Goal: Task Accomplishment & Management: Manage account settings

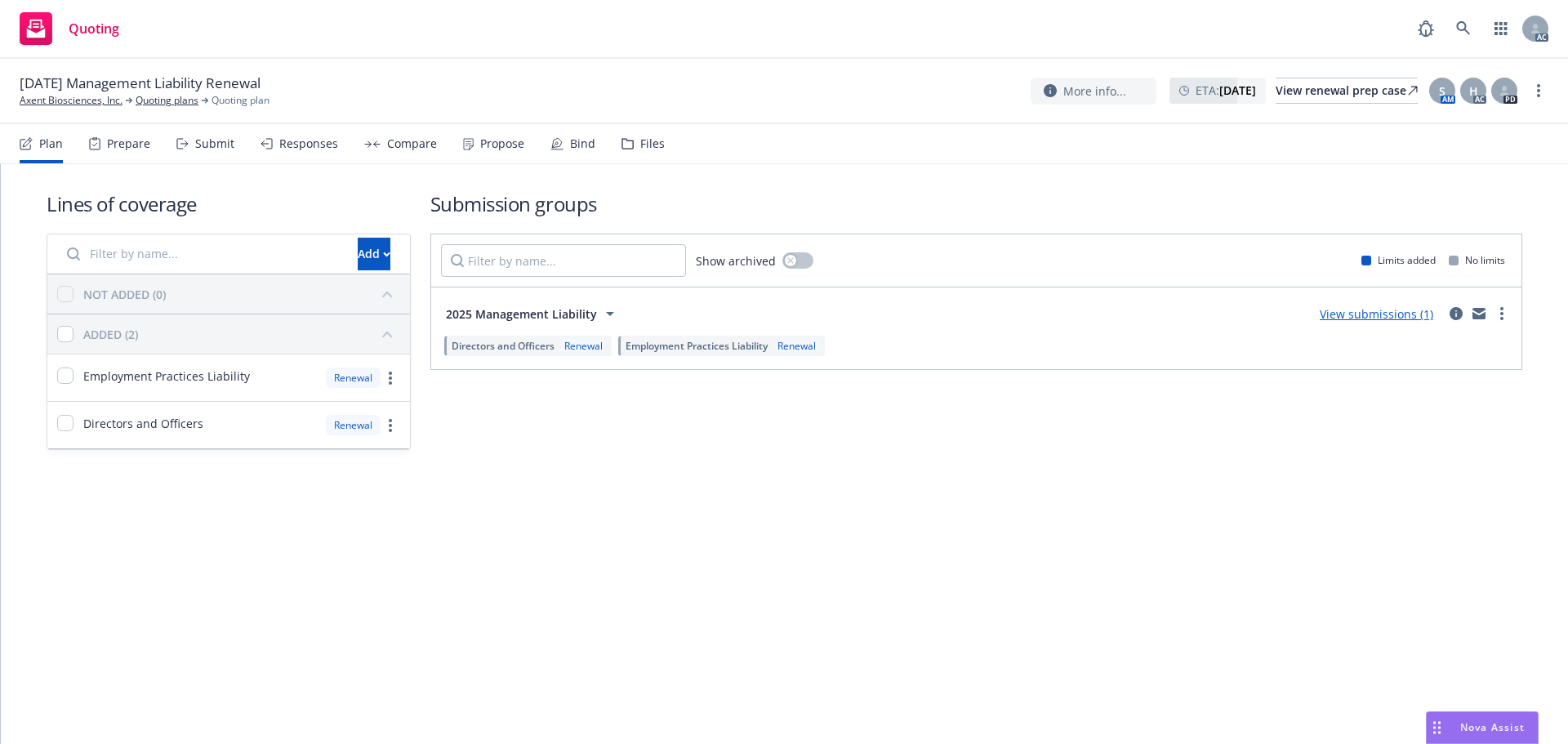
click at [190, 147] on div "Submit" at bounding box center [205, 143] width 58 height 39
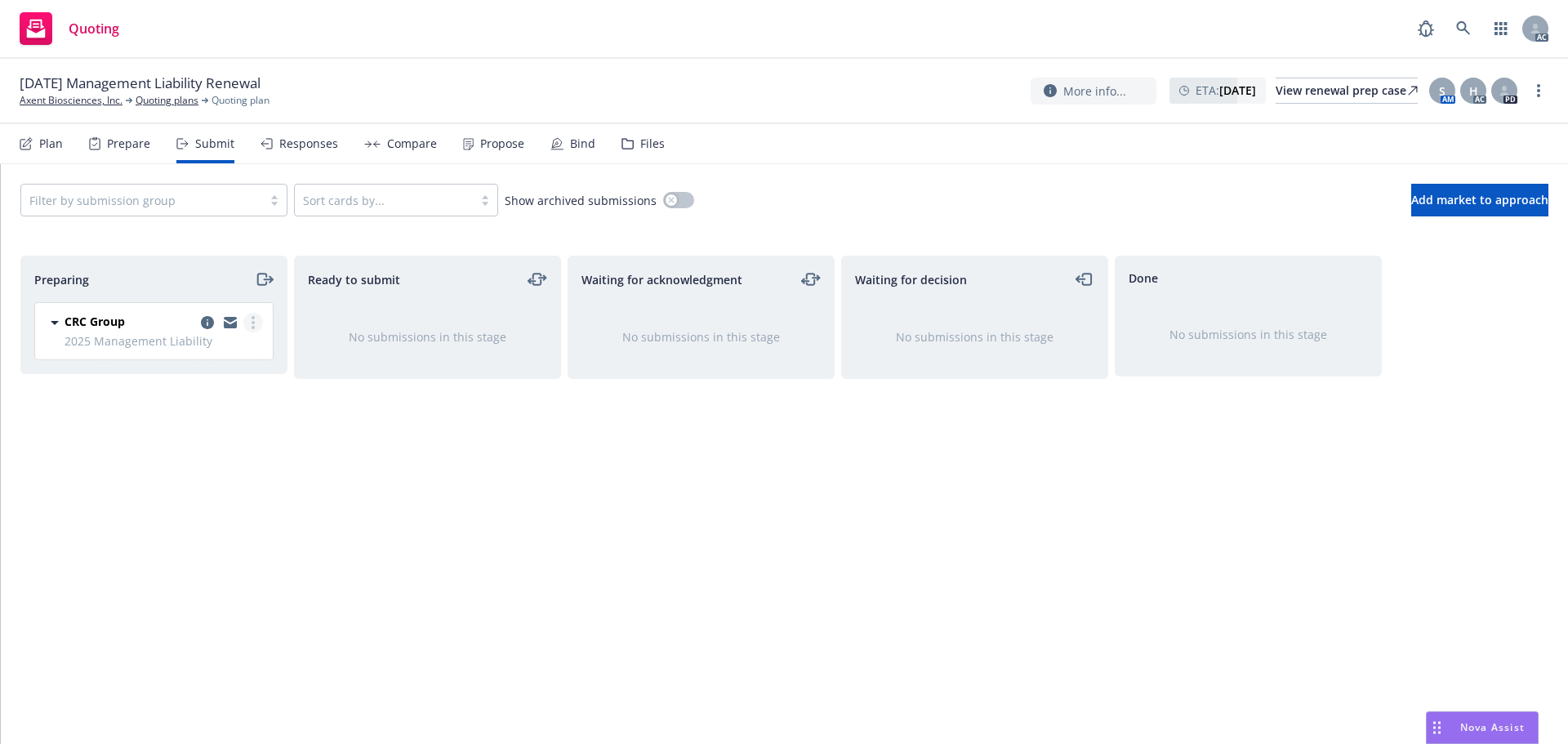
click at [259, 318] on link "more" at bounding box center [253, 323] width 20 height 20
click at [181, 454] on span "Add accepted decision" at bounding box center [180, 454] width 163 height 16
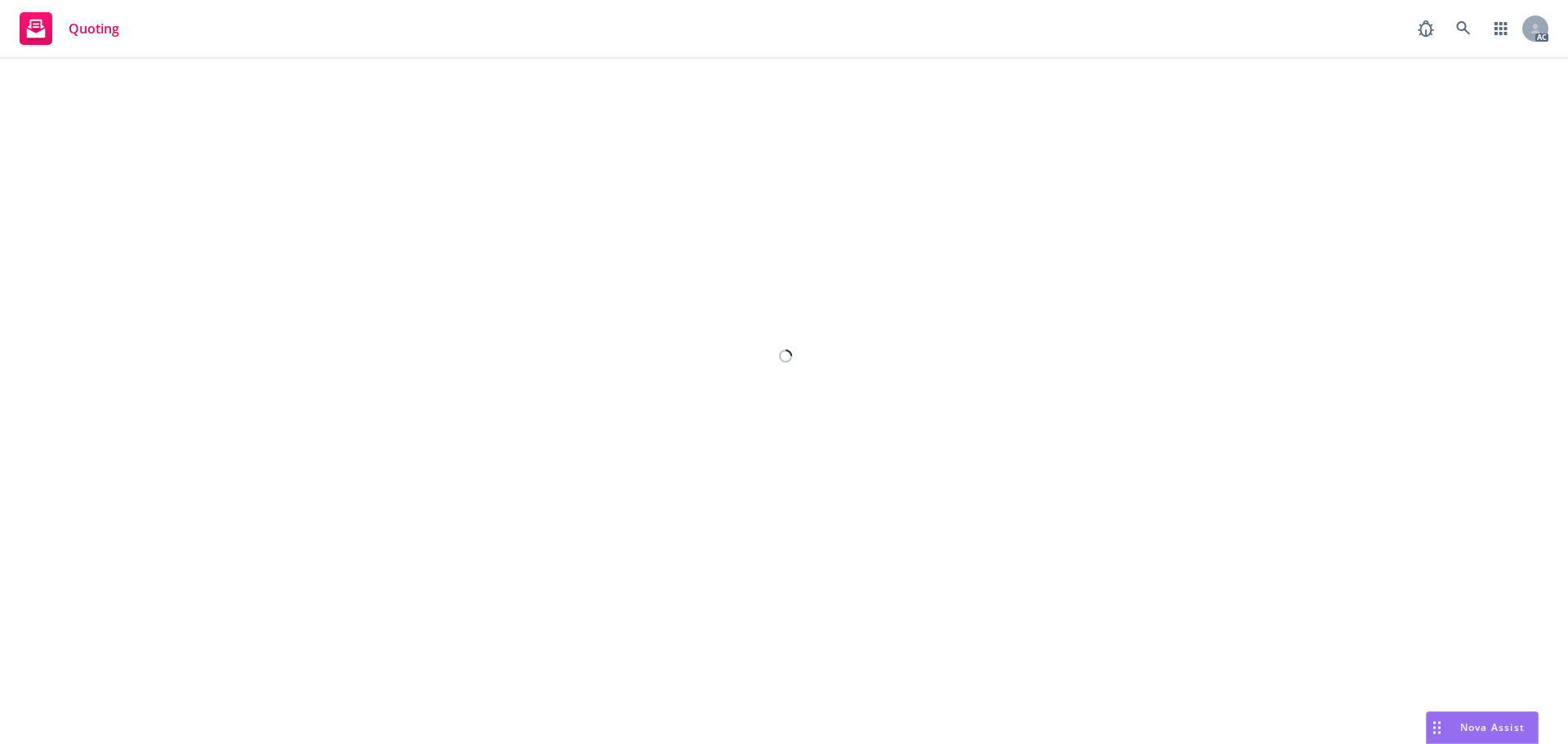
select select "12"
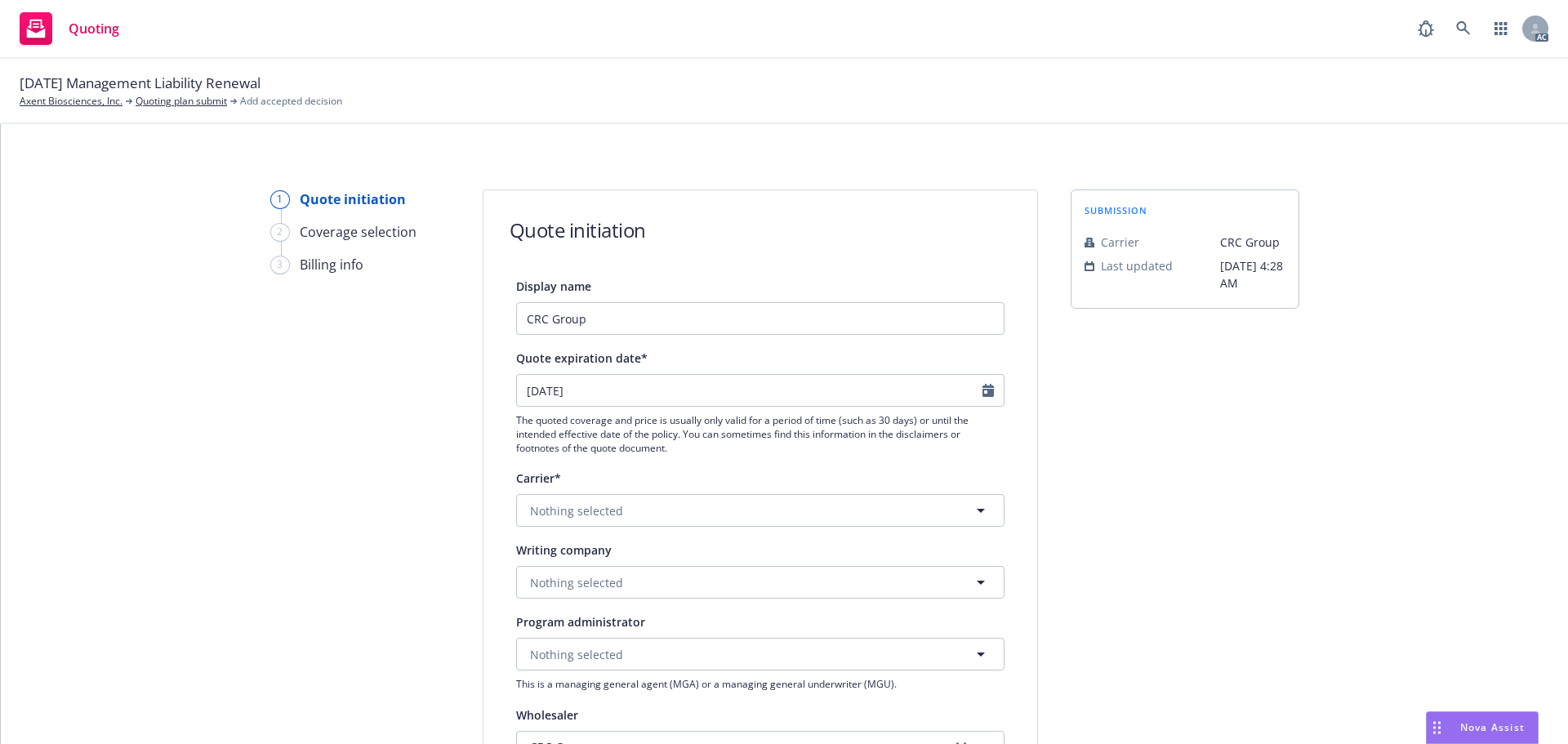
click at [983, 380] on div at bounding box center [993, 390] width 21 height 31
click at [983, 387] on icon "Calendar" at bounding box center [988, 390] width 11 height 13
select select "9"
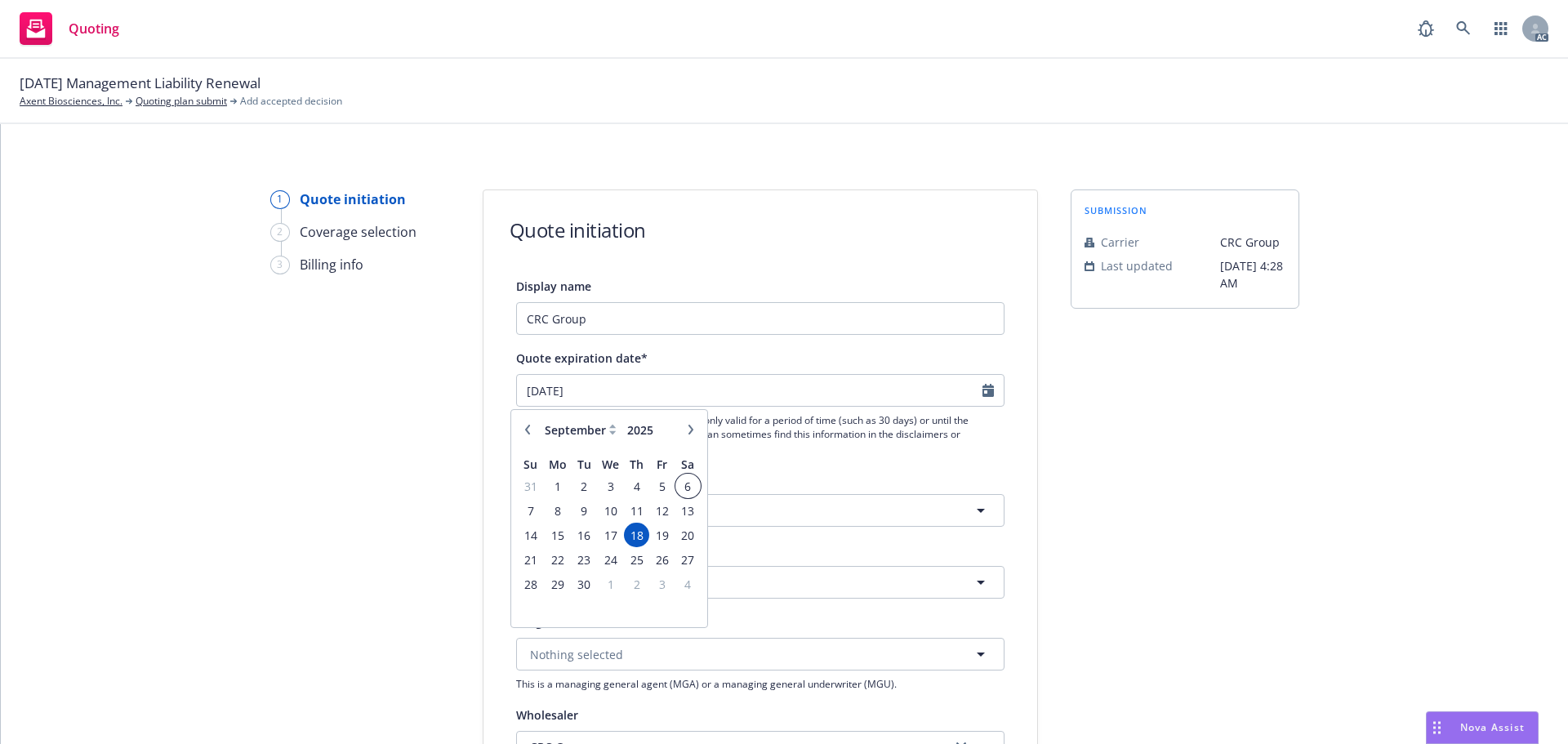
click at [685, 486] on span "6" at bounding box center [688, 486] width 22 height 21
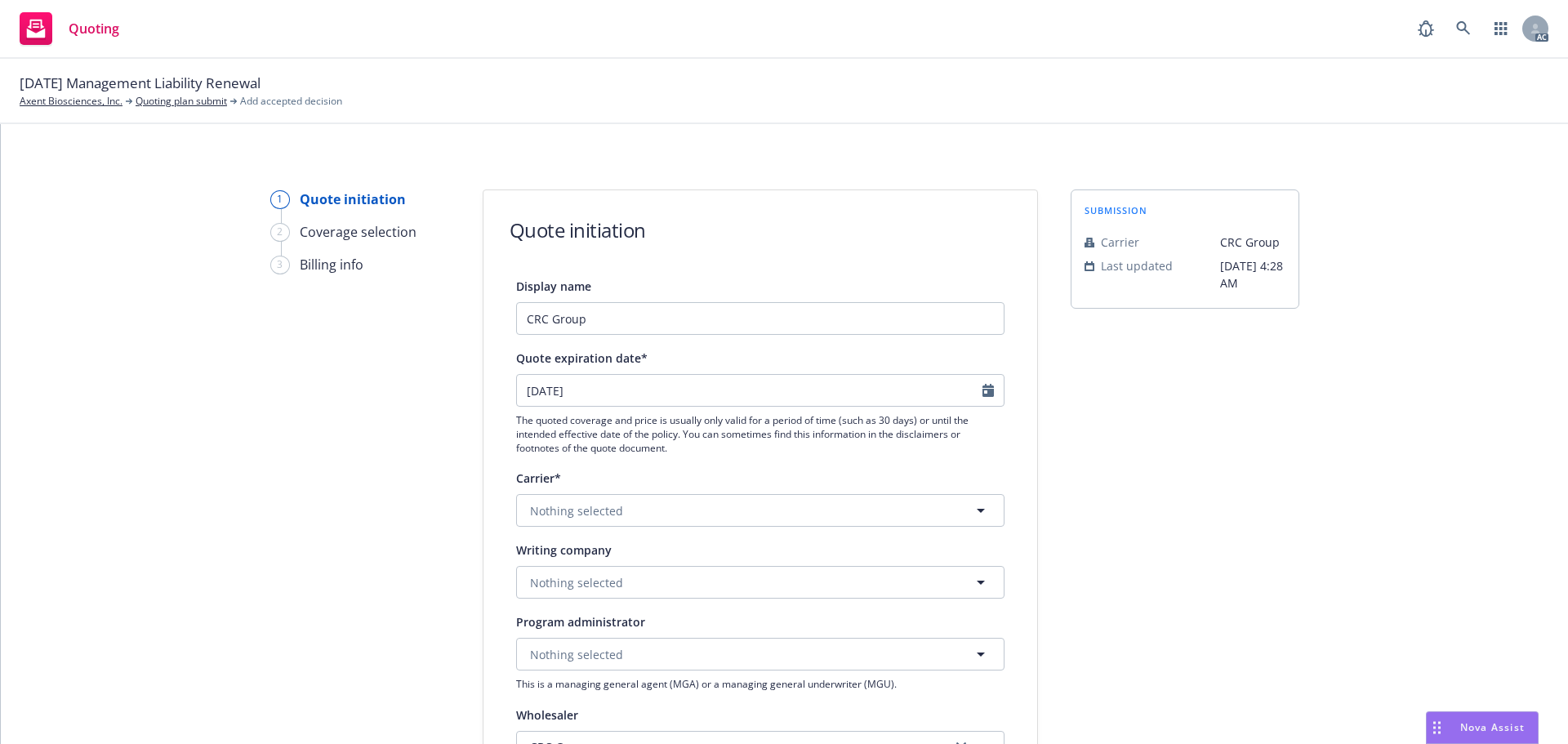
type input "6/9/2025"
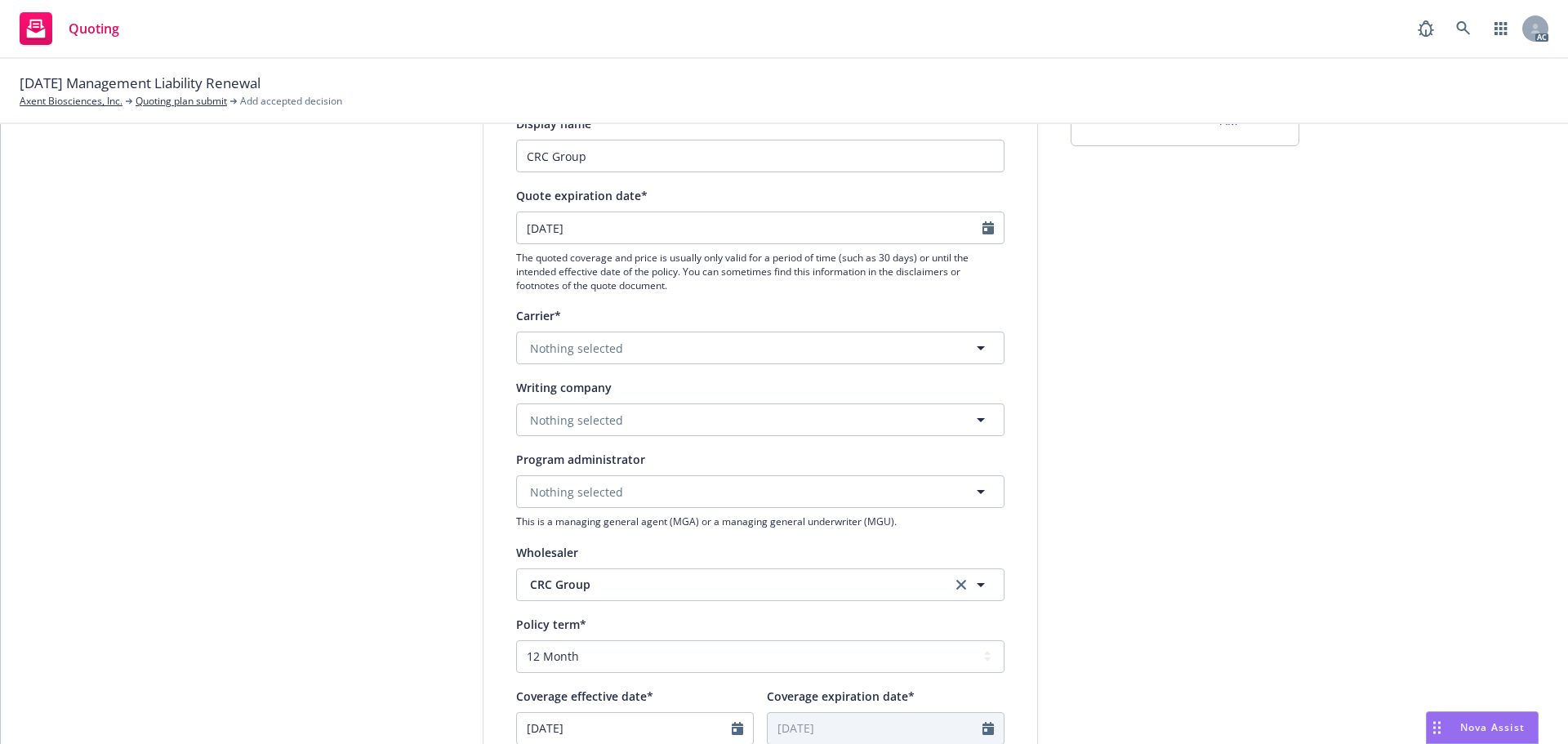
scroll to position [163, 0]
click at [584, 416] on span "Nothing selected" at bounding box center [576, 420] width 93 height 17
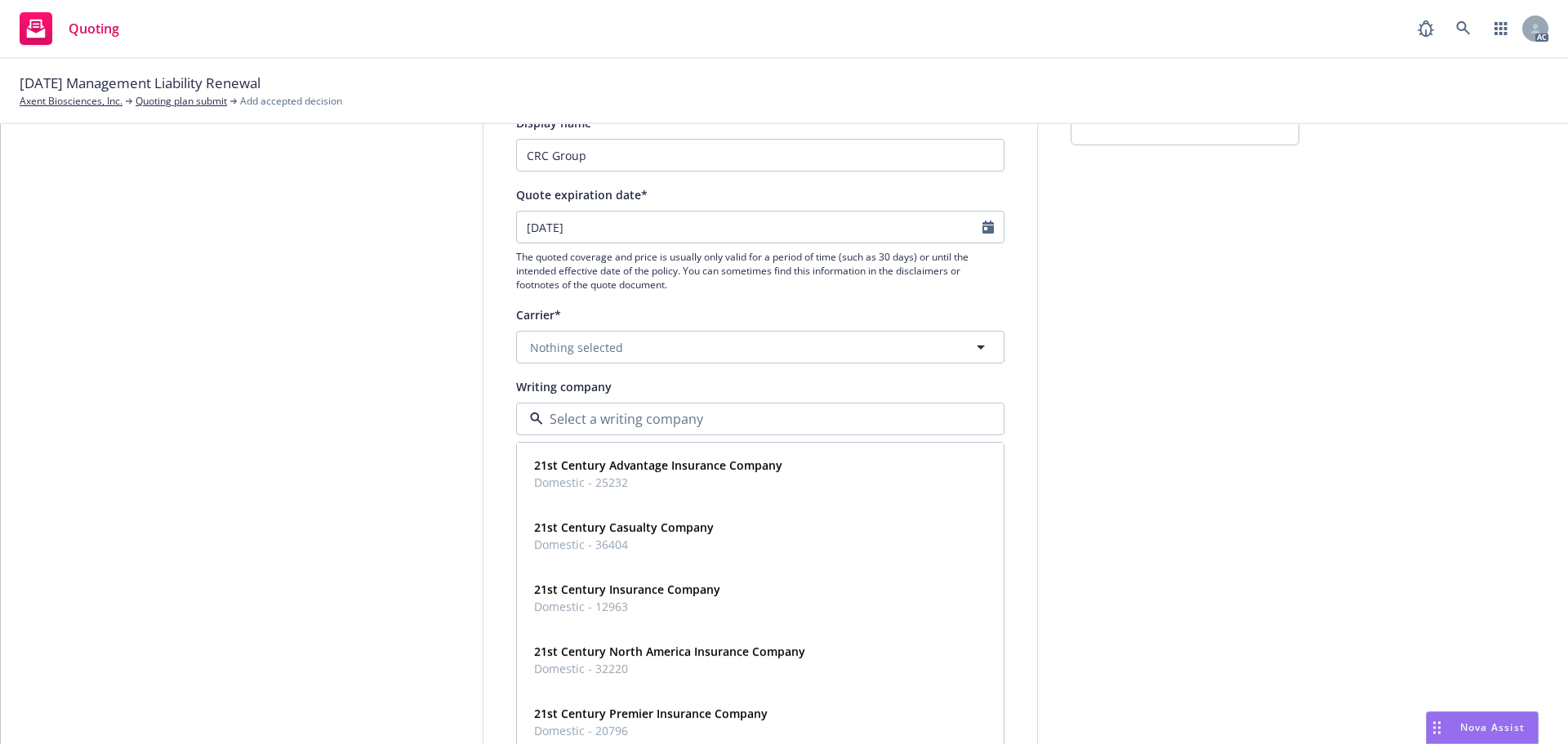
paste input "Admiral Insurance Company - Mt. Laurel"
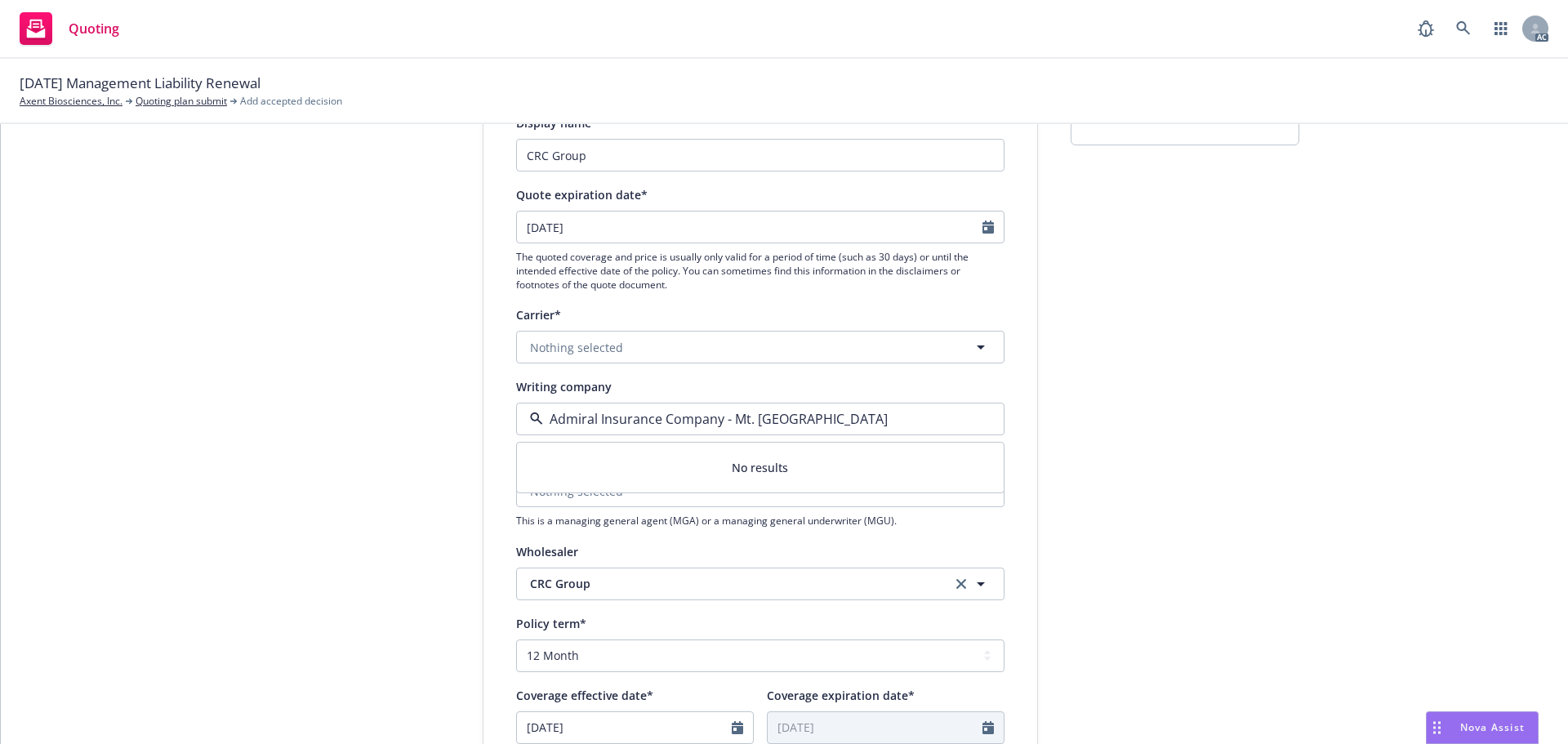
drag, startPoint x: 835, startPoint y: 425, endPoint x: 719, endPoint y: 431, distance: 116.2
click at [719, 431] on div "Admiral Insurance Company - Mt. Laurel" at bounding box center [760, 419] width 488 height 33
type input "Admiral Insurance Company"
click at [637, 467] on strong "Admiral Insurance Company" at bounding box center [613, 465] width 158 height 16
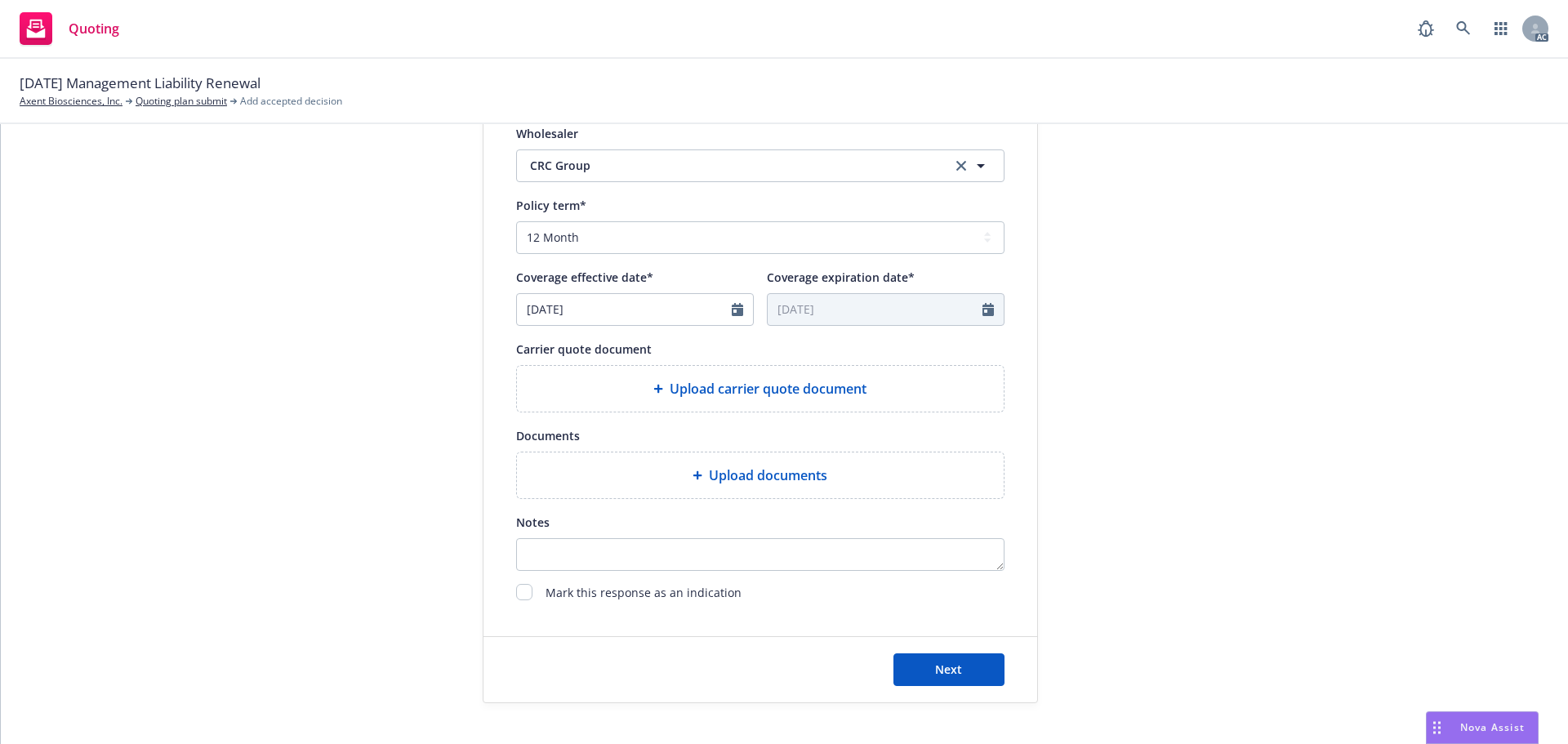
scroll to position [653, 0]
click at [724, 368] on div "Upload carrier quote document" at bounding box center [760, 385] width 487 height 46
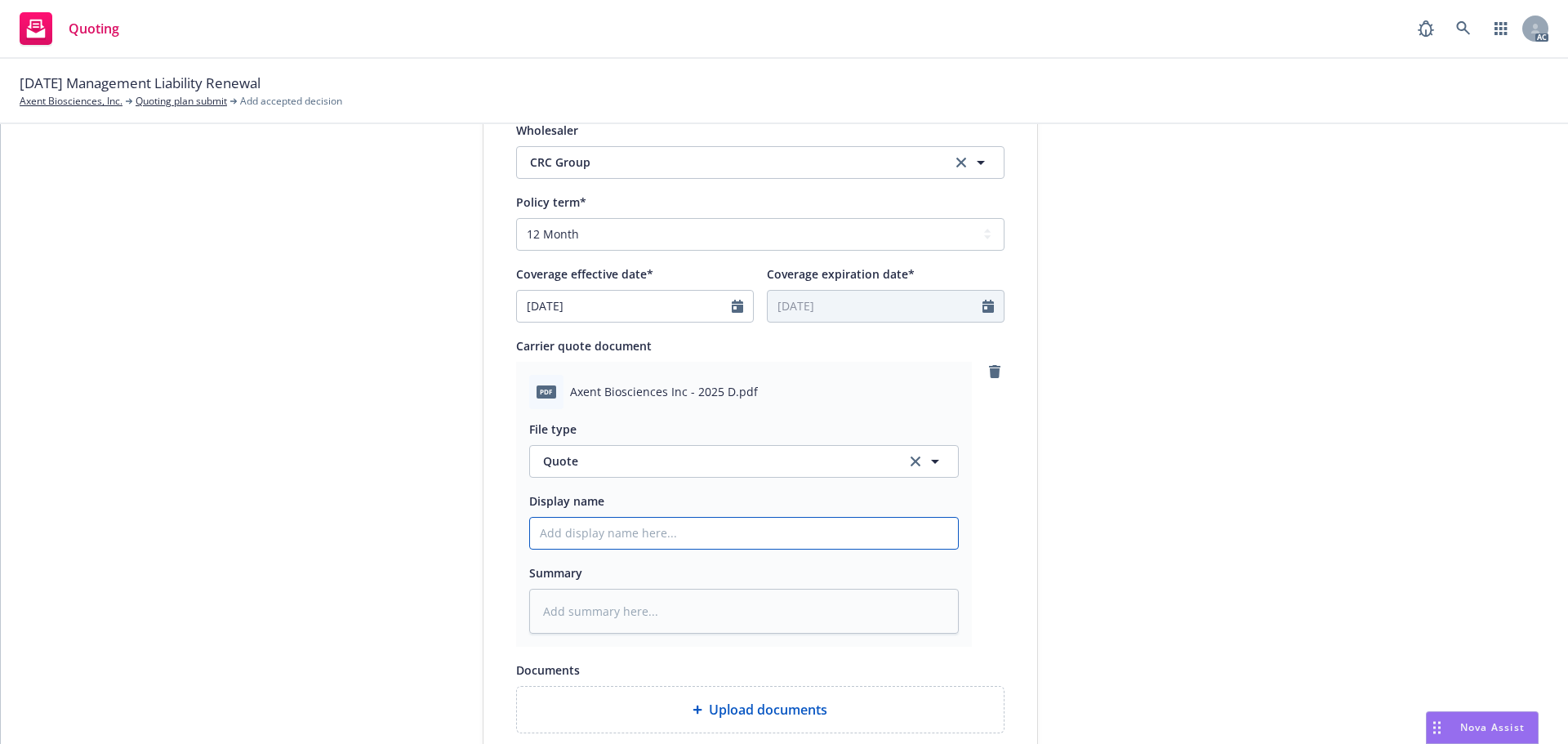
click at [558, 527] on input "Display name" at bounding box center [743, 533] width 428 height 31
type textarea "x"
type input "2"
type textarea "x"
type input "25"
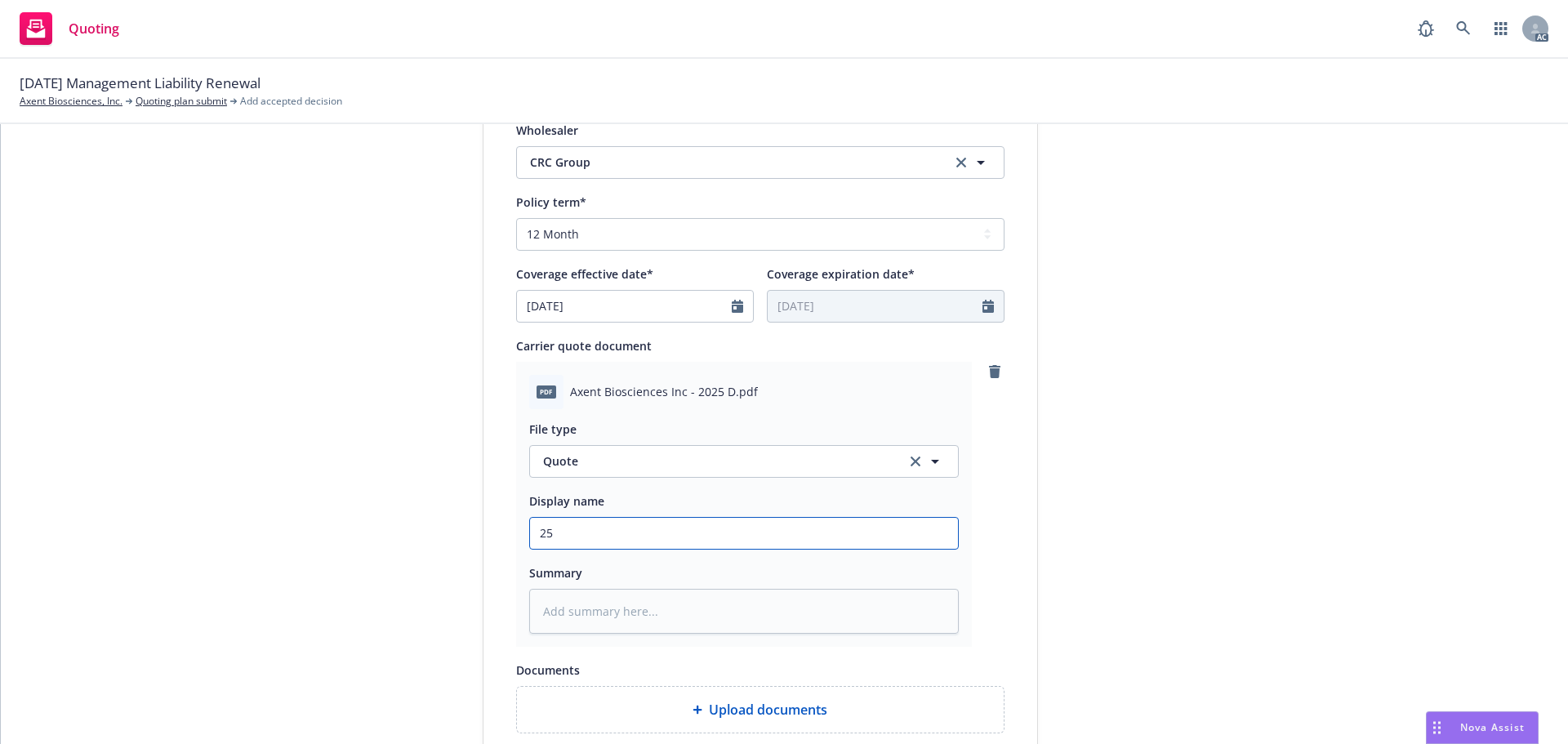
type textarea "x"
type input "25-"
type textarea "x"
type input "25-2"
type textarea "x"
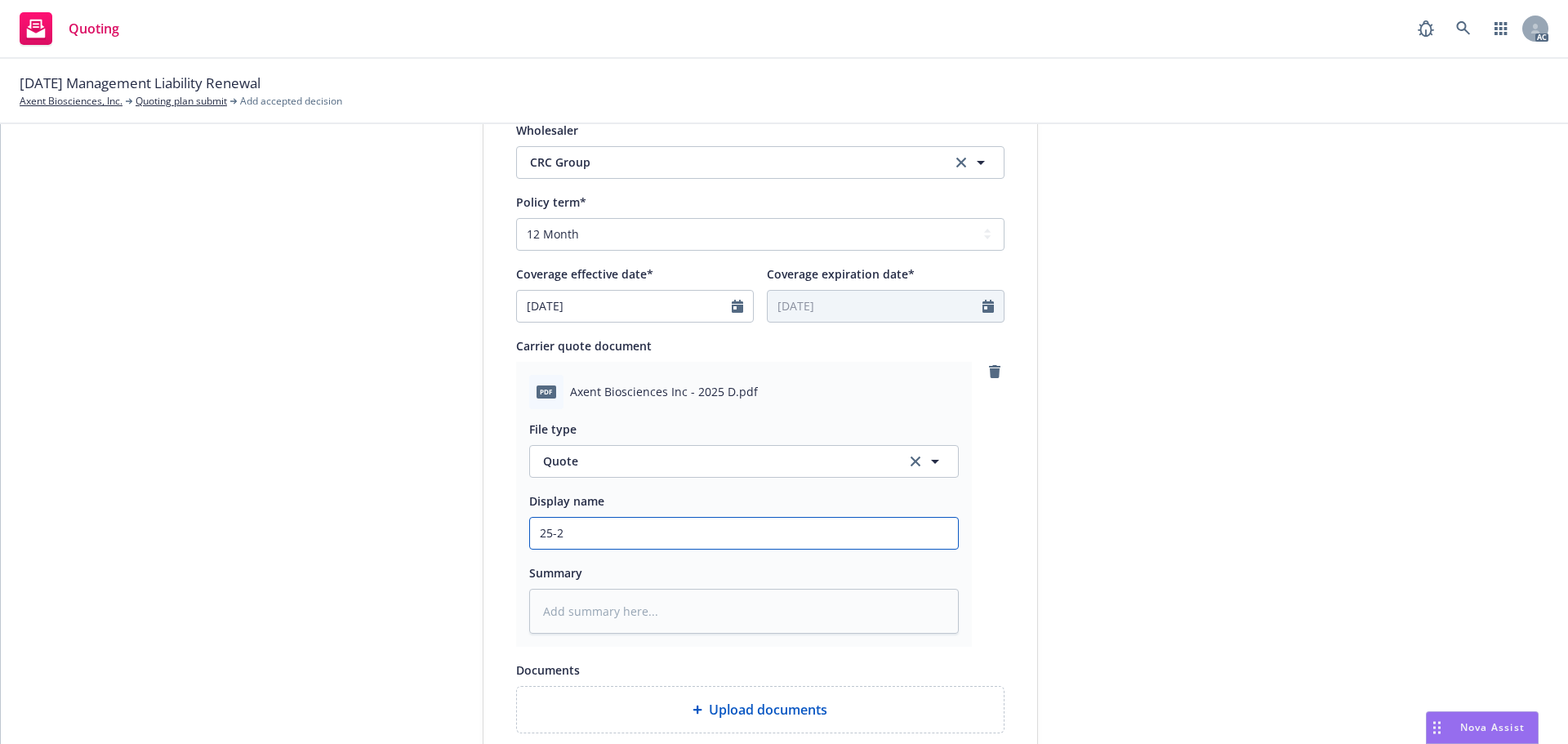
type input "25-26"
type textarea "x"
type input "25-26"
type textarea "x"
type input "25-26 Management Liability Quote"
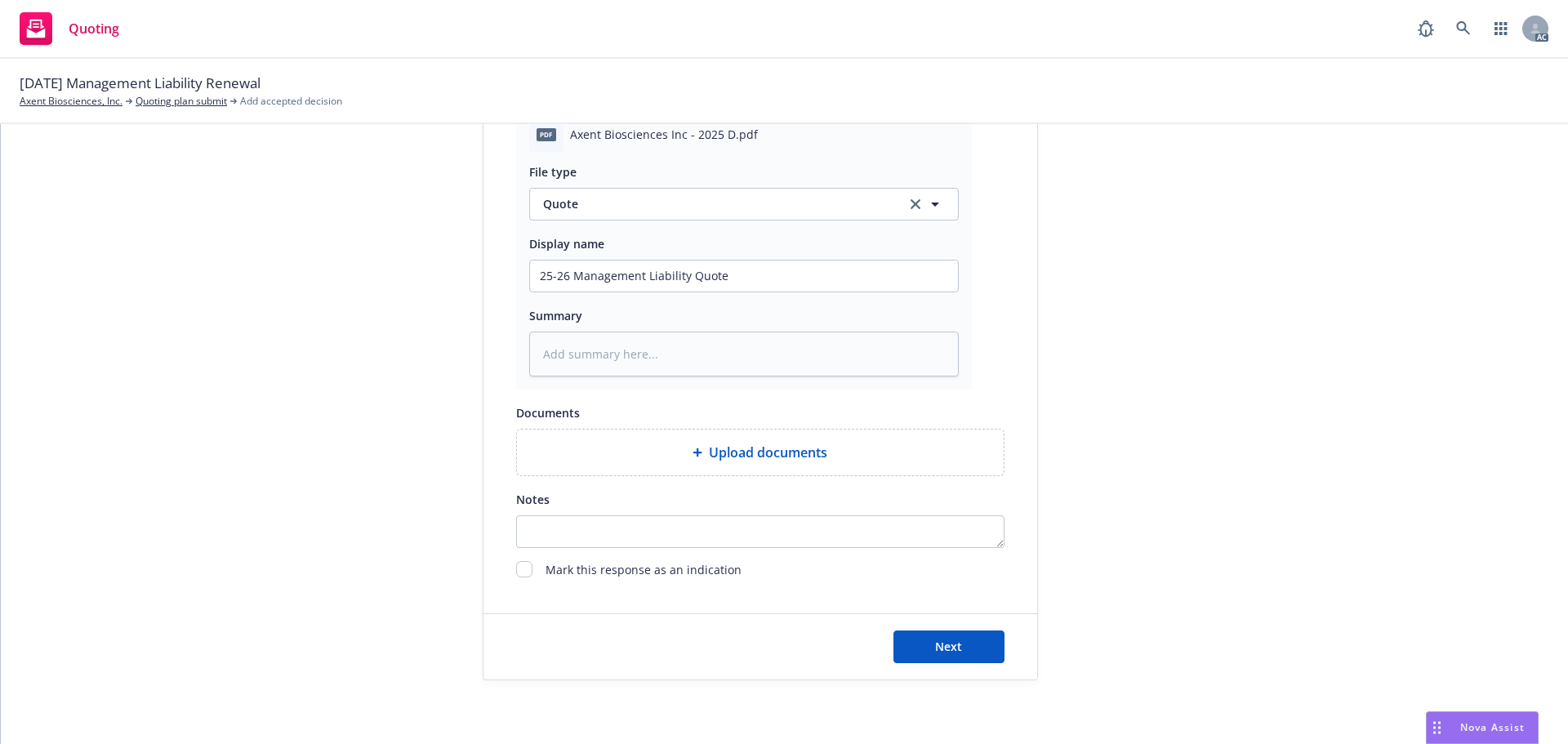
scroll to position [912, 0]
click at [926, 639] on button "Next" at bounding box center [949, 645] width 111 height 33
type textarea "x"
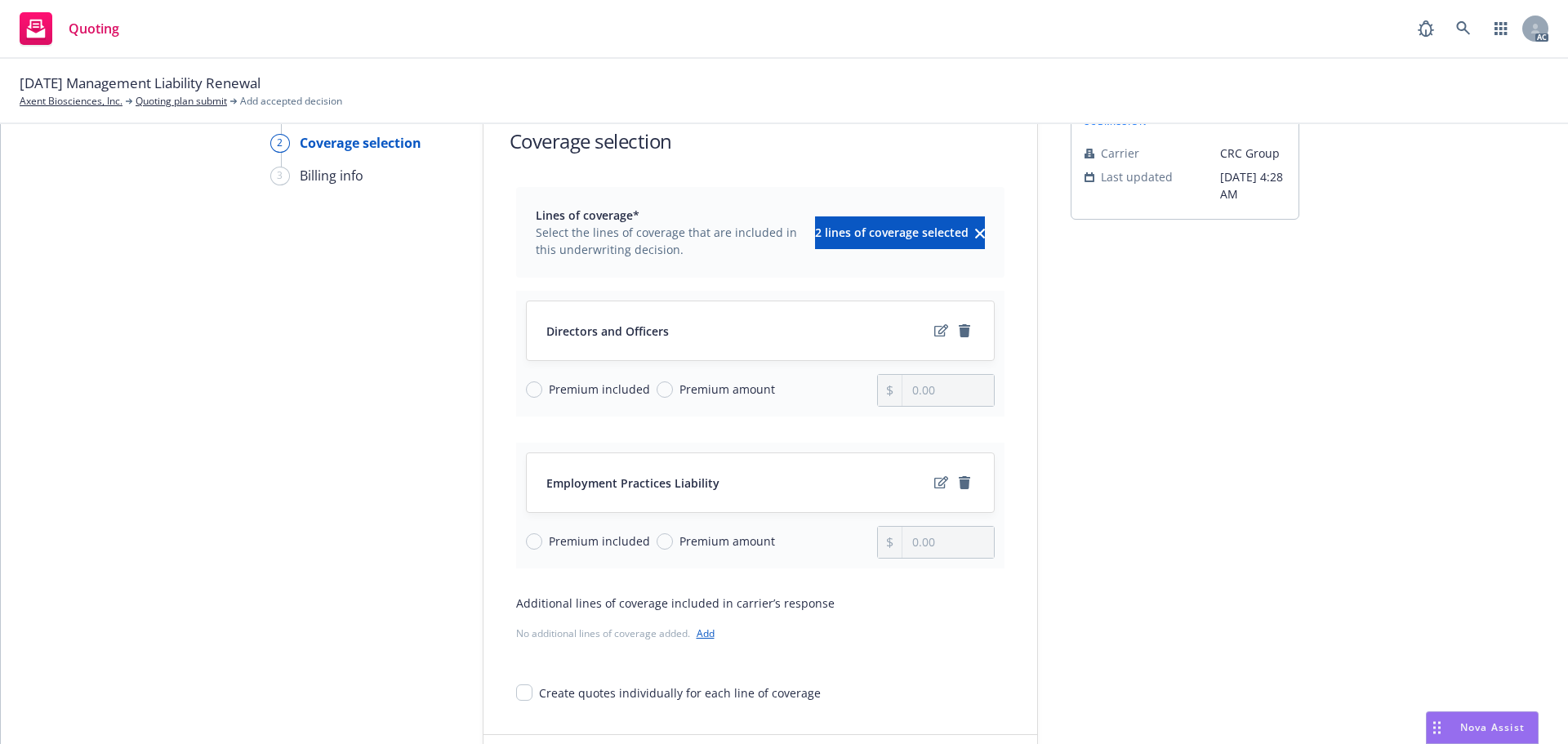
scroll to position [212, 0]
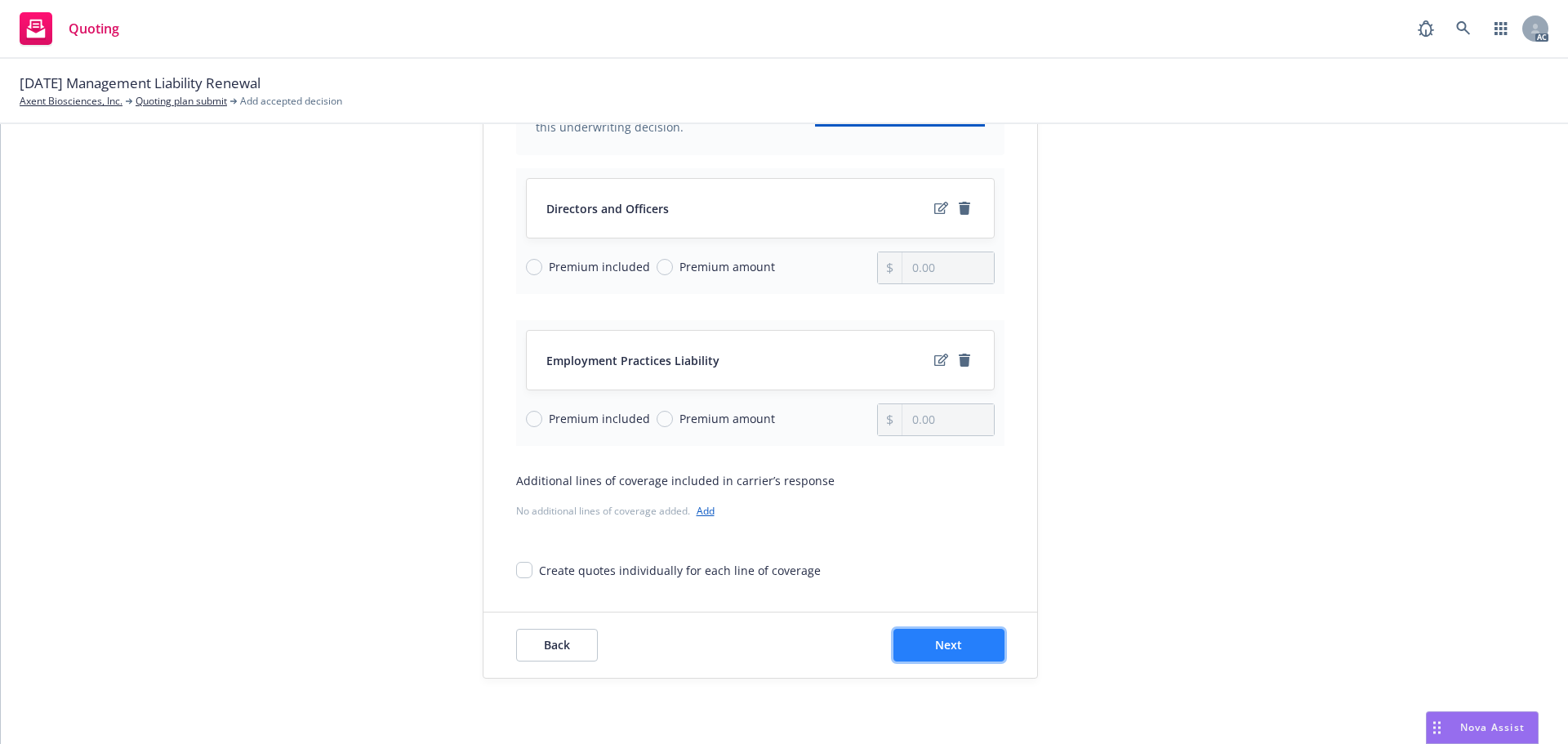
click at [949, 631] on button "Next" at bounding box center [949, 645] width 111 height 33
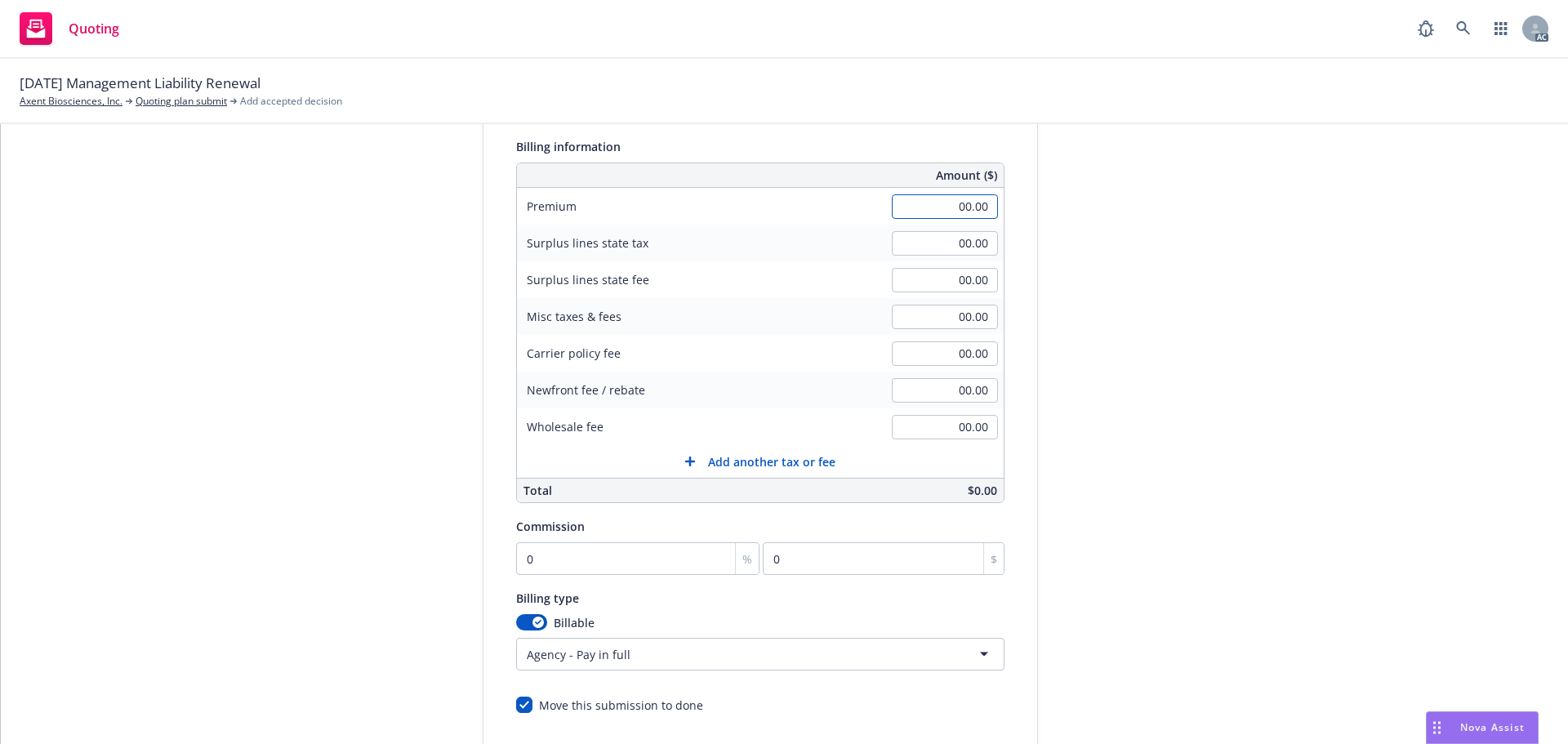
click at [911, 209] on input "00.00" at bounding box center [944, 206] width 106 height 24
type input "12,961.00"
click at [1278, 212] on div "submission Carrier CRC Group Last updated 8/19, 4:28 AM" at bounding box center [1186, 395] width 229 height 835
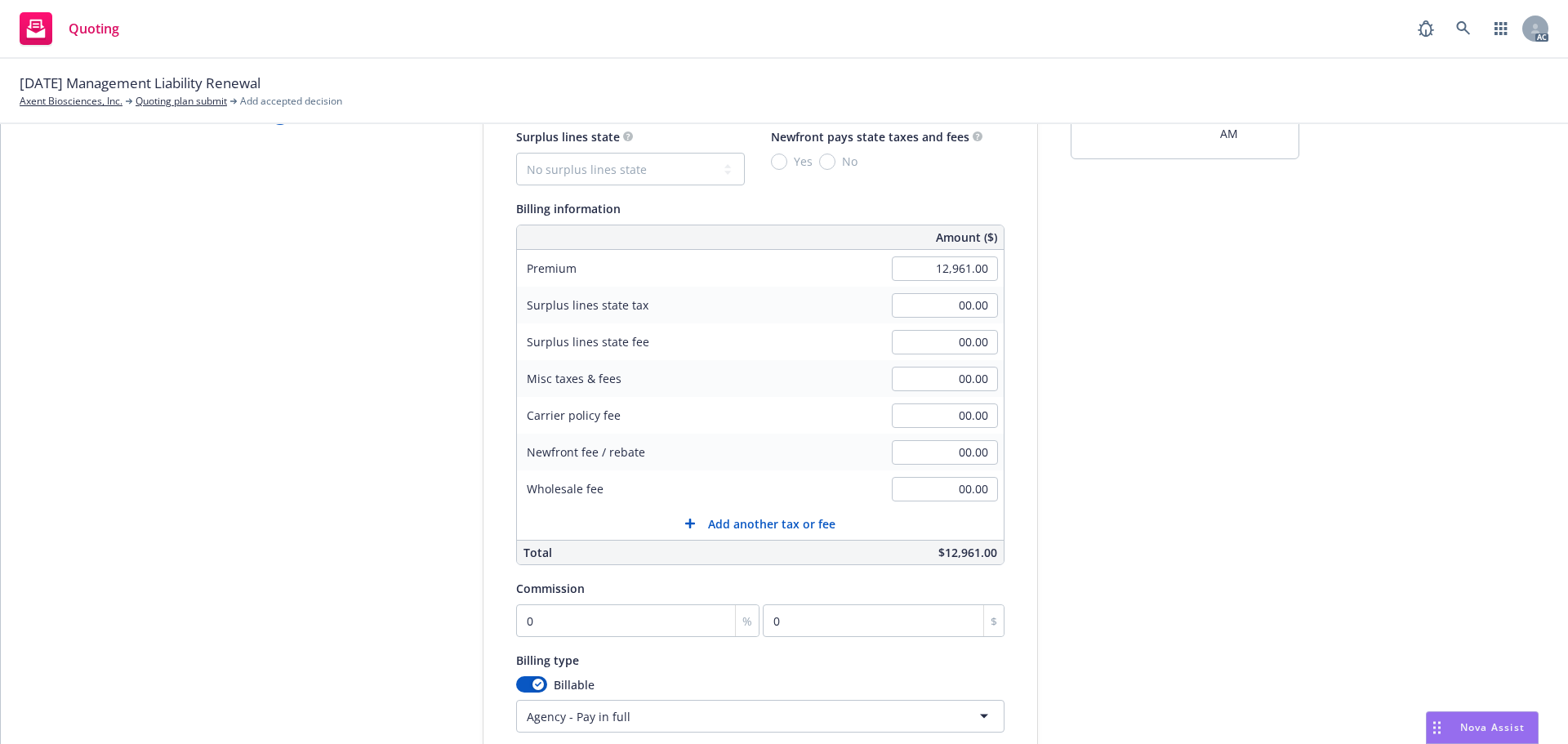
scroll to position [49, 0]
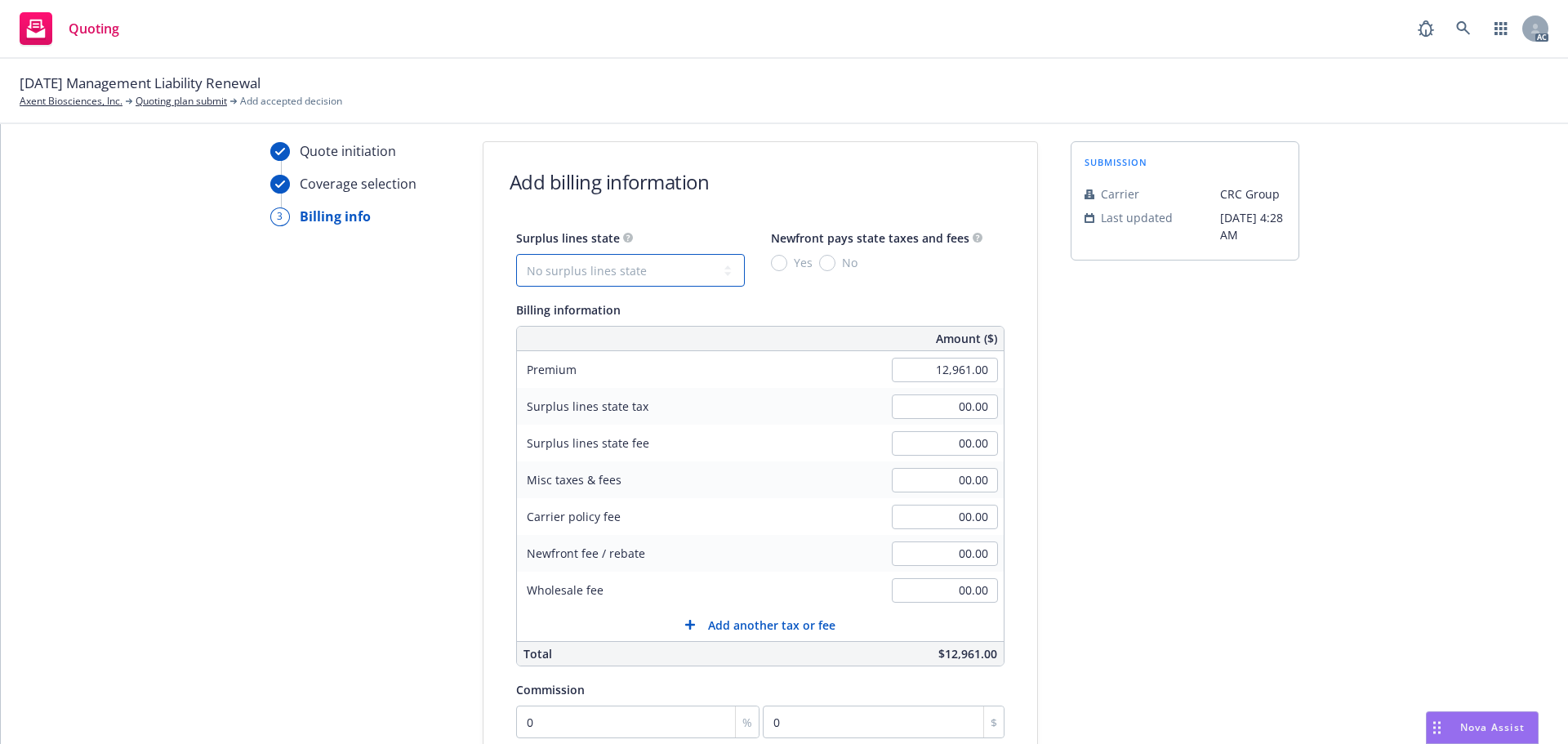
click at [644, 274] on select "No surplus lines state Alaska Alabama Arkansas Arizona California Colorado Conn…" at bounding box center [630, 271] width 229 height 33
select select "CA"
type input "388.83"
type input "23.33"
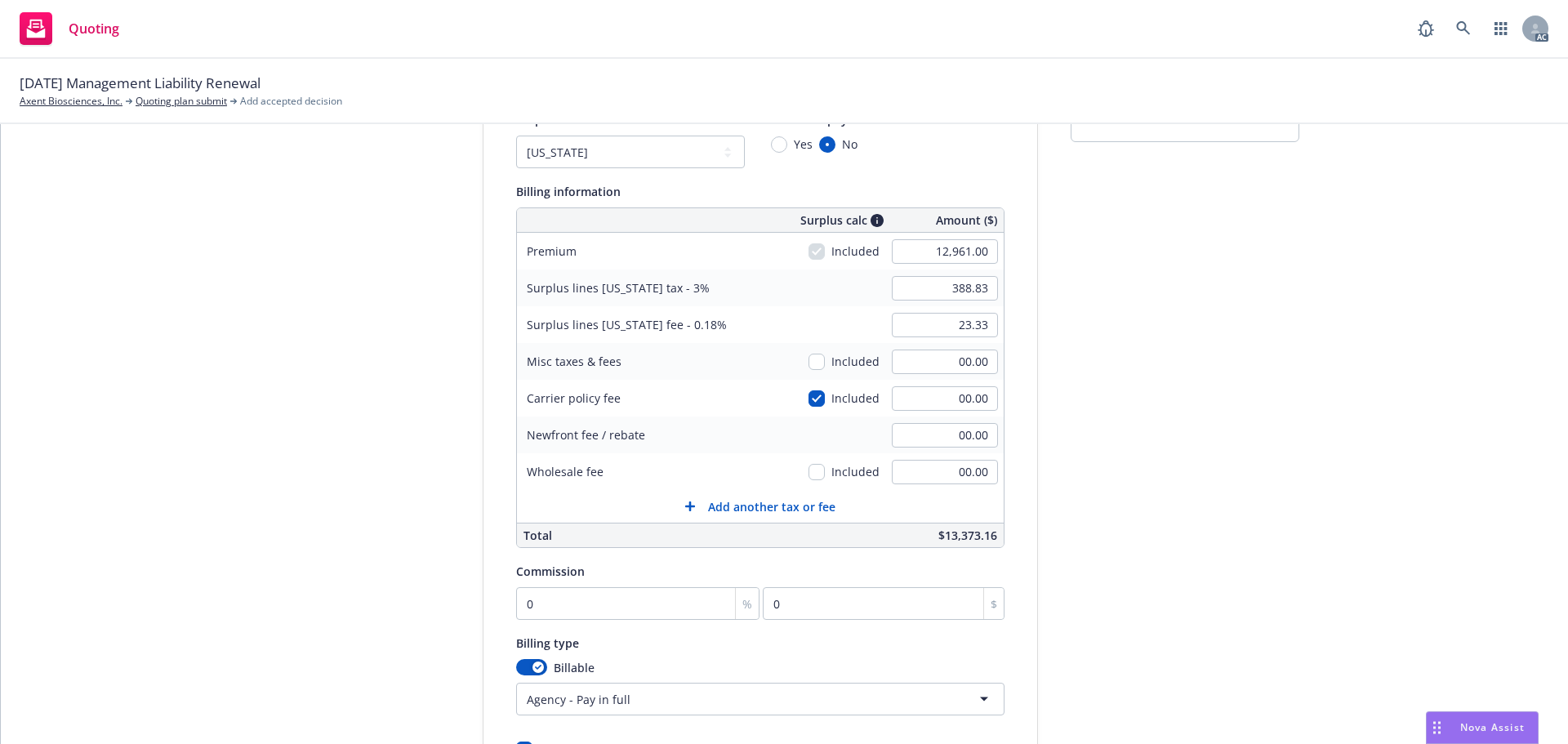
scroll to position [346, 0]
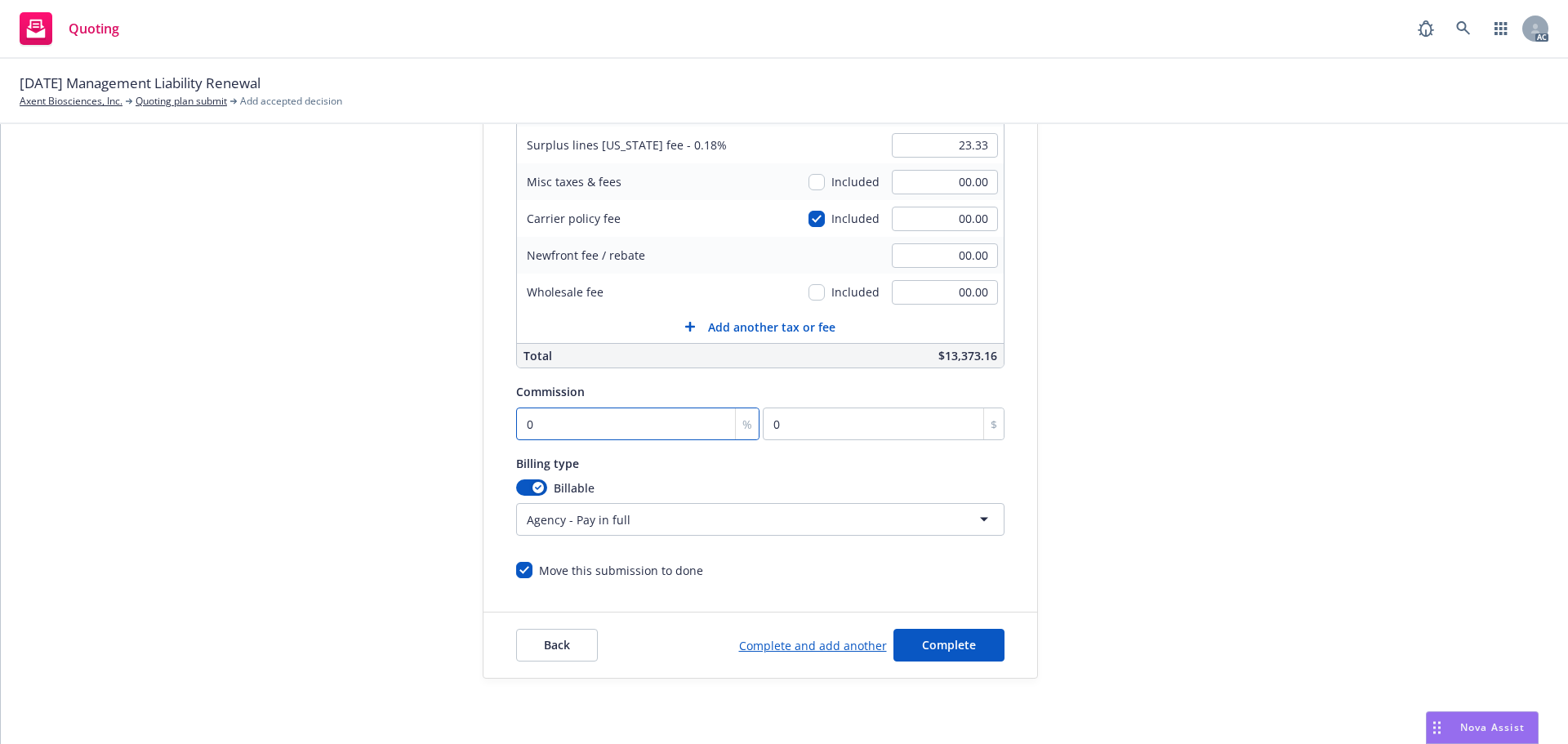
click at [558, 424] on input "0" at bounding box center [638, 424] width 245 height 33
type input "1"
type input "129.61"
type input "12"
type input "1555.32"
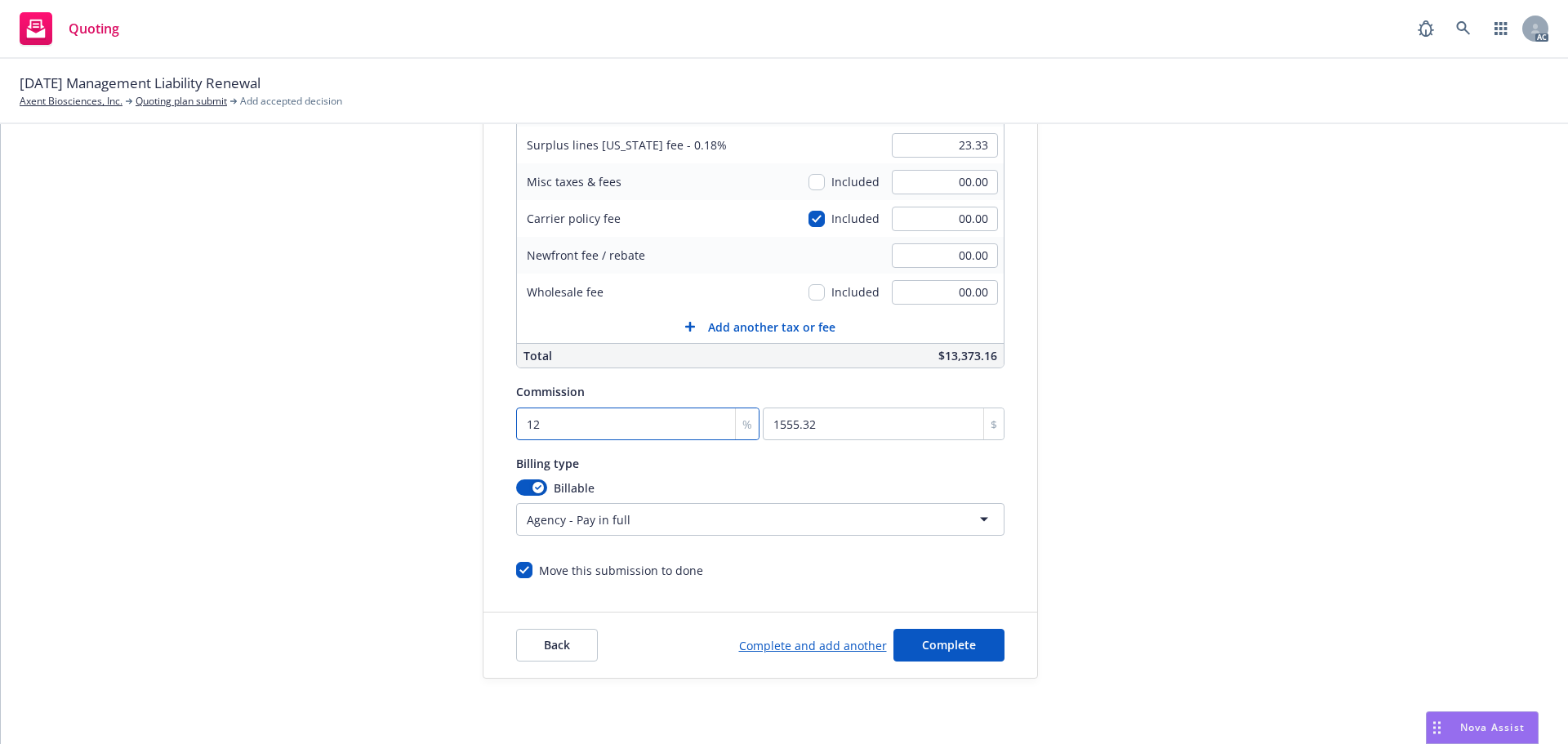
type input "12"
click at [1072, 299] on div "Quote initiation Coverage selection 3 Billing info Add billing information Surp…" at bounding box center [785, 260] width 1528 height 835
click at [947, 656] on button "Complete" at bounding box center [949, 645] width 111 height 33
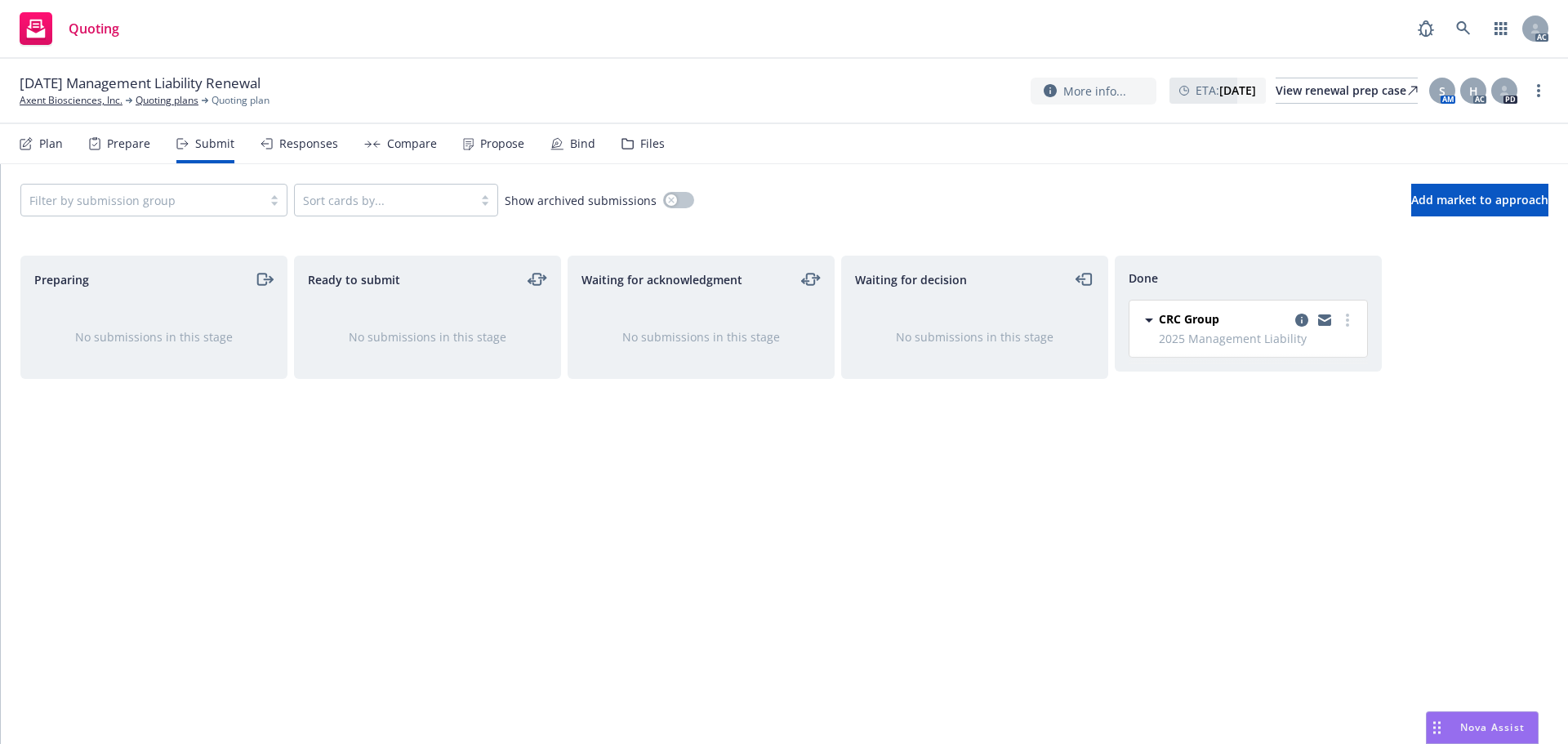
click at [503, 146] on div "Propose" at bounding box center [502, 143] width 44 height 13
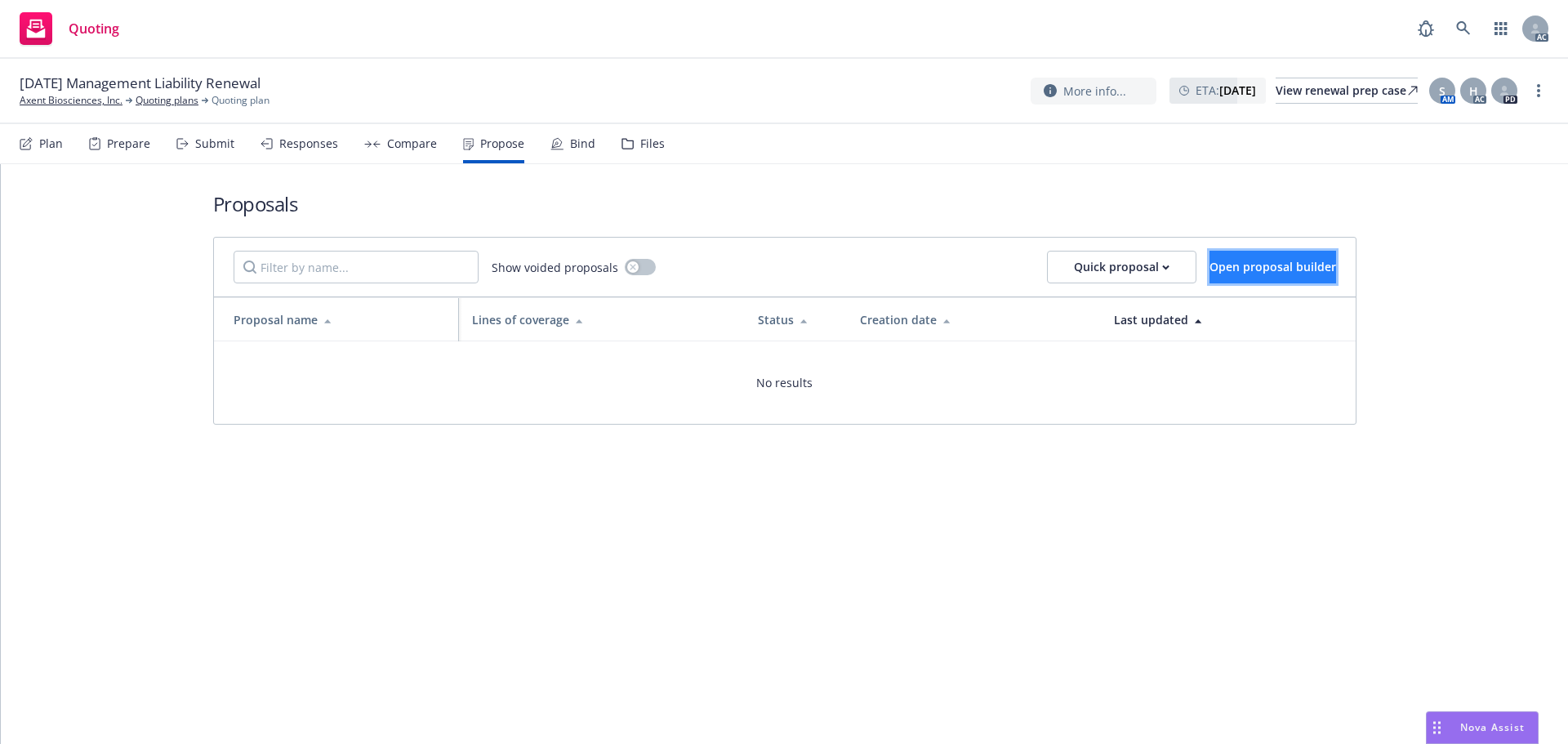
click at [1220, 254] on button "Open proposal builder" at bounding box center [1273, 267] width 127 height 33
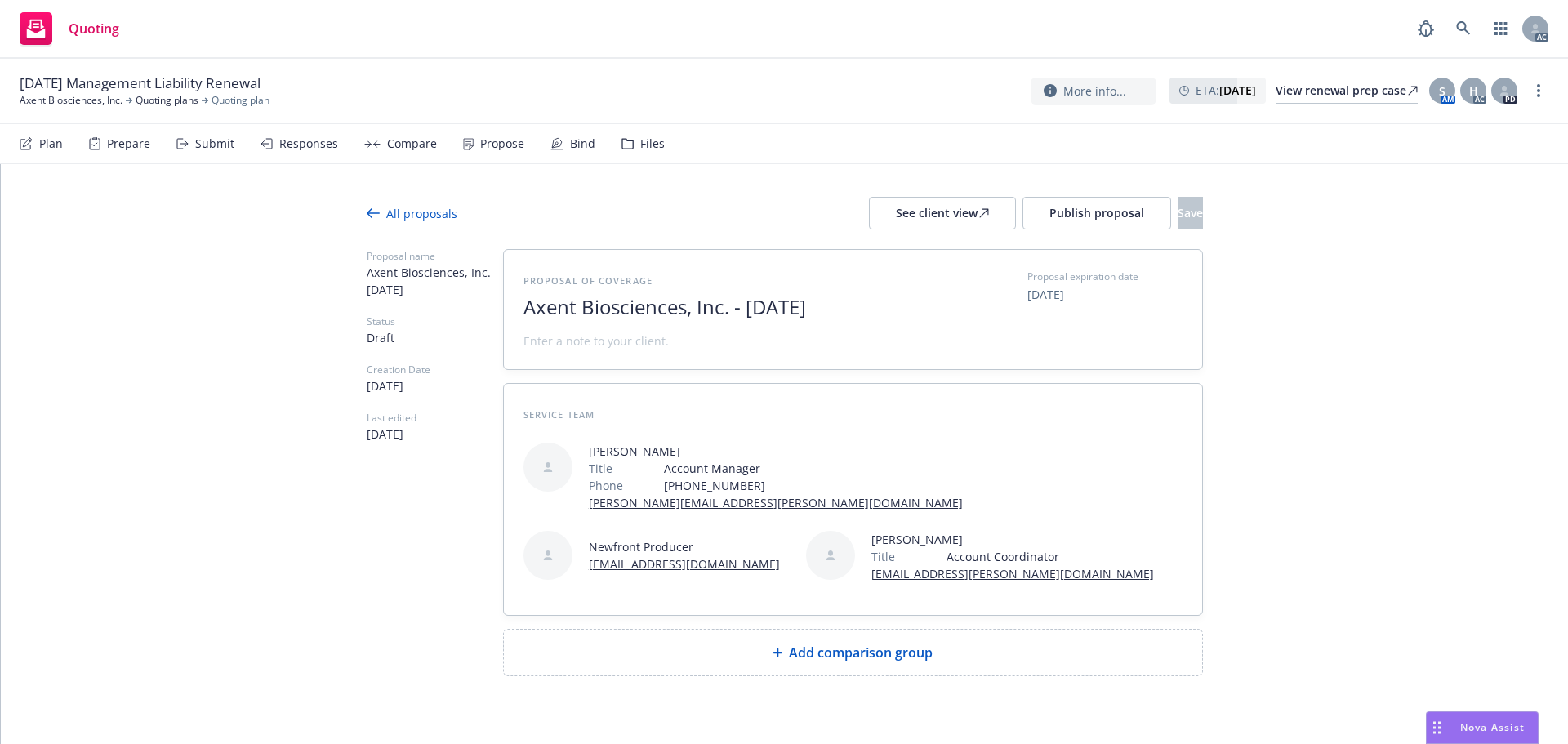
drag, startPoint x: 859, startPoint y: 309, endPoint x: 438, endPoint y: 309, distance: 421.0
click at [438, 309] on div "Proposal name Axent Biosciences, Inc. - August 2025 Status Draft Creation Date …" at bounding box center [785, 462] width 836 height 427
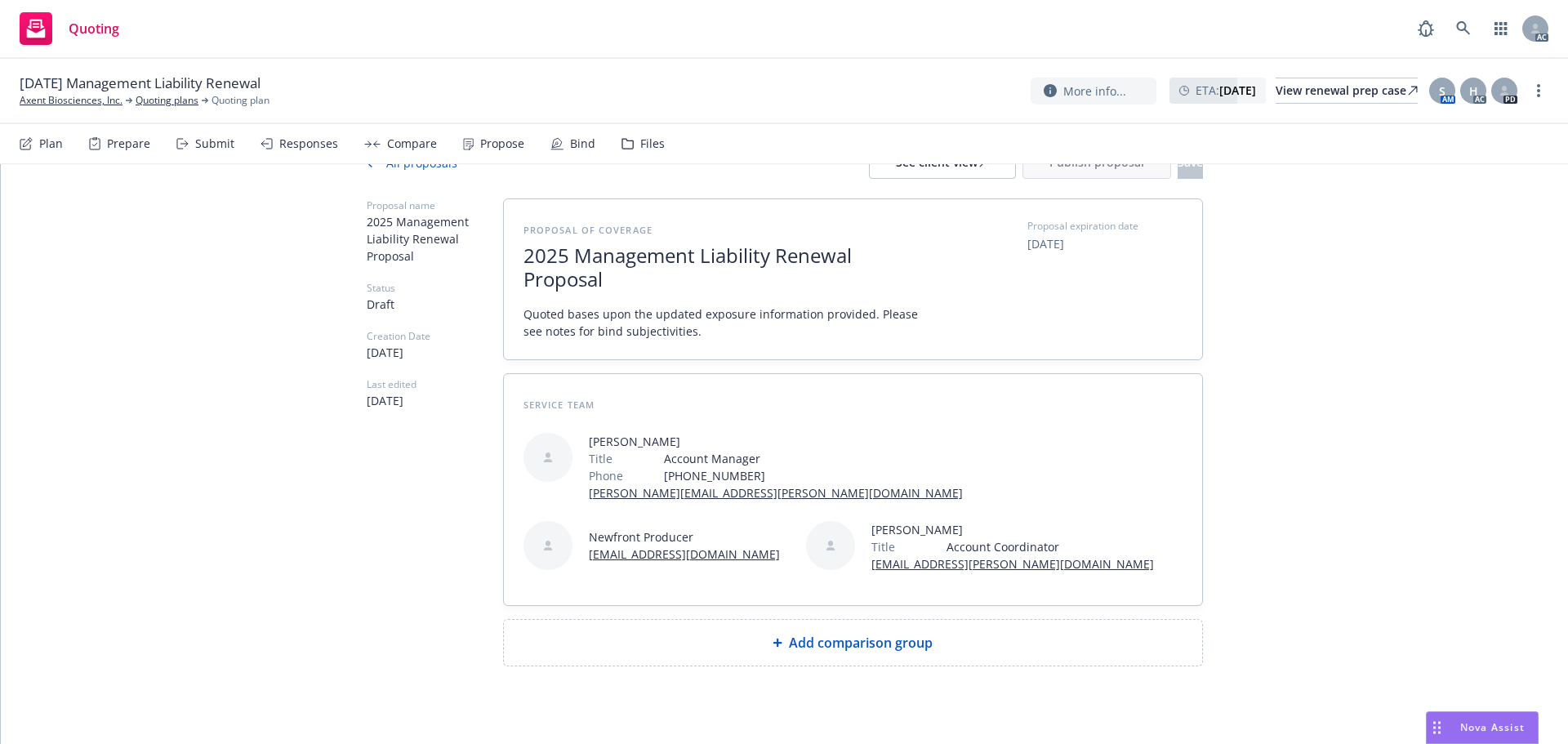
scroll to position [71, 0]
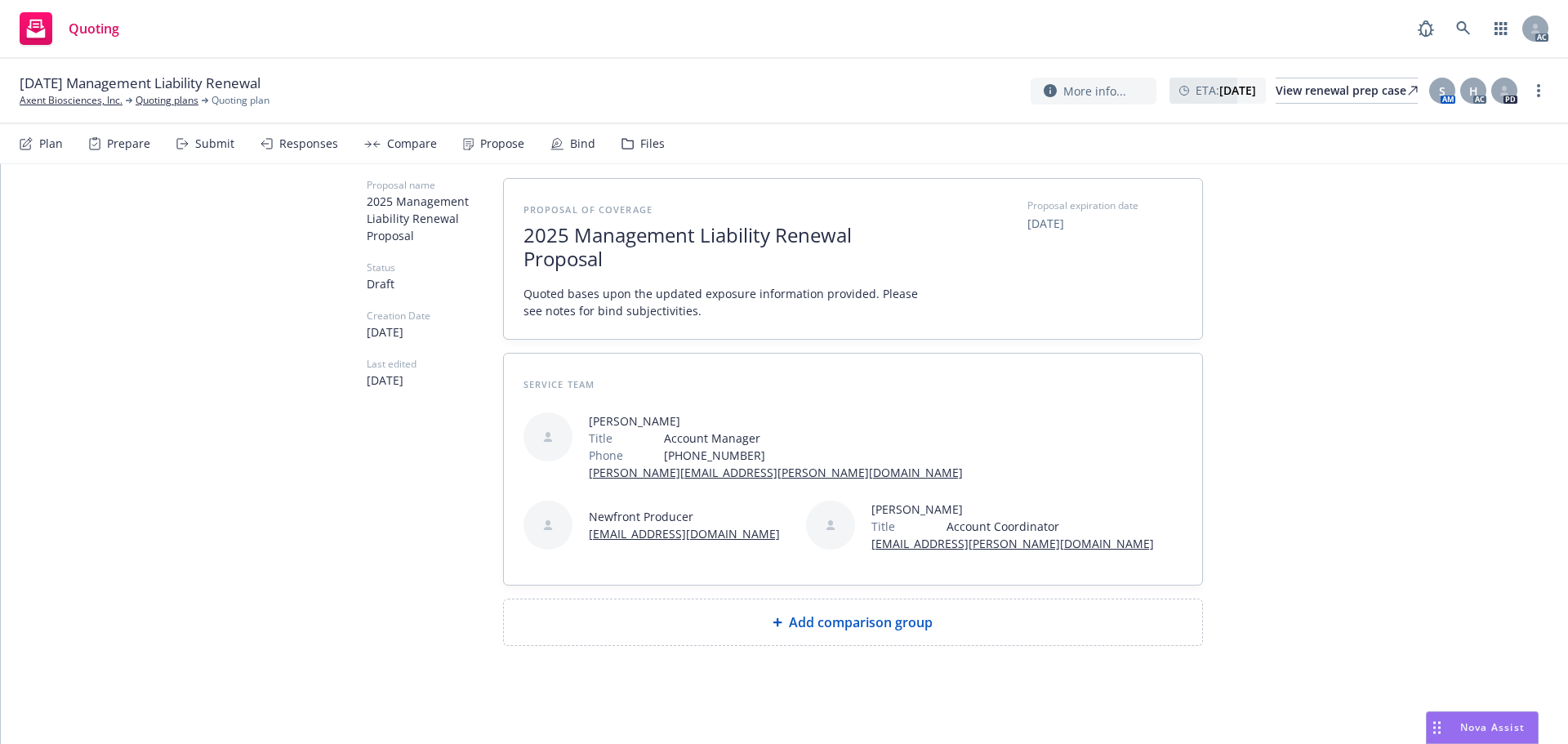
click at [749, 626] on div "Add comparison group" at bounding box center [853, 622] width 672 height 20
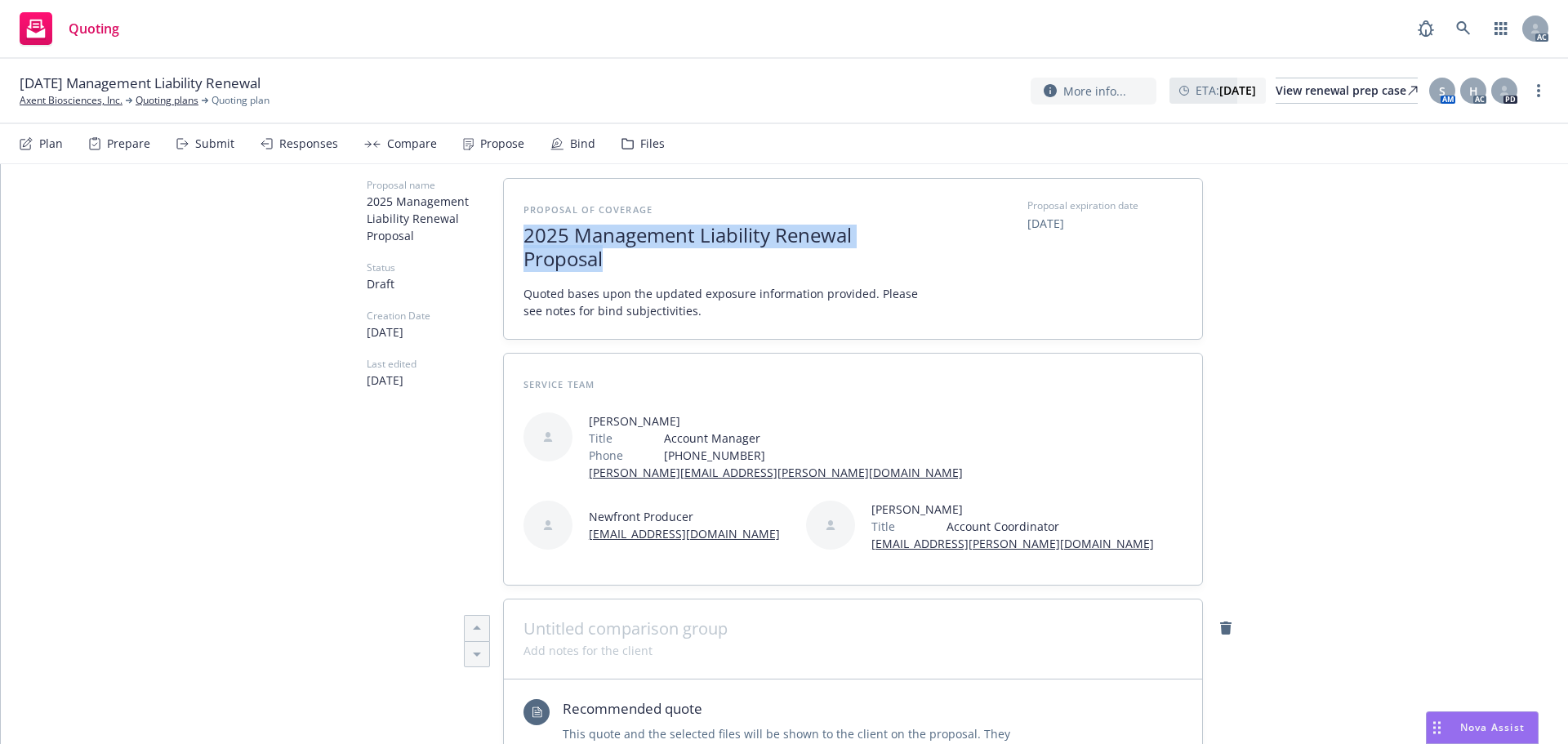
drag, startPoint x: 617, startPoint y: 260, endPoint x: 431, endPoint y: 221, distance: 190.0
copy span "2025 Management Liability Renewal Proposal"
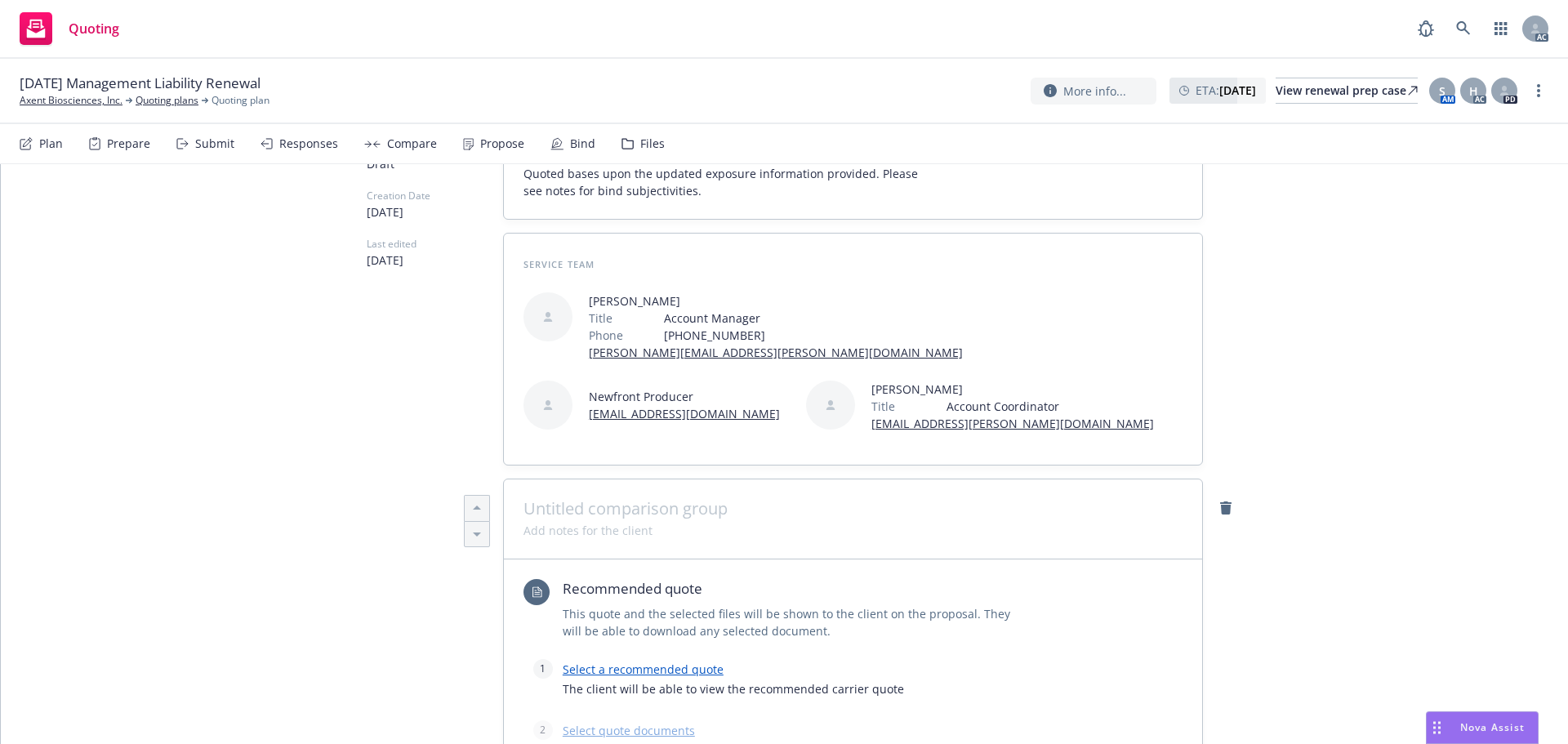
scroll to position [398, 0]
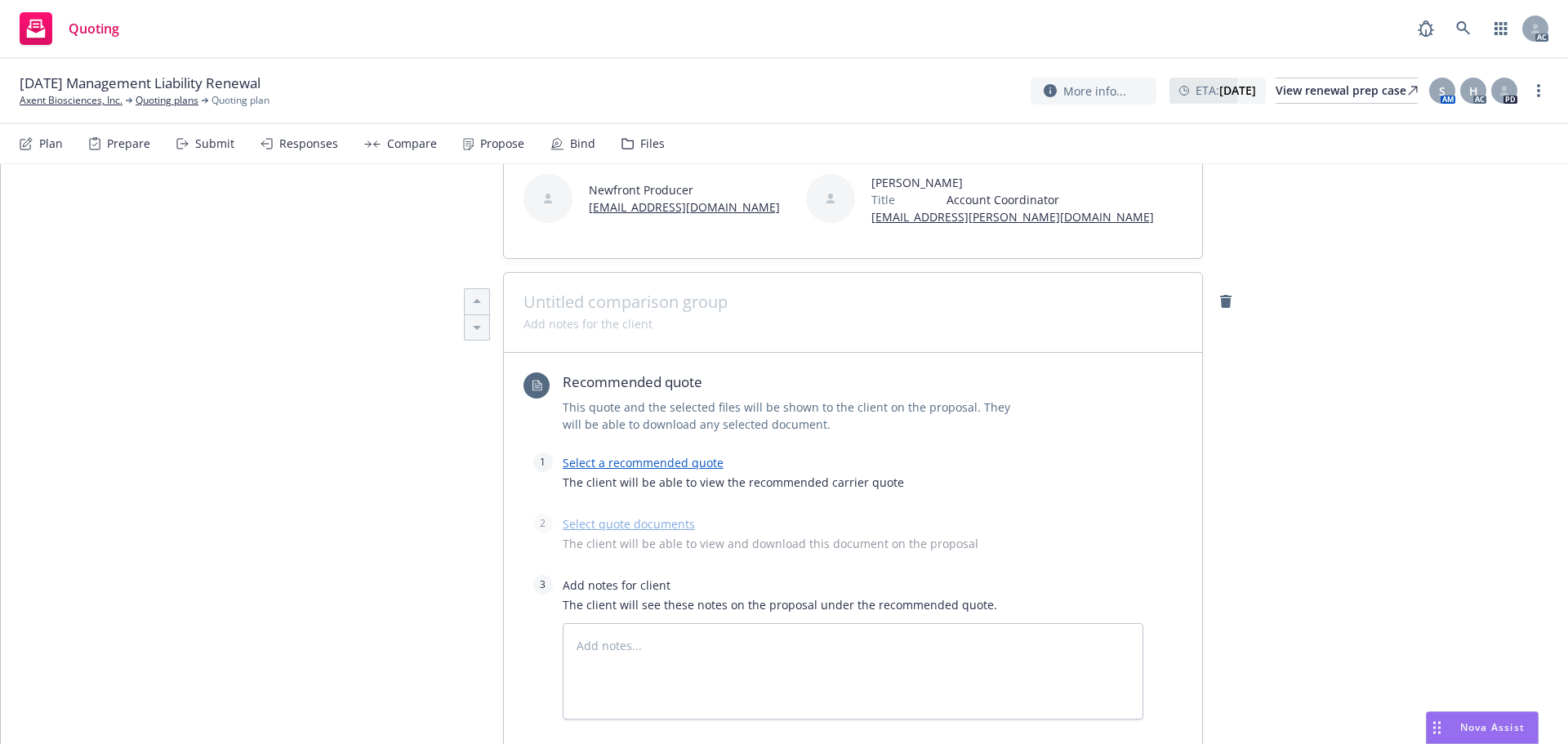
type textarea "x"
click at [572, 290] on div at bounding box center [853, 313] width 698 height 80
click at [570, 292] on span at bounding box center [853, 302] width 659 height 20
paste span
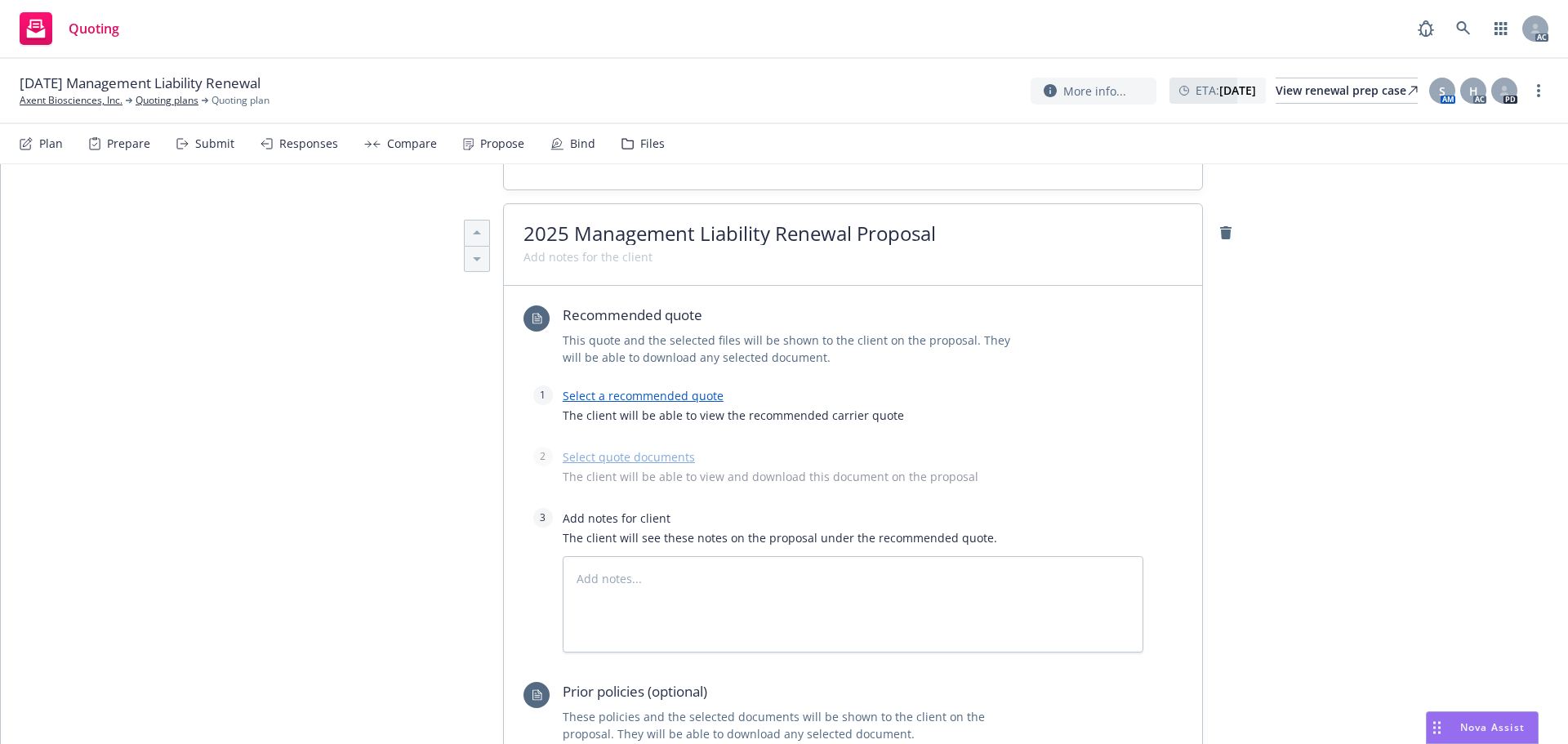
scroll to position [561, 0]
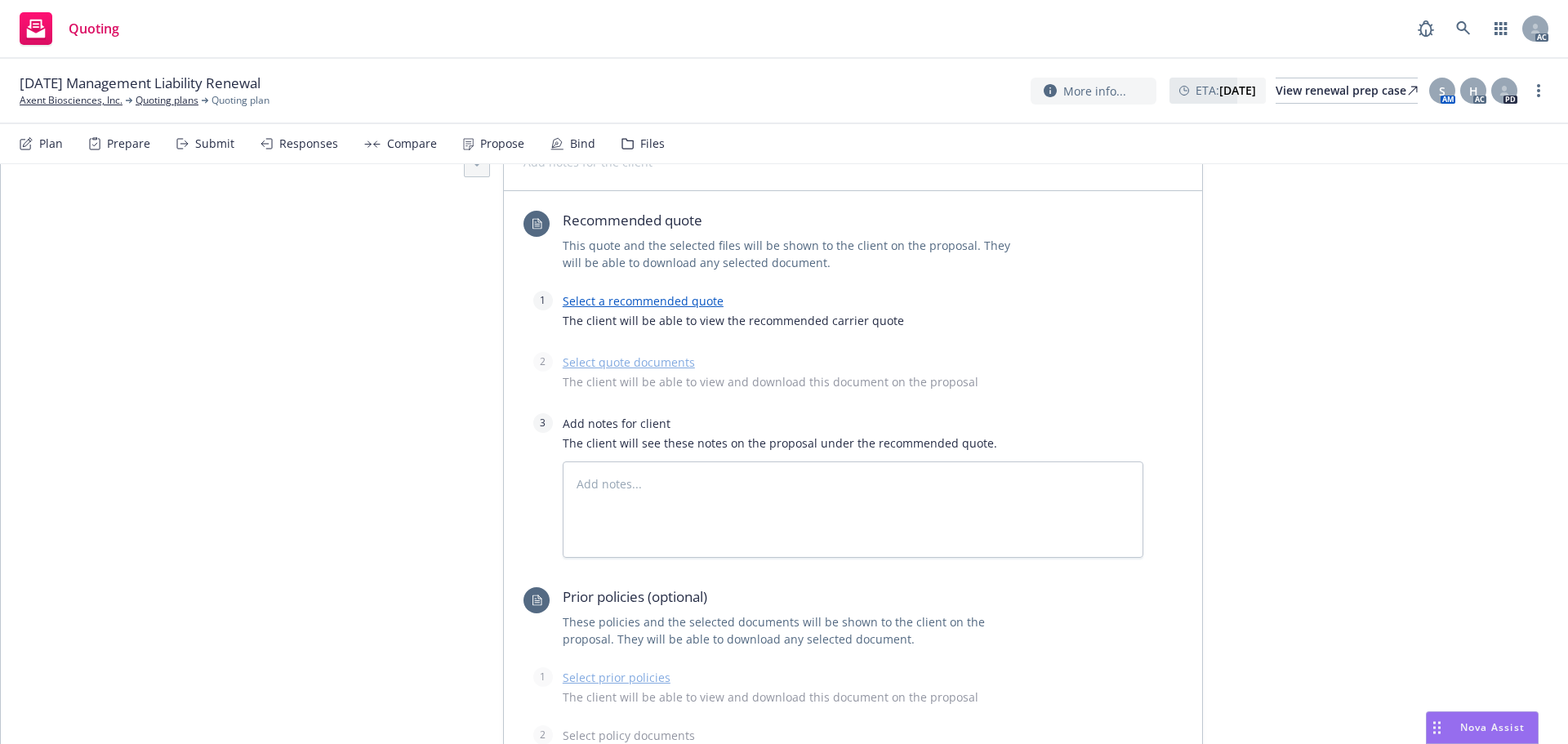
click at [634, 304] on link "Select a recommended quote" at bounding box center [644, 301] width 161 height 16
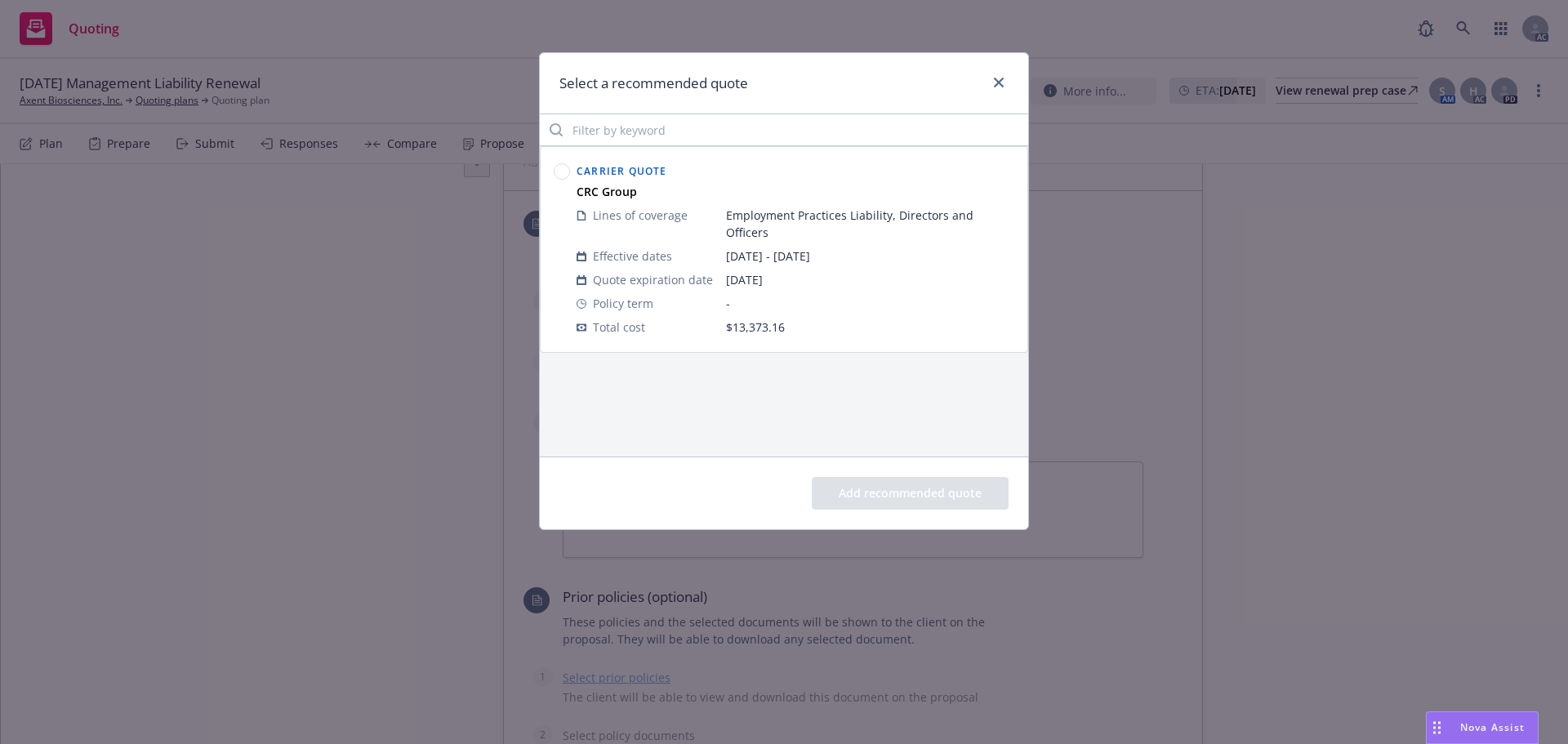
click at [568, 177] on icon at bounding box center [561, 171] width 16 height 16
click at [883, 512] on div "Add recommended quote" at bounding box center [783, 493] width 488 height 73
drag, startPoint x: 883, startPoint y: 508, endPoint x: 857, endPoint y: 500, distance: 27.2
click at [881, 508] on button "Add recommended quote" at bounding box center [910, 493] width 197 height 33
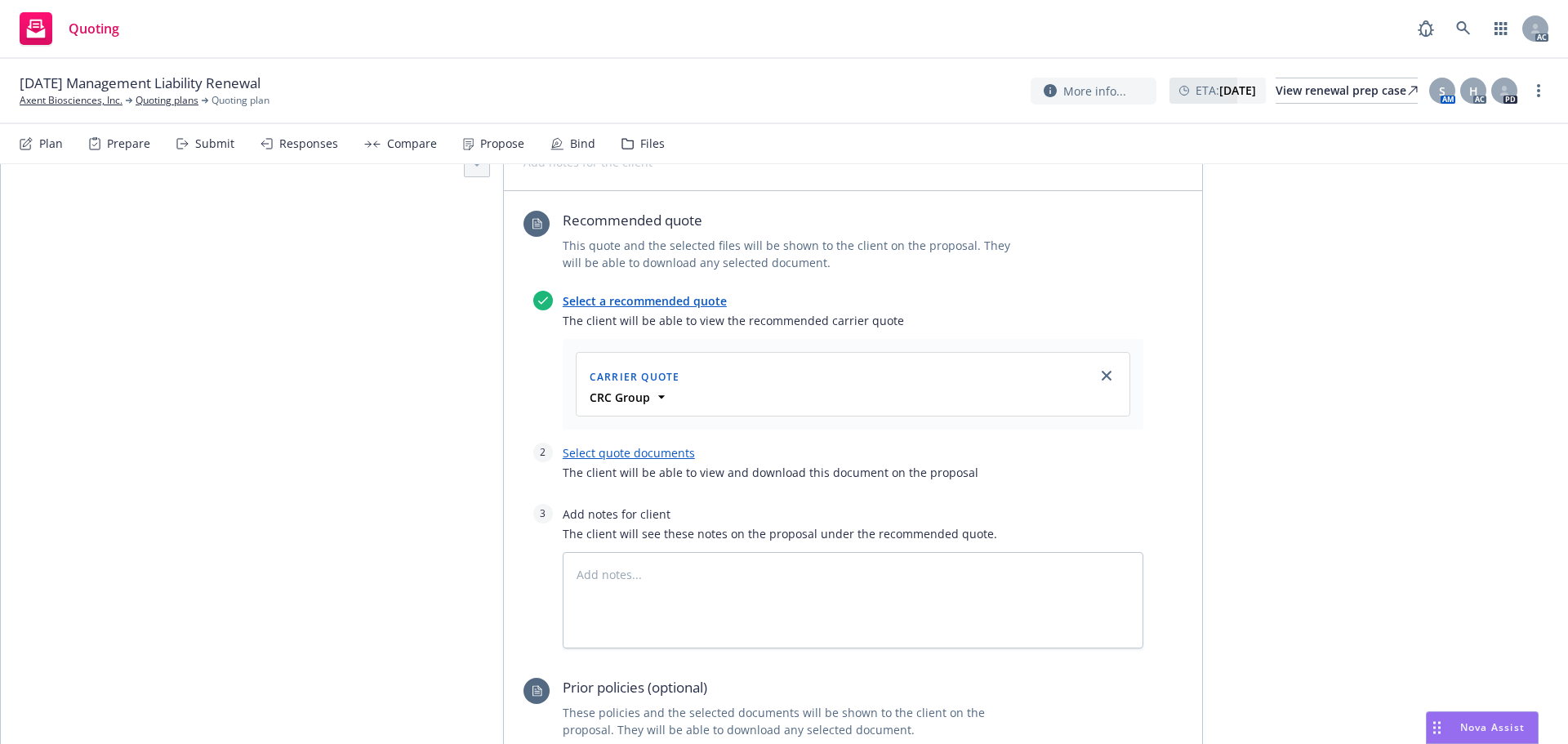
click at [592, 448] on link "Select quote documents" at bounding box center [629, 453] width 133 height 16
type textarea "x"
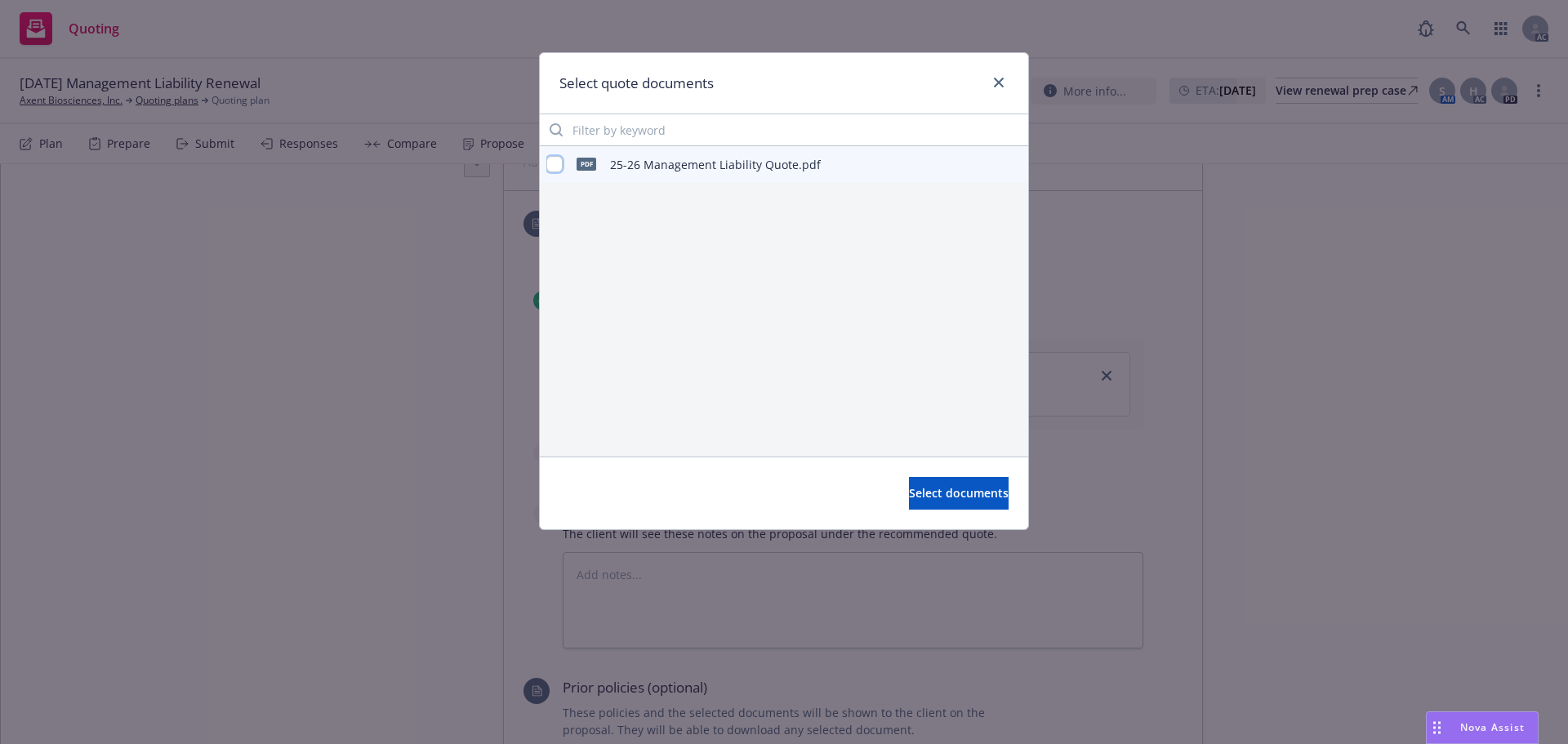
click at [552, 166] on input "checkbox" at bounding box center [554, 164] width 16 height 16
checkbox input "true"
click at [909, 493] on button "Select documents" at bounding box center [958, 493] width 100 height 33
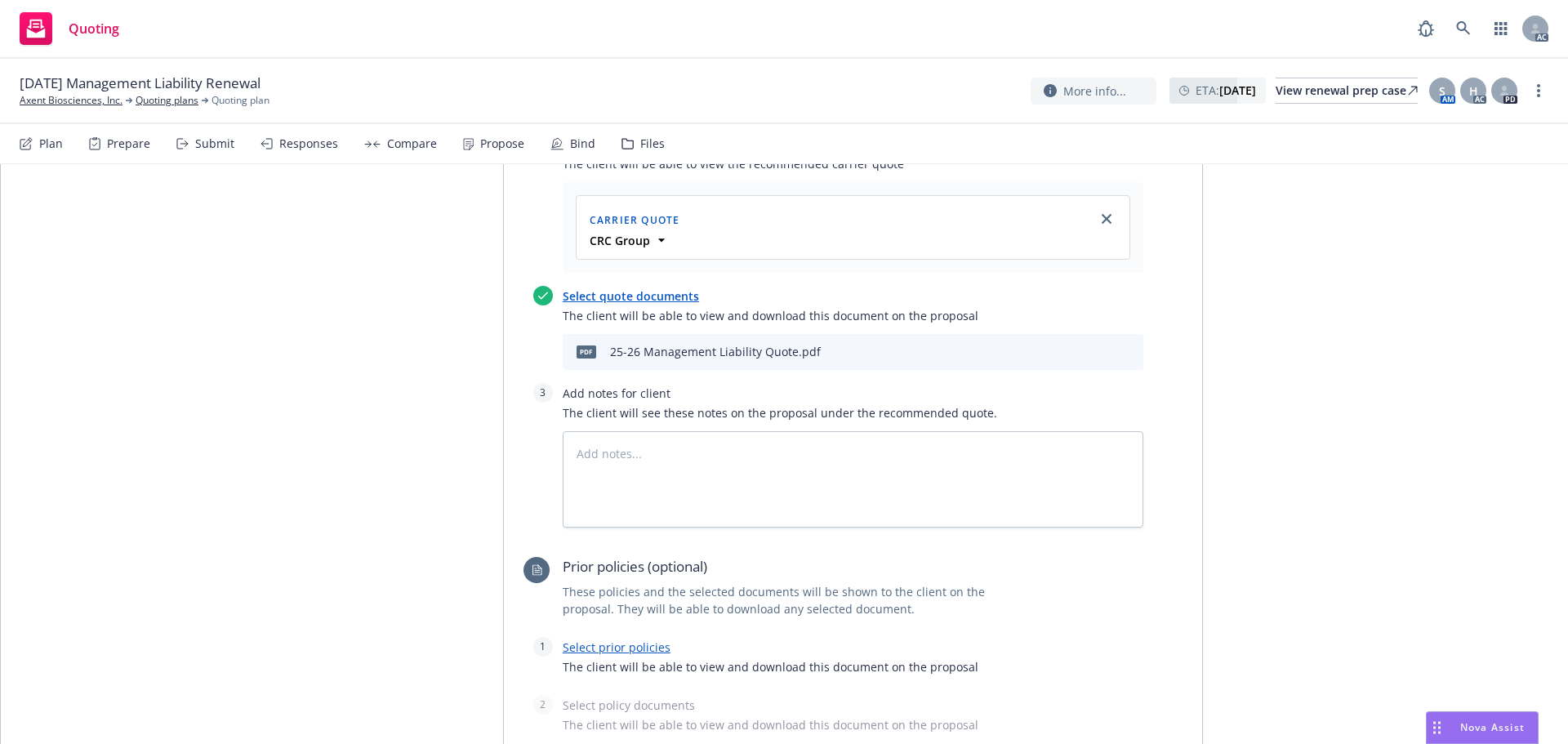
scroll to position [724, 0]
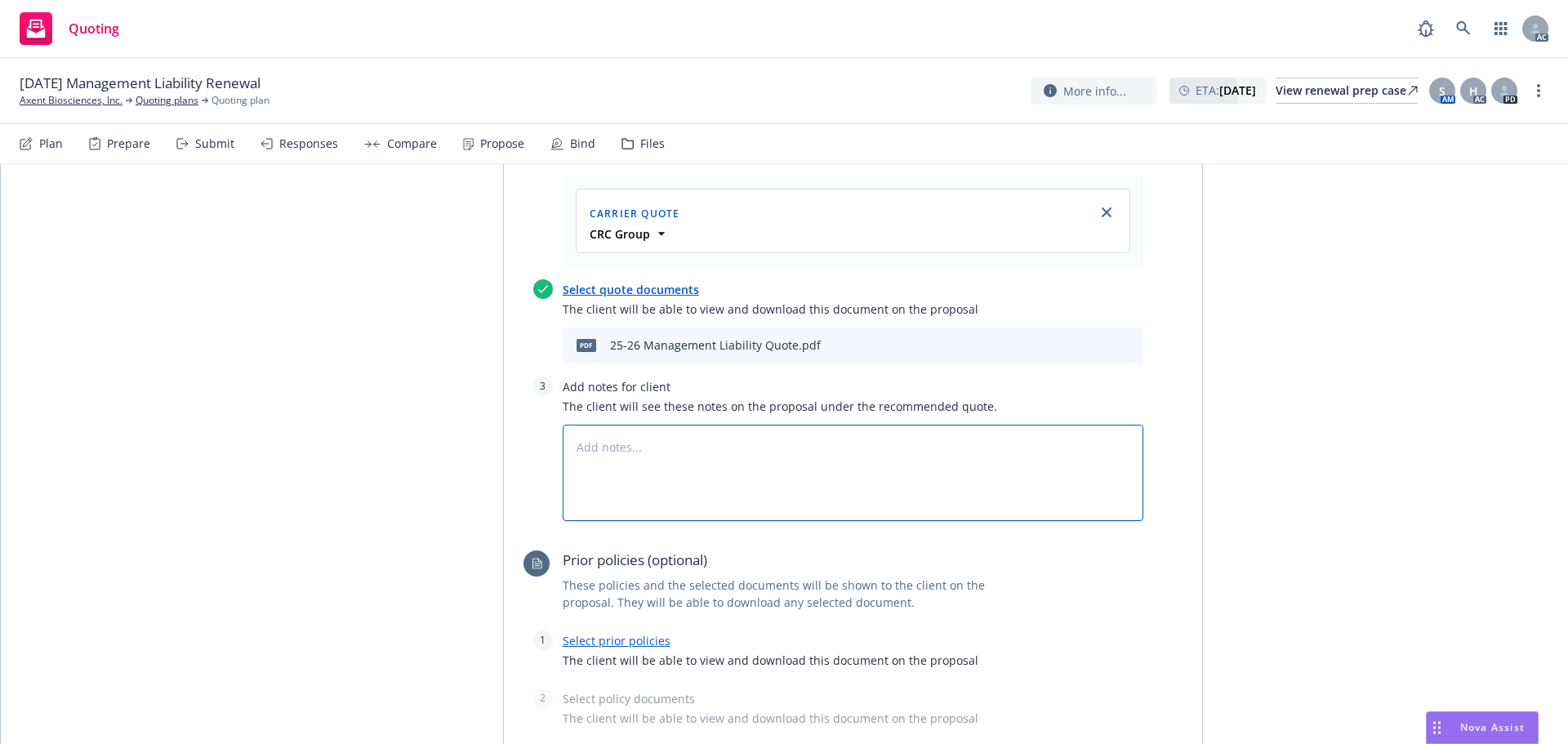
click at [644, 476] on textarea at bounding box center [853, 473] width 581 height 96
type textarea "x"
type textarea "B"
type textarea "x"
type textarea "Bi"
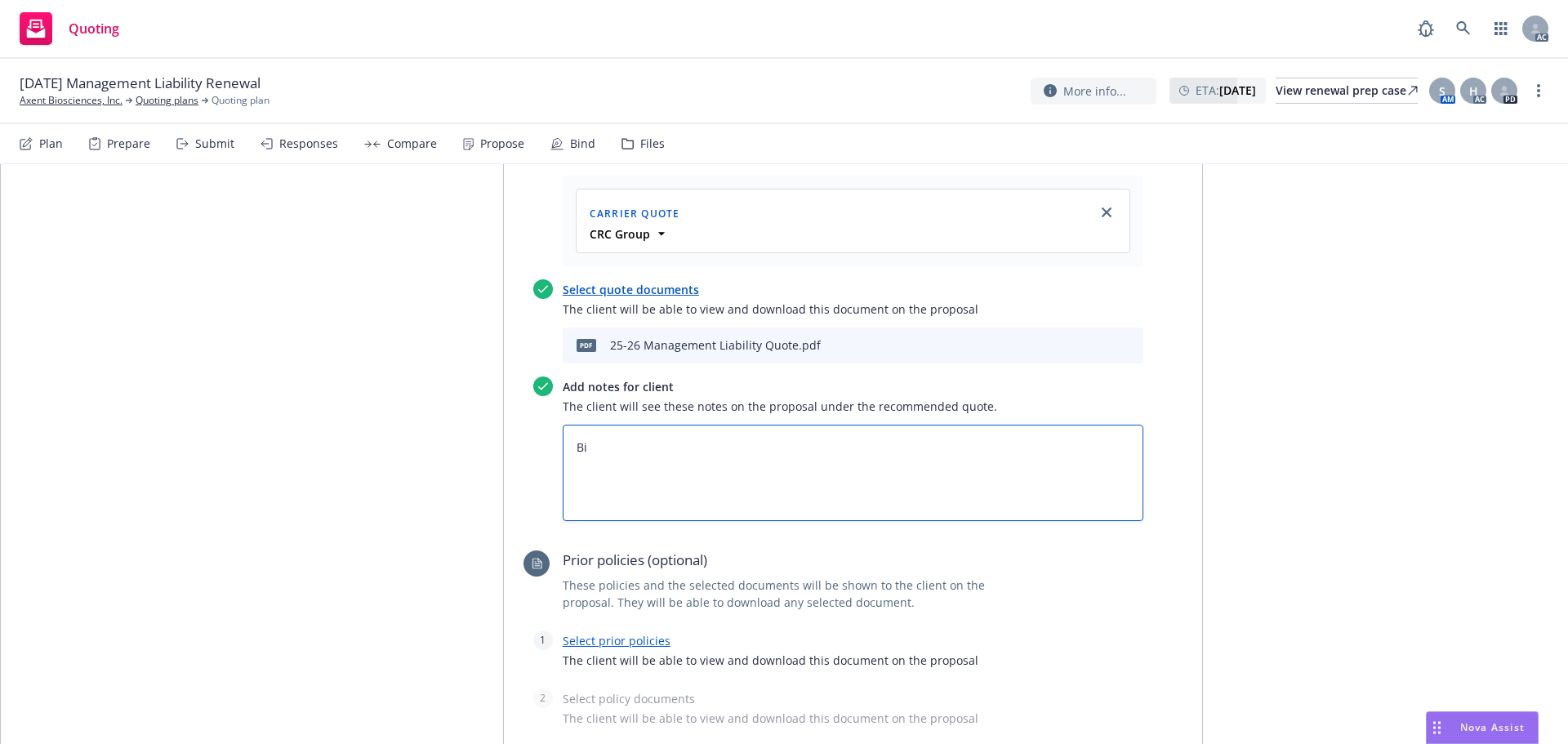
type textarea "x"
type textarea "Bin"
type textarea "x"
type textarea "Bind"
type textarea "x"
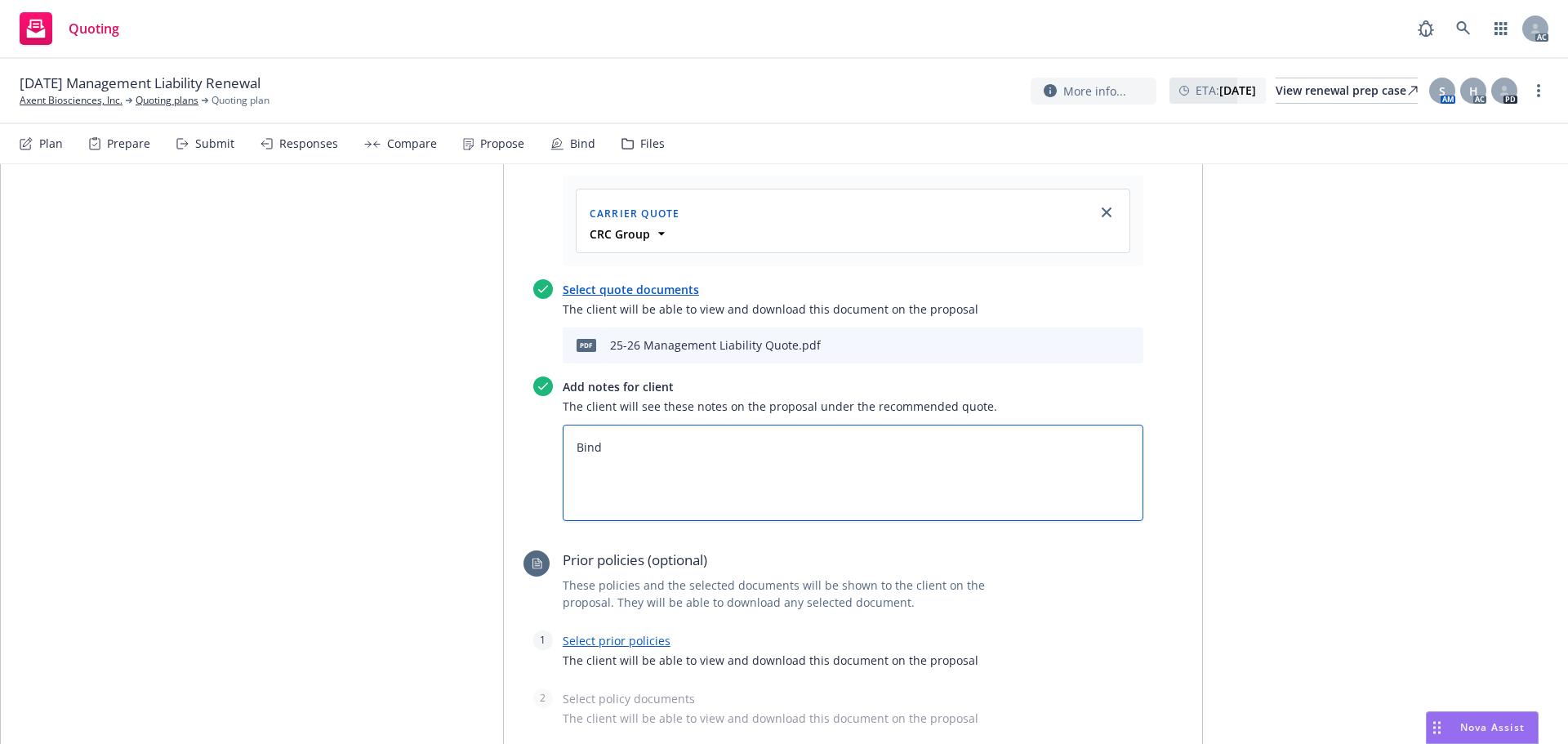
type textarea "Bind"
type textarea "x"
type textarea "Bind S"
type textarea "x"
type textarea "Bind Su"
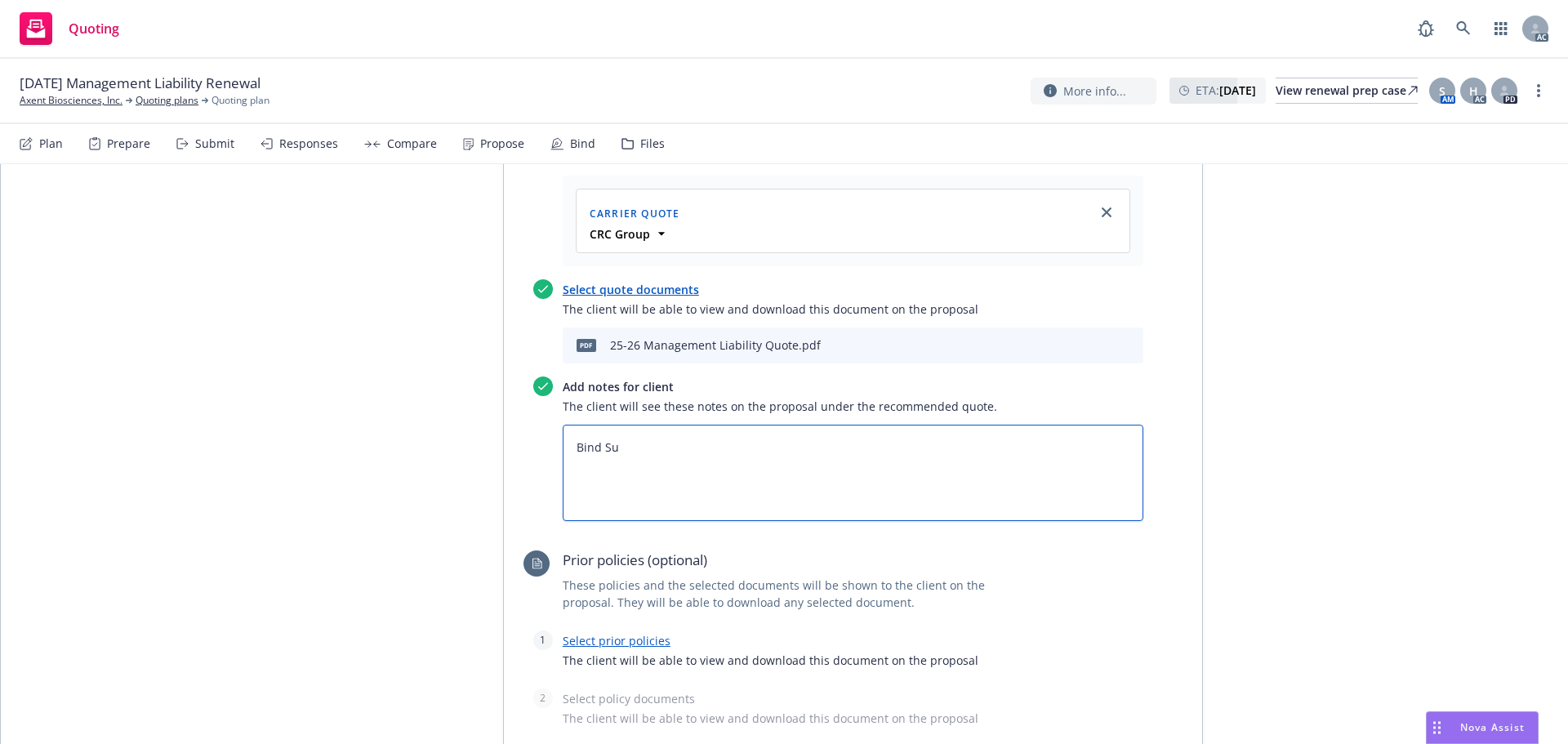
type textarea "x"
type textarea "Bind Sub"
type textarea "x"
type textarea "Bind Subj"
type textarea "x"
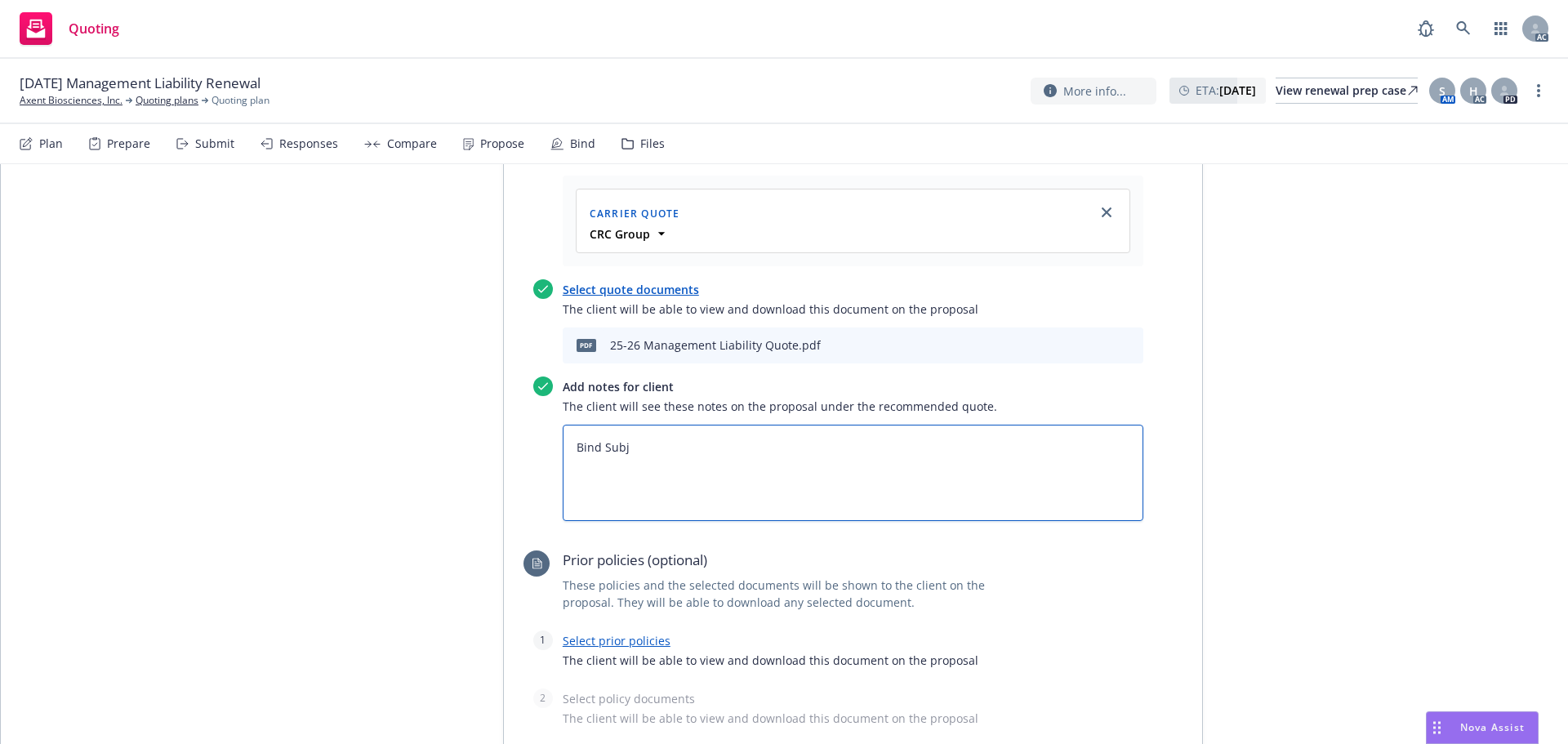
type textarea "Bind Subje"
type textarea "x"
type textarea "Bind Subjec"
type textarea "x"
type textarea "Bind Subject"
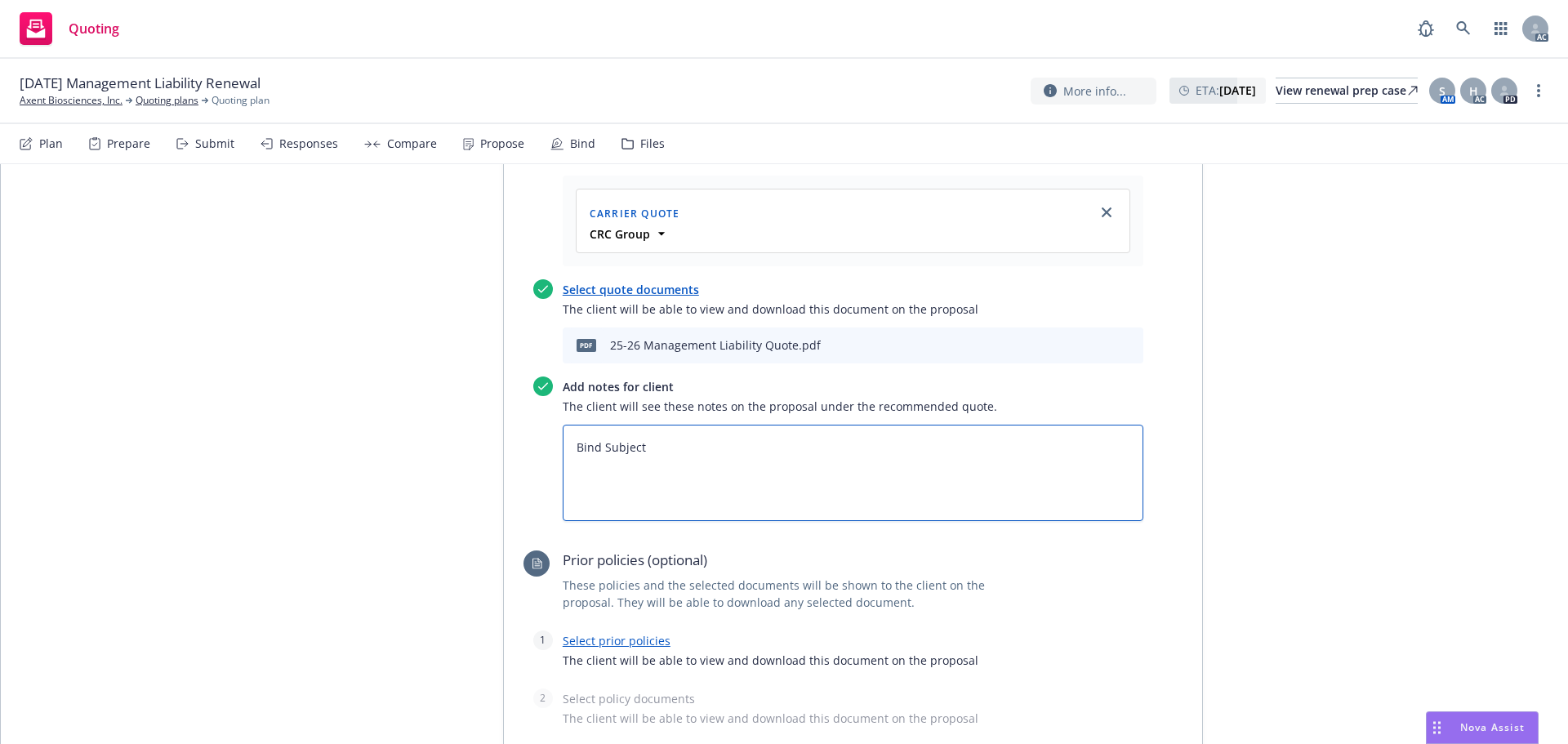
type textarea "x"
type textarea "Bind Subjecti"
type textarea "x"
type textarea "Bind Subjectiv"
type textarea "x"
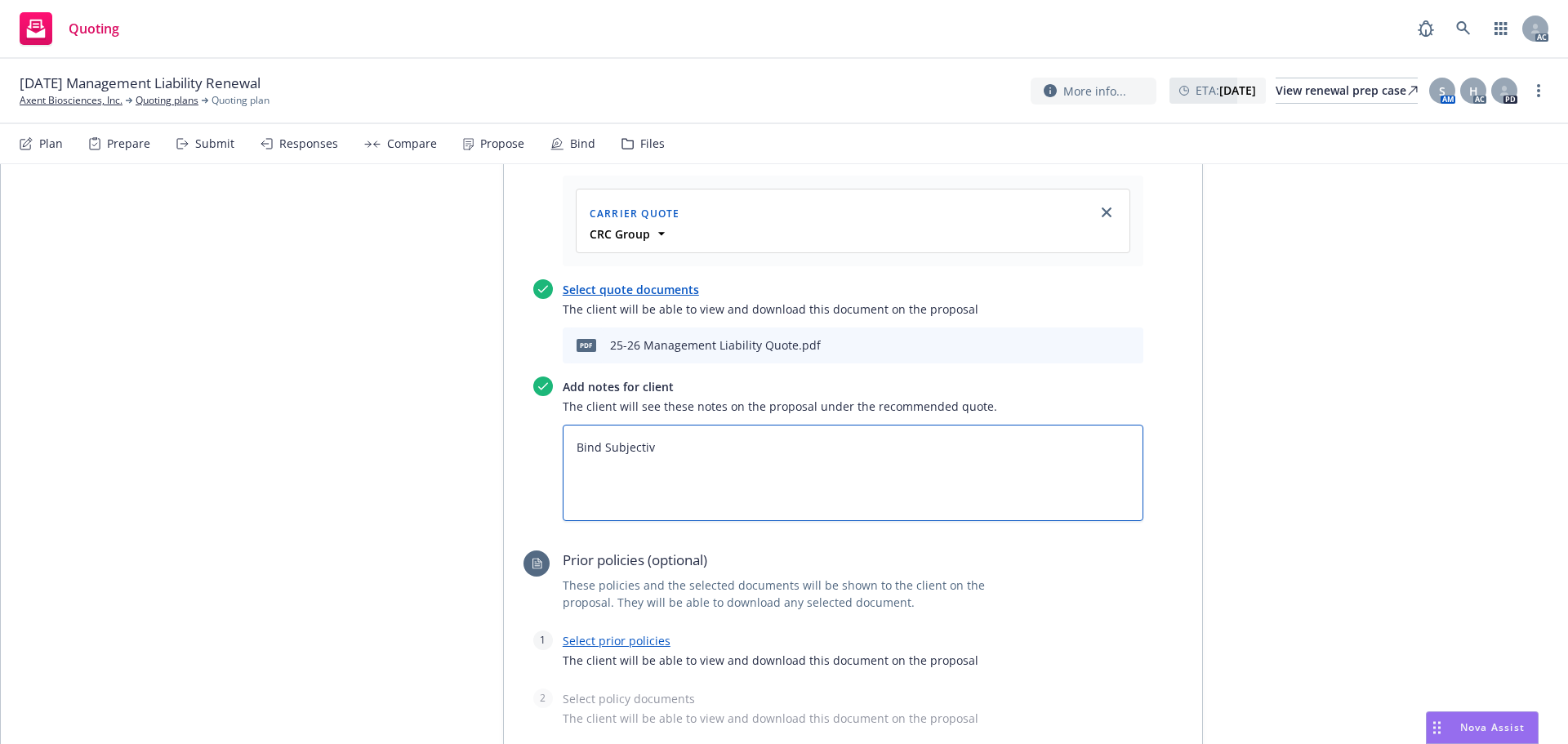
type textarea "Bind Subjectivi"
type textarea "x"
type textarea "Bind Subjectivit"
type textarea "x"
type textarea "Bind Subjectiviti"
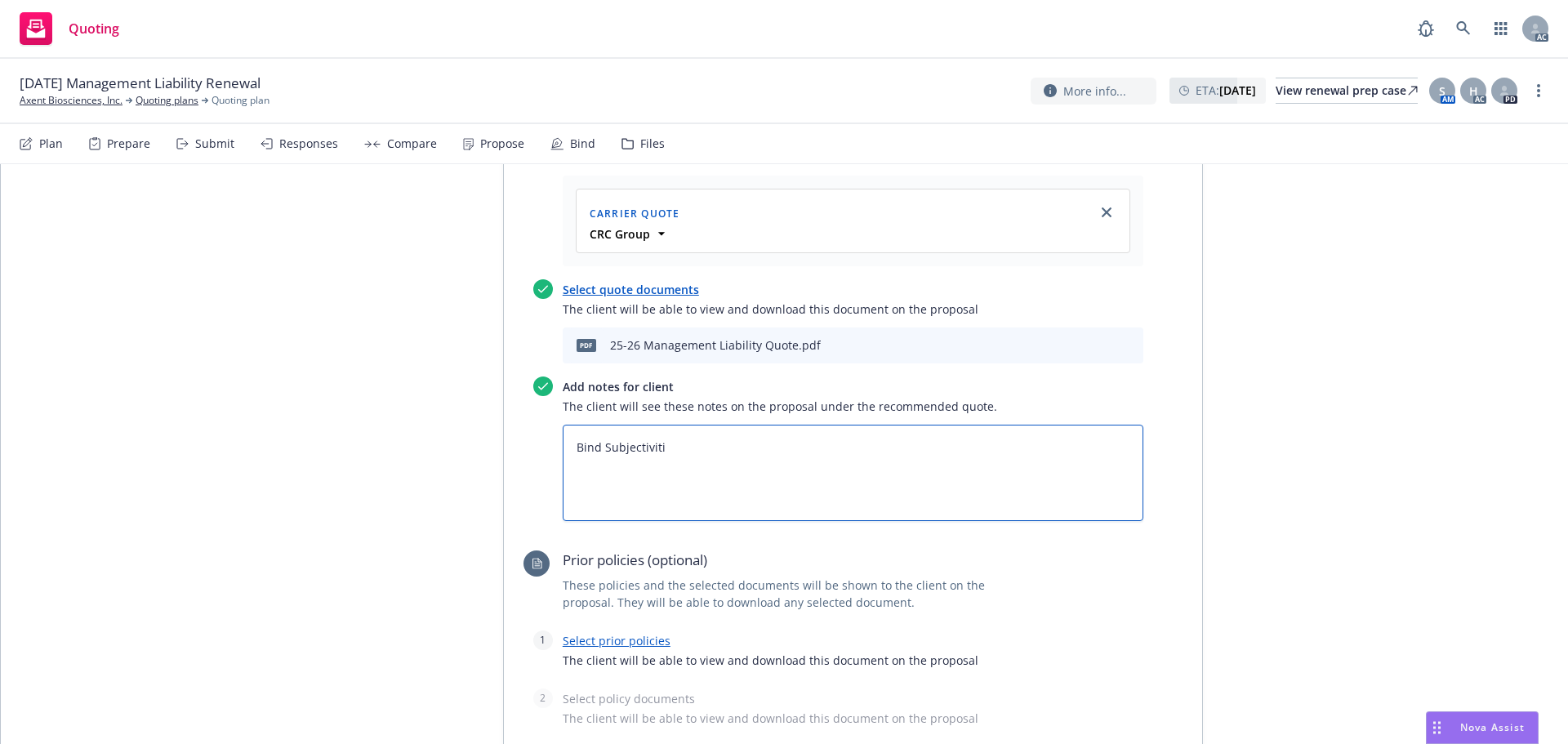
type textarea "x"
type textarea "Bind Subjectivitie"
type textarea "x"
type textarea "Bind Subjectivities"
type textarea "x"
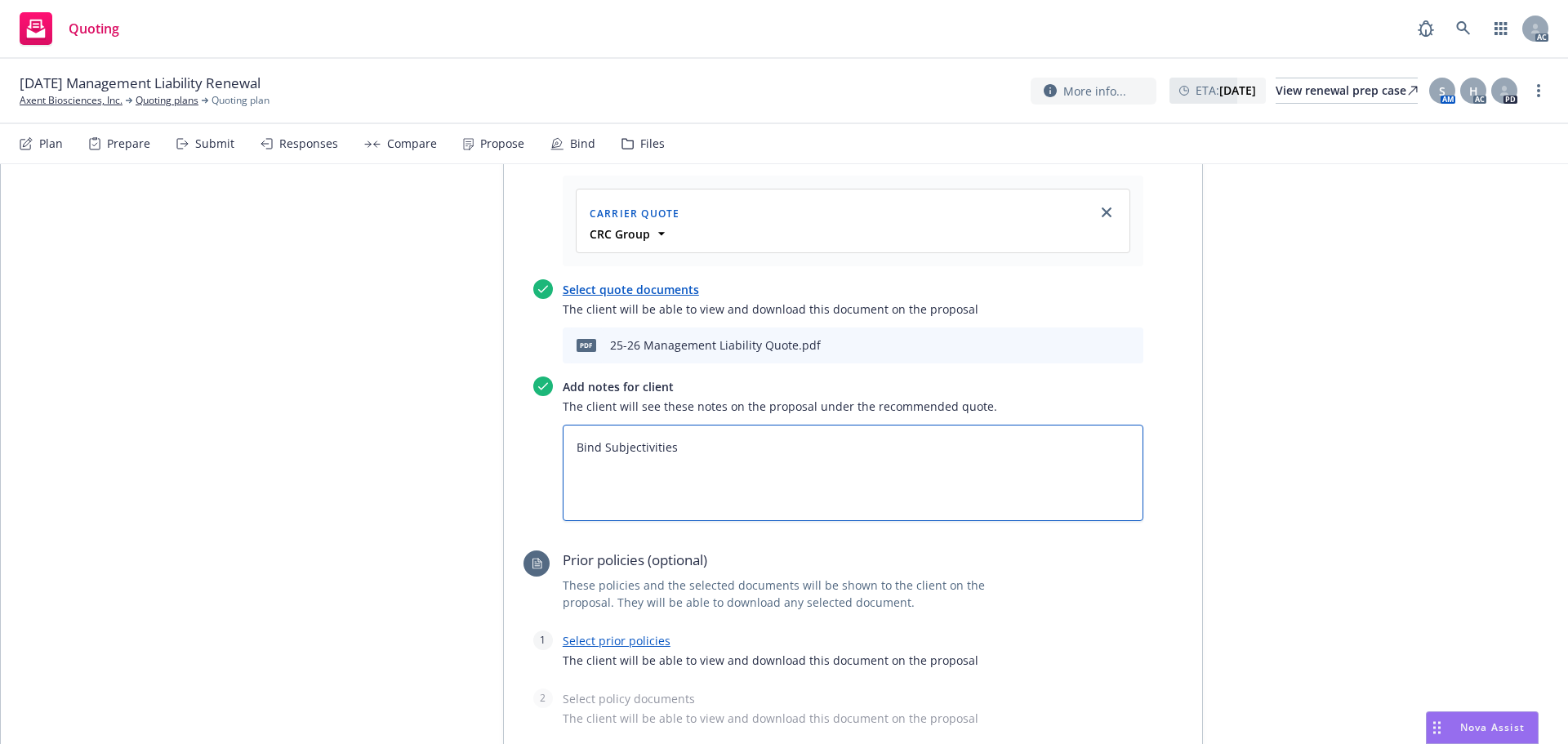
type textarea "Bind Subjectivities:"
type textarea "x"
type textarea "Bind Subjectivities:"
paste textarea "Written Order to Bind CA D-1 Form PRIOR TO BINDING Higher Limit Options: Receip…"
type textarea "x"
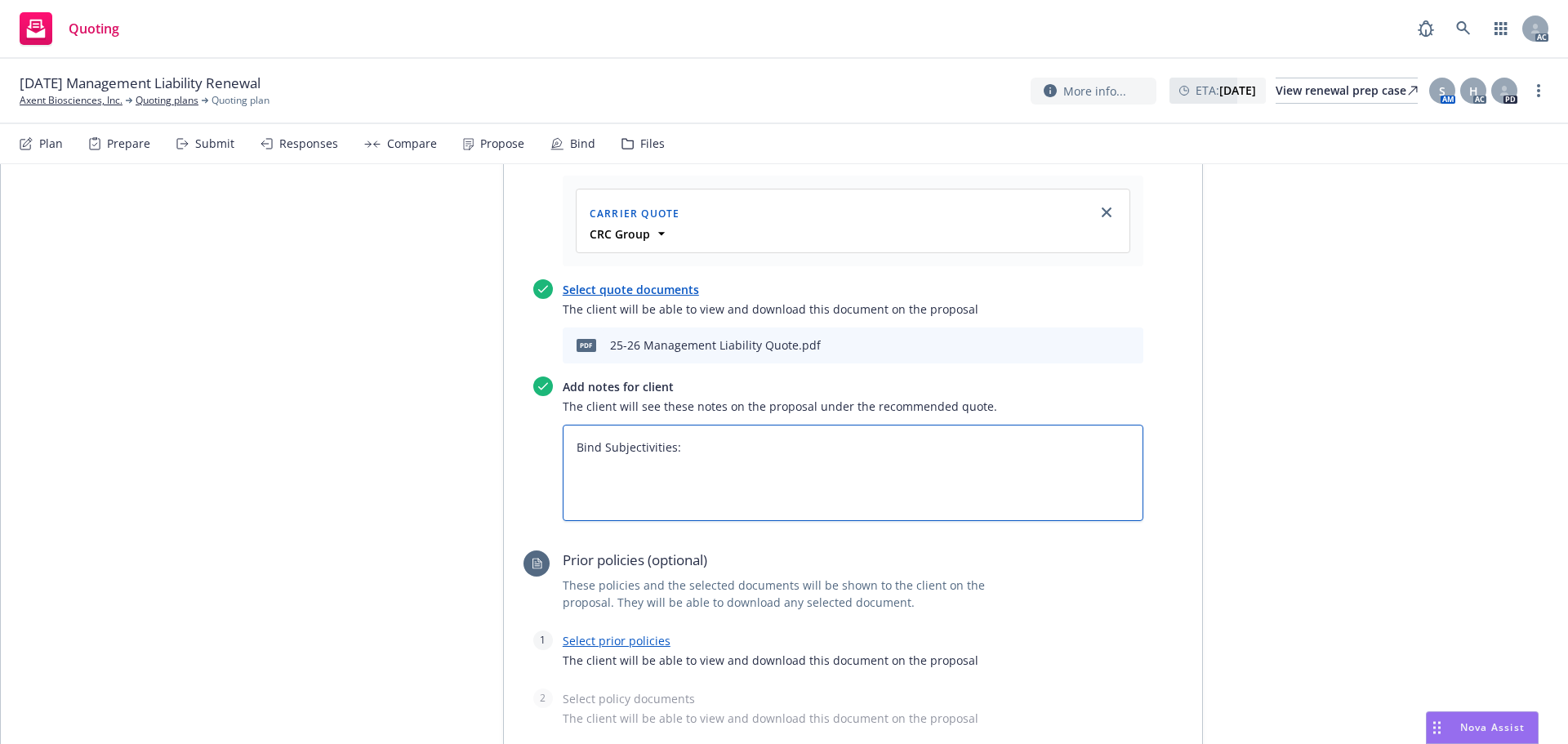
type textarea "Bind Subjectivities: Written Order to Bind CA D-1 Form PRIOR TO BINDING Higher …"
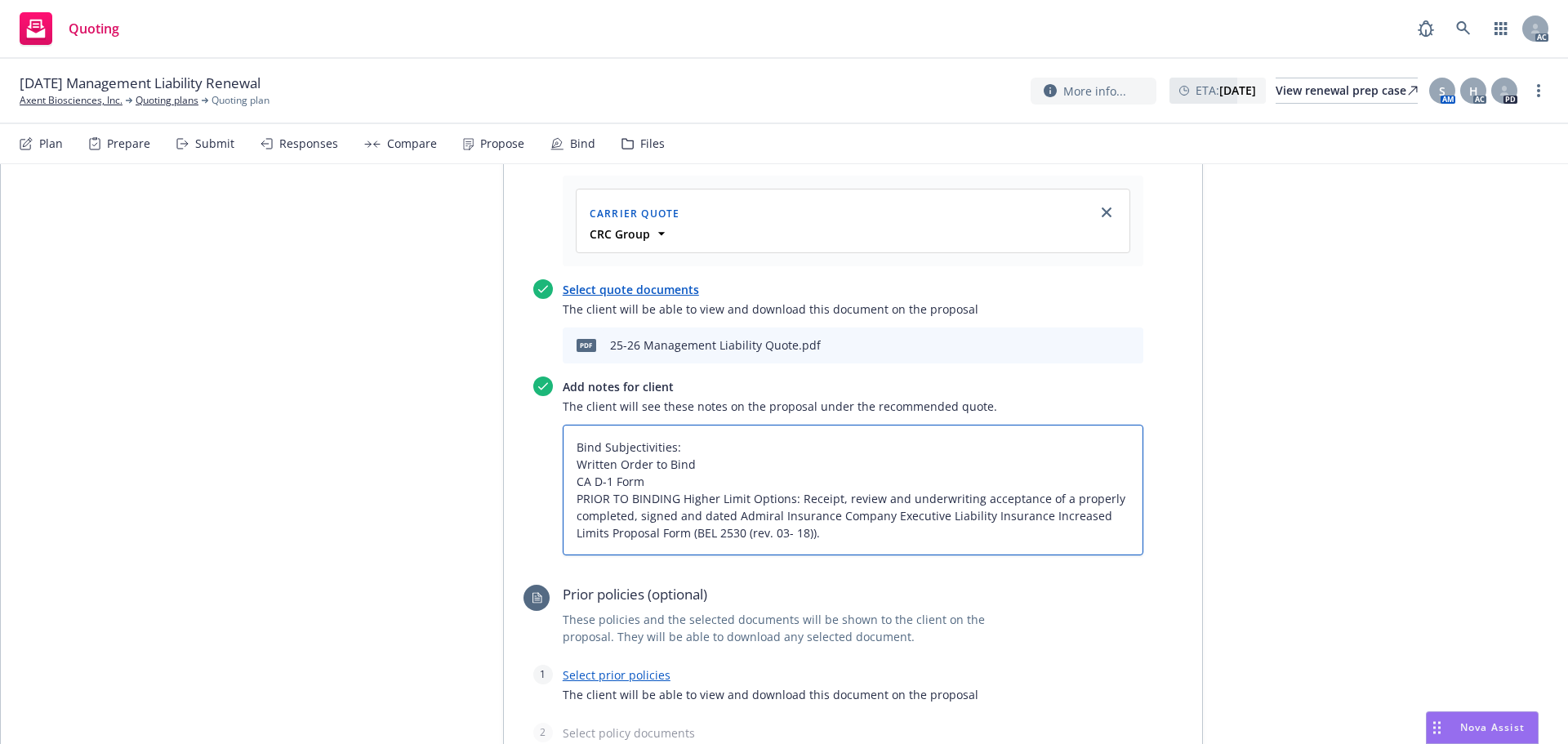
click at [563, 459] on textarea "Bind Subjectivities: Written Order to Bind CA D-1 Form PRIOR TO BINDING Higher …" at bounding box center [853, 490] width 581 height 131
type textarea "x"
type textarea "Bind Subjectivities: 1Written Order to Bind CA D-1 Form PRIOR TO BINDING Higher…"
type textarea "x"
type textarea "Bind Subjectivities: 1.Written Order to Bind CA D-1 Form PRIOR TO BINDING Highe…"
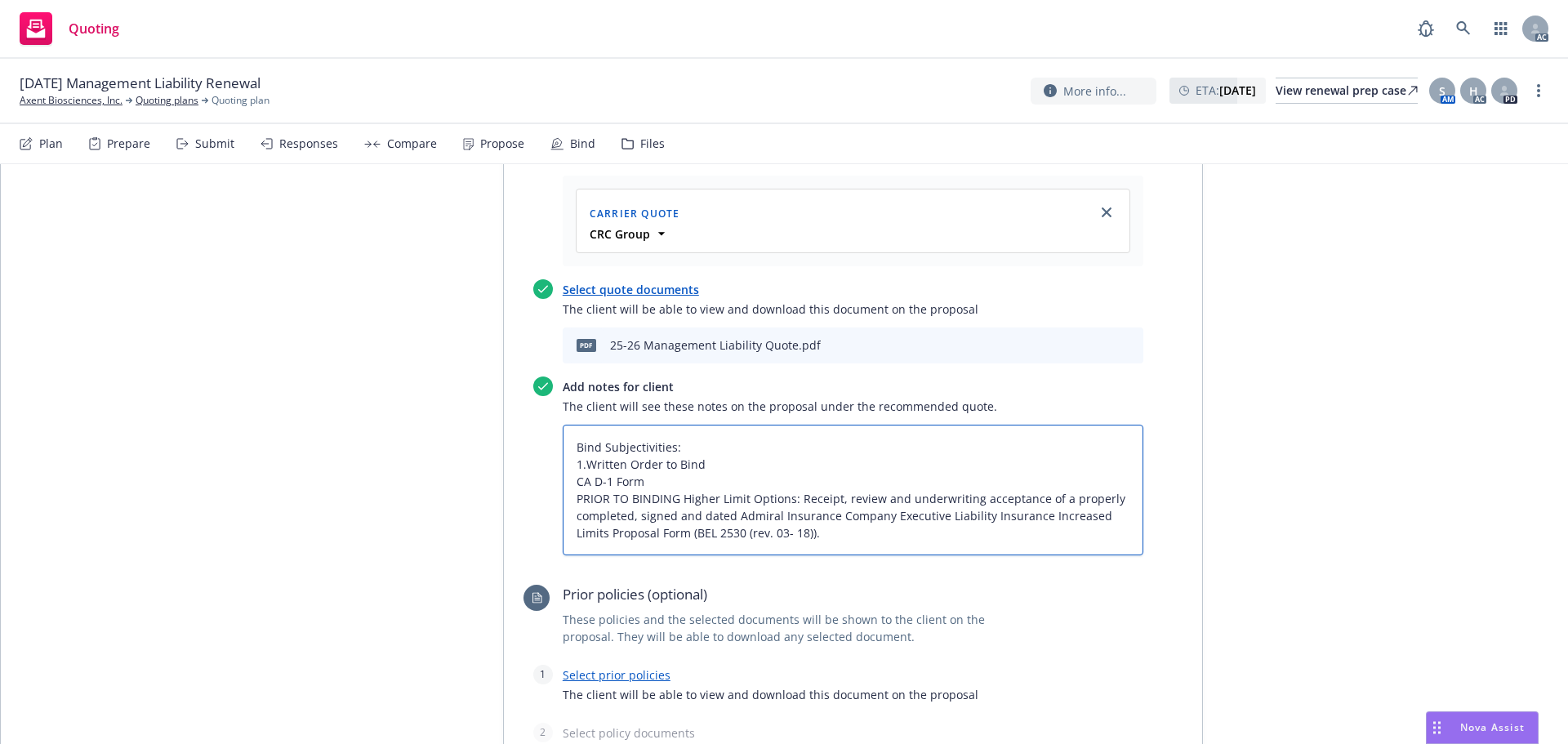
type textarea "x"
type textarea "Bind Subjectivities: 1. Written Order to Bind CA D-1 Form PRIOR TO BINDING High…"
click at [563, 482] on textarea "Bind Subjectivities: 1. Written Order to Bind CA D-1 Form PRIOR TO BINDING High…" at bounding box center [853, 490] width 581 height 131
type textarea "x"
type textarea "Bind Subjectivities: 1. Written Order to Bind 2CA D-1 Form PRIOR TO BINDING Hig…"
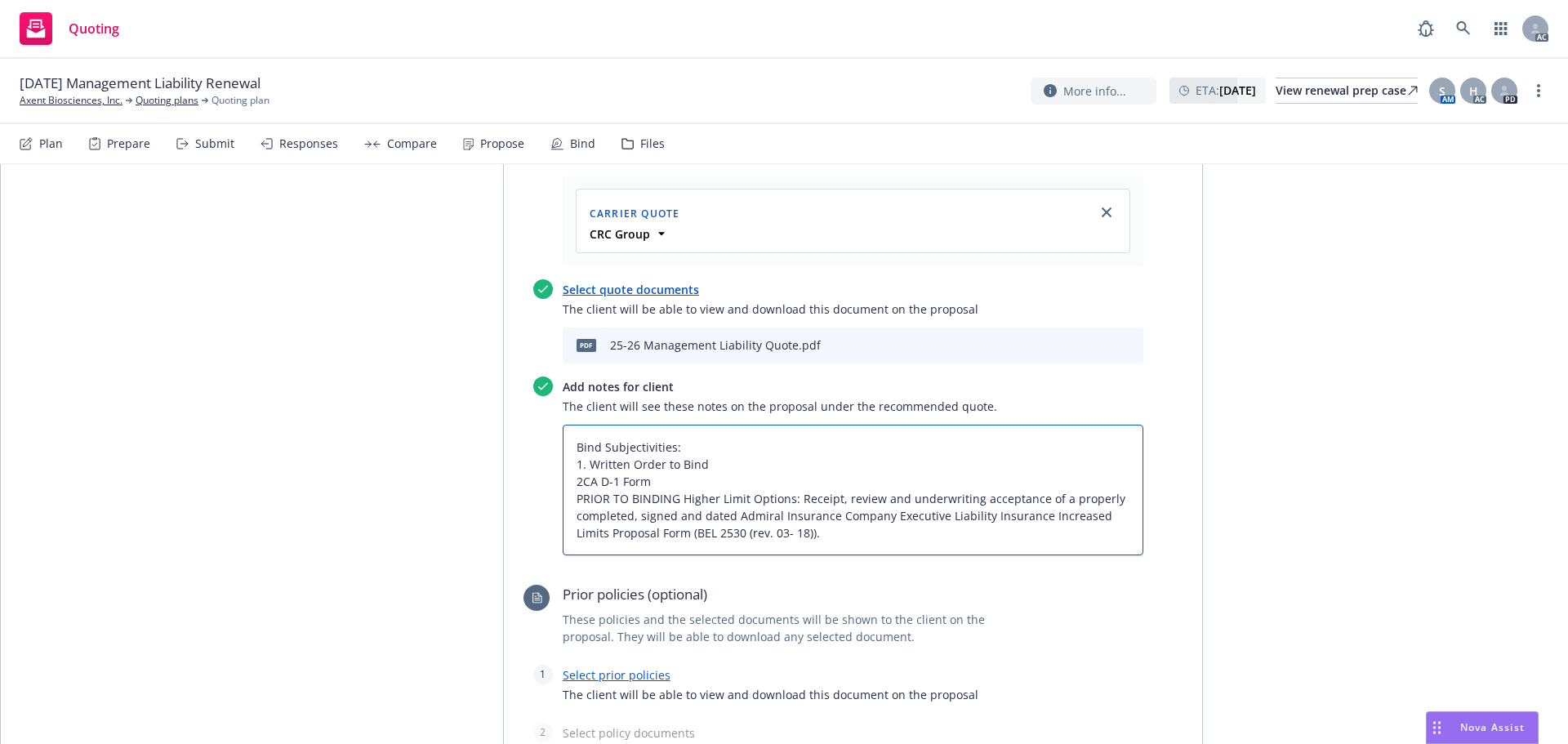
type textarea "x"
type textarea "Bind Subjectivities: 1. Written Order to Bind 2.CA D-1 Form PRIOR TO BINDING Hi…"
type textarea "x"
type textarea "Bind Subjectivities: 1. Written Order to Bind 2. CA D-1 Form PRIOR TO BINDING H…"
click at [563, 496] on textarea "Bind Subjectivities: 1. Written Order to Bind 2. CA D-1 Form PRIOR TO BINDING H…" at bounding box center [853, 490] width 581 height 131
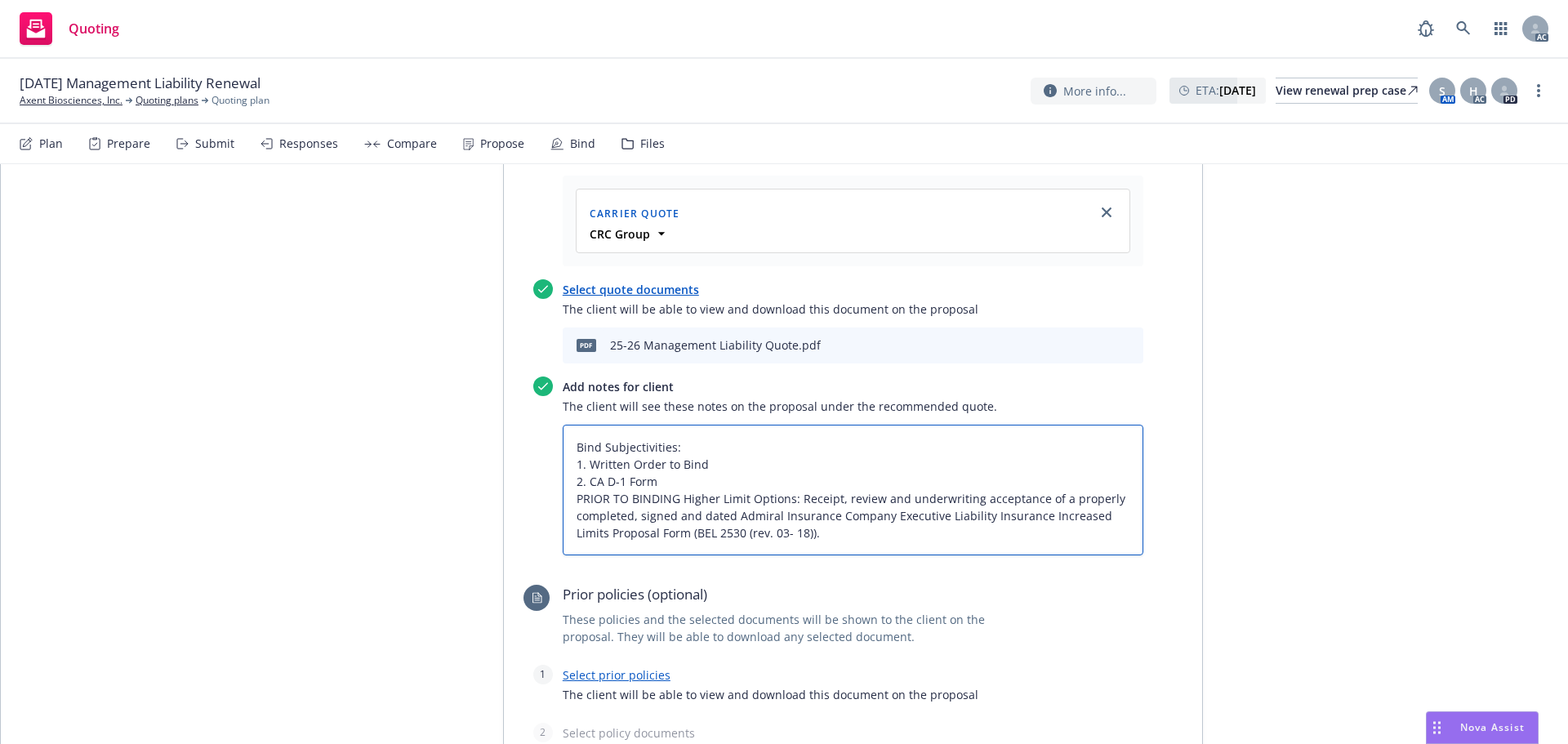
type textarea "x"
type textarea "Bind Subjectivities: 1. Written Order to Bind 2. CA D-1 Form 3PRIOR TO BINDING …"
type textarea "x"
type textarea "Bind Subjectivities: 1. Written Order to Bind 2. CA D-1 Form 3.PRIOR TO BINDING…"
type textarea "x"
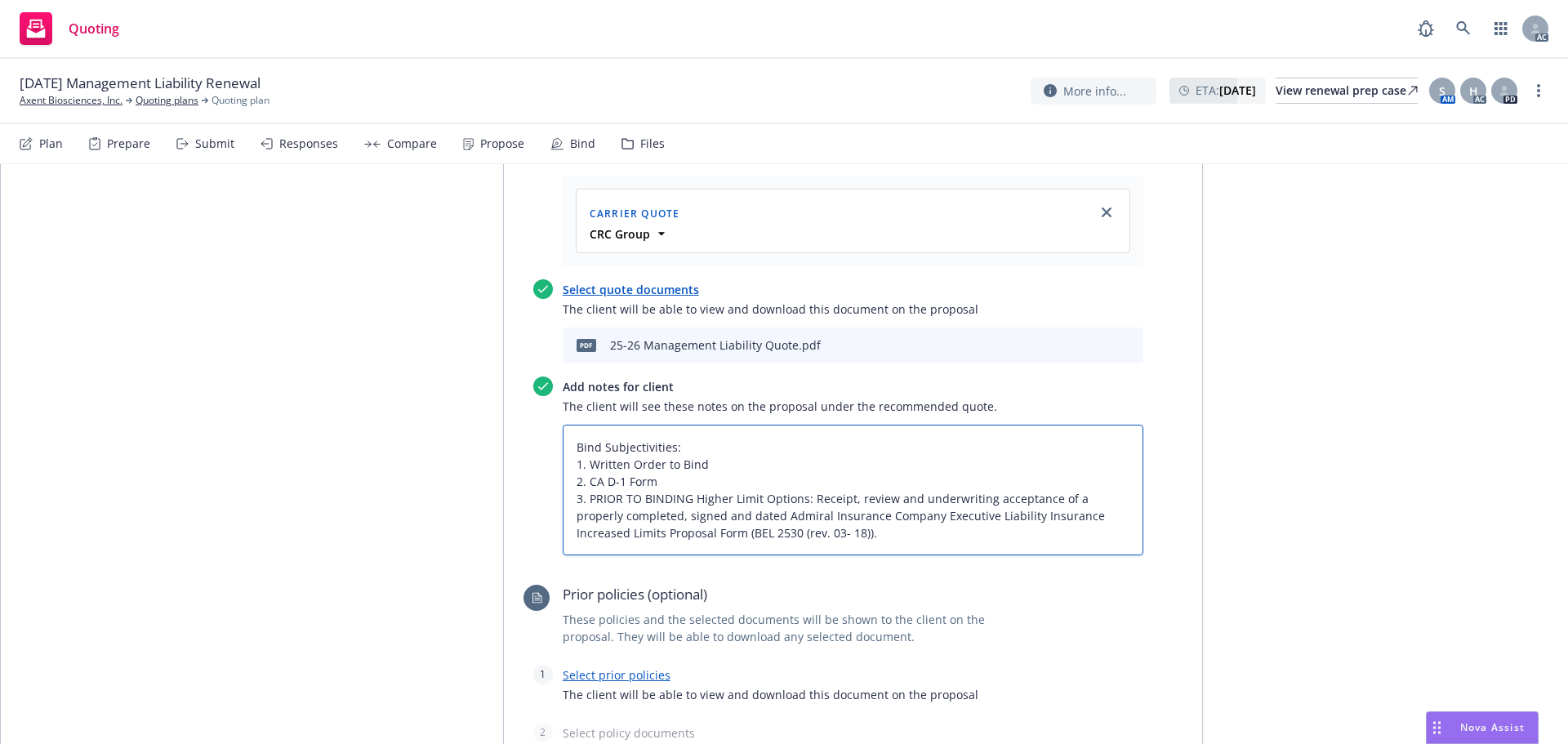
type textarea "Bind Subjectivities: 1. Written Order to Bind 2. CA D-1 Form 3. PRIOR TO BINDIN…"
click at [1323, 268] on div "All proposals See client view Publish proposal Save Proposal name 2025 Manageme…" at bounding box center [784, 277] width 1567 height 1674
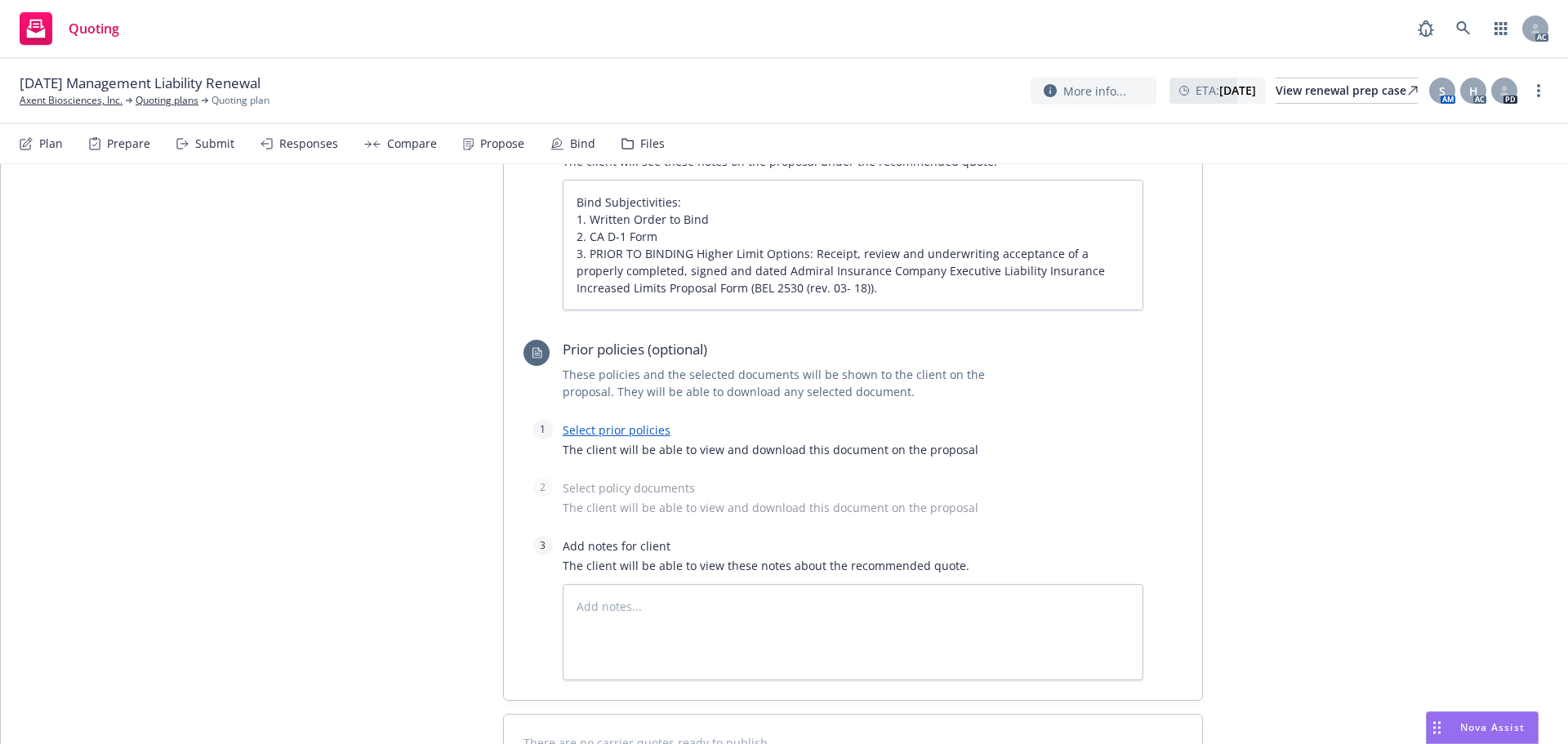
click at [601, 425] on link "Select prior policies" at bounding box center [617, 430] width 108 height 16
type textarea "x"
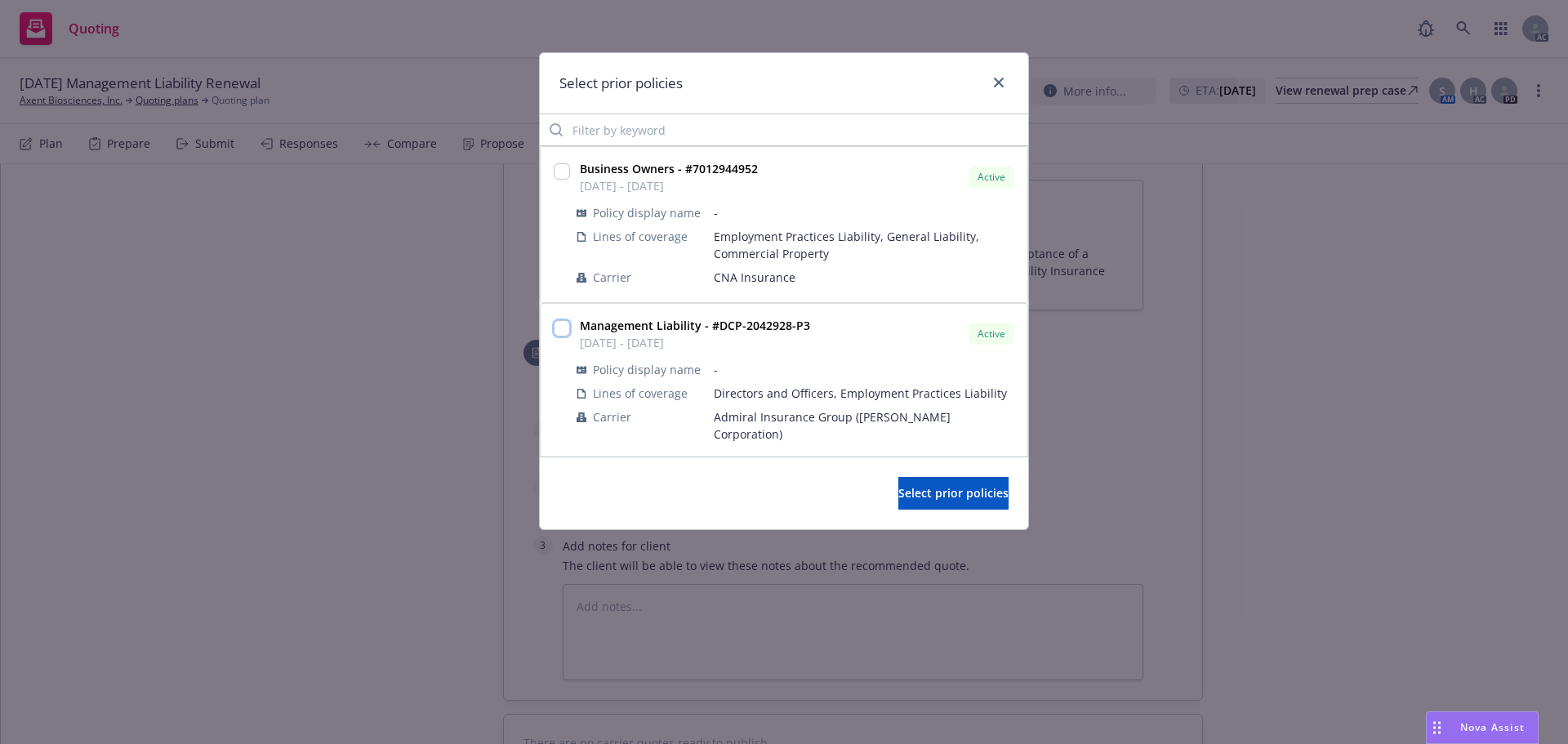
click at [559, 324] on input "checkbox" at bounding box center [561, 328] width 16 height 16
checkbox input "true"
click at [946, 486] on span "Select prior policies" at bounding box center [953, 493] width 110 height 16
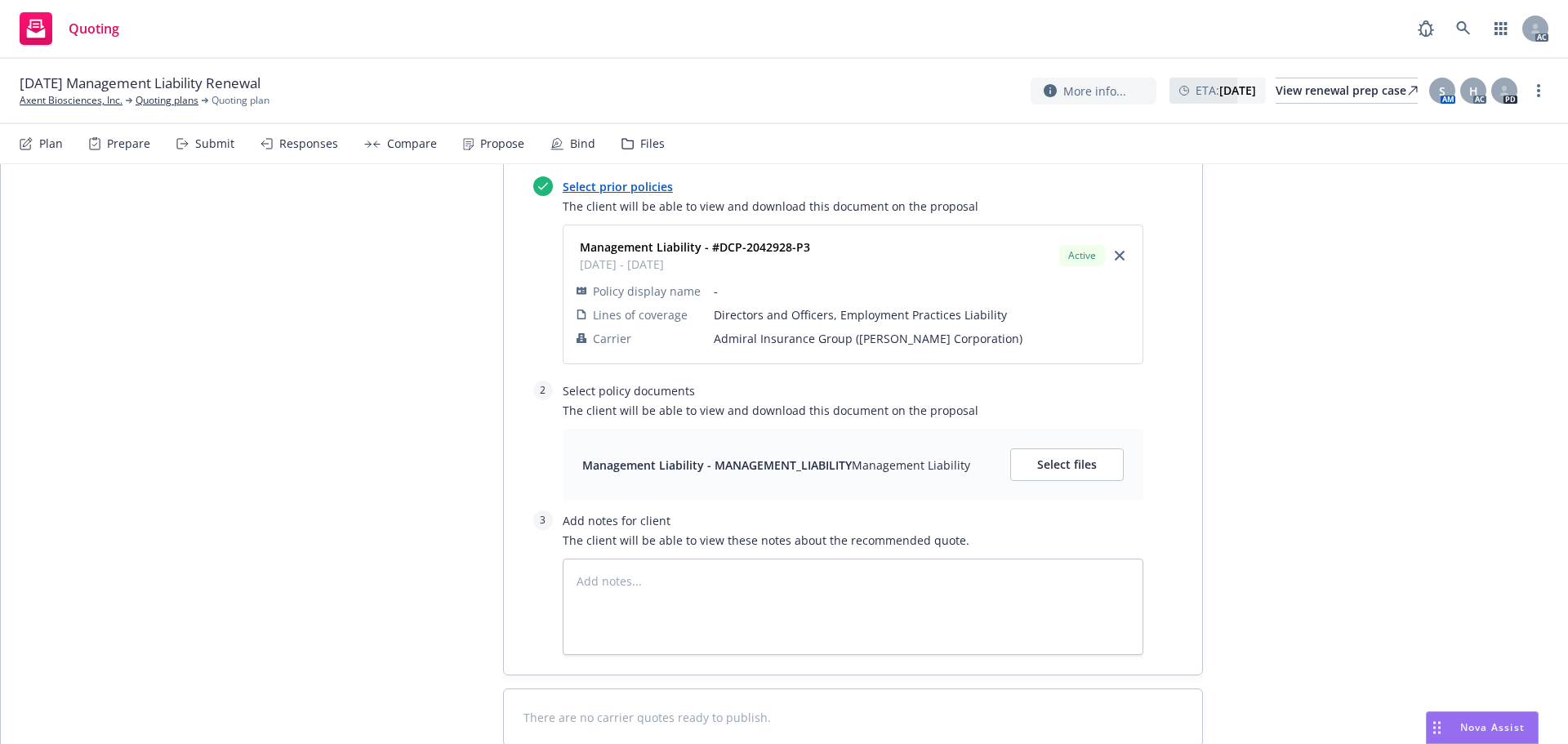
scroll to position [1214, 0]
click at [1054, 461] on span "Select files" at bounding box center [1067, 463] width 60 height 16
type textarea "x"
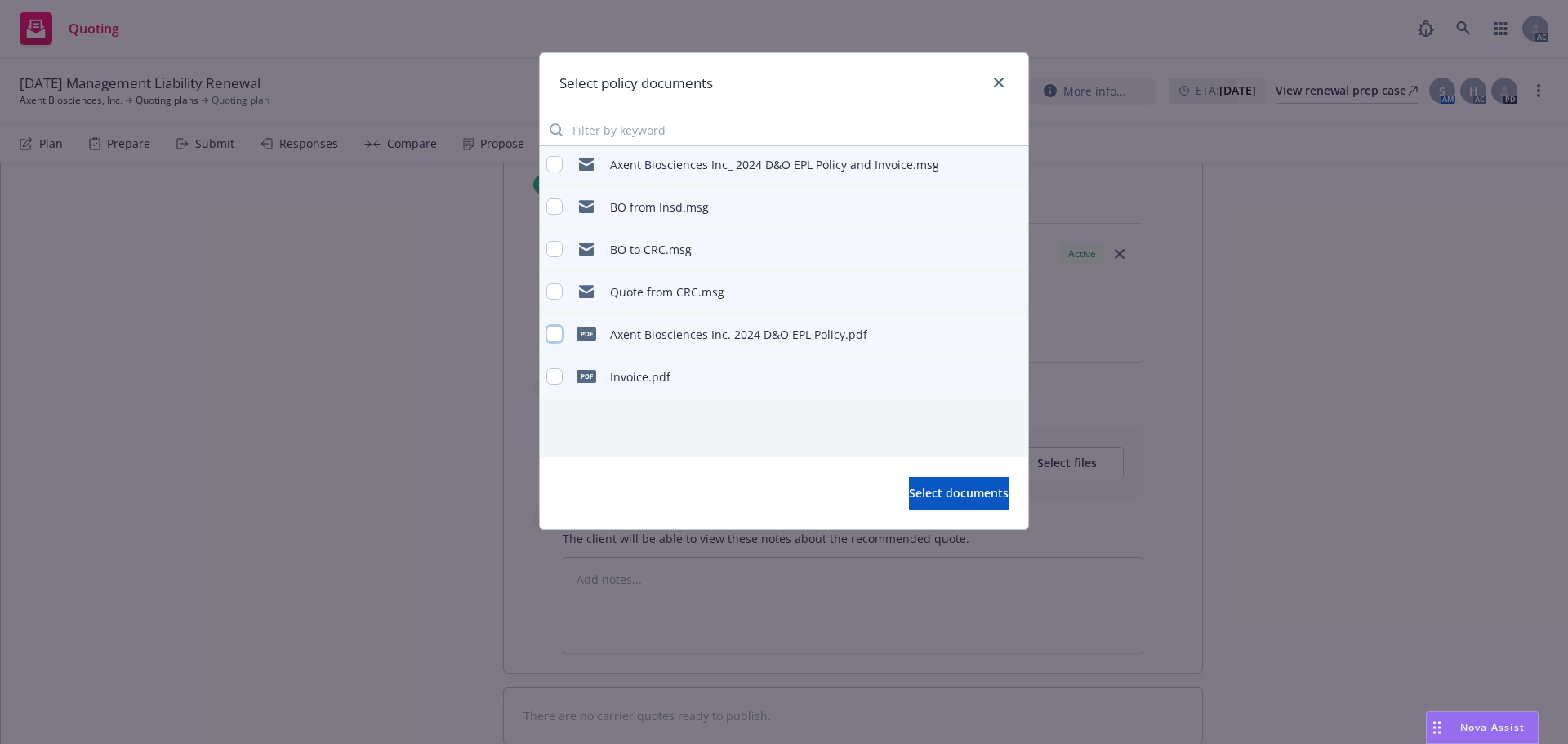
click at [559, 336] on input "checkbox" at bounding box center [554, 334] width 16 height 16
checkbox input "true"
click at [922, 502] on button "Select documents" at bounding box center [958, 493] width 100 height 33
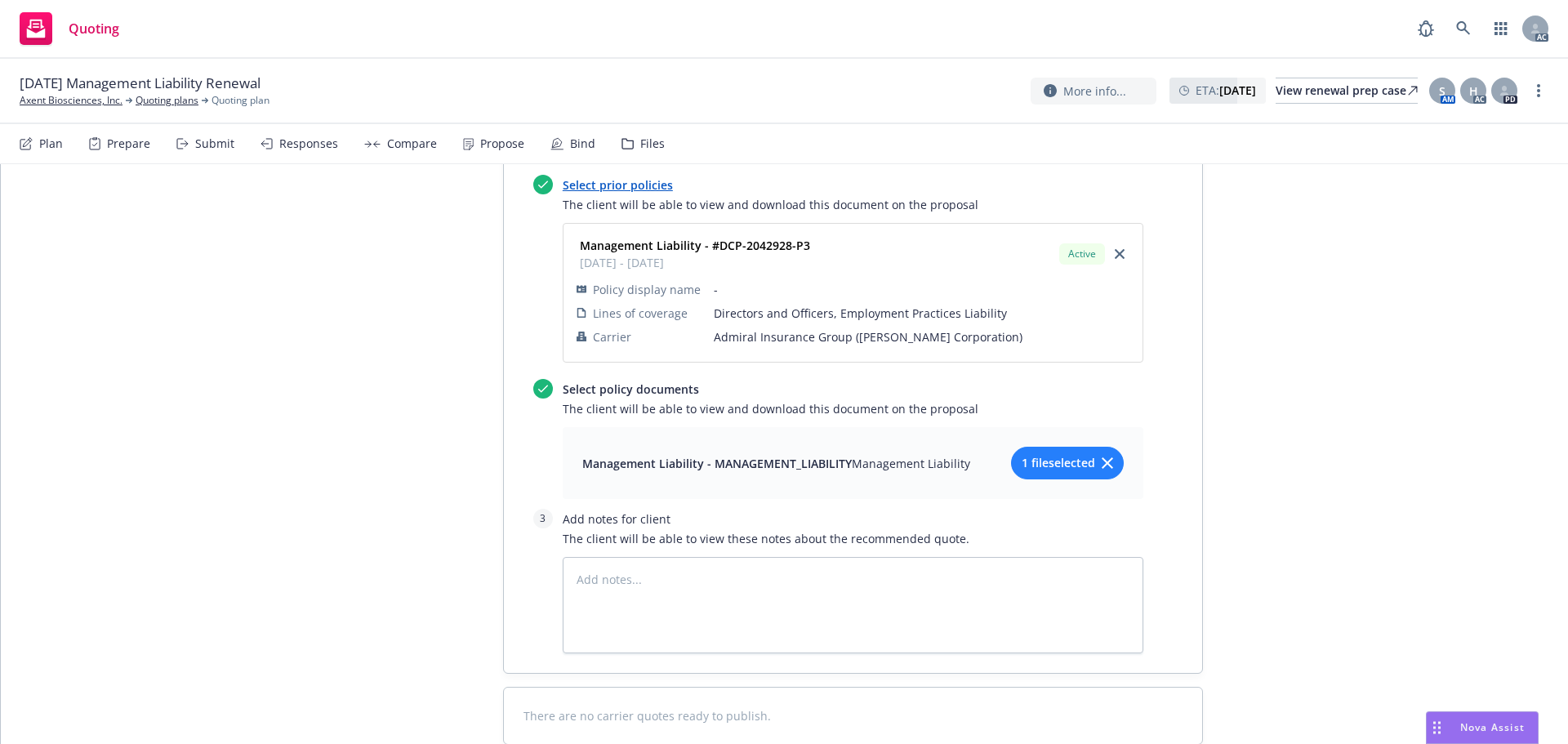
click at [826, 483] on div "Management Liability - MANAGEMENT_LIABILITY Management Liability 1 file selected" at bounding box center [853, 463] width 581 height 72
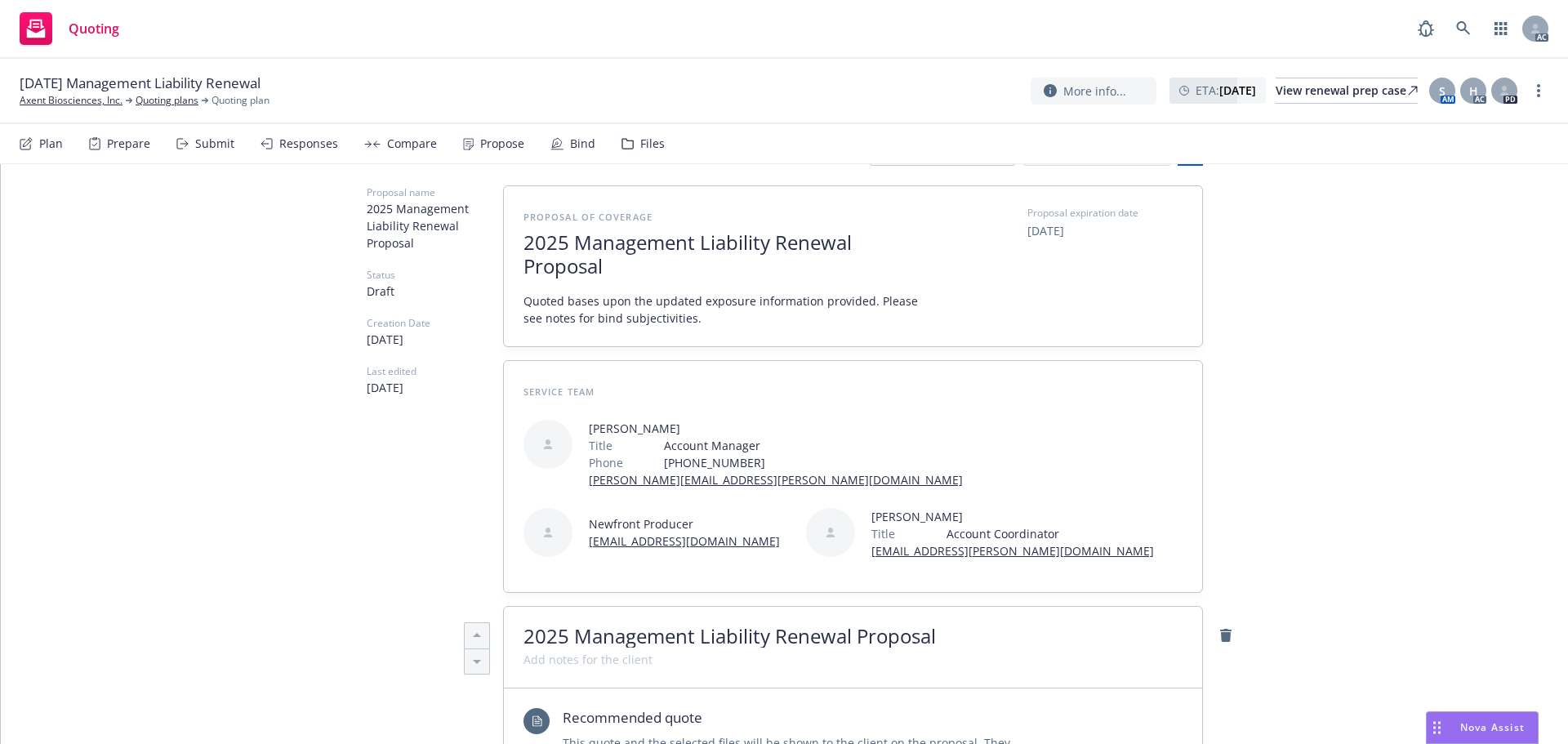
scroll to position [0, 0]
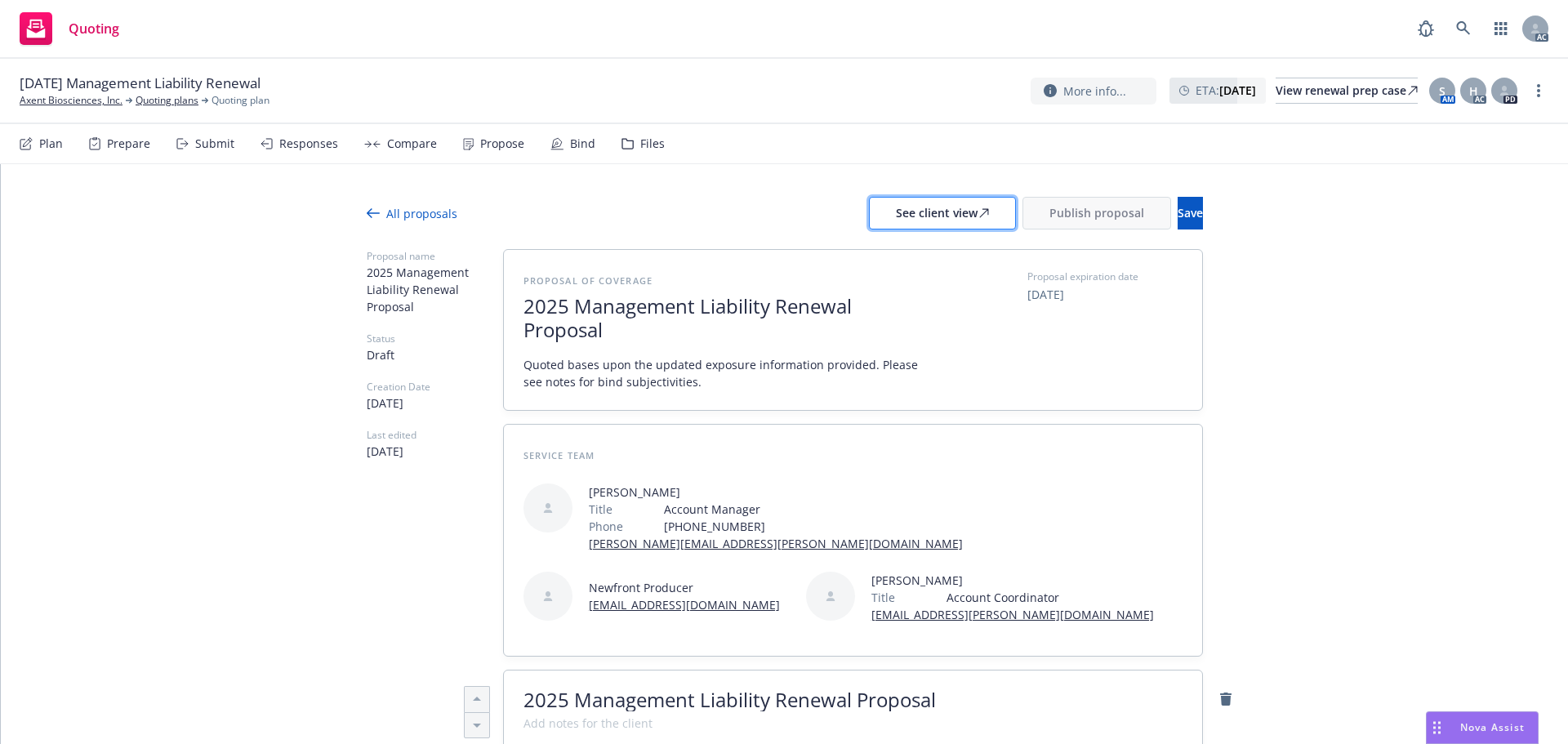
click at [896, 212] on div "See client view" at bounding box center [942, 213] width 93 height 31
type textarea "x"
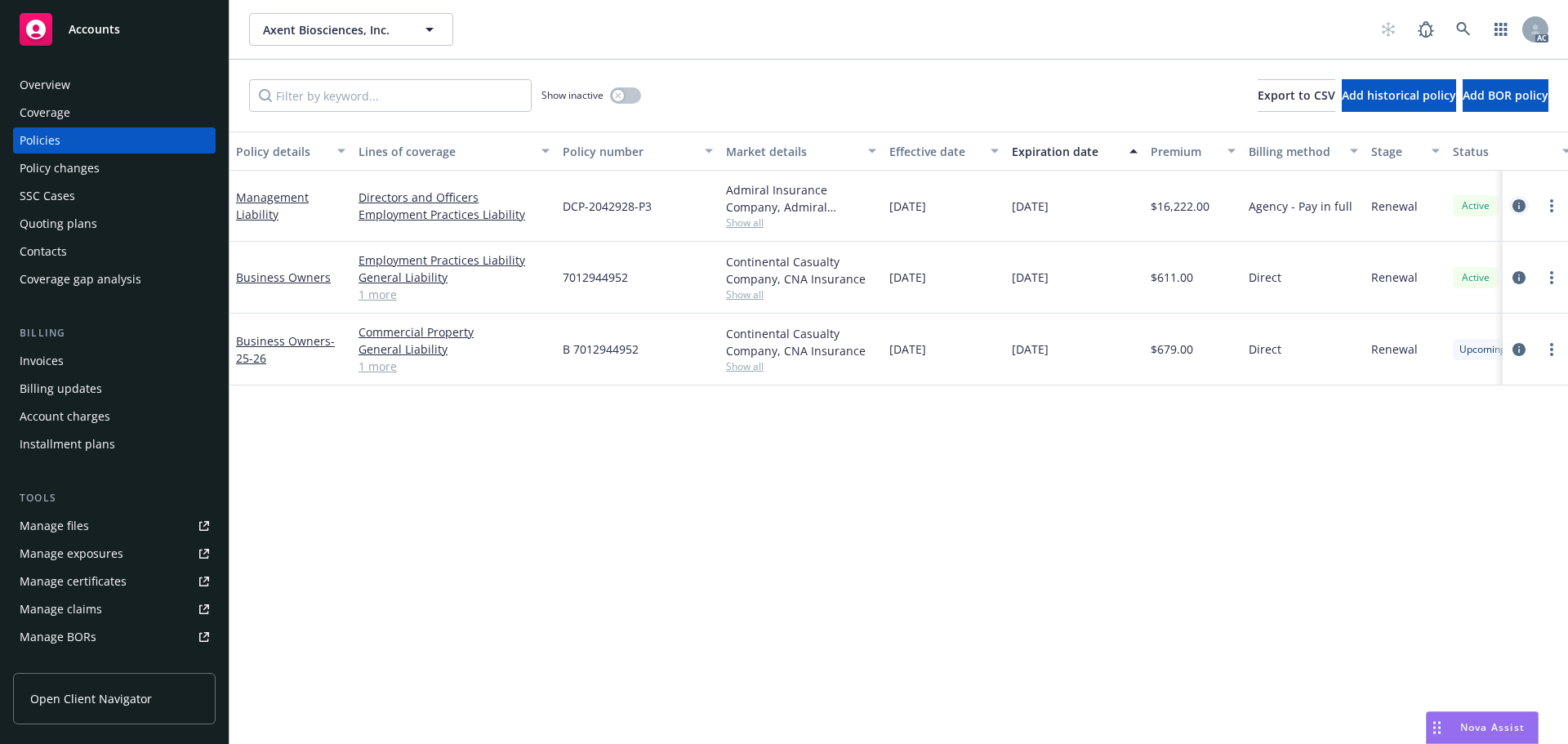
click at [1519, 209] on icon "circleInformation" at bounding box center [1519, 206] width 13 height 13
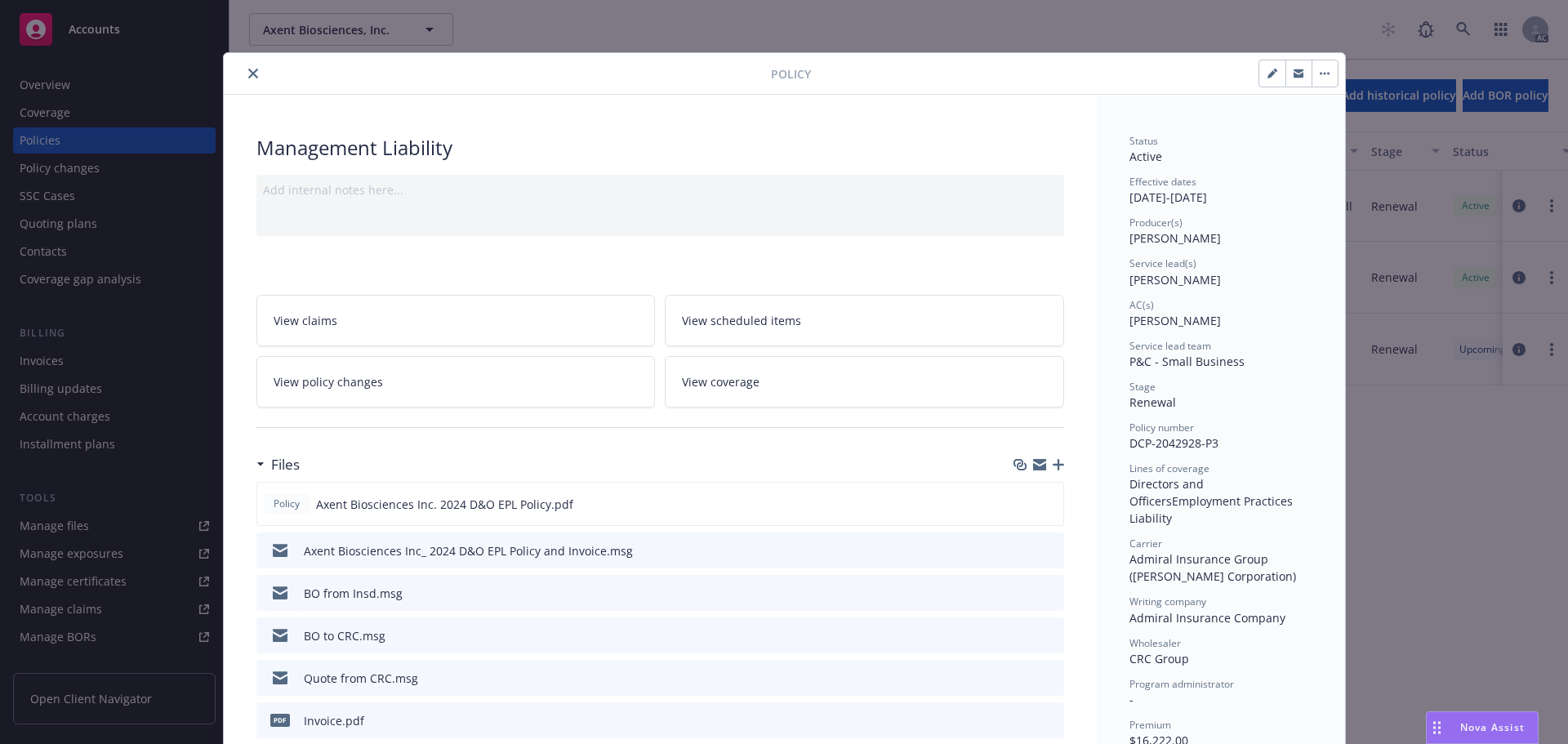
click at [250, 67] on button "close" at bounding box center [253, 73] width 20 height 20
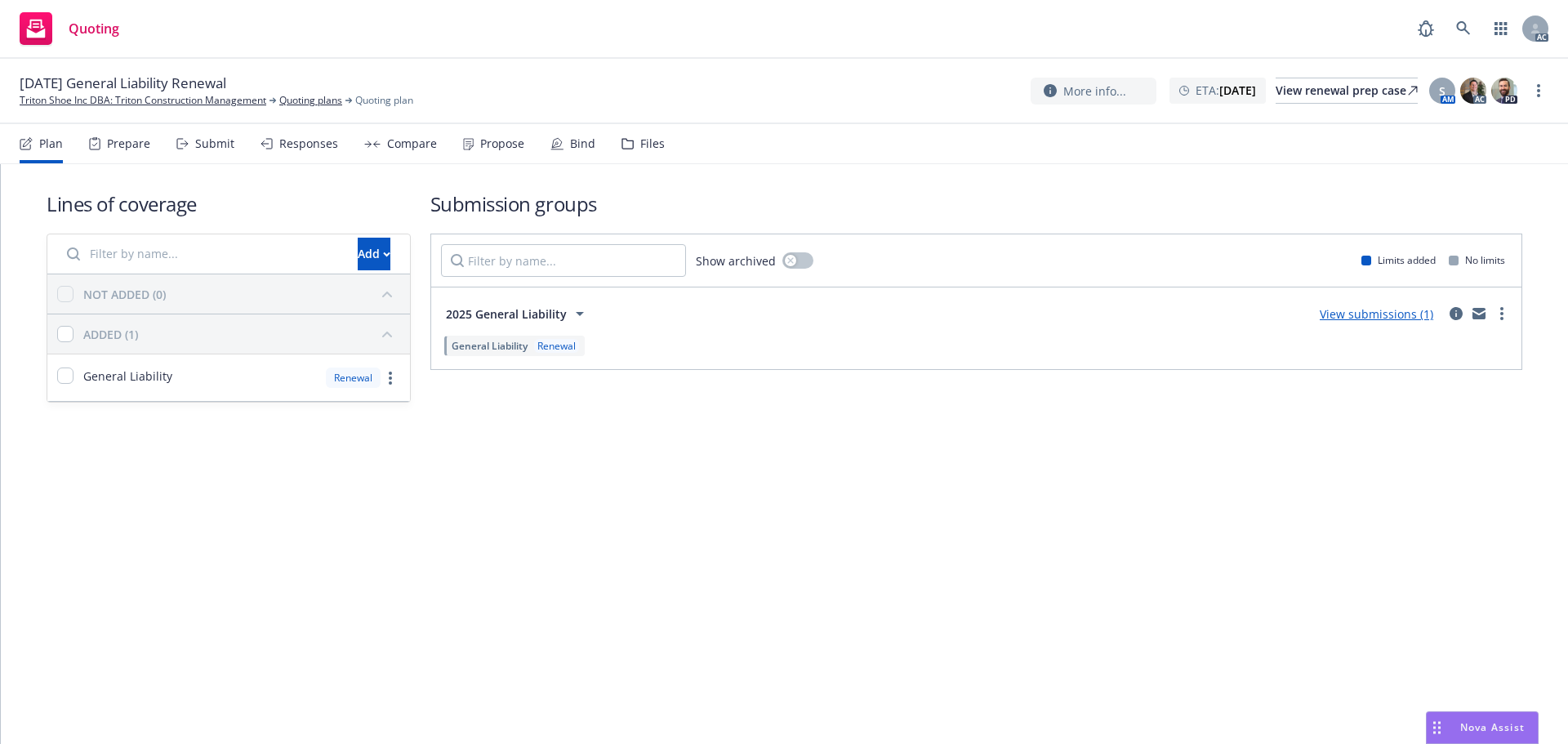
click at [183, 138] on icon at bounding box center [182, 143] width 12 height 11
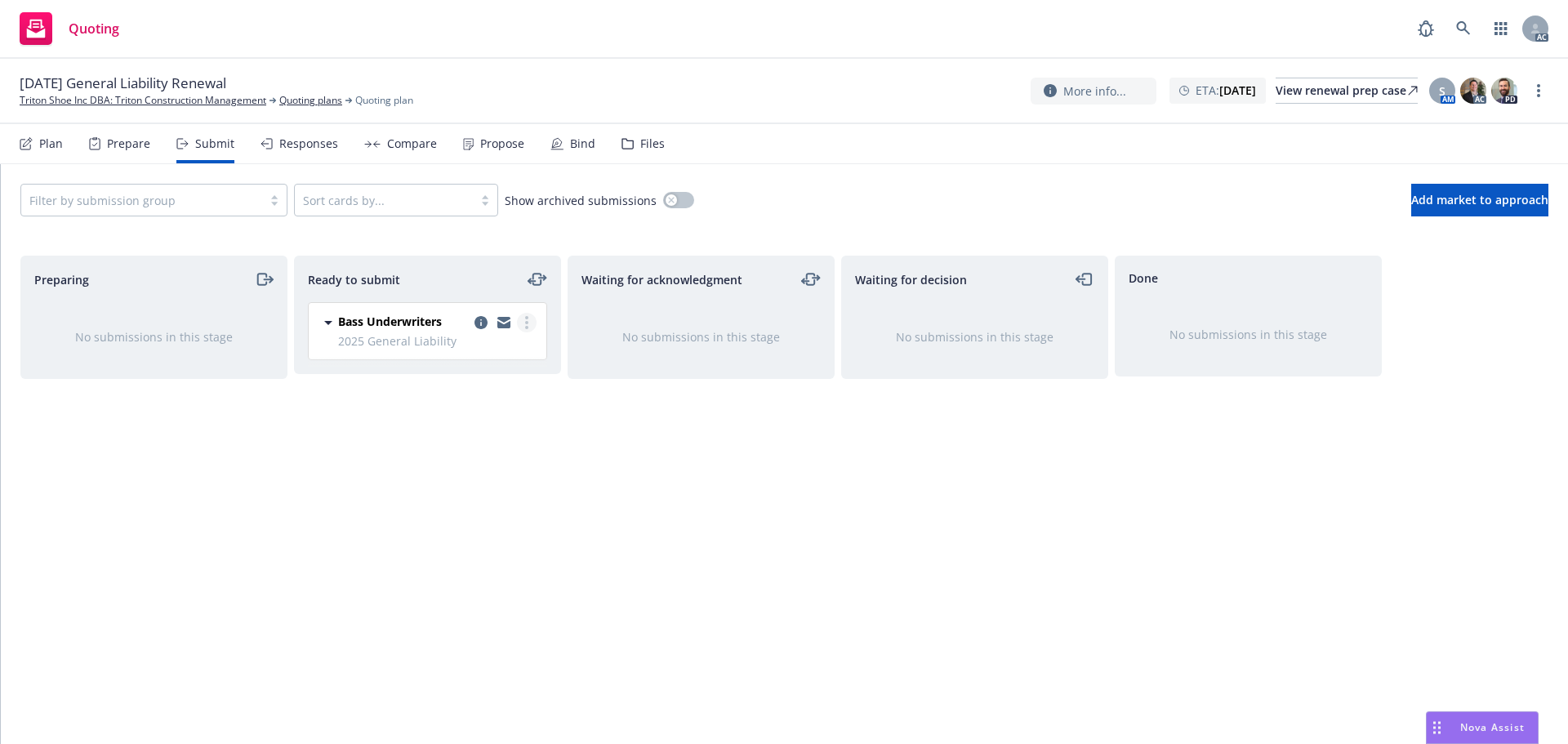
click at [521, 320] on link "more" at bounding box center [526, 323] width 20 height 20
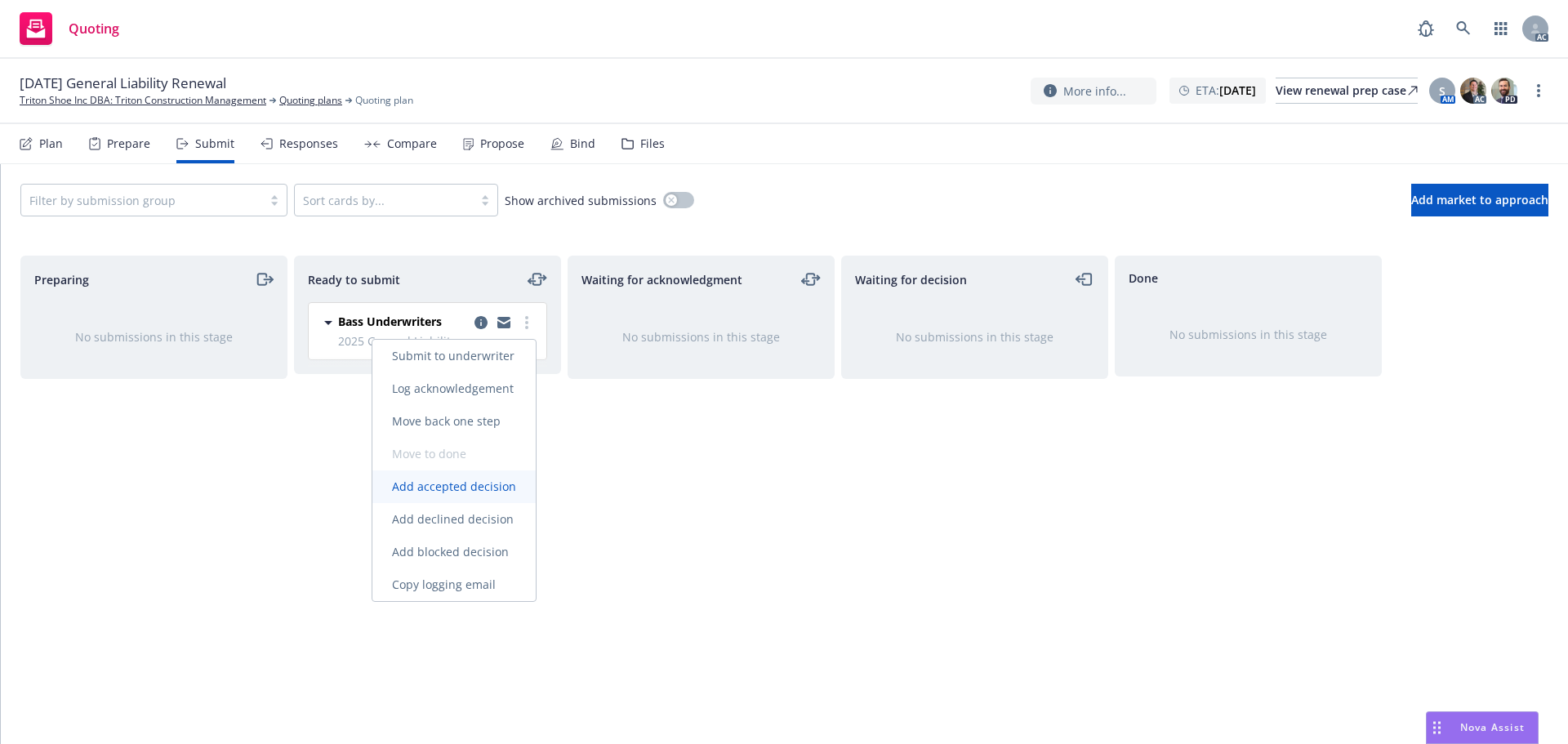
click at [449, 483] on span "Add accepted decision" at bounding box center [454, 486] width 163 height 16
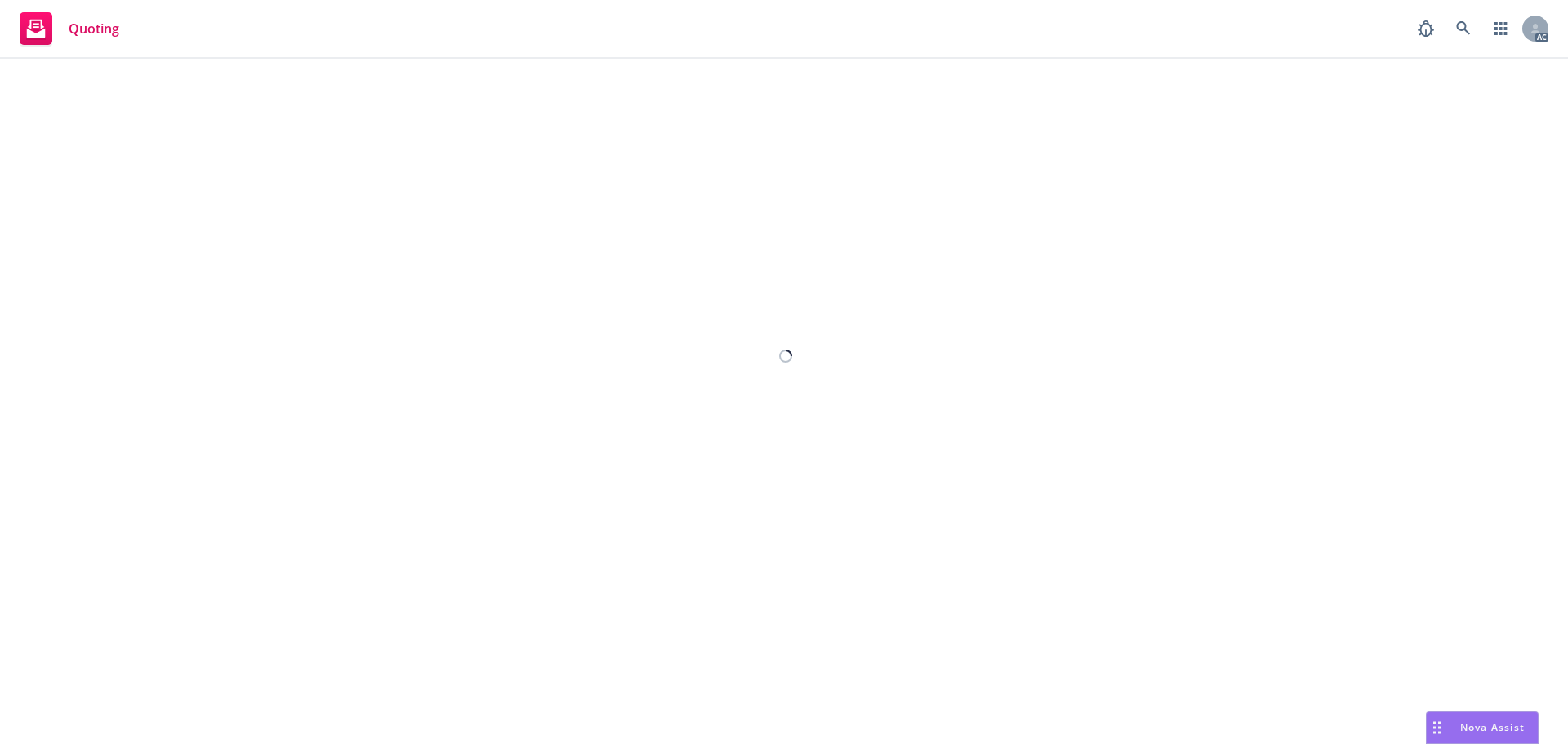
select select "12"
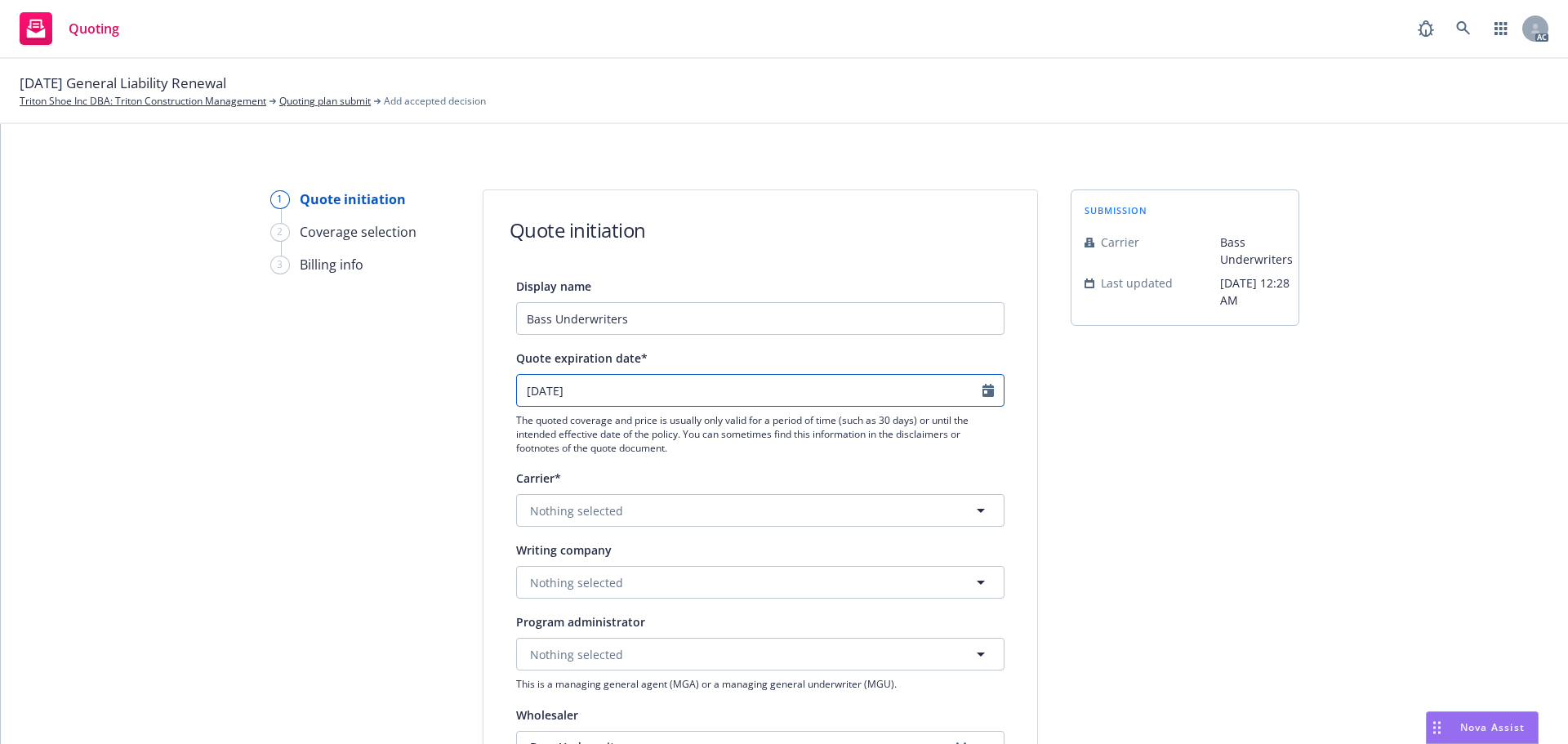
click at [983, 389] on icon "Calendar" at bounding box center [988, 390] width 11 height 13
select select "9"
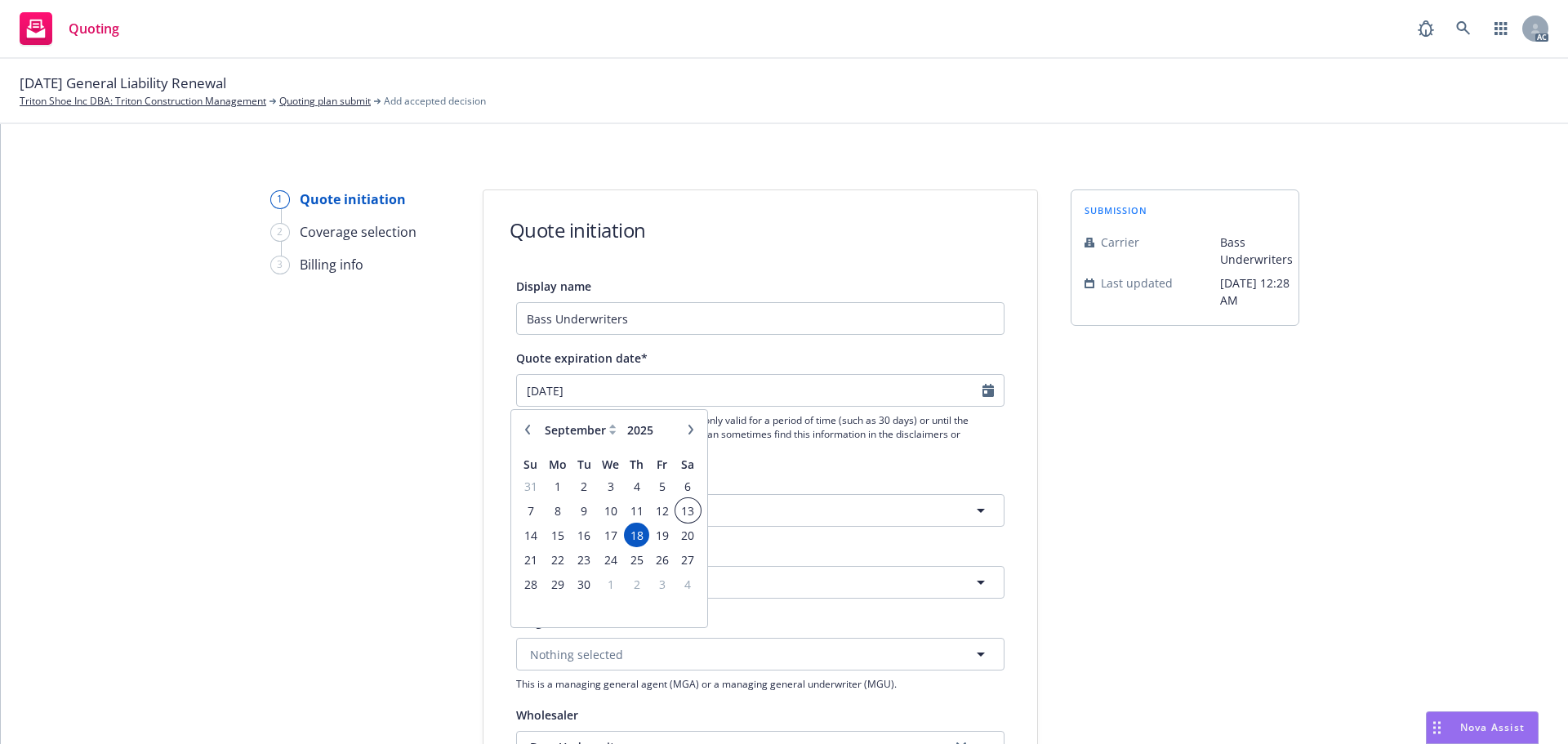
click at [687, 511] on span "13" at bounding box center [688, 511] width 22 height 21
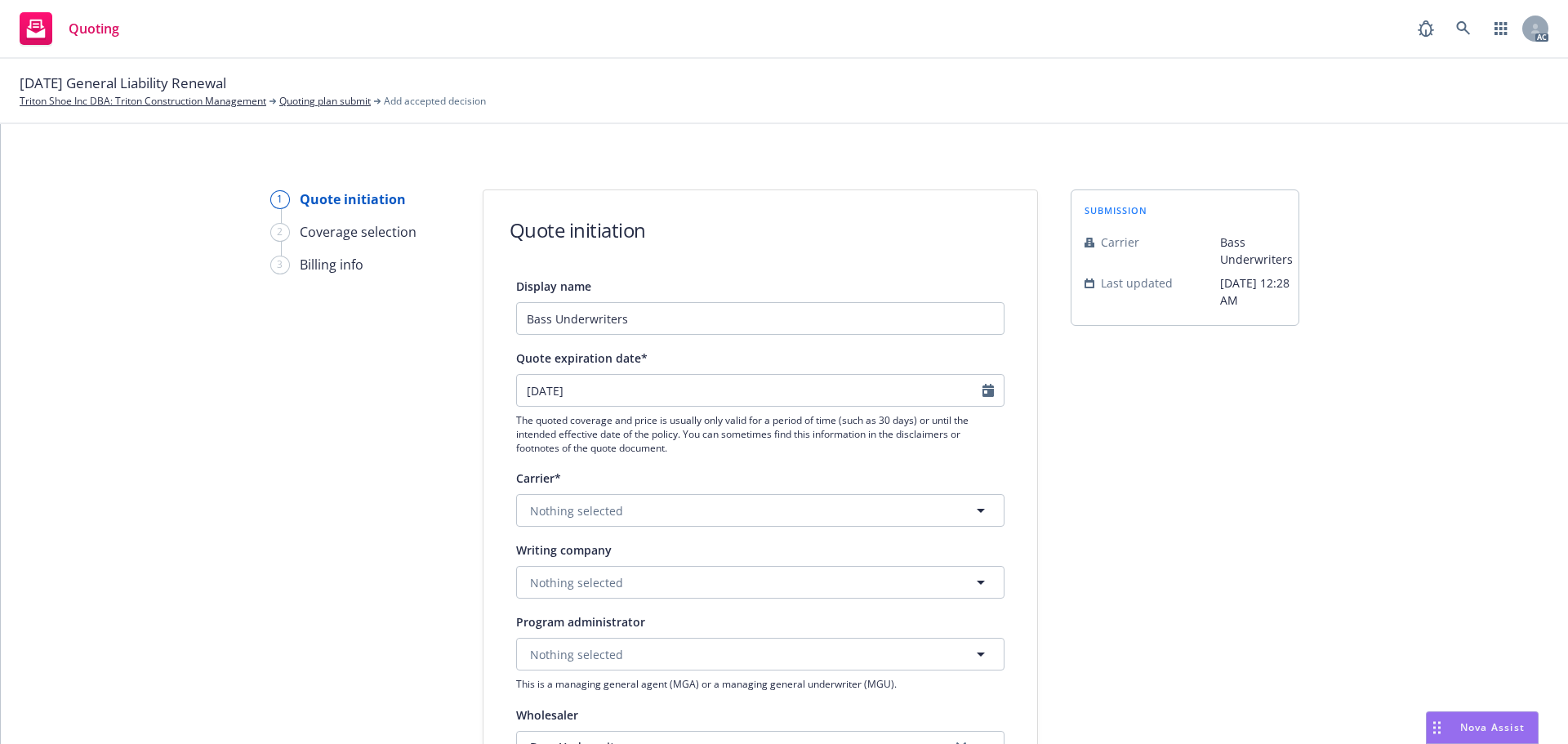
type input "13/9/2025"
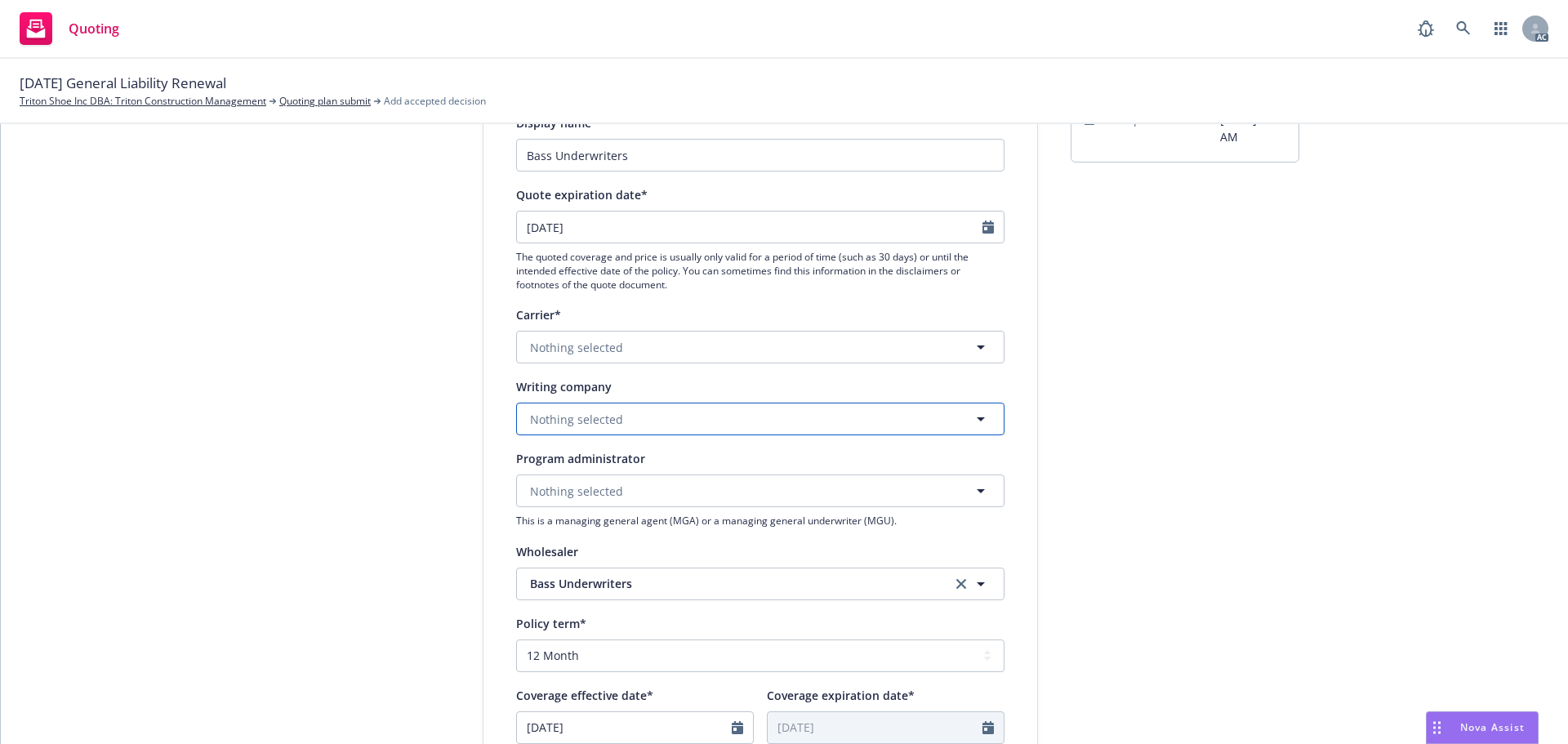
click at [625, 414] on button "Nothing selected" at bounding box center [760, 419] width 488 height 33
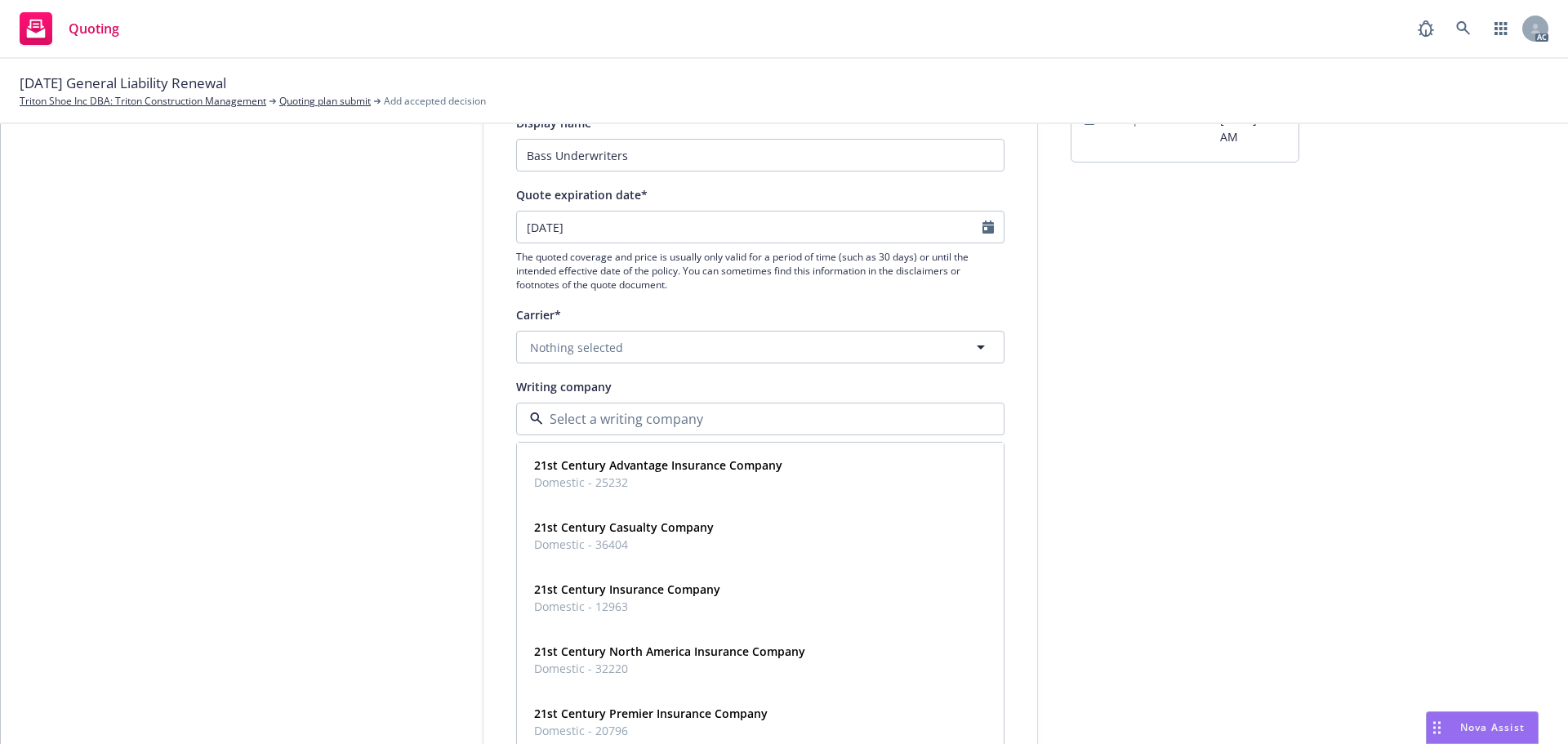
paste input "Burlington Insurance Company"
type input "Burlington Insurance Company"
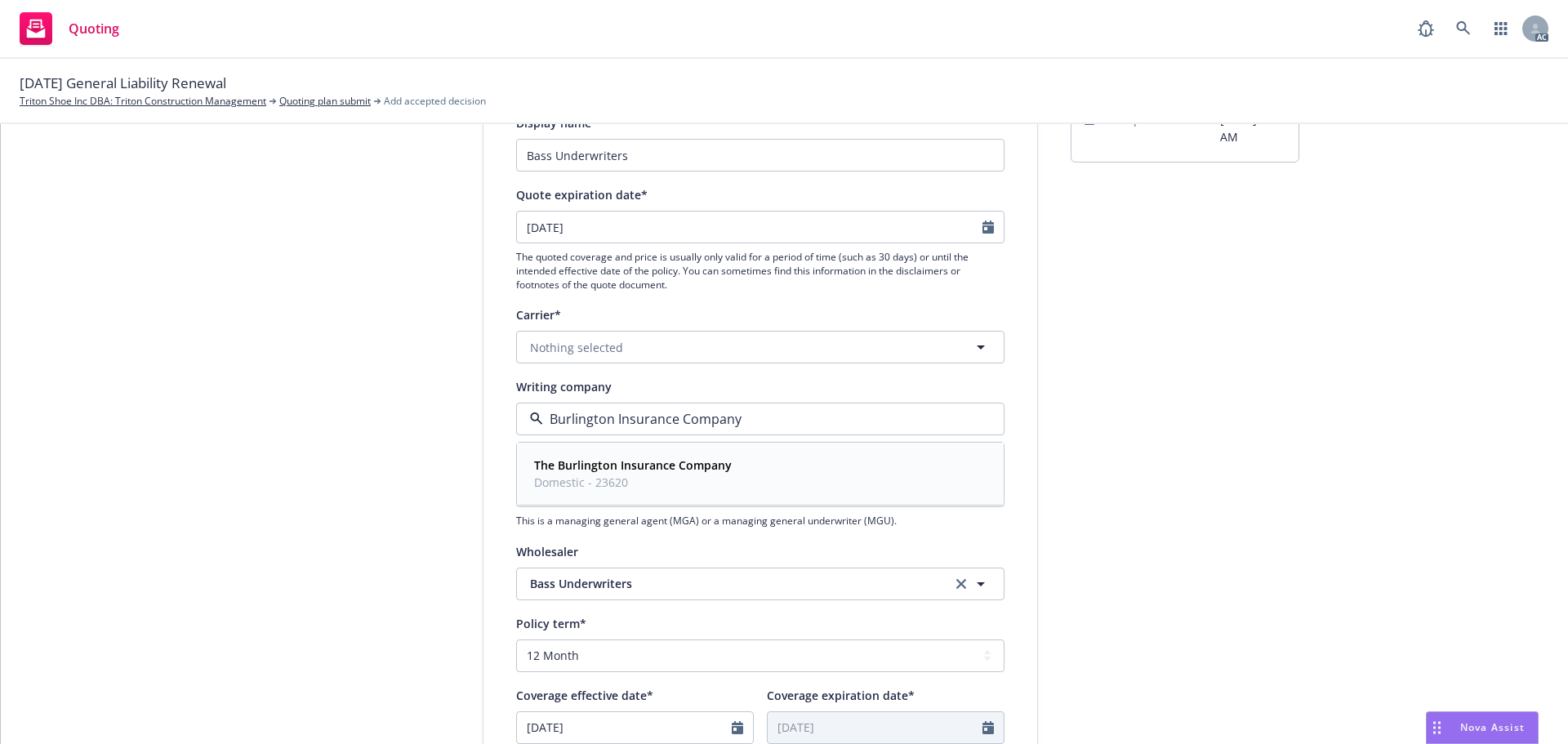
click at [599, 460] on strong "The Burlington Insurance Company" at bounding box center [633, 465] width 198 height 16
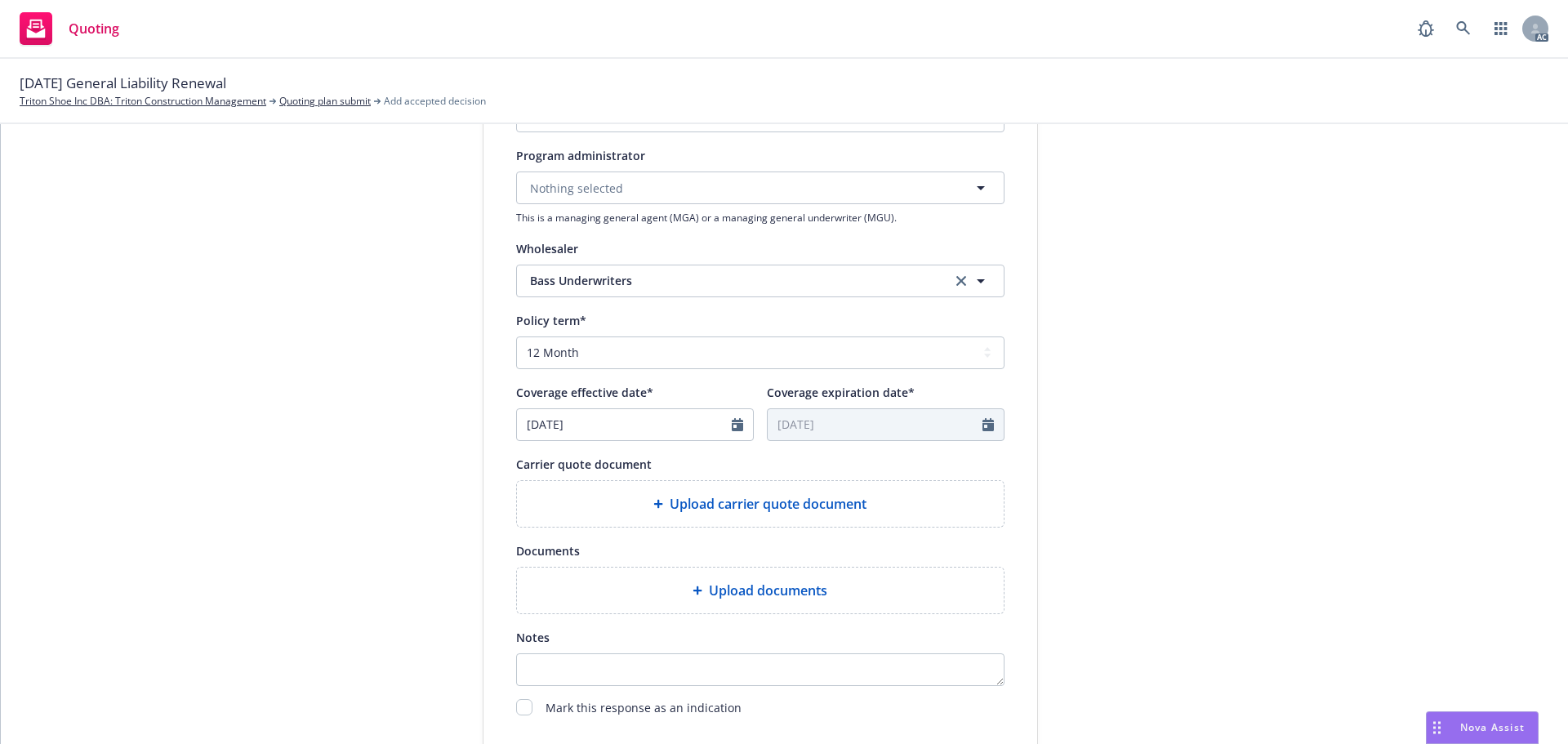
scroll to position [571, 0]
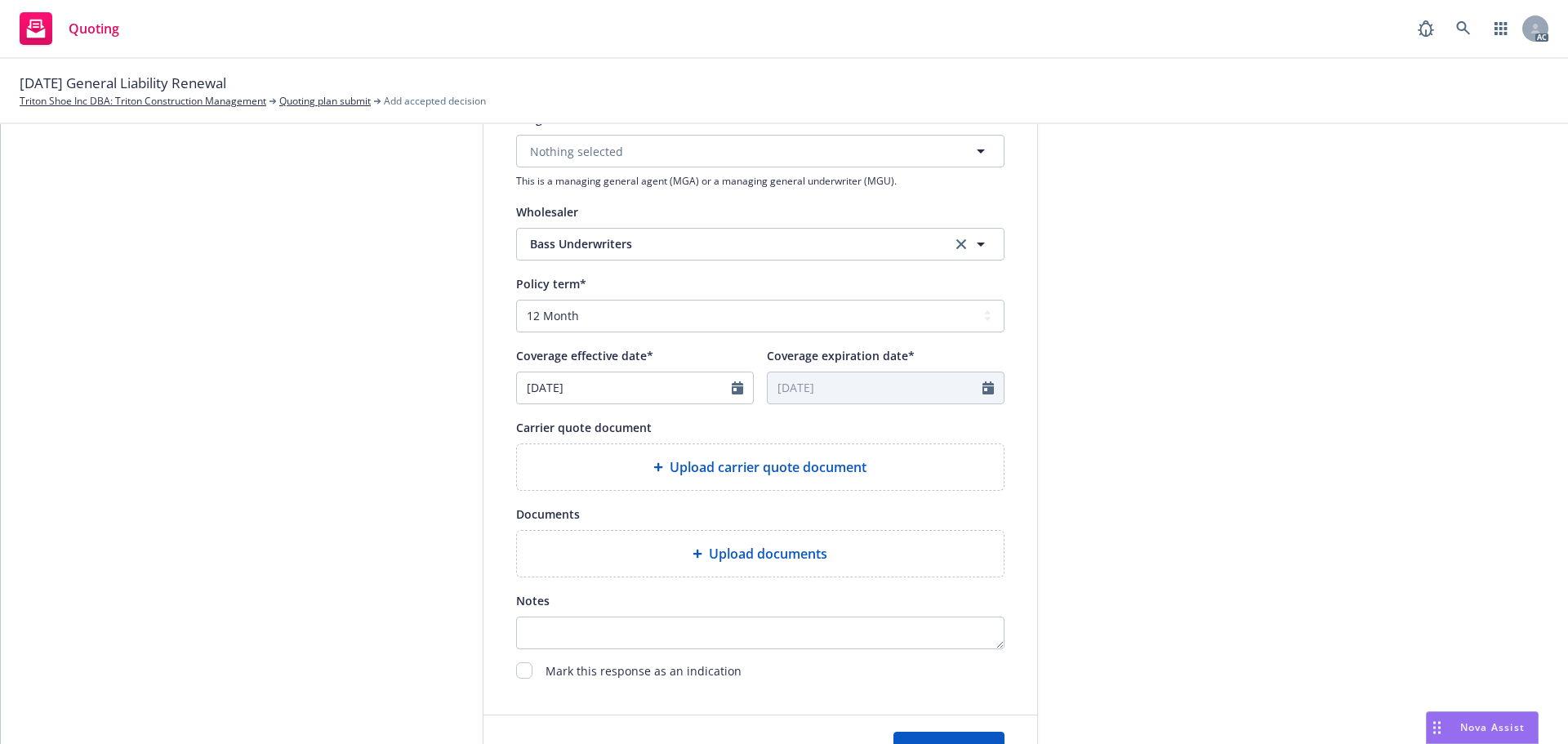
click at [694, 460] on span "Upload carrier quote document" at bounding box center [768, 467] width 197 height 20
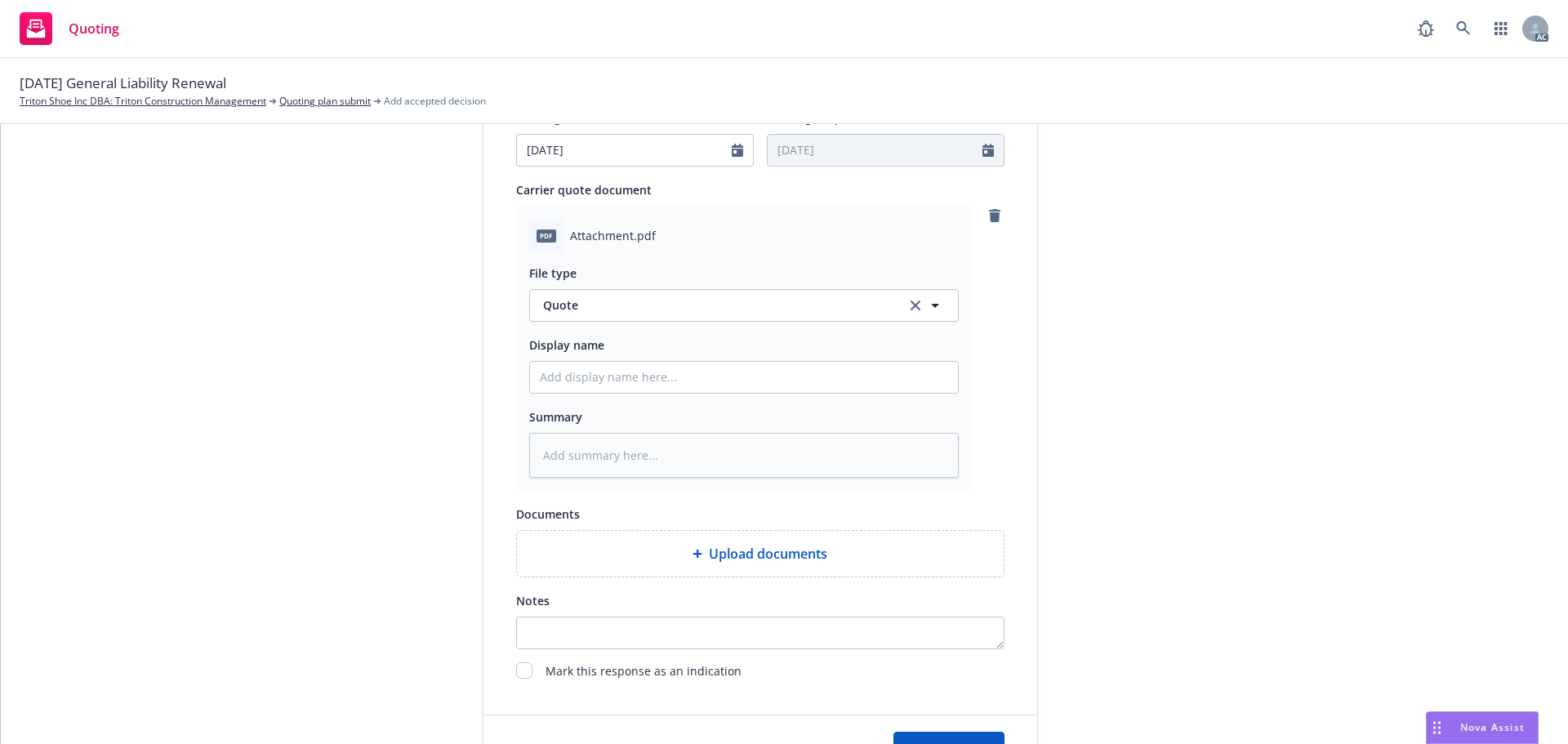
scroll to position [817, 0]
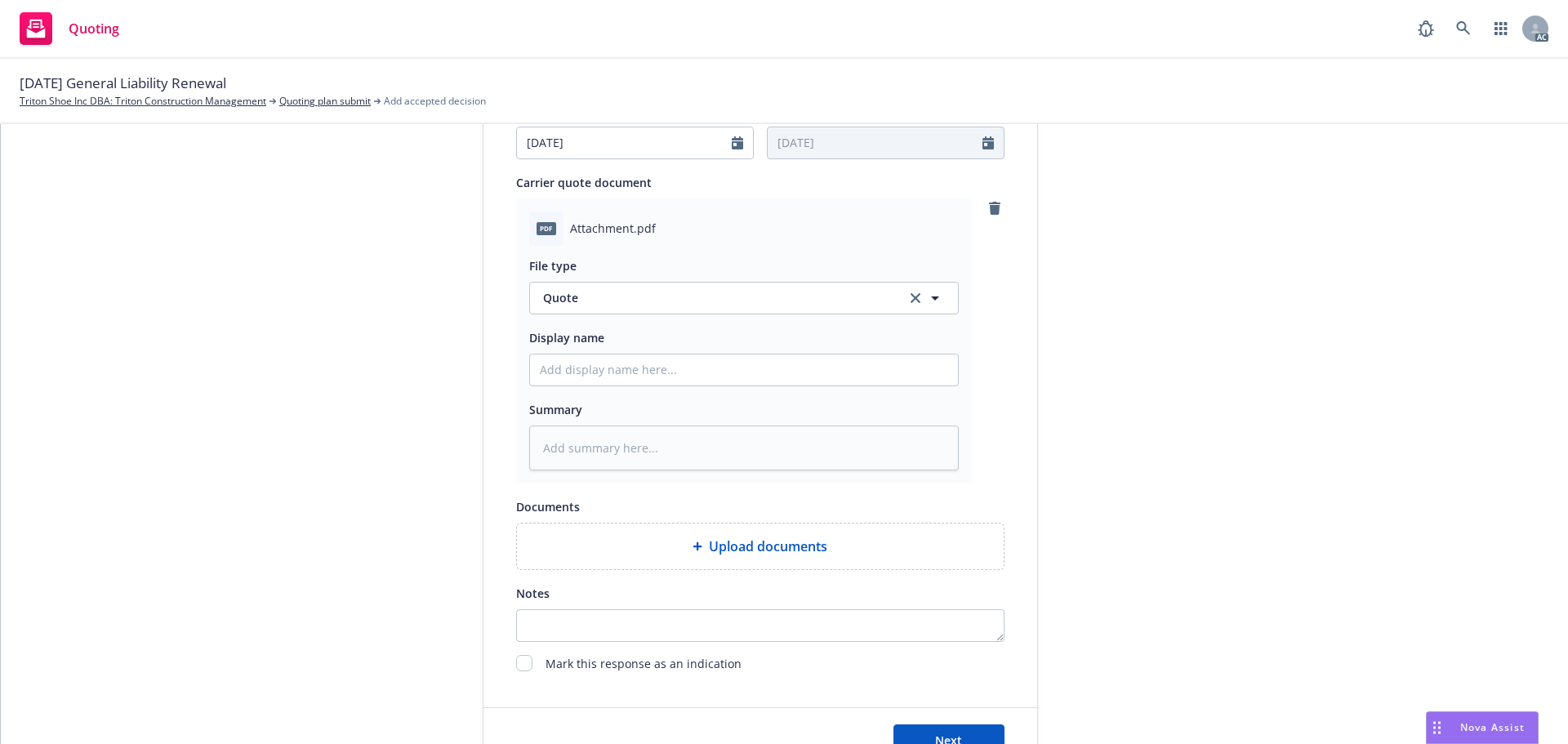
click at [614, 351] on div "Display name" at bounding box center [743, 357] width 429 height 59
drag, startPoint x: 608, startPoint y: 367, endPoint x: 612, endPoint y: 377, distance: 10.8
click at [608, 367] on input "Display name" at bounding box center [743, 370] width 428 height 31
type input "25-26 General Liability Quote"
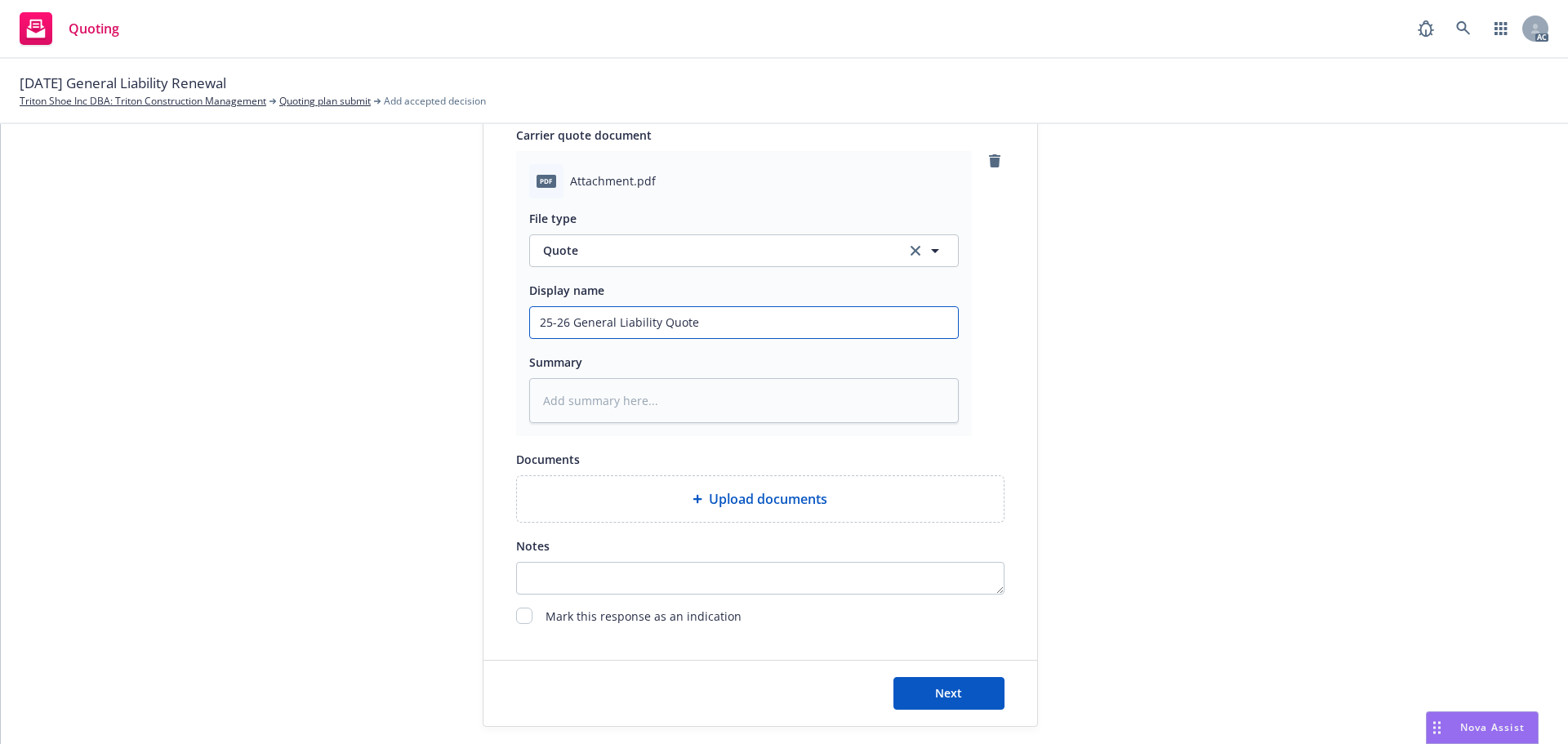
scroll to position [912, 0]
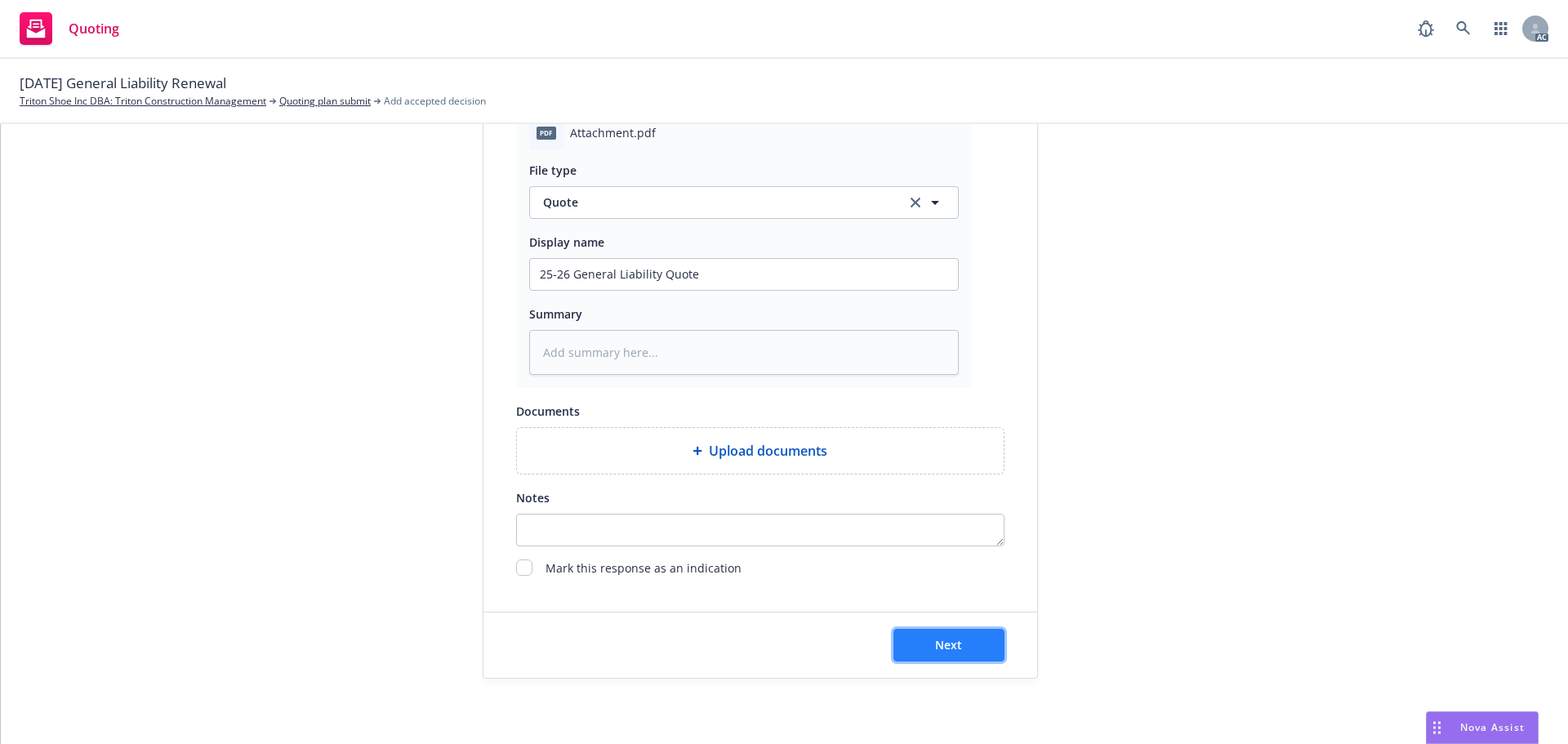
click at [934, 631] on button "Next" at bounding box center [949, 645] width 111 height 33
type textarea "x"
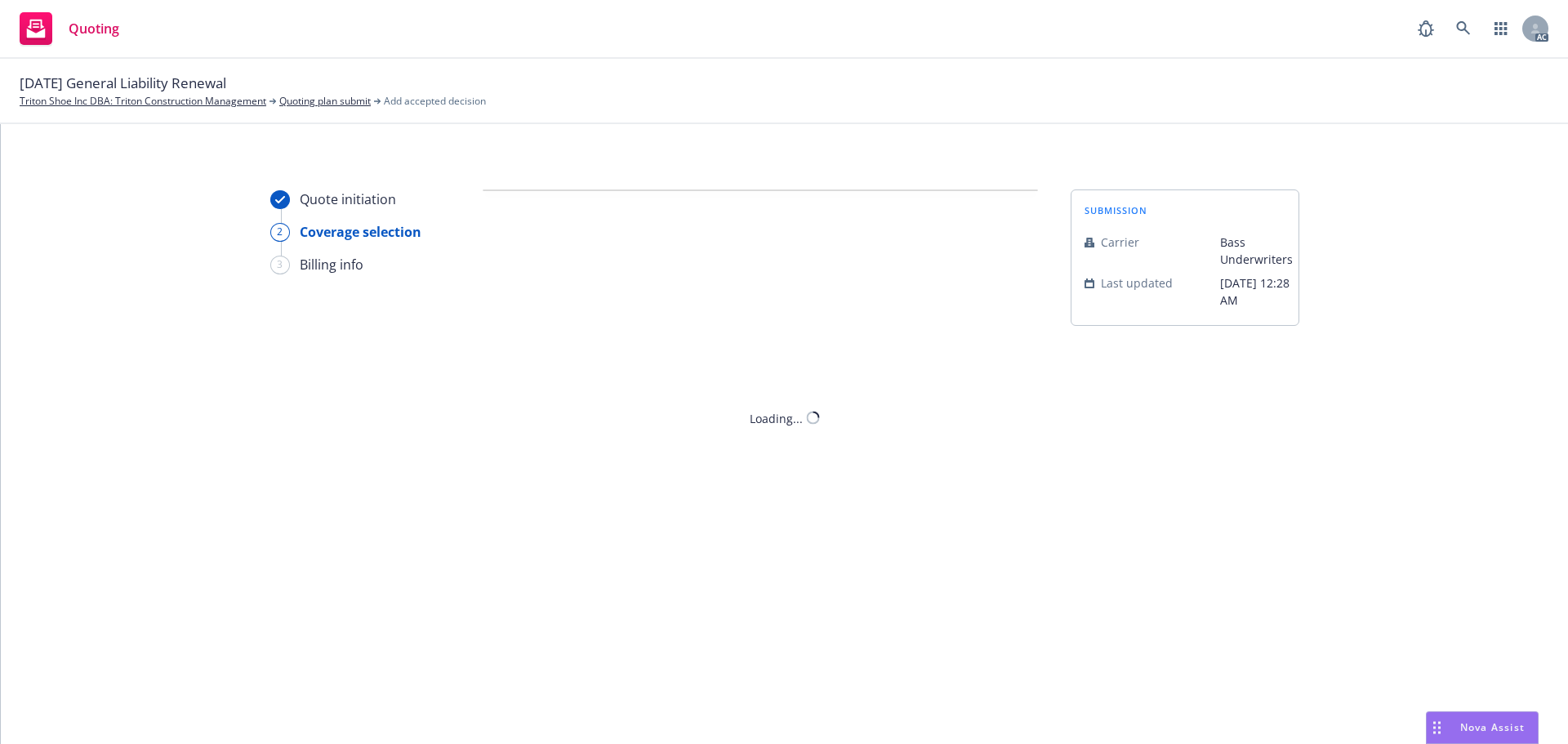
scroll to position [0, 0]
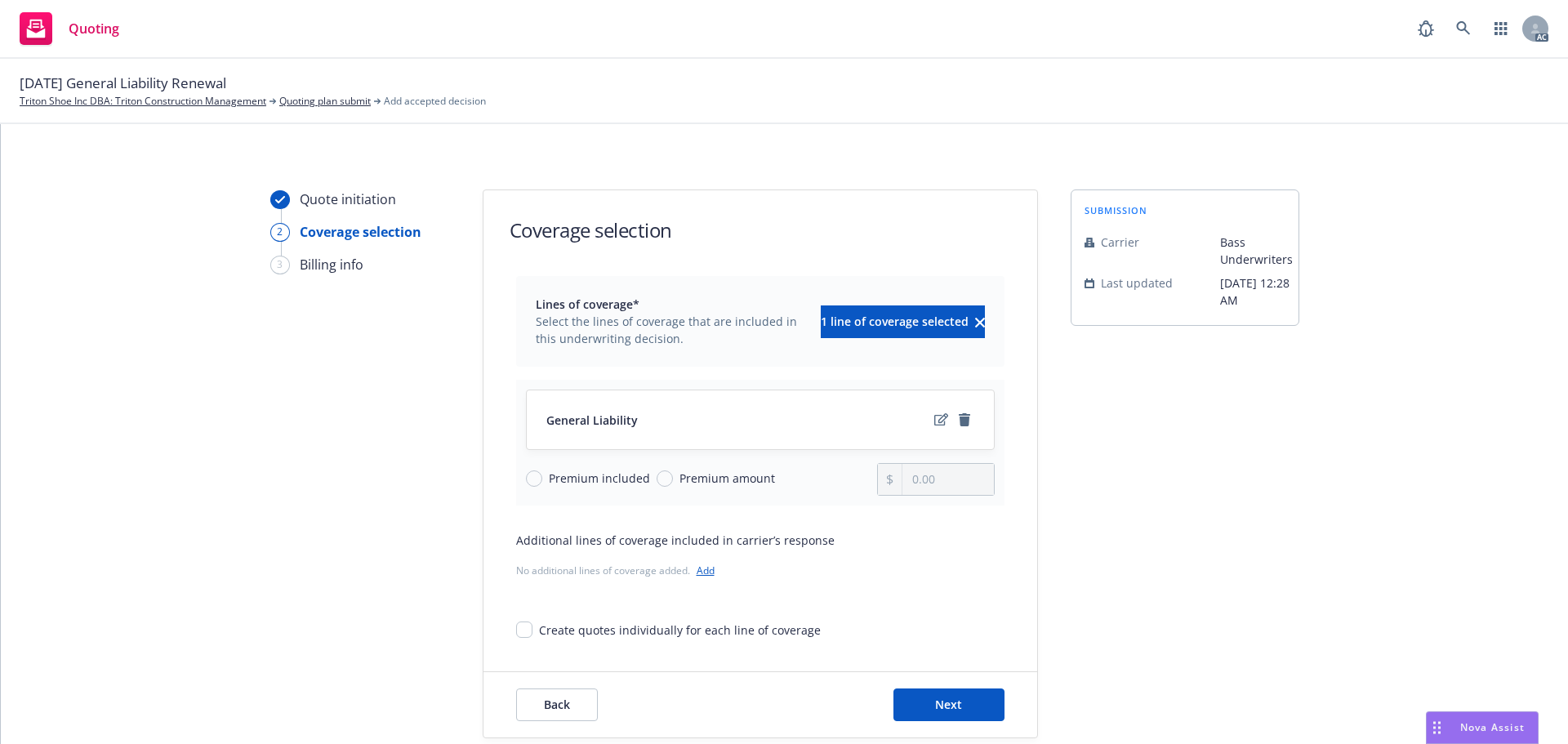
drag, startPoint x: 1401, startPoint y: 336, endPoint x: 1284, endPoint y: 401, distance: 133.8
click at [1401, 336] on div "Quote initiation 2 Coverage selection 3 Billing info Coverage selection Lines o…" at bounding box center [785, 463] width 1528 height 549
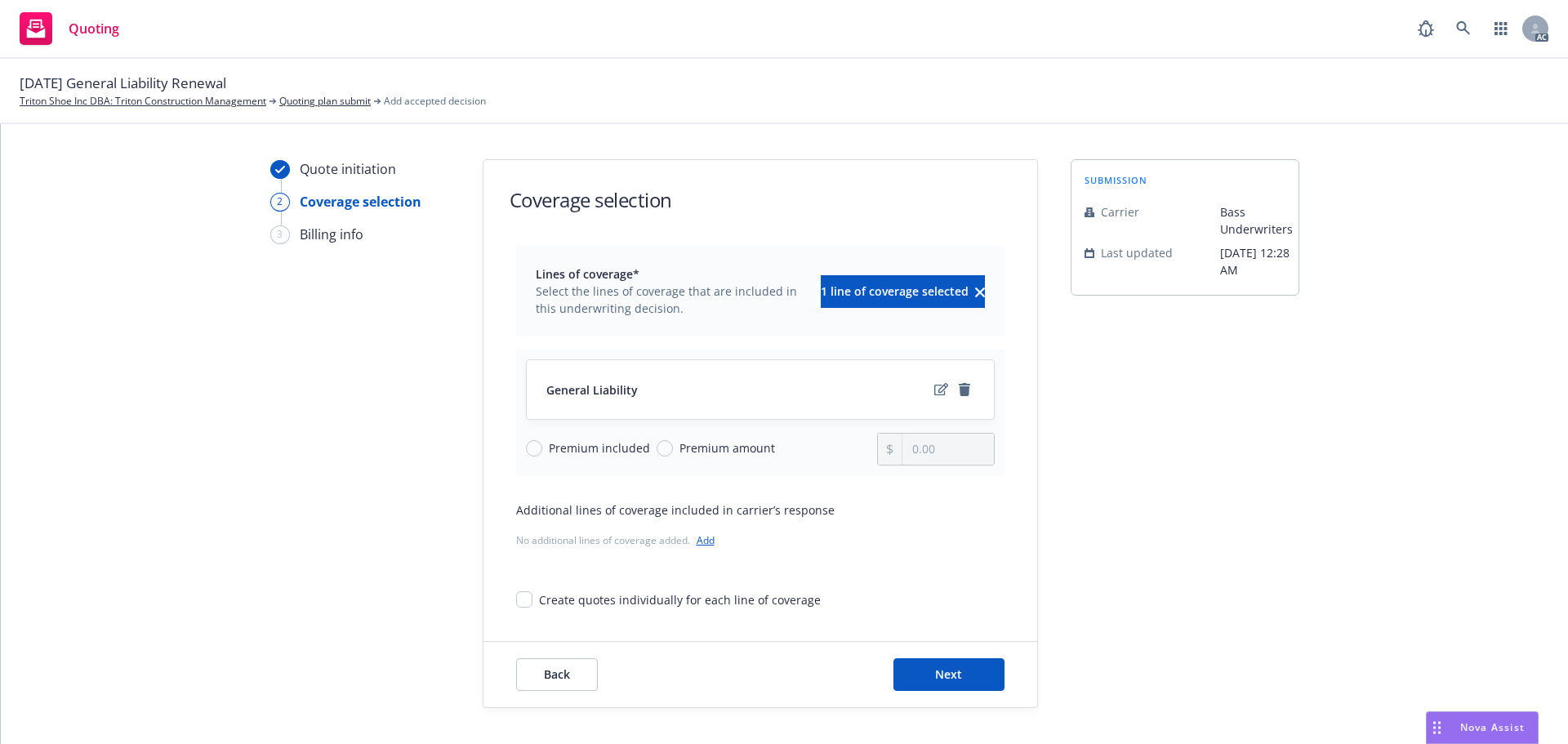
scroll to position [60, 0]
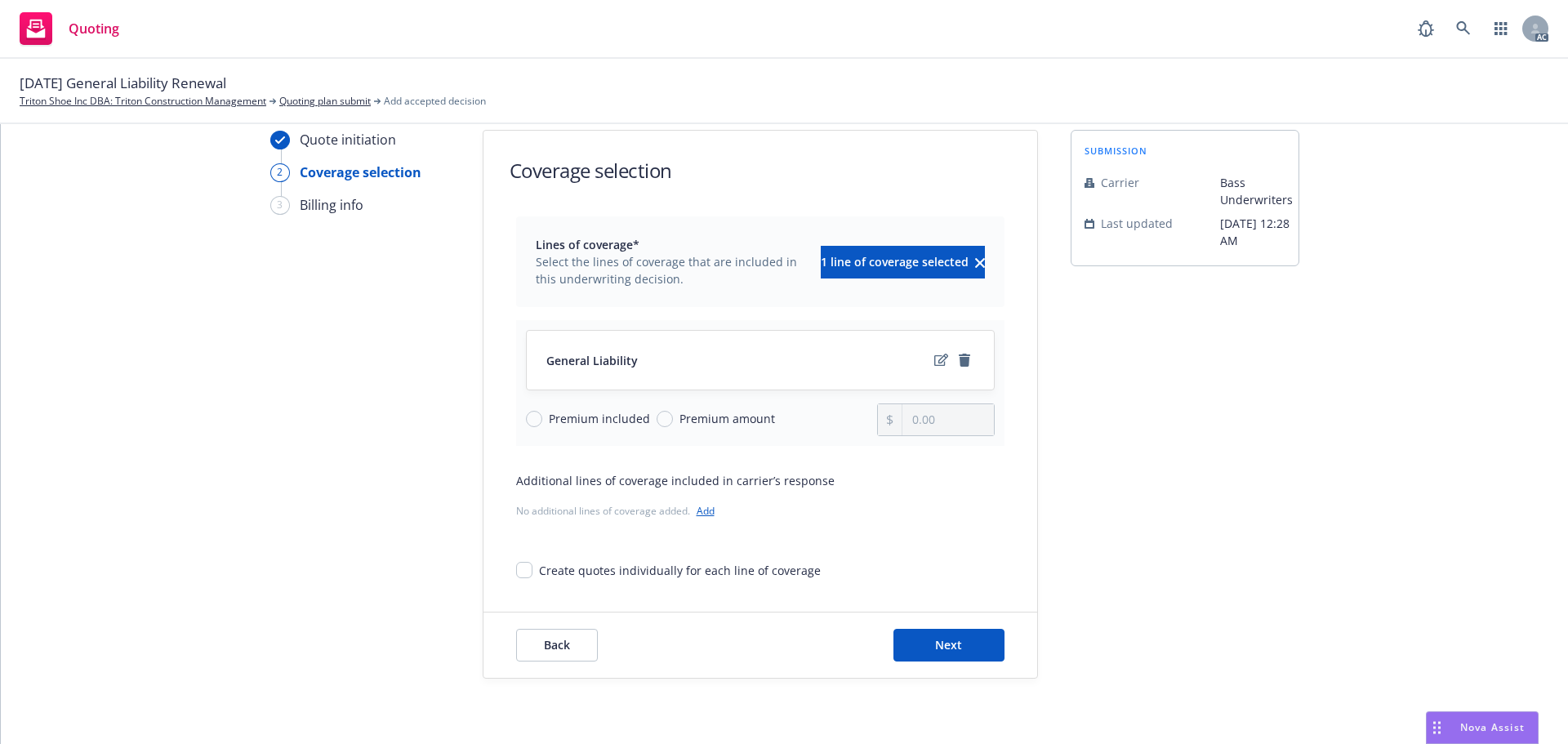
click at [950, 626] on div "Back Next" at bounding box center [760, 644] width 553 height 65
click at [954, 631] on button "Next" at bounding box center [949, 645] width 111 height 33
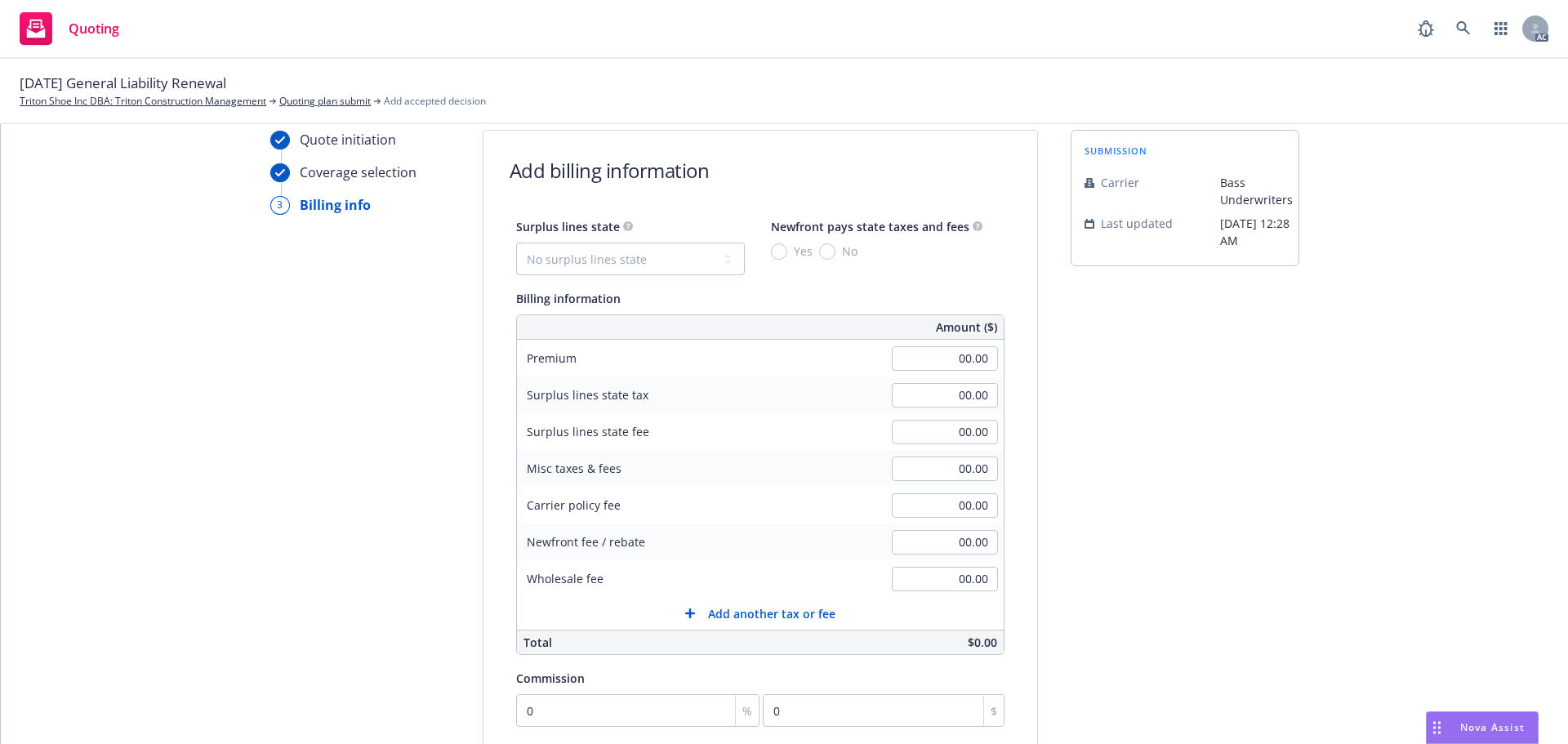
click at [1306, 367] on div "Quote initiation Coverage selection 3 Billing info Add billing information Surp…" at bounding box center [785, 547] width 1528 height 835
click at [660, 264] on select "No surplus lines state Alaska Alabama Arkansas Arizona California Colorado Conn…" at bounding box center [630, 259] width 229 height 33
select select "CA"
click at [944, 361] on input "00.00" at bounding box center [944, 358] width 106 height 24
type input "3,063.00"
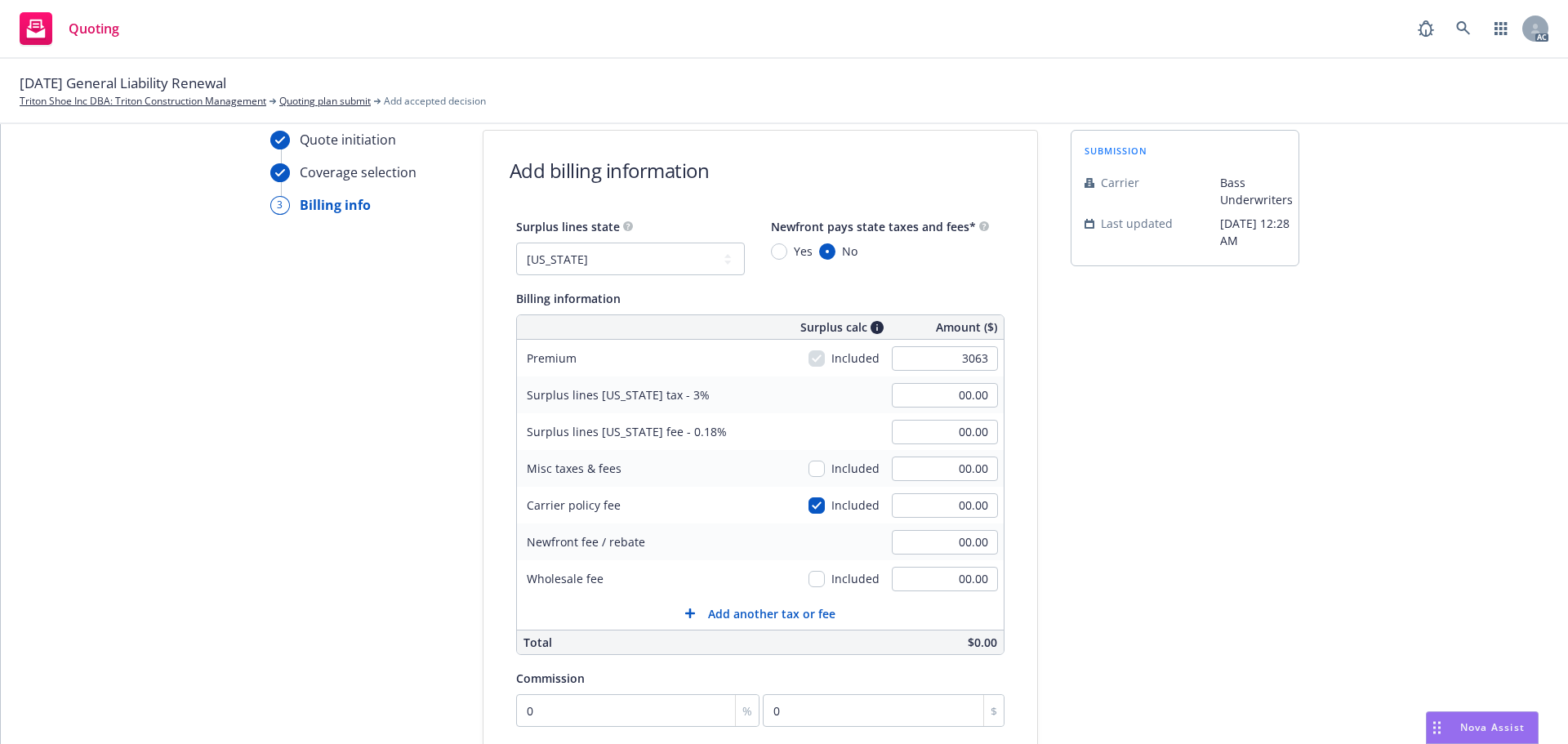
type input "91.89"
type input "5.51"
click at [1150, 443] on div "submission Carrier Bass Underwriters Last updated 7/1, 12:28 AM" at bounding box center [1186, 547] width 229 height 835
click at [929, 504] on input "00.00" at bounding box center [944, 506] width 106 height 24
type input "175"
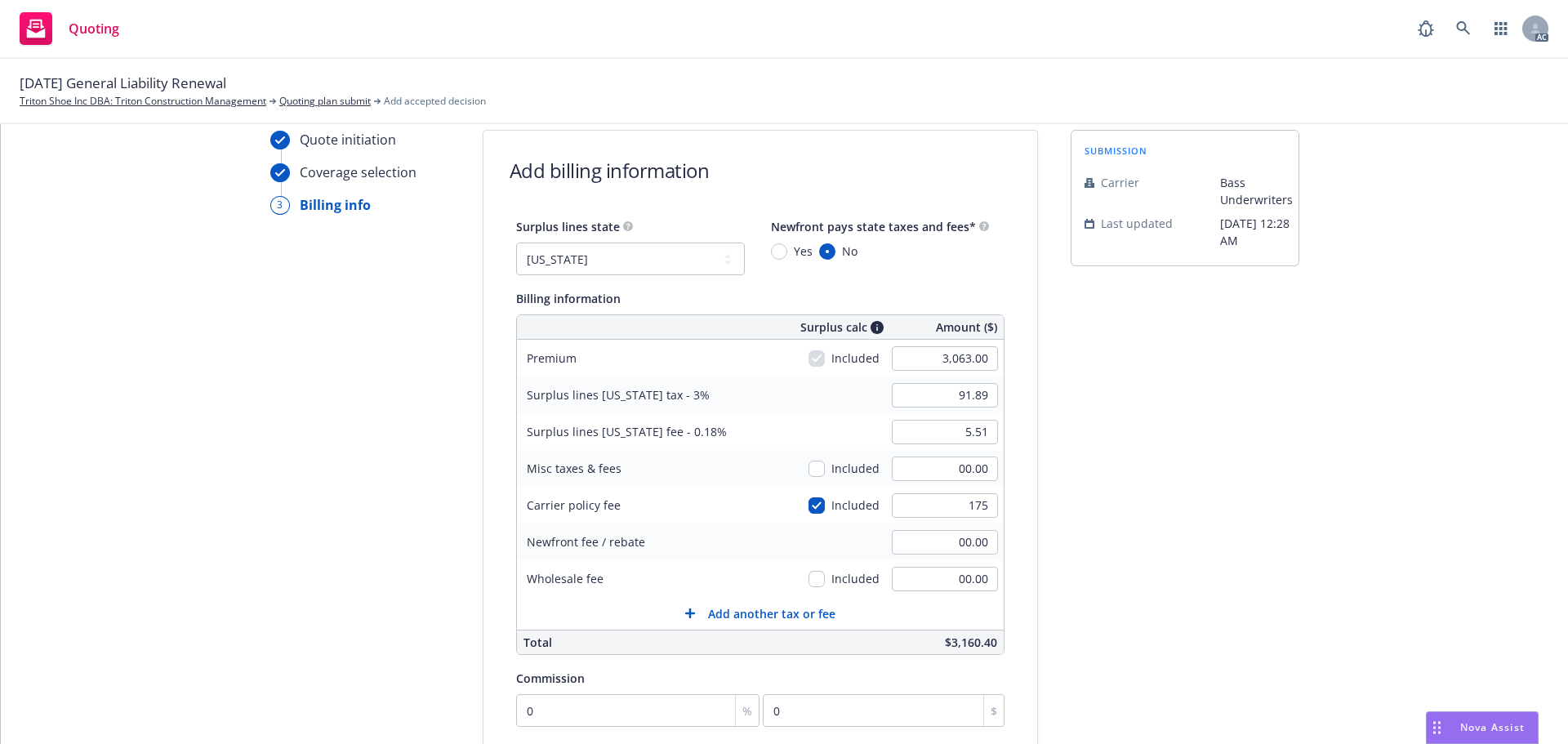
type input "97.14"
type input "5.83"
type input "175.00"
click at [1350, 517] on div "Quote initiation Coverage selection 3 Billing info Add billing information Surp…" at bounding box center [785, 547] width 1528 height 835
click at [928, 577] on input "00.00" at bounding box center [944, 579] width 106 height 24
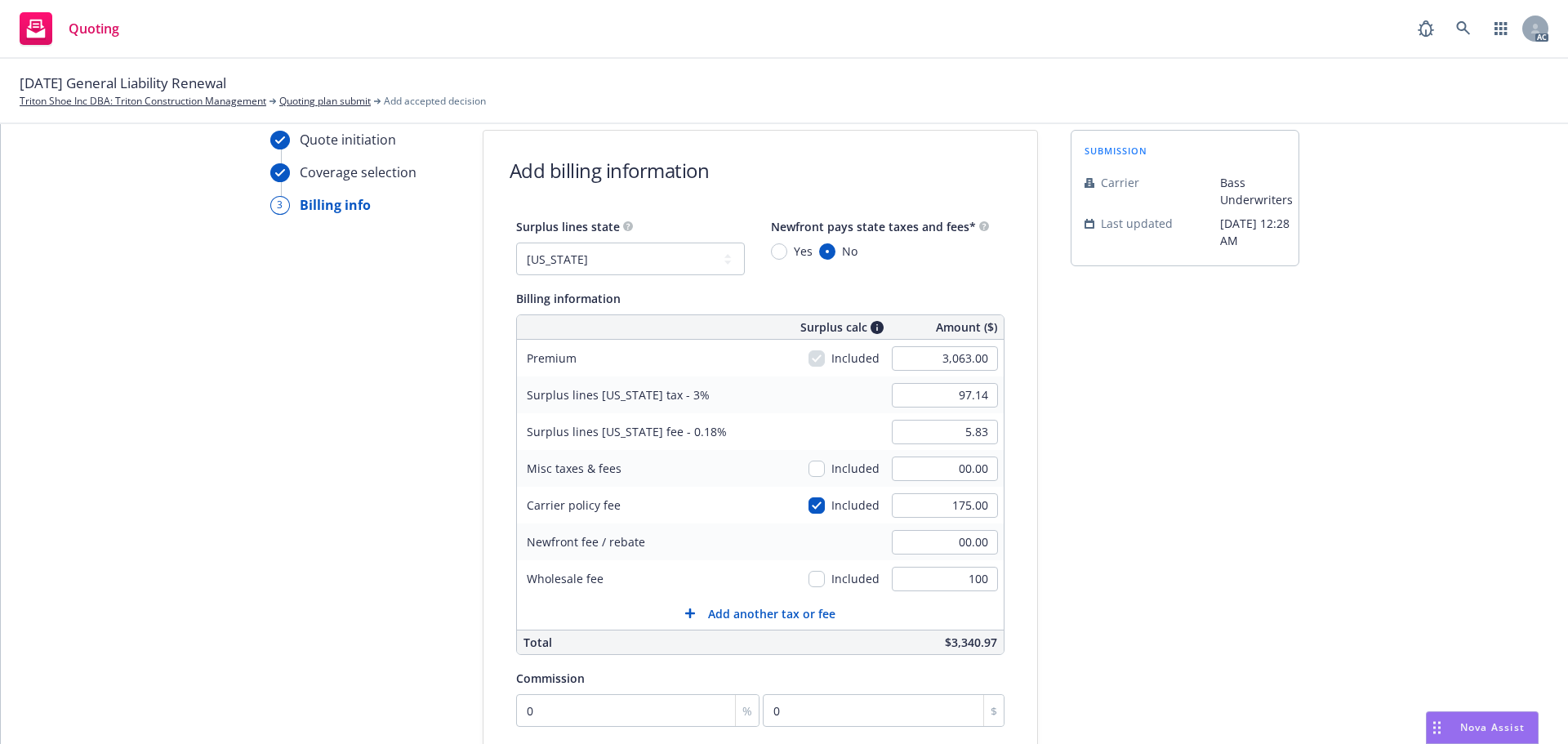
type input "100.00"
click at [1168, 446] on div "submission Carrier Bass Underwriters Last updated 7/1, 12:28 AM" at bounding box center [1186, 547] width 229 height 835
click at [808, 506] on input "checkbox" at bounding box center [816, 505] width 16 height 16
checkbox input "false"
type input "91.89"
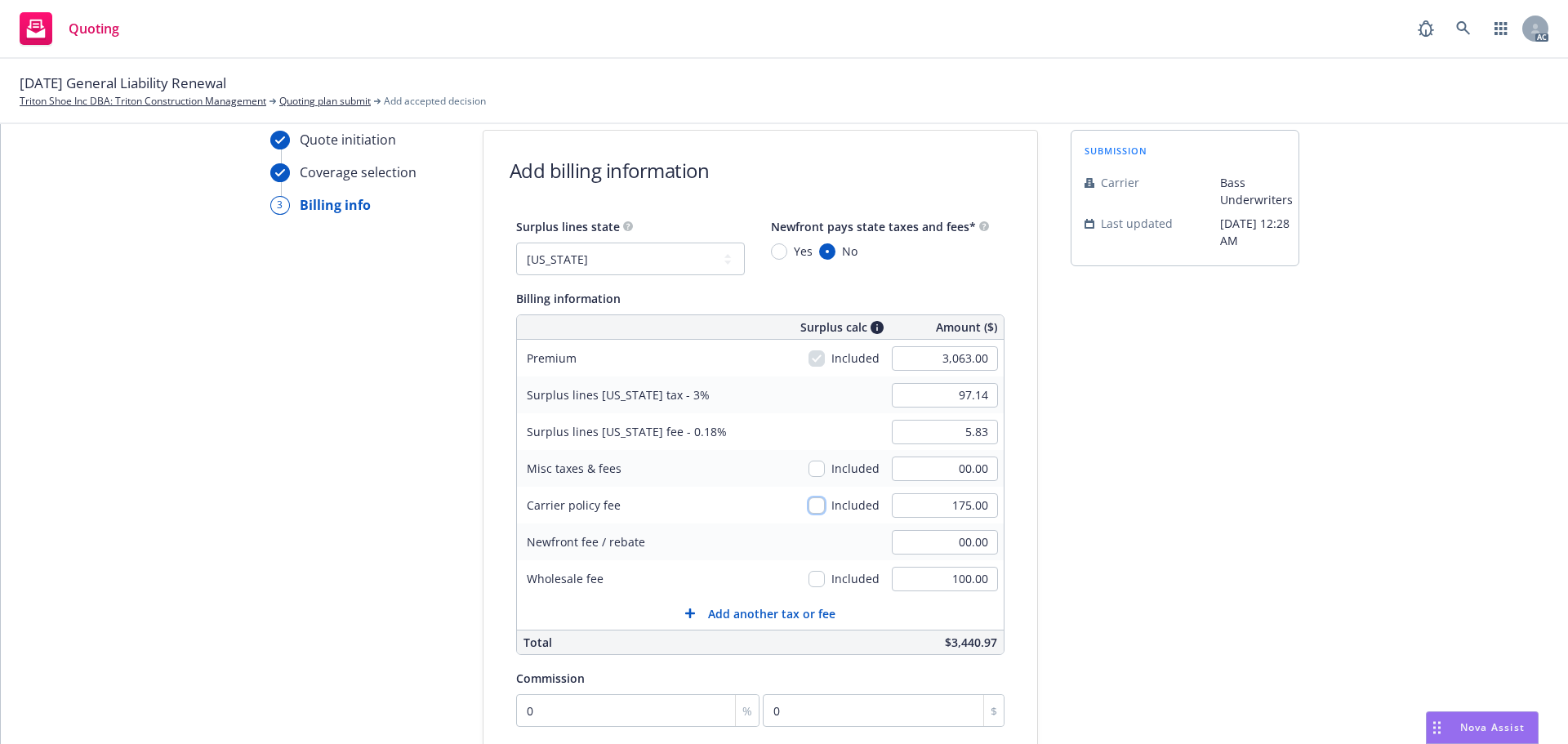
type input "5.51"
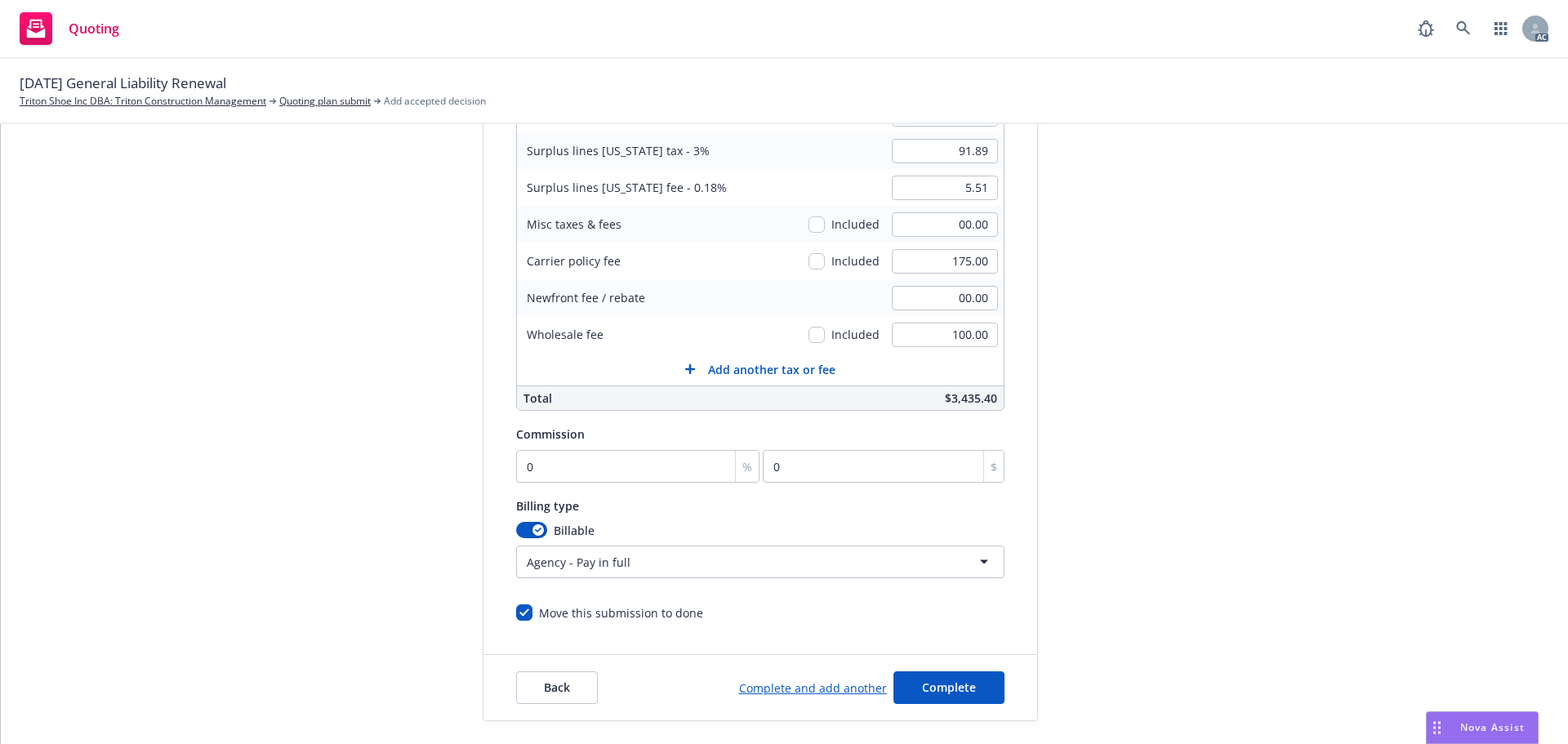
scroll to position [304, 0]
click at [587, 473] on input "0" at bounding box center [638, 466] width 245 height 33
type input "1"
type input "30.63"
type input "12"
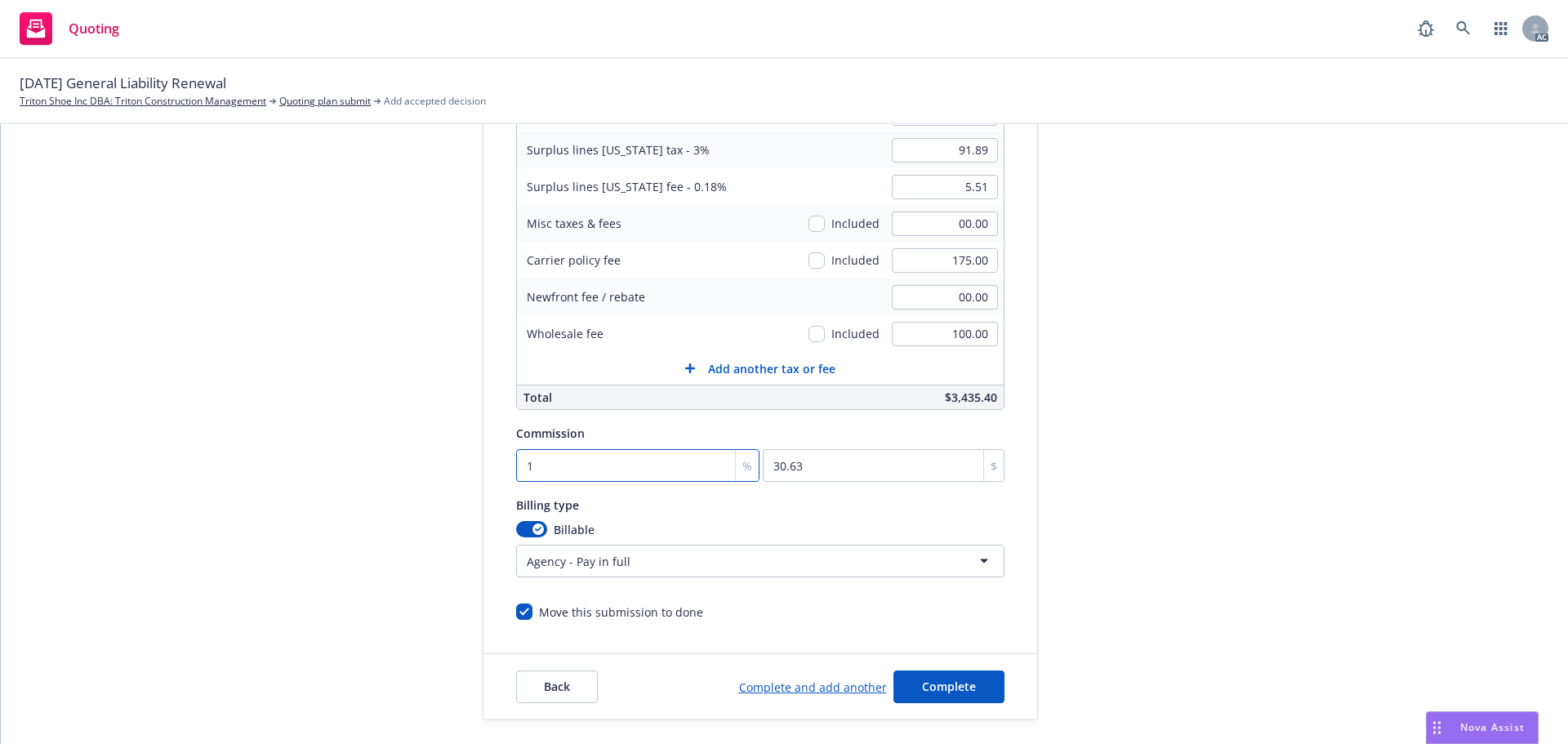
type input "367.56"
type input "12"
click at [1225, 411] on div "submission Carrier Bass Underwriters Last updated 7/1, 12:28 AM" at bounding box center [1186, 302] width 229 height 835
click at [946, 681] on span "Complete" at bounding box center [949, 687] width 54 height 16
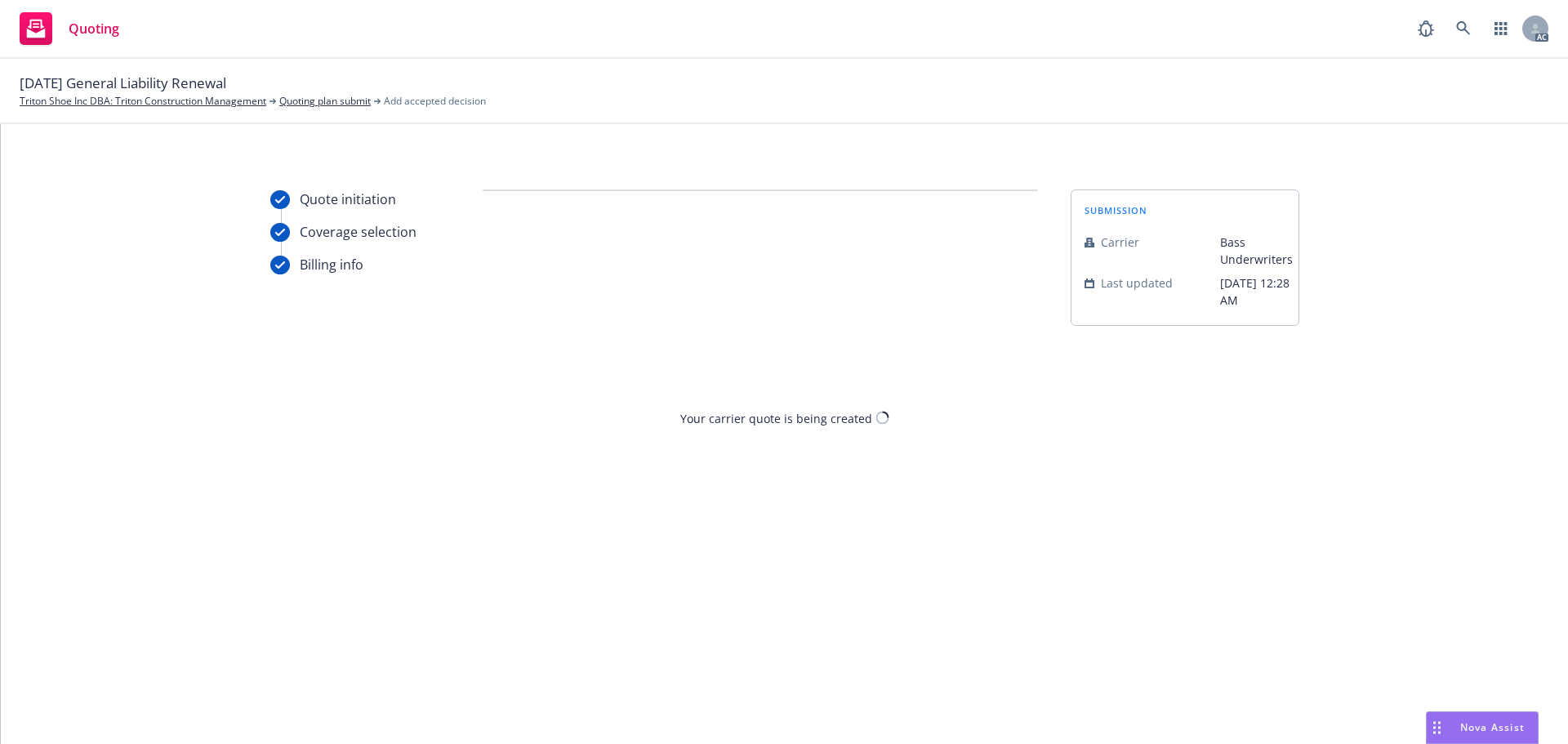
scroll to position [0, 0]
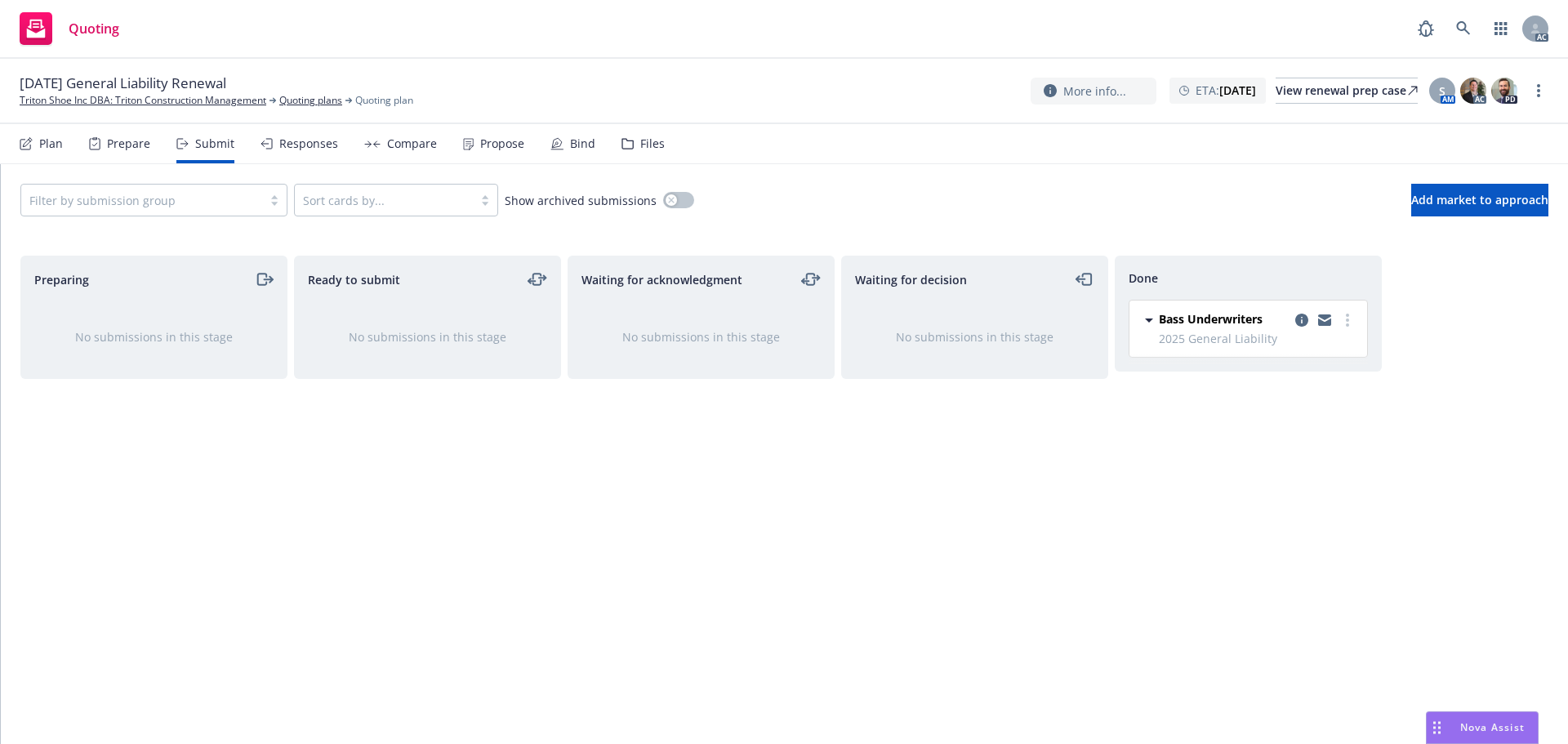
click at [485, 134] on div "Propose" at bounding box center [493, 143] width 62 height 39
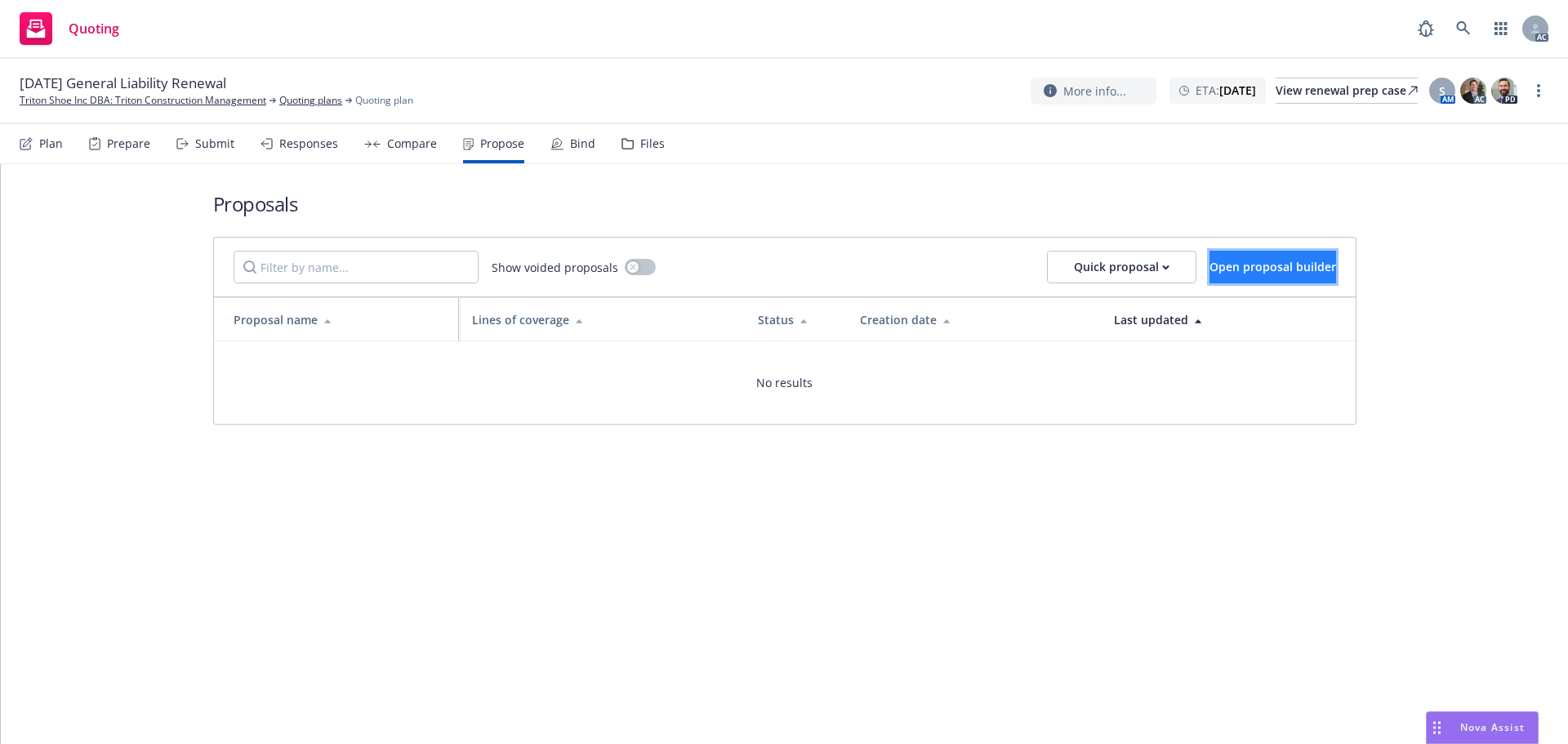
click at [1210, 267] on span "Open proposal builder" at bounding box center [1273, 267] width 127 height 16
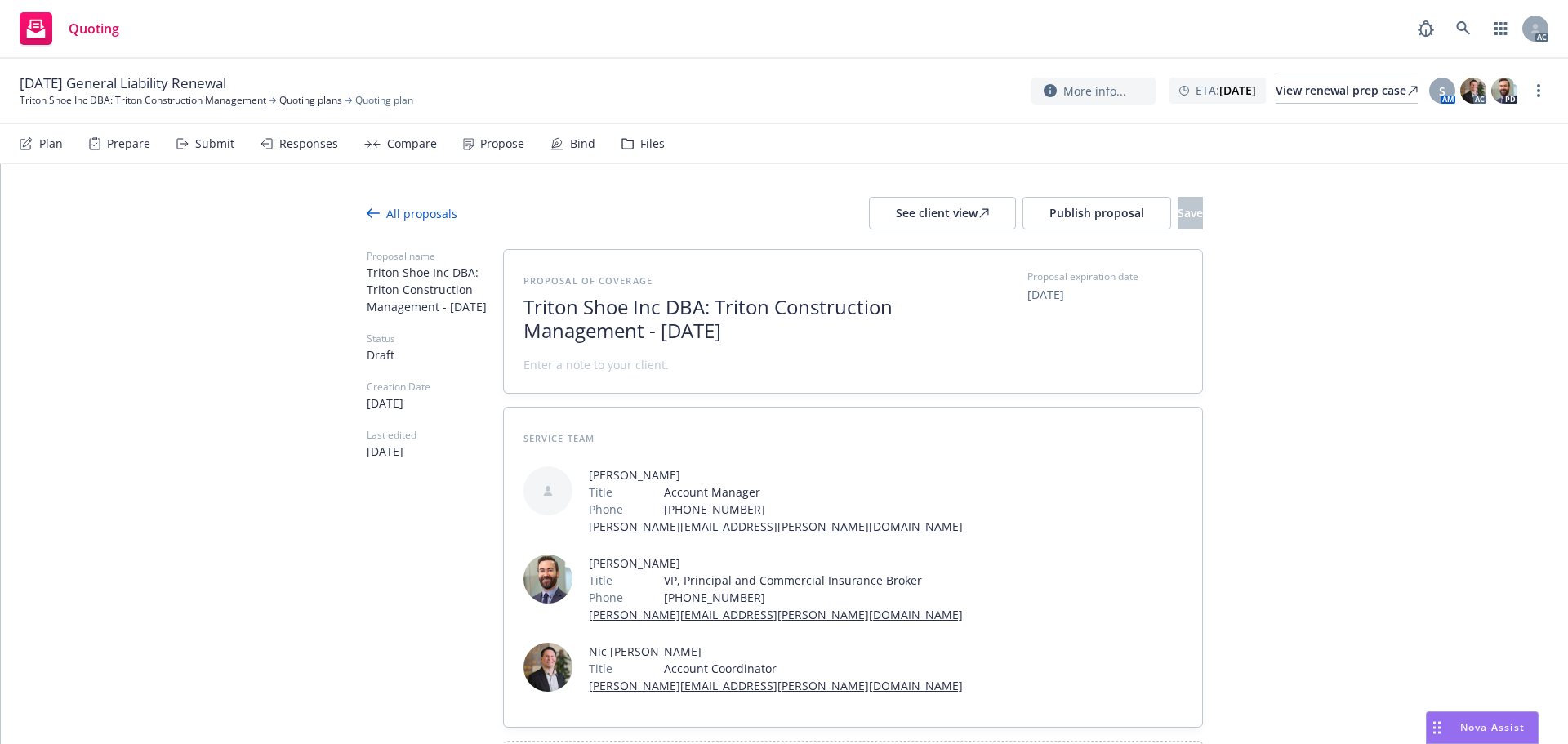
drag, startPoint x: 785, startPoint y: 321, endPoint x: 438, endPoint y: 299, distance: 347.7
click at [438, 299] on div "Proposal name Triton Shoe Inc DBA: Triton Construction Management - August 2025…" at bounding box center [785, 519] width 836 height 539
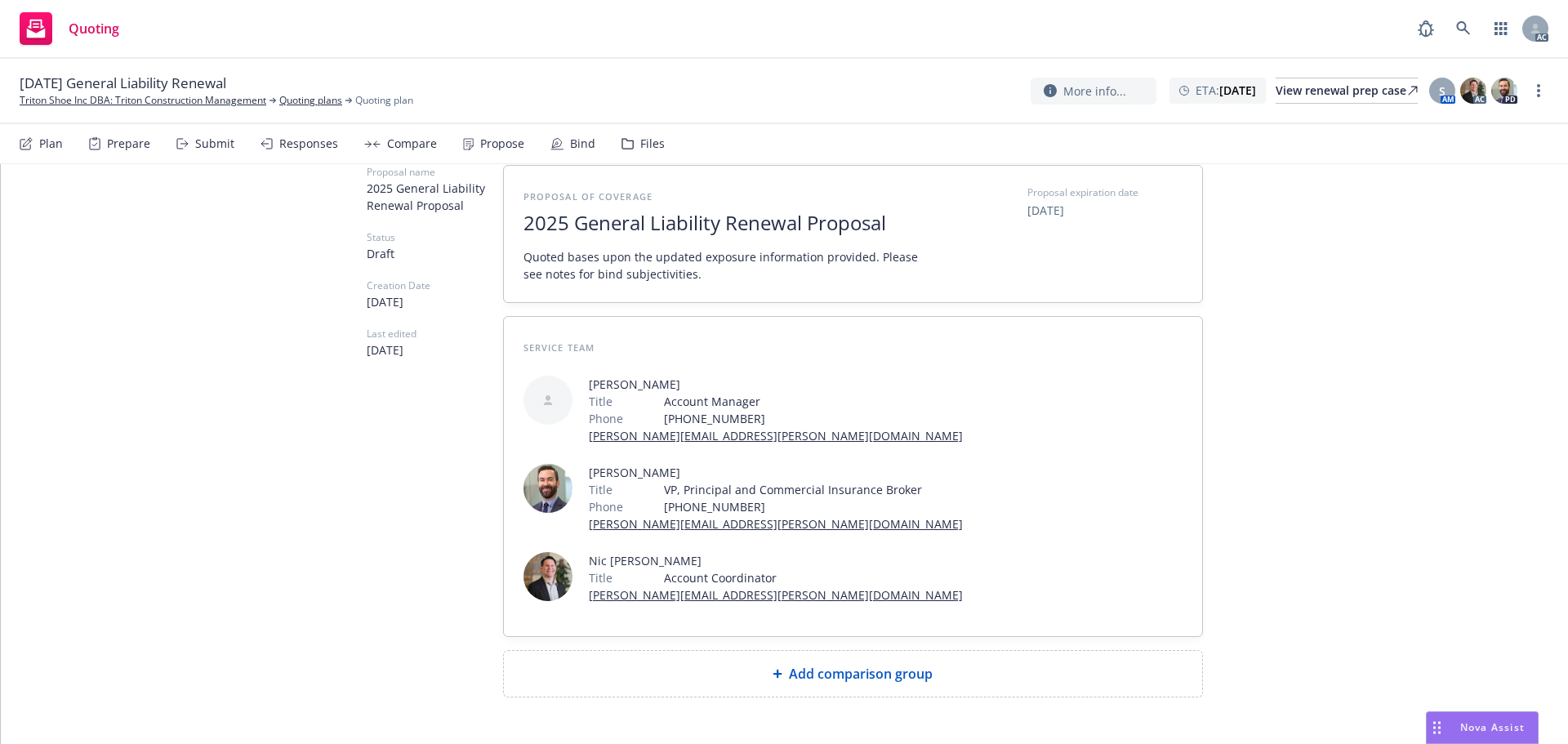
scroll to position [135, 0]
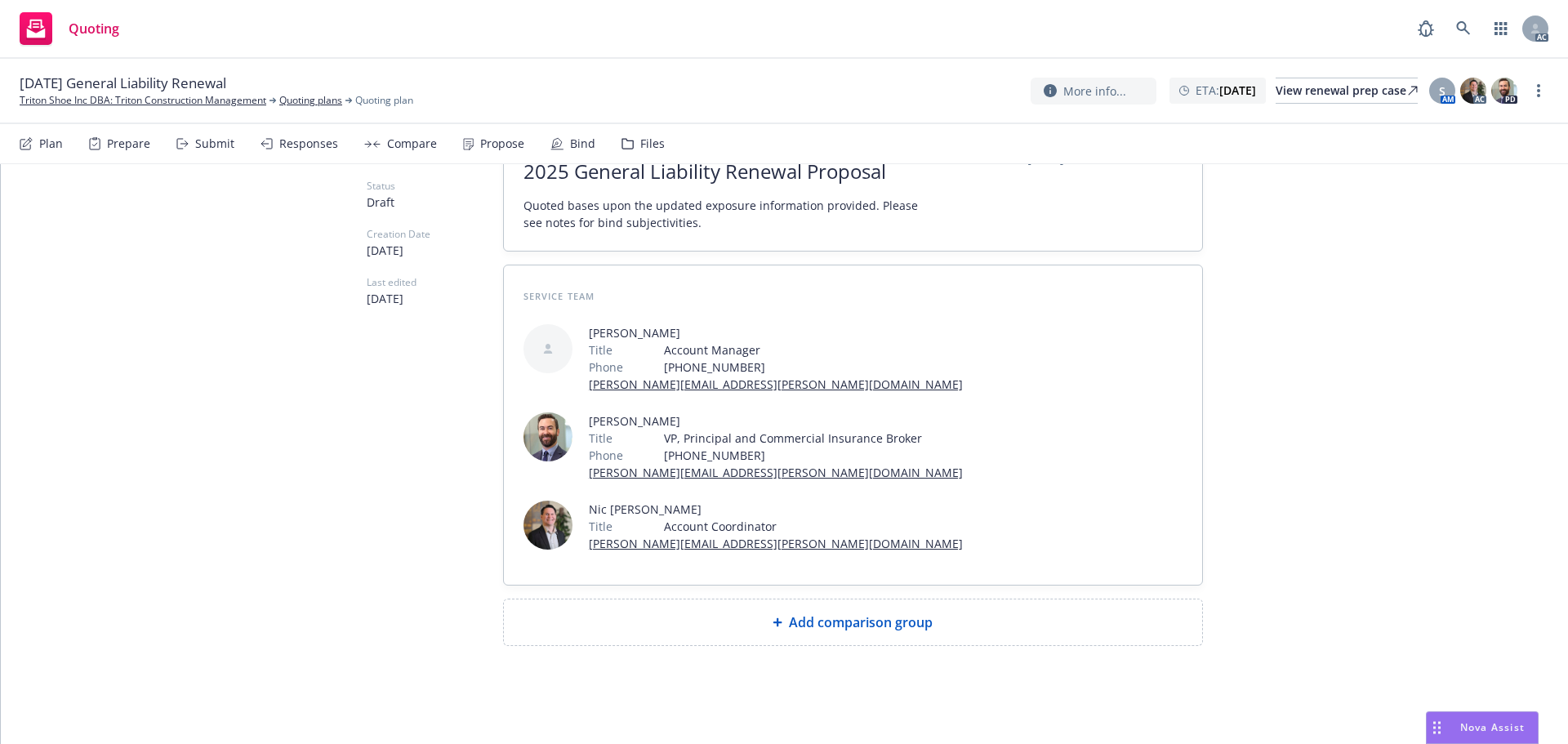
click at [740, 627] on div "Add comparison group" at bounding box center [853, 622] width 672 height 20
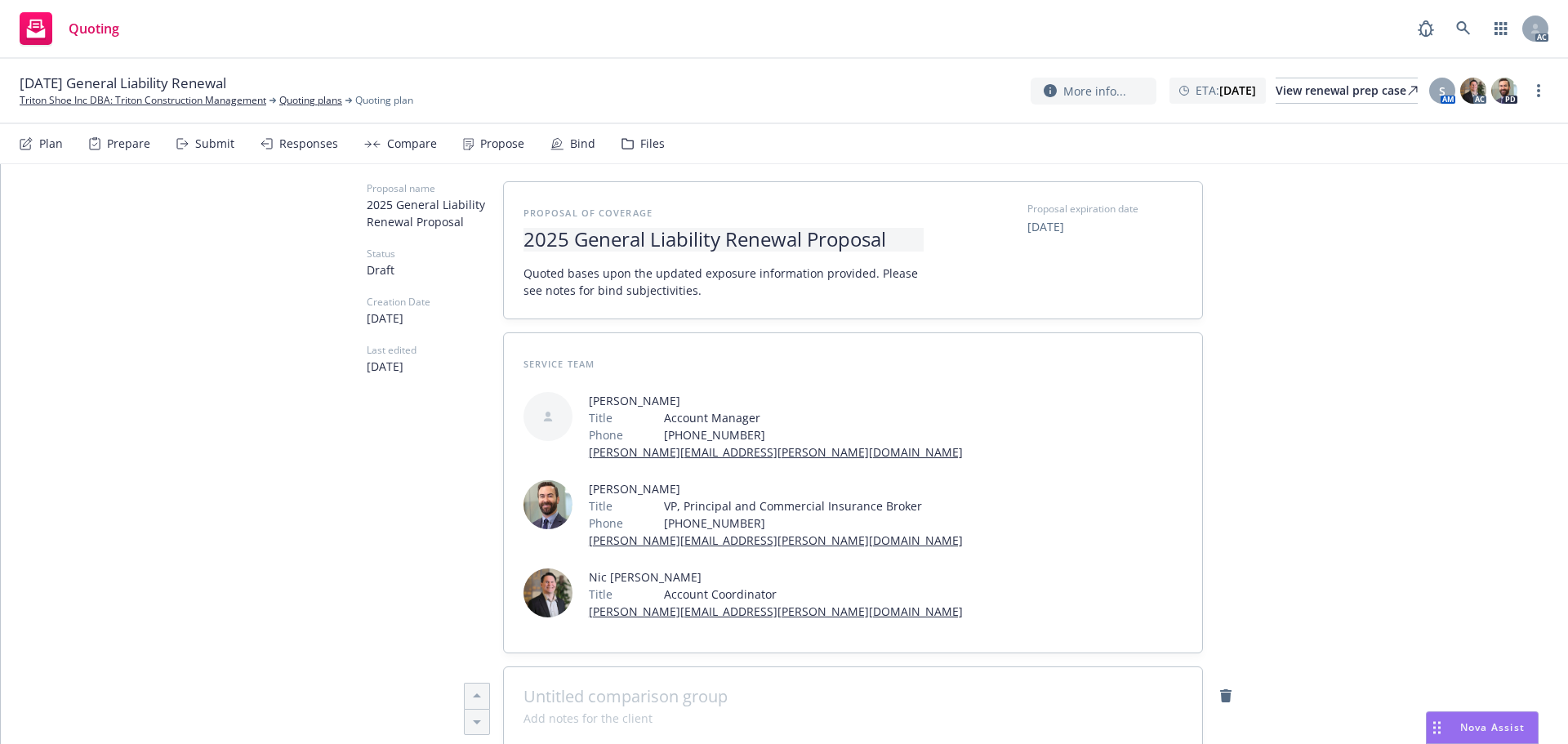
scroll to position [0, 0]
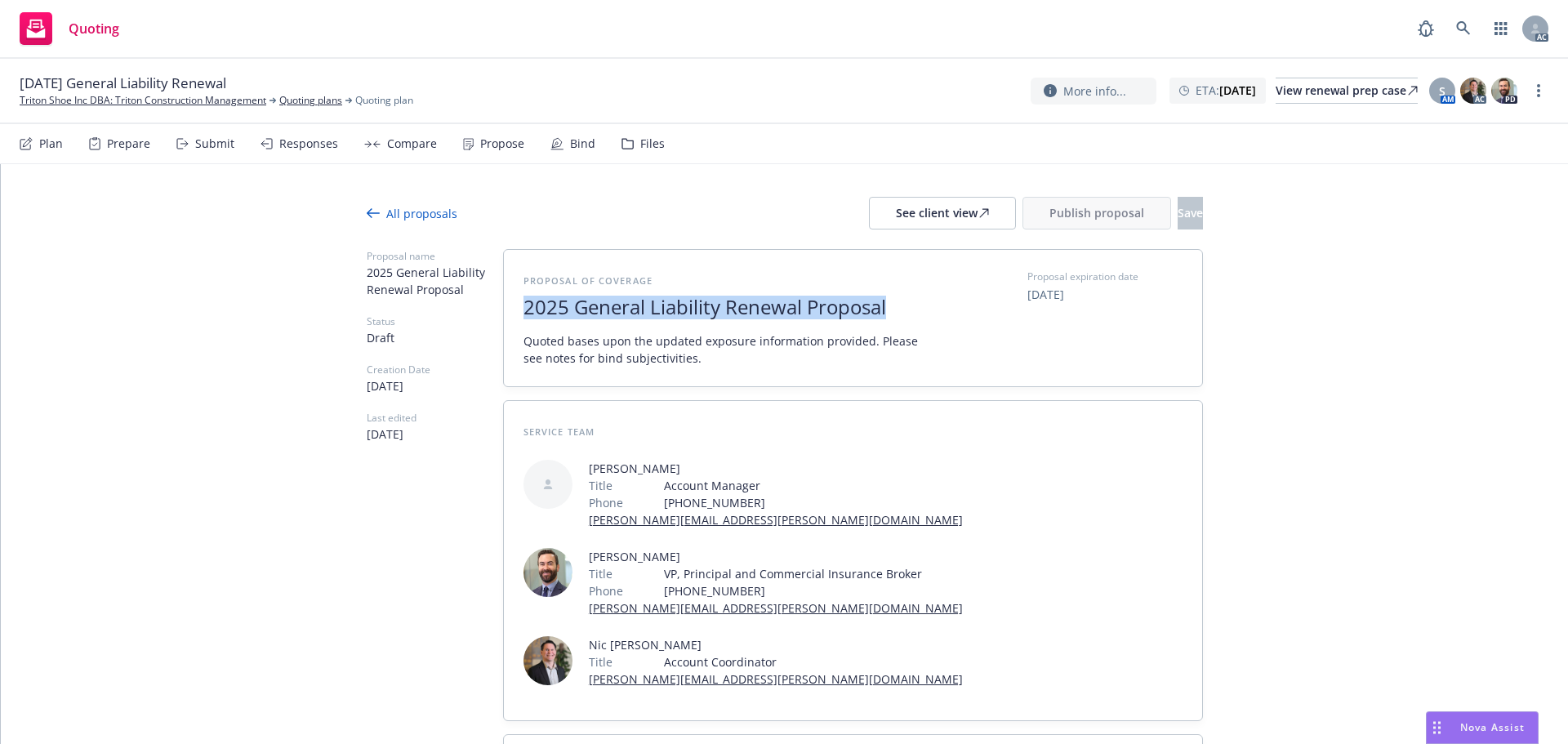
drag, startPoint x: 886, startPoint y: 313, endPoint x: 413, endPoint y: 306, distance: 473.1
copy span "2025 General Liability Renewal Proposal"
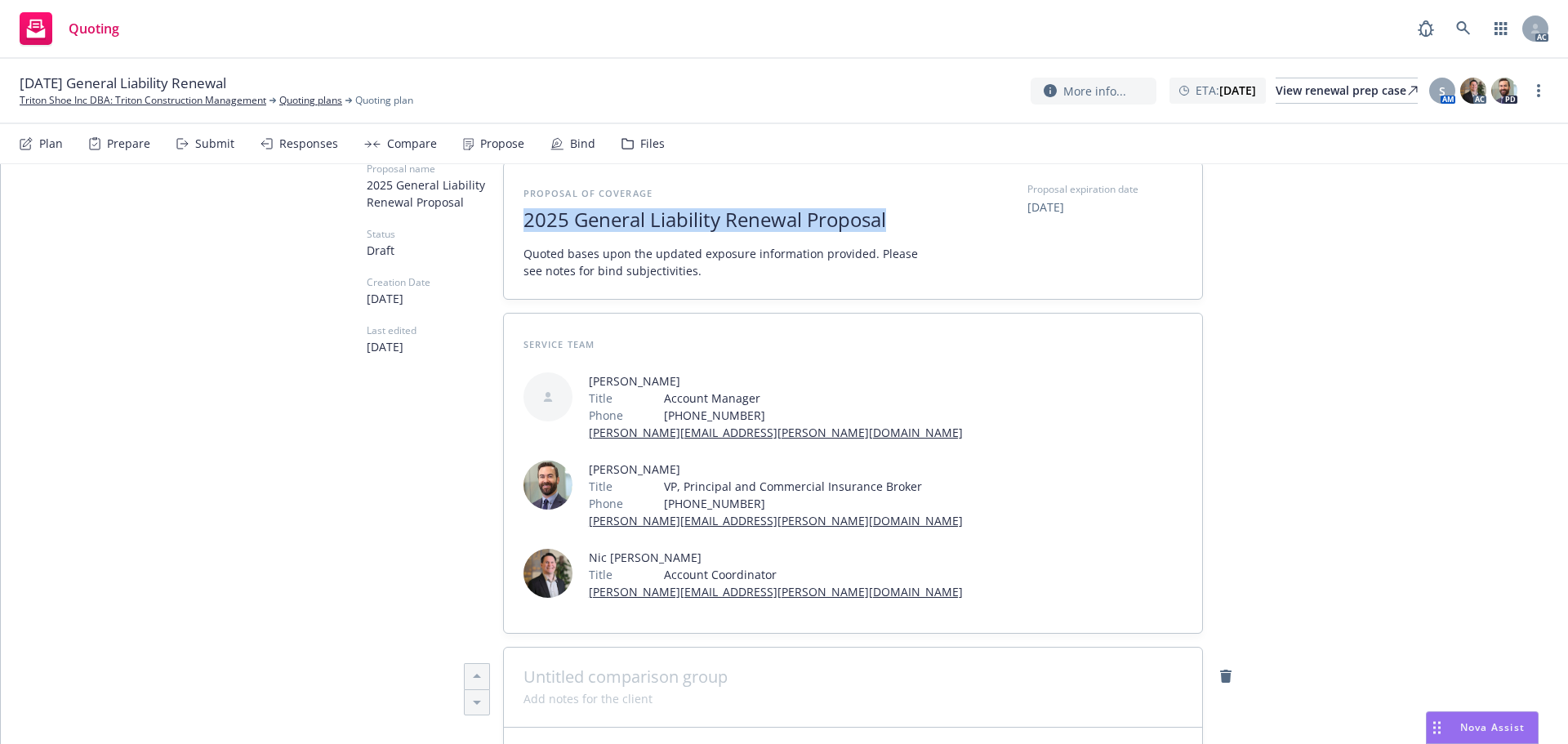
scroll to position [327, 0]
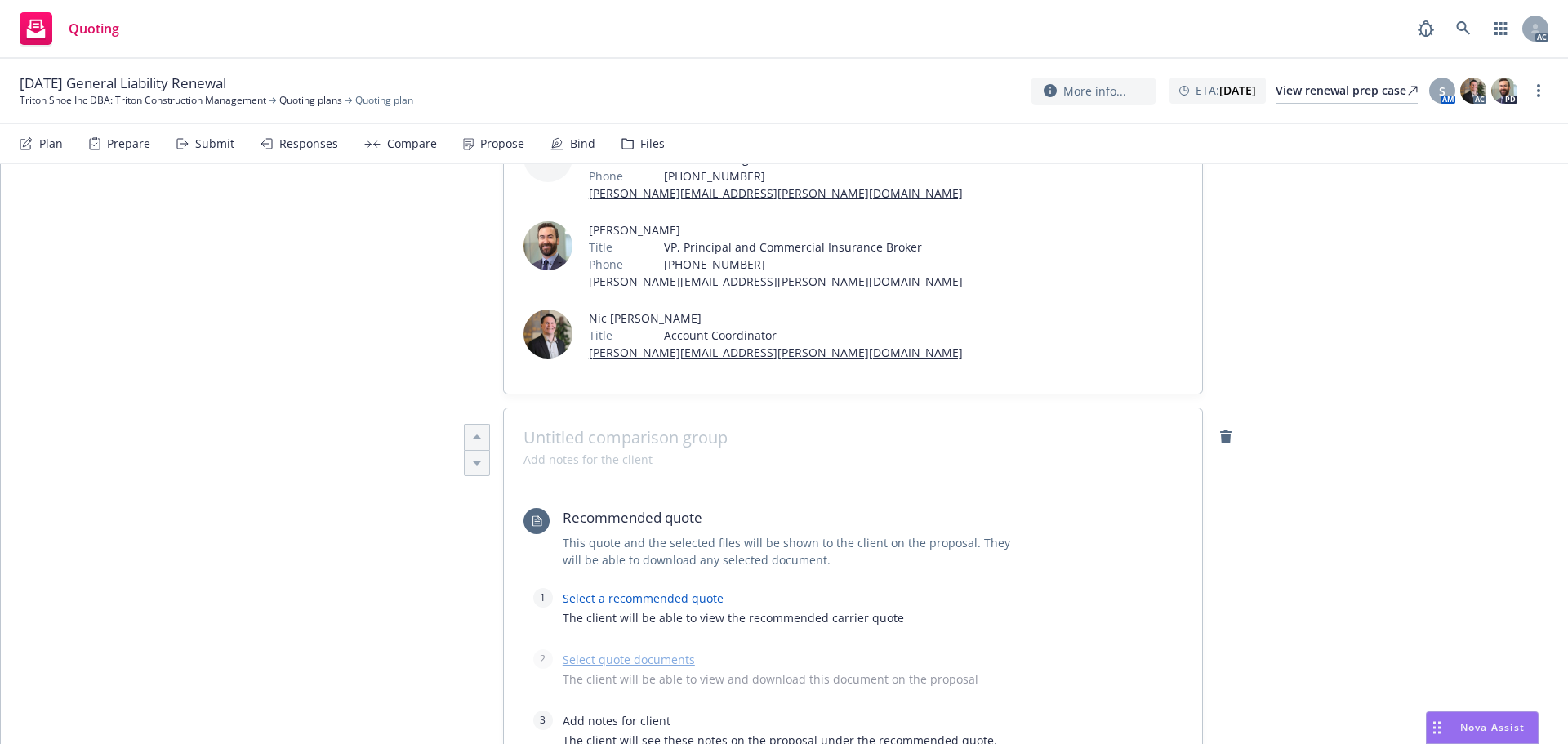
type textarea "x"
click at [617, 435] on span at bounding box center [853, 437] width 659 height 20
paste span
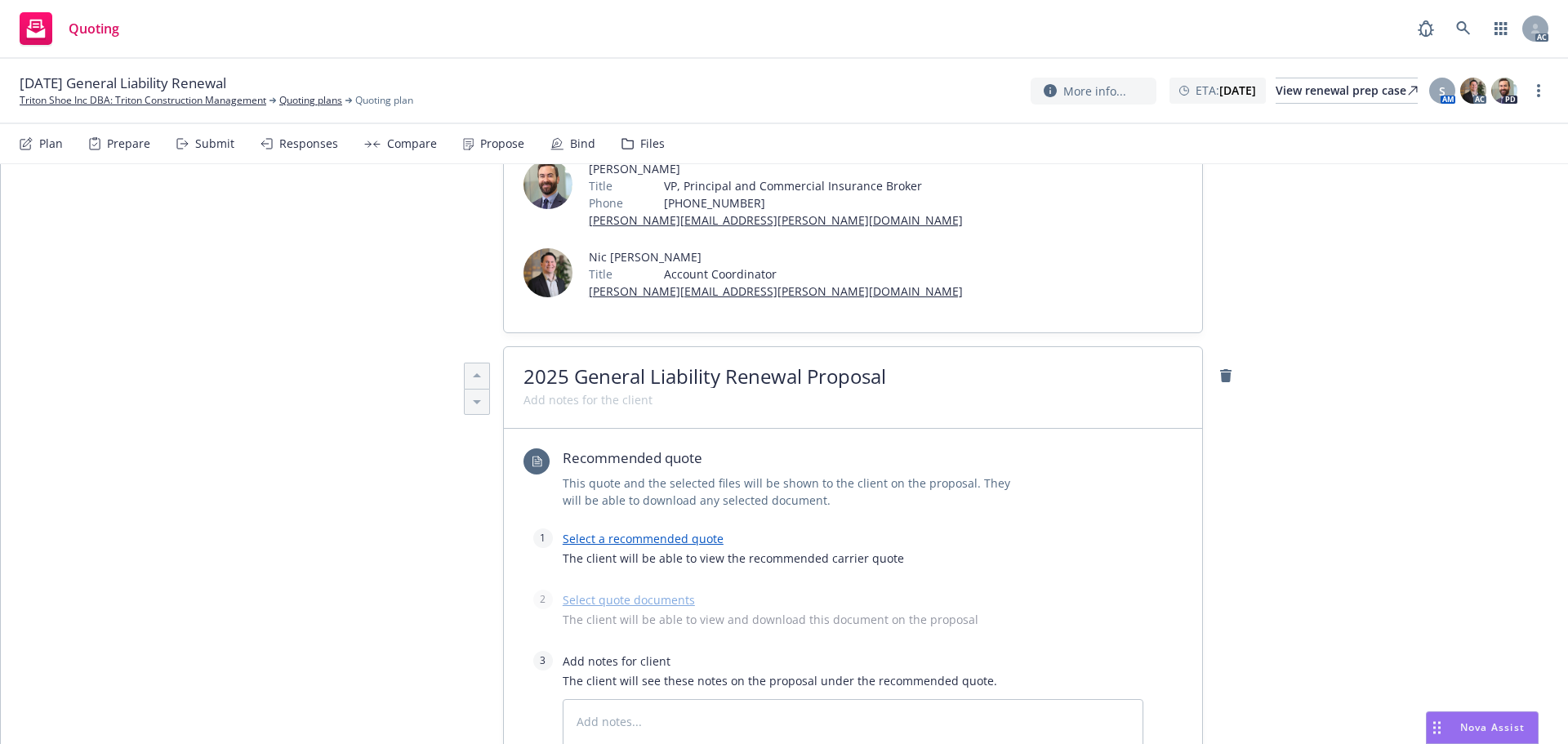
scroll to position [490, 0]
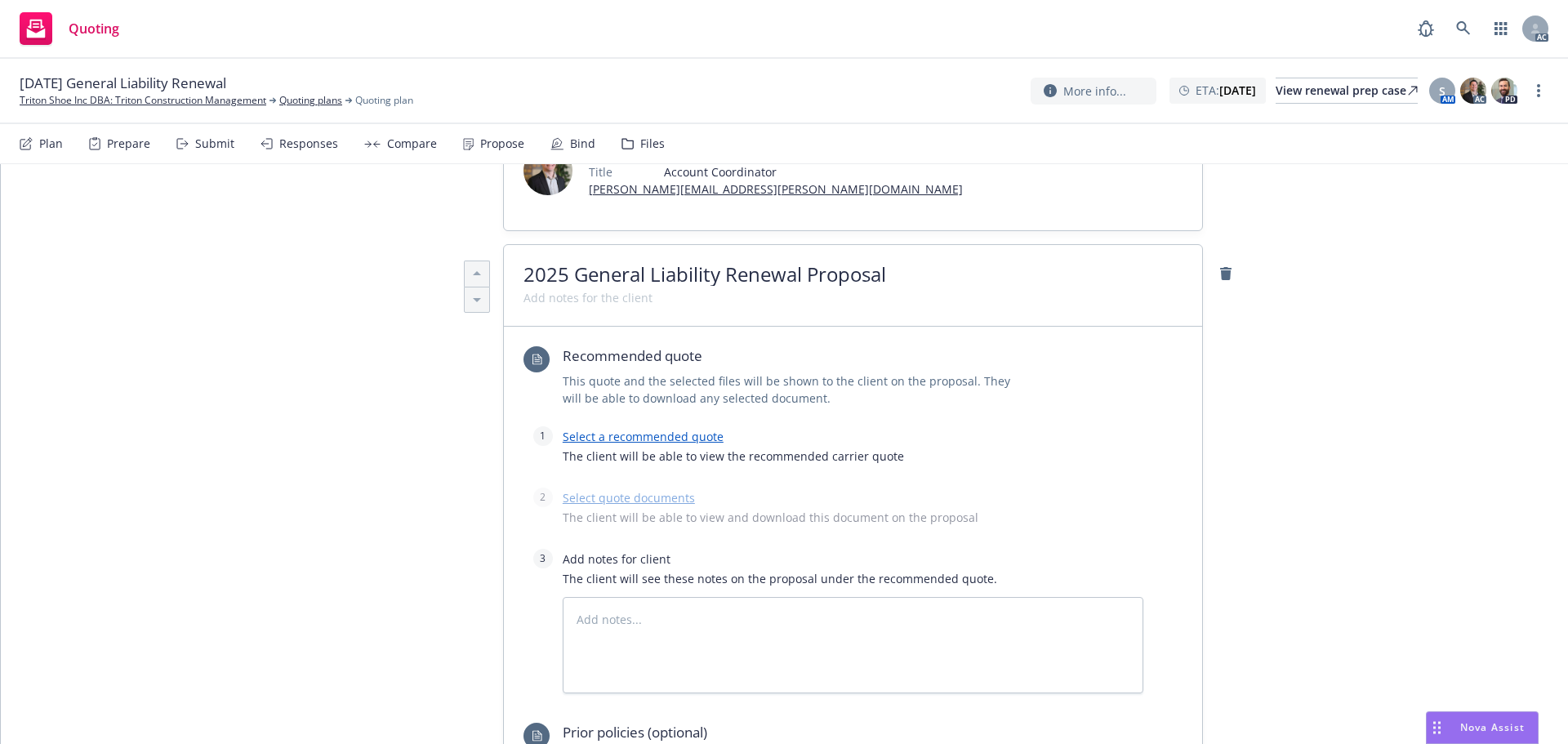
click at [631, 432] on link "Select a recommended quote" at bounding box center [644, 436] width 161 height 16
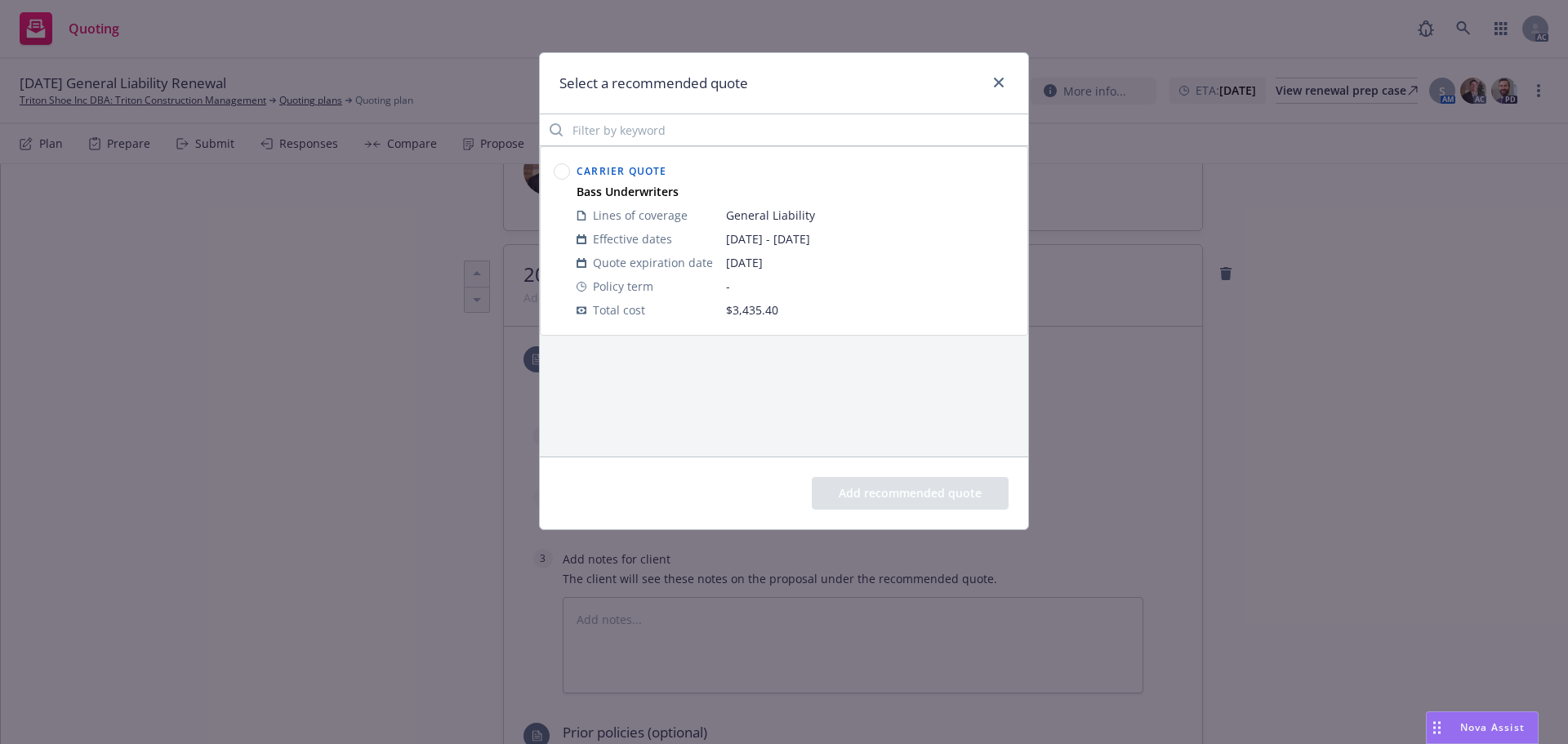
click at [562, 178] on circle at bounding box center [562, 172] width 16 height 16
click at [861, 489] on button "Add recommended quote" at bounding box center [910, 493] width 197 height 33
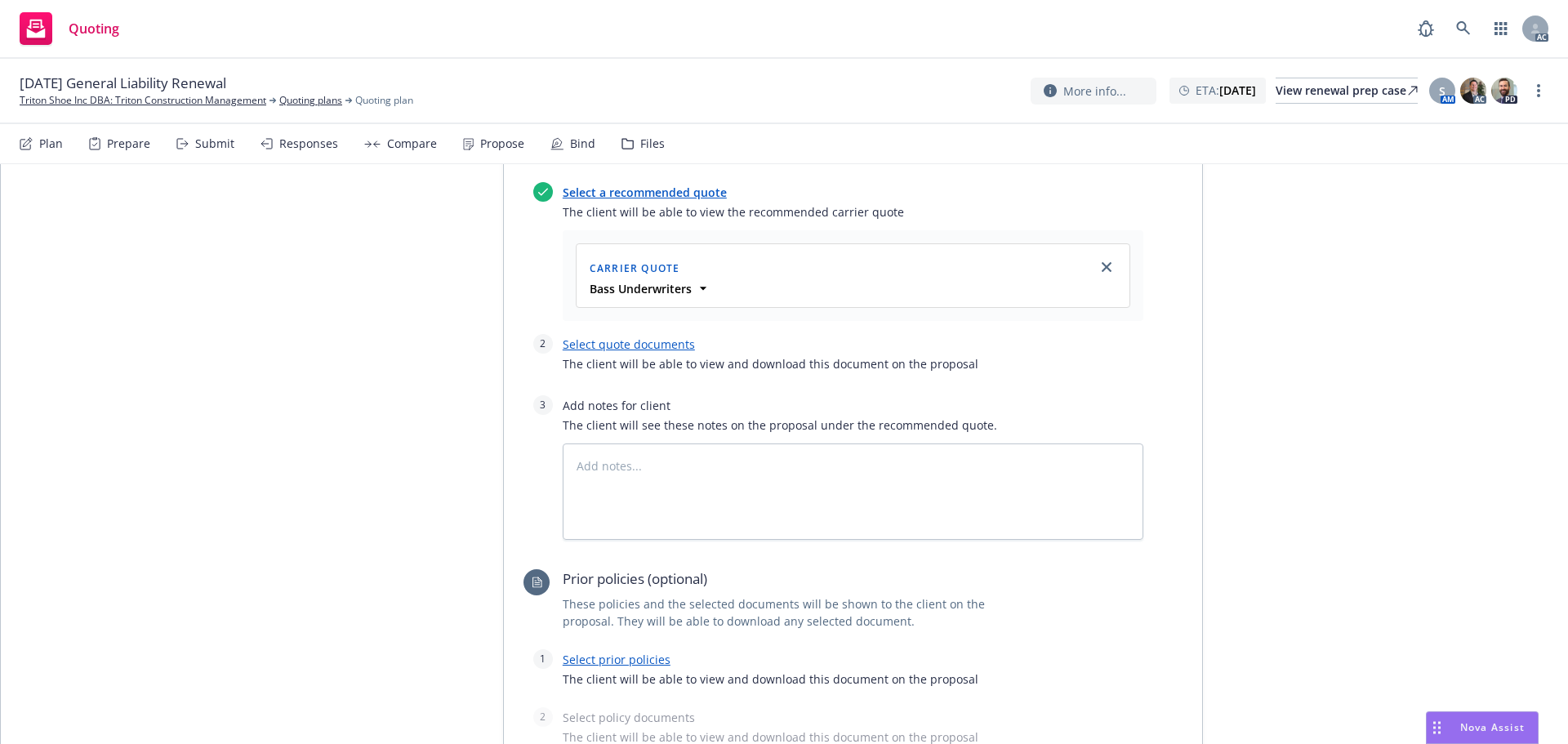
scroll to position [735, 0]
click at [644, 345] on link "Select quote documents" at bounding box center [629, 343] width 133 height 16
type textarea "x"
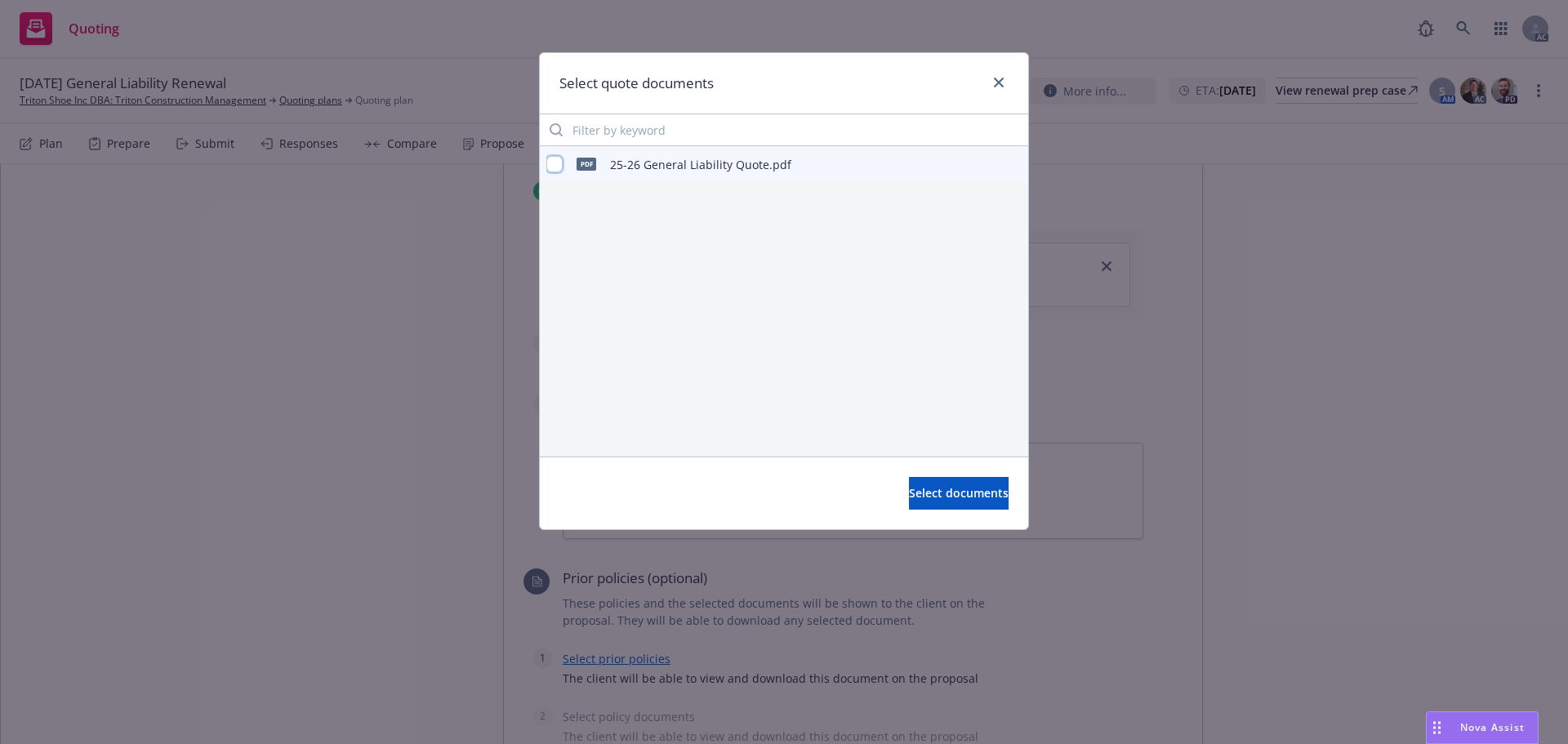
click at [560, 158] on input "checkbox" at bounding box center [554, 164] width 16 height 16
checkbox input "true"
click at [929, 493] on span "Select documents" at bounding box center [958, 493] width 100 height 16
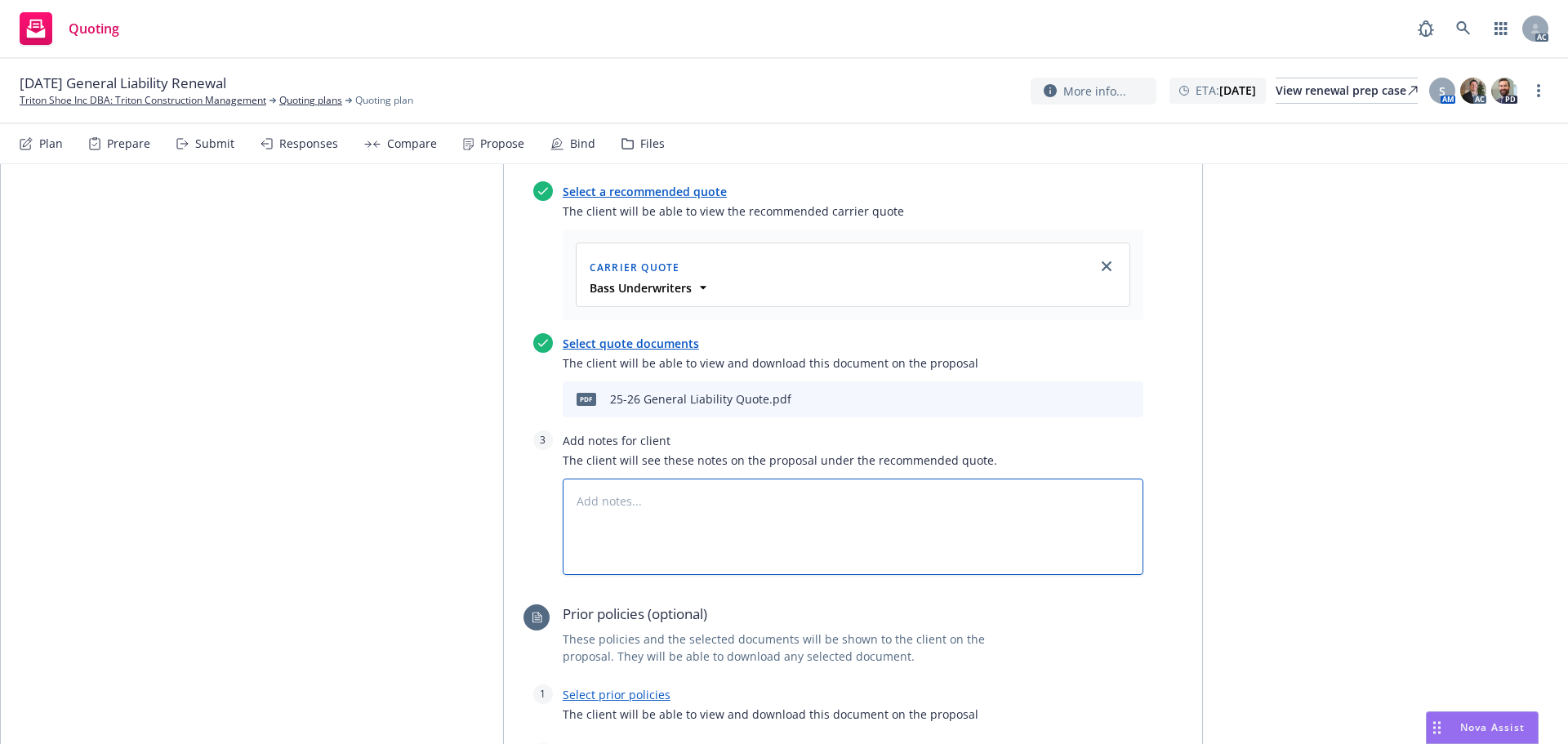
click at [614, 488] on textarea at bounding box center [853, 526] width 581 height 96
type textarea "x"
type textarea "B"
type textarea "x"
type textarea "Bi"
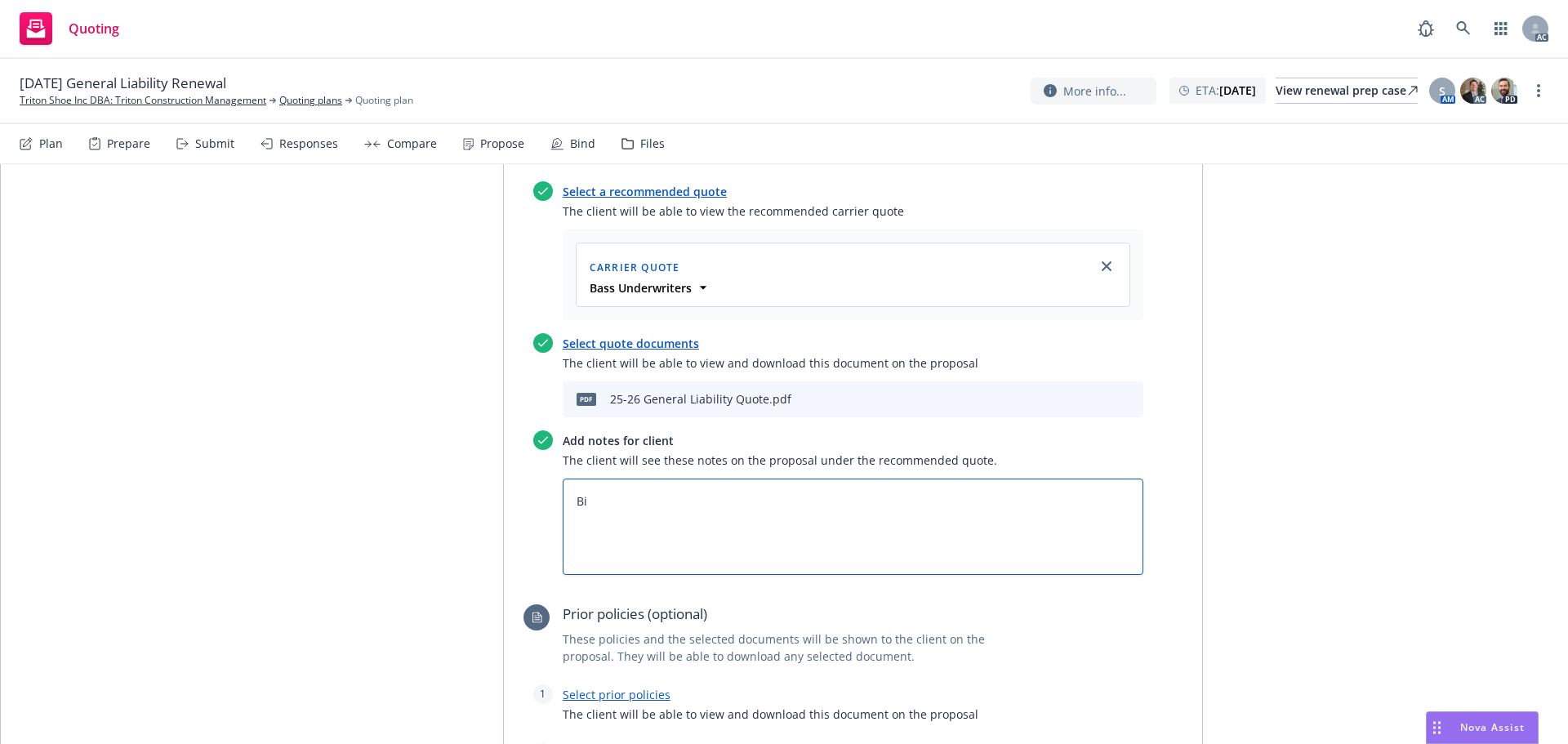
type textarea "x"
type textarea "Bin"
type textarea "x"
type textarea "Bind"
type textarea "x"
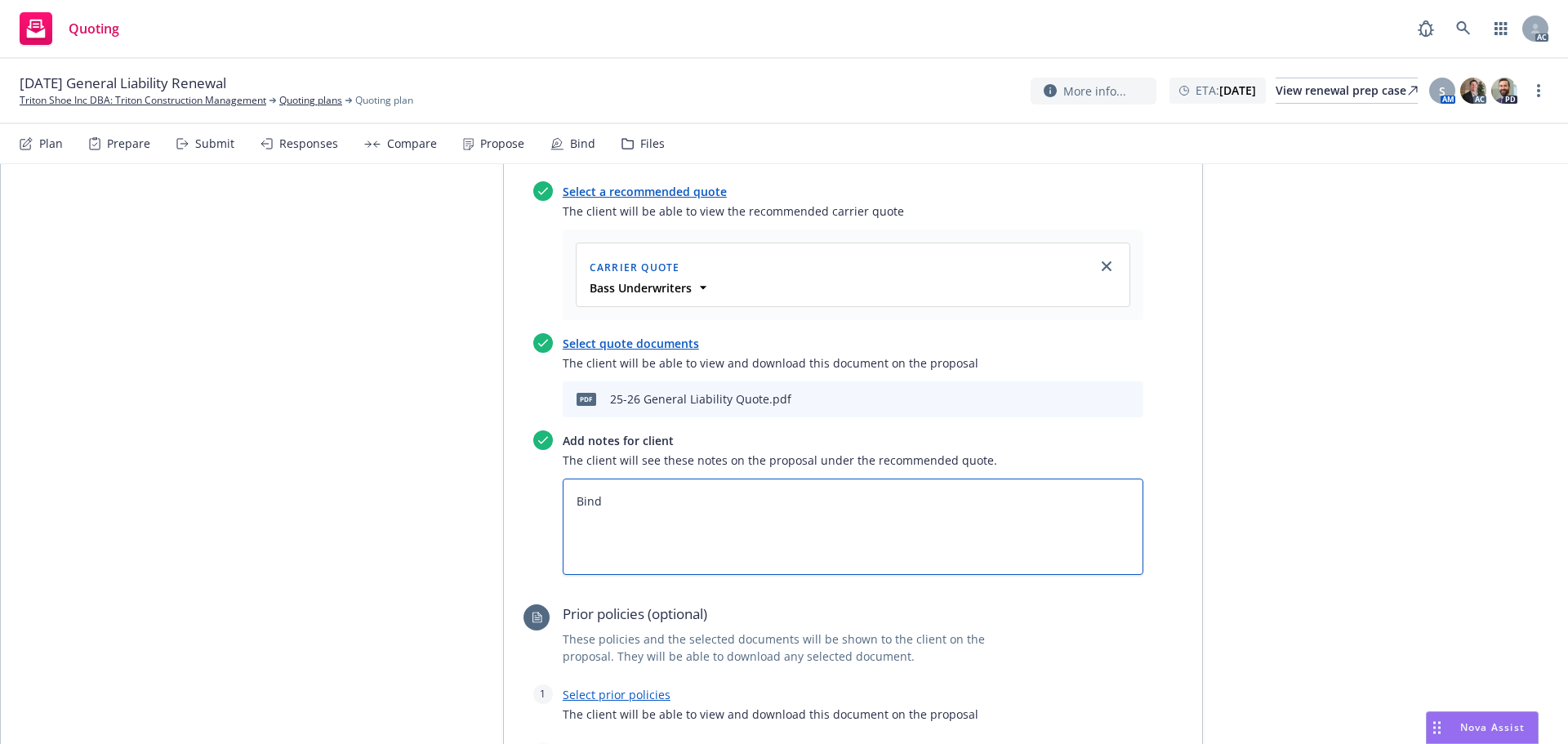
type textarea "Bind"
type textarea "x"
type textarea "Bind Su"
type textarea "x"
type textarea "Bind Sub"
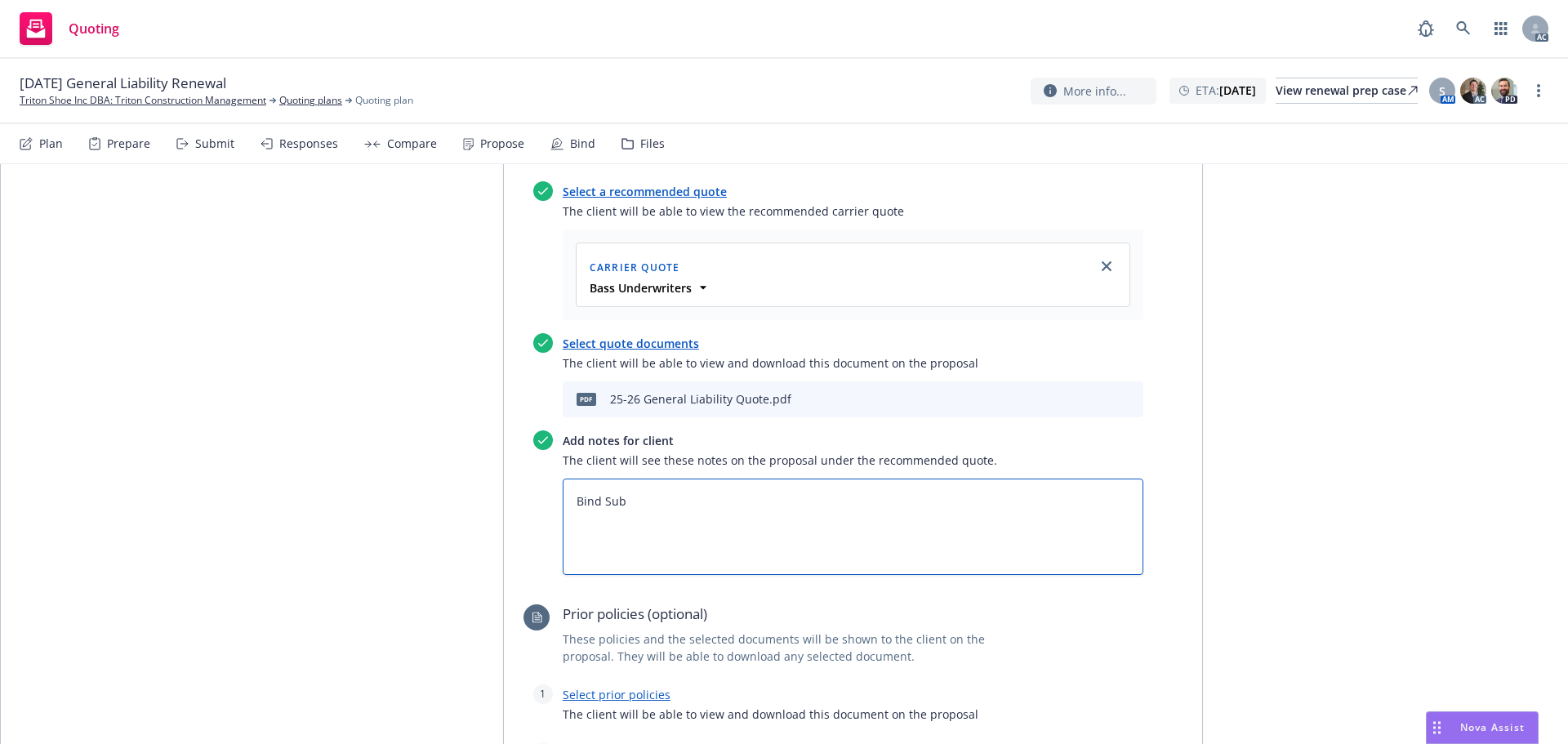
type textarea "x"
type textarea "Bind Subj"
type textarea "x"
type textarea "Bind Subje"
type textarea "x"
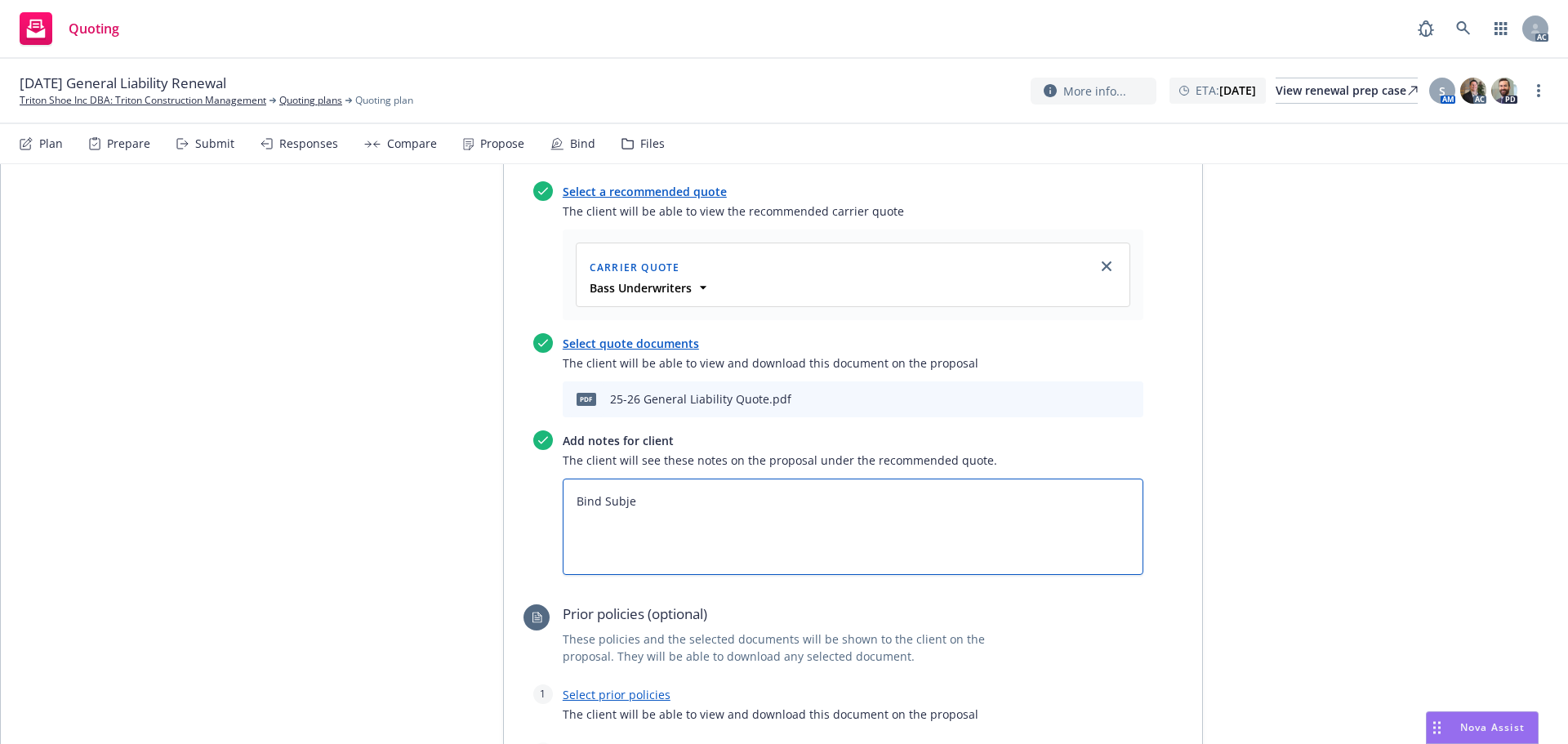
type textarea "Bind Subjec"
type textarea "x"
type textarea "Bind Subject"
type textarea "x"
type textarea "Bind Subjecti"
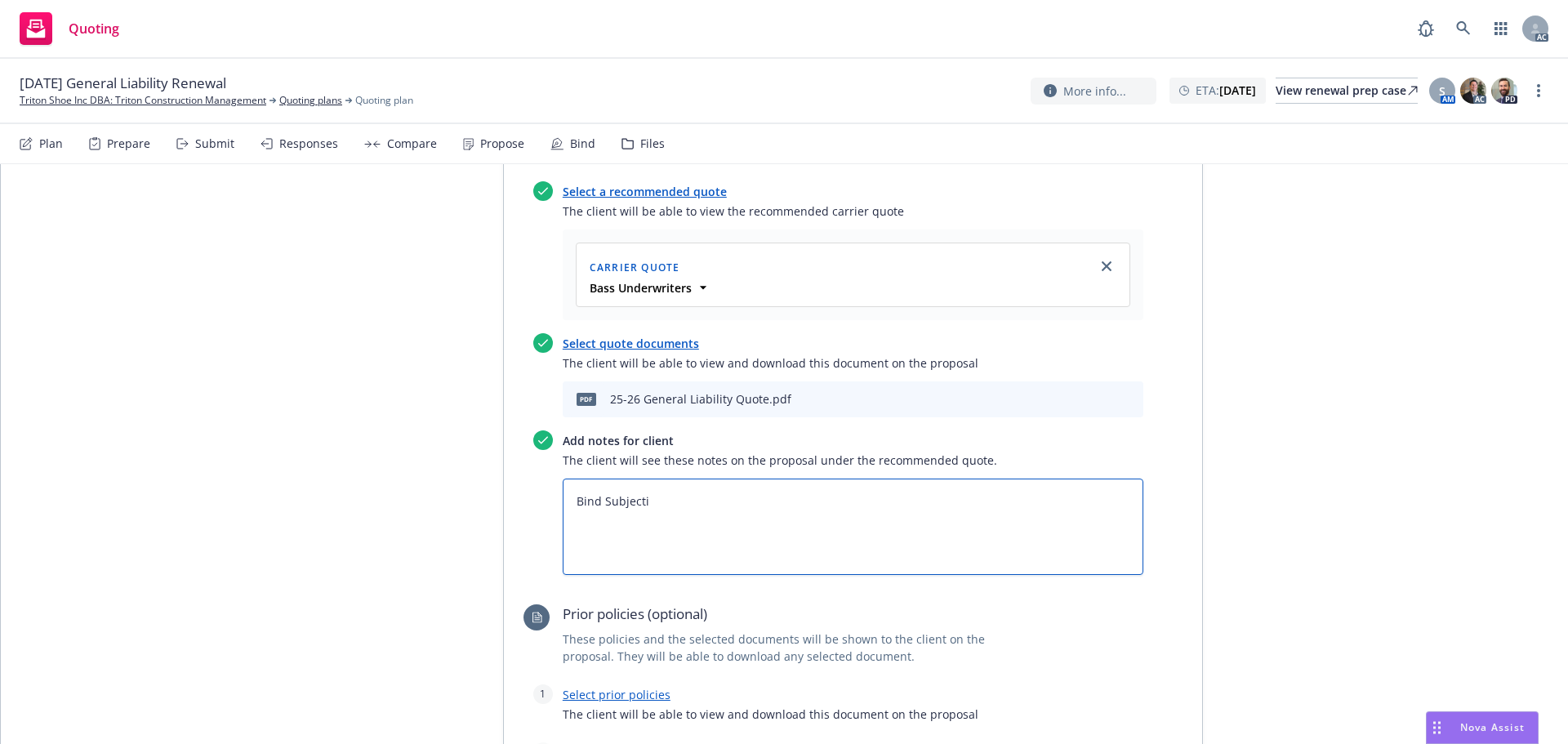
type textarea "x"
type textarea "Bind Subjectiv"
type textarea "x"
type textarea "Bind Subjectivi"
type textarea "x"
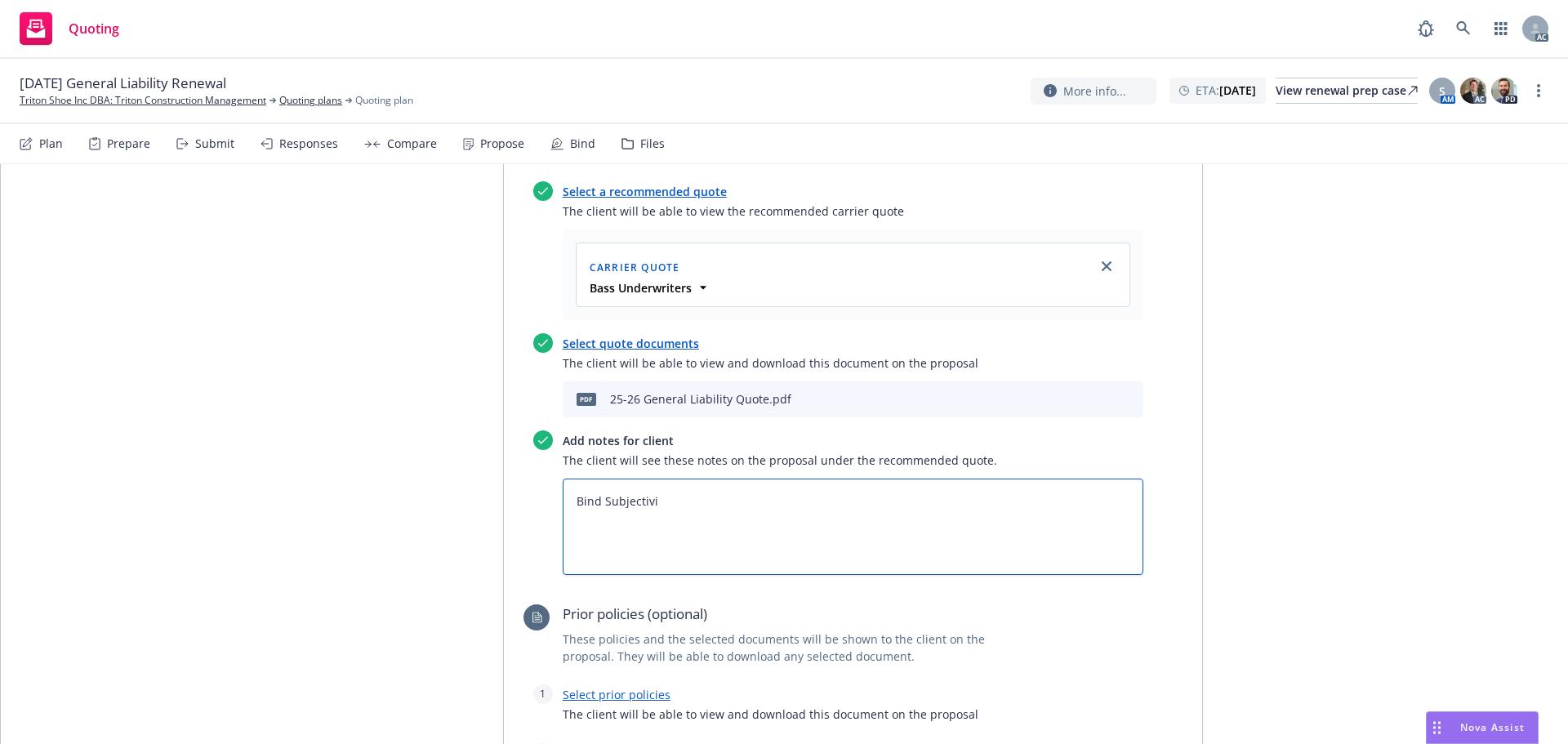
type textarea "Bind Subjectivit"
type textarea "x"
type textarea "Bind Subjectiviti"
type textarea "x"
type textarea "Bind Subjectivitie"
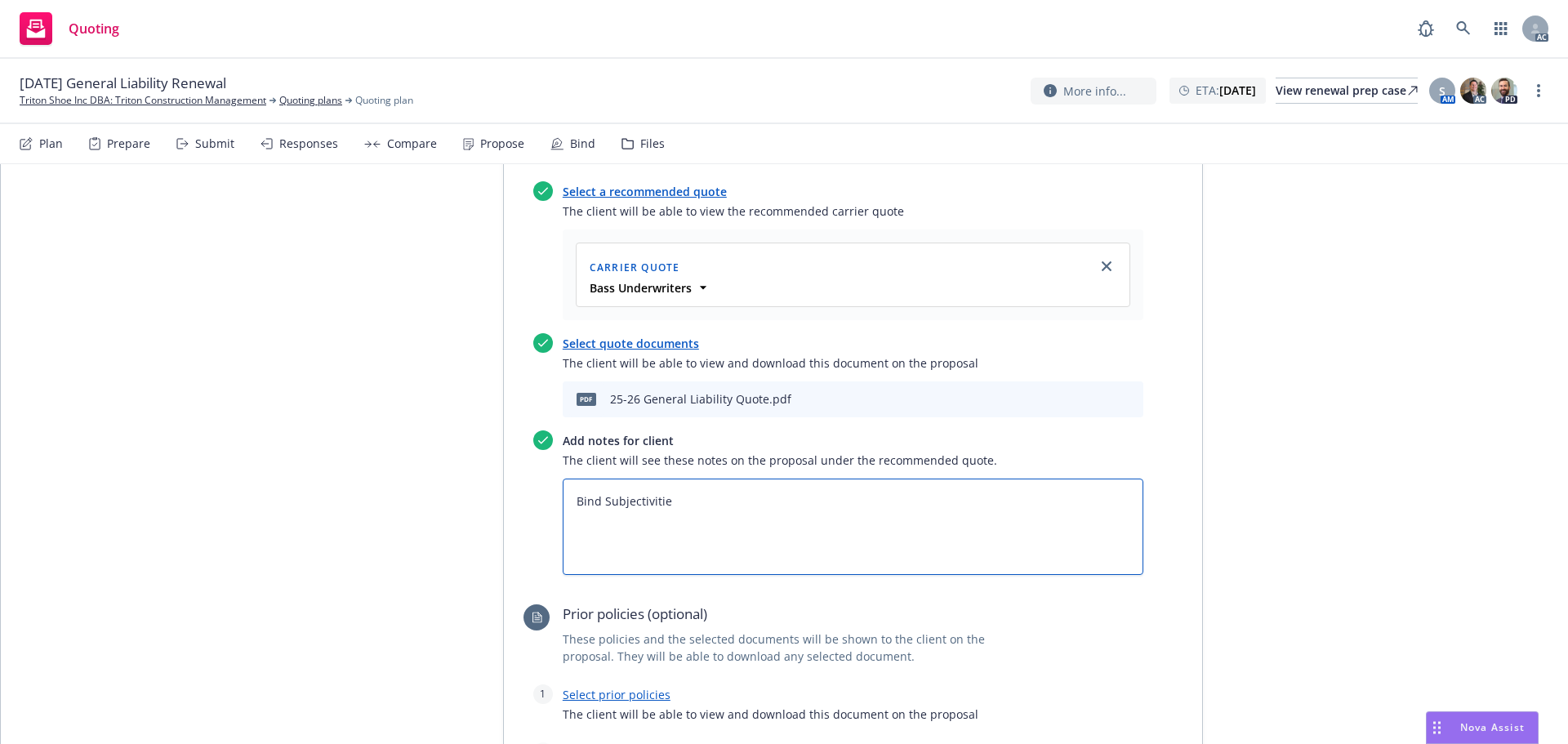
type textarea "x"
type textarea "Bind Subjectivities"
type textarea "x"
type textarea "Bind Subjectivities:"
type textarea "x"
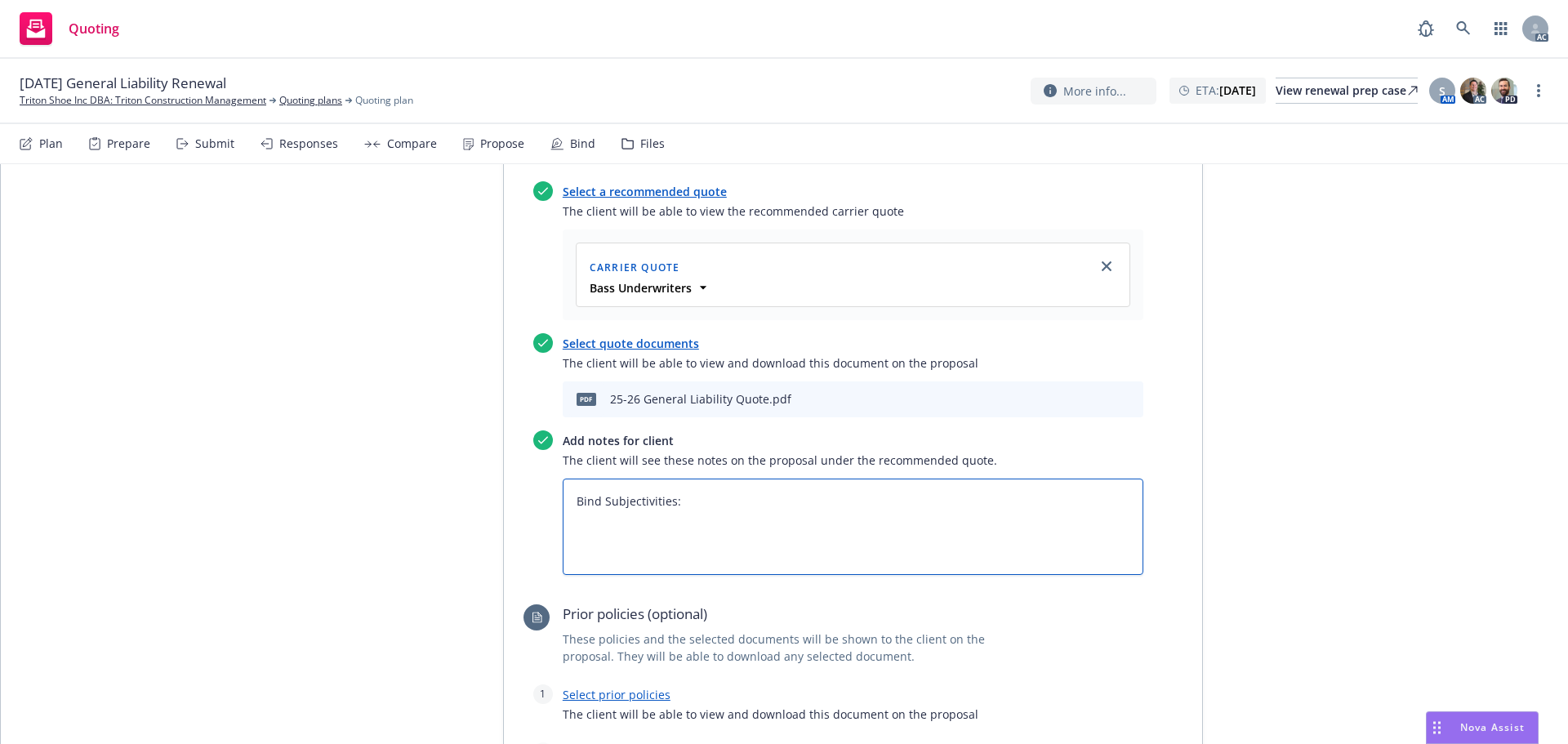
type textarea "Bind Subjectivities:"
paste textarea "Completed, Signed, and Currently Dated ACORD applications (125, 126) with the r…"
type textarea "x"
type textarea "Bind Subjectivities: Completed, Signed, and Currently Dated ACORD applications …"
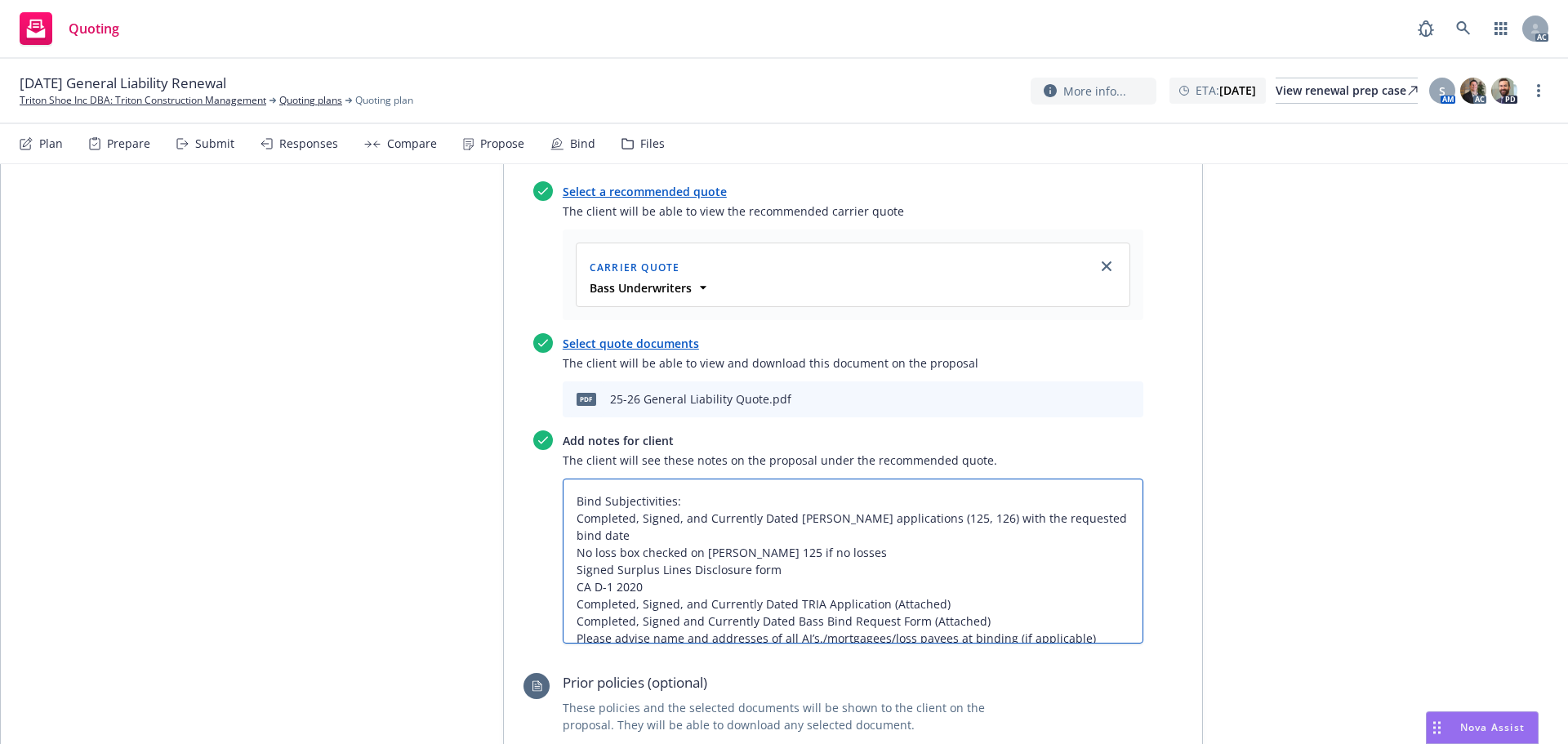
click at [564, 515] on textarea "Bind Subjectivities: Completed, Signed, and Currently Dated ACORD applications …" at bounding box center [853, 561] width 581 height 165
type textarea "x"
type textarea "Bind Subjectivities: 1Completed, Signed, and Currently Dated ACORD applications…"
type textarea "x"
type textarea "Bind Subjectivities: 1.Completed, Signed, and Currently Dated ACORD application…"
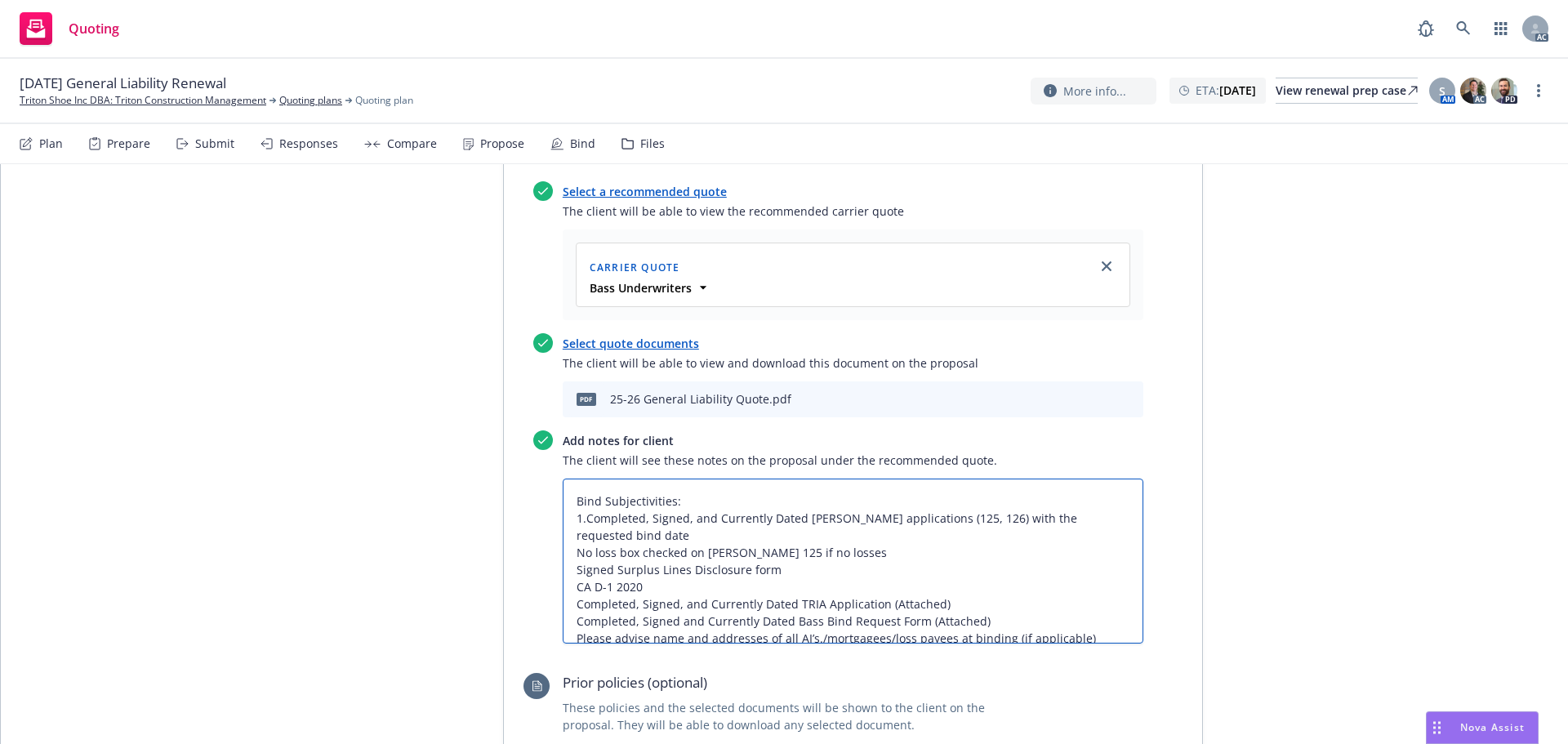
type textarea "x"
click at [571, 539] on textarea "Bind Subjectivities: 1. Completed, Signed, and Currently Dated ACORD applicatio…" at bounding box center [853, 561] width 581 height 165
type textarea "Bind Subjectivities: 1. Completed, Signed, and Currently Dated ACORD applicatio…"
type textarea "x"
type textarea "Bind Subjectivities: 1. Completed, Signed, and Currently Dated ACORD applicatio…"
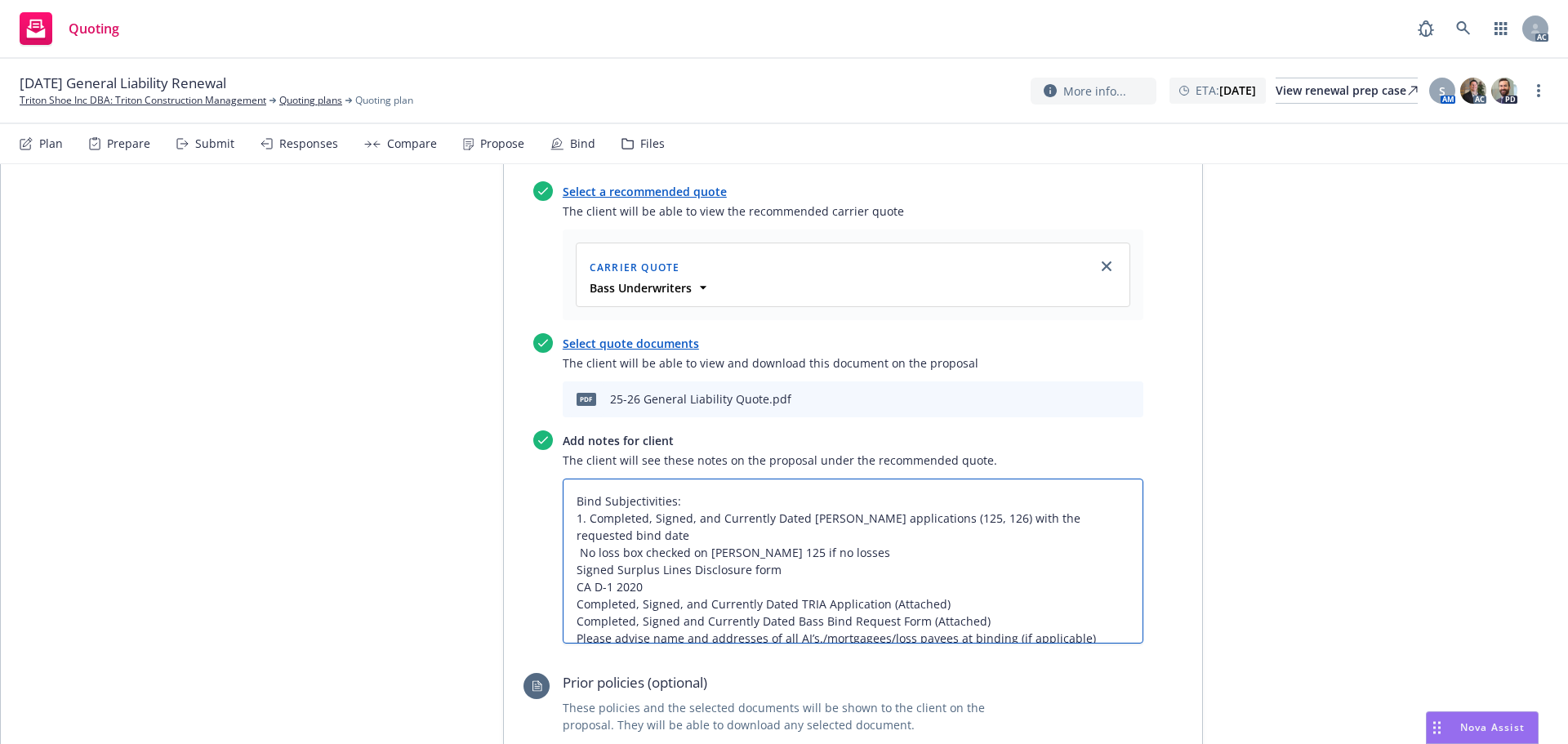
type textarea "x"
type textarea "Bind Subjectivities: 1. Completed, Signed, and Currently Dated ACORD applicatio…"
type textarea "x"
type textarea "Bind Subjectivities: 1. Completed, Signed, and Currently Dated ACORD applicatio…"
type textarea "x"
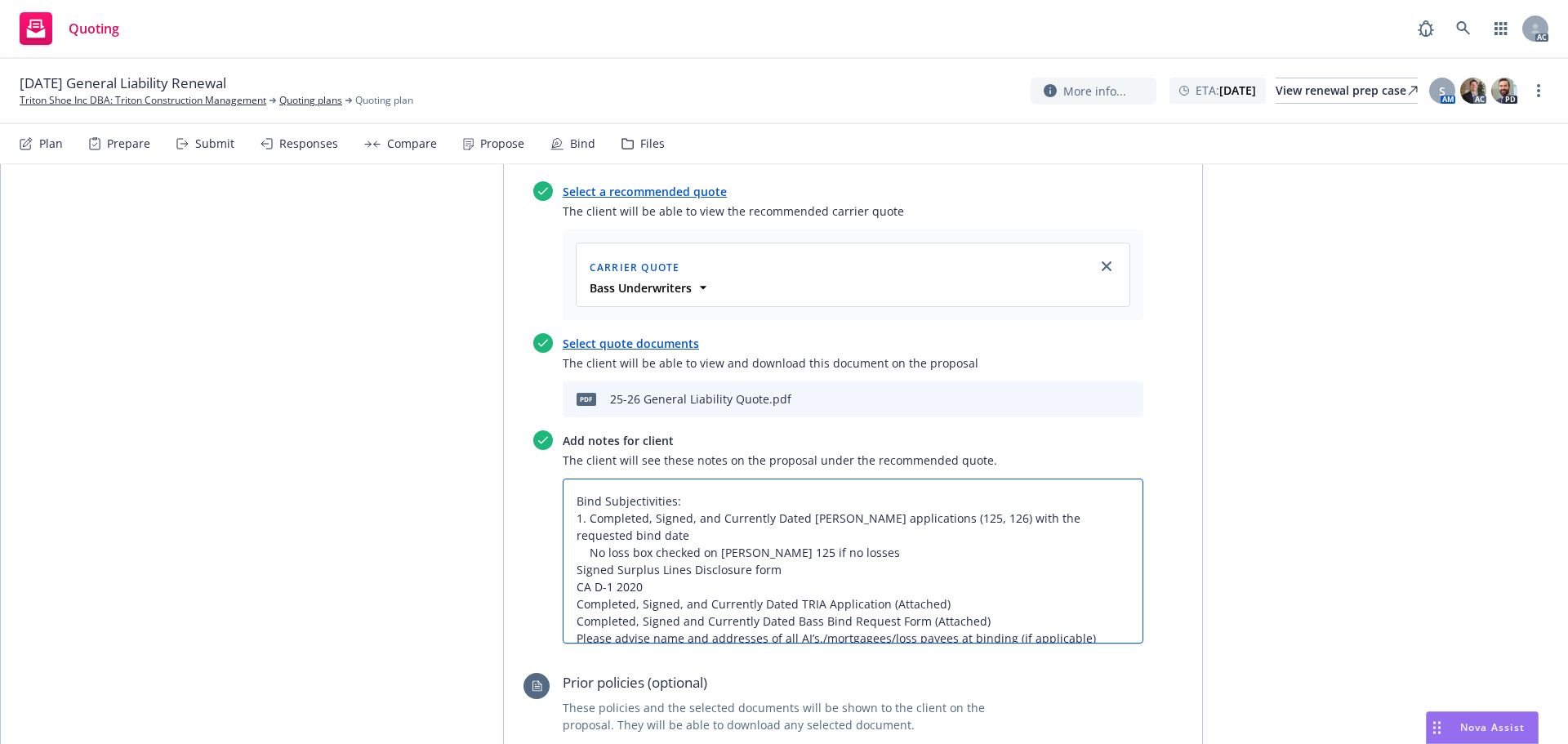
type textarea "Bind Subjectivities: 1. Completed, Signed, and Currently Dated ACORD applicatio…"
type textarea "x"
type textarea "Bind Subjectivities: 1. Completed, Signed, and Currently Dated ACORD applicatio…"
type textarea "x"
type textarea "Bind Subjectivities: 1. Completed, Signed, and Currently Dated ACORD applicatio…"
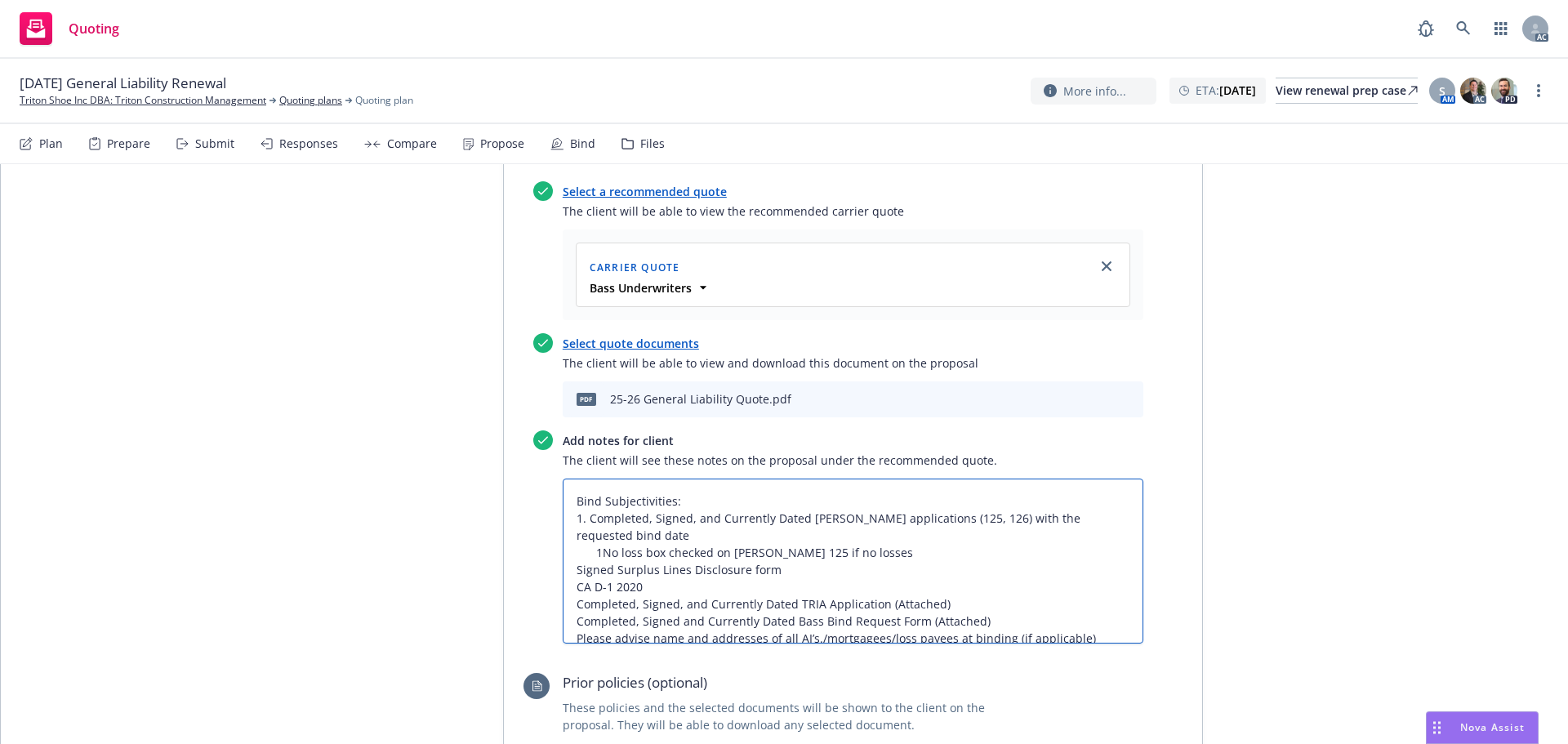
type textarea "x"
type textarea "Bind Subjectivities: 1. Completed, Signed, and Currently Dated ACORD applicatio…"
type textarea "x"
type textarea "Bind Subjectivities: 1. Completed, Signed, and Currently Dated ACORD applicatio…"
click at [567, 551] on textarea "Bind Subjectivities: 1. Completed, Signed, and Currently Dated ACORD applicatio…" at bounding box center [853, 561] width 581 height 165
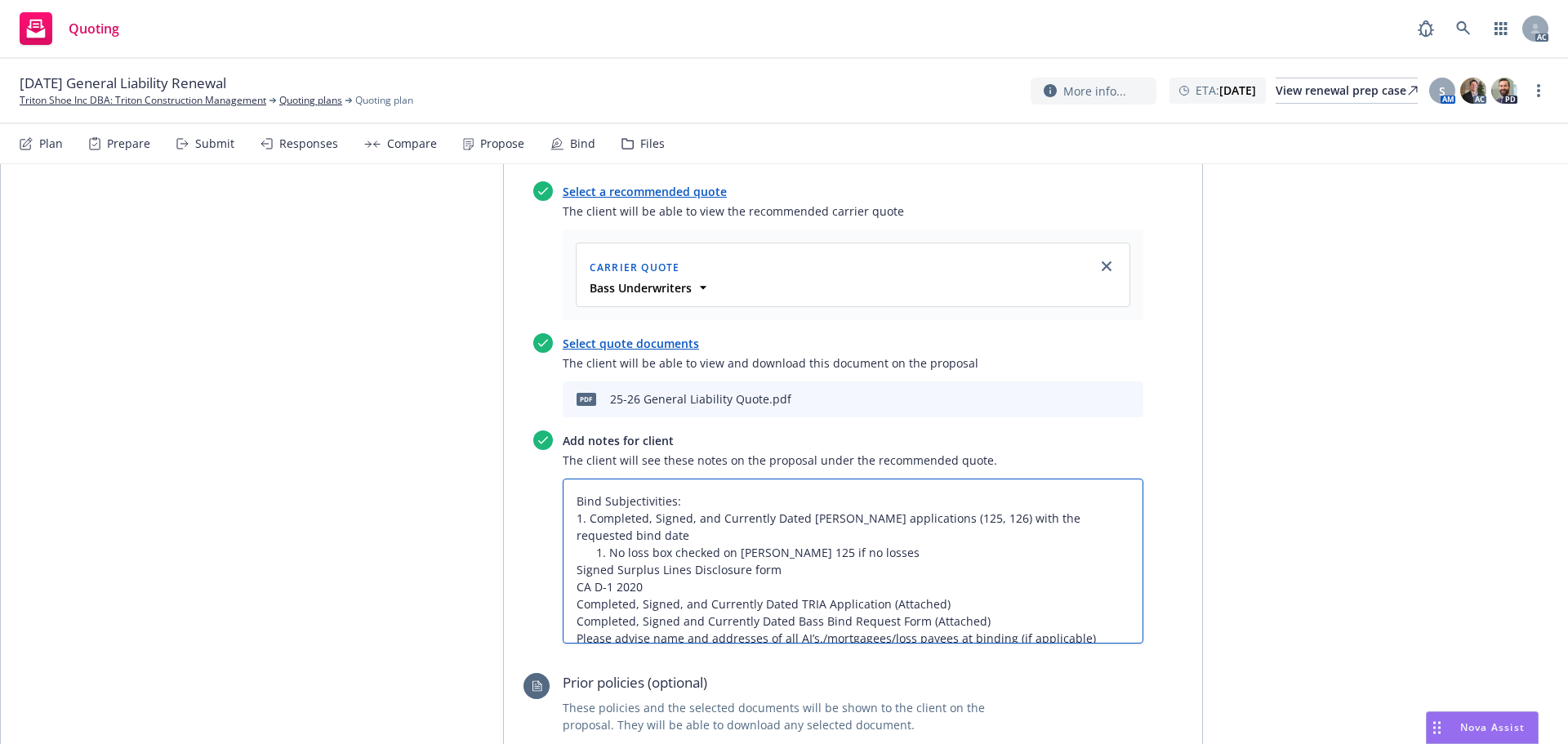
type textarea "x"
type textarea "Bind Subjectivities: 1. Completed, Signed, and Currently Dated ACORD applicatio…"
type textarea "x"
type textarea "Bind Subjectivities: 1. Completed, Signed, and Currently Dated ACORD applicatio…"
type textarea "x"
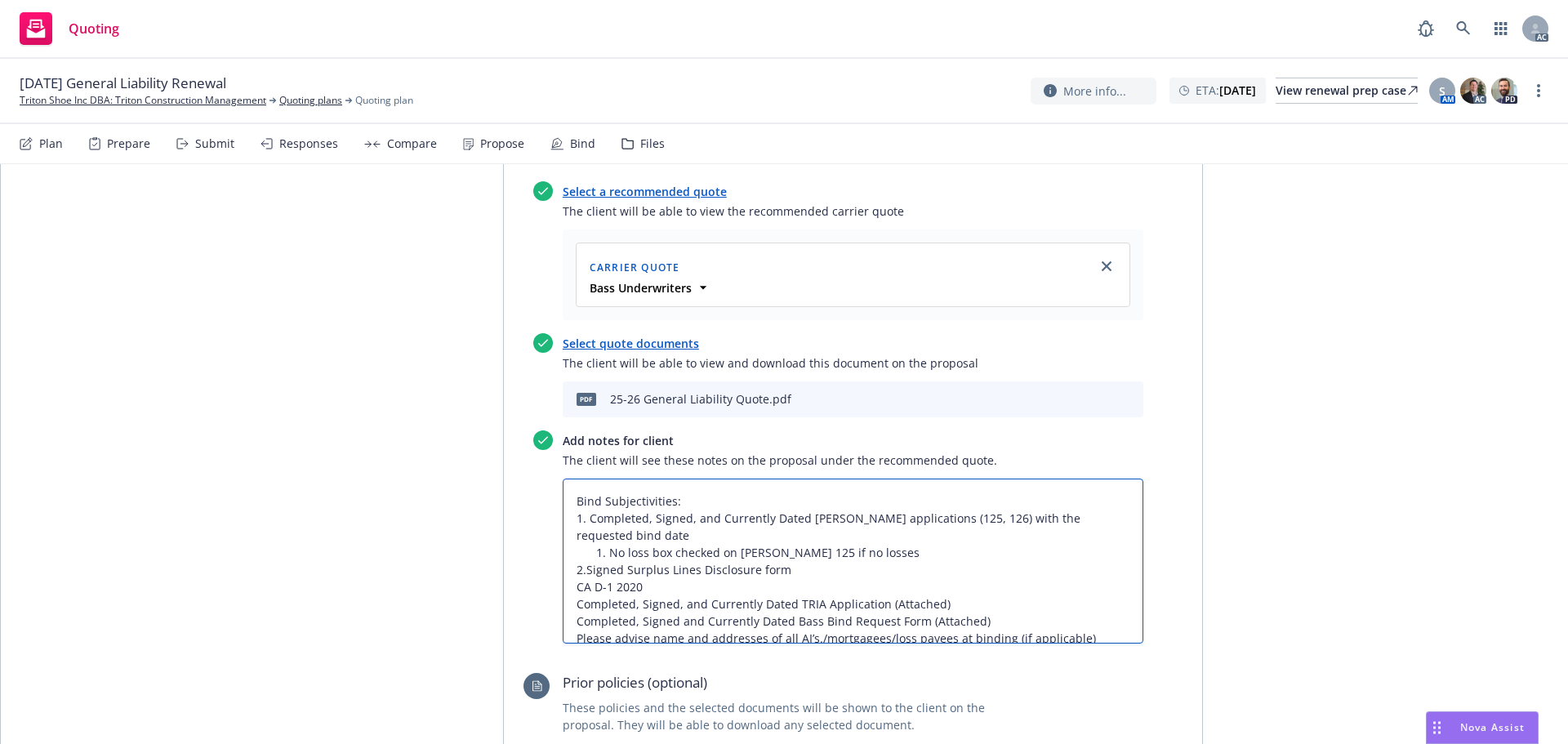
type textarea "Bind Subjectivities: 1. Completed, Signed, and Currently Dated ACORD applicatio…"
click at [565, 581] on textarea "Bind Subjectivities: 1. Completed, Signed, and Currently Dated ACORD applicatio…" at bounding box center [853, 561] width 581 height 165
click at [568, 568] on textarea "Bind Subjectivities: 1. Completed, Signed, and Currently Dated ACORD applicatio…" at bounding box center [853, 561] width 581 height 165
type textarea "x"
type textarea "Bind Subjectivities: 1. Completed, Signed, and Currently Dated ACORD applicatio…"
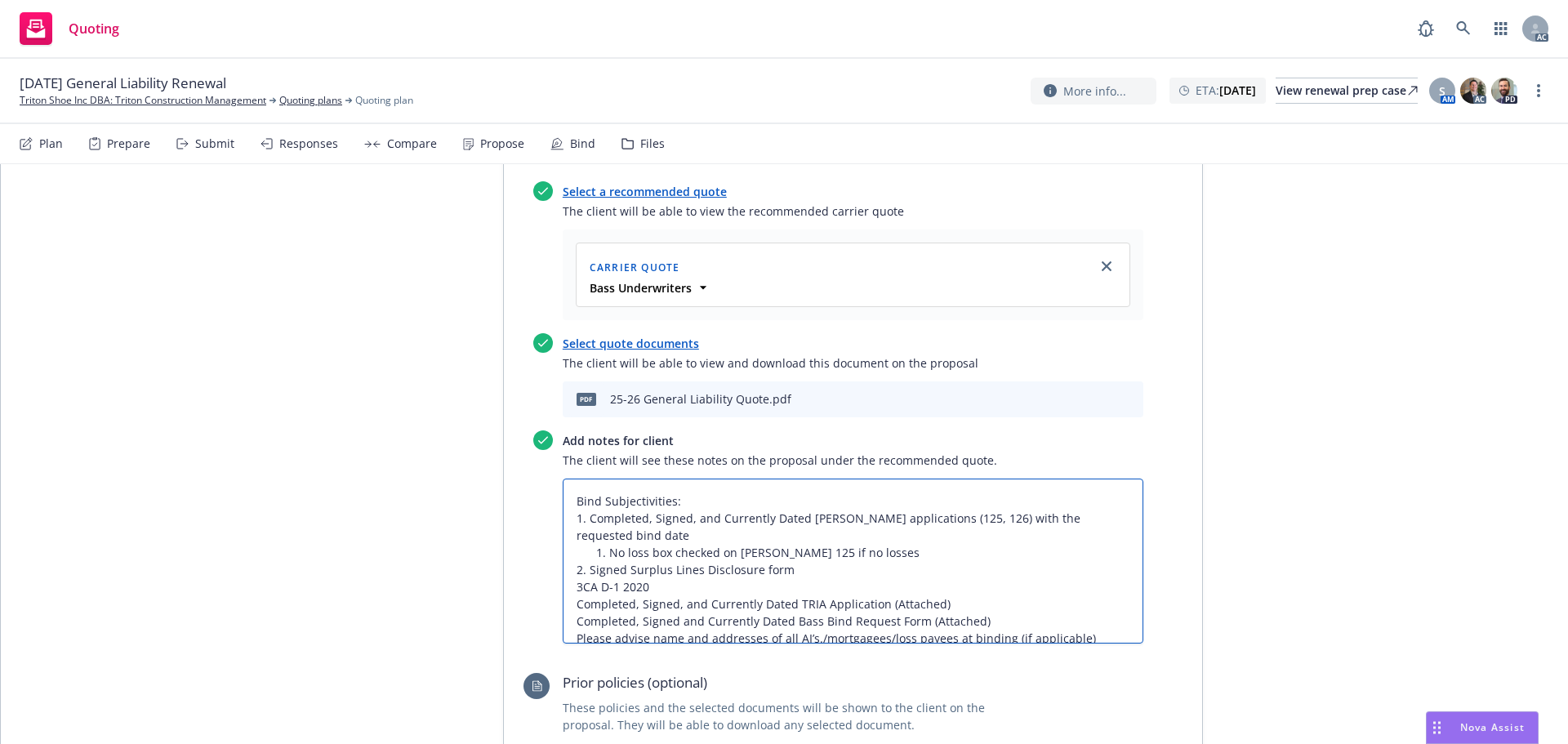
type textarea "x"
type textarea "Bind Subjectivities: 1. Completed, Signed, and Currently Dated ACORD applicatio…"
type textarea "x"
type textarea "Bind Subjectivities: 1. Completed, Signed, and Currently Dated ACORD applicatio…"
click at [563, 586] on textarea "Bind Subjectivities: 1. Completed, Signed, and Currently Dated ACORD applicatio…" at bounding box center [853, 561] width 581 height 165
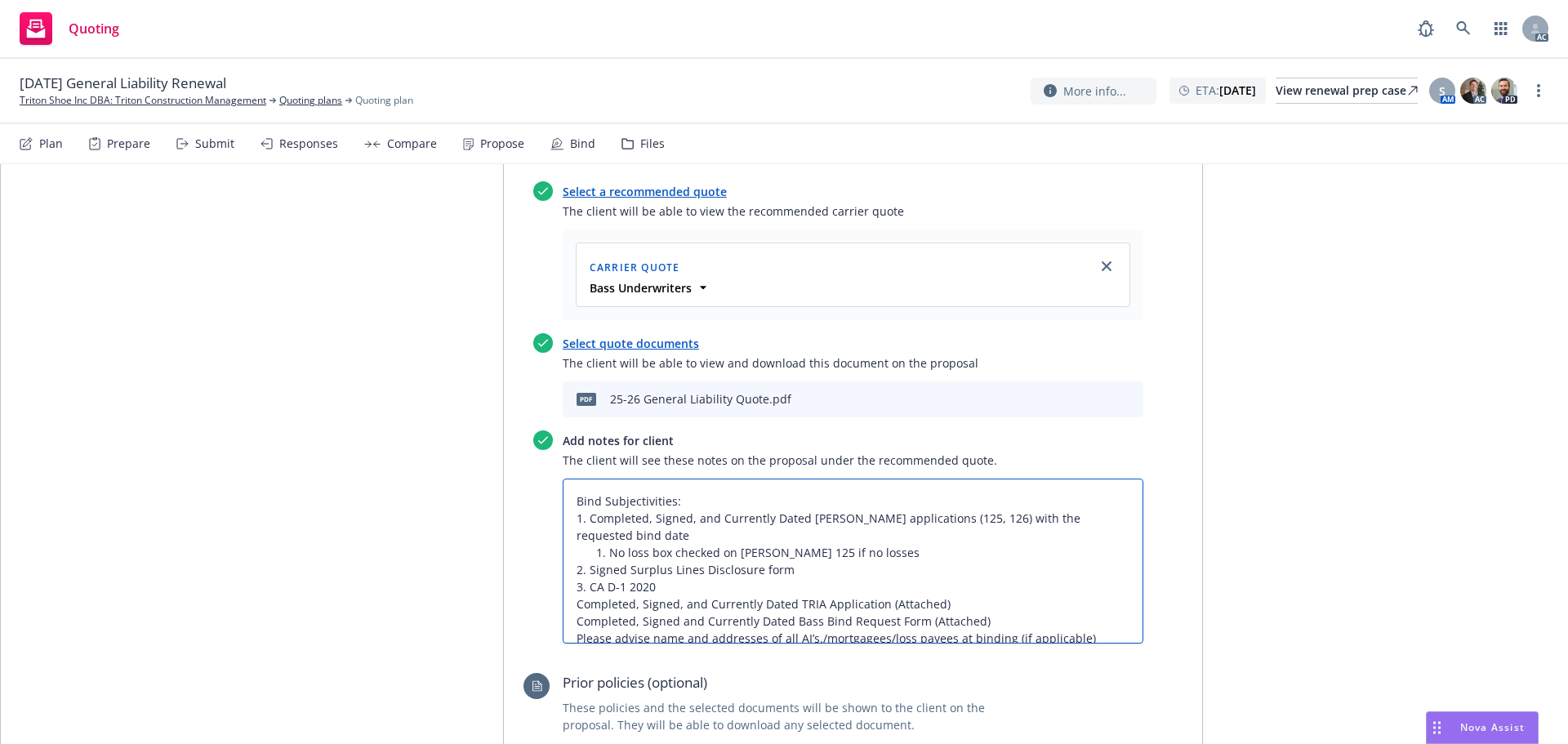
type textarea "x"
type textarea "Bind Subjectivities: 1. Completed, Signed, and Currently Dated ACORD applicatio…"
type textarea "x"
type textarea "Bind Subjectivities: 1. Completed, Signed, and Currently Dated ACORD applicatio…"
type textarea "x"
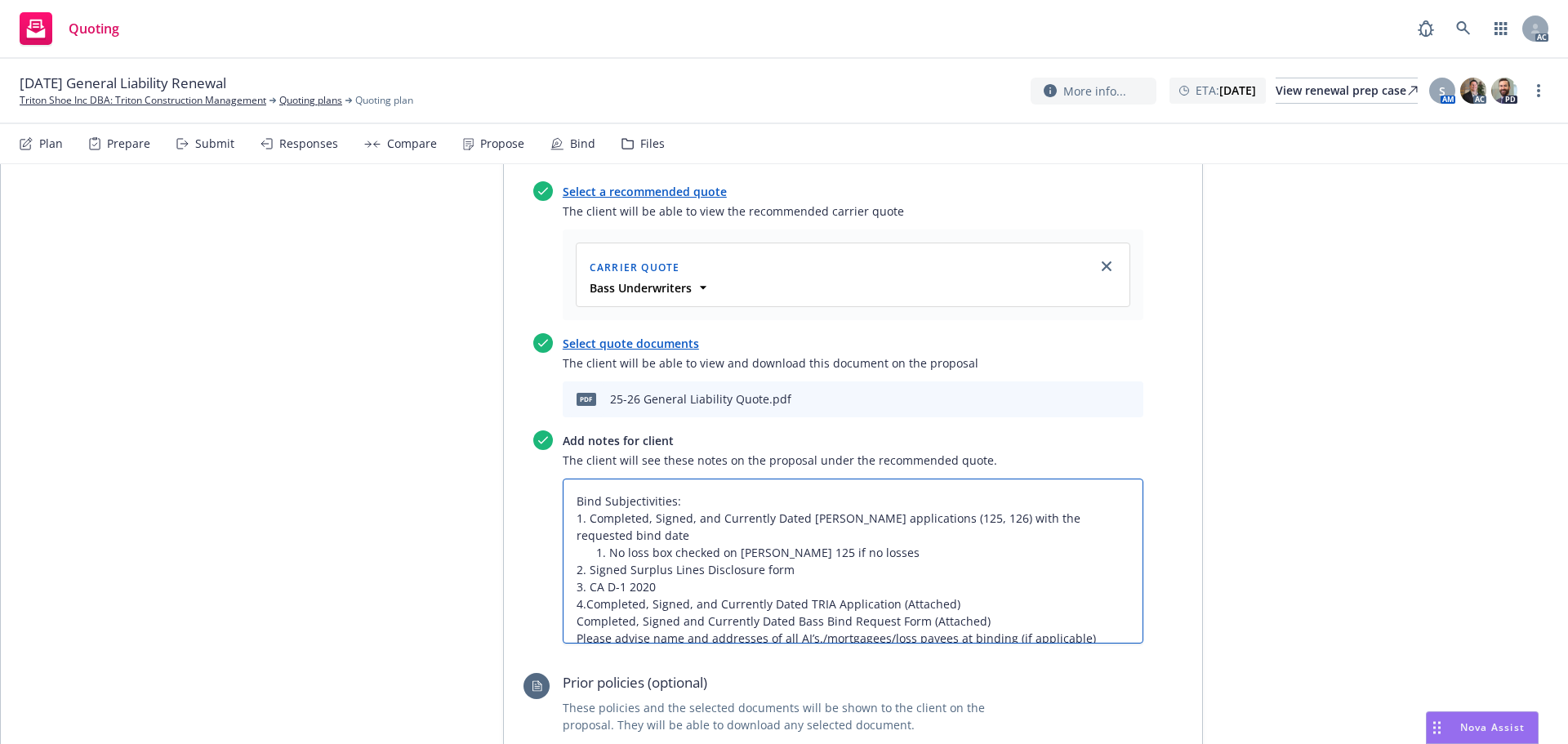
type textarea "Bind Subjectivities: 1. Completed, Signed, and Currently Dated ACORD applicatio…"
click at [563, 606] on textarea "Bind Subjectivities: 1. Completed, Signed, and Currently Dated ACORD applicatio…" at bounding box center [853, 561] width 581 height 165
type textarea "x"
type textarea "Bind Subjectivities: 1. Completed, Signed, and Currently Dated ACORD applicatio…"
type textarea "x"
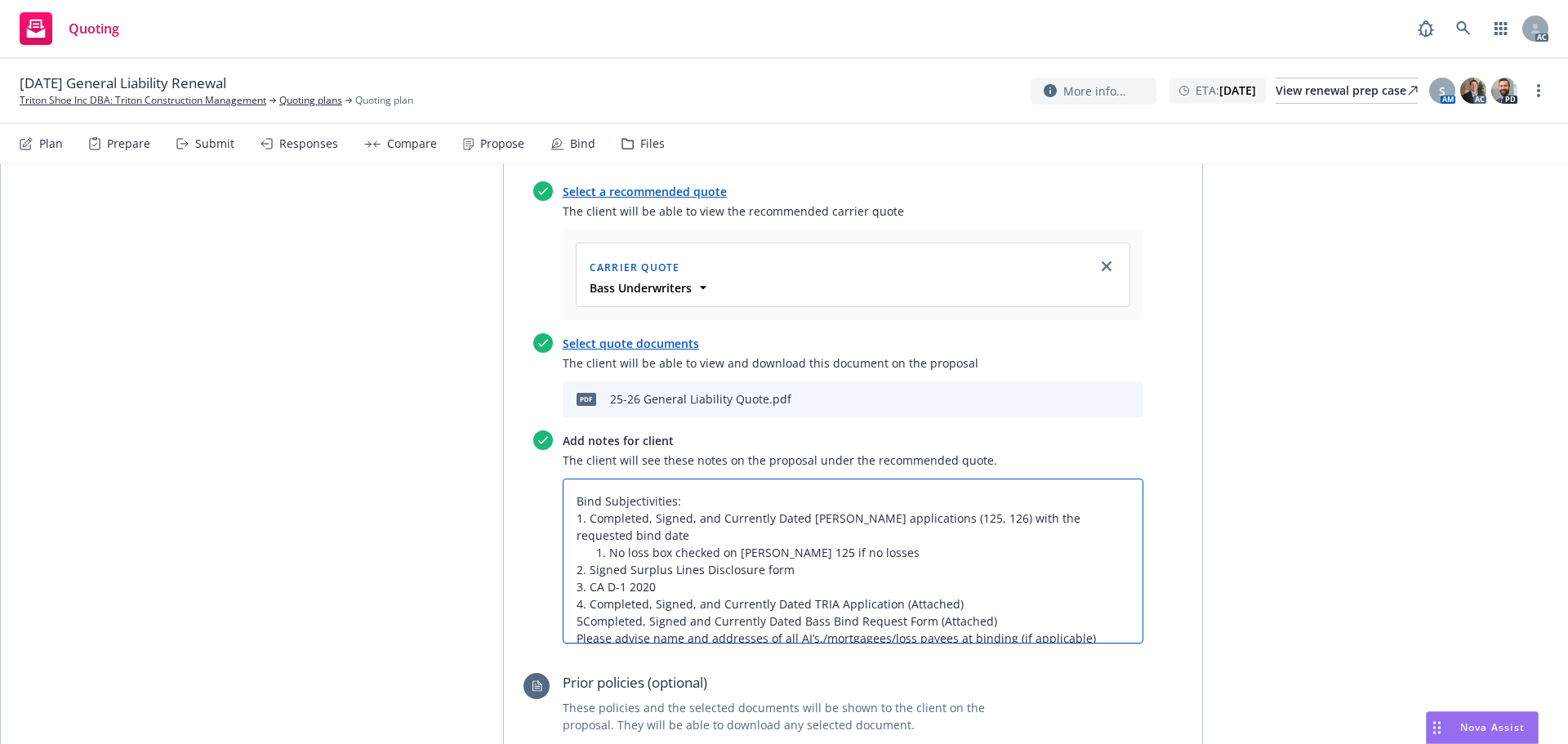
type textarea "Bind Subjectivities: 1. Completed, Signed, and Currently Dated ACORD applicatio…"
type textarea "x"
type textarea "Bind Subjectivities: 1. Completed, Signed, and Currently Dated ACORD applicatio…"
click at [581, 568] on textarea "Bind Subjectivities: 1. Completed, Signed, and Currently Dated ACORD applicatio…" at bounding box center [853, 561] width 581 height 165
click at [578, 567] on textarea "Bind Subjectivities: 1. Completed, Signed, and Currently Dated ACORD applicatio…" at bounding box center [853, 561] width 581 height 165
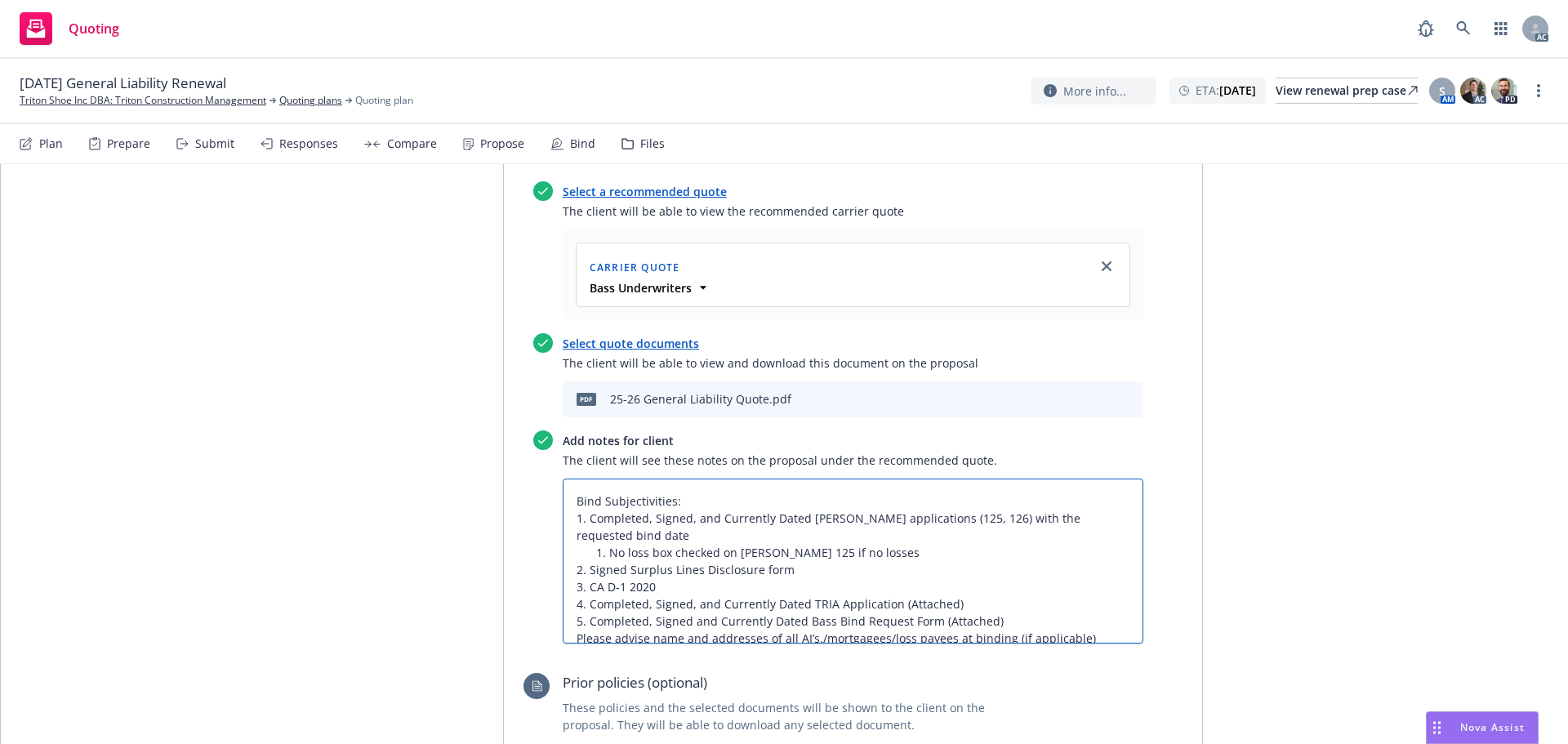
type textarea "x"
type textarea "Bind Subjectivities: 1. Completed, Signed, and Currently Dated ACORD applicatio…"
type textarea "x"
type textarea "Bind Subjectivities: 1. Completed, Signed, and Currently Dated ACORD applicatio…"
type textarea "x"
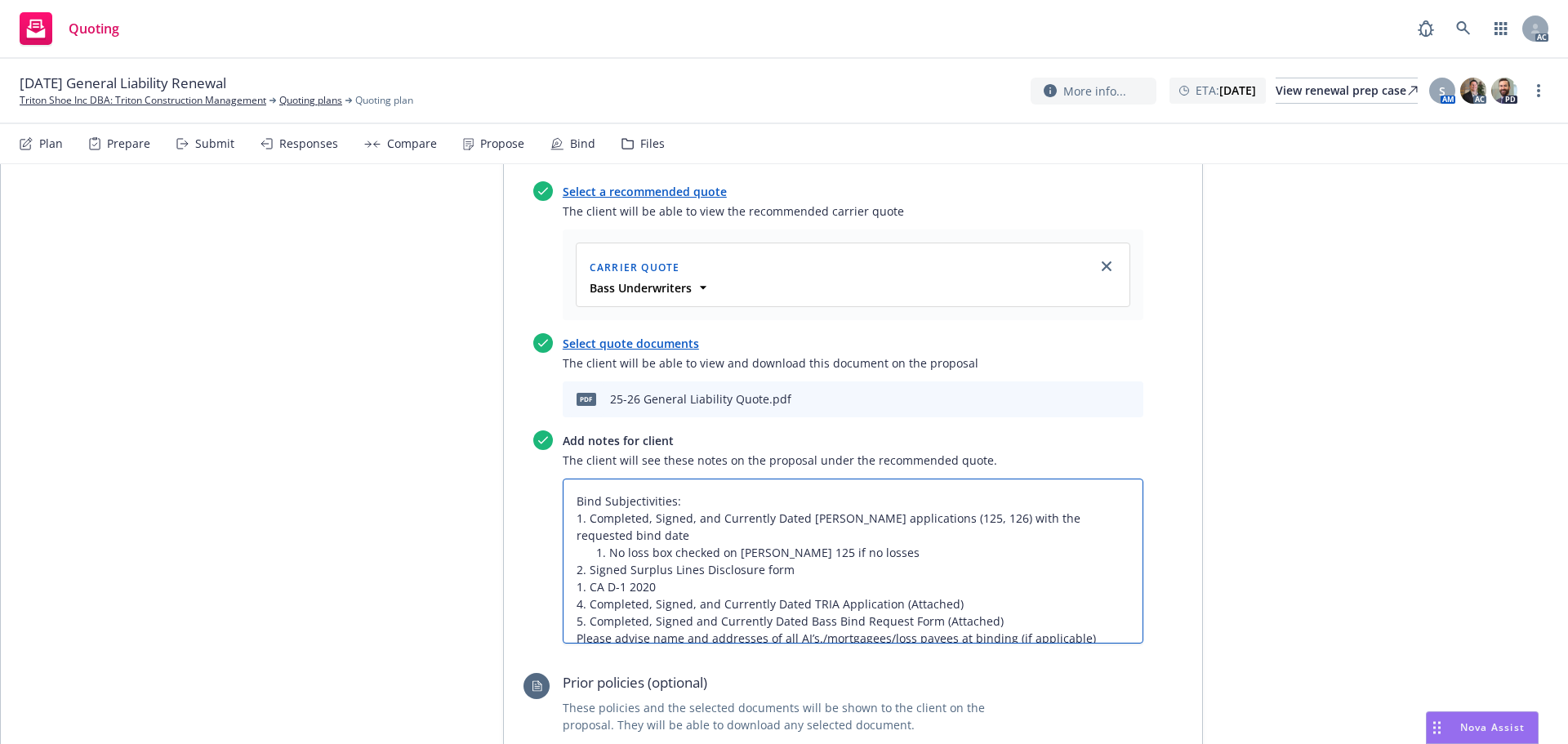
type textarea "Bind Subjectivities: 1. Completed, Signed, and Currently Dated ACORD applicatio…"
type textarea "x"
type textarea "Bind Subjectivities: 1. Completed, Signed, and Currently Dated ACORD applicatio…"
type textarea "x"
type textarea "Bind Subjectivities: 1. Completed, Signed, and Currently Dated ACORD applicatio…"
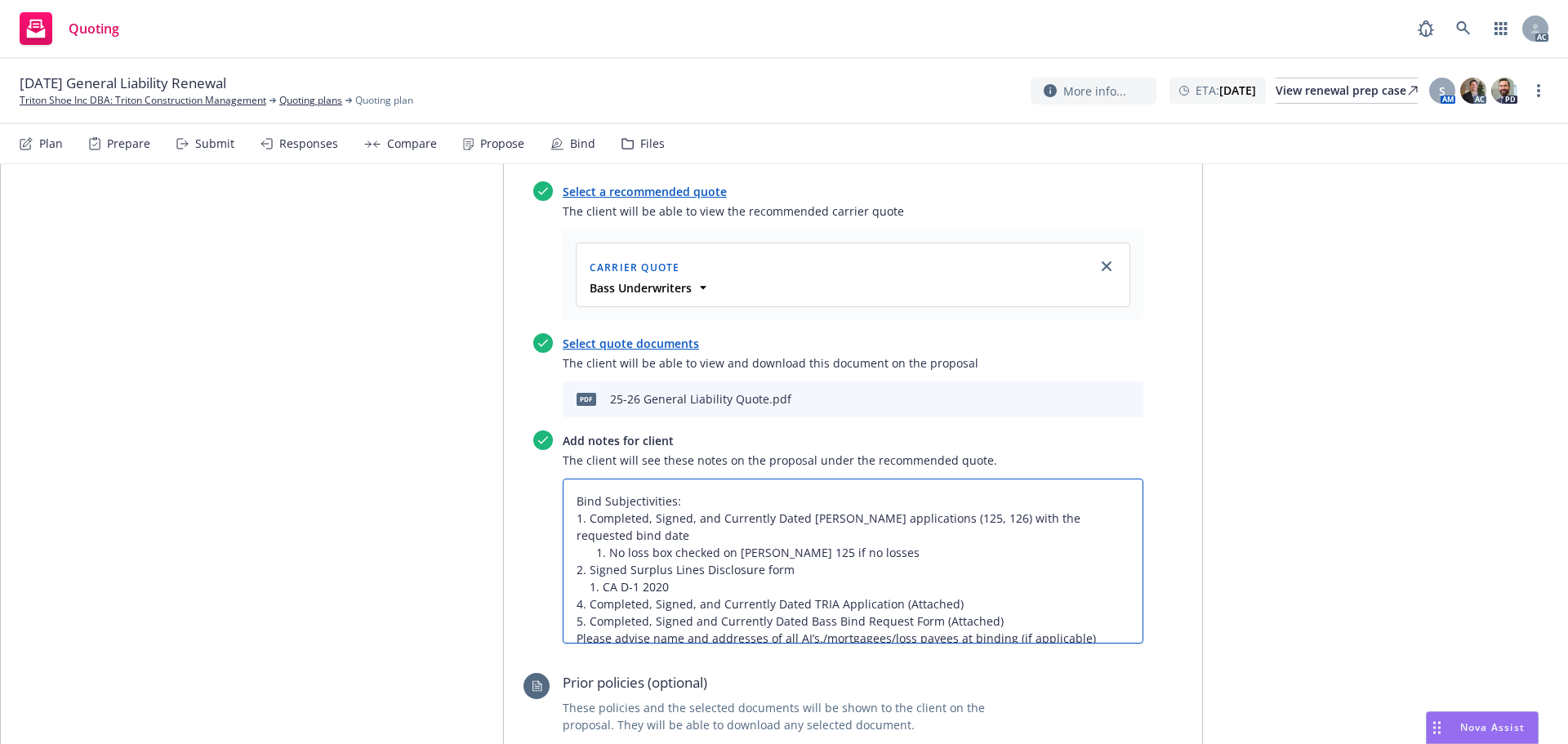
type textarea "x"
type textarea "Bind Subjectivities: 1. Completed, Signed, and Currently Dated ACORD applicatio…"
type textarea "x"
type textarea "Bind Subjectivities: 1. Completed, Signed, and Currently Dated ACORD applicatio…"
click at [577, 582] on textarea "Bind Subjectivities: 1. Completed, Signed, and Currently Dated ACORD applicatio…" at bounding box center [853, 561] width 581 height 165
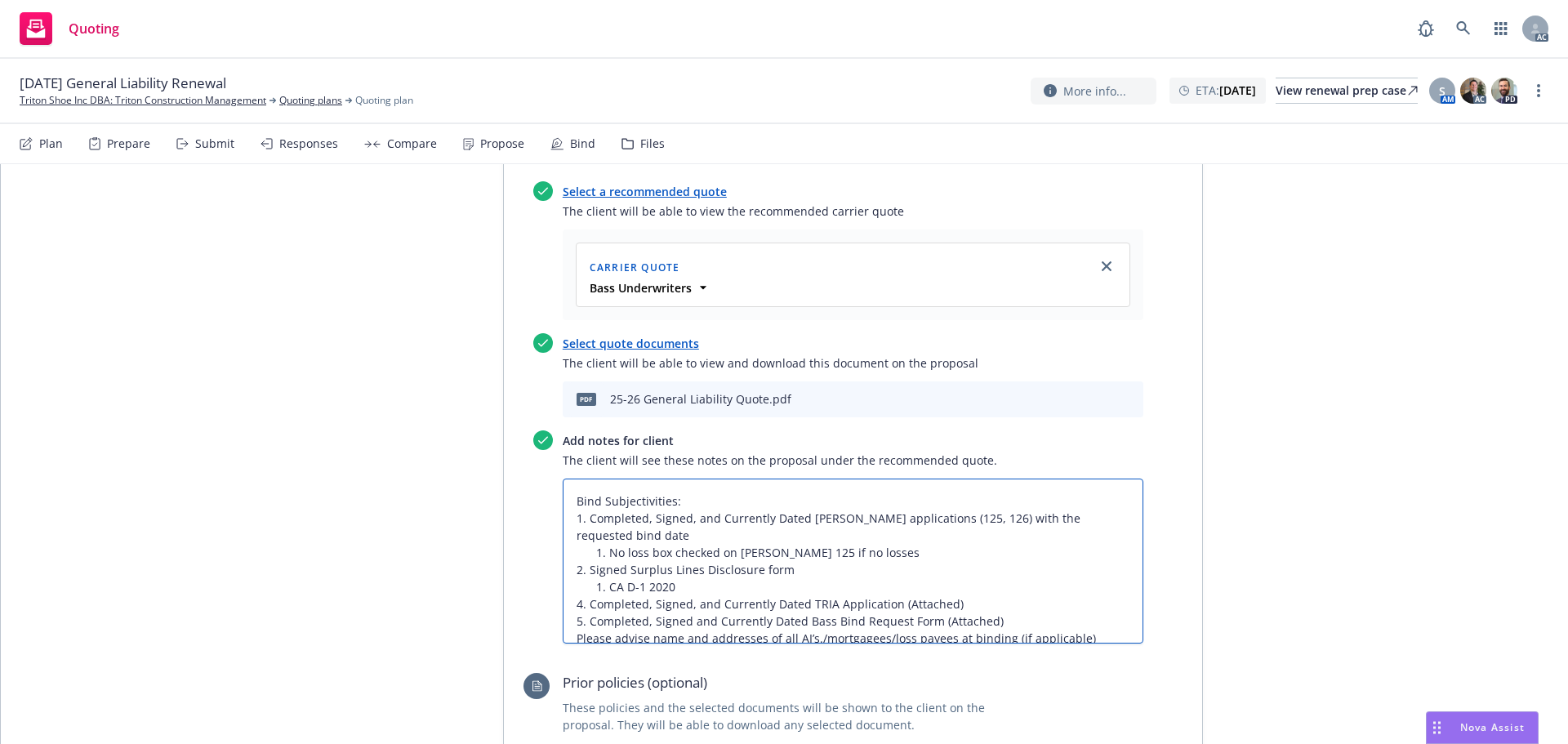
type textarea "x"
type textarea "Bind Subjectivities: 1. Completed, Signed, and Currently Dated ACORD applicatio…"
type textarea "x"
type textarea "Bind Subjectivities: 1. Completed, Signed, and Currently Dated ACORD applicatio…"
click at [576, 600] on textarea "Bind Subjectivities: 1. Completed, Signed, and Currently Dated ACORD applicatio…" at bounding box center [853, 561] width 581 height 165
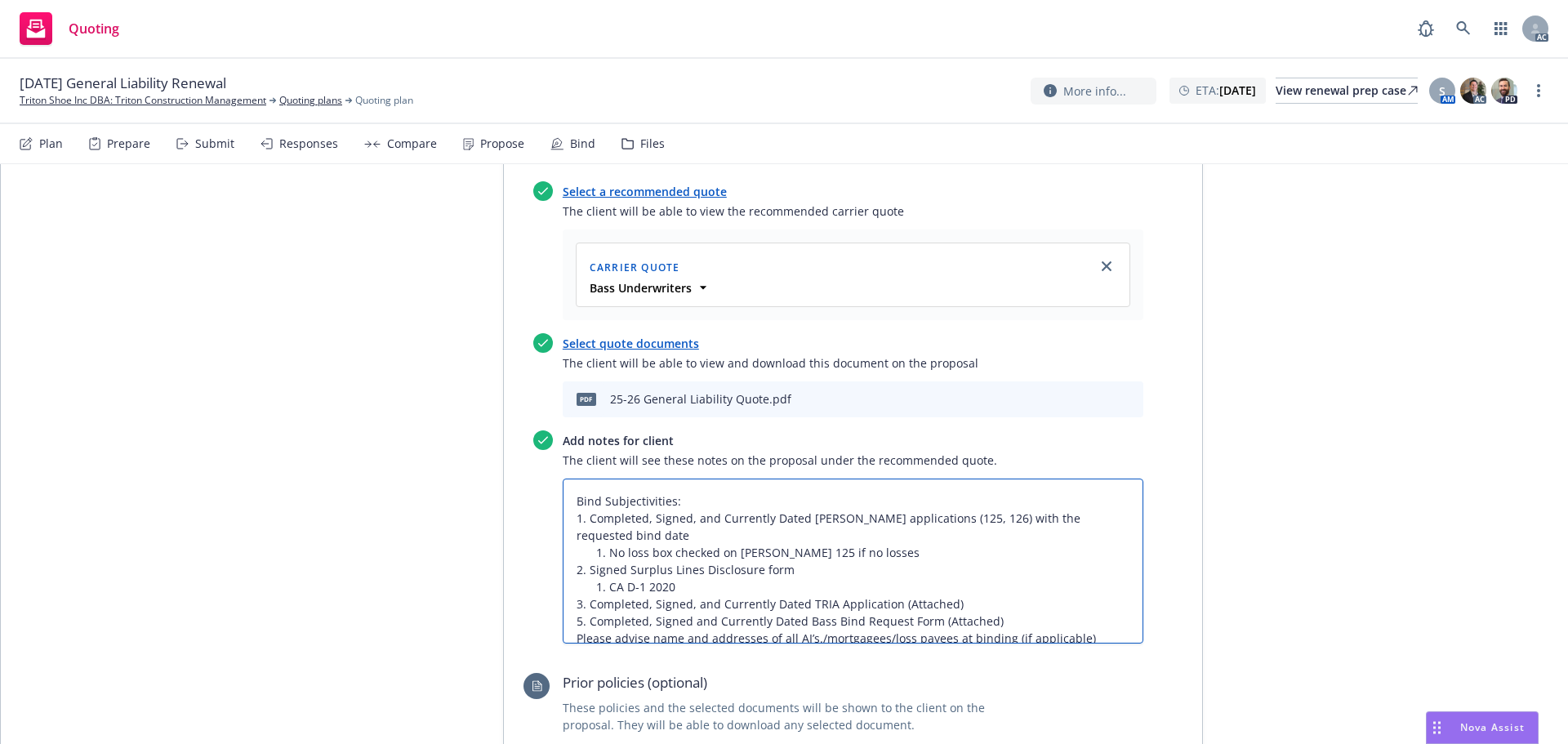
type textarea "x"
type textarea "Bind Subjectivities: 1. Completed, Signed, and Currently Dated ACORD applicatio…"
type textarea "x"
type textarea "Bind Subjectivities: 1. Completed, Signed, and Currently Dated ACORD applicatio…"
click at [563, 620] on textarea "Bind Subjectivities: 1. Completed, Signed, and Currently Dated ACORD applicatio…" at bounding box center [853, 561] width 581 height 165
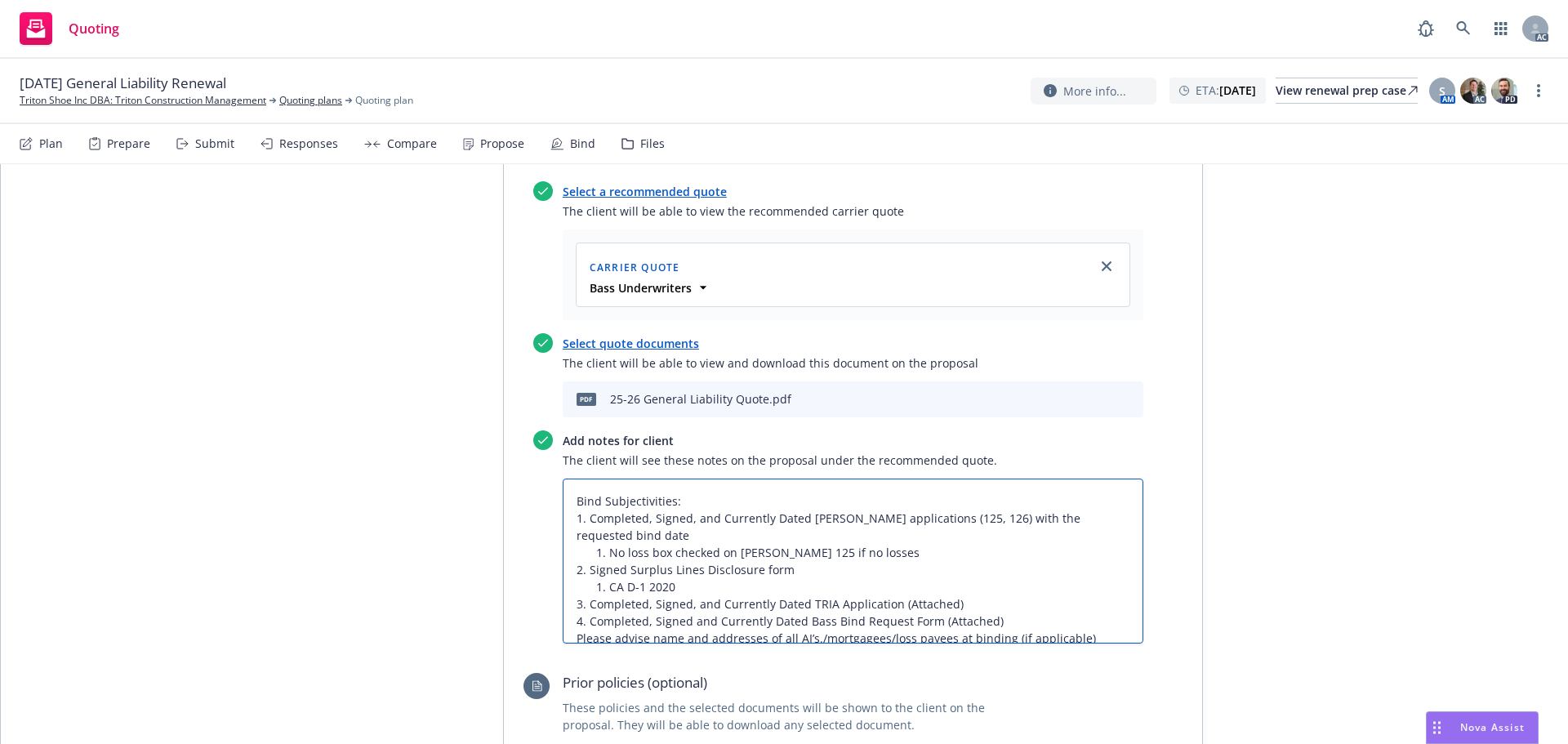
type textarea "x"
type textarea "Bind Subjectivities: 1. Completed, Signed, and Currently Dated ACORD applicatio…"
type textarea "x"
type textarea "Bind Subjectivities: 1. Completed, Signed, and Currently Dated ACORD applicatio…"
type textarea "x"
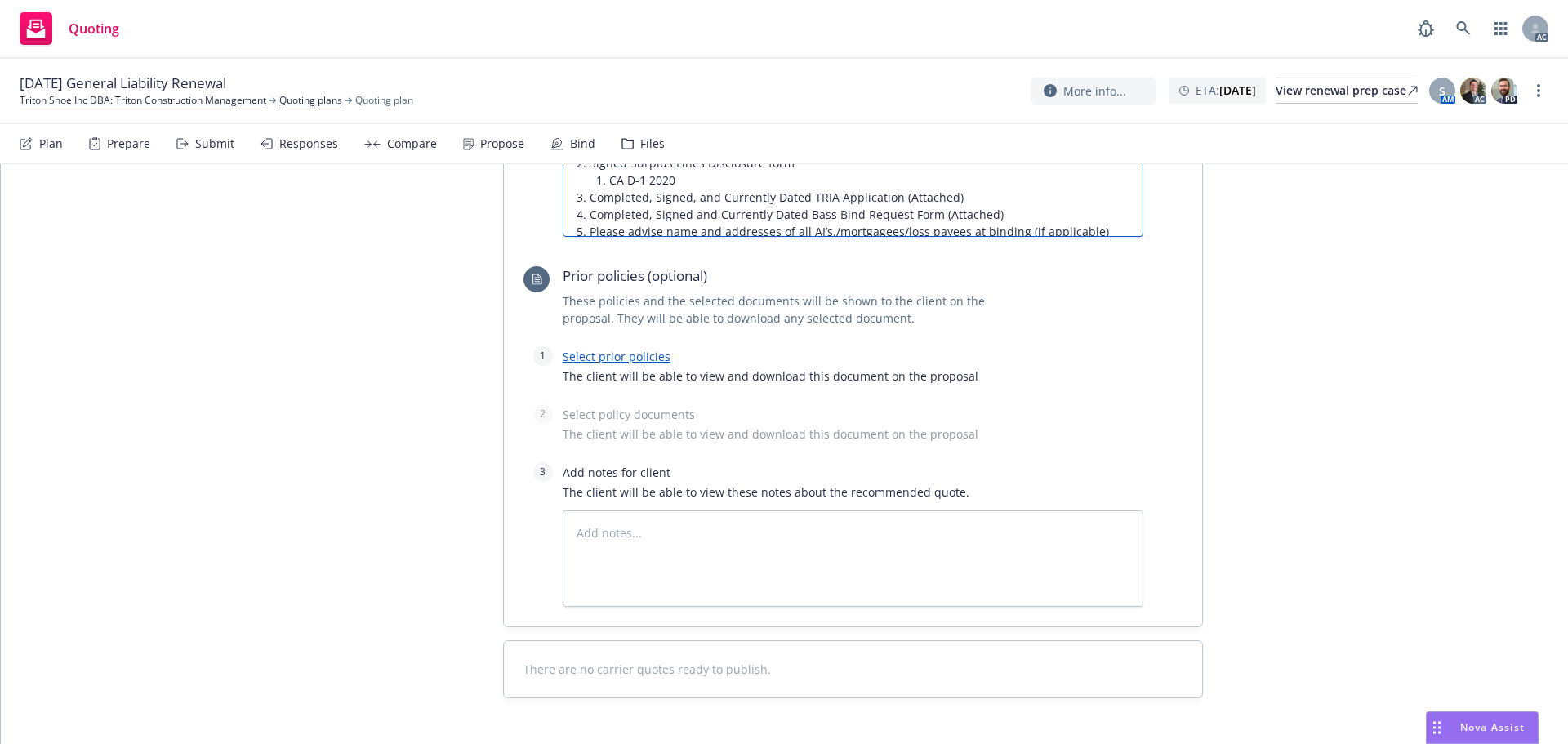
scroll to position [1143, 0]
type textarea "Bind Subjectivities: 1. Completed, Signed, and Currently Dated ACORD applicatio…"
click at [624, 357] on link "Select prior policies" at bounding box center [617, 355] width 108 height 16
type textarea "x"
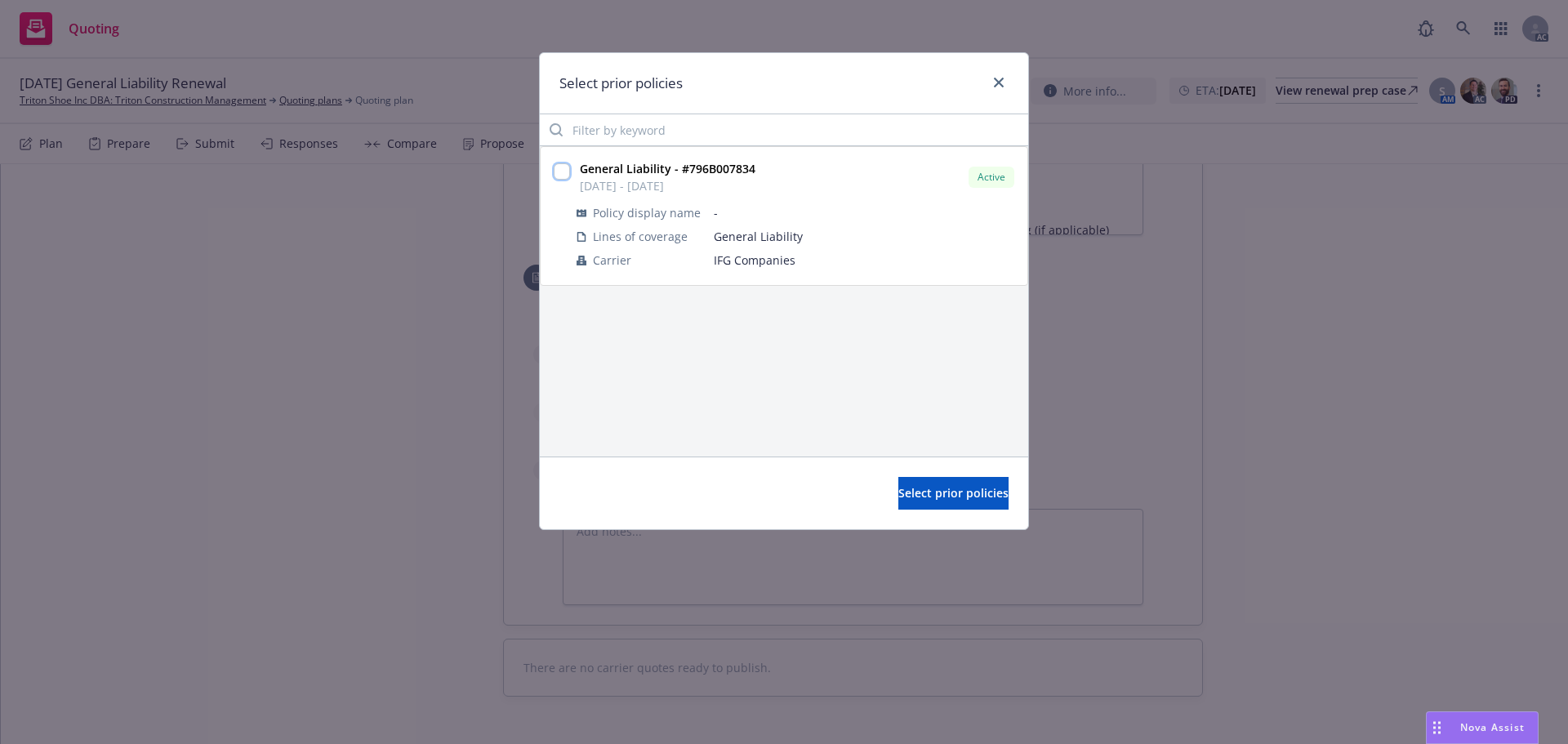
click at [564, 172] on input "checkbox" at bounding box center [561, 171] width 16 height 16
checkbox input "true"
click at [898, 499] on span "Select prior policies" at bounding box center [953, 493] width 110 height 16
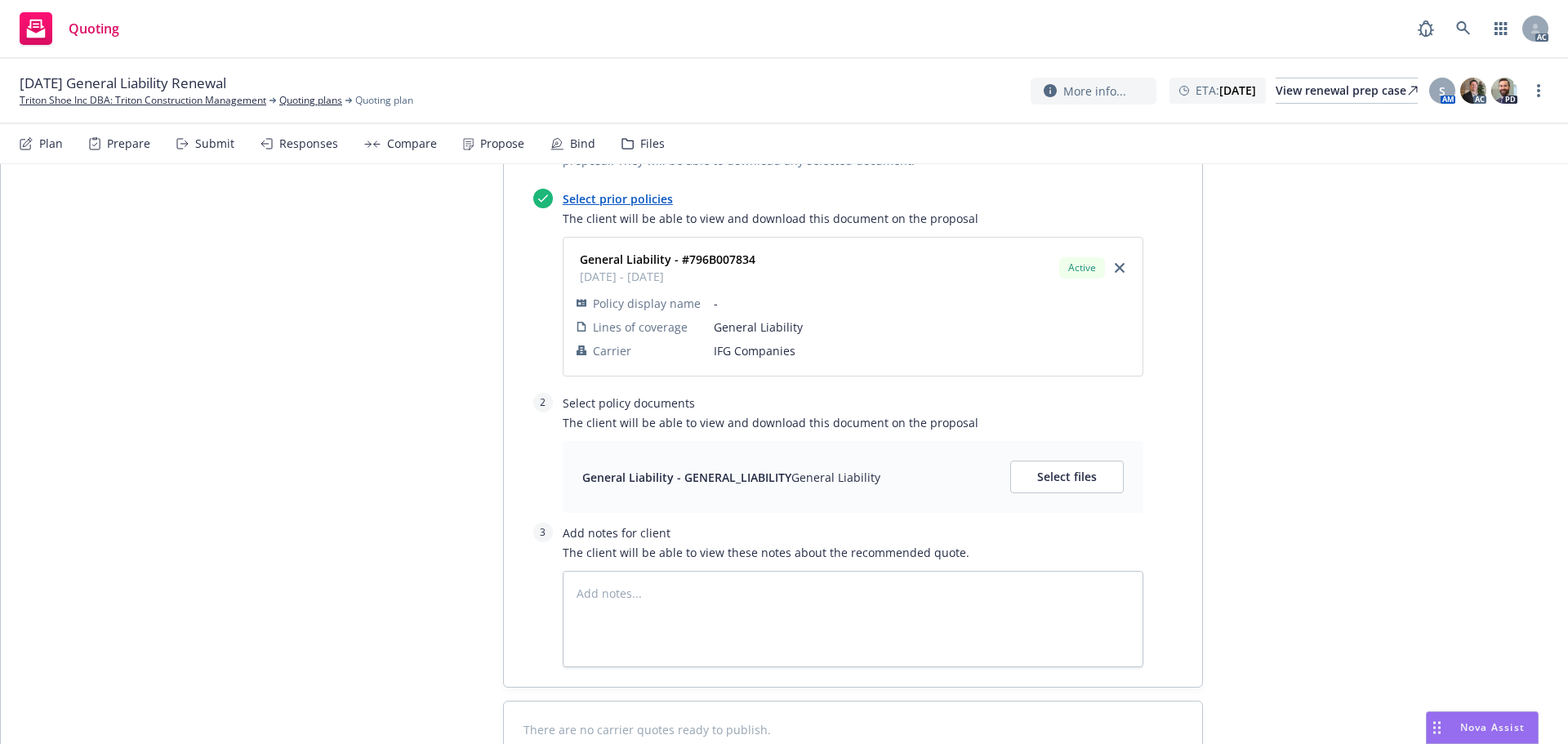
scroll to position [1307, 0]
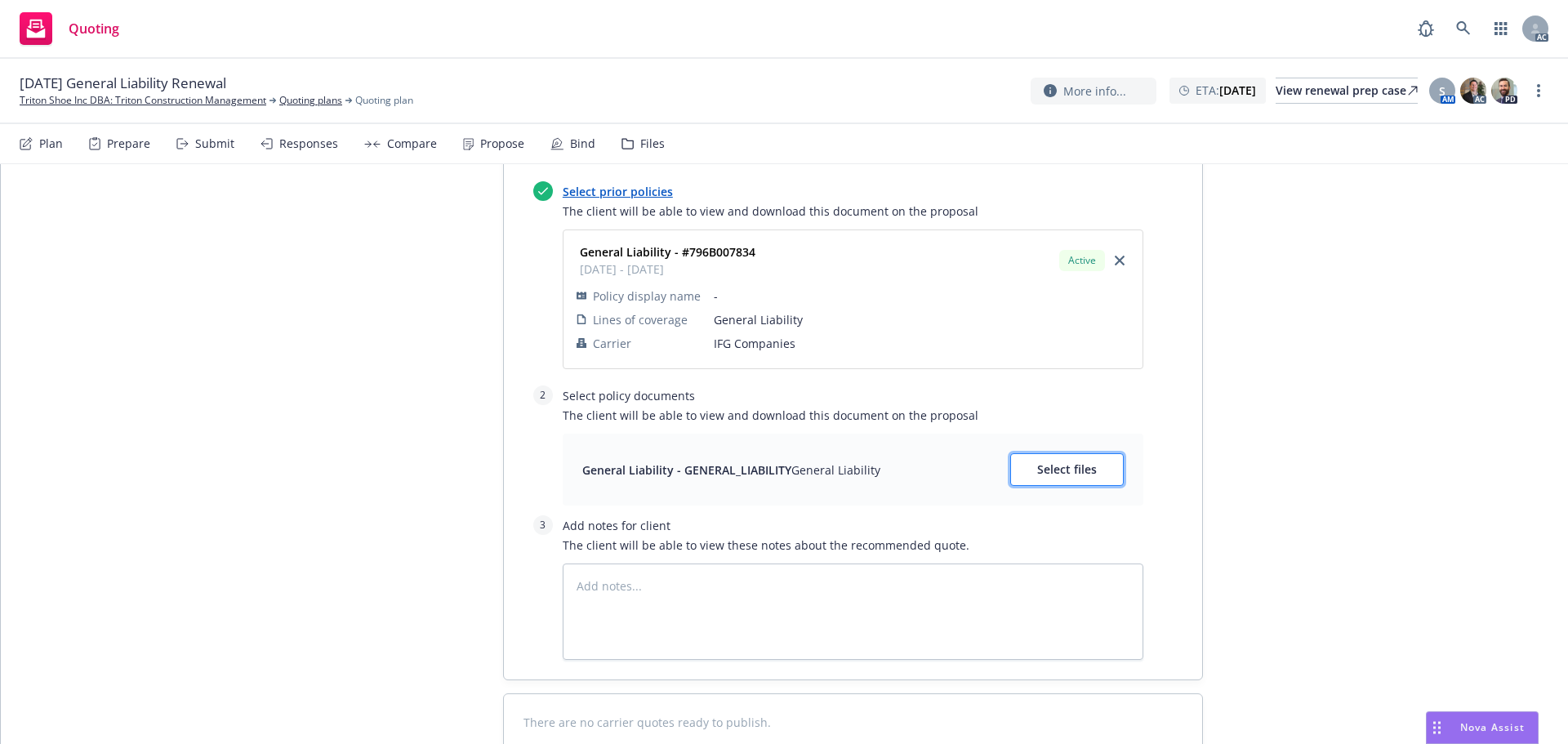
click at [1039, 466] on span "Select files" at bounding box center [1067, 469] width 60 height 16
type textarea "x"
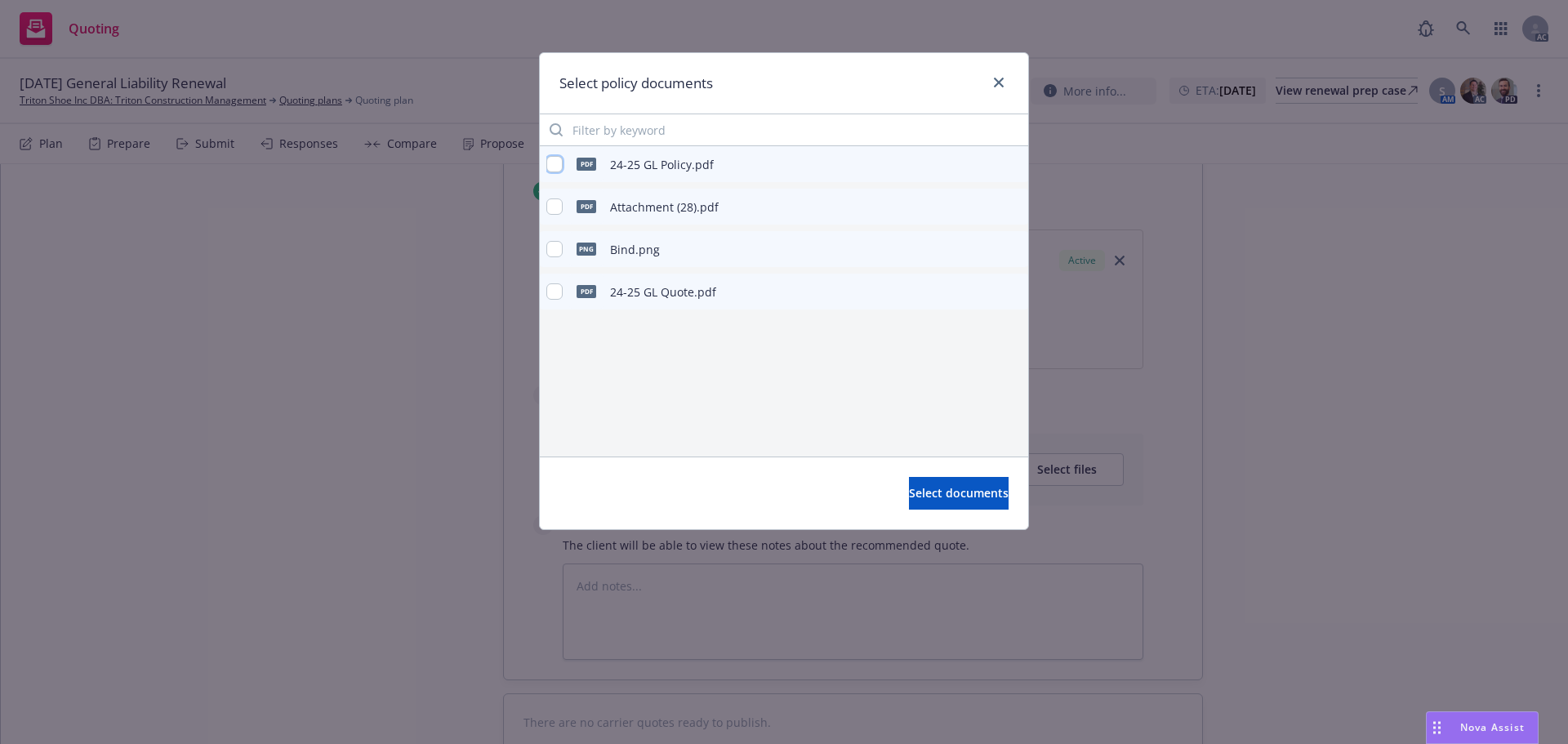
click at [553, 161] on input "checkbox" at bounding box center [554, 164] width 16 height 16
checkbox input "true"
click at [919, 493] on span "Select documents" at bounding box center [958, 493] width 100 height 16
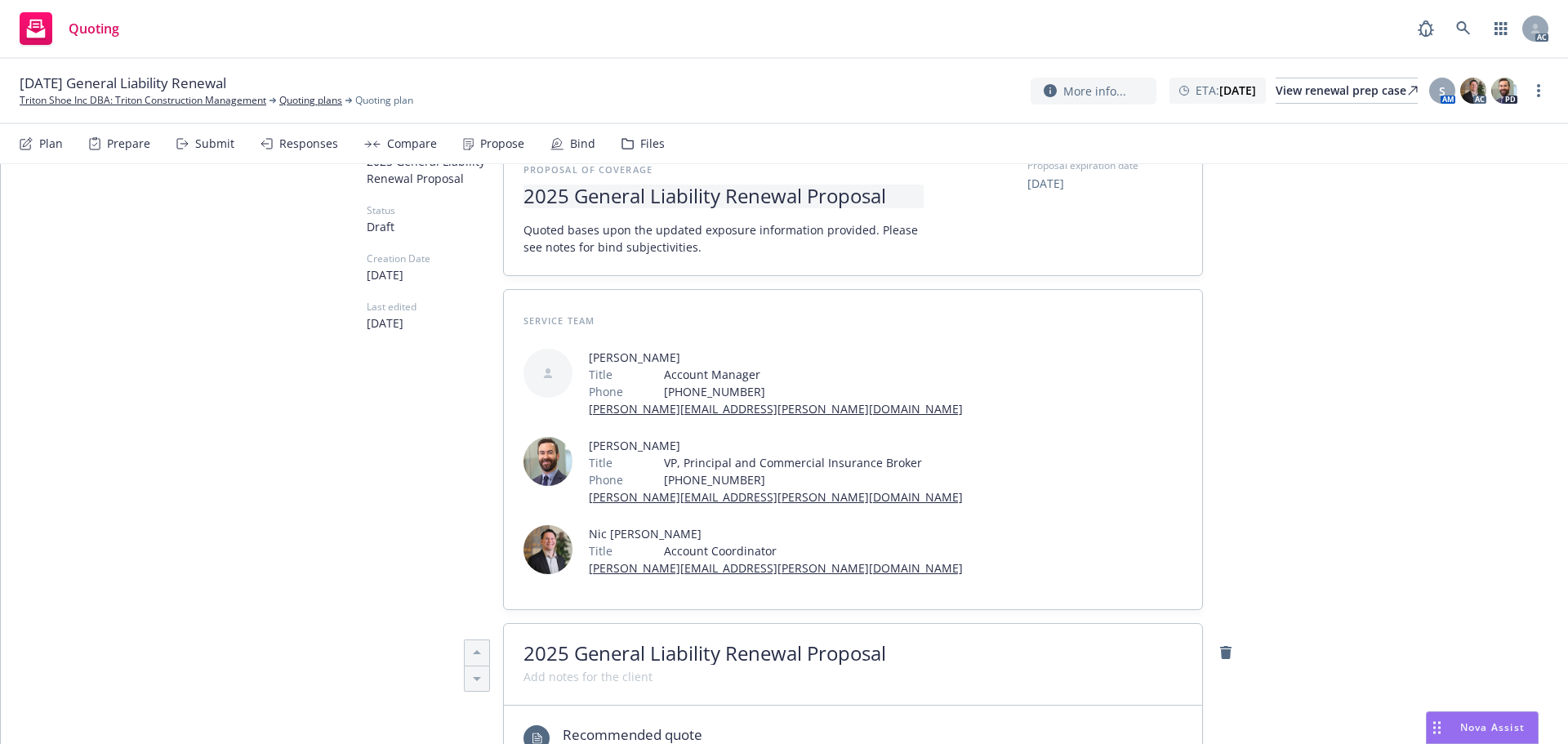
scroll to position [0, 0]
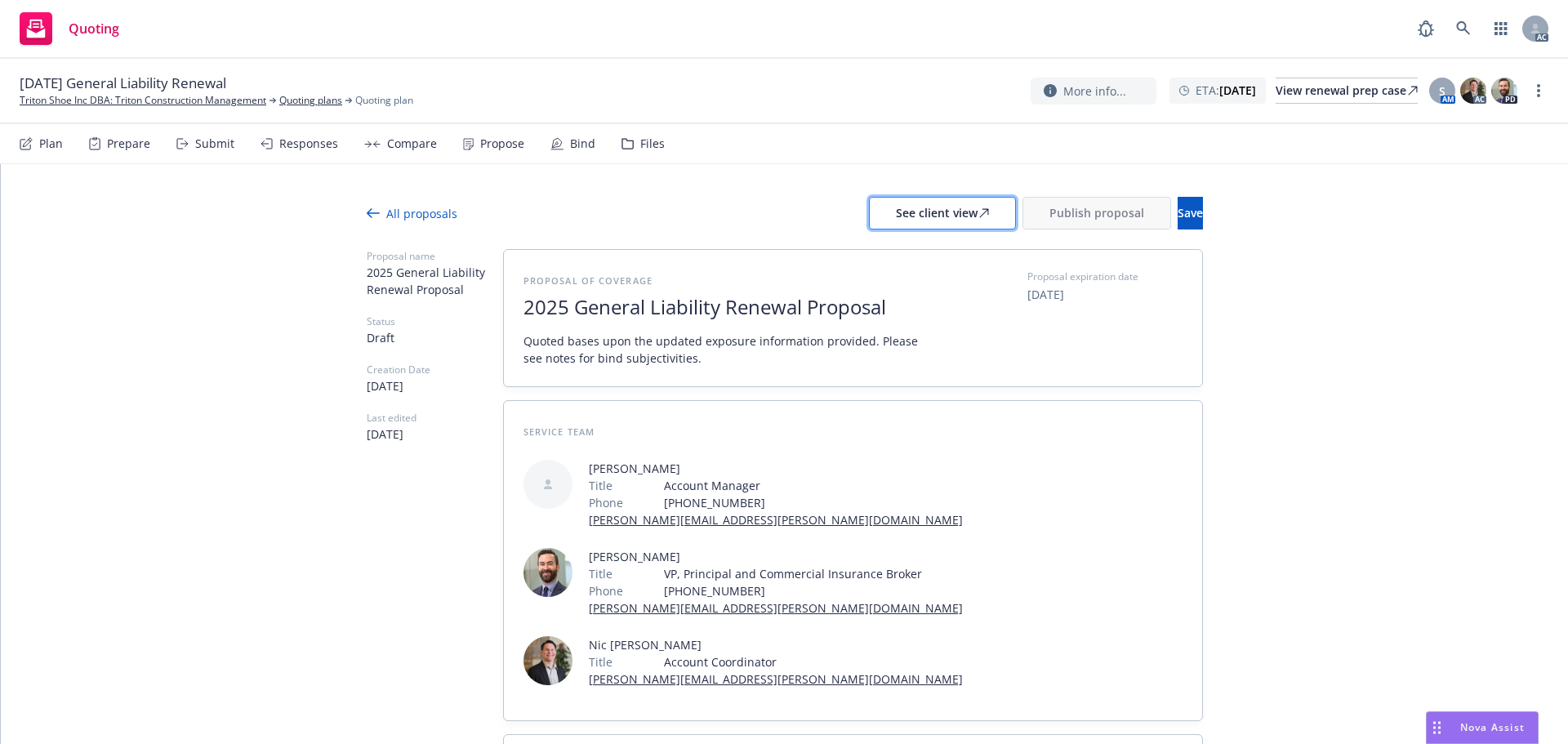
click at [896, 205] on div "See client view" at bounding box center [942, 213] width 93 height 31
type textarea "x"
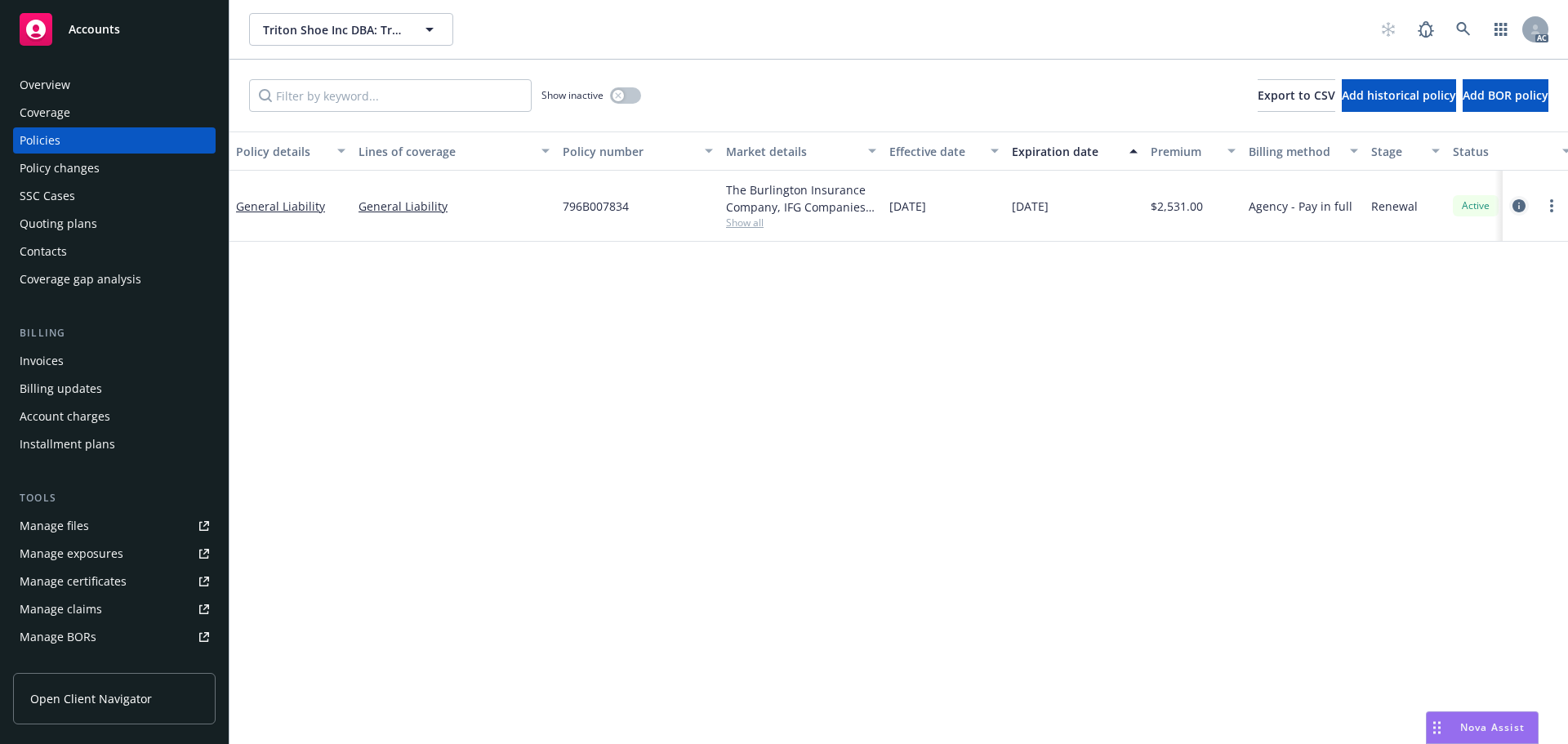
click at [1523, 209] on icon "circleInformation" at bounding box center [1519, 206] width 13 height 13
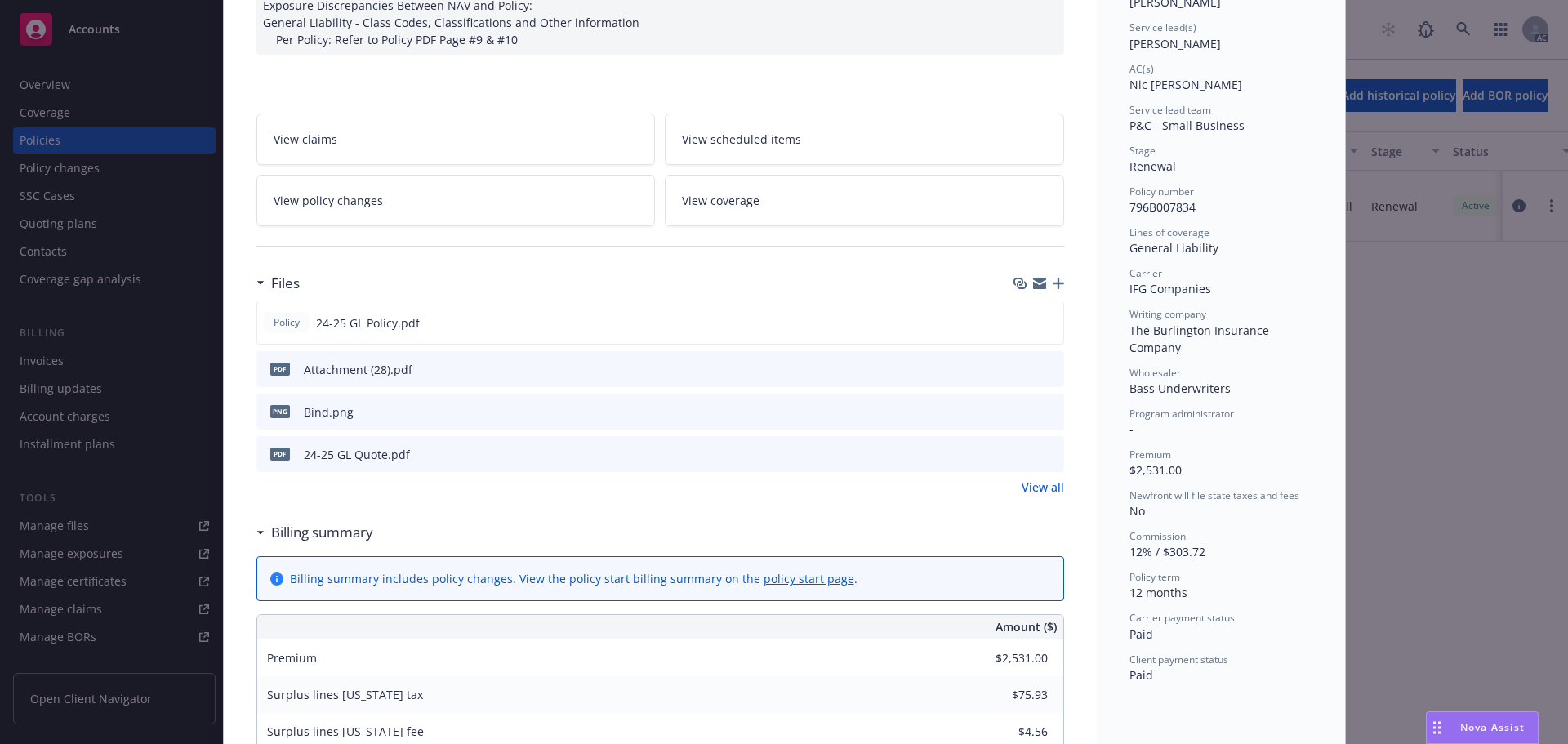
scroll to position [245, 0]
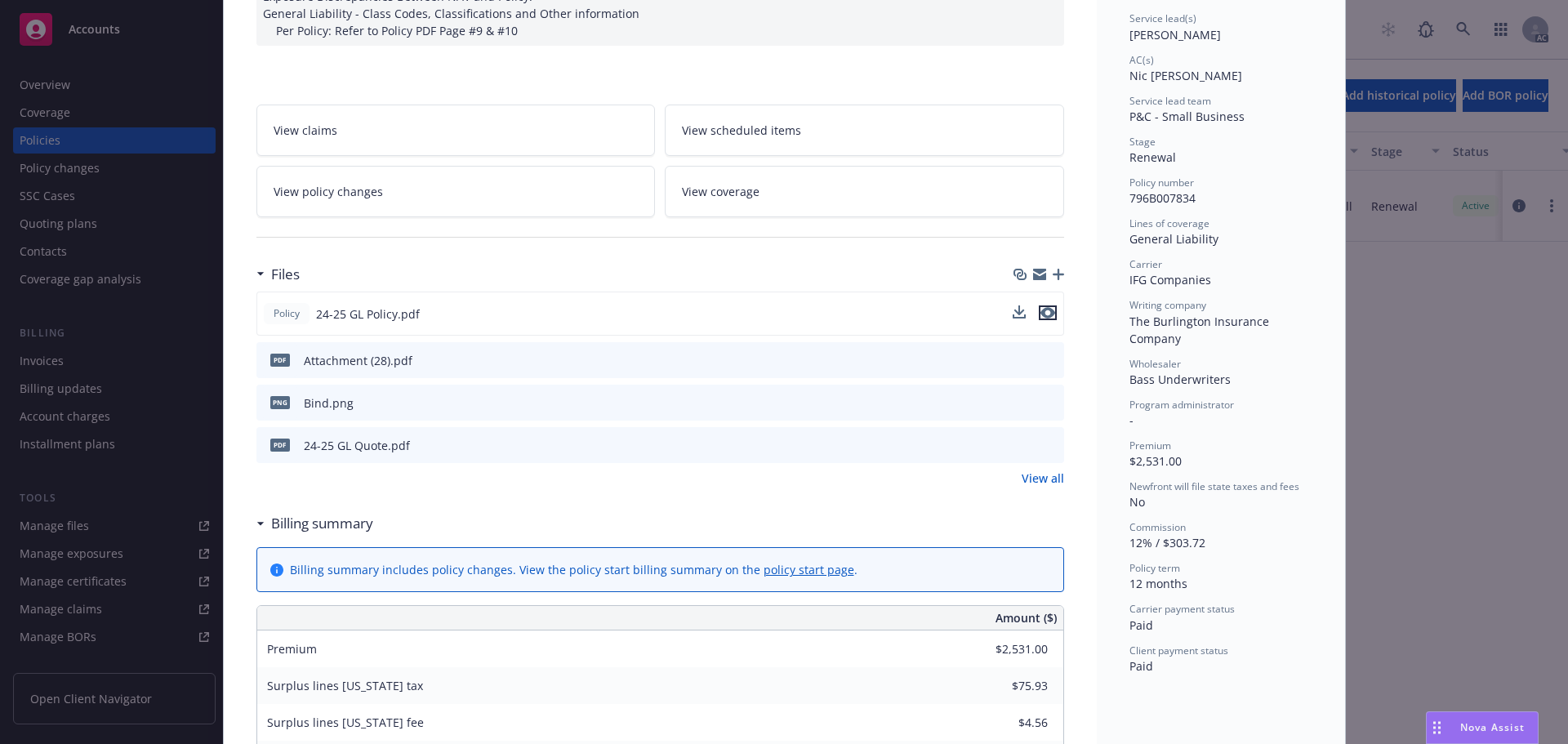
click at [1043, 315] on icon "preview file" at bounding box center [1048, 312] width 15 height 11
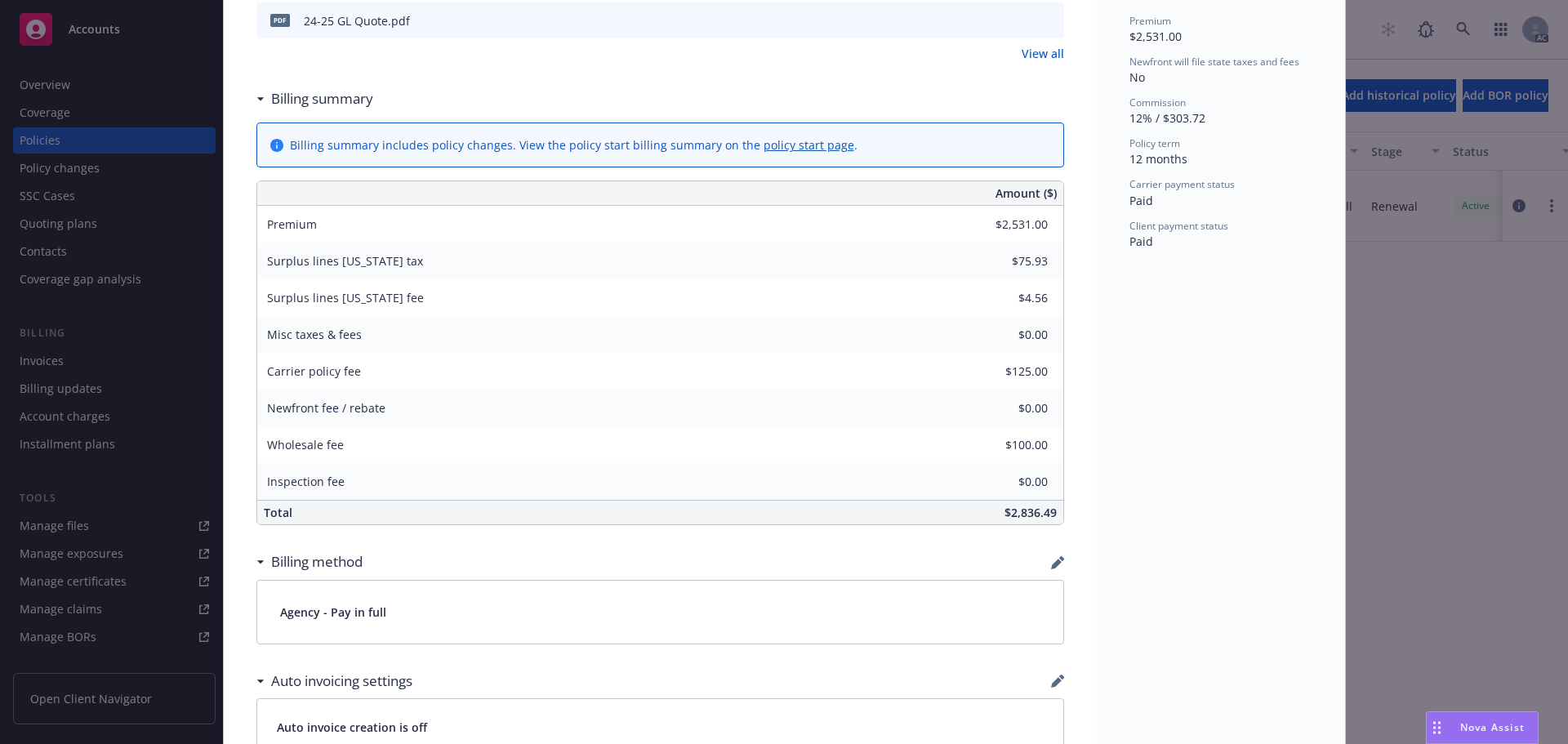
scroll to position [571, 0]
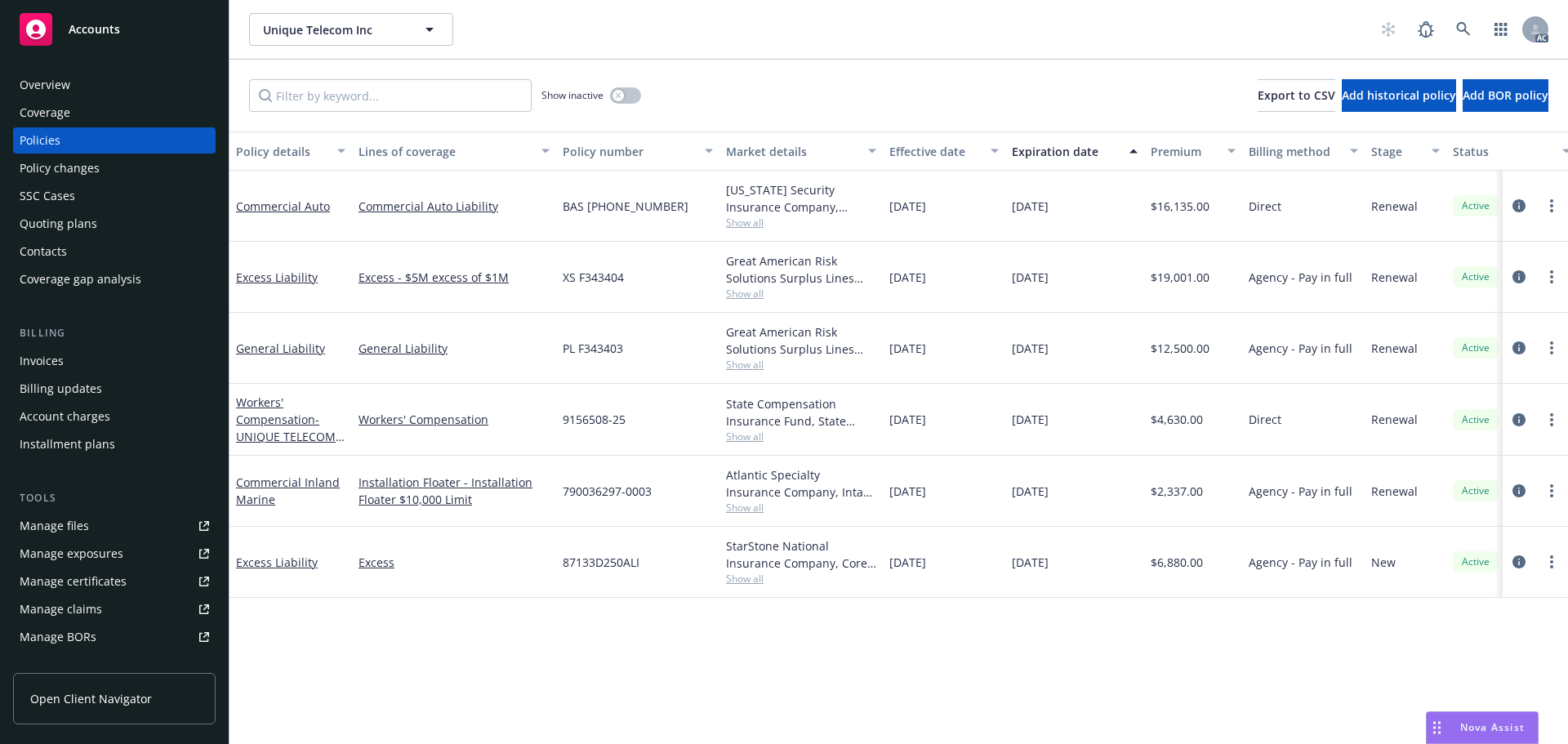
click at [60, 214] on div "Quoting plans" at bounding box center [58, 224] width 77 height 26
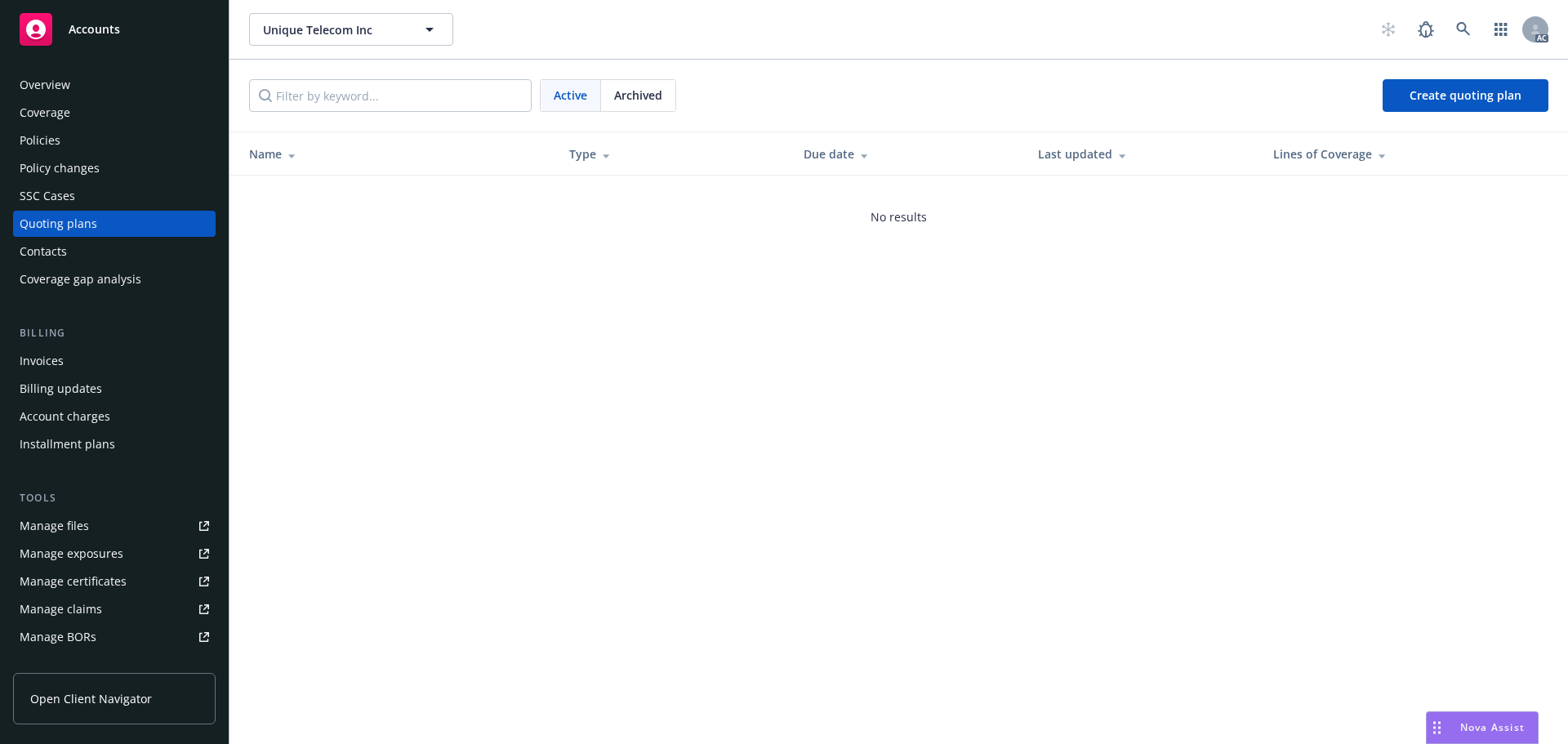
click at [43, 142] on div "Policies" at bounding box center [40, 140] width 41 height 26
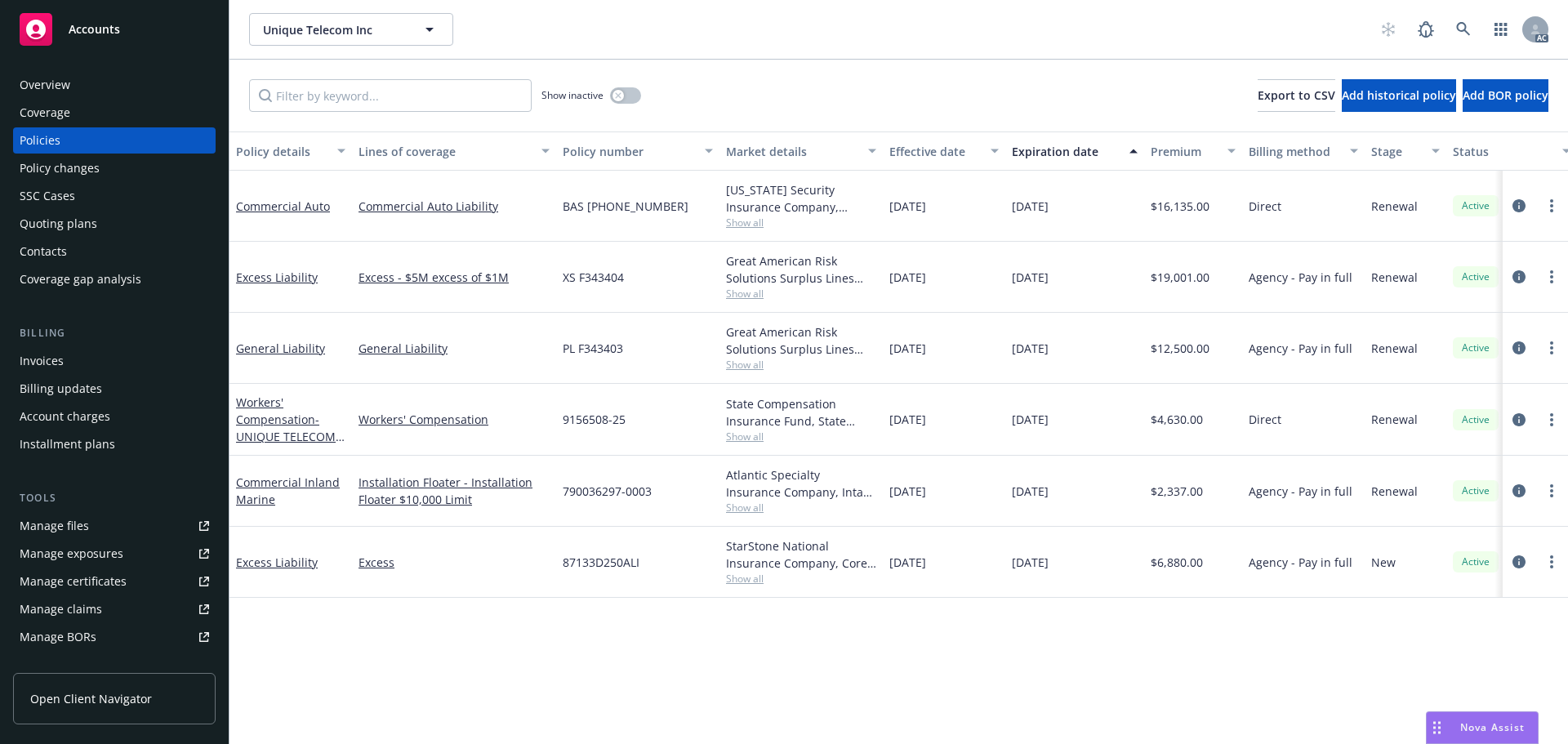
click at [742, 584] on span "Show all" at bounding box center [800, 578] width 150 height 14
drag, startPoint x: 681, startPoint y: 625, endPoint x: 637, endPoint y: 595, distance: 53.3
click at [680, 625] on div "Policy details Lines of coverage Policy number Market details Effective date Ex…" at bounding box center [898, 438] width 1338 height 612
drag, startPoint x: 655, startPoint y: 562, endPoint x: 548, endPoint y: 553, distance: 107.4
click at [548, 553] on div "Excess Liability Excess 87133D250ALI StarStone National Insurance Company, Core…" at bounding box center [1017, 562] width 1576 height 71
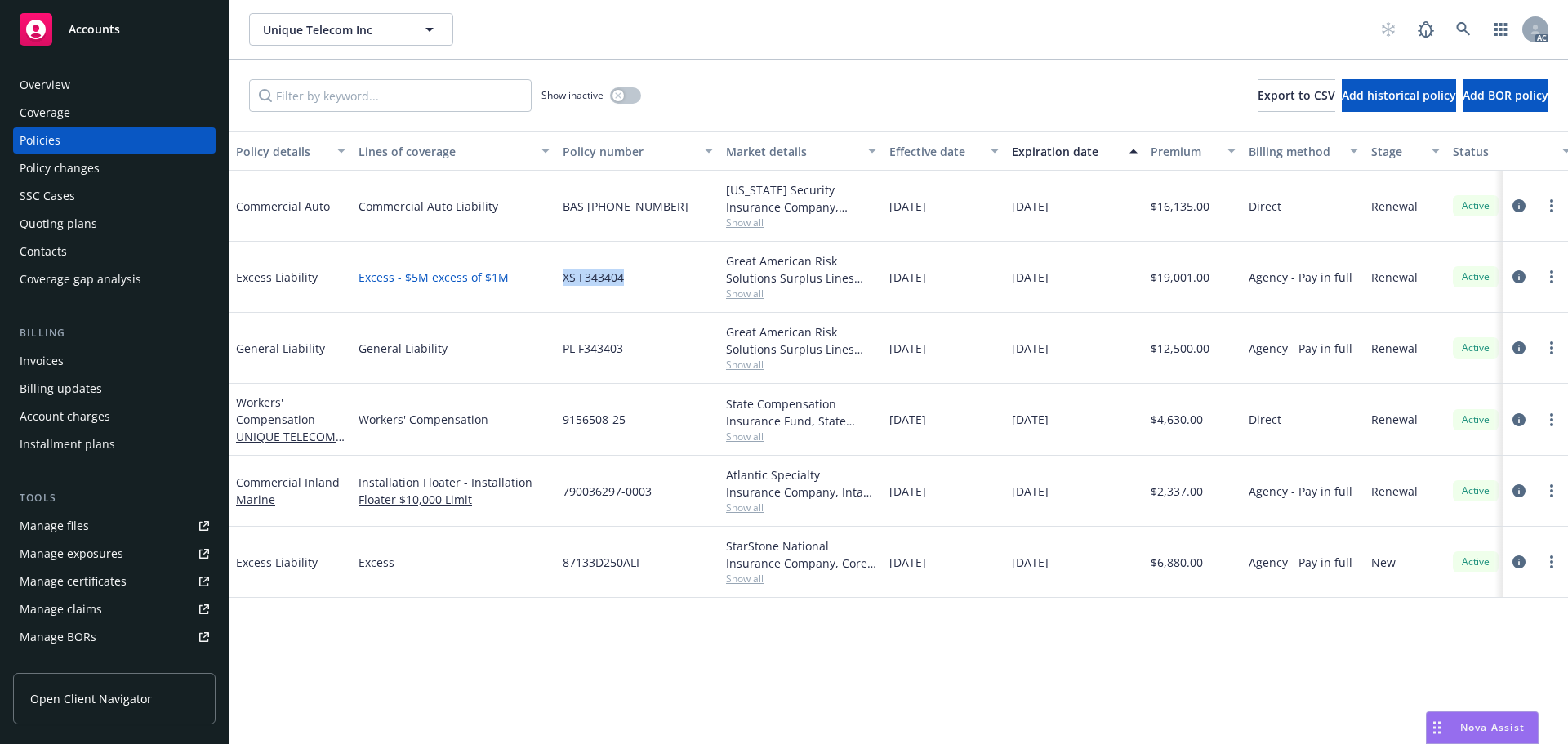
drag, startPoint x: 627, startPoint y: 274, endPoint x: 531, endPoint y: 268, distance: 96.2
click at [531, 268] on div "Excess Liability Excess - $5M excess of $1M XS F343404 Great American Risk Solu…" at bounding box center [1017, 277] width 1576 height 71
click at [652, 601] on div "Policy details Lines of coverage Policy number Market details Effective date Ex…" at bounding box center [898, 438] width 1338 height 612
click at [738, 579] on span "Show all" at bounding box center [800, 578] width 150 height 14
click at [609, 615] on div "Policy details Lines of coverage Policy number Market details Effective date Ex…" at bounding box center [898, 438] width 1338 height 612
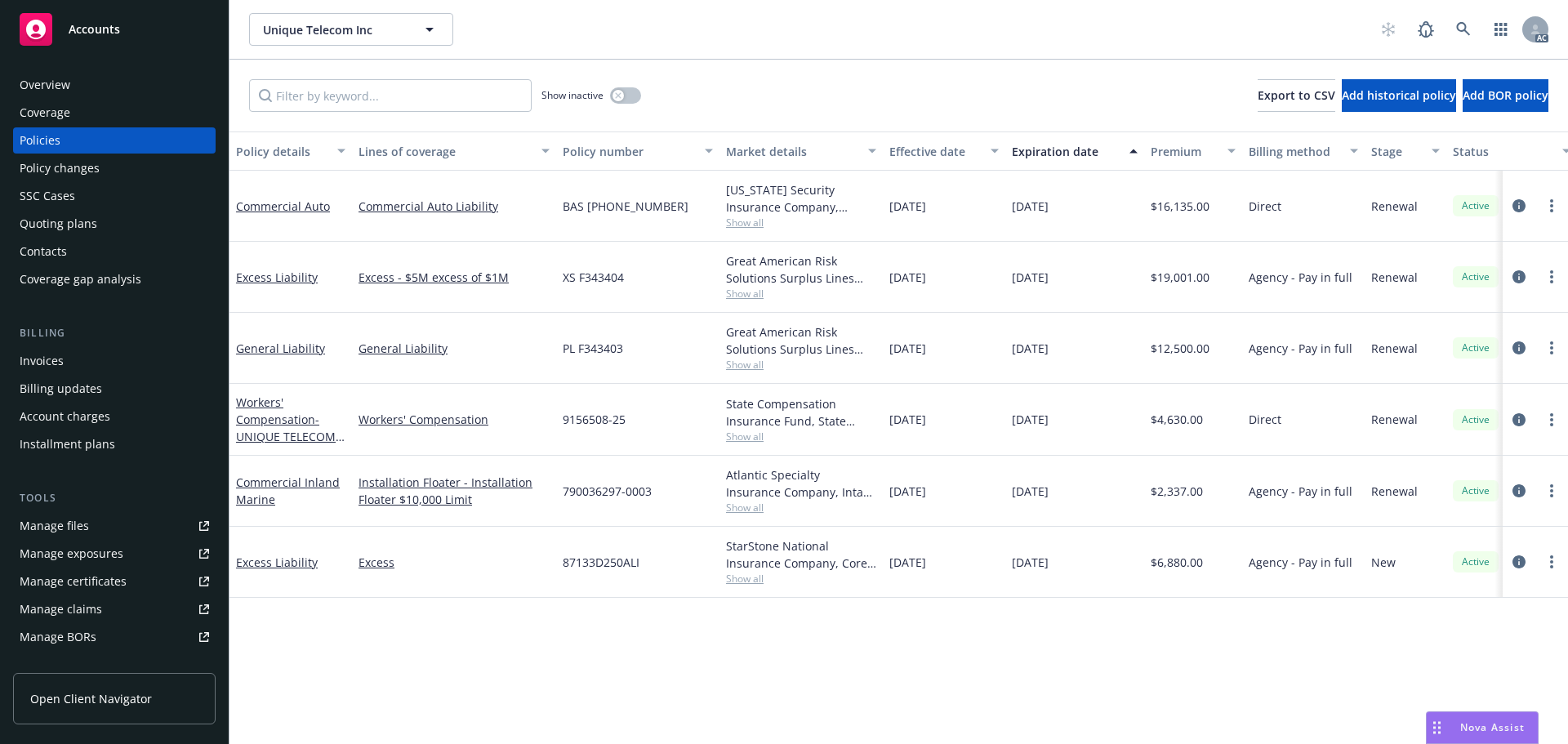
click at [734, 582] on span "Show all" at bounding box center [800, 578] width 150 height 14
click at [706, 616] on div "Policy details Lines of coverage Policy number Market details Effective date Ex…" at bounding box center [898, 438] width 1338 height 612
click at [745, 297] on span "Show all" at bounding box center [800, 294] width 150 height 14
click at [676, 656] on div "Policy details Lines of coverage Policy number Market details Effective date Ex…" at bounding box center [898, 438] width 1338 height 612
click at [1520, 561] on icon "circleInformation" at bounding box center [1519, 561] width 13 height 13
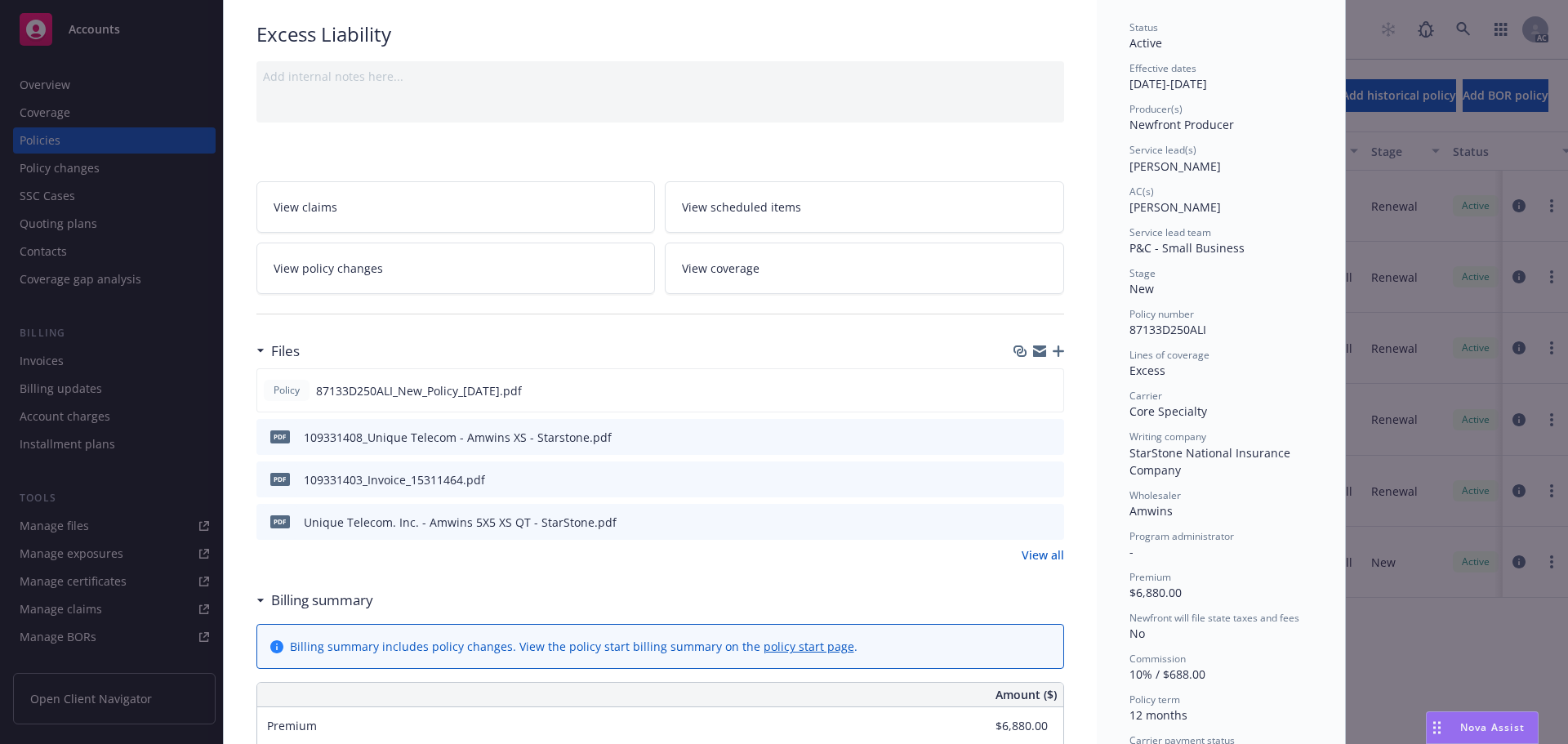
scroll to position [82, 0]
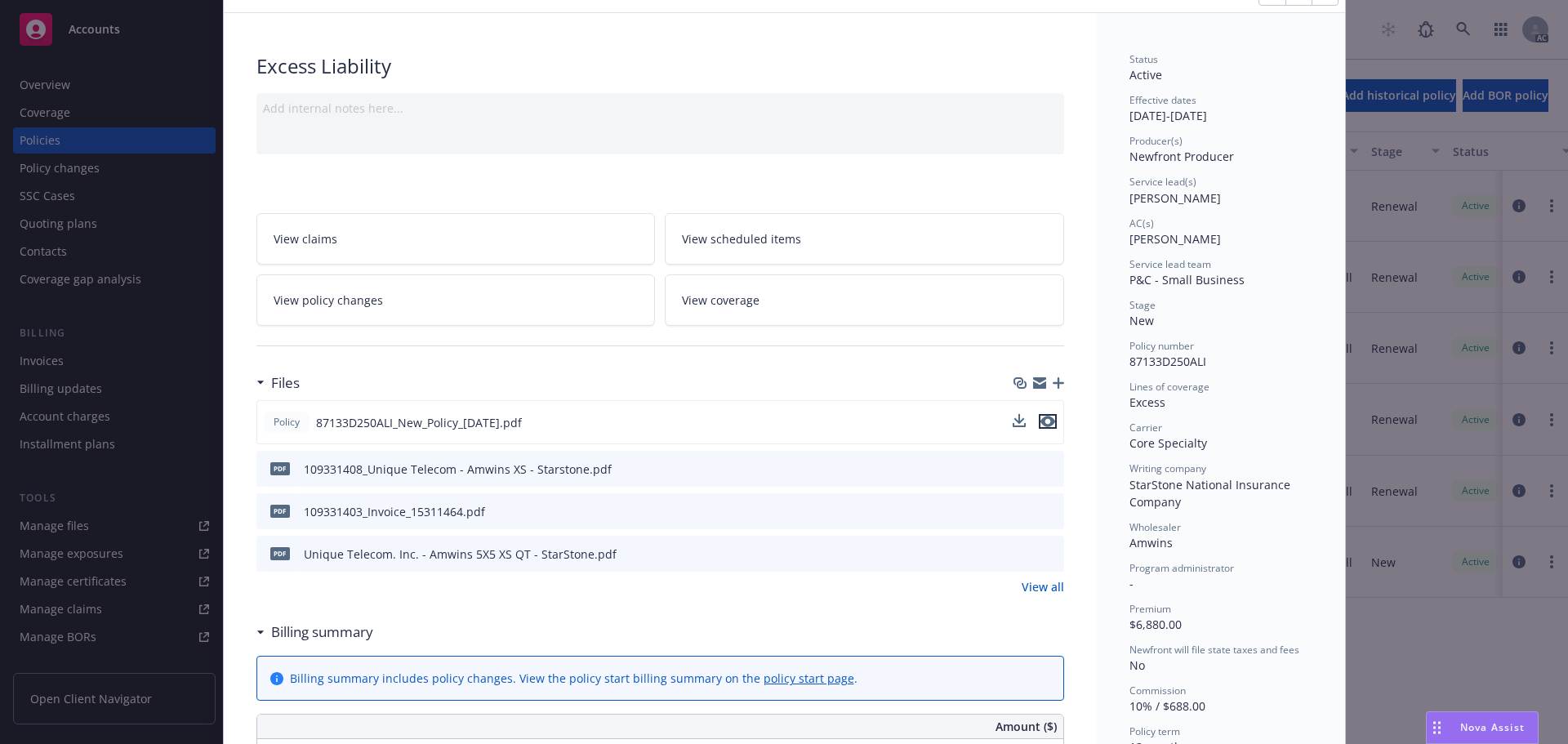
click at [1042, 421] on icon "preview file" at bounding box center [1048, 421] width 15 height 11
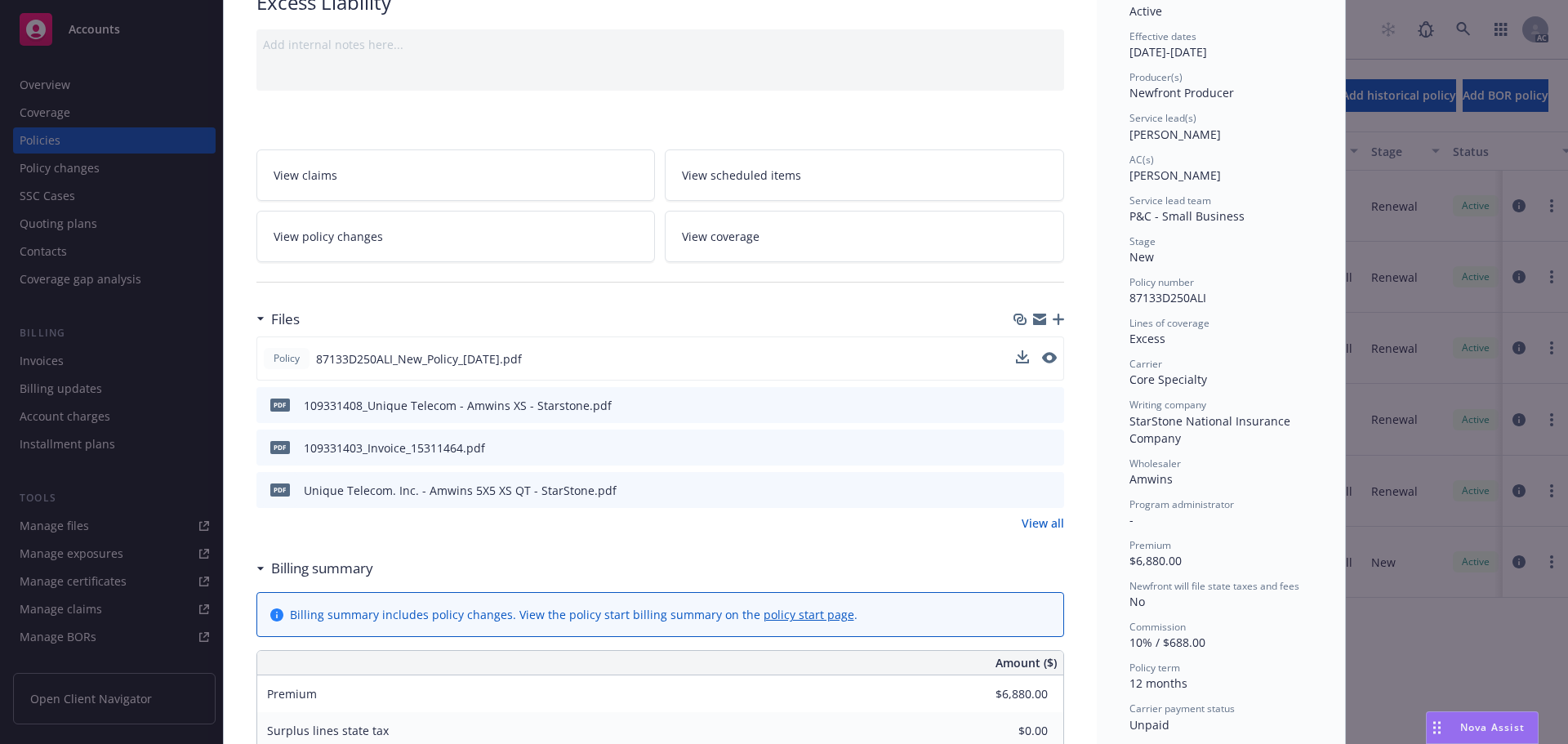
scroll to position [163, 0]
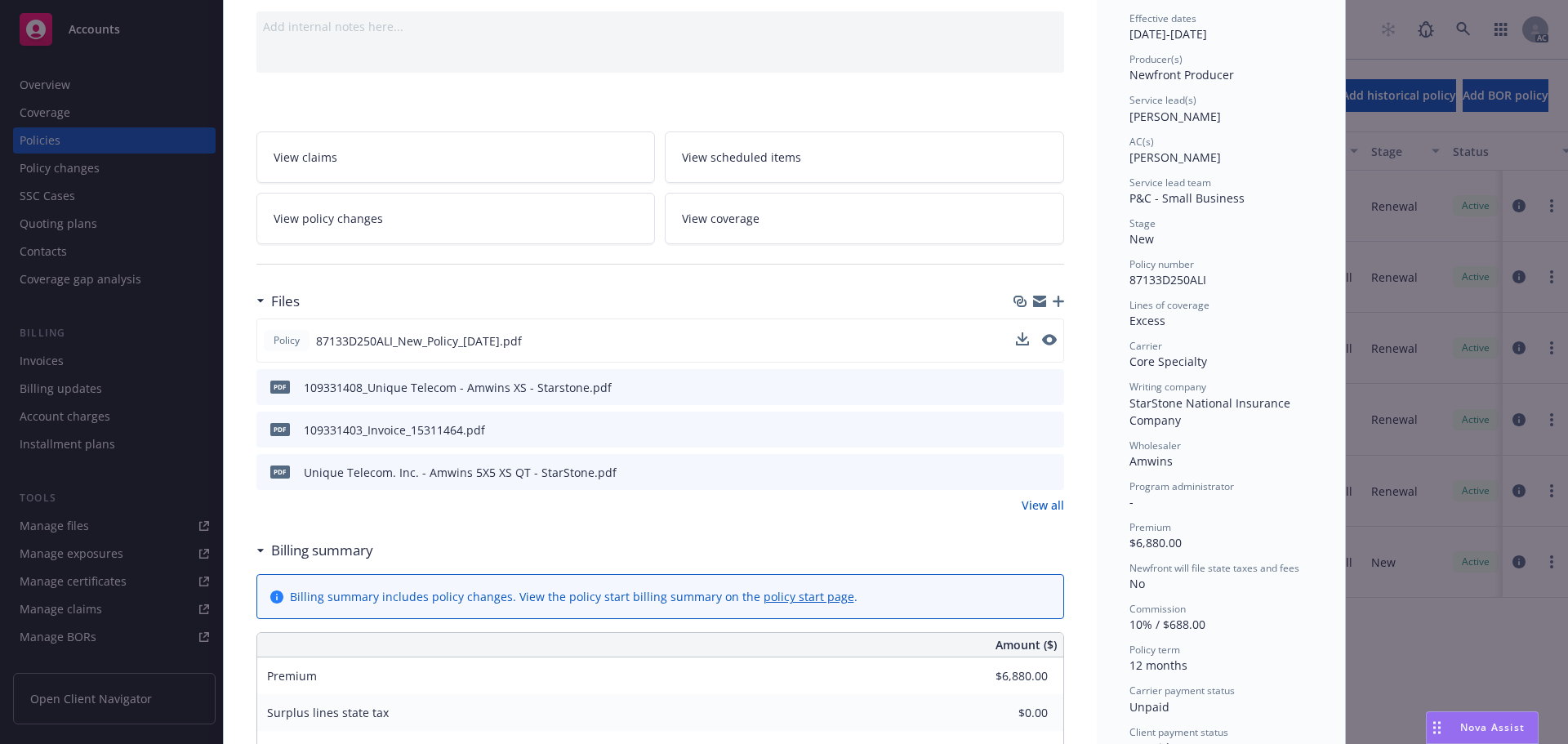
click at [1029, 509] on link "View all" at bounding box center [1042, 506] width 42 height 17
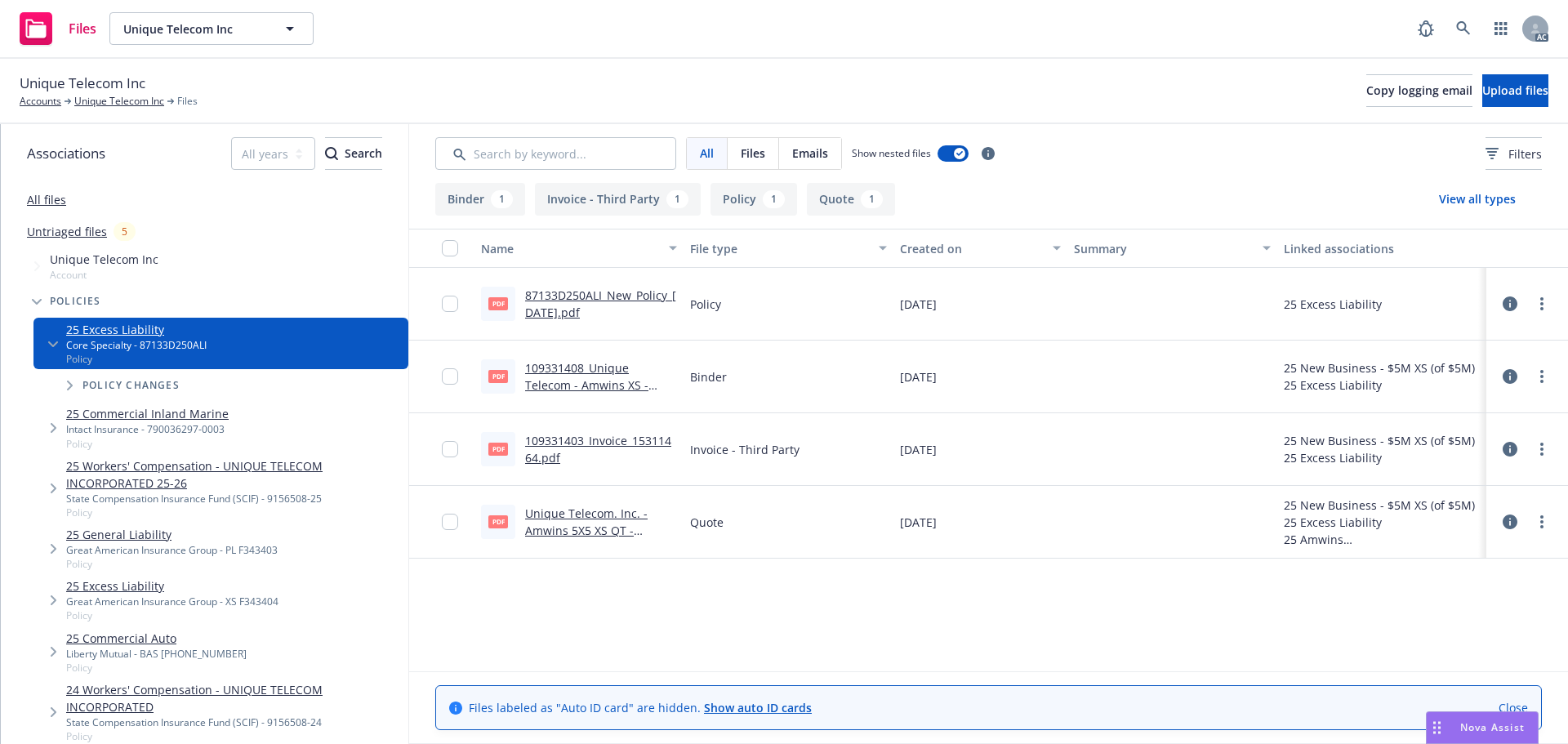
click at [1511, 297] on icon at bounding box center [1510, 303] width 15 height 15
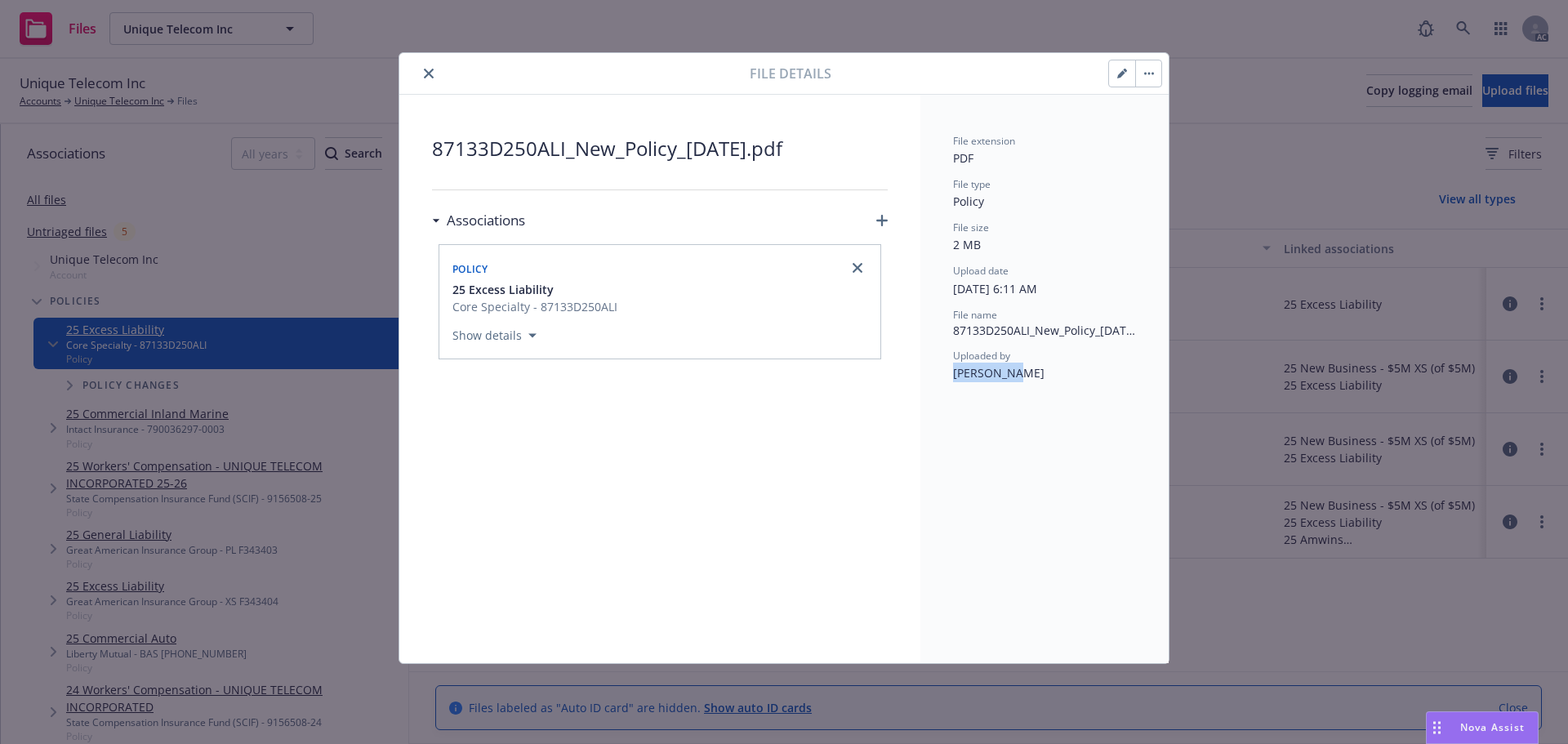
drag, startPoint x: 1020, startPoint y: 378, endPoint x: 951, endPoint y: 377, distance: 69.0
click at [951, 377] on div "File extension PDF File type Policy File size 2 MB Upload date [DATE] 6:11 AM F…" at bounding box center [1044, 378] width 248 height 568
click at [1016, 291] on span "[DATE] 6:11 AM" at bounding box center [995, 289] width 84 height 16
drag, startPoint x: 1069, startPoint y: 289, endPoint x: 953, endPoint y: 297, distance: 116.3
click at [952, 294] on div "File extension PDF File type Policy File size 2 MB Upload date [DATE] 6:11 AM F…" at bounding box center [1044, 378] width 248 height 568
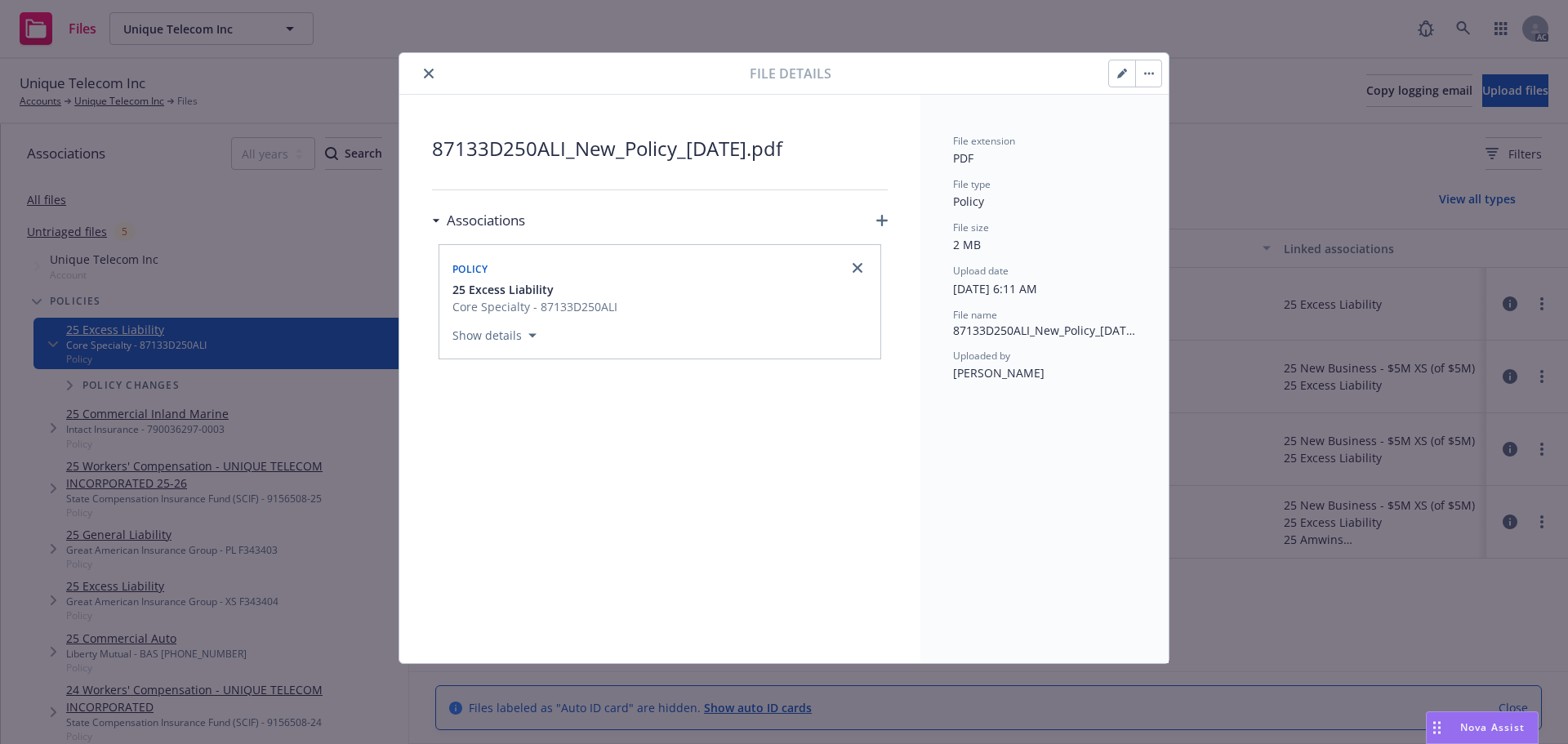
click at [1042, 423] on div "File extension PDF File type Policy File size 2 MB Upload date [DATE] 6:11 AM F…" at bounding box center [1044, 378] width 248 height 568
drag, startPoint x: 1016, startPoint y: 290, endPoint x: 1095, endPoint y: 295, distance: 79.2
click at [1095, 295] on div "Upload date [DATE] 6:11 AM" at bounding box center [1044, 280] width 183 height 34
click at [422, 75] on button "close" at bounding box center [428, 73] width 20 height 20
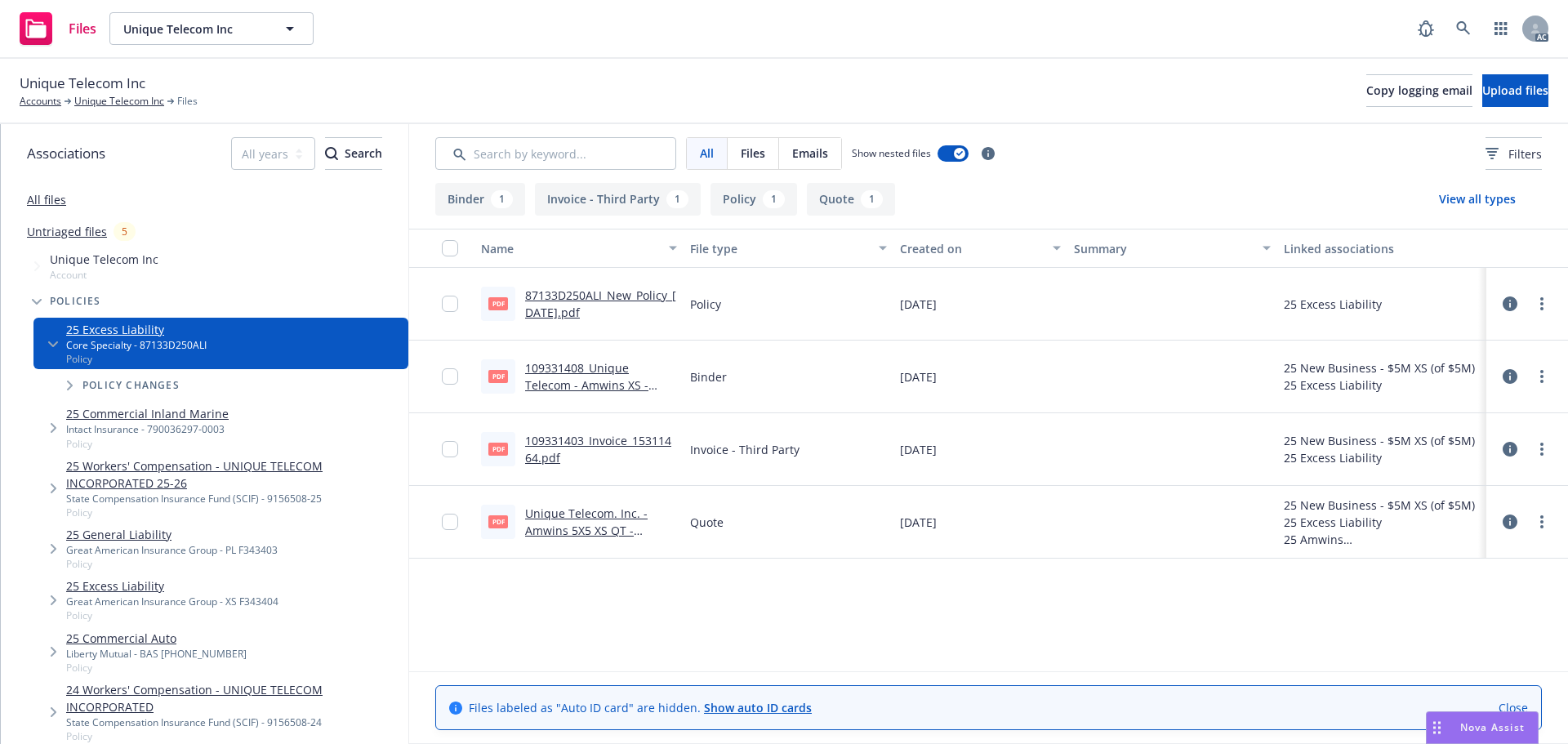
scroll to position [163, 0]
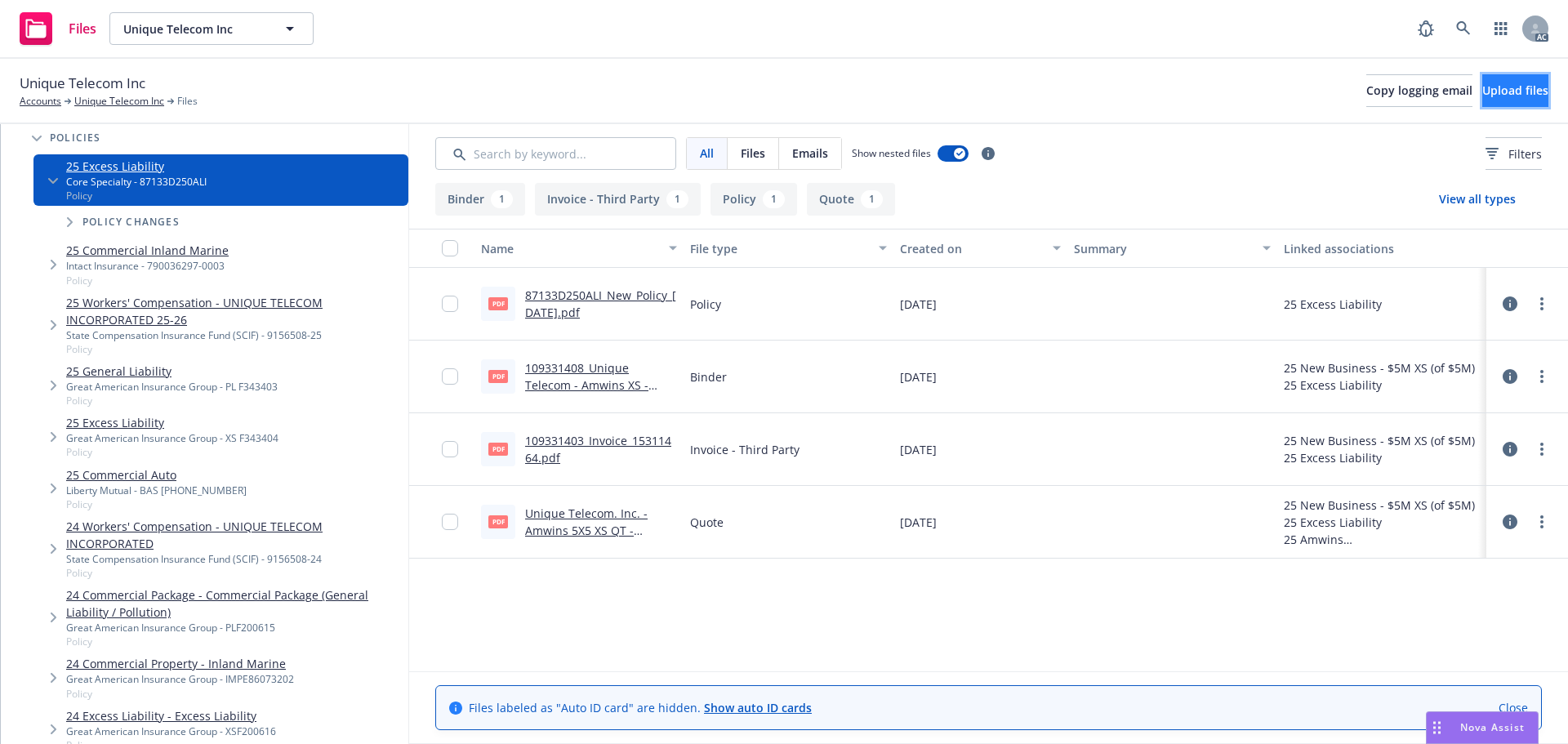
click at [1492, 95] on span "Upload files" at bounding box center [1515, 90] width 66 height 16
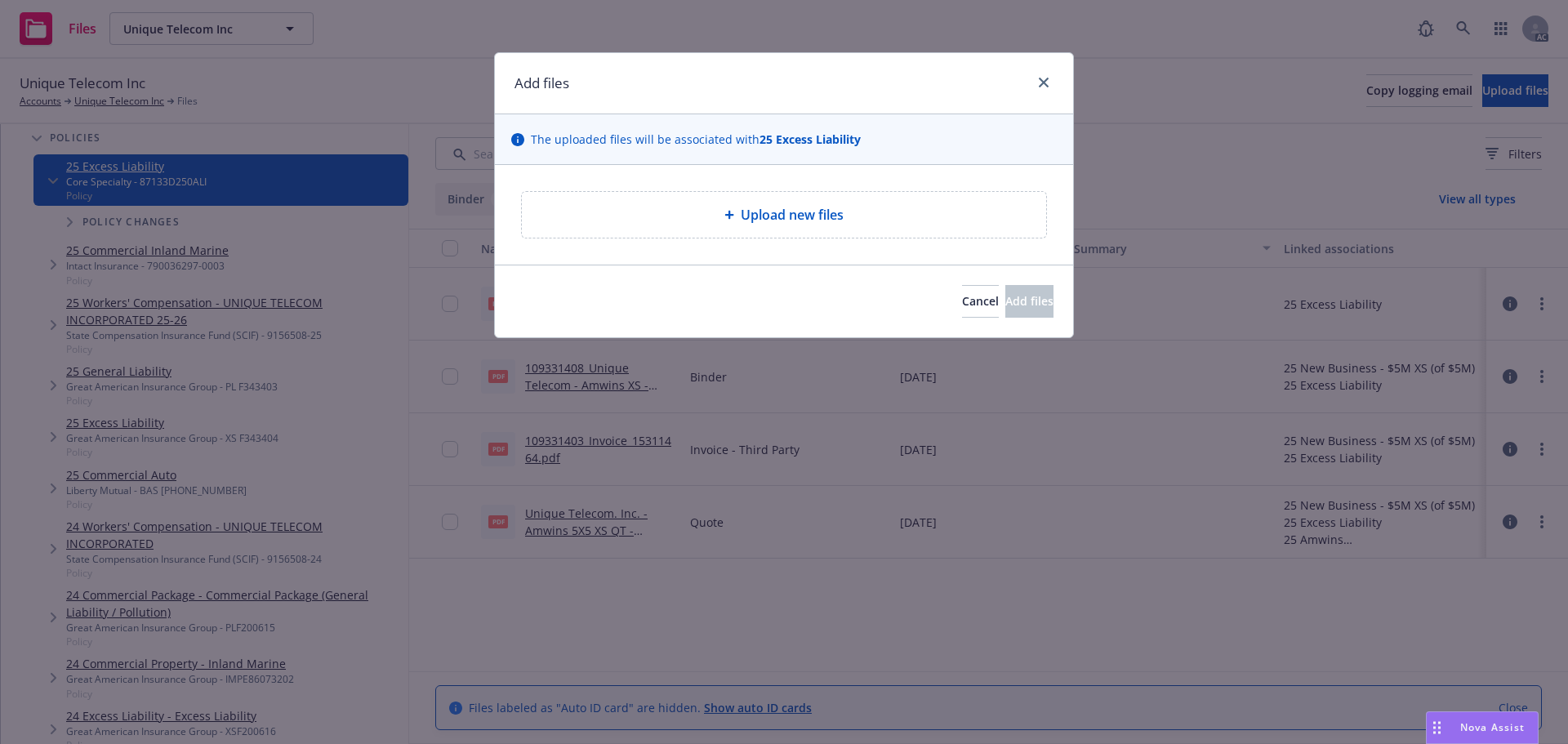
click at [802, 214] on span "Upload new files" at bounding box center [792, 214] width 103 height 20
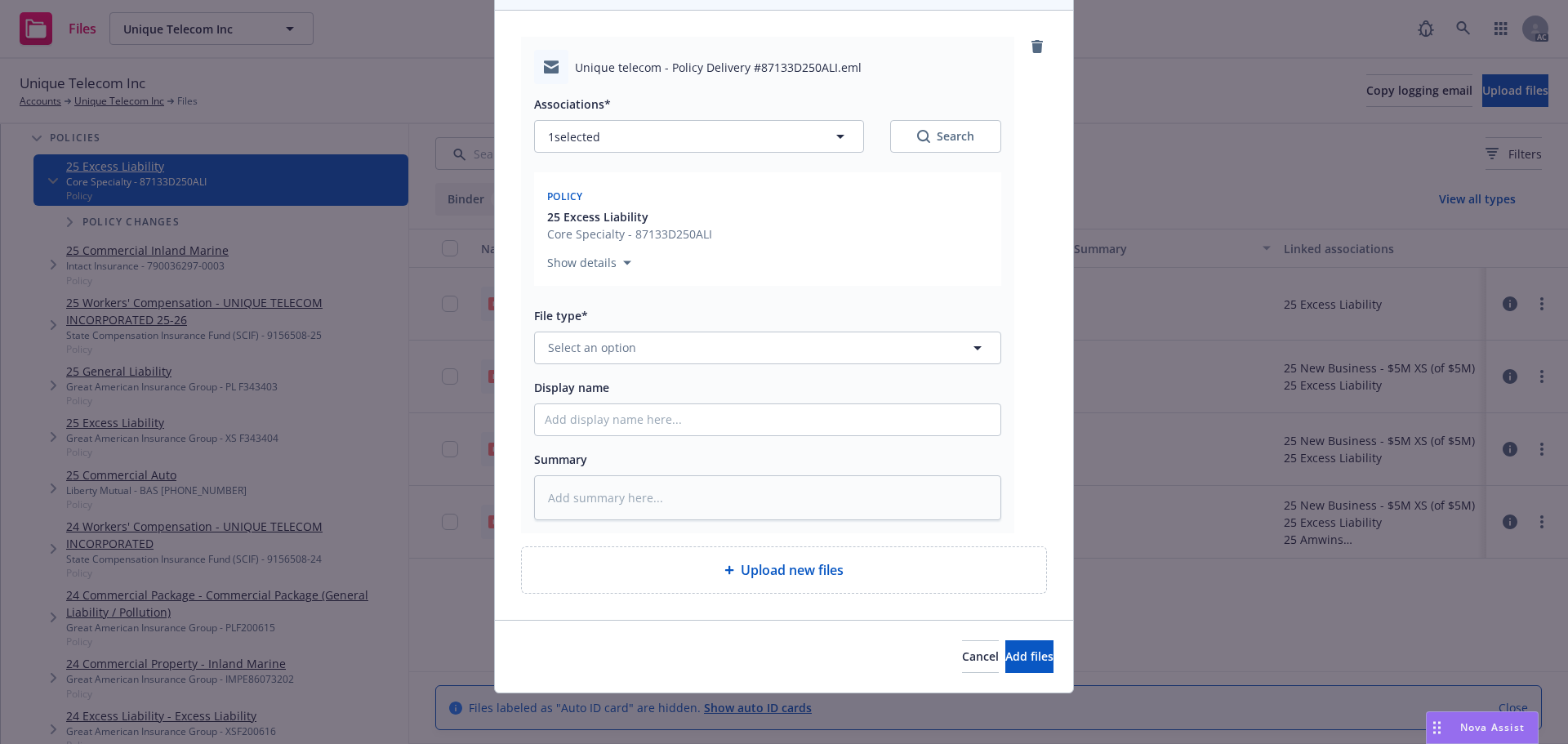
scroll to position [156, 0]
click at [650, 354] on button "Select an option" at bounding box center [768, 346] width 467 height 33
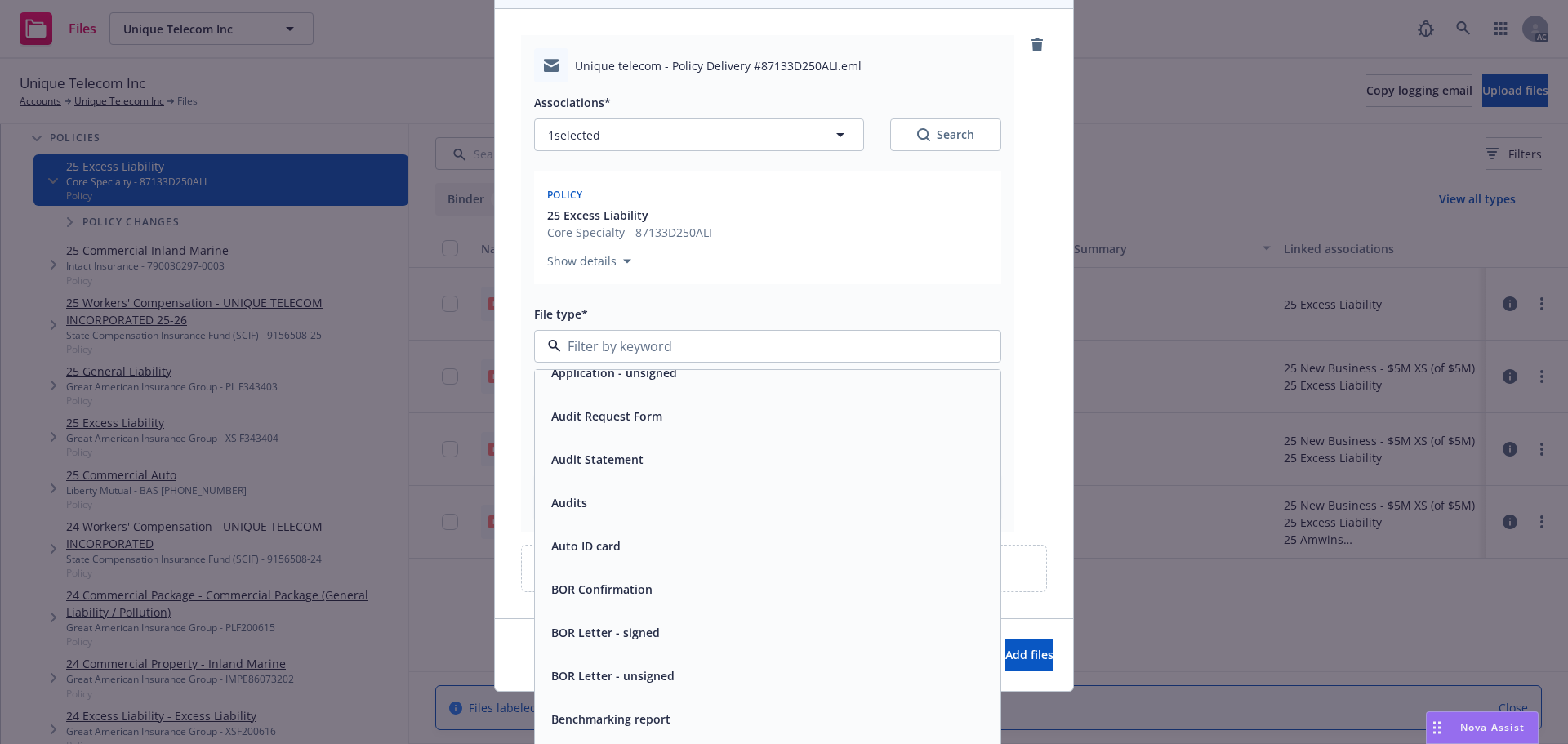
scroll to position [0, 0]
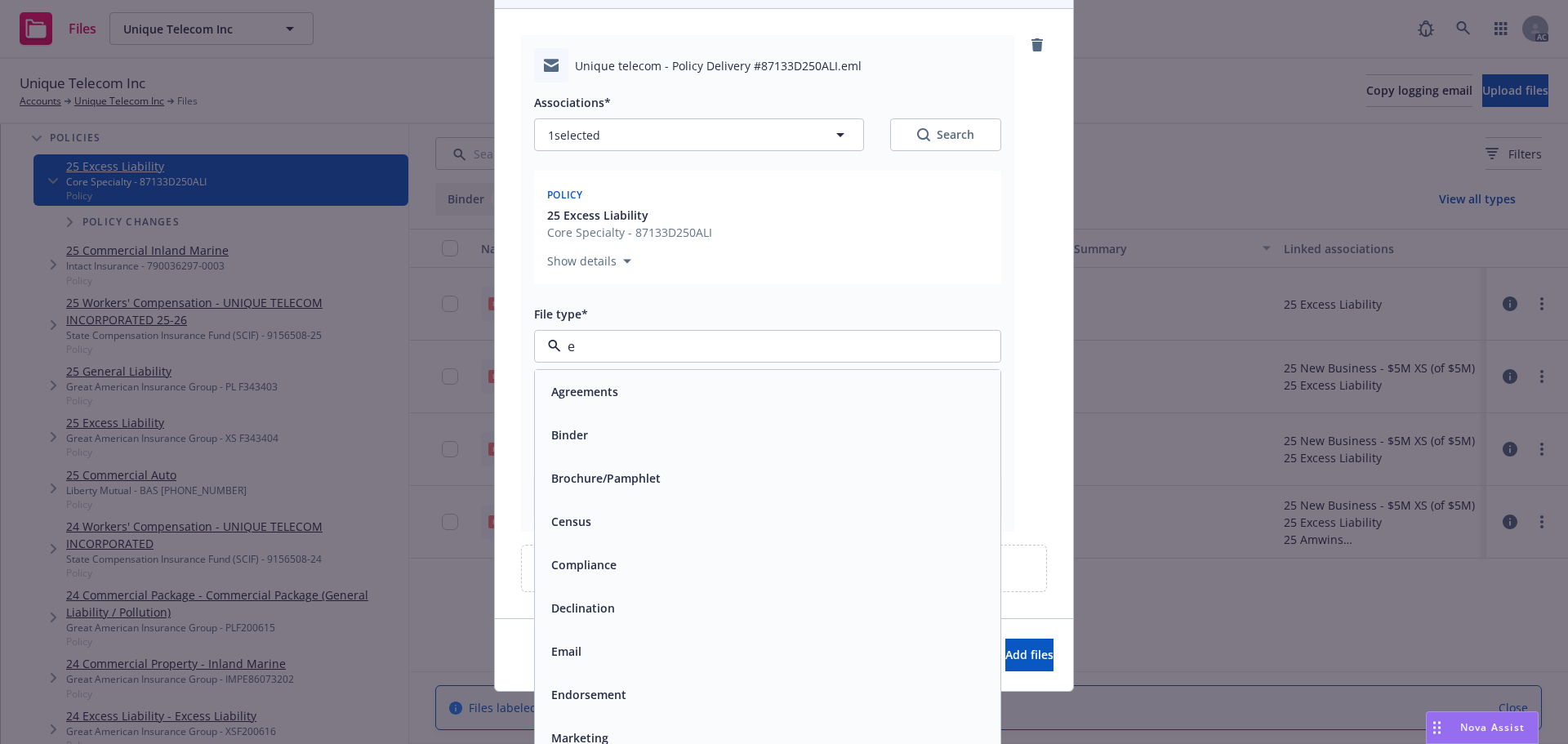
type input "em"
click at [591, 432] on div "Email" at bounding box center [768, 434] width 446 height 23
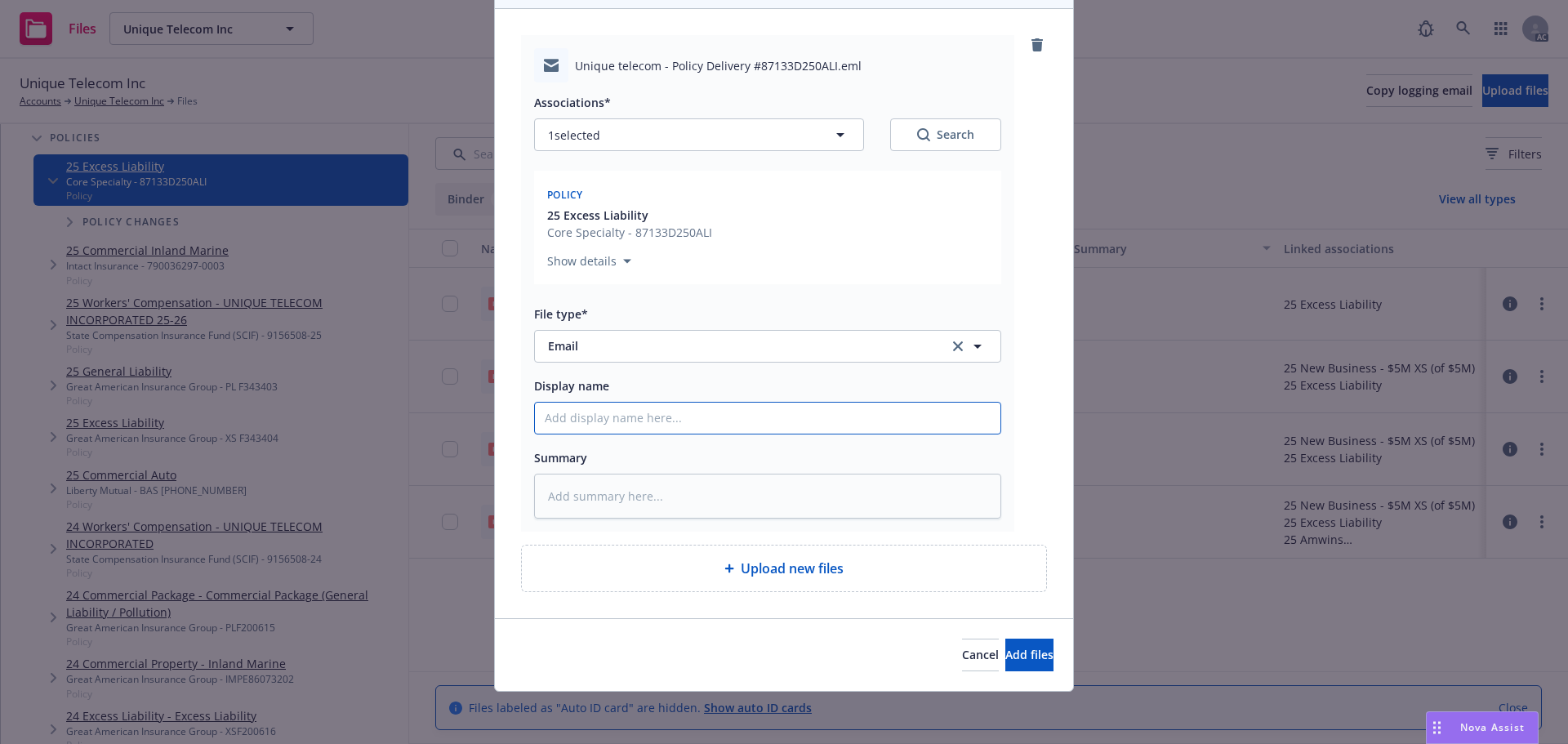
click at [634, 416] on input "Display name" at bounding box center [768, 418] width 466 height 31
click at [833, 385] on div "Display name" at bounding box center [768, 385] width 467 height 20
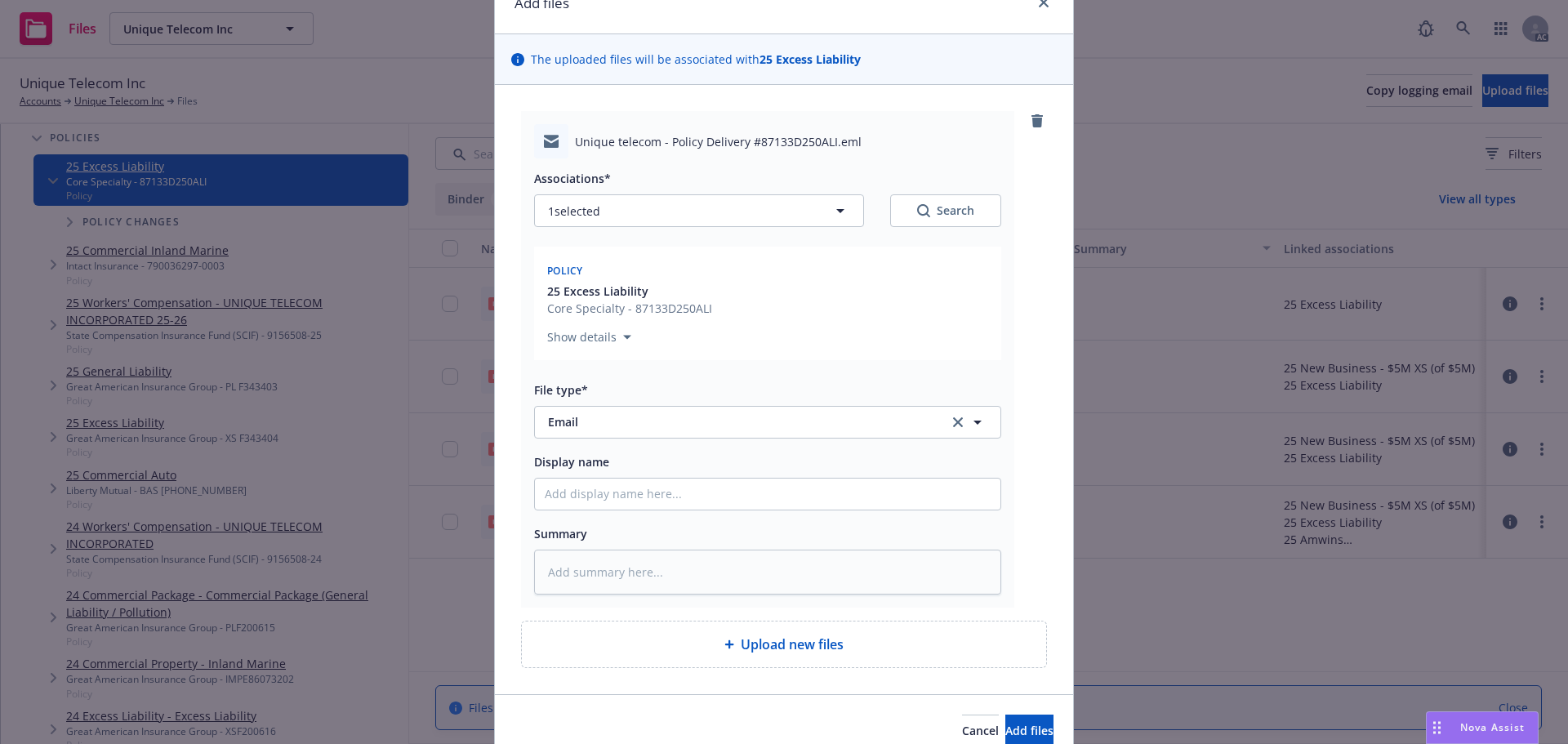
scroll to position [156, 0]
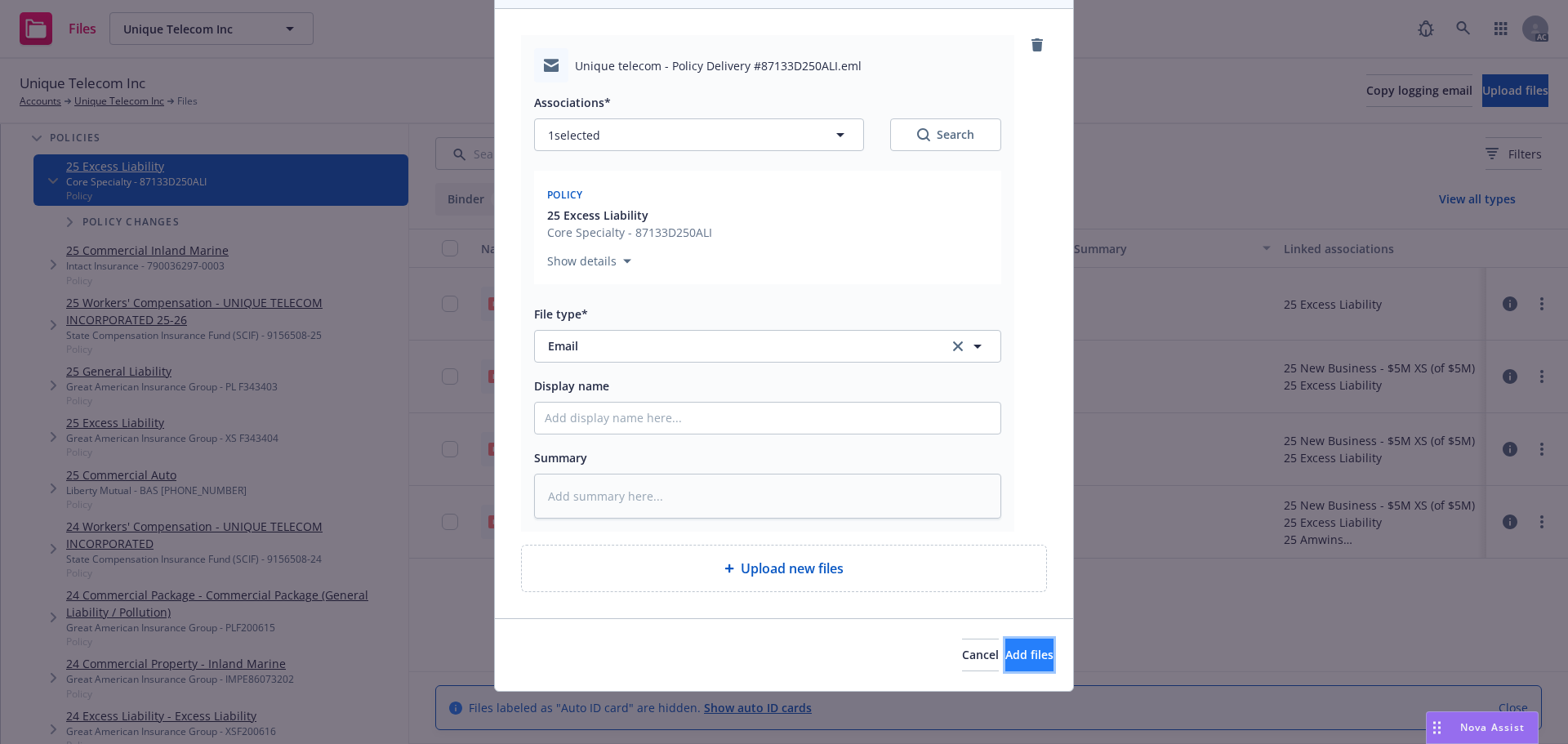
click at [1006, 651] on span "Add files" at bounding box center [1029, 655] width 49 height 16
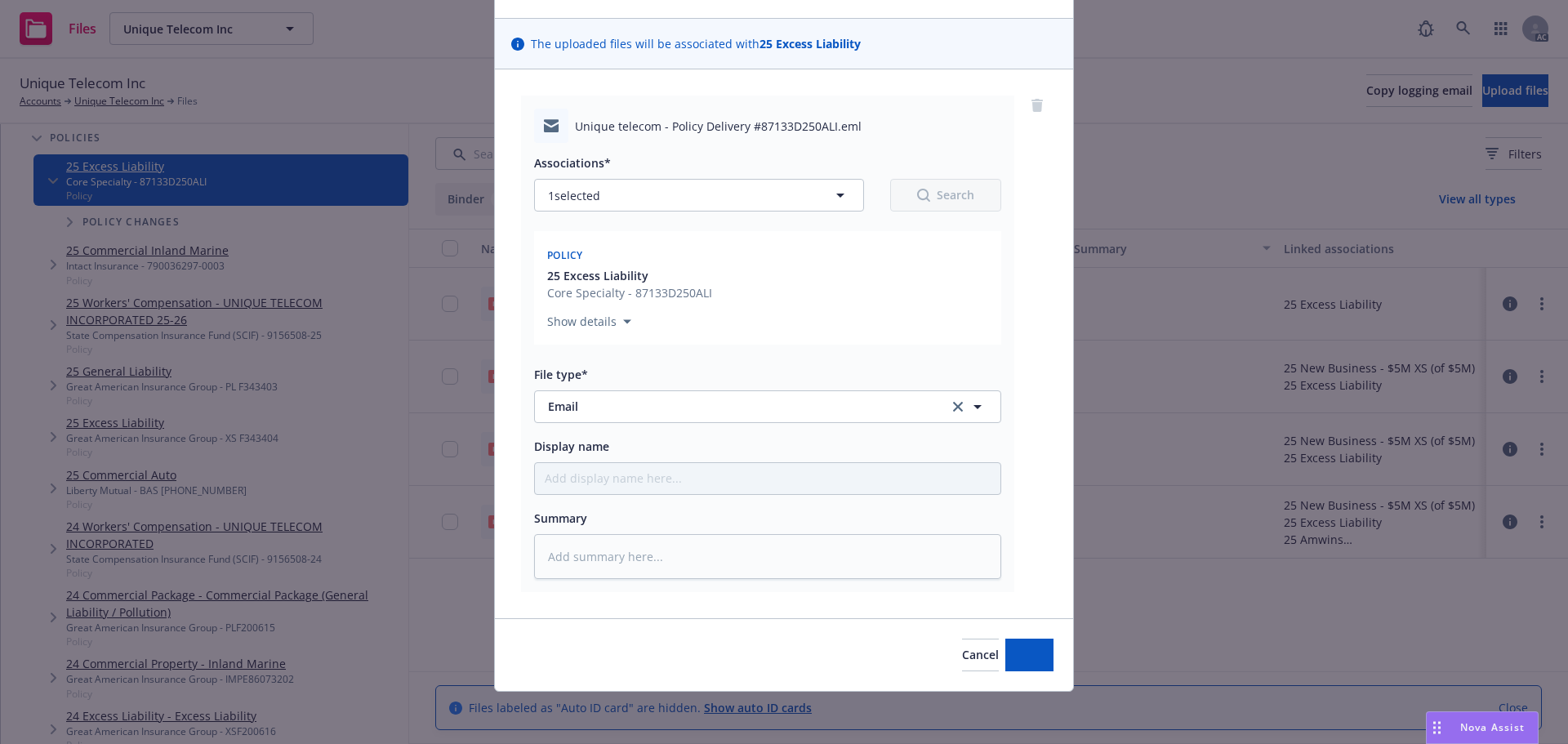
scroll to position [95, 0]
type textarea "x"
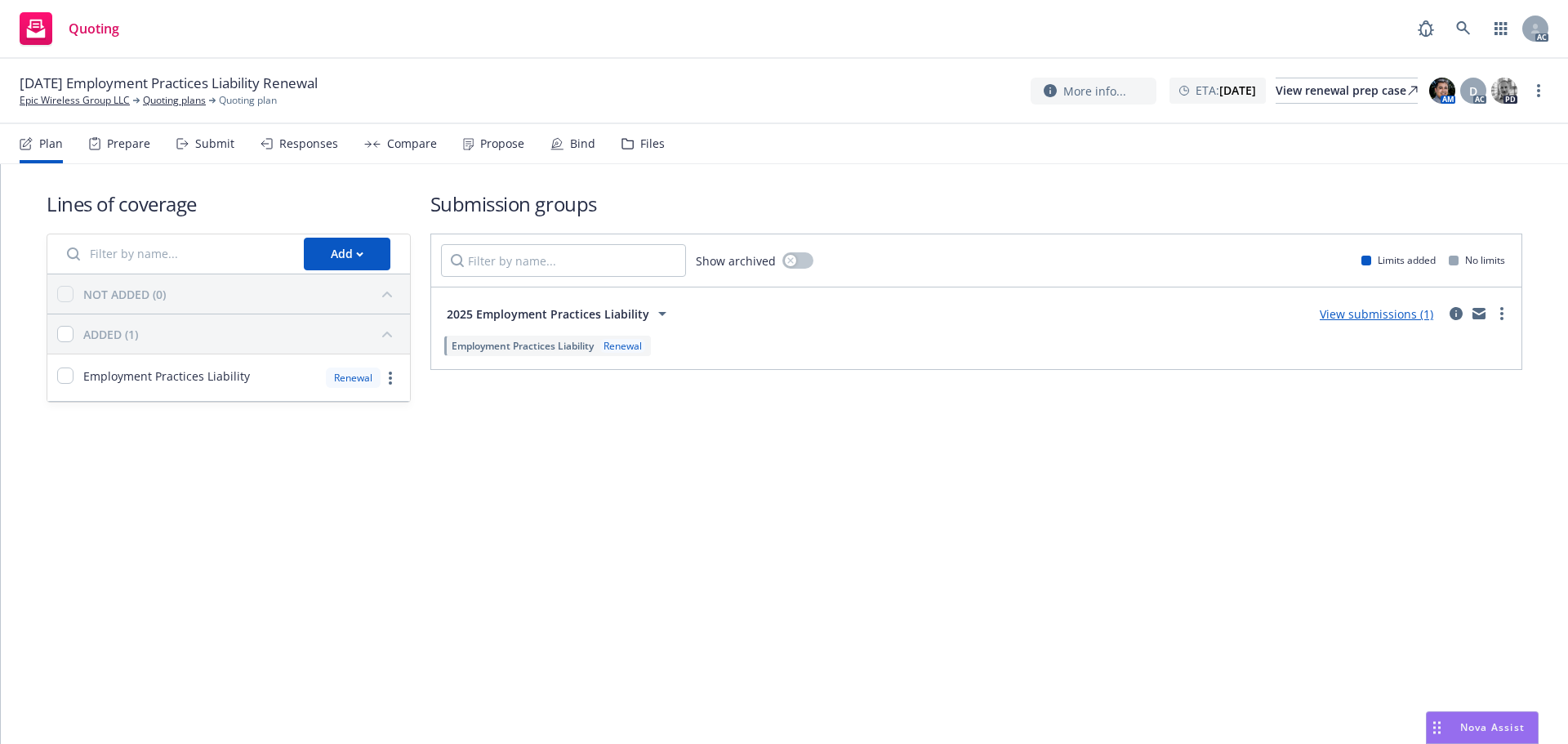
click at [619, 502] on div "Lines of coverage Add NOT ADDED (0) ADDED (1) Employment Practices Liability Re…" at bounding box center [784, 454] width 1567 height 580
click at [206, 153] on div "Submit" at bounding box center [205, 143] width 58 height 39
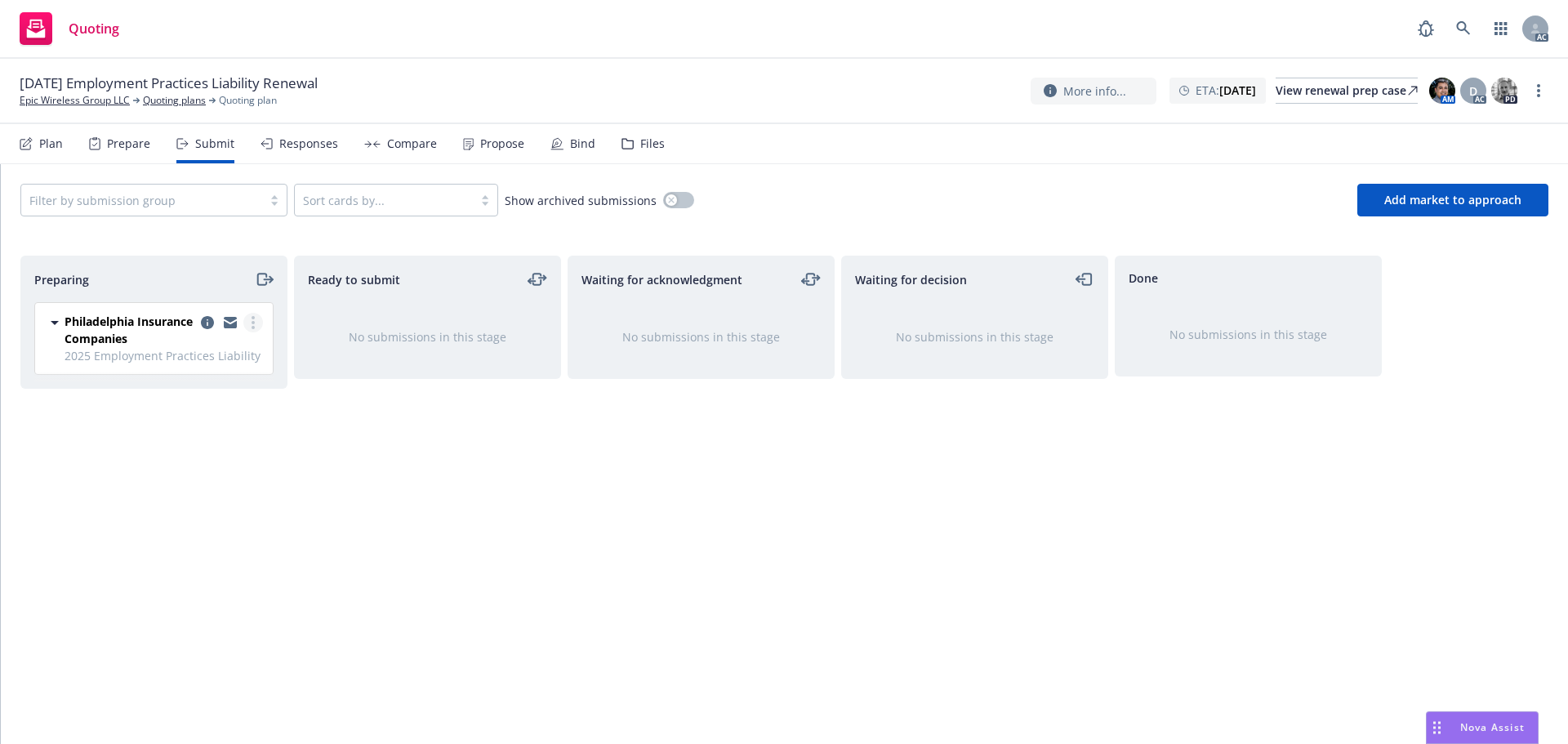
click at [257, 325] on link "more" at bounding box center [253, 323] width 20 height 20
click at [230, 389] on span "Log acknowledgement" at bounding box center [180, 388] width 161 height 16
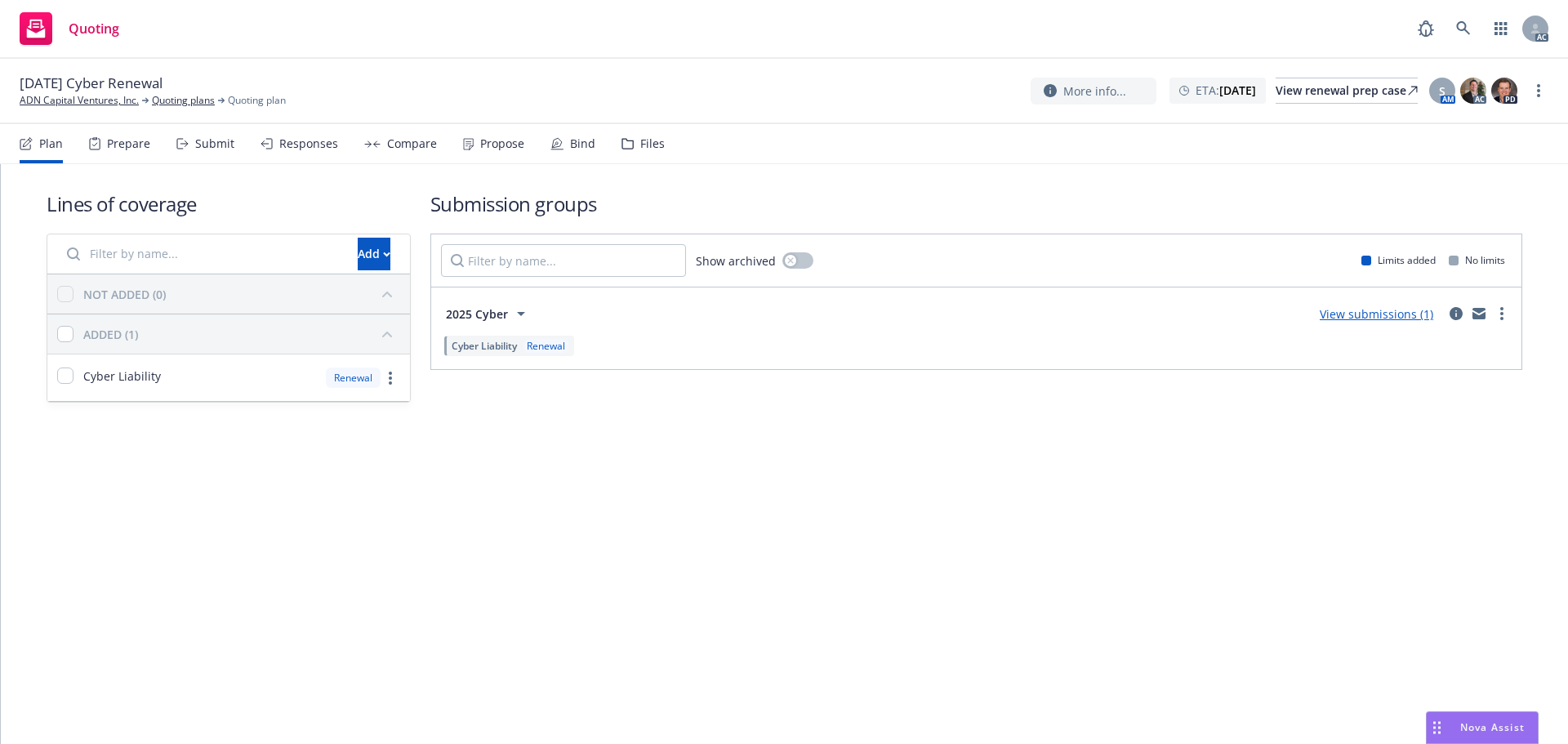
click at [208, 143] on div "Submit" at bounding box center [214, 143] width 39 height 13
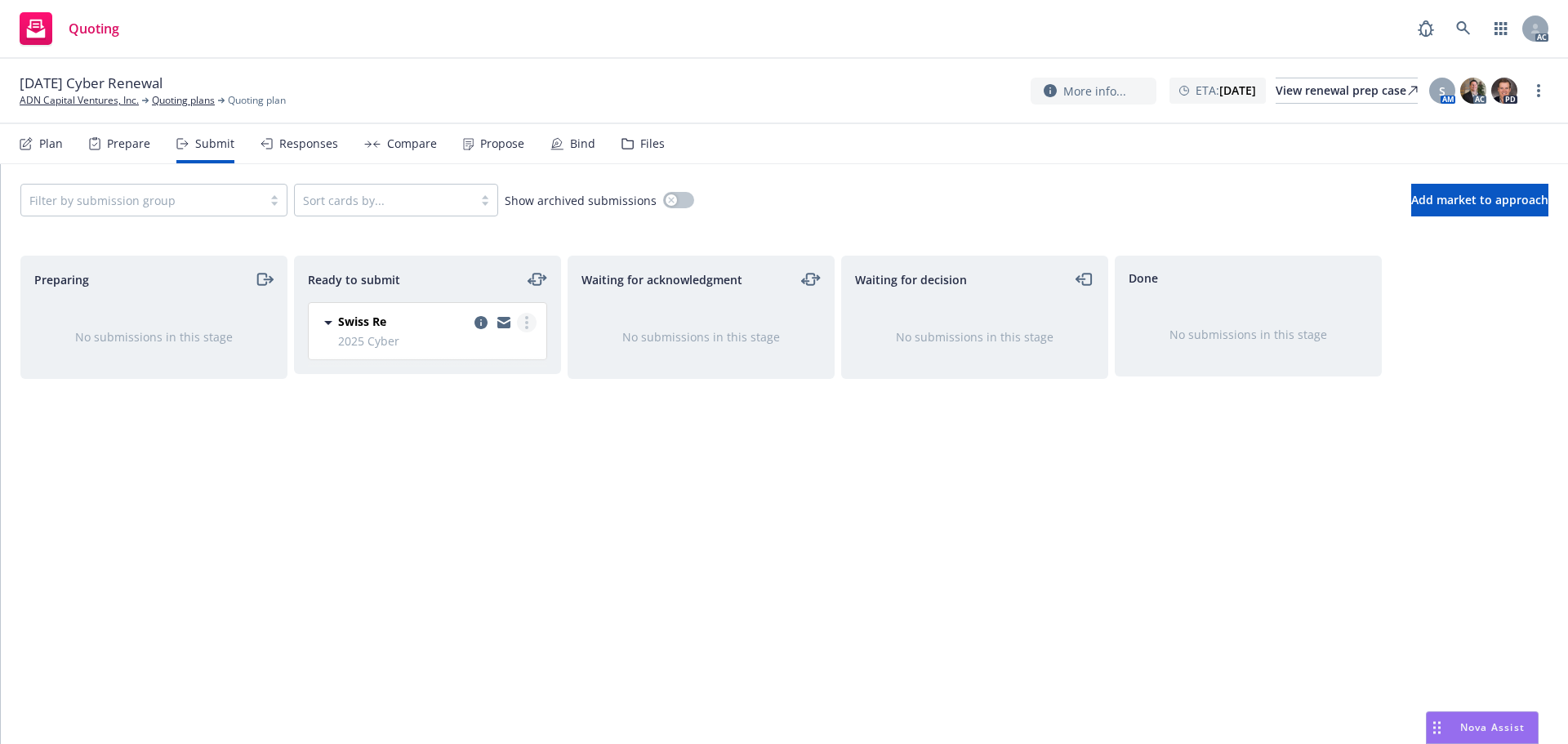
drag, startPoint x: 526, startPoint y: 318, endPoint x: 522, endPoint y: 328, distance: 10.8
click at [526, 318] on circle "more" at bounding box center [527, 317] width 3 height 3
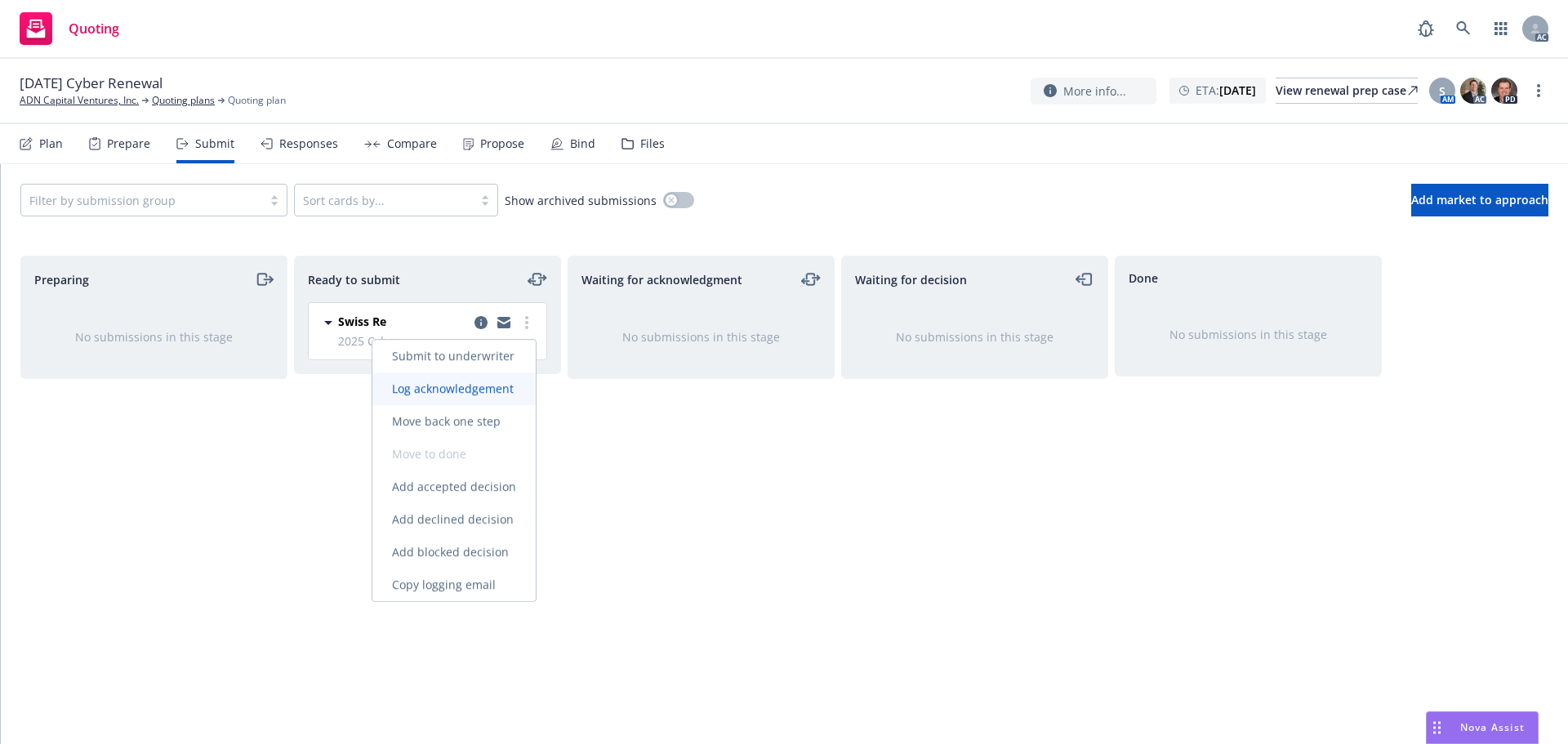
click at [462, 393] on span "Log acknowledgement" at bounding box center [453, 388] width 161 height 16
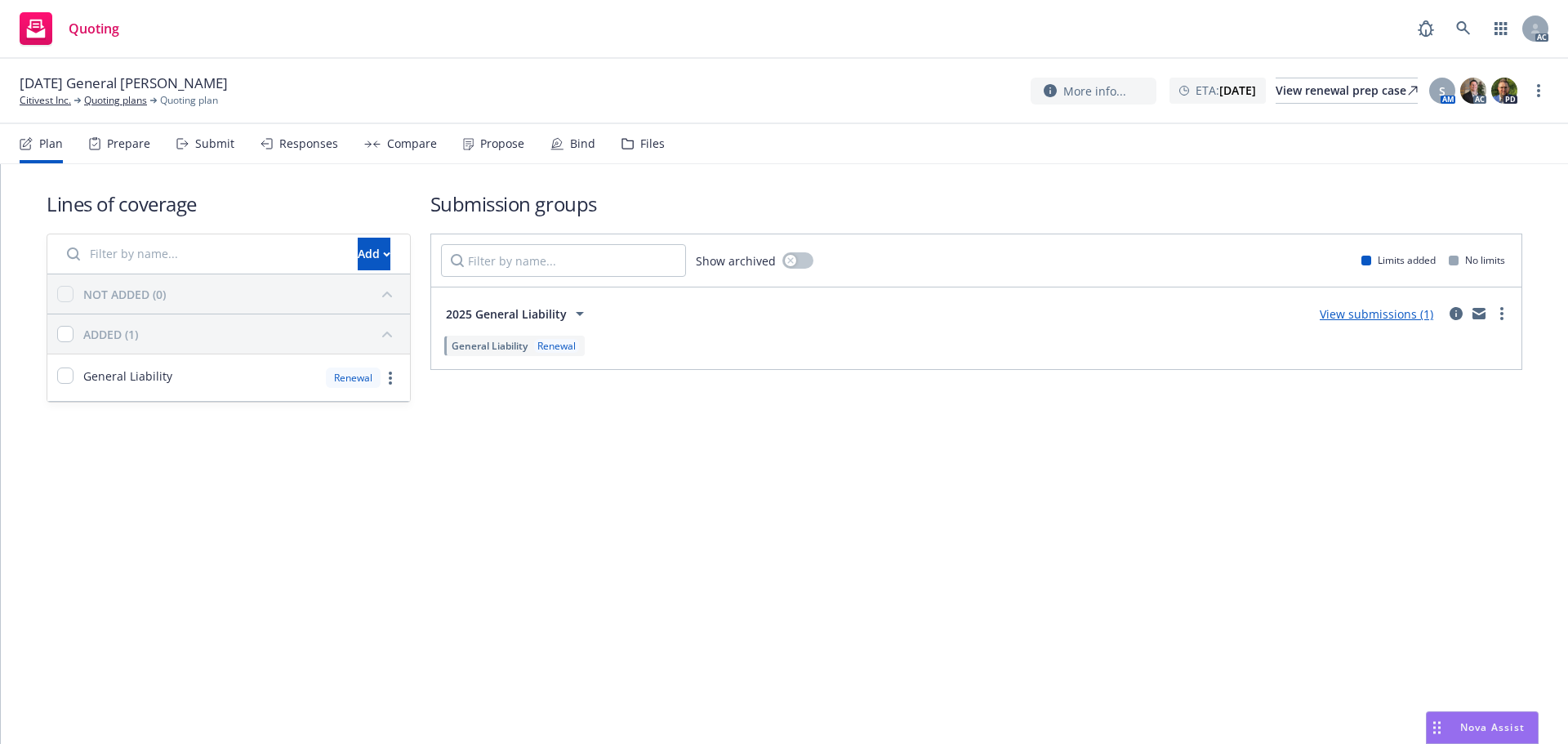
click at [202, 144] on div "Submit" at bounding box center [214, 143] width 39 height 13
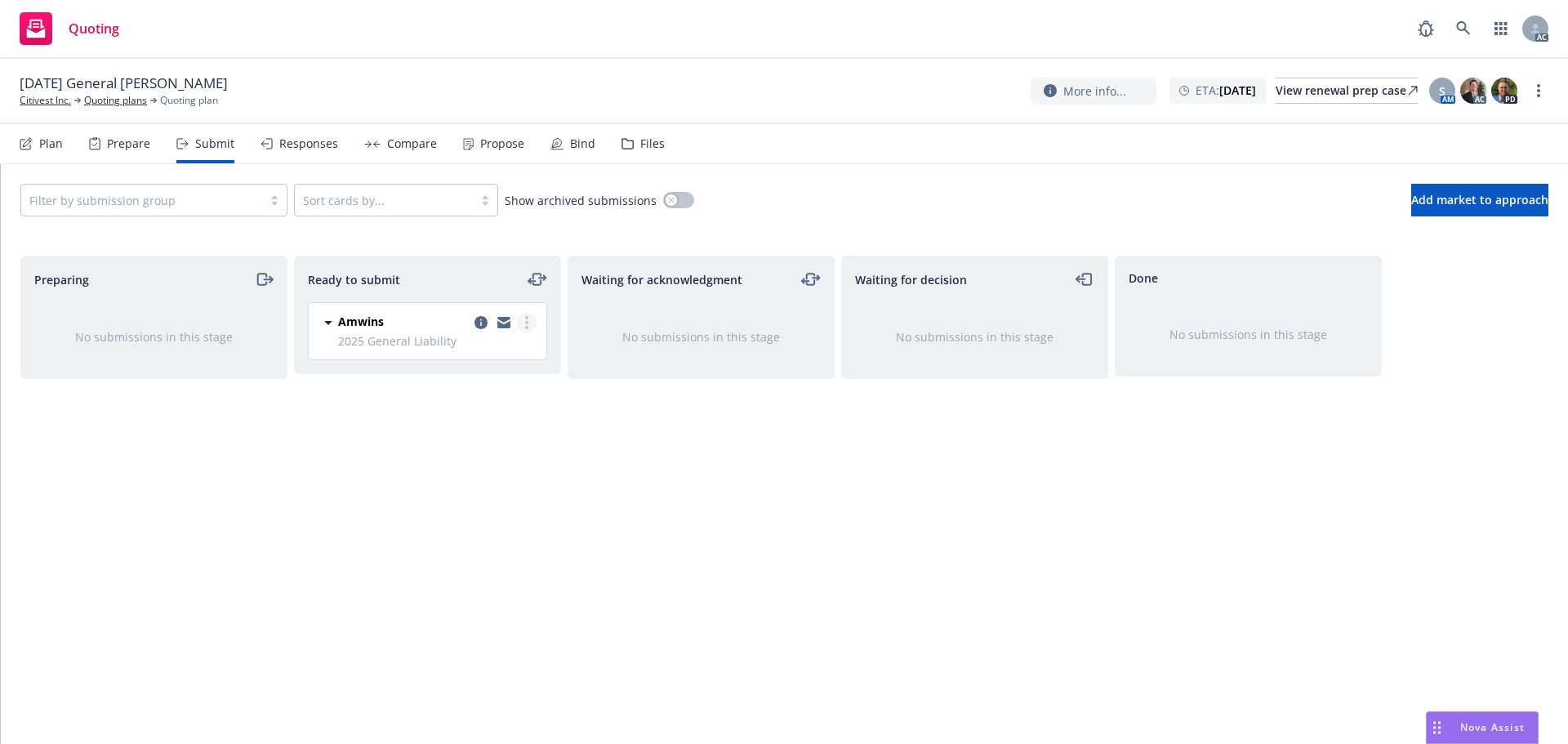
click at [522, 323] on link "more" at bounding box center [526, 323] width 20 height 20
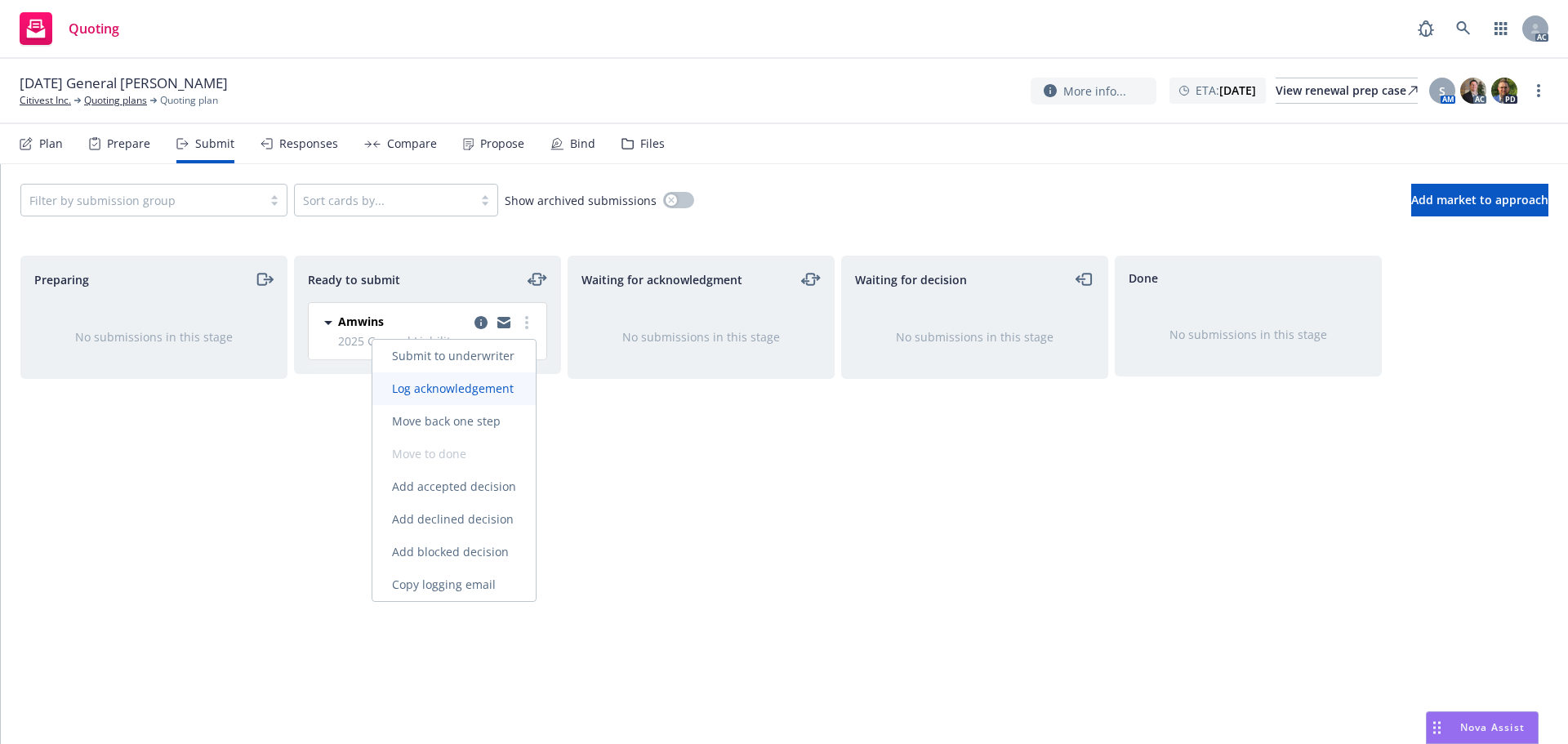
click at [482, 382] on span "Log acknowledgement" at bounding box center [453, 388] width 161 height 16
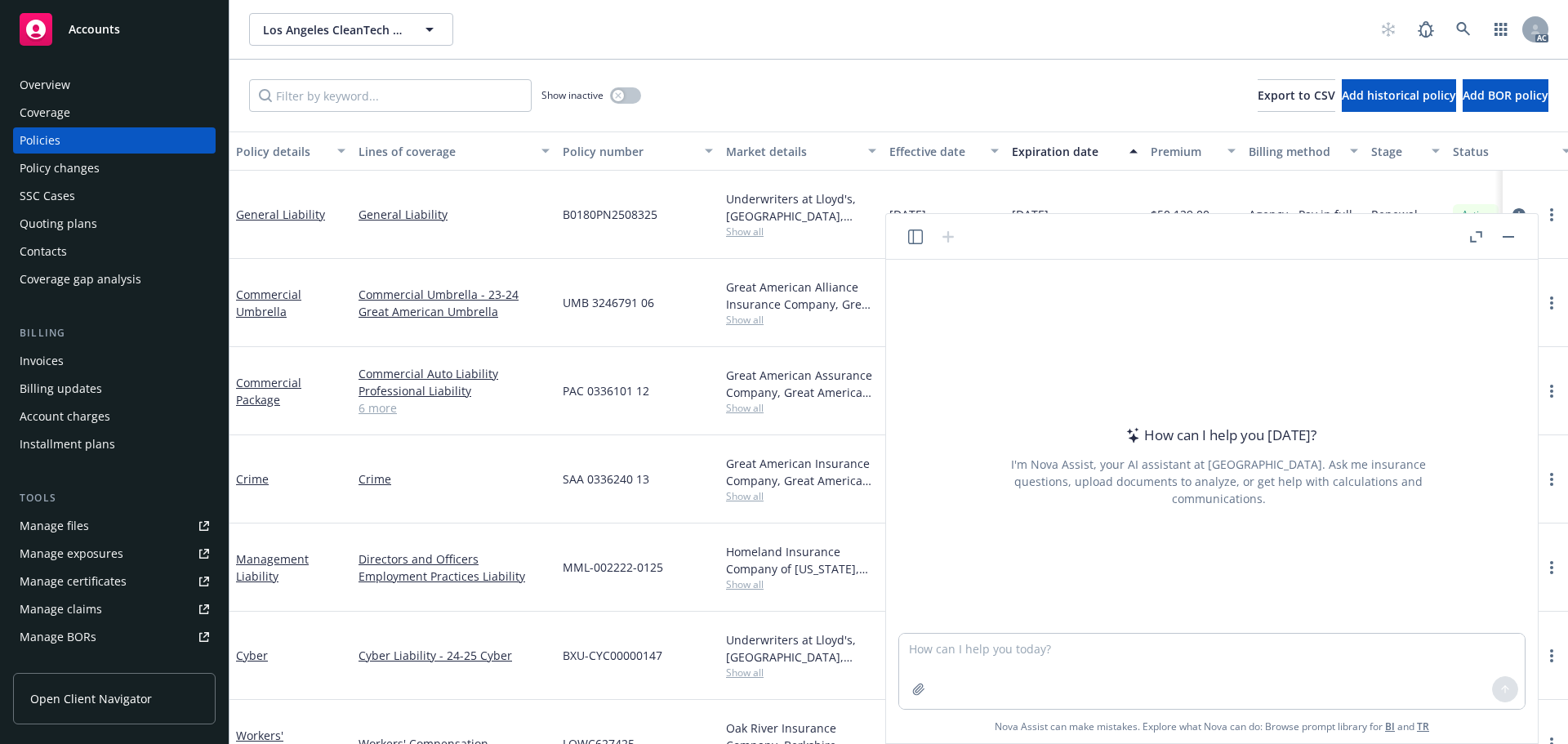
click at [1480, 229] on button "button" at bounding box center [1475, 237] width 20 height 20
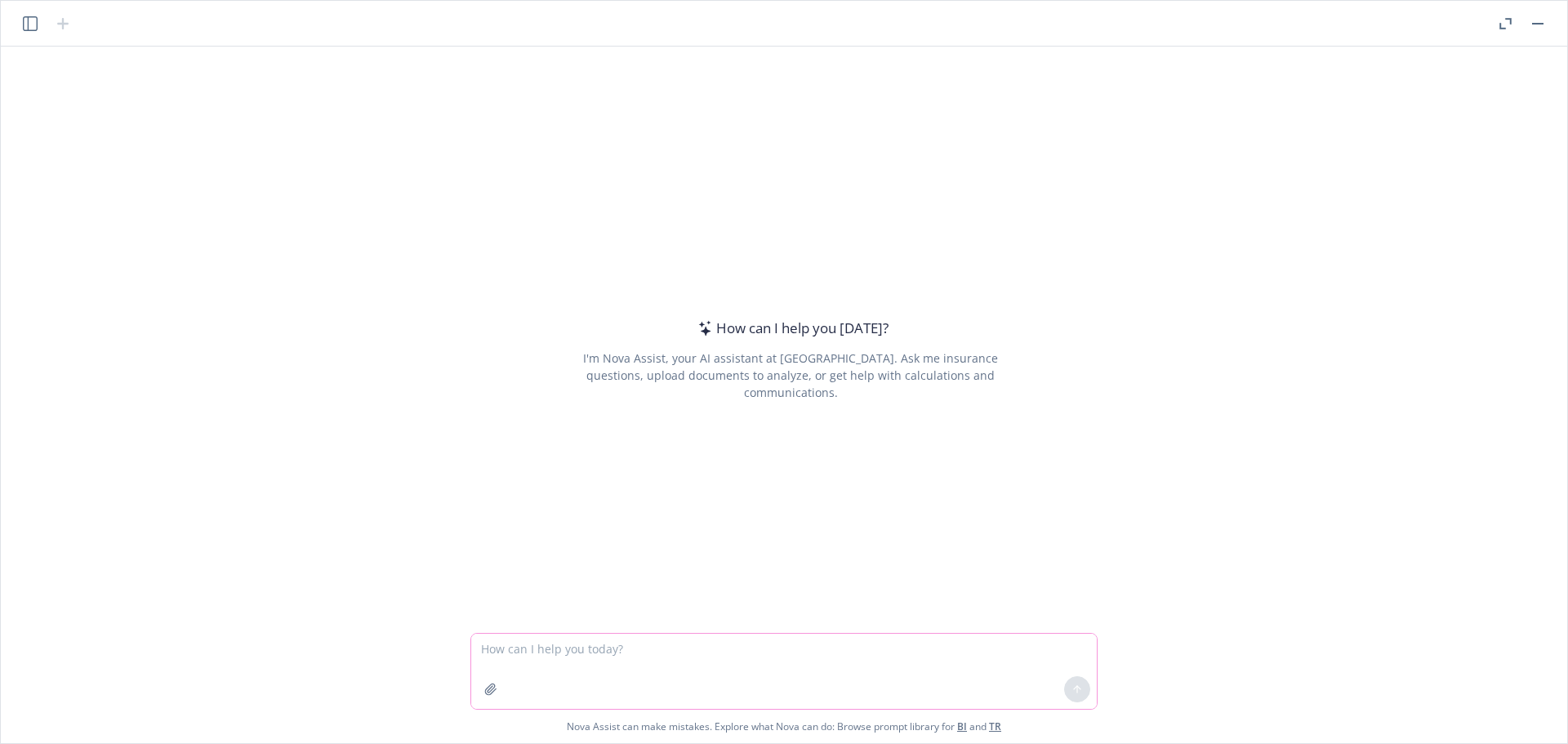
click at [615, 649] on textarea at bounding box center [783, 671] width 625 height 75
type textarea "please help perfect sentense and check grammar"
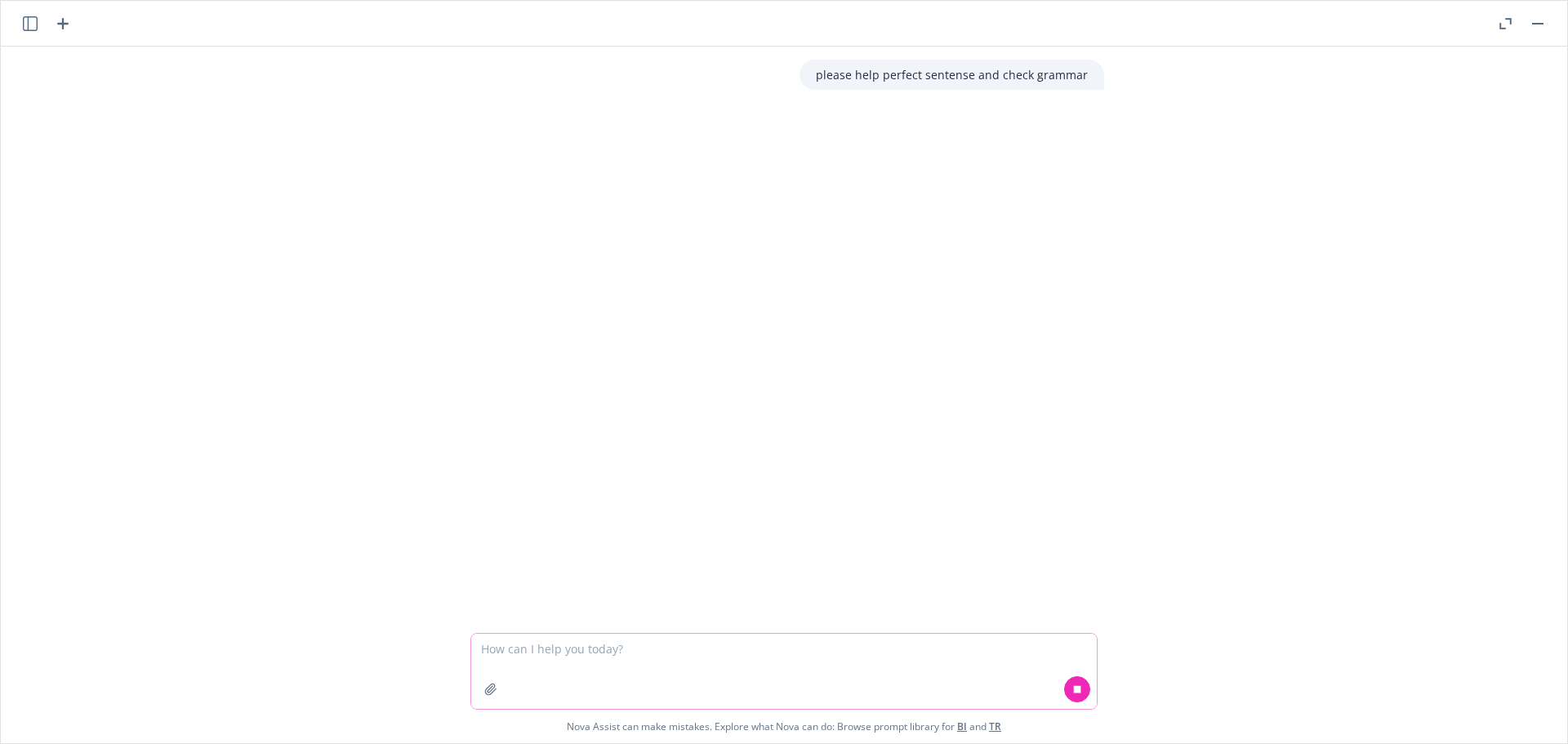
paste textarea "Hi Miles, according to Victoria, they will need SOV or ACORD application for th…"
type textarea "Hi Miles, according to Victoria, they will need SOV or ACORD application for th…"
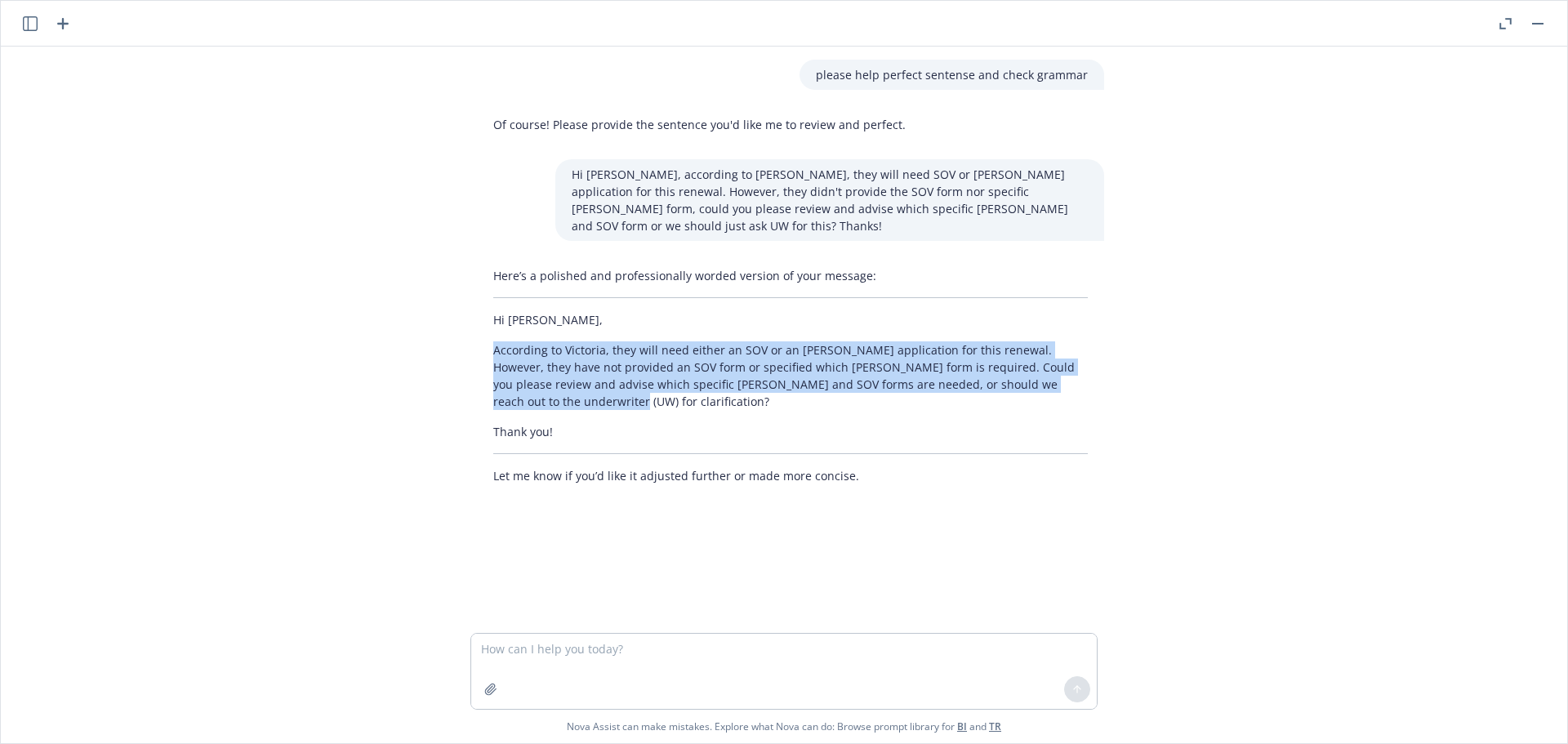
drag, startPoint x: 567, startPoint y: 384, endPoint x: 480, endPoint y: 331, distance: 101.9
click at [480, 331] on div "Here’s a polished and professionally worded version of your message: Hi Miles, …" at bounding box center [790, 375] width 627 height 231
copy p "According to Victoria, they will need either an SOV or an ACORD application for…"
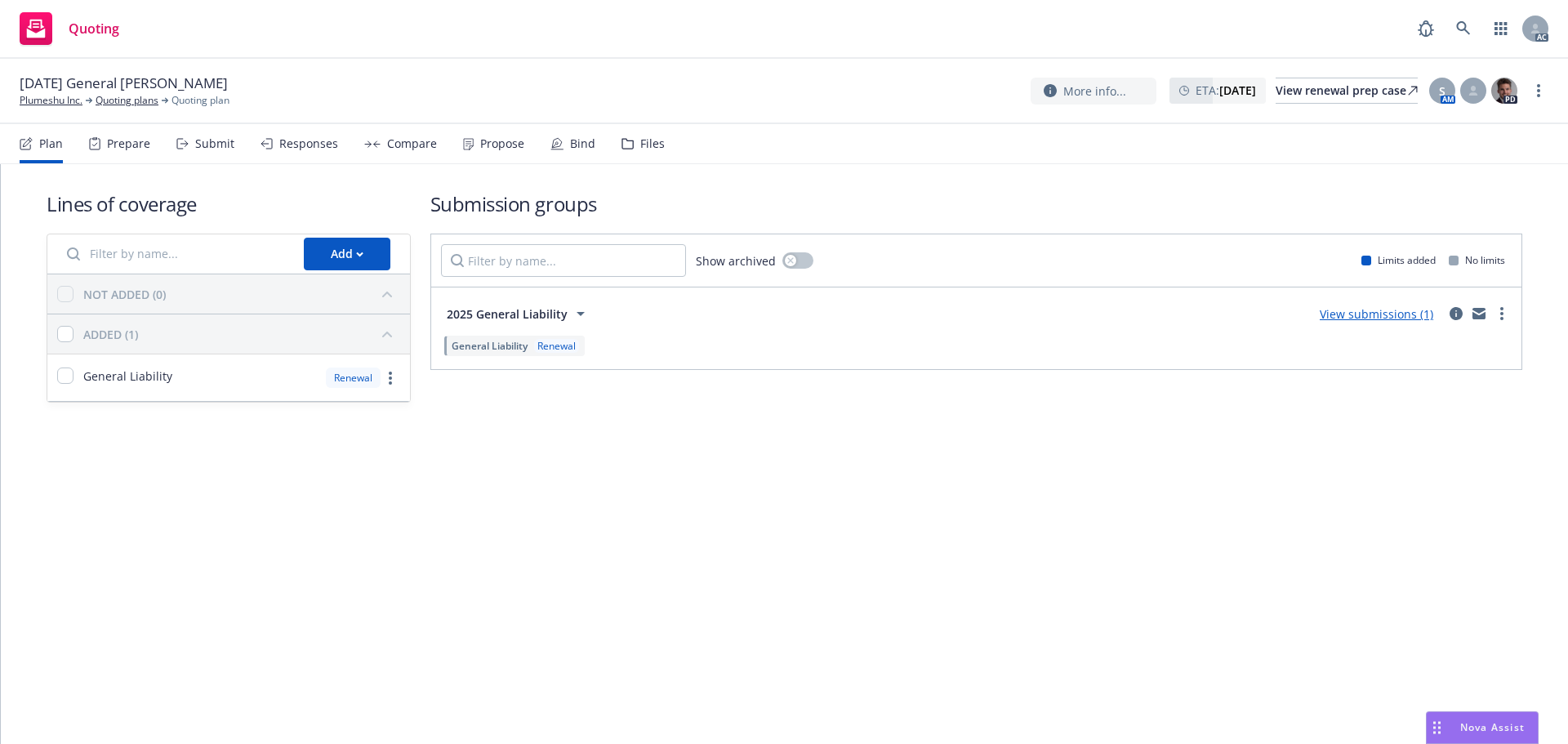
click at [212, 155] on div "Submit" at bounding box center [205, 143] width 58 height 39
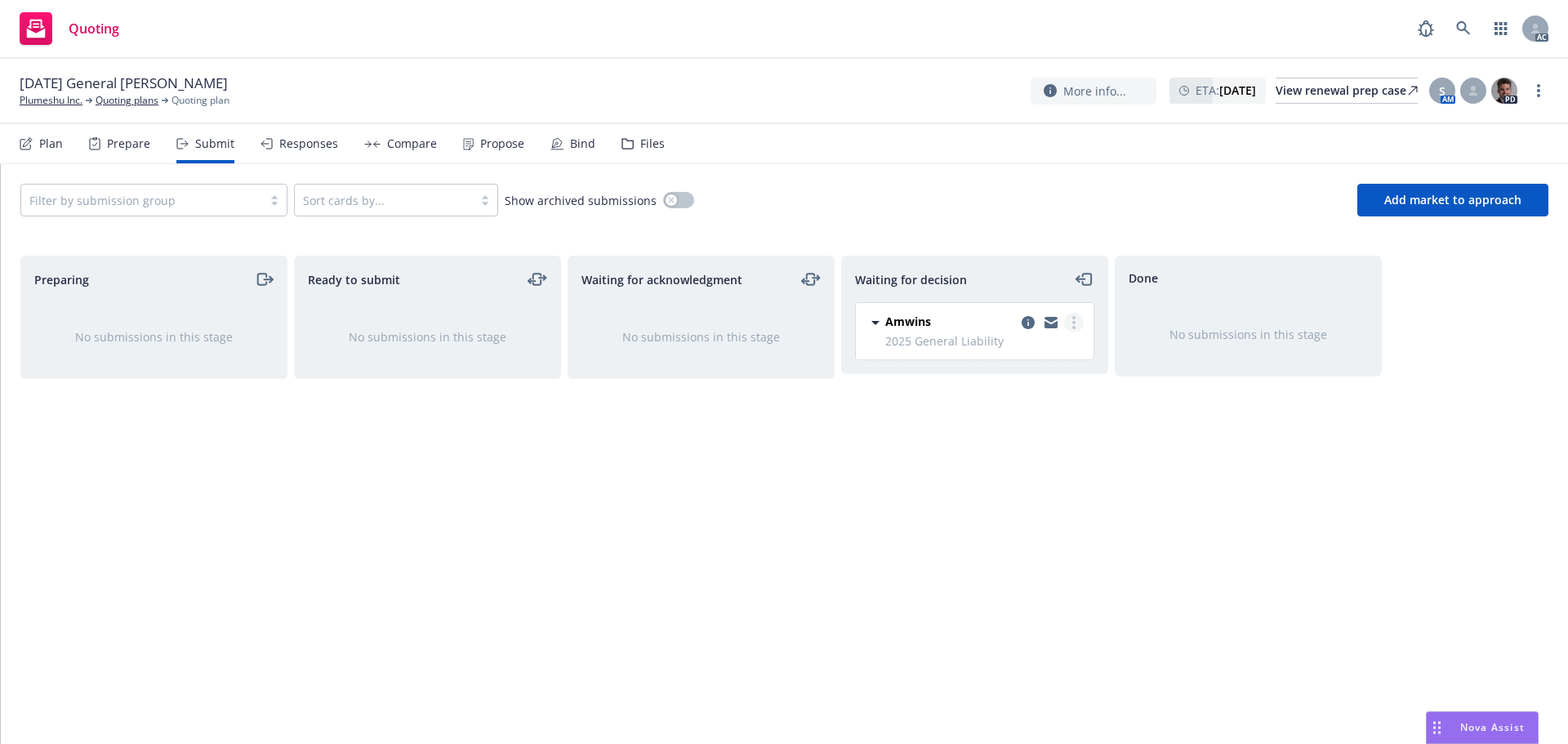
click at [1075, 316] on link "more" at bounding box center [1074, 323] width 20 height 20
click at [970, 422] on span "Add accepted decision" at bounding box center [1001, 421] width 163 height 16
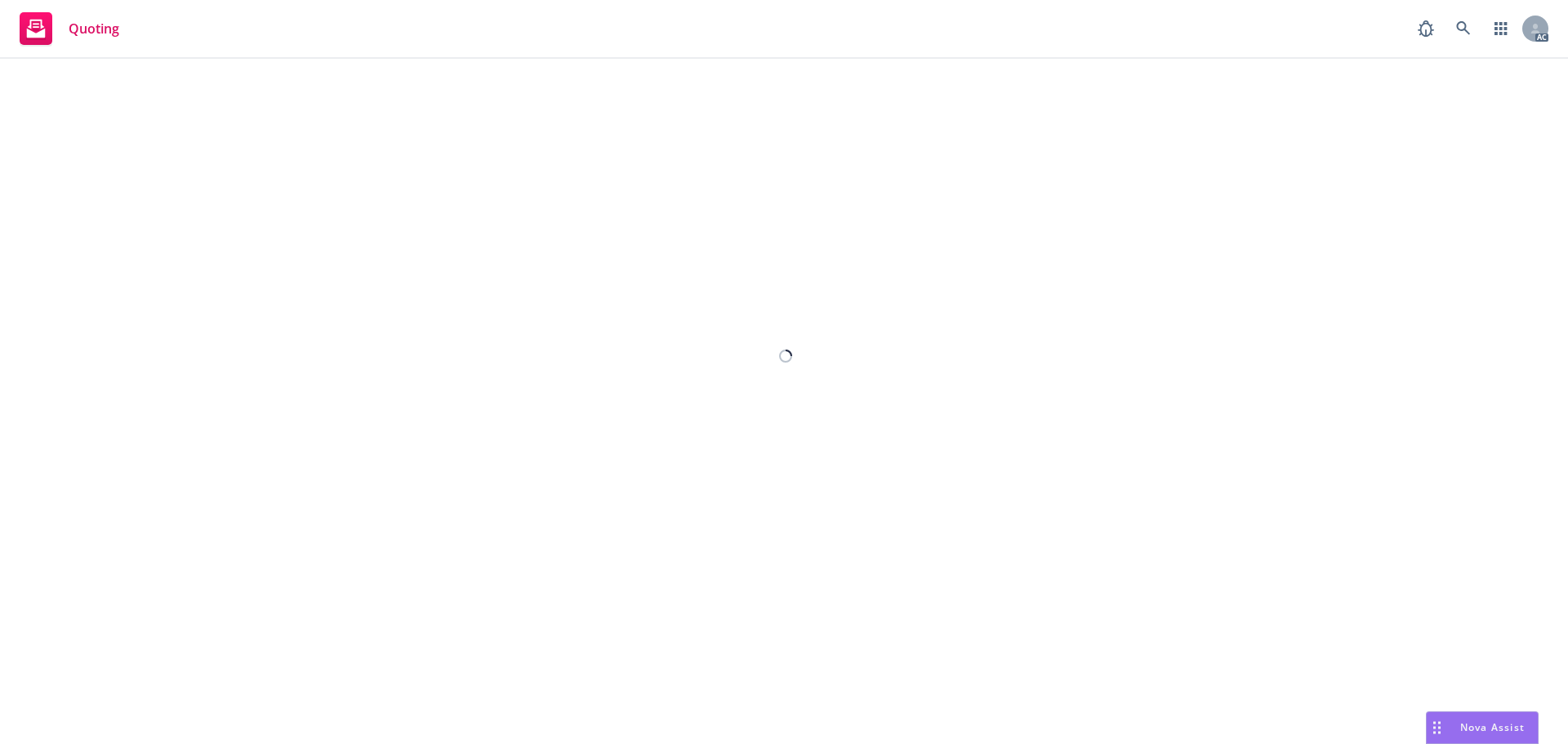
select select "12"
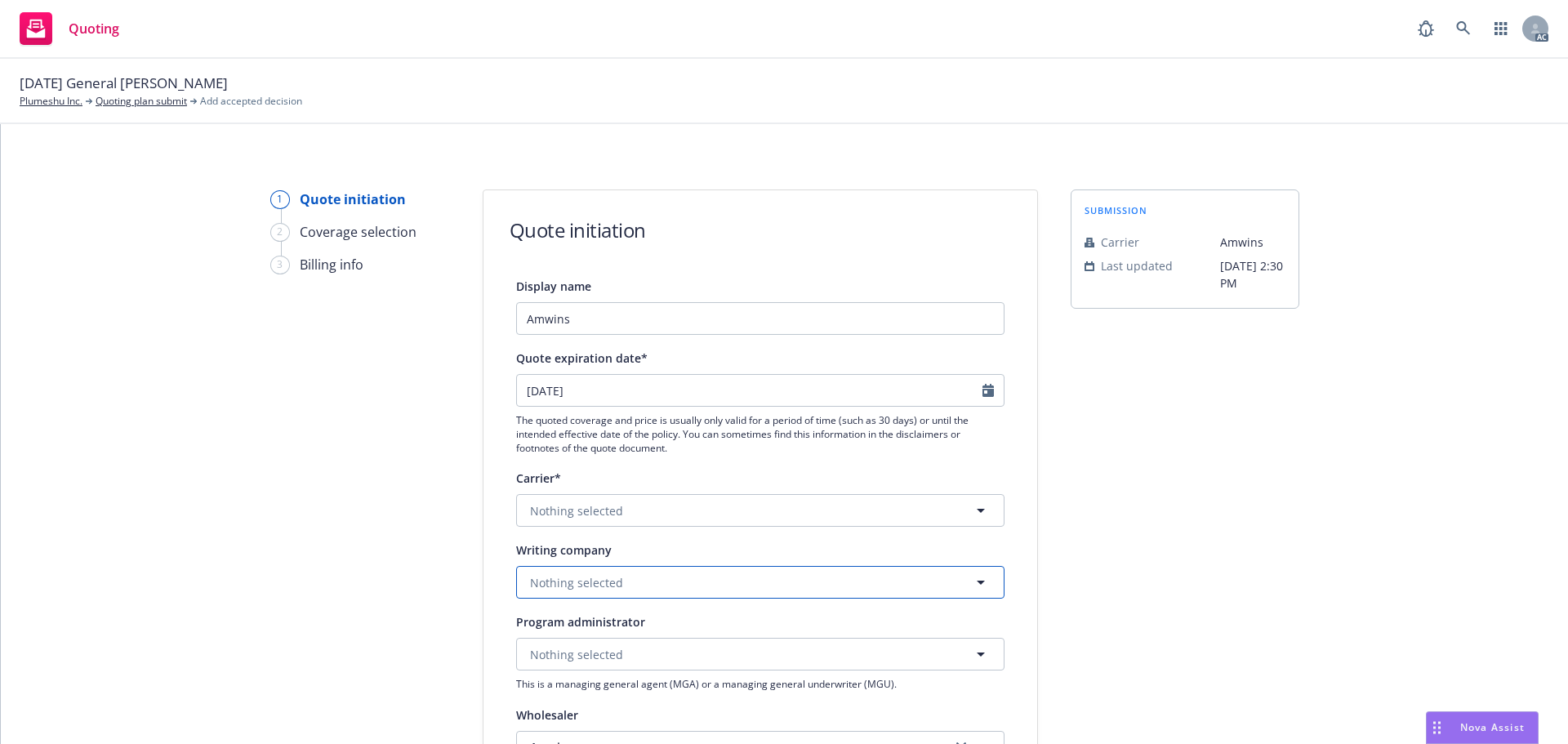
click at [562, 570] on button "Nothing selected" at bounding box center [760, 583] width 488 height 33
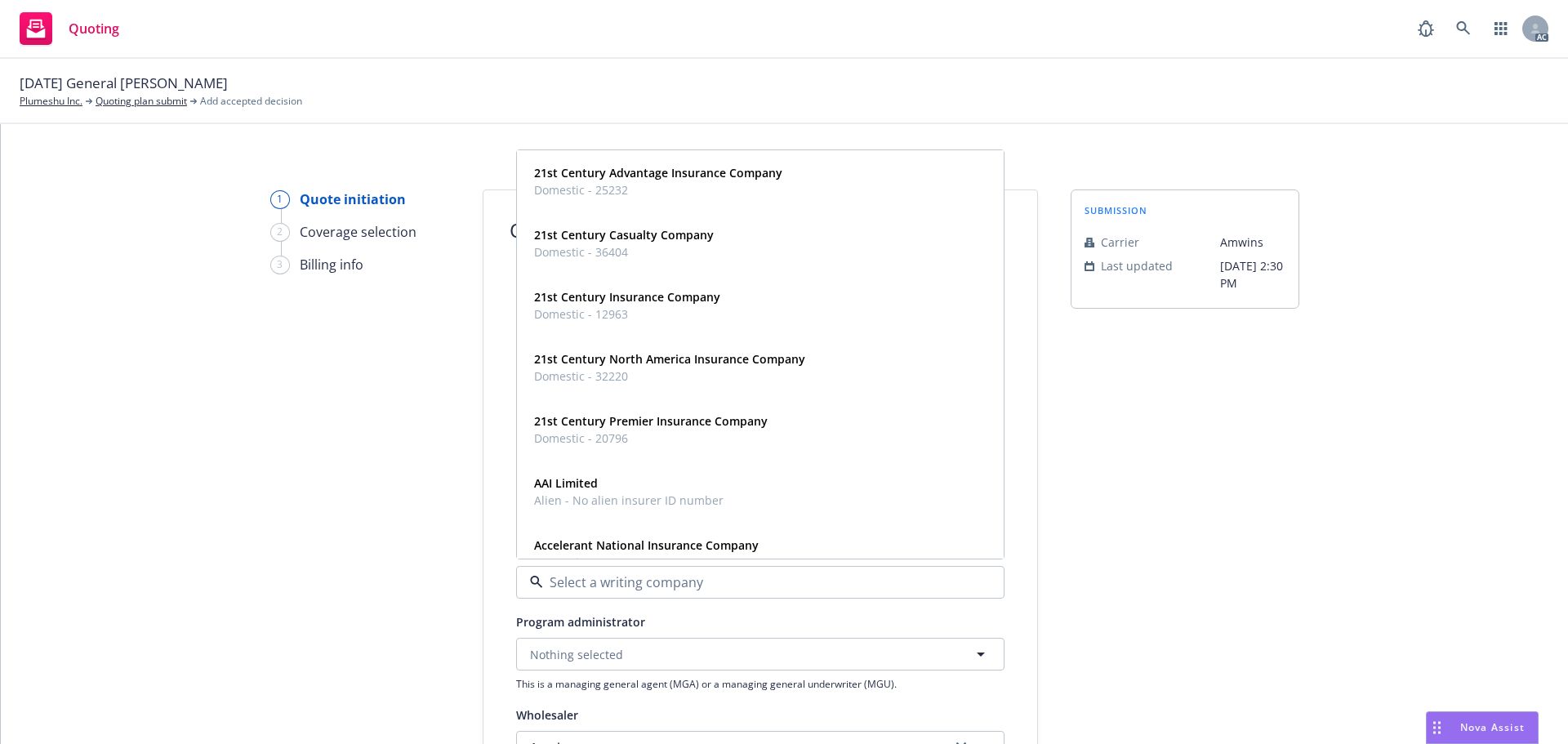
paste input "Kinsale Insurance Company"
type input "Kinsale Insurance Company"
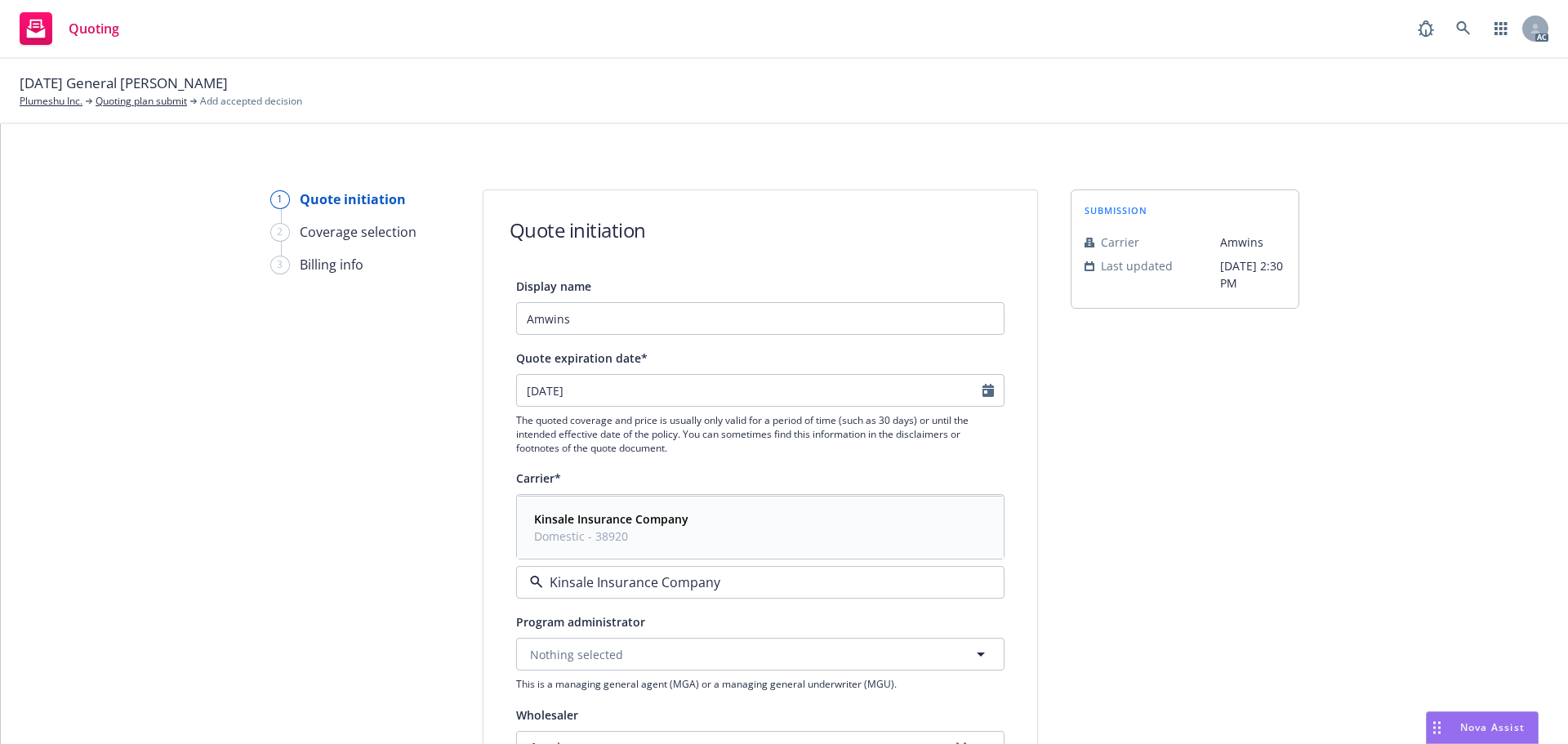
click at [565, 523] on strong "Kinsale Insurance Company" at bounding box center [611, 519] width 154 height 16
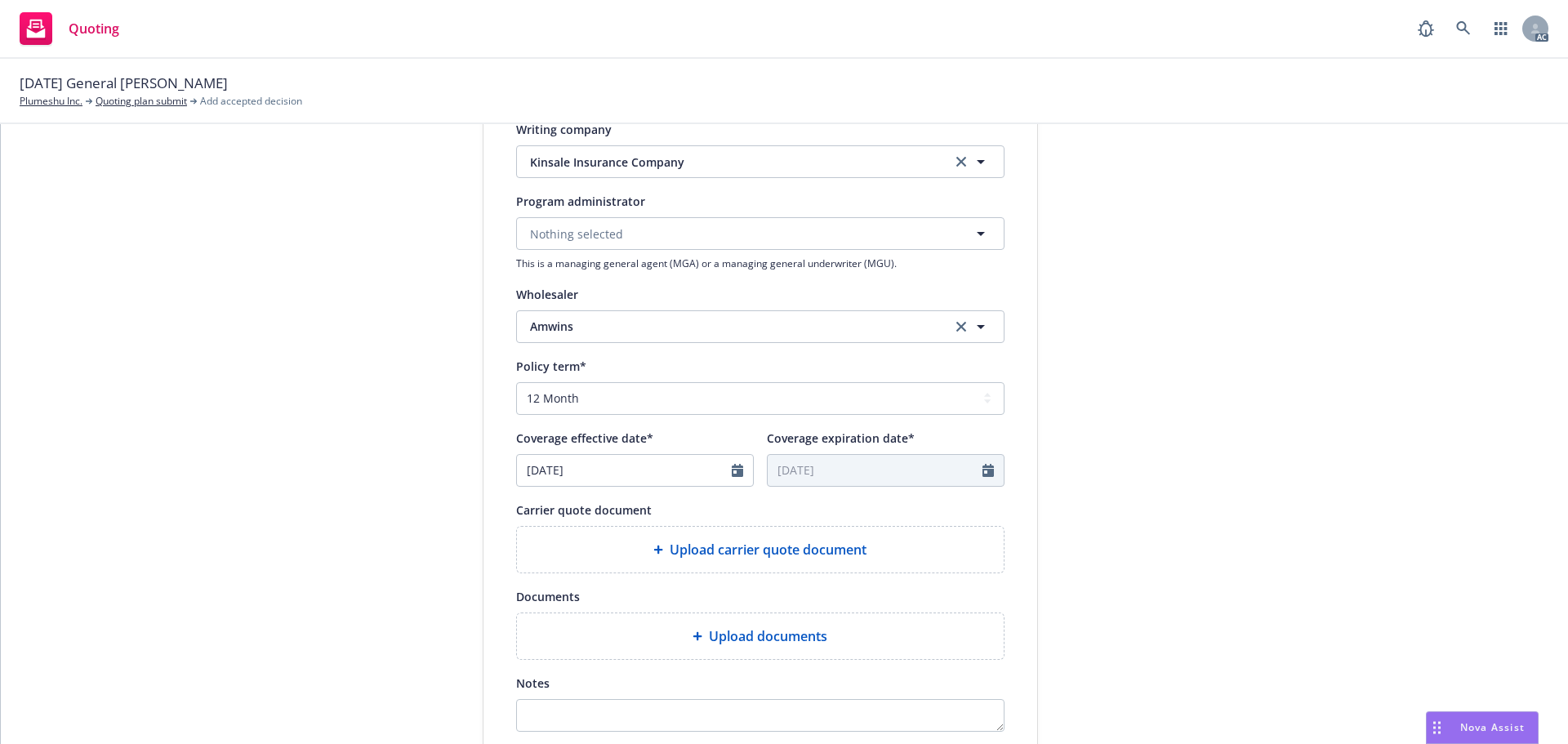
scroll to position [490, 0]
click at [739, 469] on div at bounding box center [742, 470] width 21 height 31
click at [733, 470] on icon "Calendar" at bounding box center [737, 469] width 11 height 13
select select "9"
click at [639, 618] on span "18" at bounding box center [643, 614] width 22 height 21
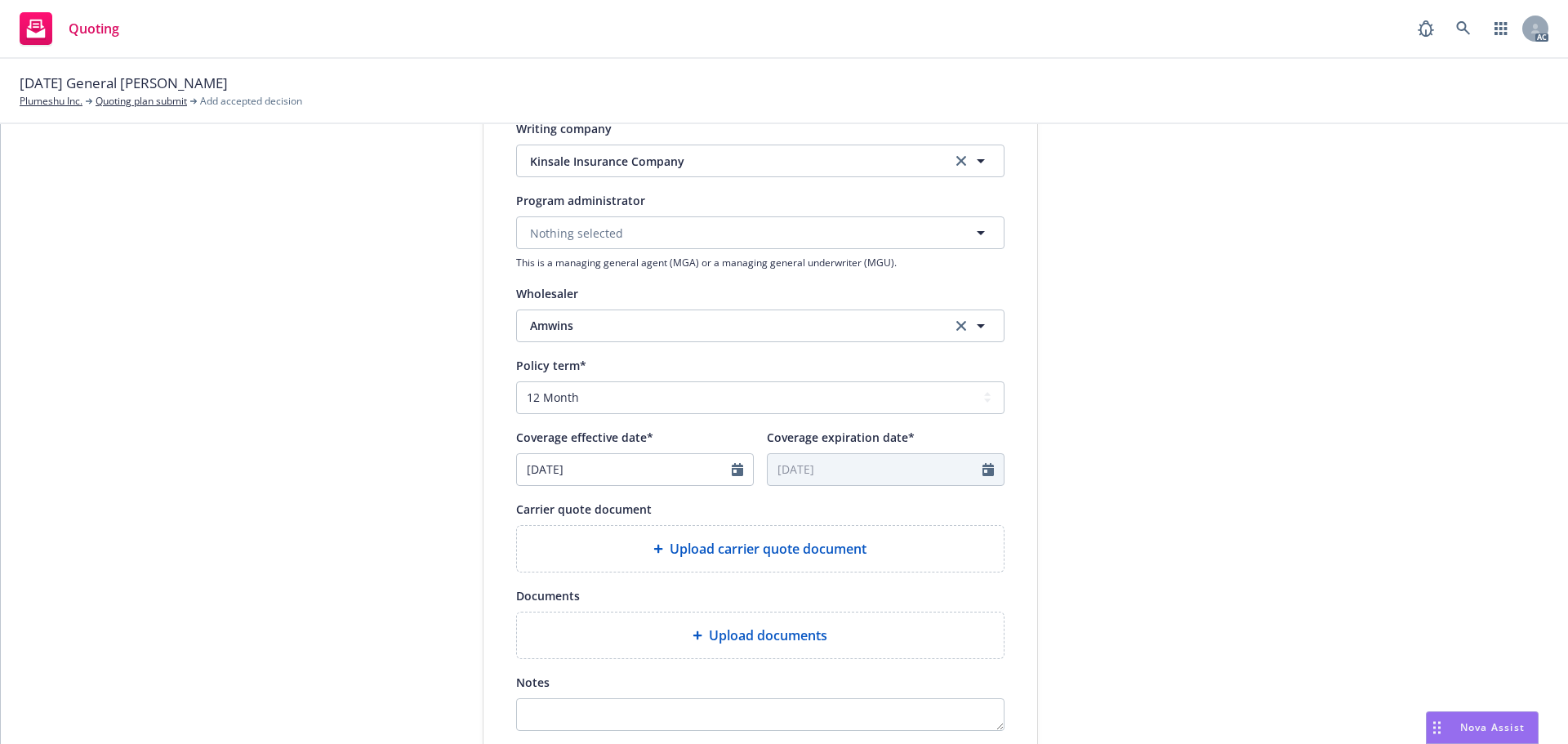
type input "18/9/2025"
type input "18/9/2026"
click at [820, 545] on span "Upload carrier quote document" at bounding box center [768, 549] width 197 height 20
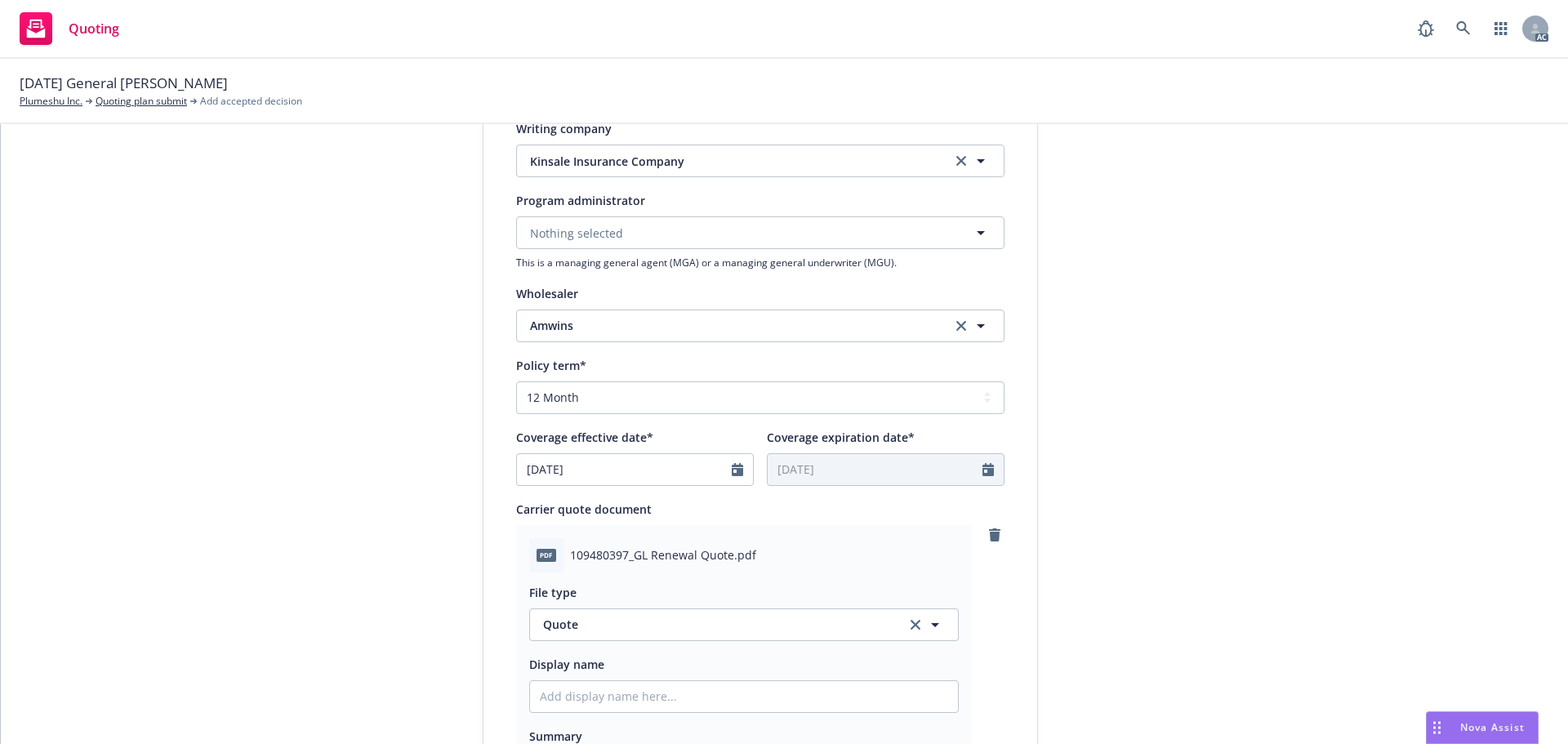
scroll to position [571, 0]
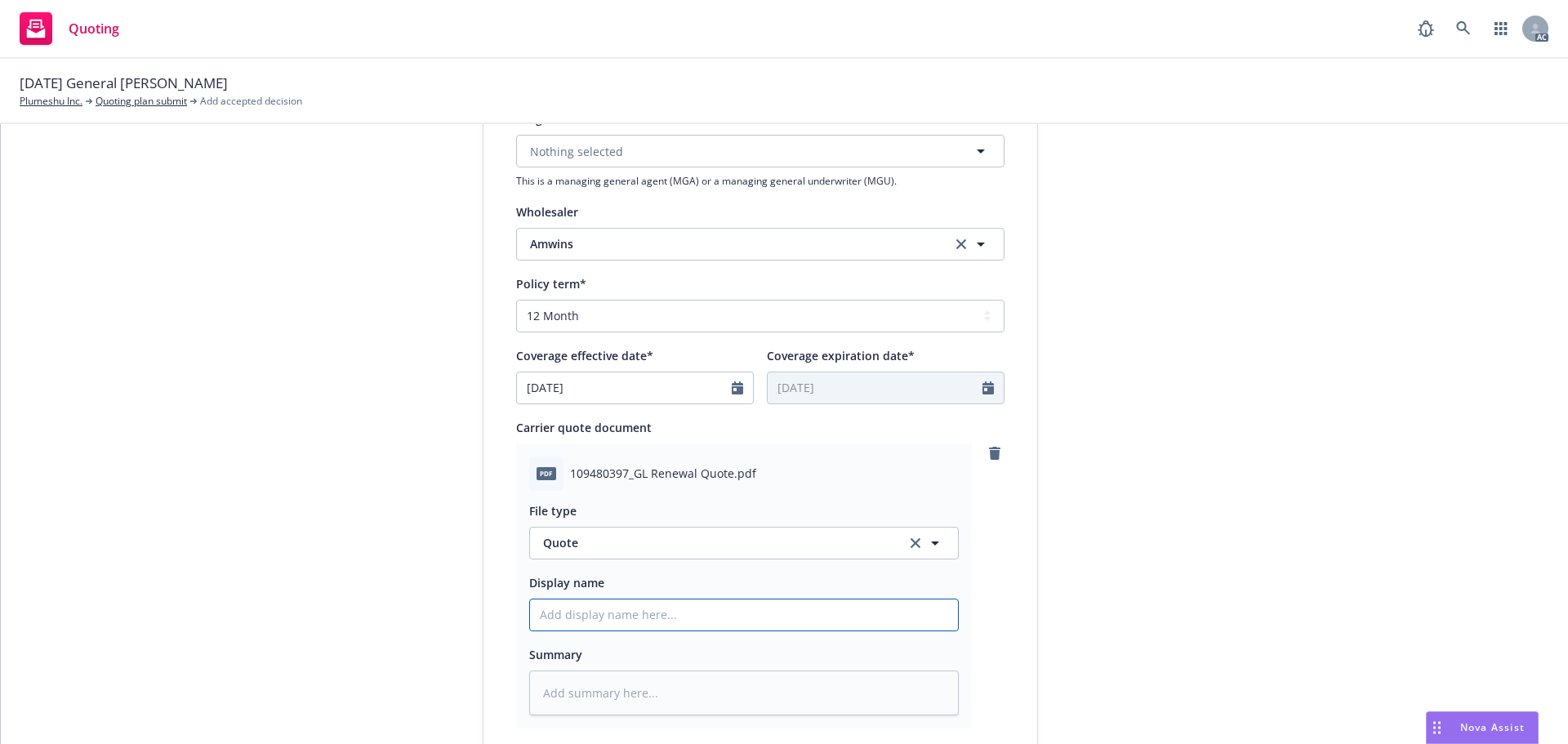
click at [581, 606] on input "Display name" at bounding box center [743, 615] width 428 height 31
type input "25-26 General Liability Quote"
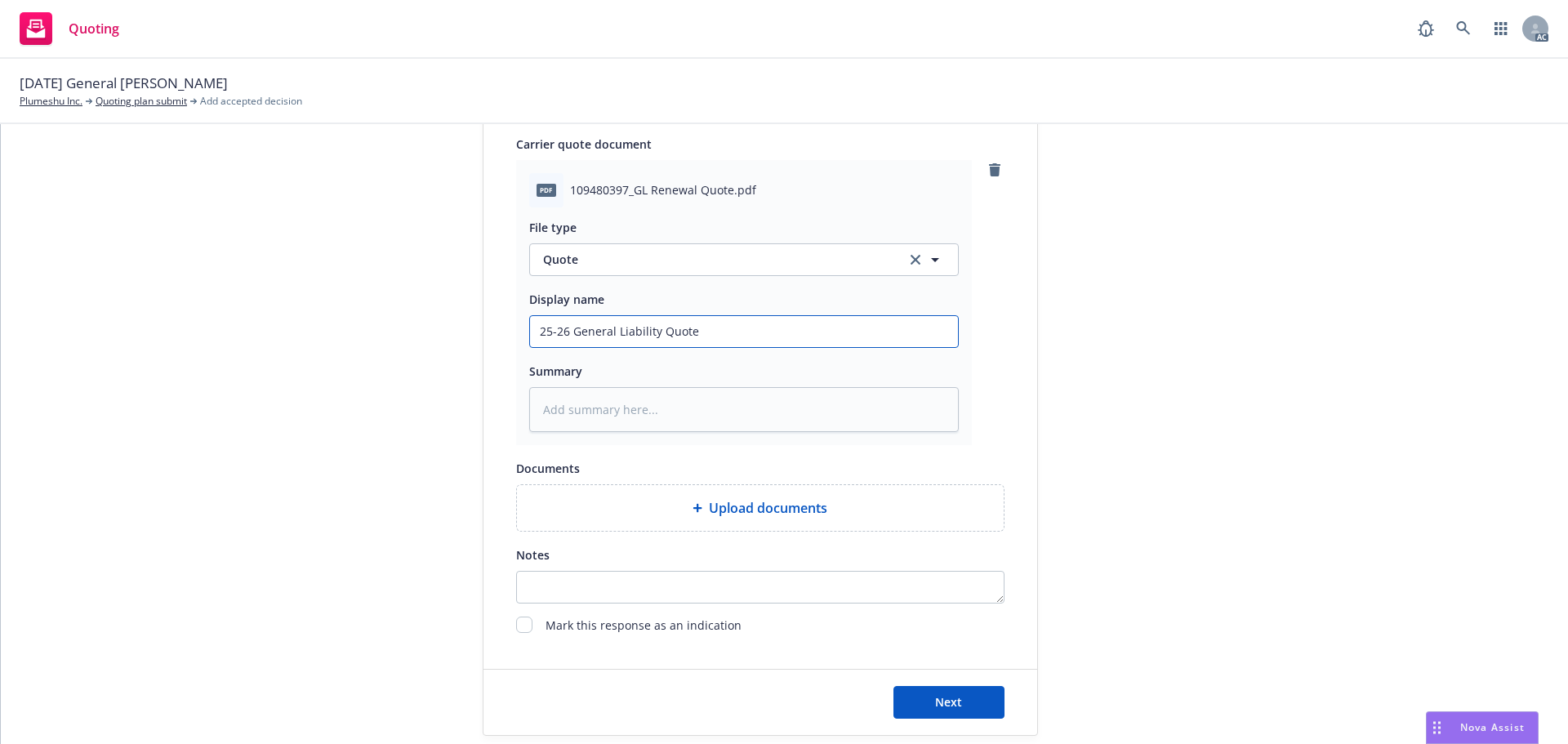
scroll to position [912, 0]
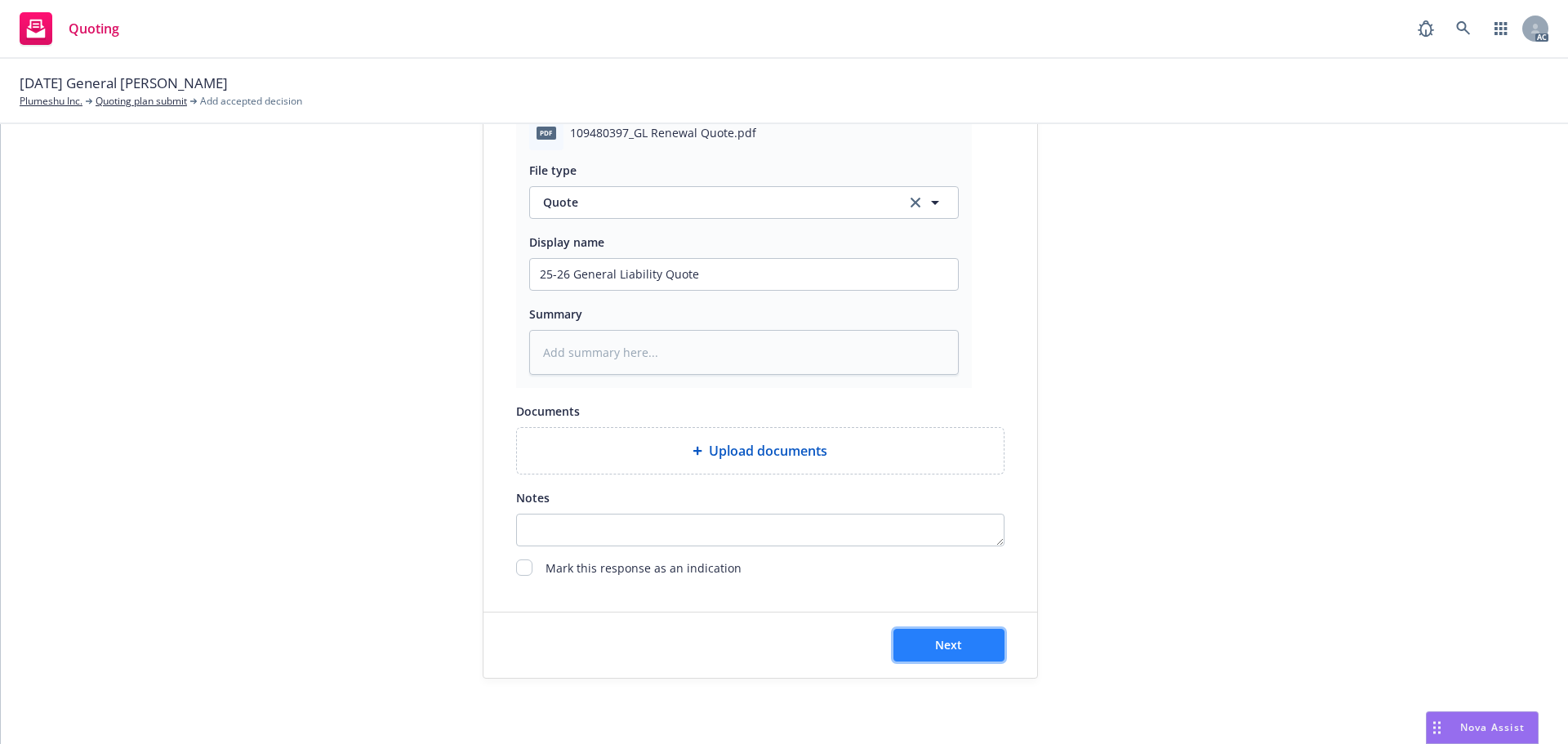
click at [962, 640] on button "Next" at bounding box center [949, 645] width 111 height 33
type textarea "x"
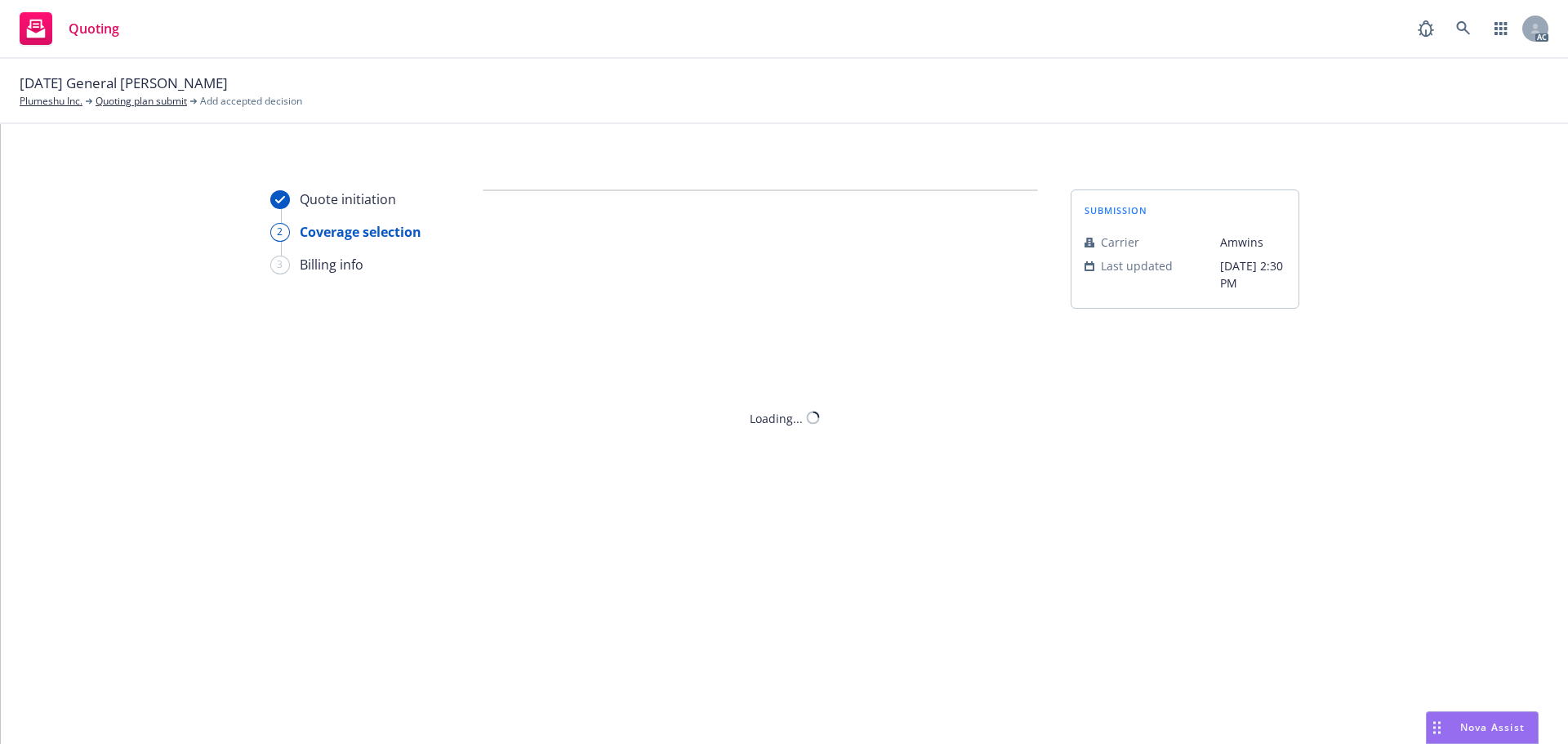
scroll to position [0, 0]
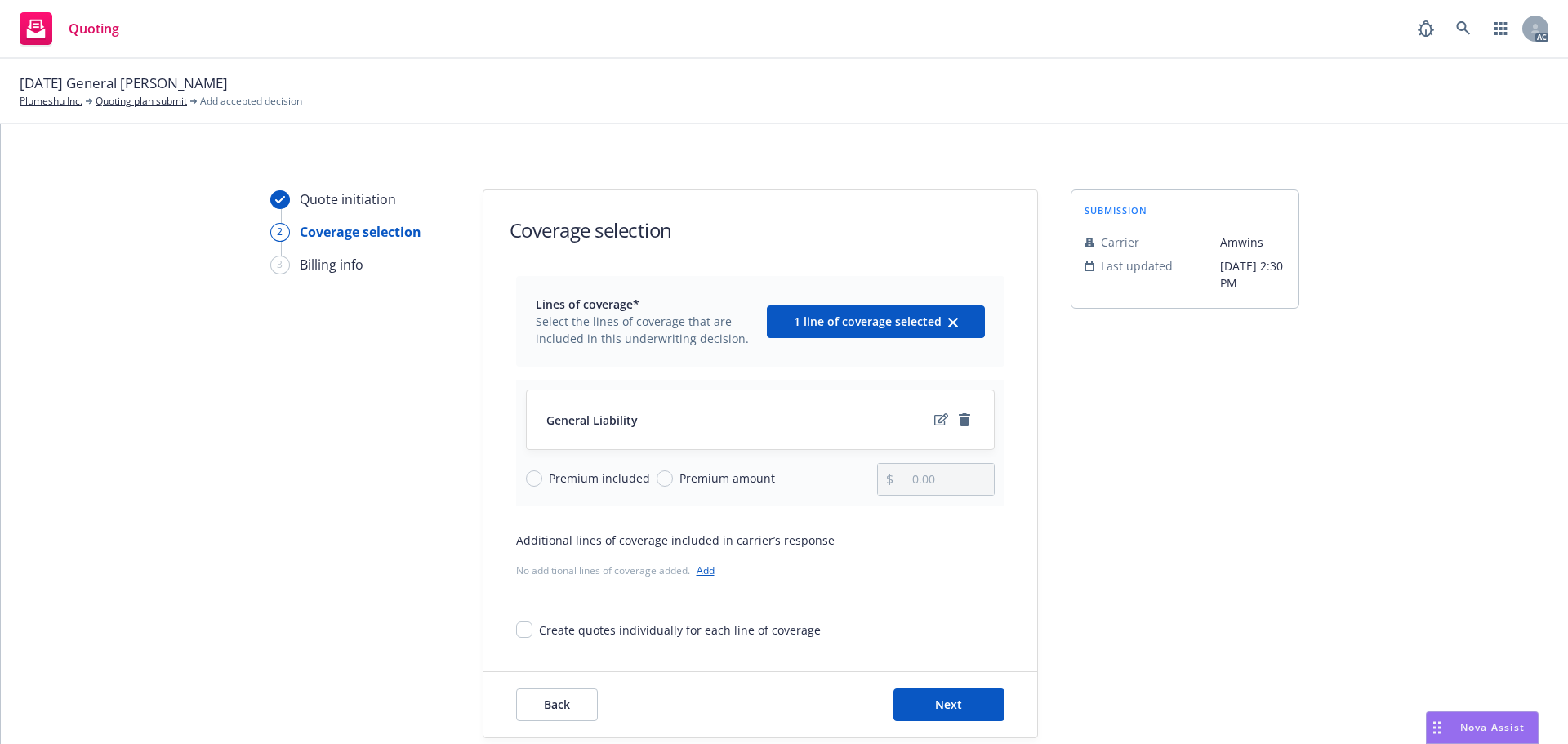
click at [951, 685] on div "Back Next" at bounding box center [760, 704] width 553 height 65
click at [949, 692] on button "Next" at bounding box center [949, 705] width 111 height 33
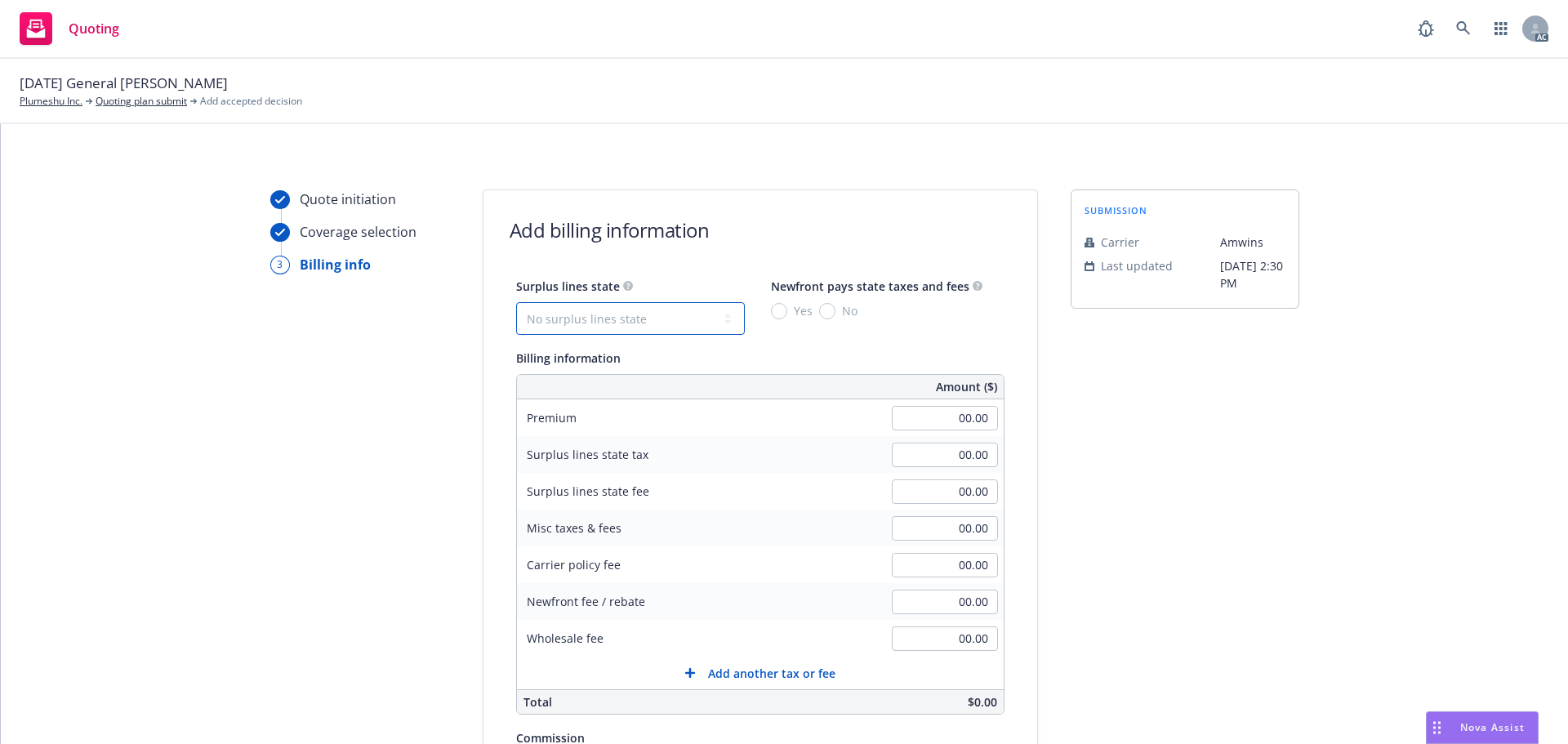
click at [584, 322] on select "No surplus lines state Alaska Alabama Arkansas Arizona California Colorado Conn…" at bounding box center [630, 318] width 229 height 33
select select "NY"
click at [516, 302] on select "No surplus lines state Alaska Alabama Arkansas Arizona California Colorado Conn…" at bounding box center [630, 318] width 229 height 33
click at [820, 315] on input "No" at bounding box center [827, 310] width 16 height 16
radio input "true"
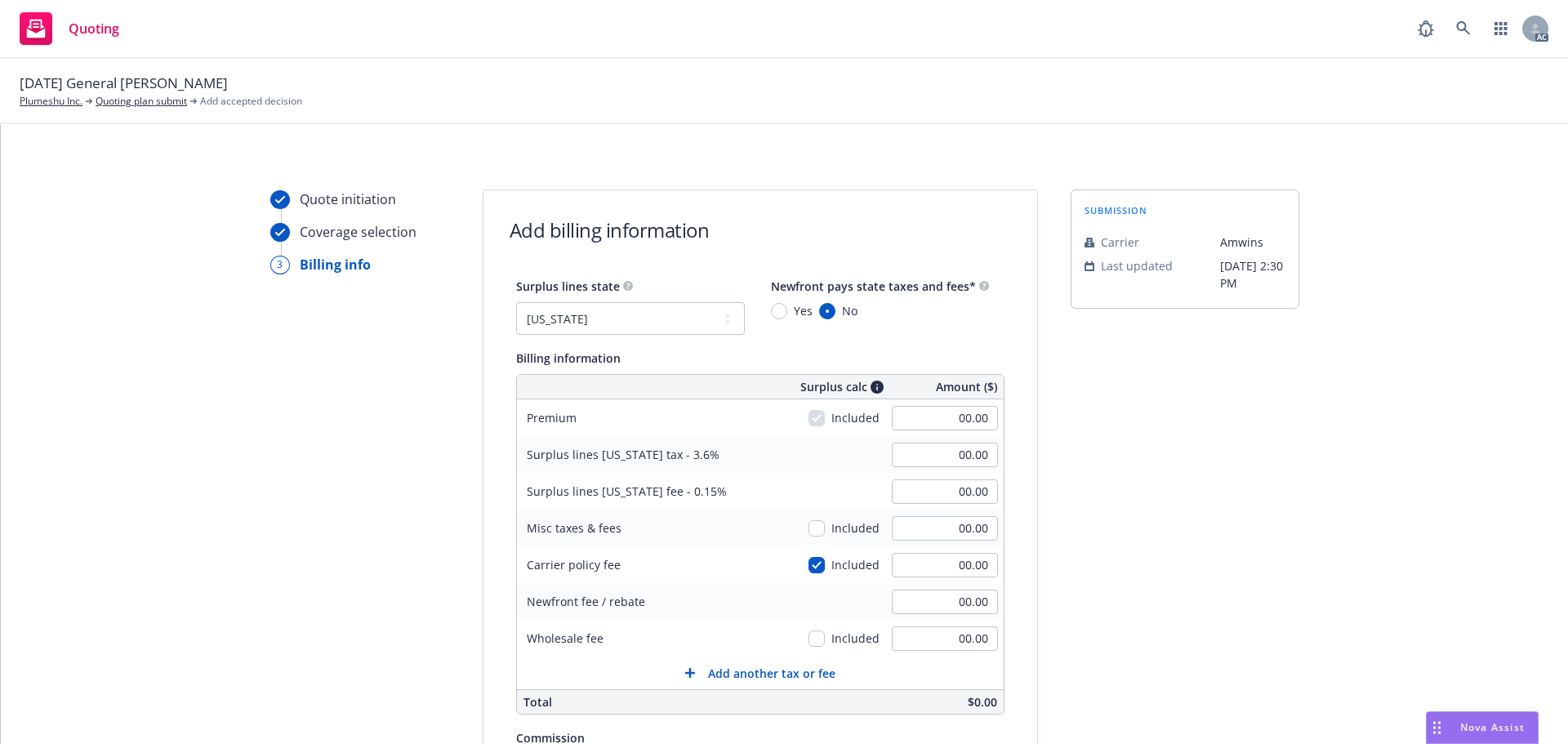
click at [913, 404] on div "00.00" at bounding box center [945, 417] width 118 height 36
click at [913, 417] on input "00.00" at bounding box center [944, 418] width 106 height 24
type input "2,700.00"
type input "97.20"
type input "4.05"
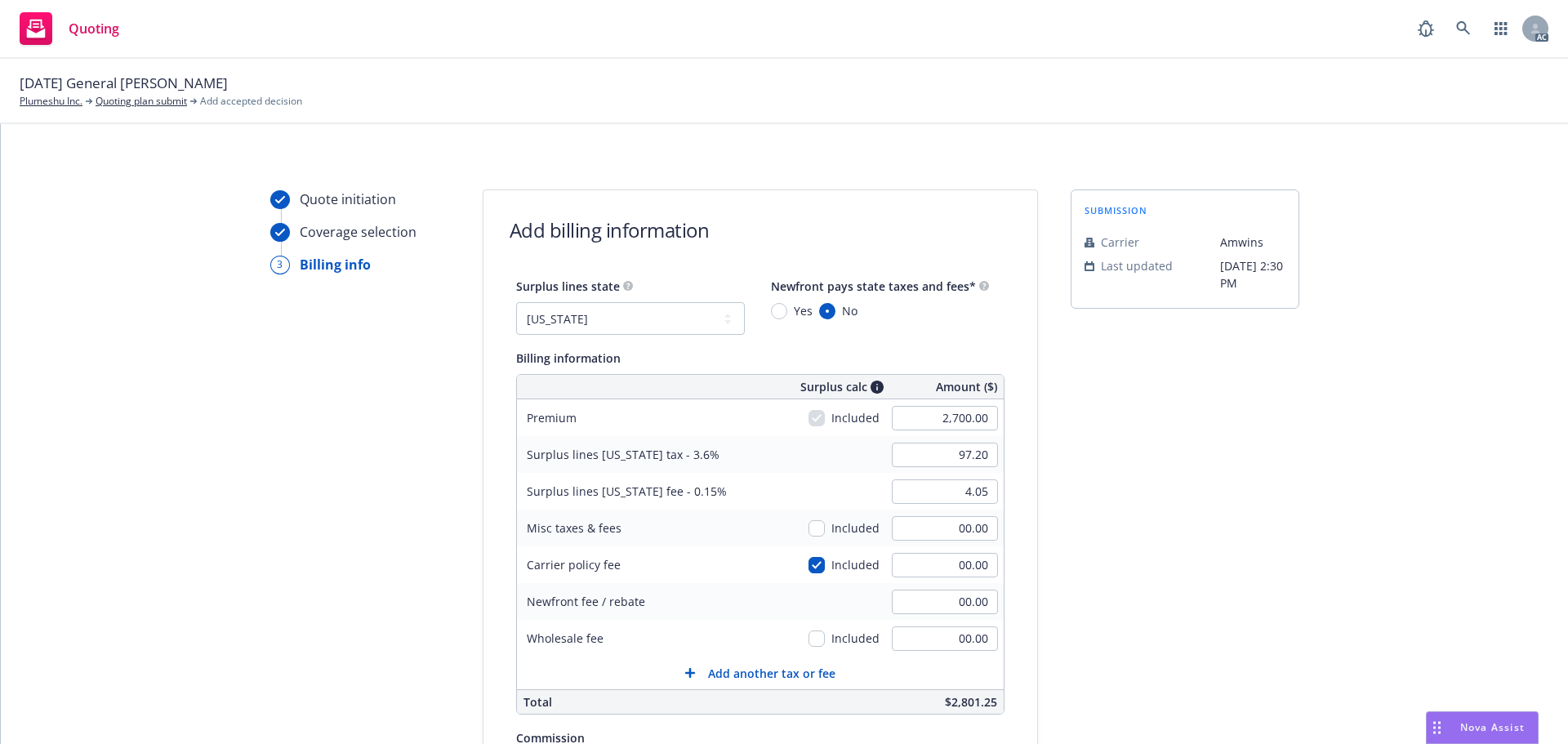
click at [1196, 410] on div "submission Carrier Amwins Last updated 6/23, 2:30 PM" at bounding box center [1186, 606] width 229 height 835
click at [912, 558] on input "00.00" at bounding box center [944, 565] width 106 height 24
type input "300"
type input "108.00"
type input "4.50"
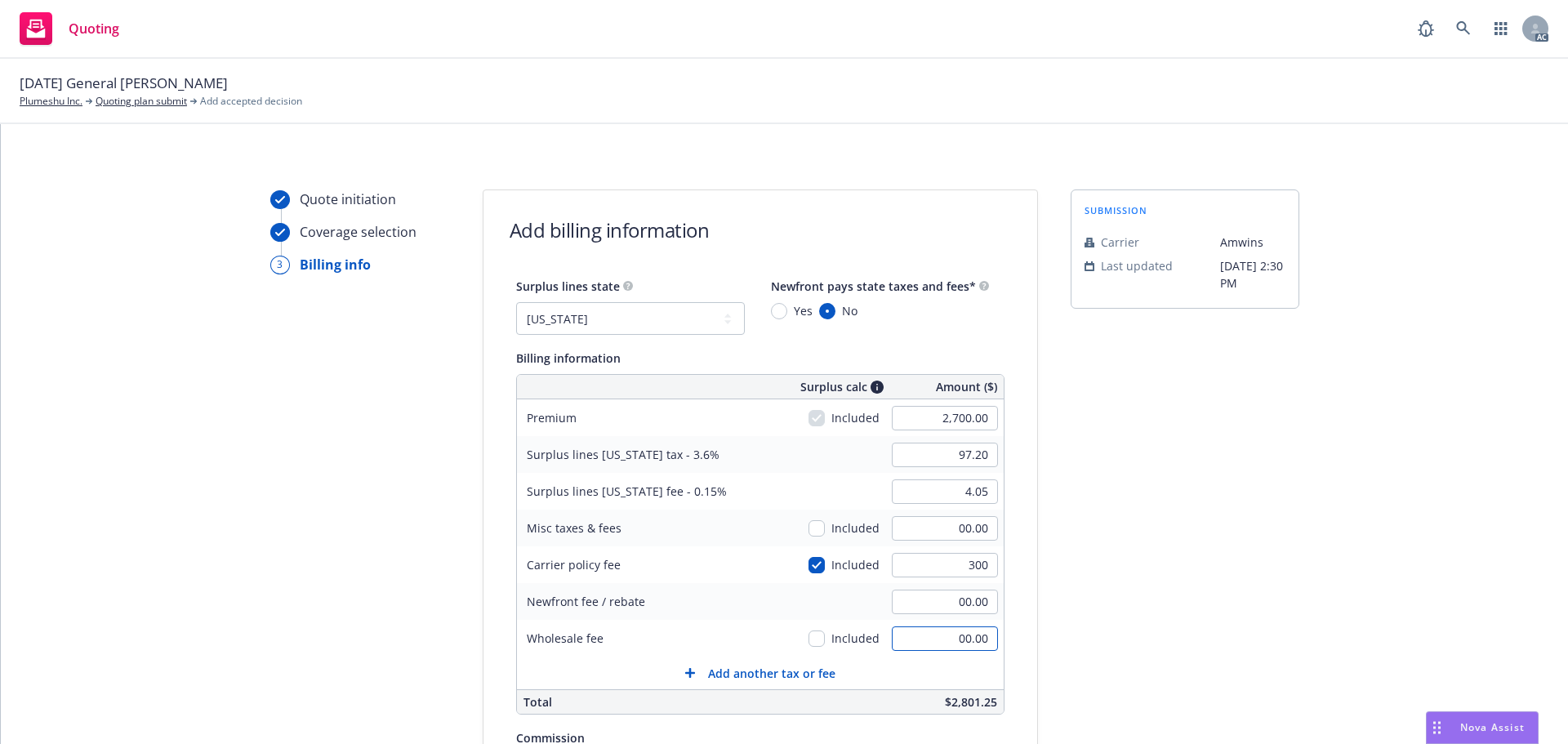
type input "300.00"
click at [944, 645] on input "00.00" at bounding box center [944, 638] width 106 height 24
type input "275.00"
click at [1140, 559] on div "submission Carrier Amwins Last updated 6/23, 2:30 PM" at bounding box center [1186, 606] width 229 height 835
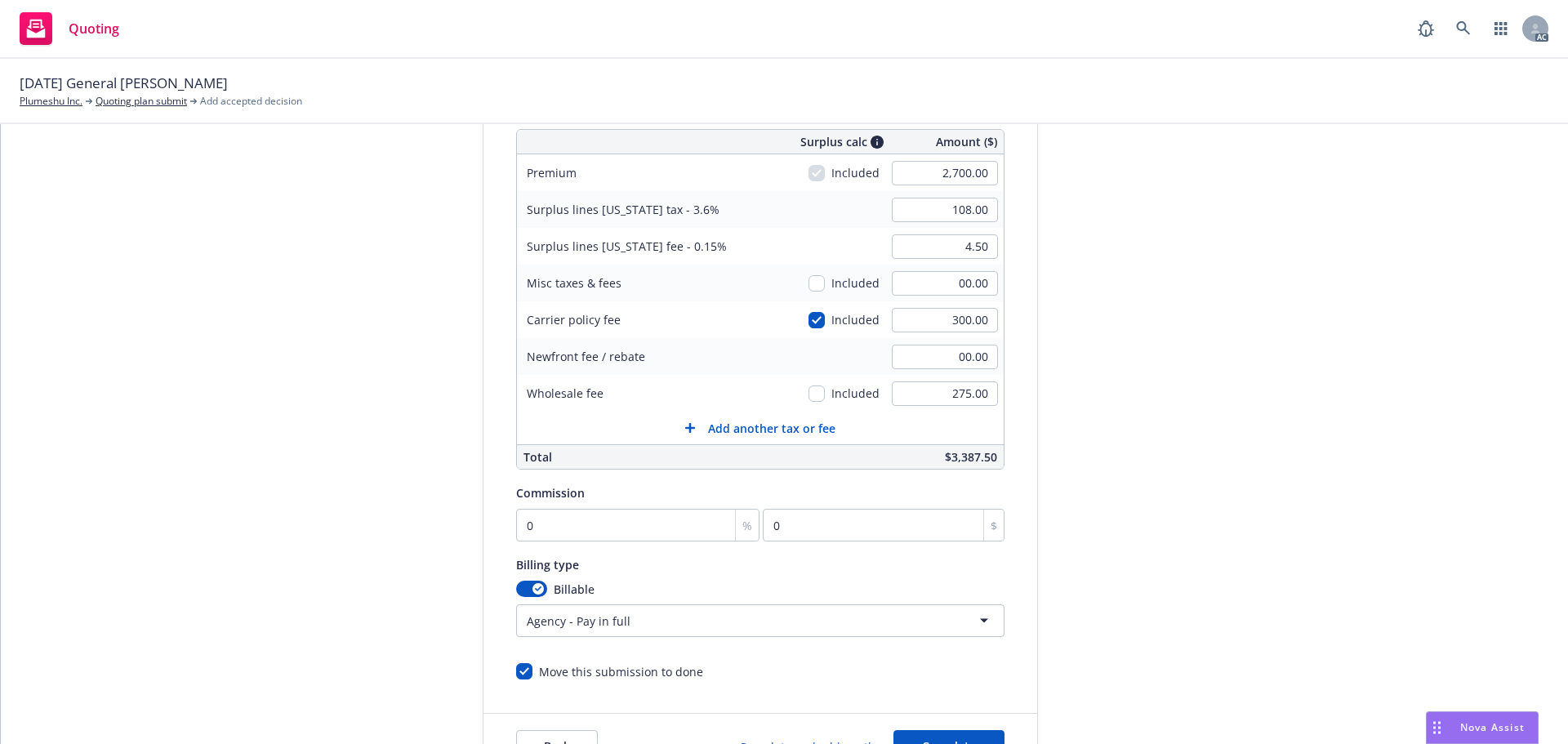
scroll to position [327, 0]
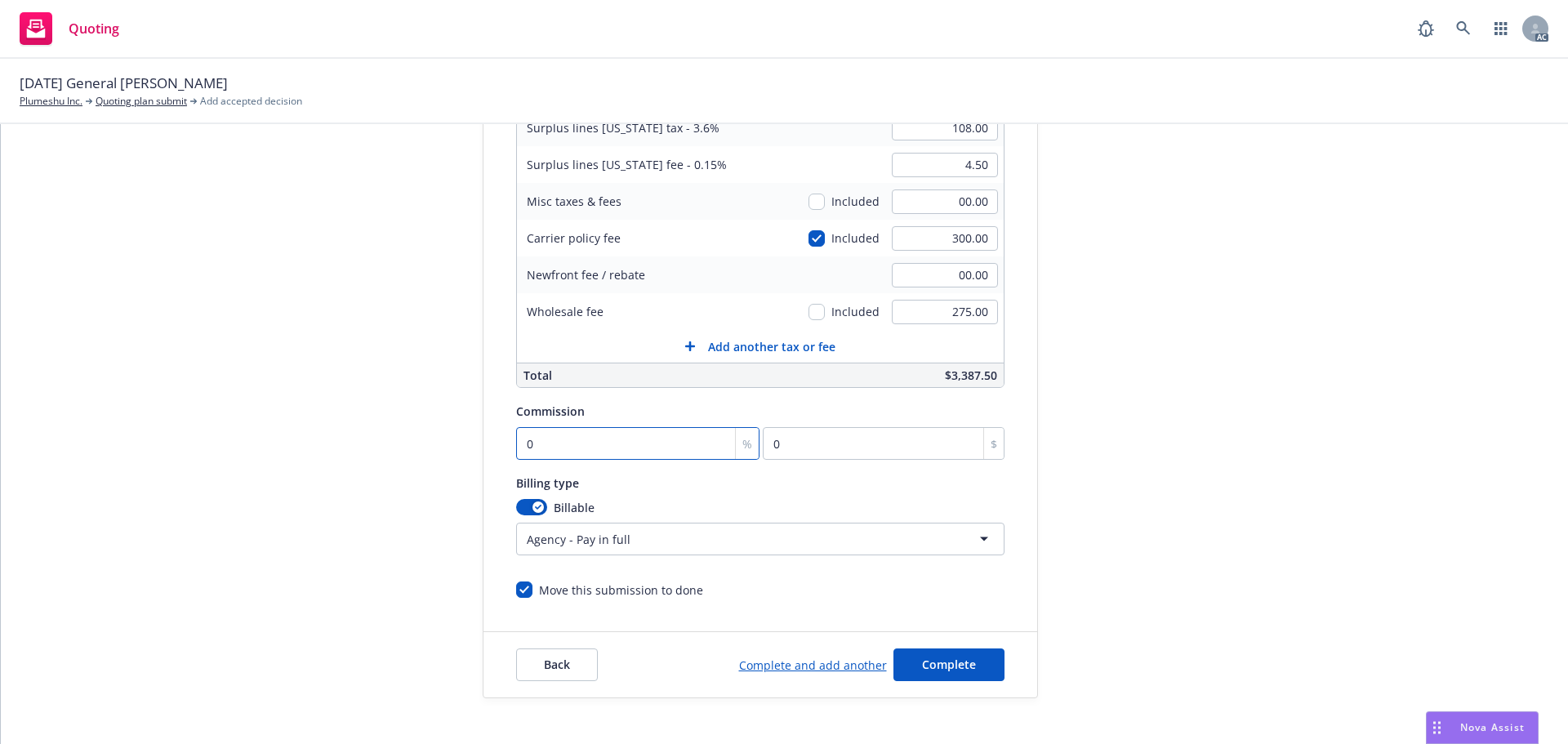
click at [588, 452] on input "0" at bounding box center [638, 444] width 245 height 33
type input "1"
type input "27"
type input "10"
type input "270"
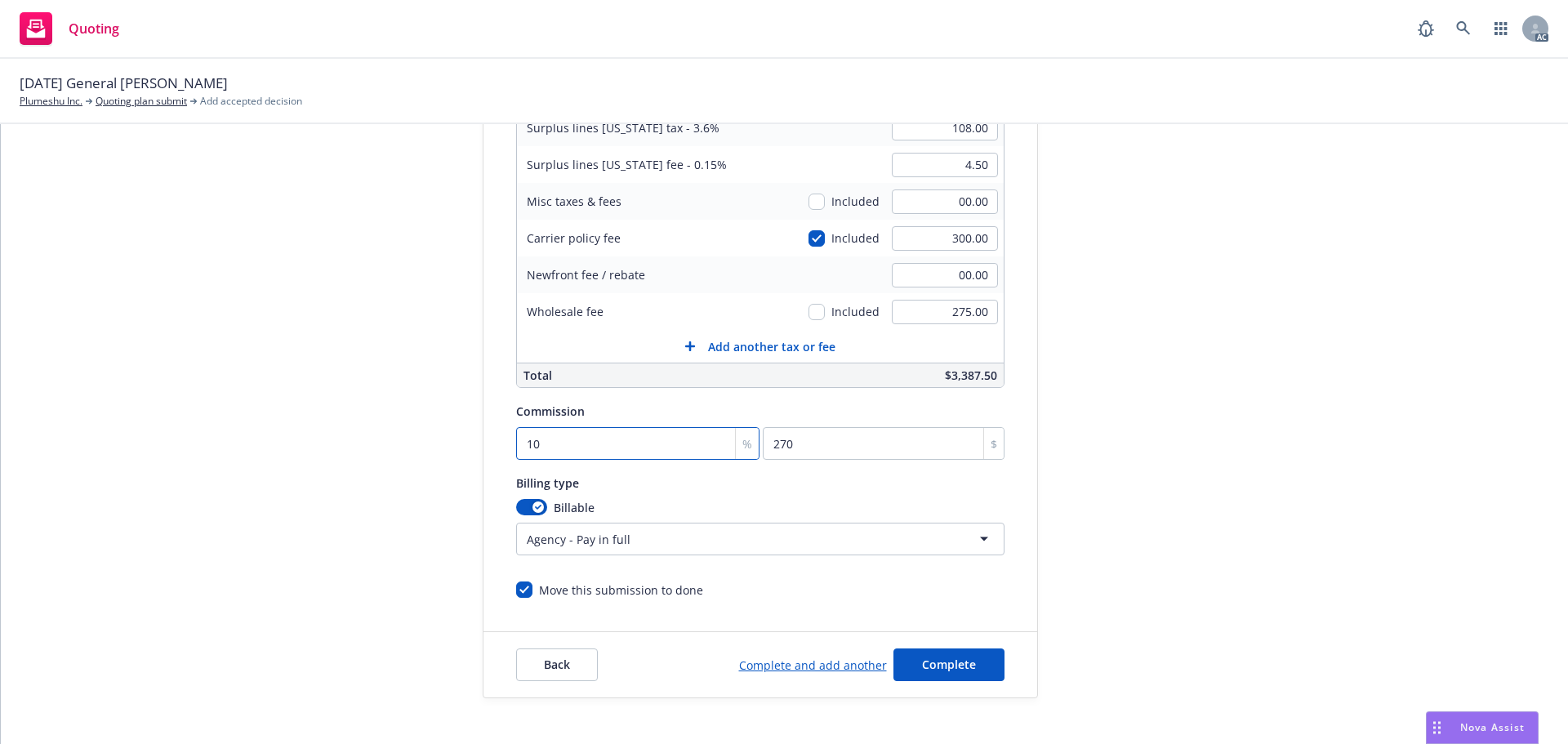
type input "10"
click at [1269, 401] on div "submission Carrier Amwins Last updated 6/23, 2:30 PM" at bounding box center [1186, 280] width 229 height 835
click at [940, 653] on button "Complete" at bounding box center [949, 665] width 111 height 33
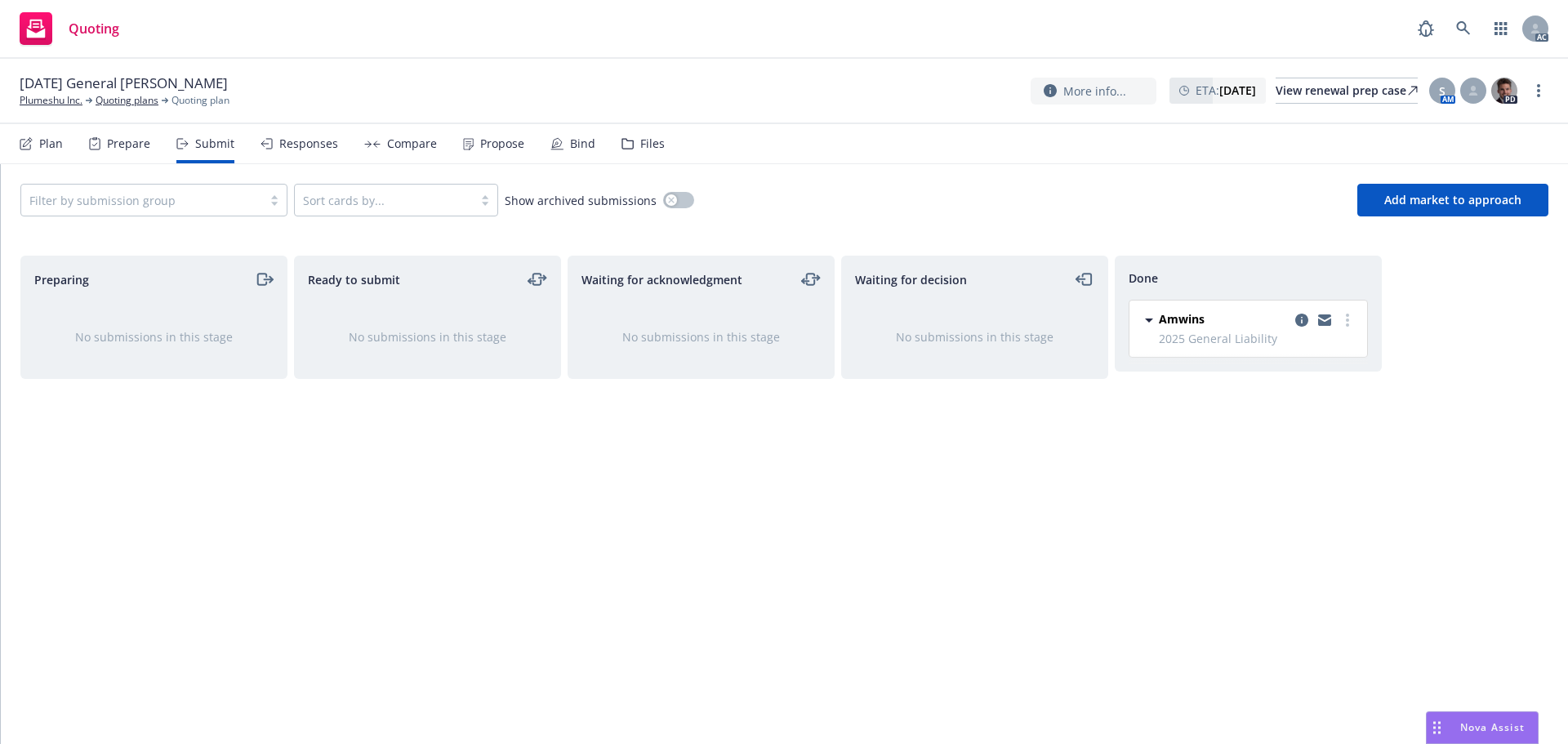
click at [479, 159] on div "Propose" at bounding box center [493, 143] width 62 height 39
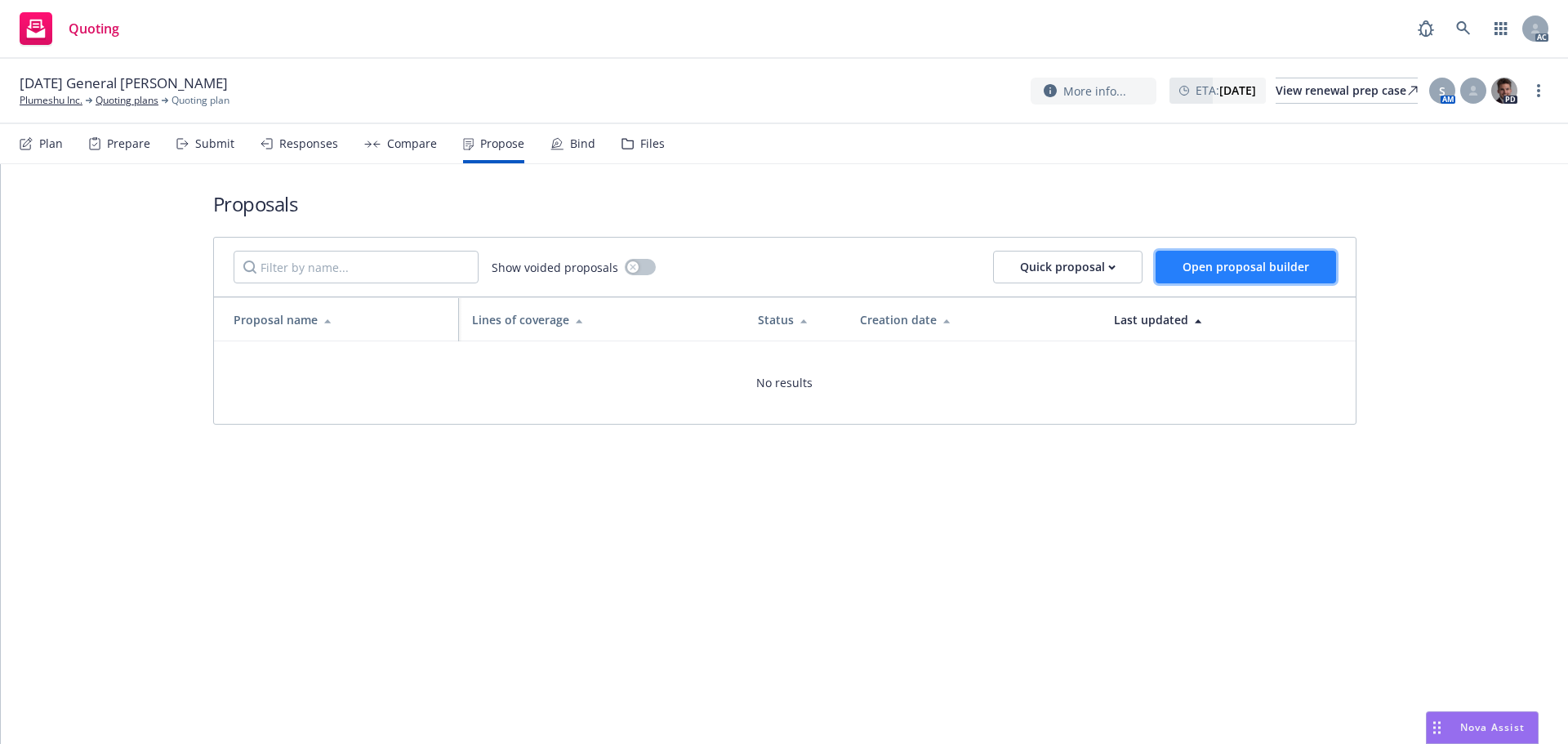
click at [1225, 258] on button "Open proposal builder" at bounding box center [1246, 267] width 180 height 33
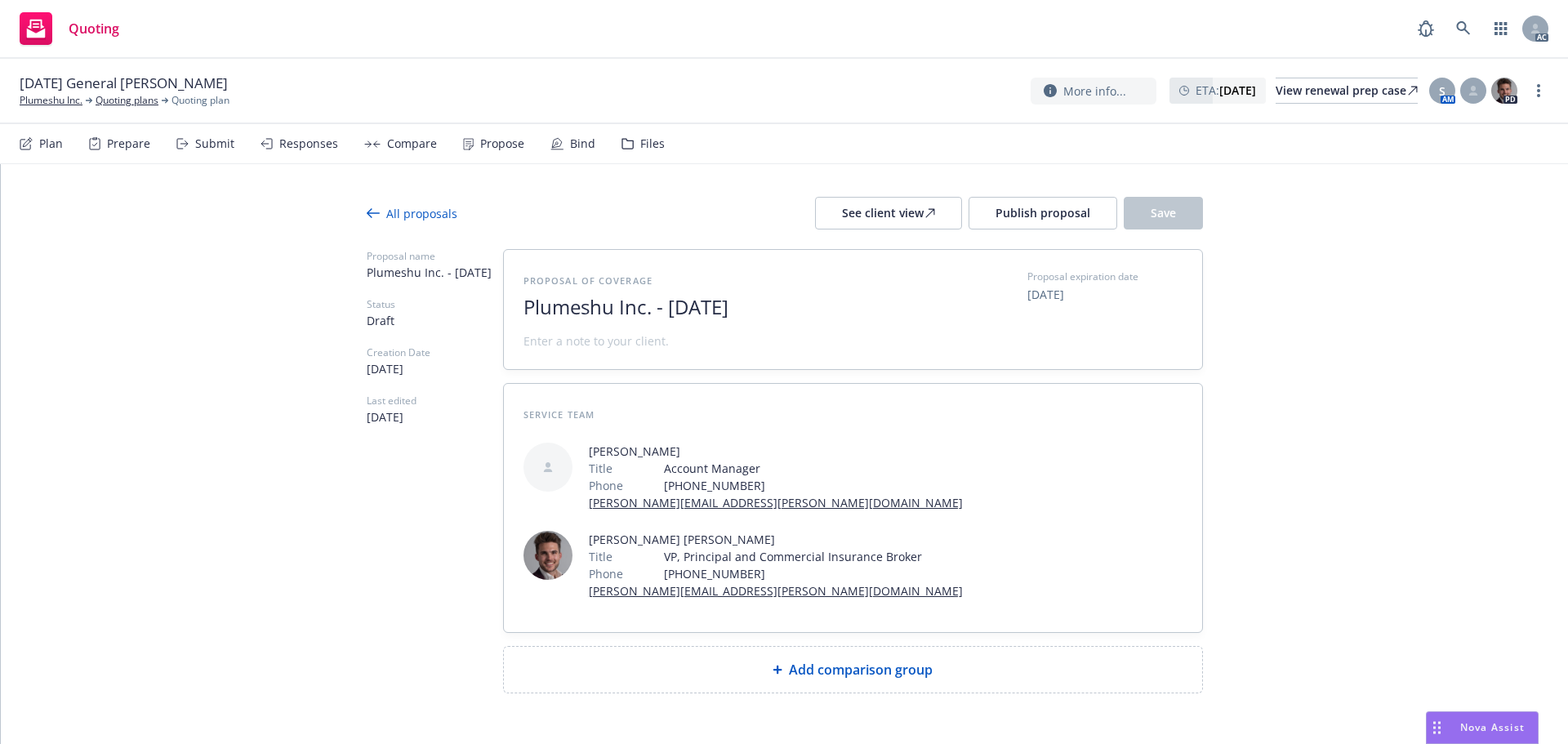
drag, startPoint x: 772, startPoint y: 301, endPoint x: 431, endPoint y: 259, distance: 343.6
click at [431, 259] on div "Proposal name Plumeshu Inc. - August 2025 Status Draft Creation Date 08/19/2025…" at bounding box center [785, 471] width 836 height 444
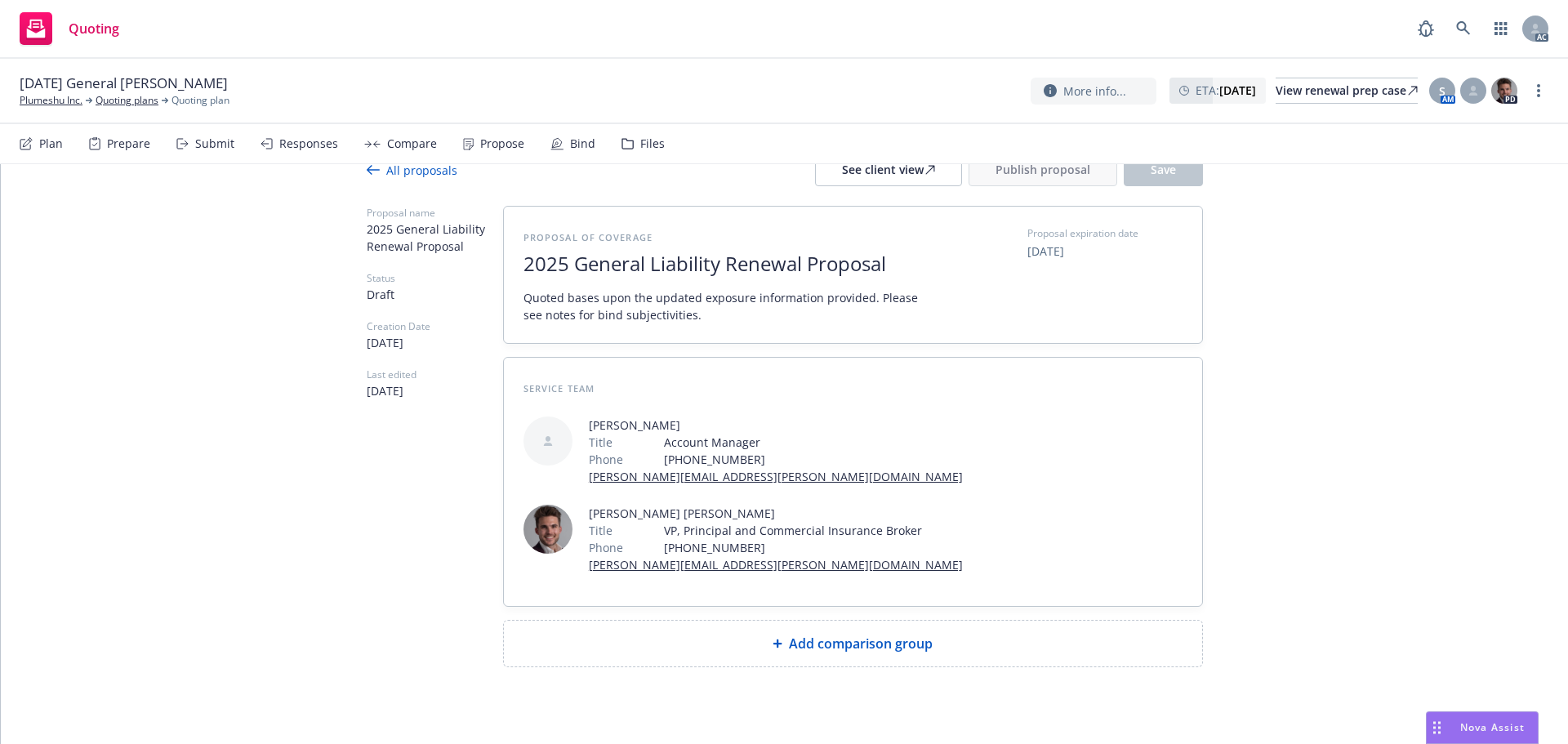
scroll to position [64, 0]
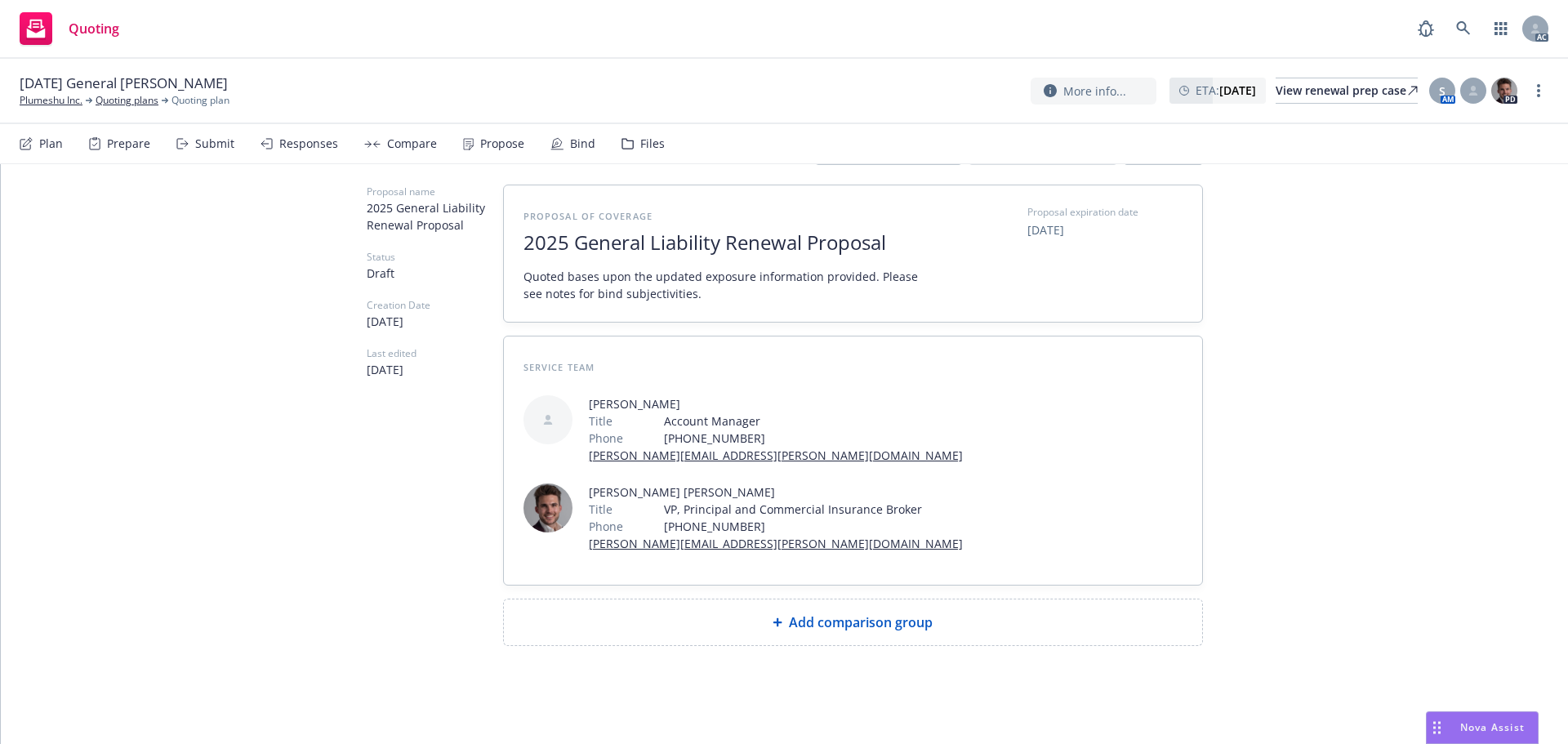
click at [736, 606] on div "Add comparison group" at bounding box center [853, 622] width 698 height 46
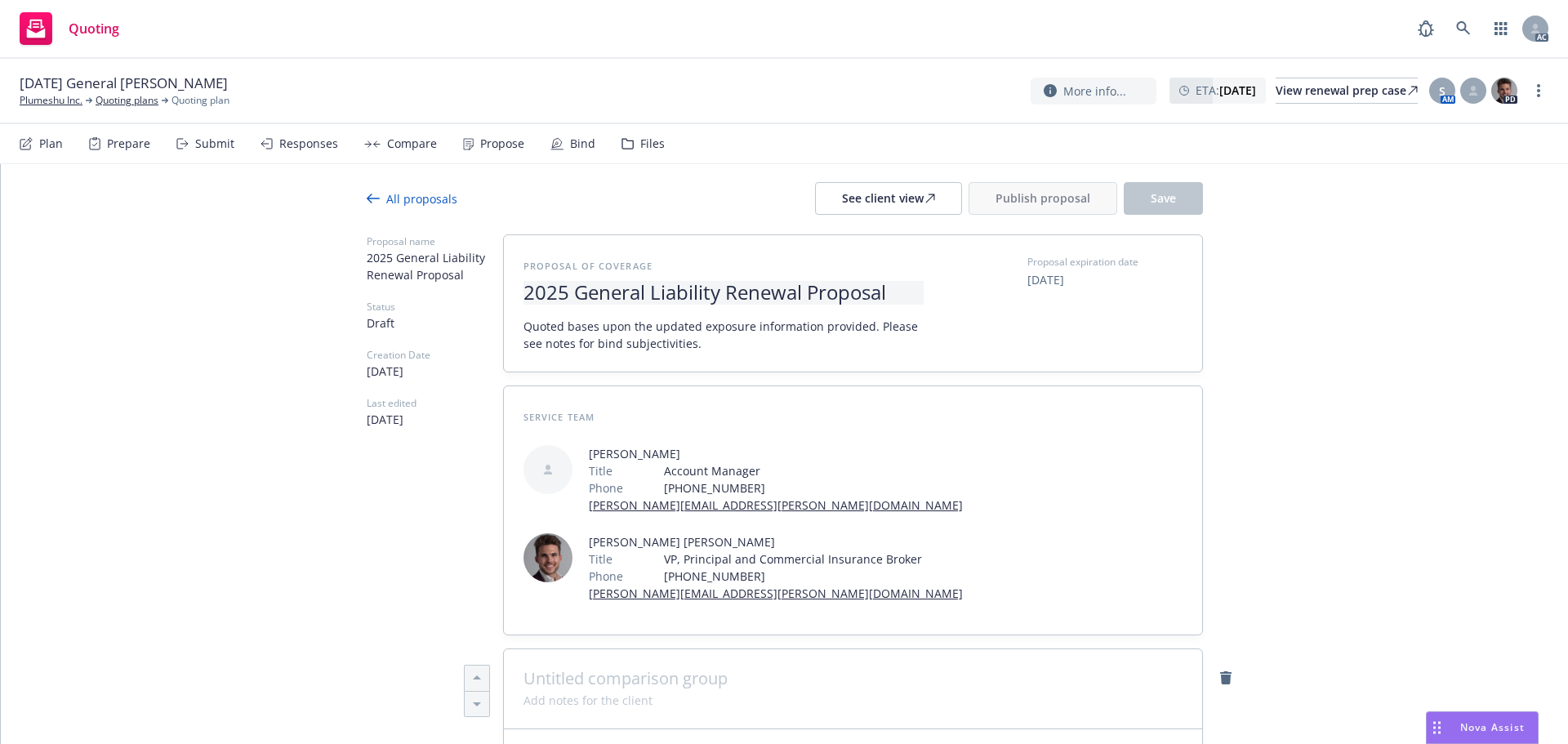
scroll to position [0, 0]
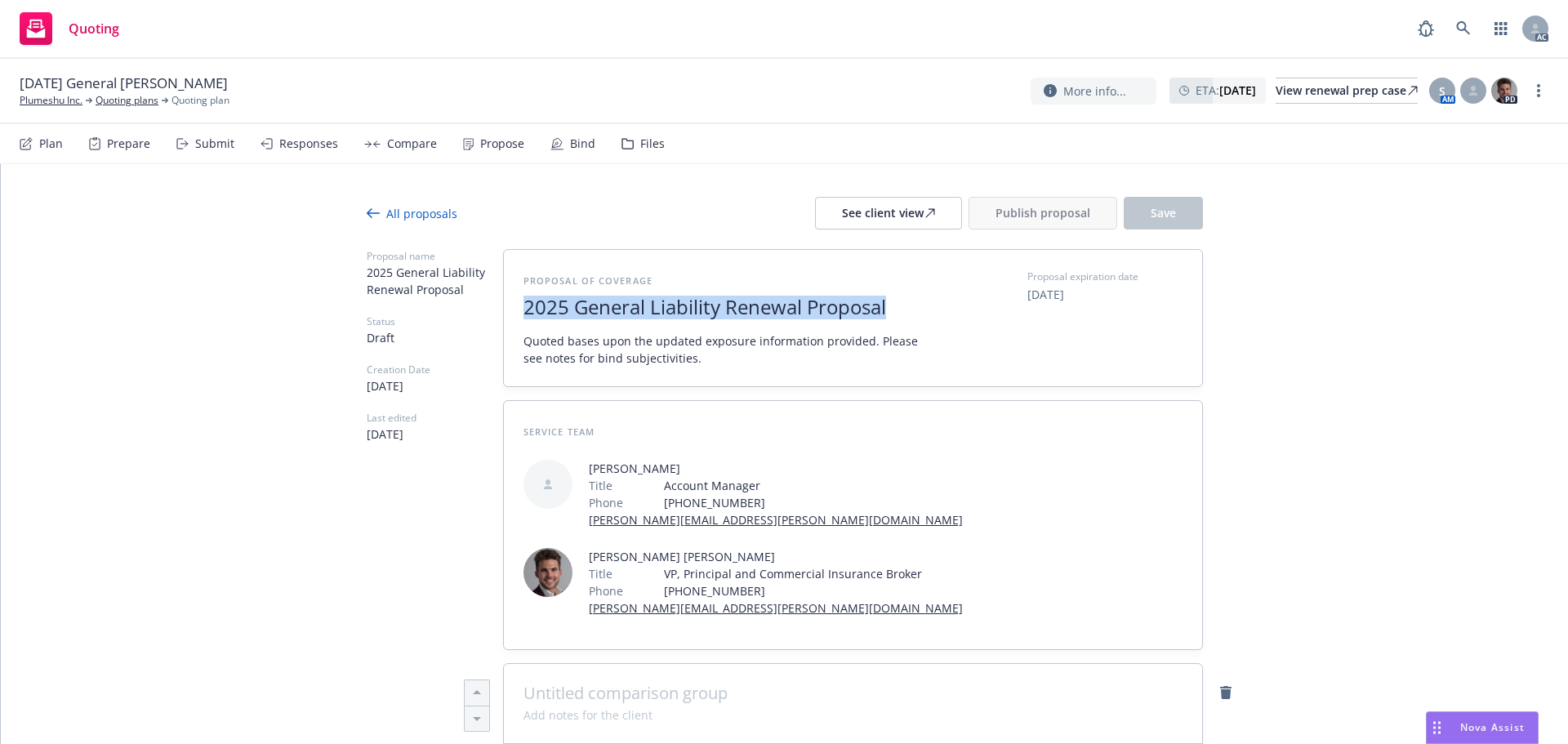
drag, startPoint x: 886, startPoint y: 306, endPoint x: 379, endPoint y: 300, distance: 507.0
copy span "2025 General Liability Renewal Proposal"
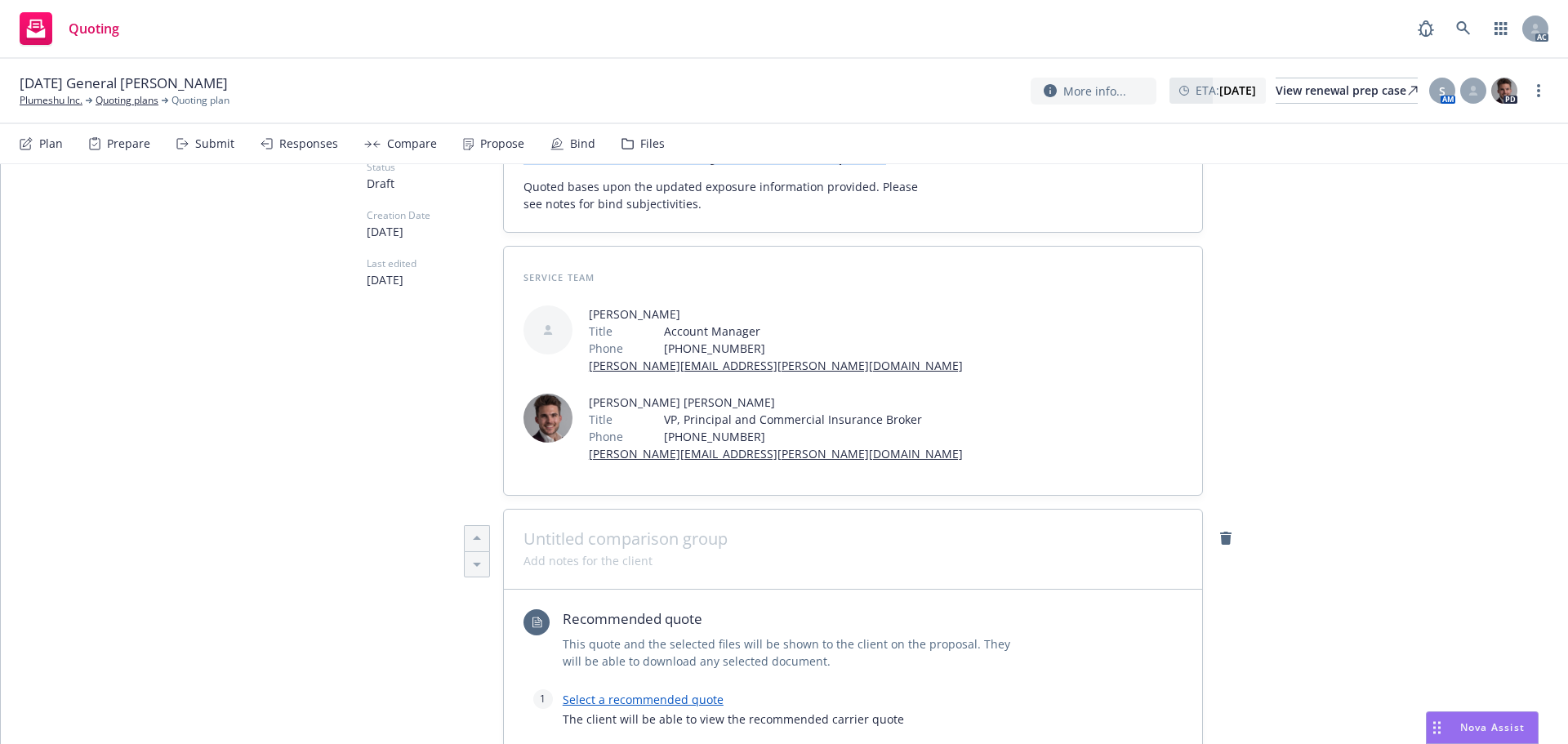
scroll to position [327, 0]
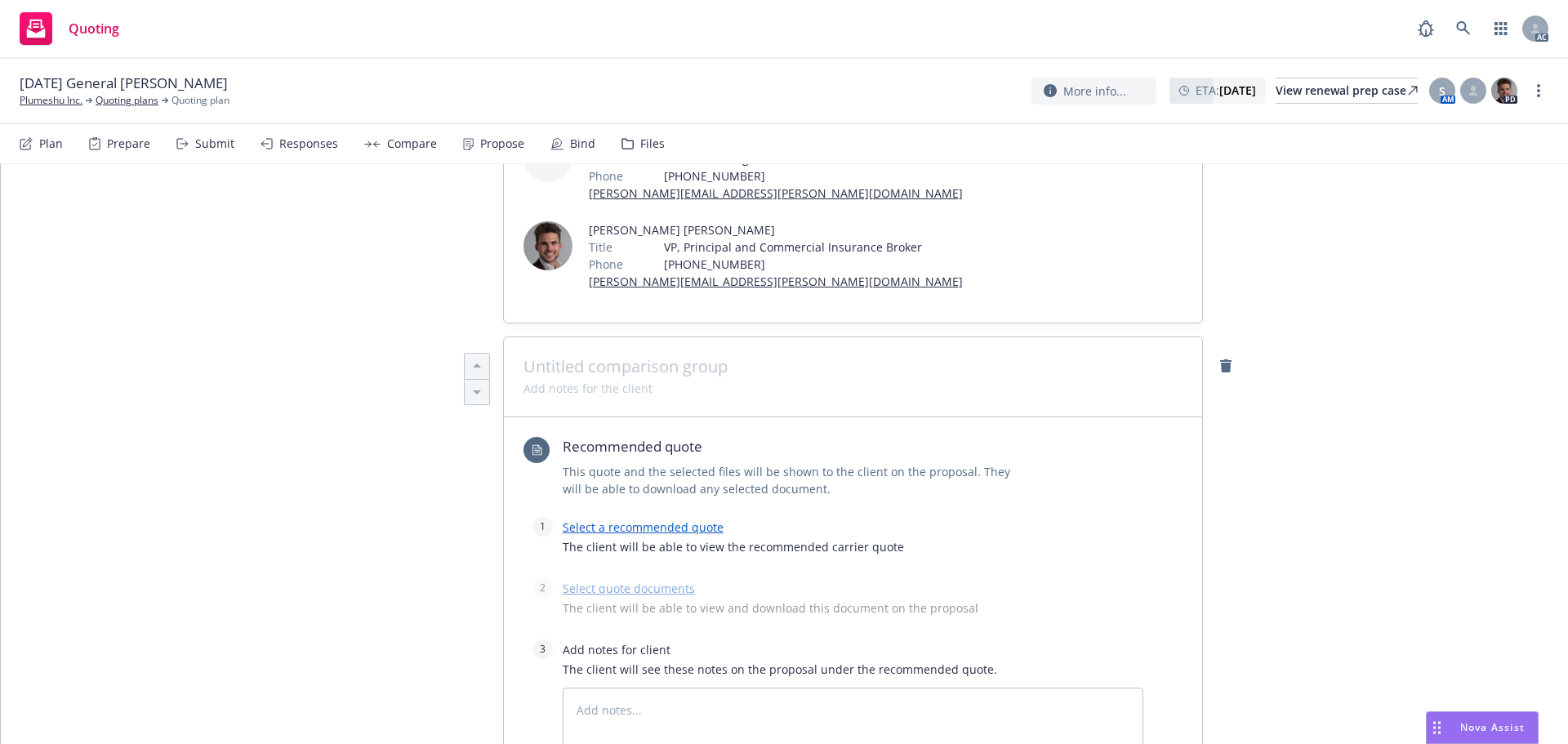
type textarea "x"
drag, startPoint x: 690, startPoint y: 350, endPoint x: 687, endPoint y: 360, distance: 10.4
click at [692, 351] on div at bounding box center [853, 377] width 698 height 80
click at [682, 362] on span at bounding box center [853, 367] width 659 height 20
paste span
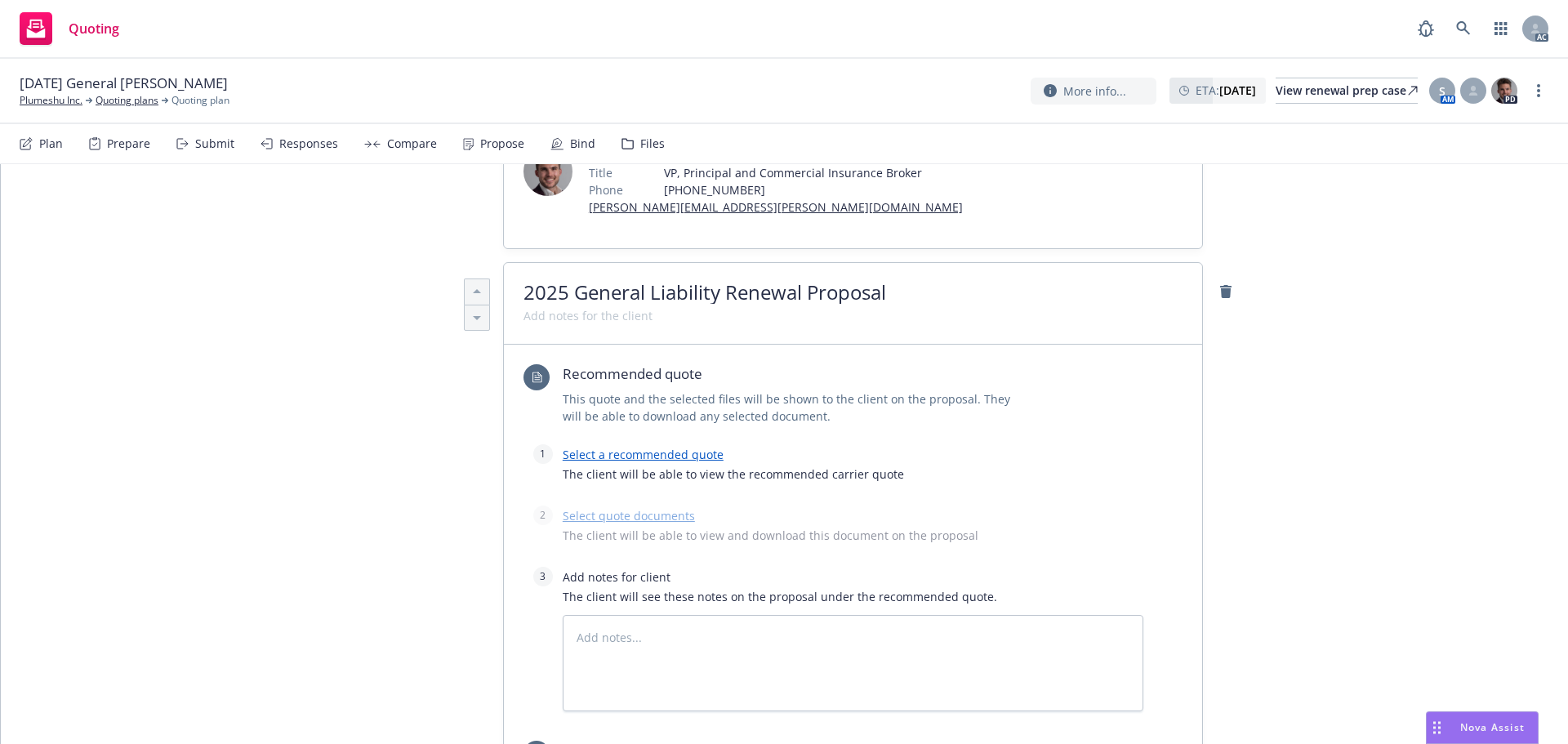
scroll to position [490, 0]
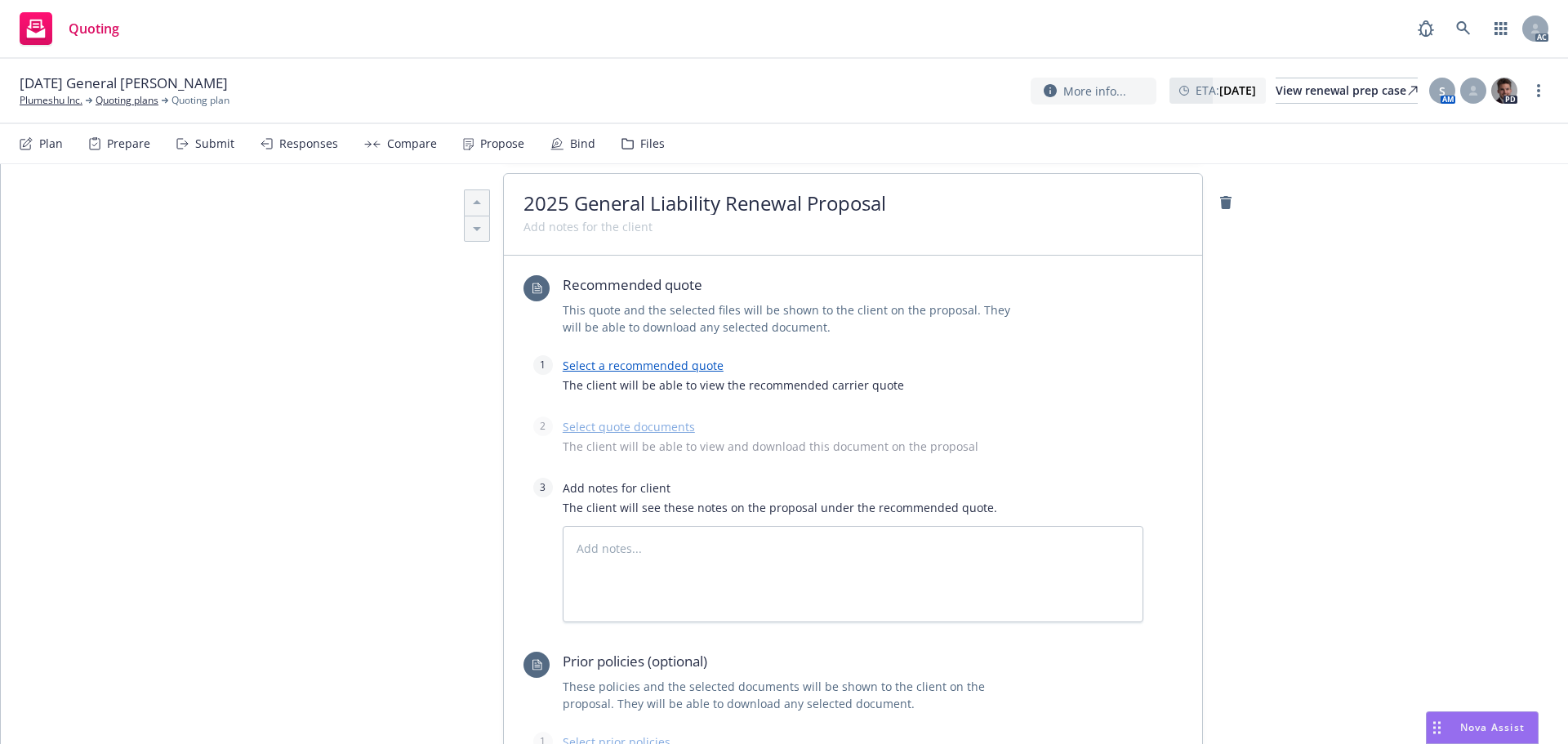
click at [621, 372] on link "Select a recommended quote" at bounding box center [644, 365] width 161 height 16
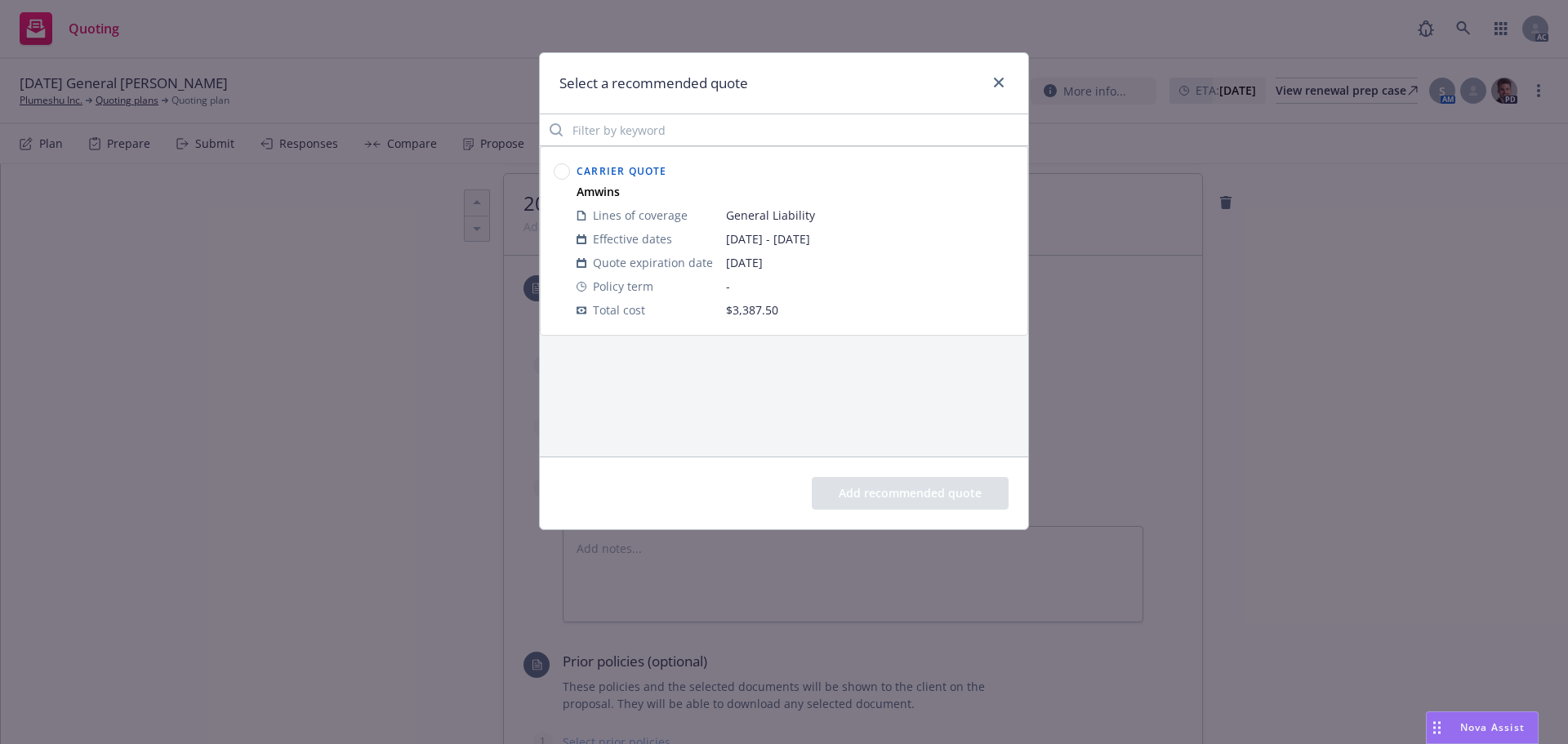
click at [561, 168] on circle at bounding box center [562, 172] width 16 height 16
click at [975, 497] on button "Add recommended quote" at bounding box center [910, 493] width 197 height 33
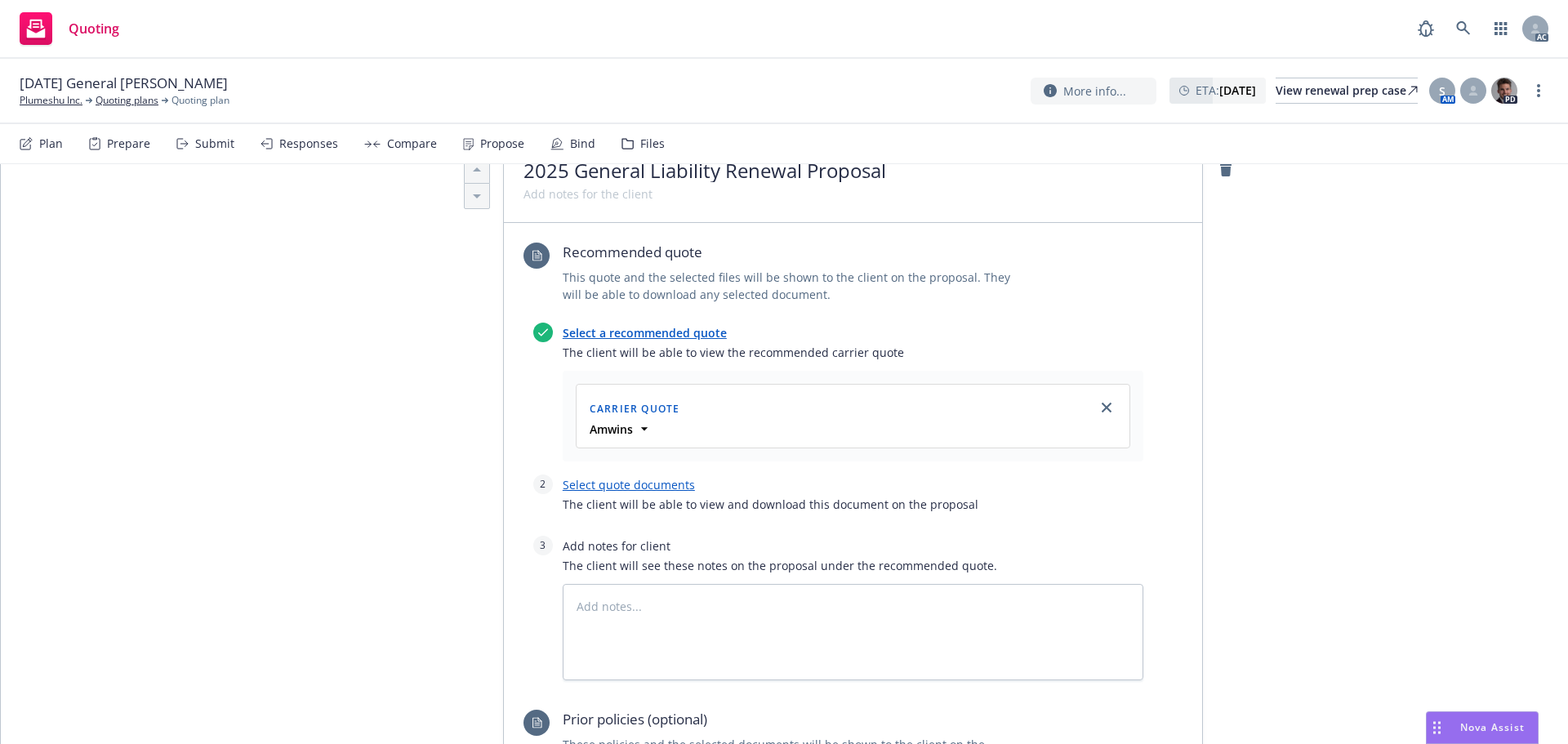
scroll to position [571, 0]
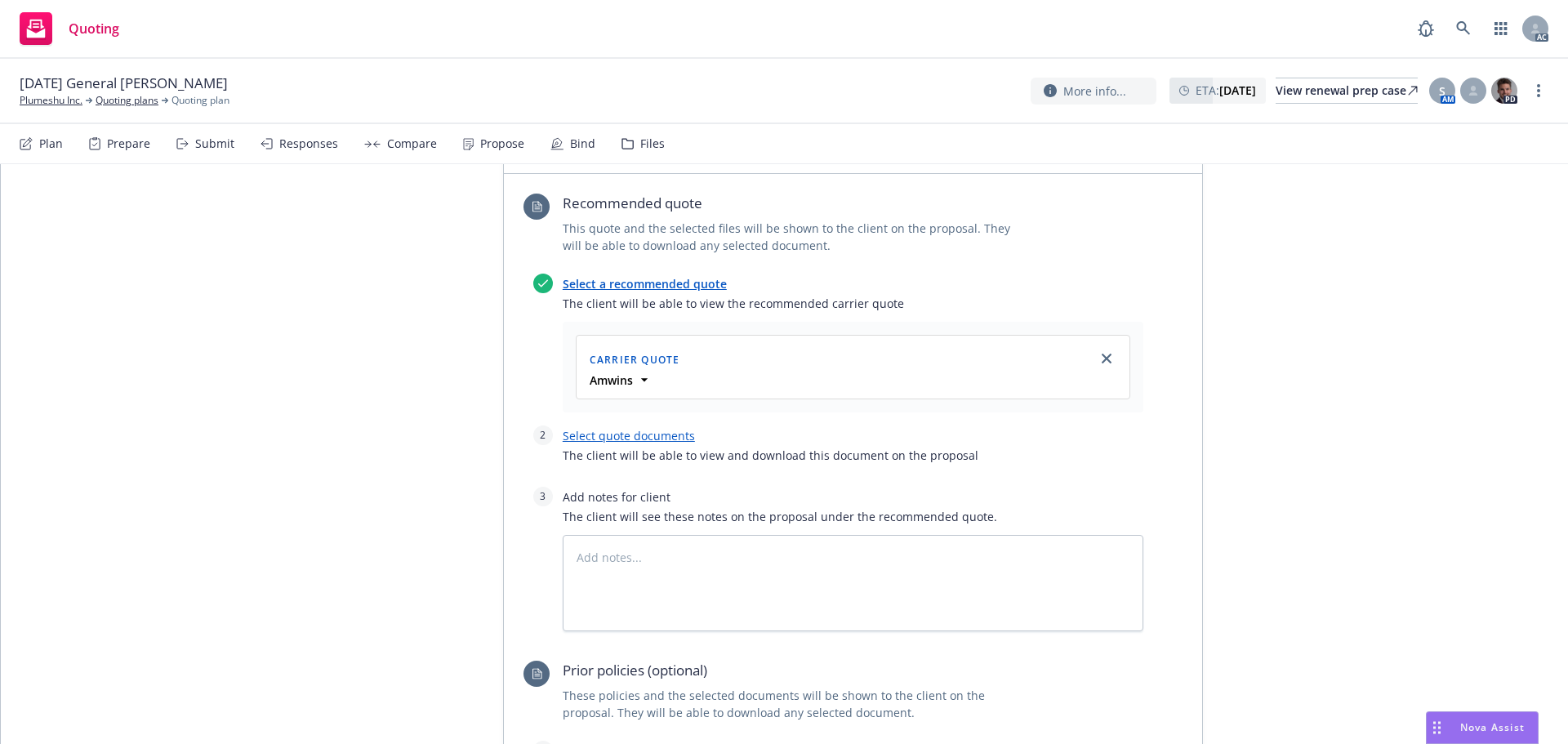
click at [596, 433] on link "Select quote documents" at bounding box center [629, 435] width 133 height 16
type textarea "x"
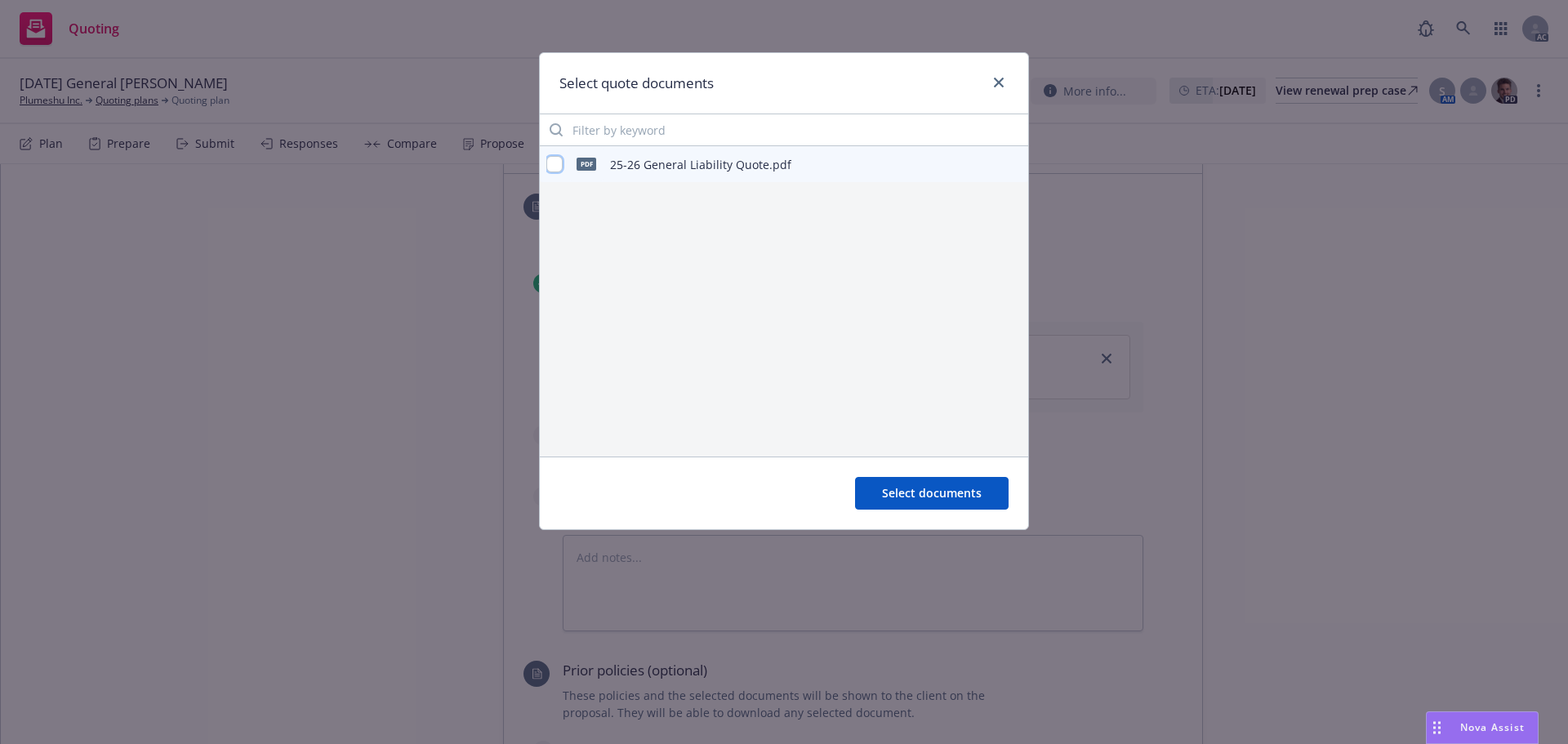
click at [550, 157] on input "checkbox" at bounding box center [554, 164] width 16 height 16
checkbox input "true"
click at [949, 473] on div "Select documents" at bounding box center [783, 493] width 488 height 73
click at [939, 486] on span "Select documents" at bounding box center [931, 493] width 100 height 16
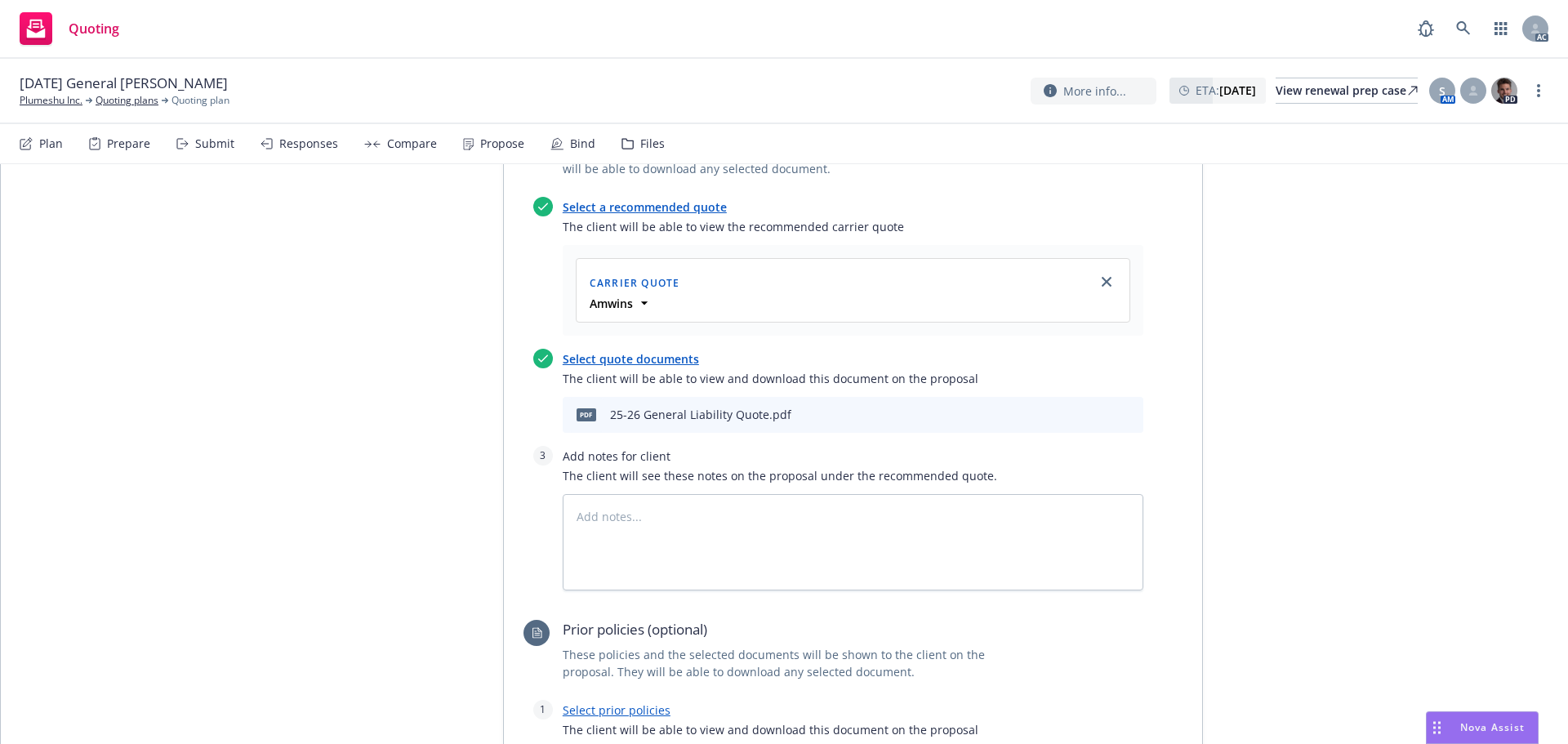
scroll to position [735, 0]
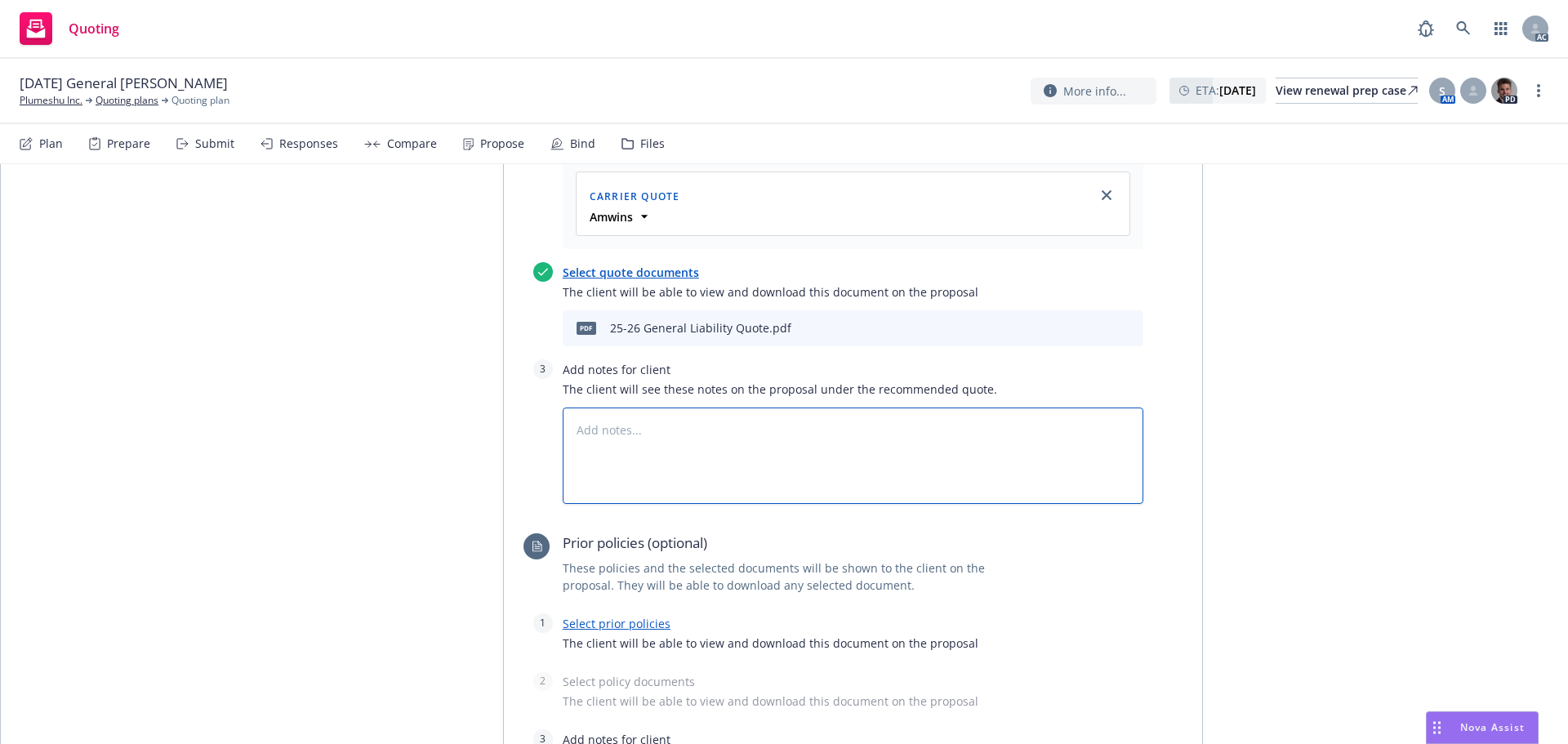
click at [723, 464] on textarea at bounding box center [853, 455] width 581 height 96
type textarea "x"
type textarea "B"
type textarea "x"
type textarea "Bi"
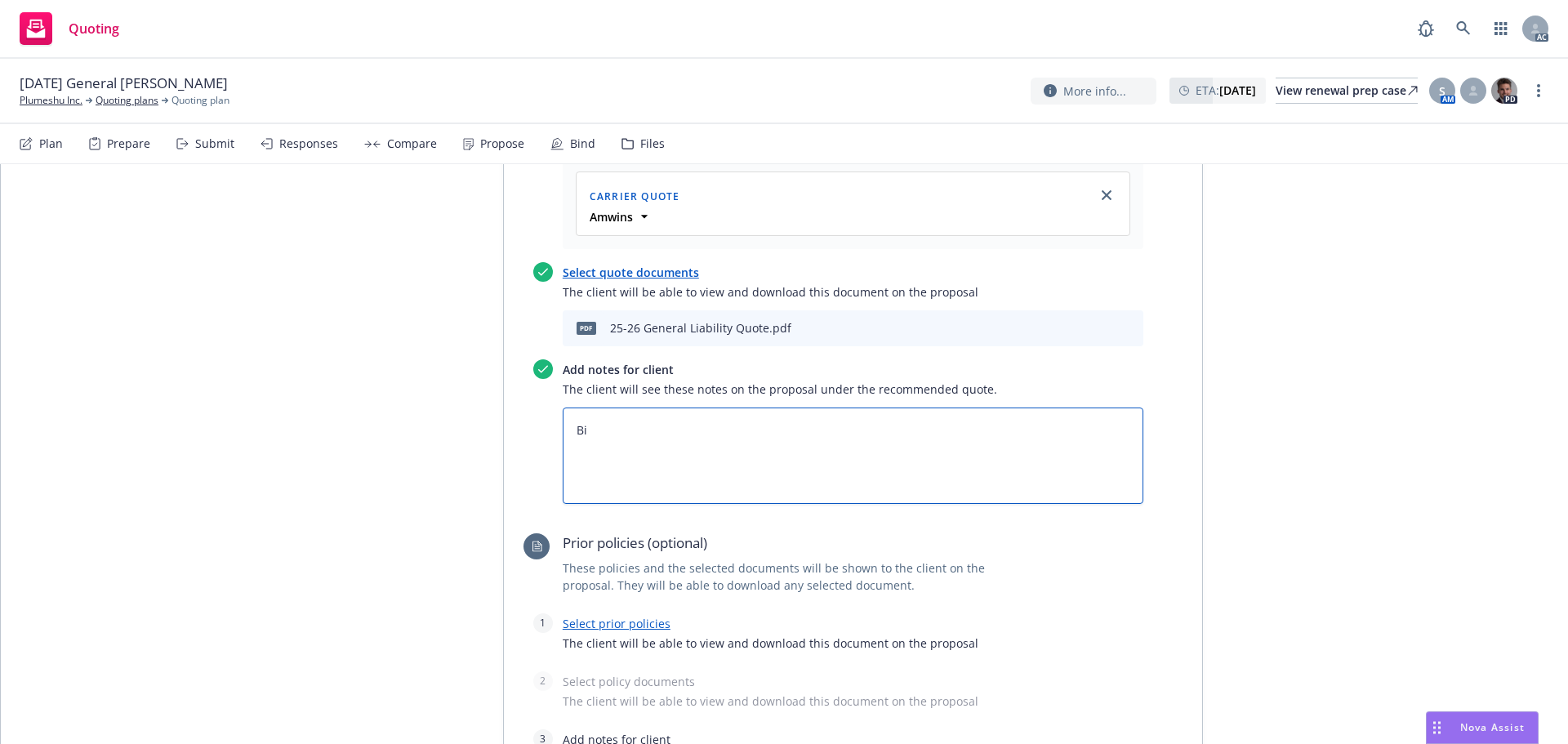
type textarea "x"
type textarea "Bin"
type textarea "x"
type textarea "Bind"
type textarea "x"
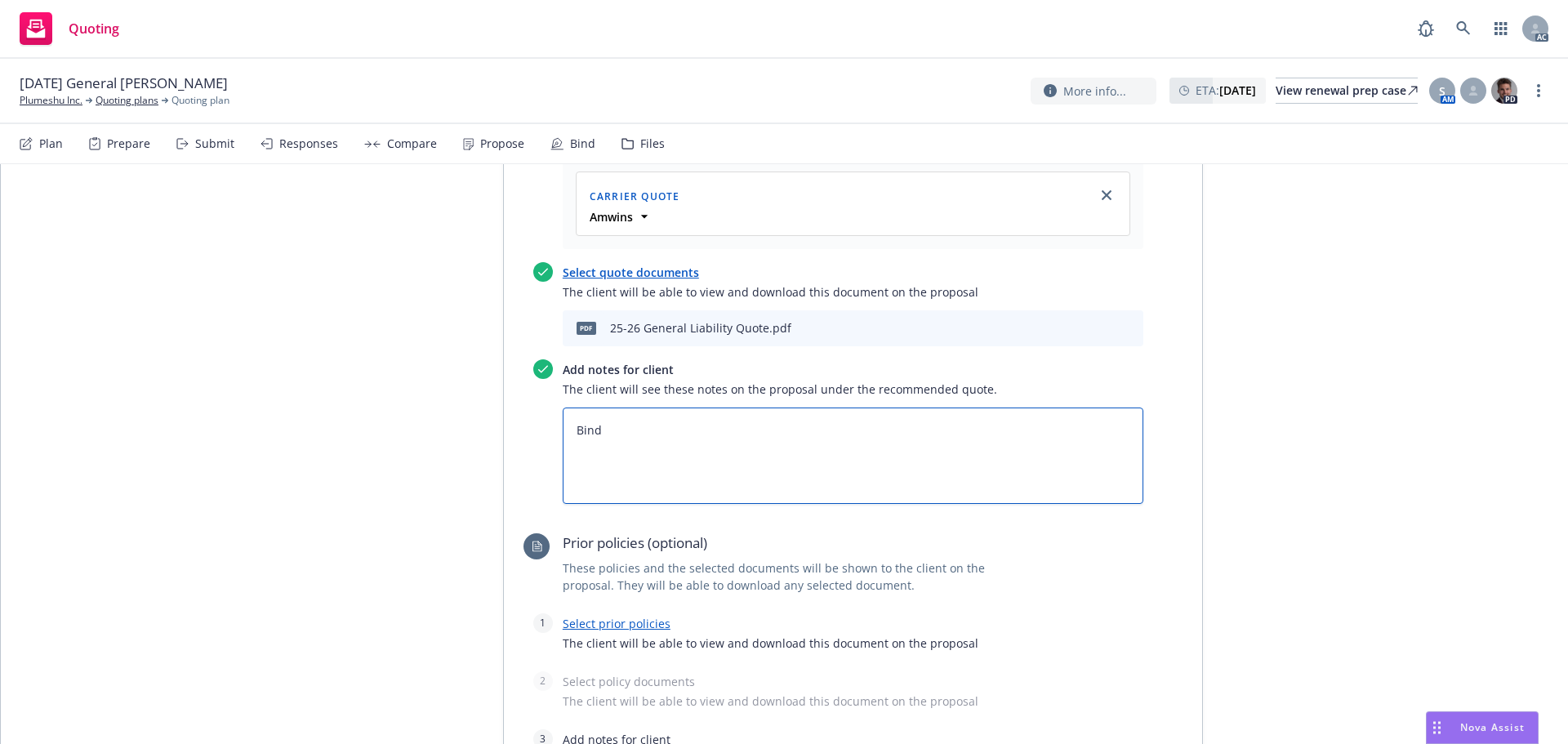
type textarea "Bind"
type textarea "x"
type textarea "Bind S"
type textarea "x"
type textarea "Bind Su"
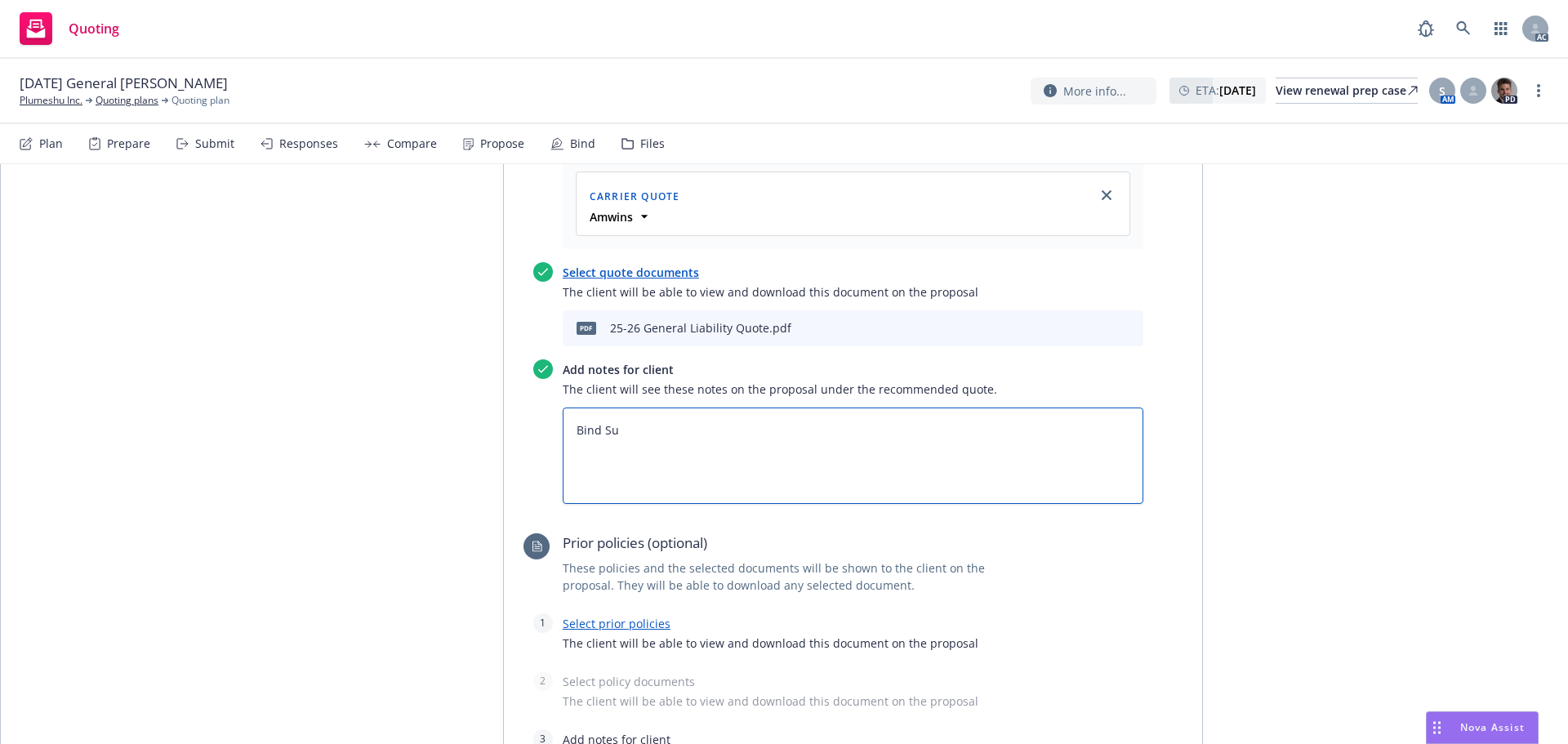
type textarea "x"
type textarea "Bind Sub"
type textarea "x"
type textarea "Bind Subj"
type textarea "x"
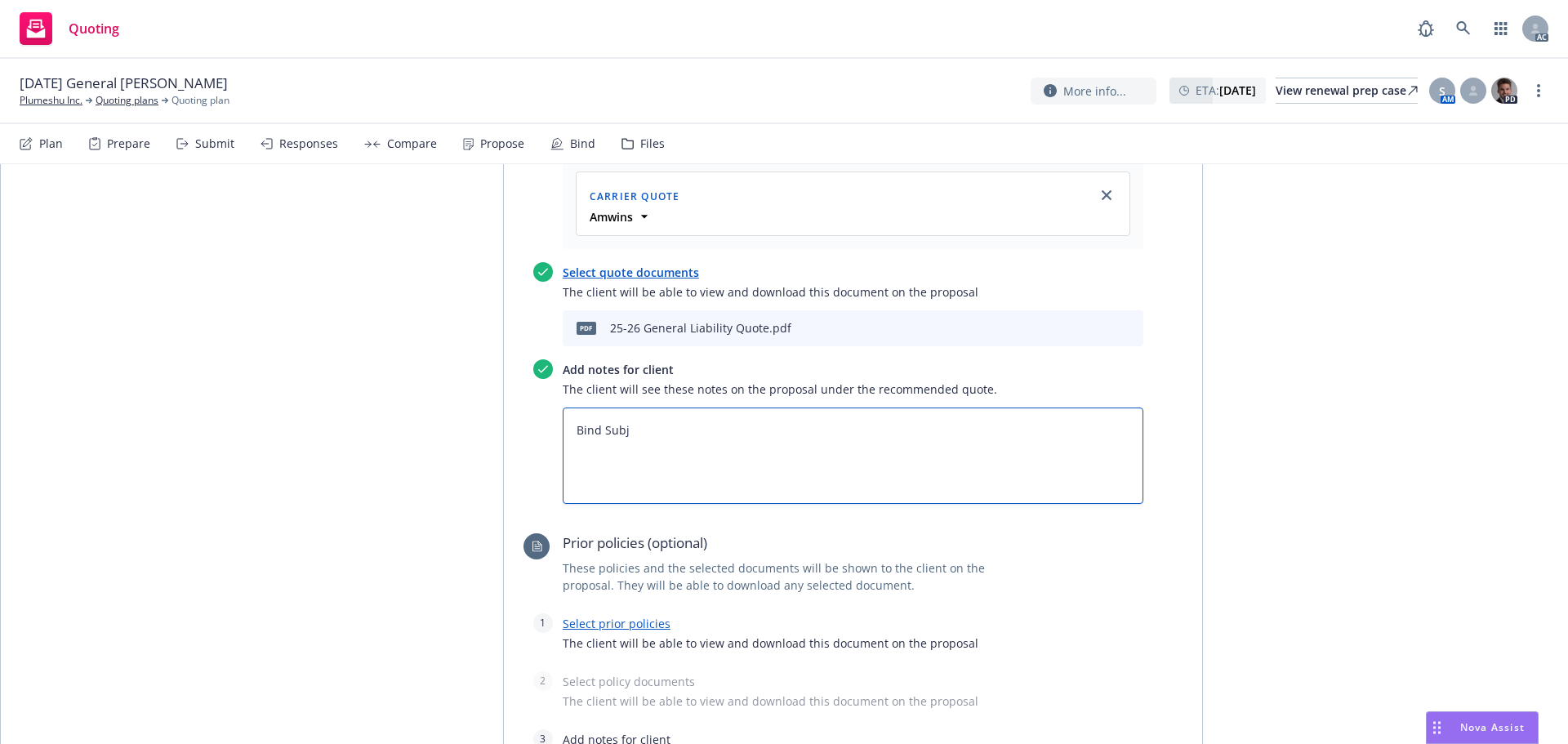
type textarea "Bind Subje"
type textarea "x"
type textarea "Bind Subjec"
type textarea "x"
type textarea "Bind Subject"
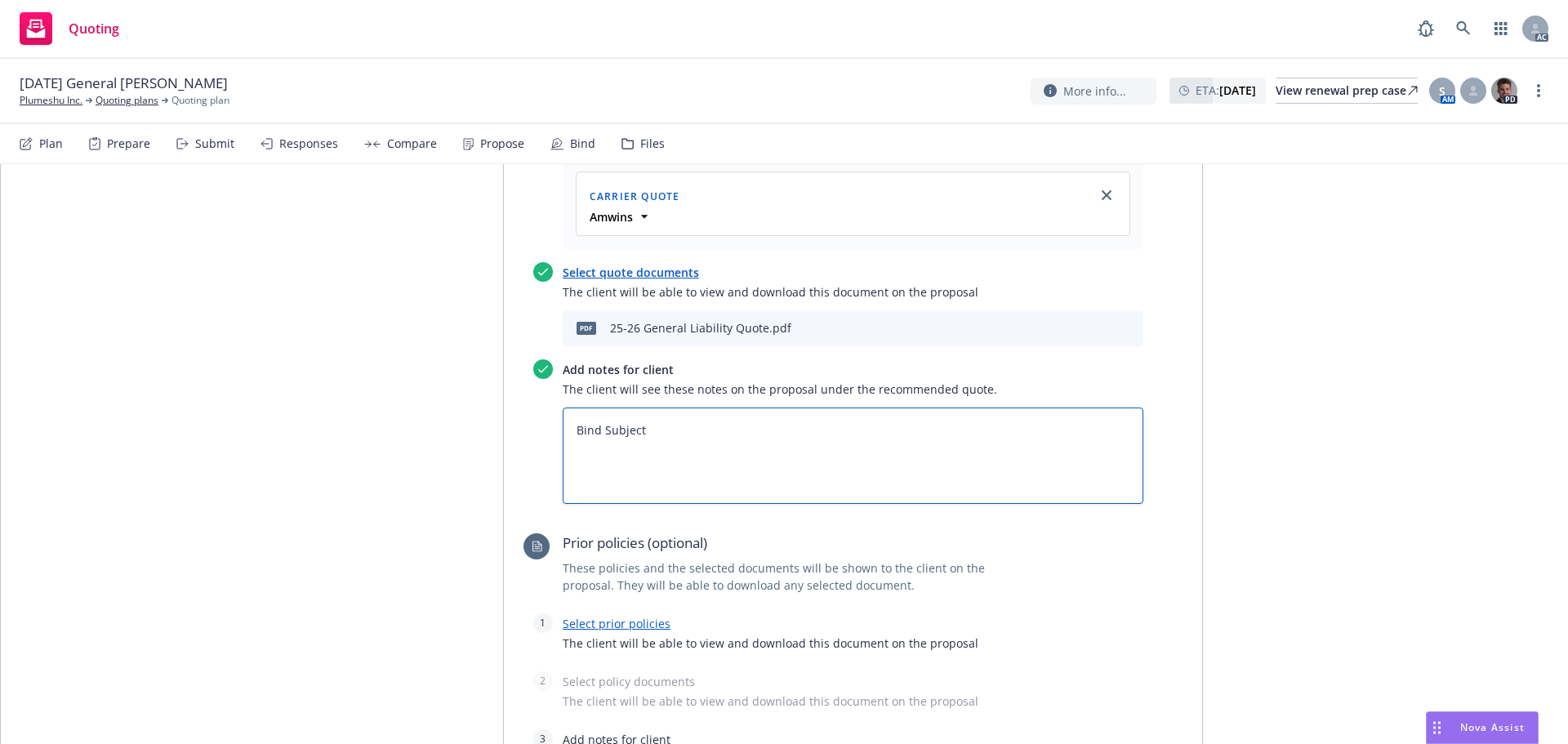
type textarea "x"
type textarea "Bind Subjecti"
type textarea "x"
type textarea "Bind Subjectiv"
type textarea "x"
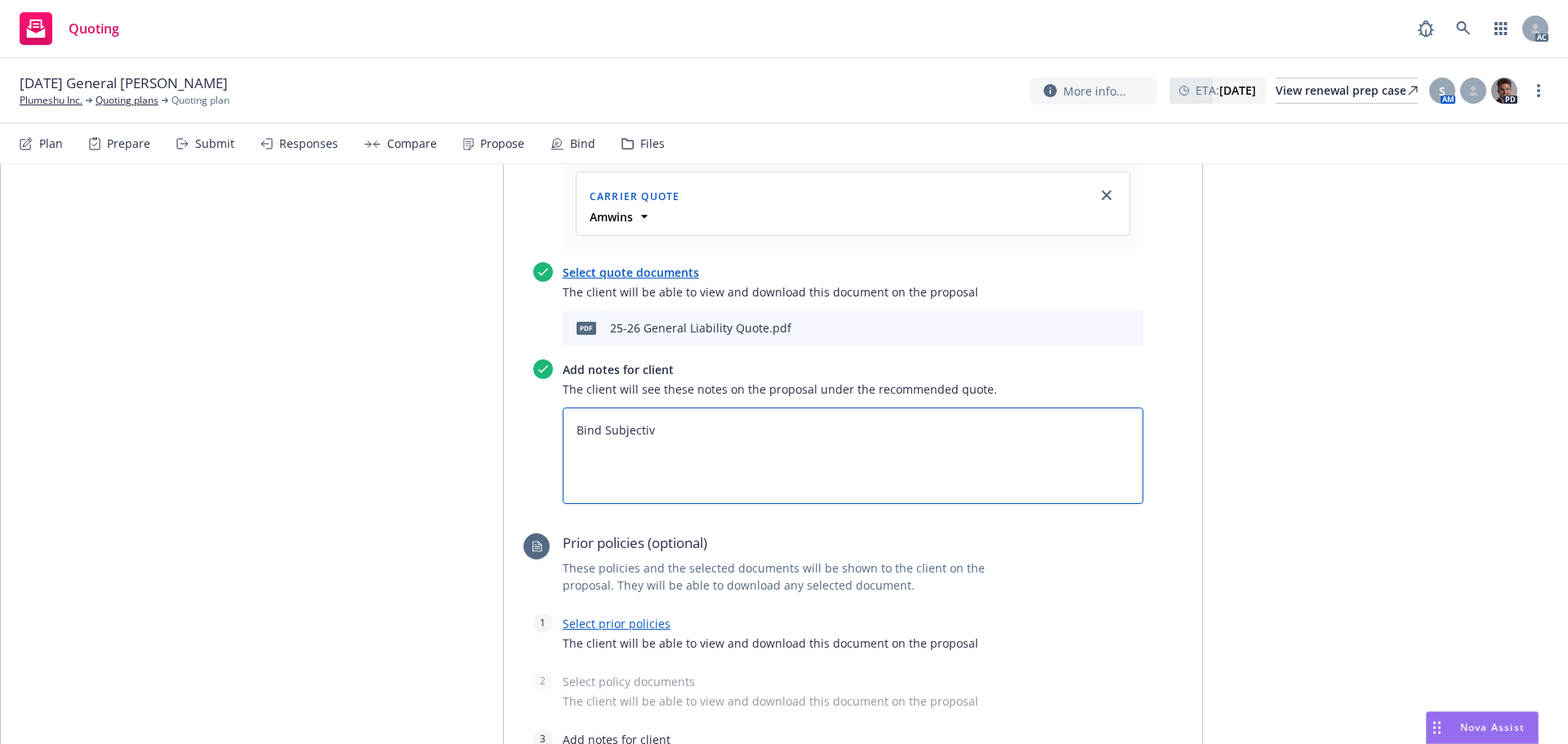
type textarea "Bind Subjectivi"
type textarea "x"
type textarea "Bind Subjectivit"
type textarea "x"
type textarea "Bind Subjectiviti"
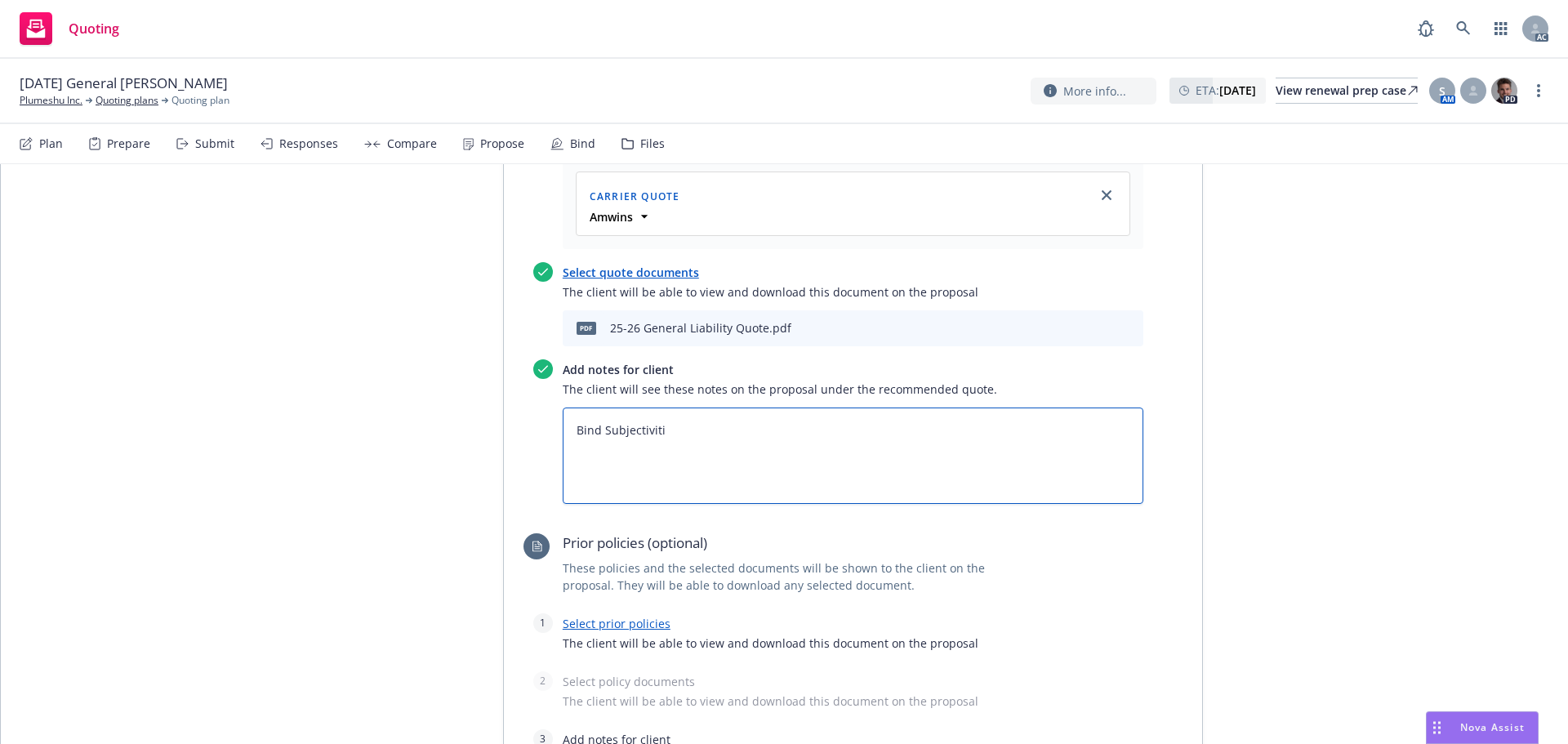
type textarea "x"
type textarea "Bind Subjectivitie"
type textarea "x"
type textarea "Bind Subjectivities"
type textarea "x"
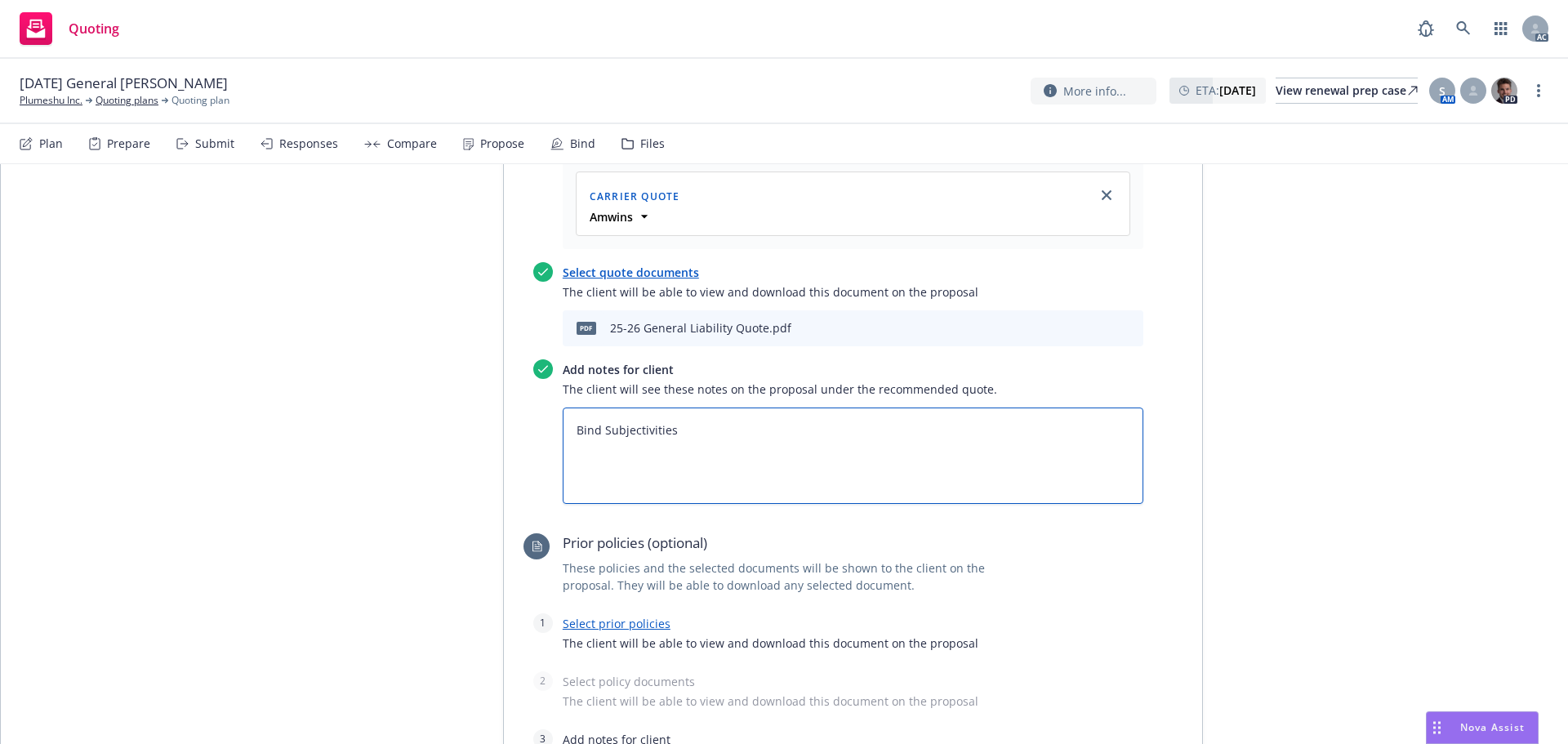
type textarea "Bind Subjectivities:"
type textarea "x"
type textarea "Bind Subjectivities:"
click at [623, 454] on textarea "Bind Subjectivities:" at bounding box center [853, 455] width 581 height 96
paste textarea "Confirm no tasting events, in-person servicing, or similar operations - Current…"
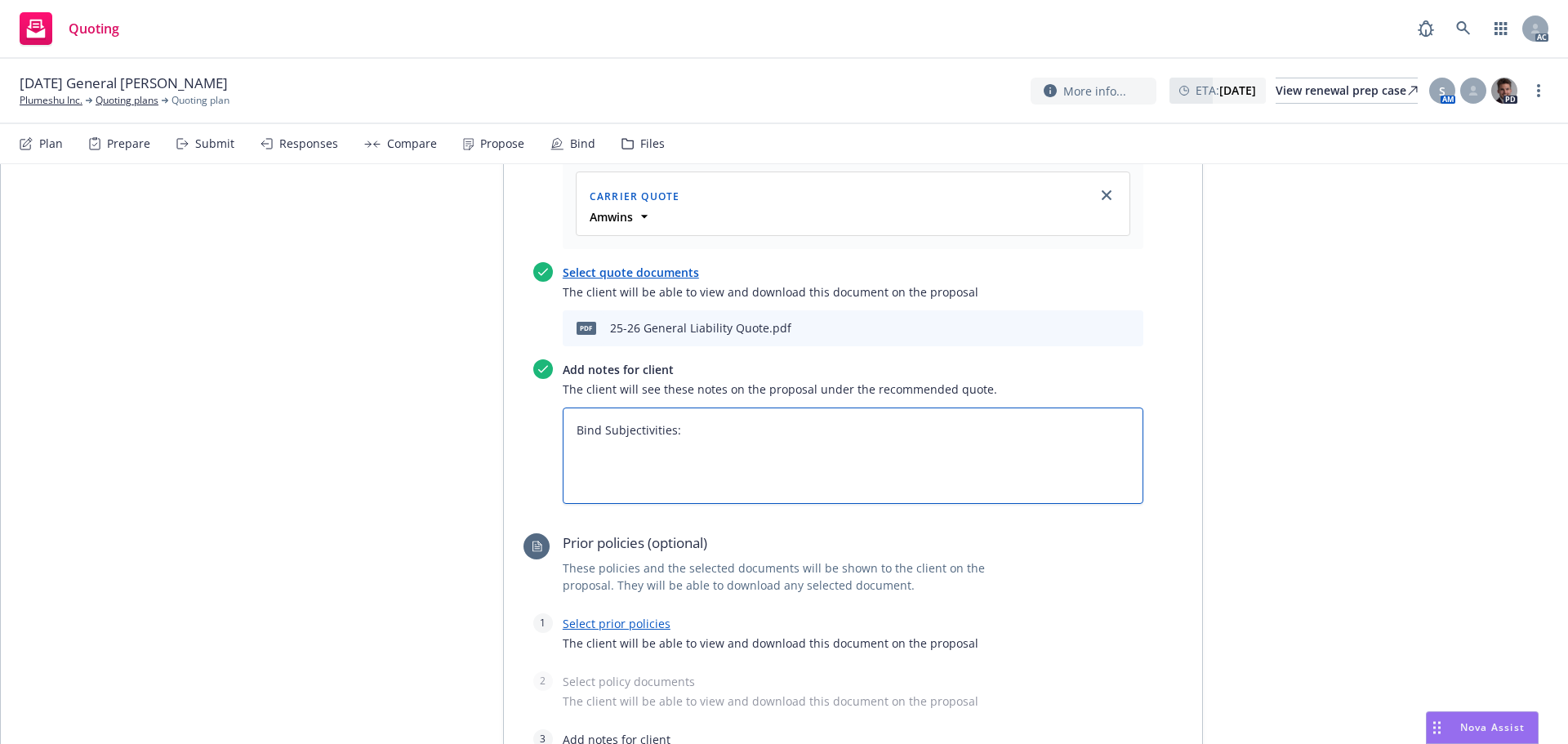
type textarea "x"
type textarea "Bind Subjectivities: Confirm no tasting events, in-person servicing, or similar…"
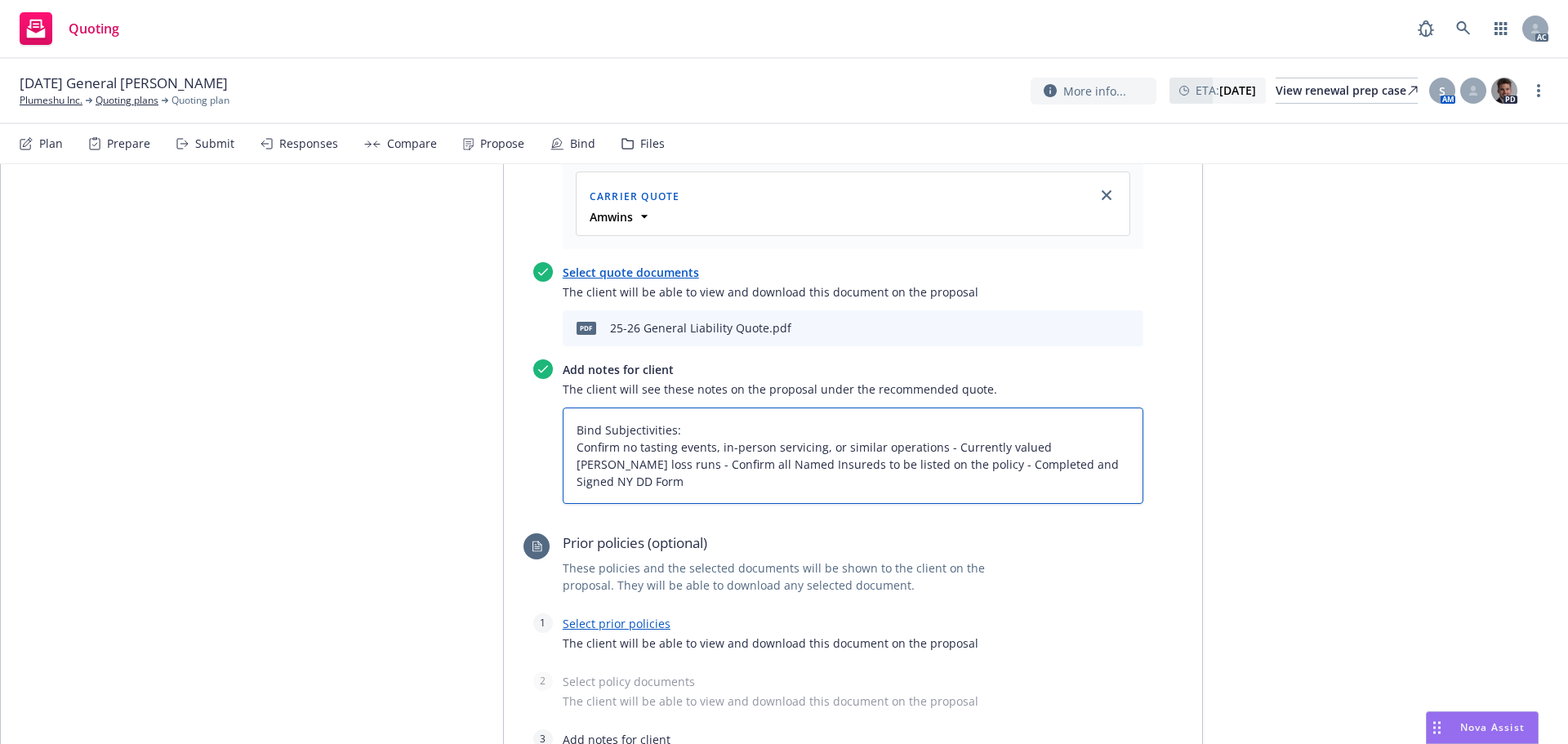
click at [563, 447] on textarea "Bind Subjectivities: Confirm no tasting events, in-person servicing, or similar…" at bounding box center [853, 455] width 581 height 96
type textarea "x"
type textarea "Bind Subjectivities: 1Confirm no tasting events, in-person servicing, or simila…"
type textarea "x"
type textarea "Bind Subjectivities: 1.Confirm no tasting events, in-person servicing, or simil…"
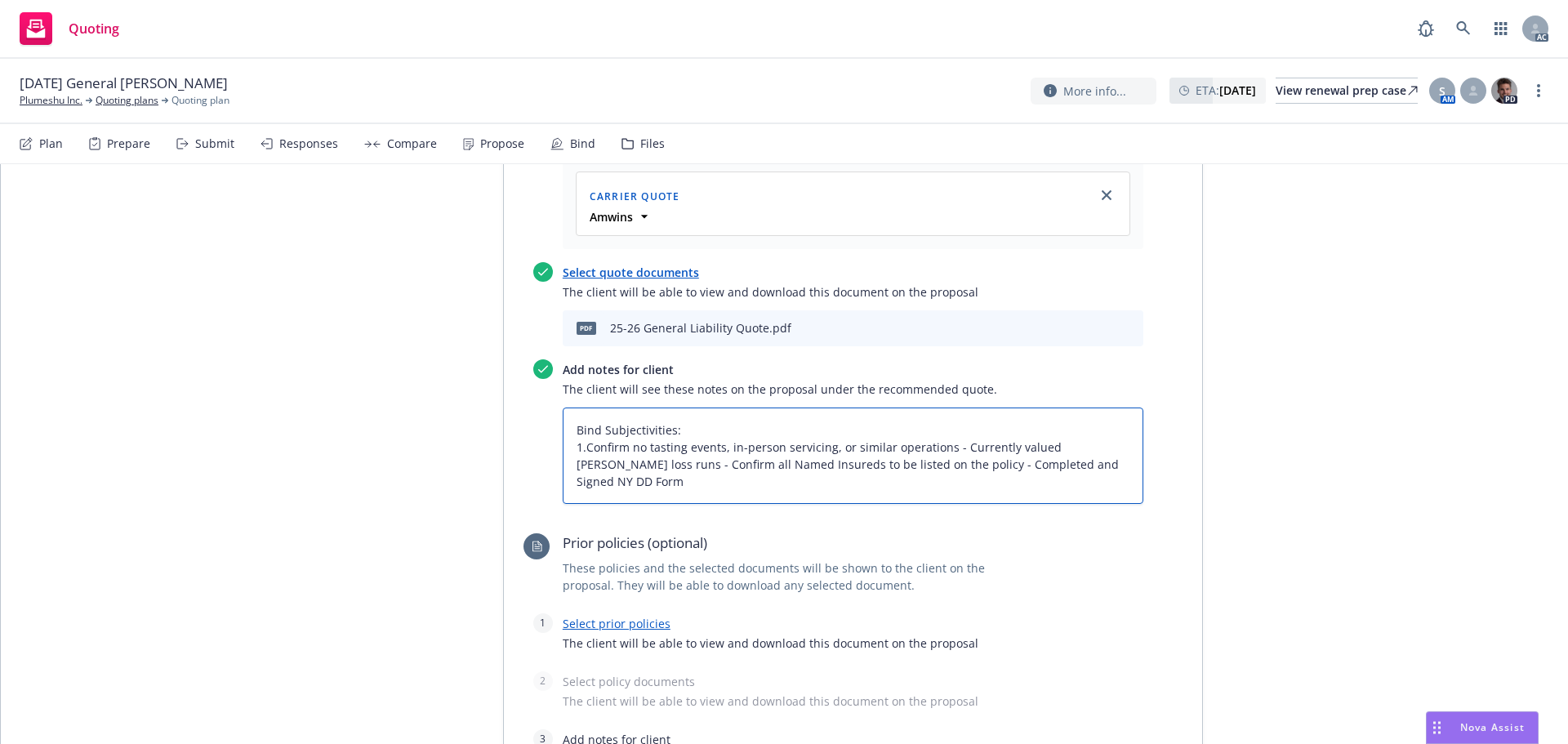
type textarea "x"
type textarea "Bind Subjectivities: 1. Confirm no tasting events, in-person servicing, or simi…"
drag, startPoint x: 945, startPoint y: 447, endPoint x: 959, endPoint y: 444, distance: 14.3
click at [946, 447] on textarea "Bind Subjectivities: 1. Confirm no tasting events, in-person servicing, or simi…" at bounding box center [853, 455] width 581 height 96
type textarea "x"
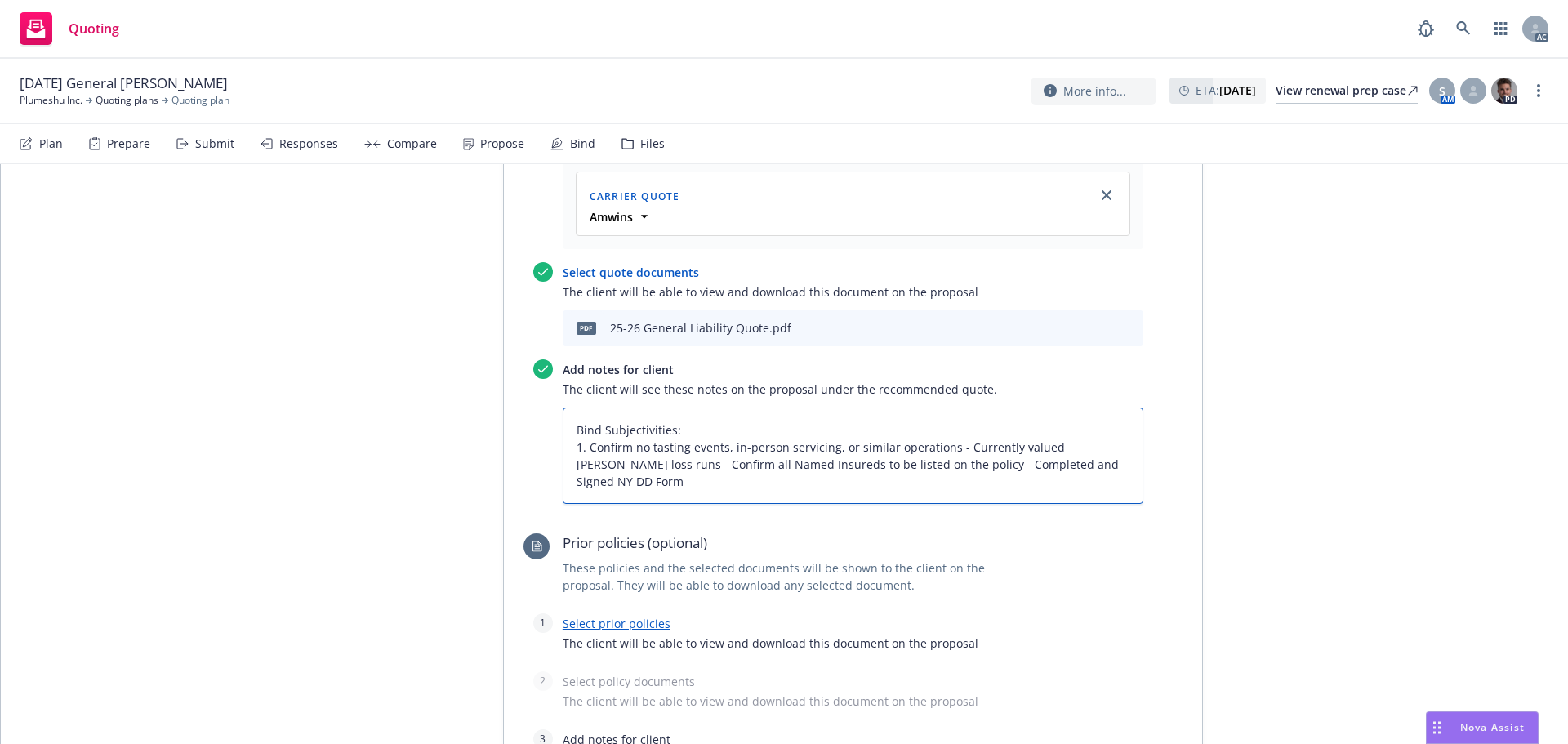
type textarea "Bind Subjectivities: 1. Confirm no tasting events, in-person servicing, or simi…"
type textarea "x"
type textarea "Bind Subjectivities: 1. Confirm no tasting events, in-person servicing, or simi…"
type textarea "x"
type textarea "Bind Subjectivities: 1. Confirm no tasting events, in-person servicing, or simi…"
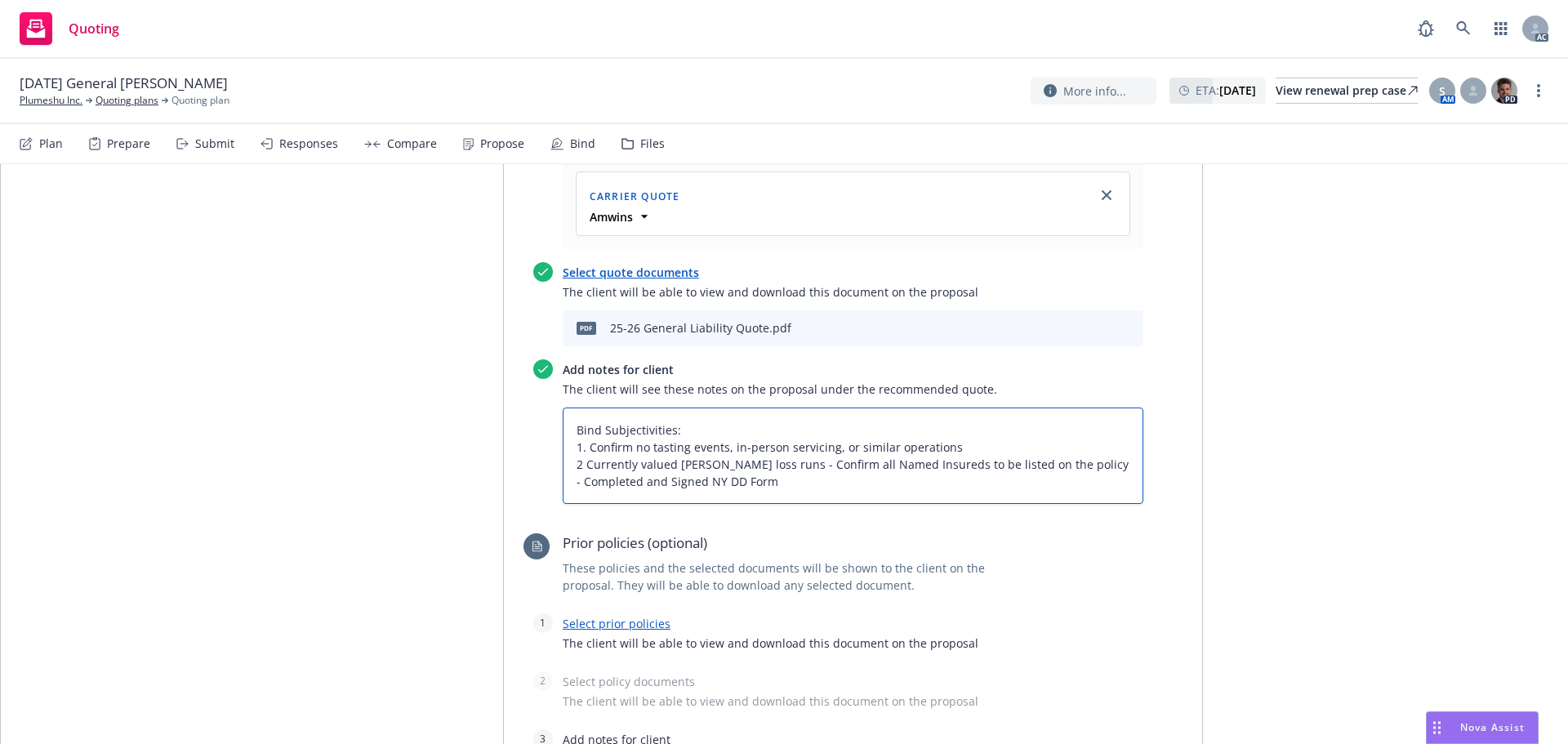
type textarea "x"
type textarea "Bind Subjectivities: 1. Confirm no tasting events, in-person servicing, or simi…"
type textarea "x"
type textarea "Bind Subjectivities: 1. Confirm no tasting events, in-person servicing, or simi…"
type textarea "x"
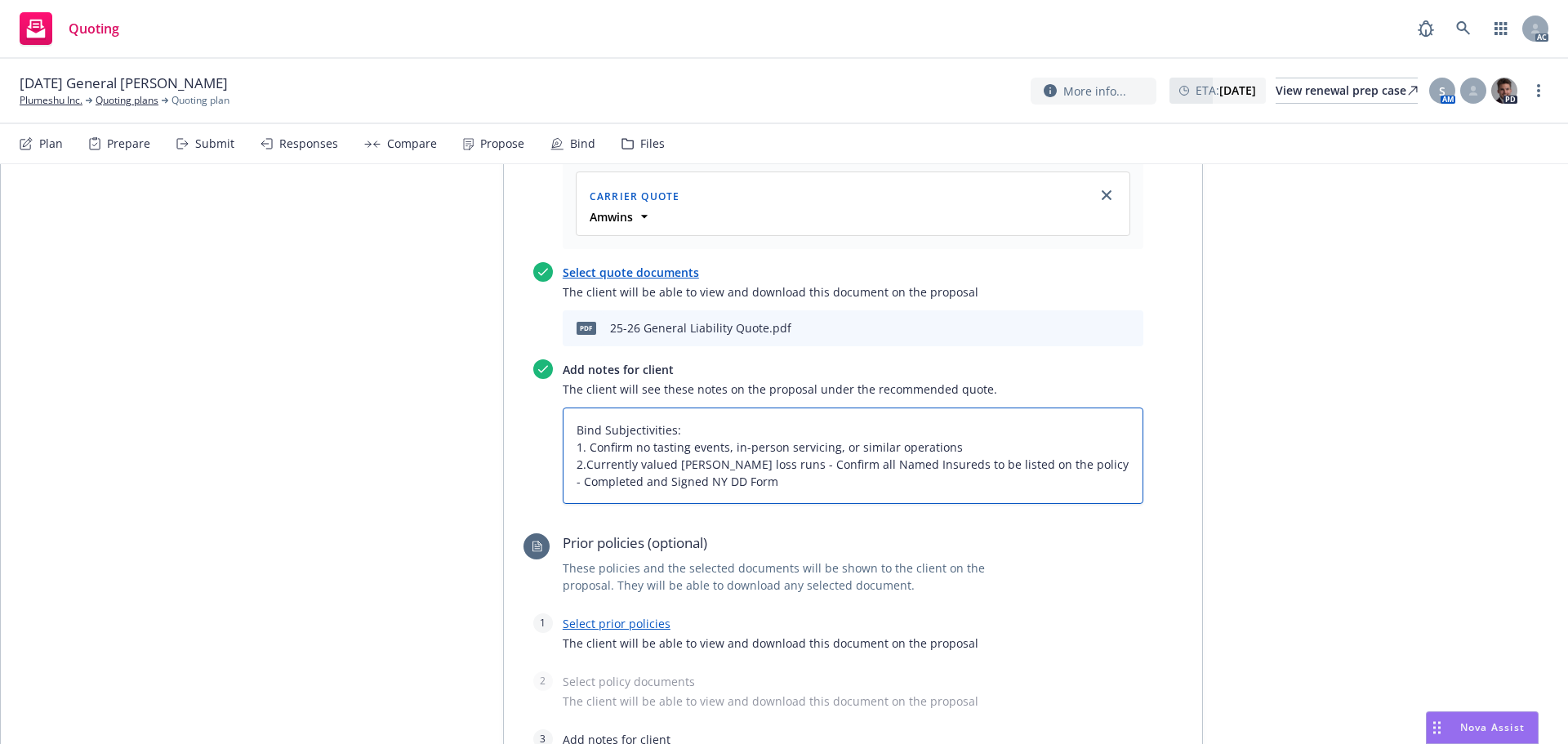
type textarea "Bind Subjectivities: 1. Confirm no tasting events, in-person servicing, or simi…"
drag, startPoint x: 779, startPoint y: 467, endPoint x: 814, endPoint y: 461, distance: 35.5
click at [781, 467] on textarea "Bind Subjectivities: 1. Confirm no tasting events, in-person servicing, or simi…" at bounding box center [853, 455] width 581 height 96
type textarea "x"
type textarea "Bind Subjectivities: 1. Confirm no tasting events, in-person servicing, or simi…"
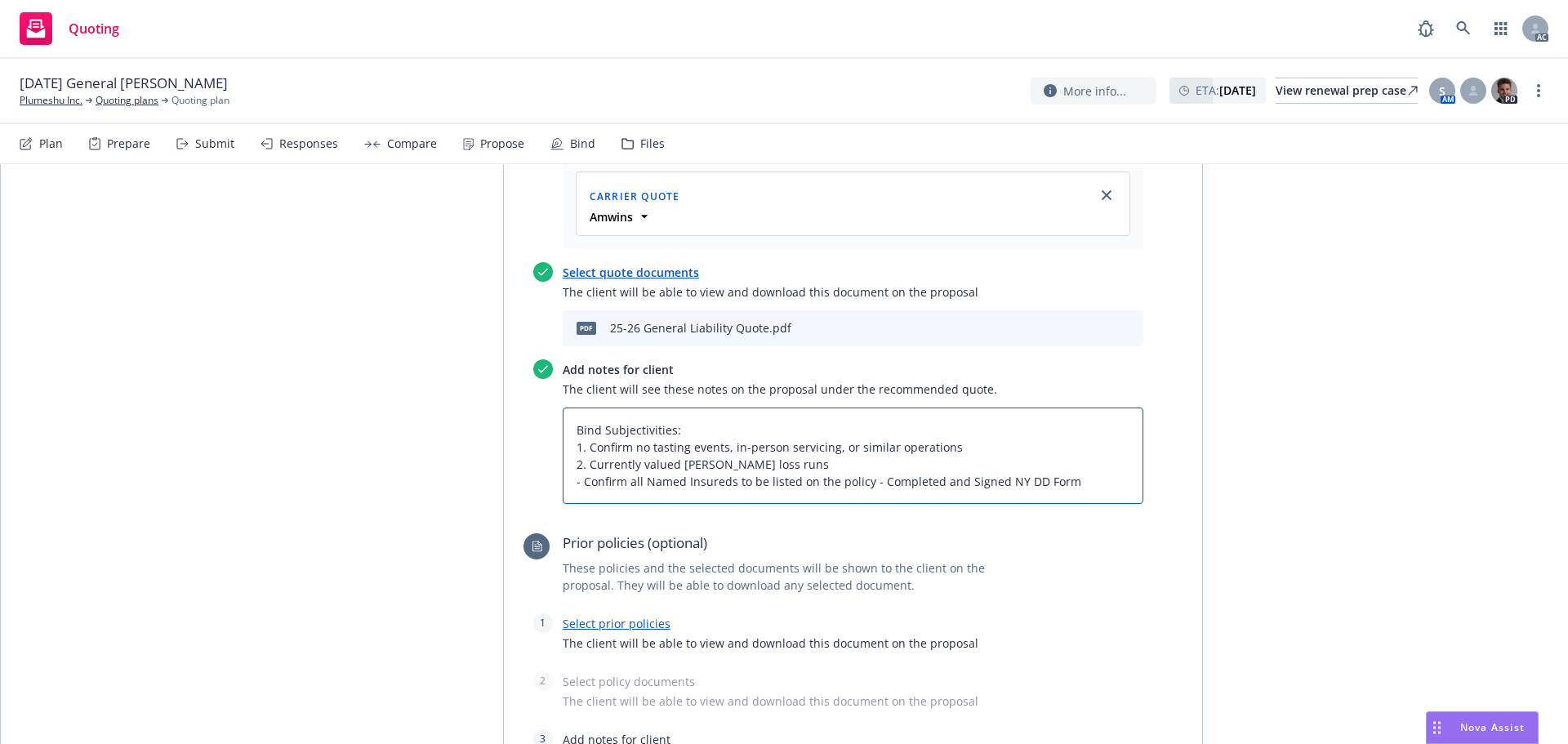
type textarea "x"
type textarea "Bind Subjectivities: 1. Confirm no tasting events, in-person servicing, or simi…"
type textarea "x"
type textarea "Bind Subjectivities: 1. Confirm no tasting events, in-person servicing, or simi…"
type textarea "x"
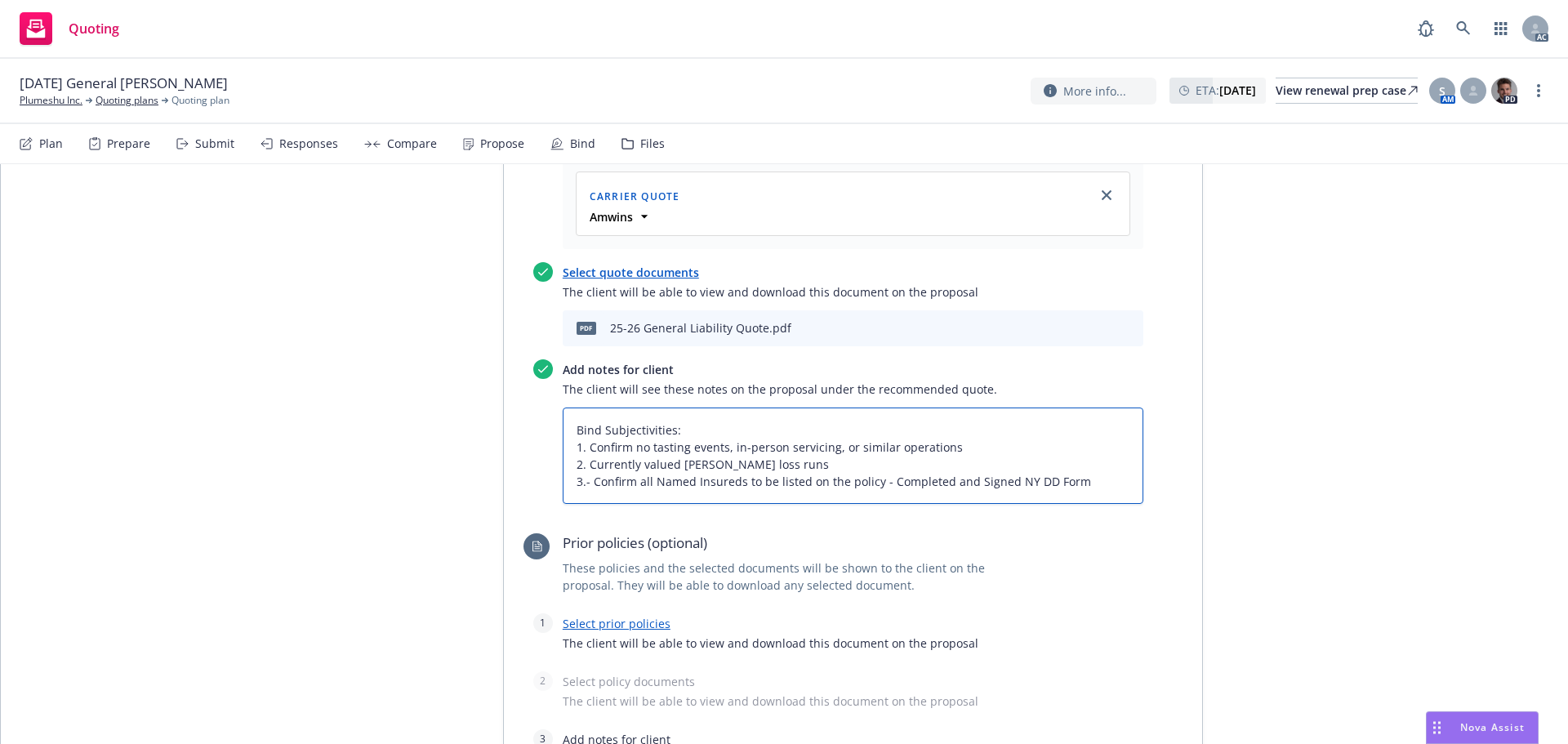
type textarea "Bind Subjectivities: 1. Confirm no tasting events, in-person servicing, or simi…"
drag, startPoint x: 867, startPoint y: 481, endPoint x: 916, endPoint y: 467, distance: 51.0
click at [868, 480] on textarea "Bind Subjectivities: 1. Confirm no tasting events, in-person servicing, or simi…" at bounding box center [853, 455] width 581 height 96
type textarea "x"
type textarea "Bind Subjectivities: 1. Confirm no tasting events, in-person servicing, or simi…"
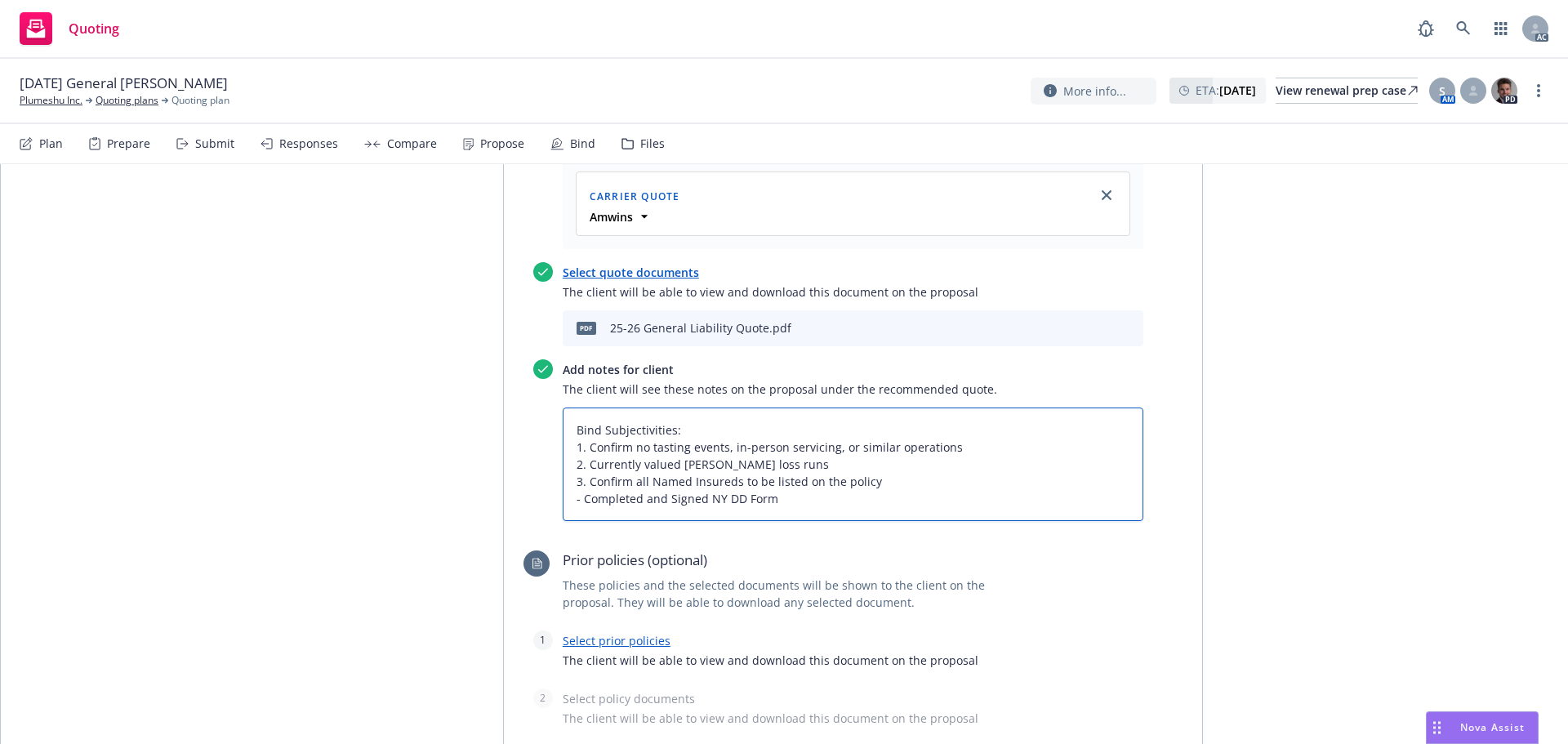
type textarea "x"
type textarea "Bind Subjectivities: 1. Confirm no tasting events, in-person servicing, or simi…"
type textarea "x"
type textarea "Bind Subjectivities: 1. Confirm no tasting events, in-person servicing, or simi…"
type textarea "x"
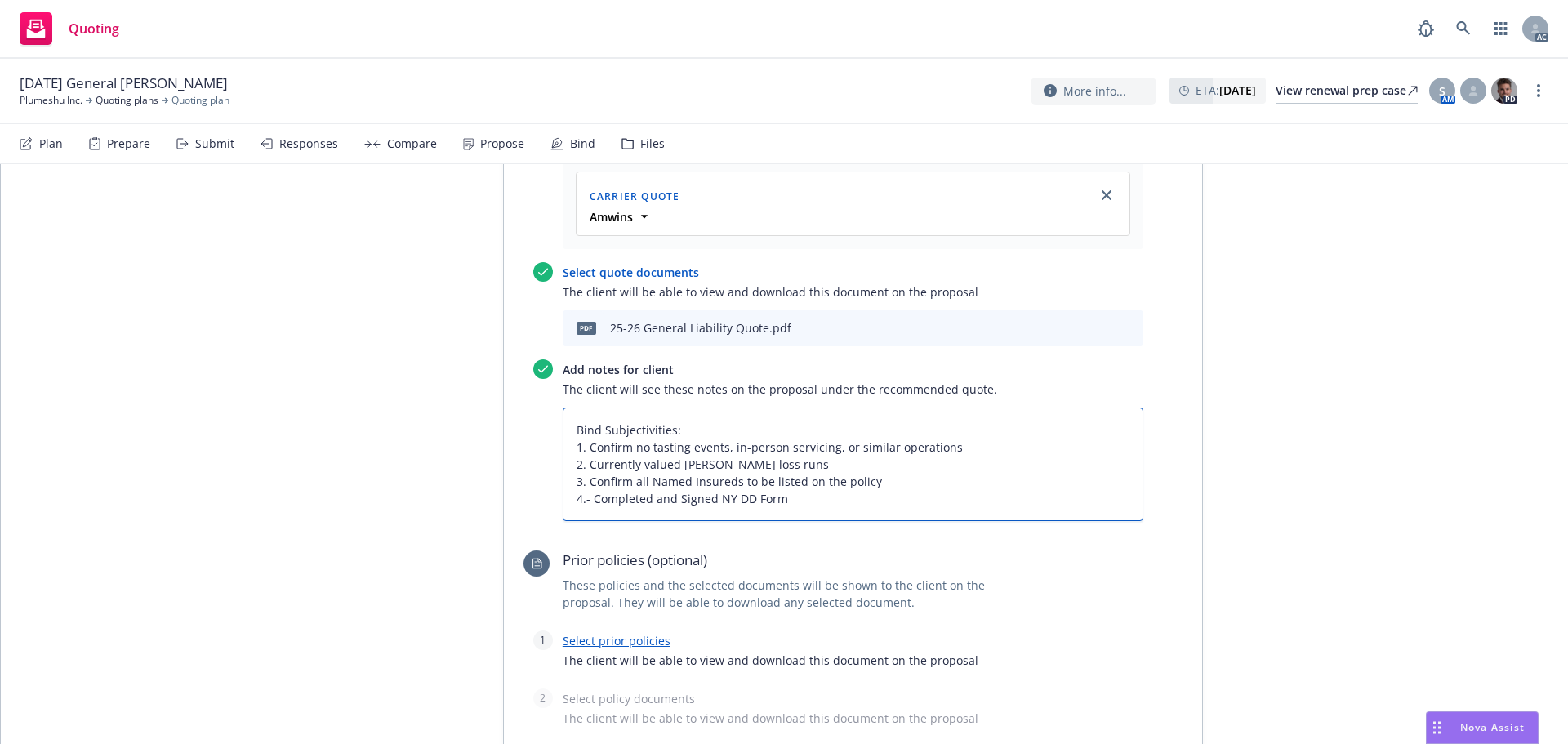
type textarea "Bind Subjectivities: 1. Confirm no tasting events, in-person servicing, or simi…"
click at [860, 499] on textarea "Bind Subjectivities: 1. Confirm no tasting events, in-person servicing, or simi…" at bounding box center [853, 464] width 581 height 114
type textarea "x"
type textarea "Bind Subjectivities: 1. Confirm no tasting events, in-person servicing, or simi…"
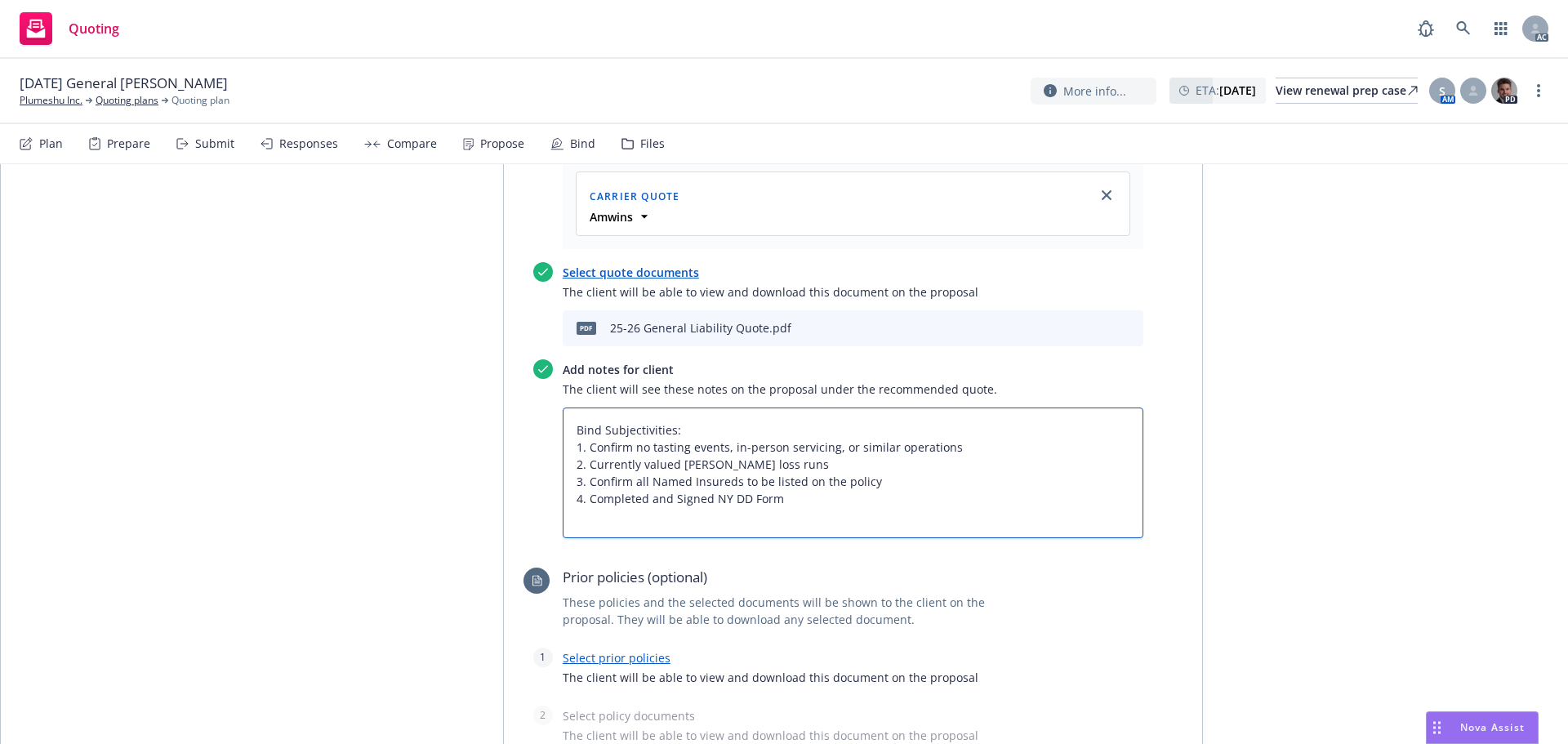
type textarea "x"
type textarea "Bind Subjectivities: 1. Confirm no tasting events, in-person servicing, or simi…"
type textarea "x"
type textarea "Bind Subjectivities: 1. Confirm no tasting events, in-person servicing, or simi…"
type textarea "x"
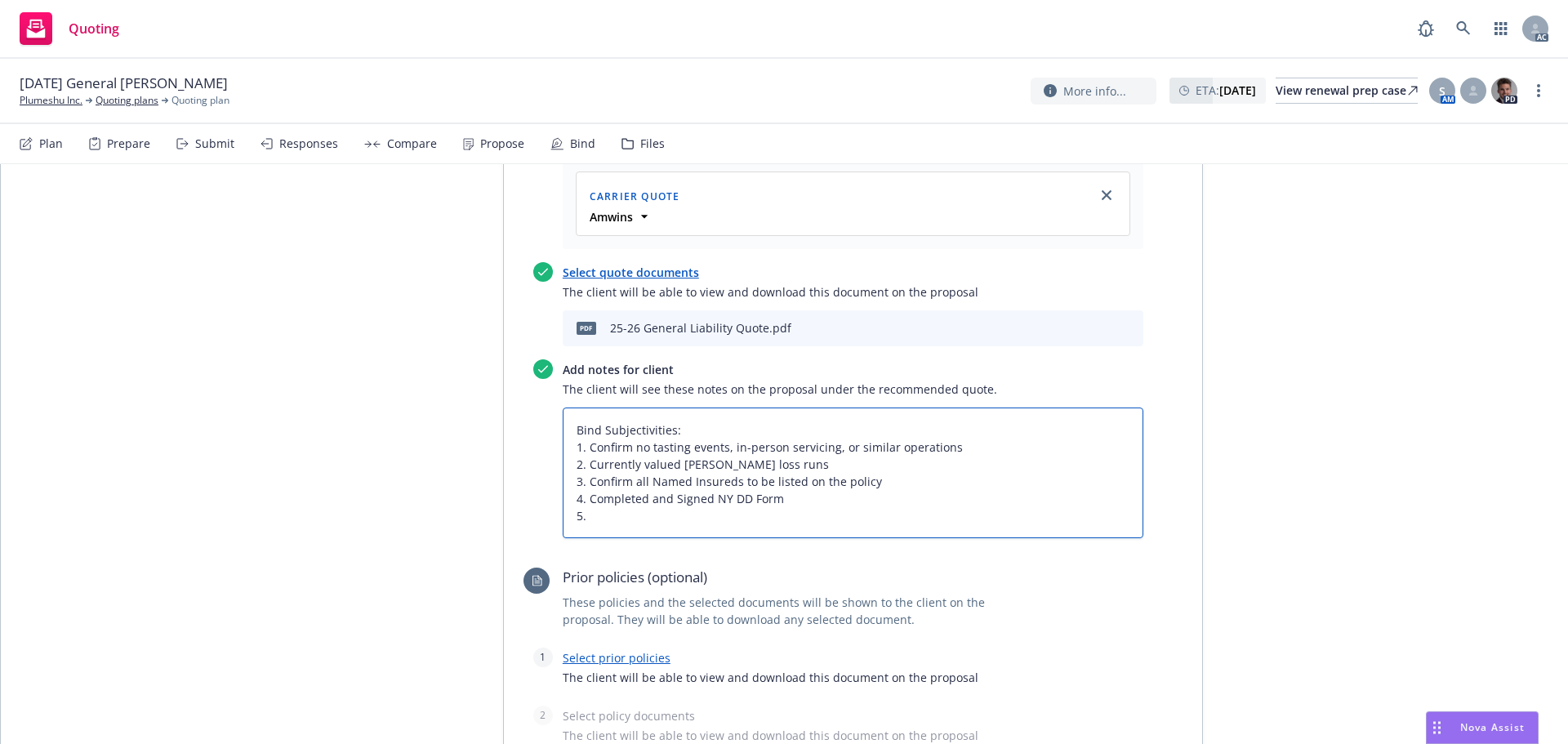
type textarea "Bind Subjectivities: 1. Confirm no tasting events, in-person servicing, or simi…"
click at [722, 512] on textarea "Bind Subjectivities: 1. Confirm no tasting events, in-person servicing, or simi…" at bounding box center [853, 473] width 581 height 131
paste textarea "Currently valued GL carrier loss runs"
type textarea "x"
type textarea "Bind Subjectivities: 1. Confirm no tasting events, in-person servicing, or simi…"
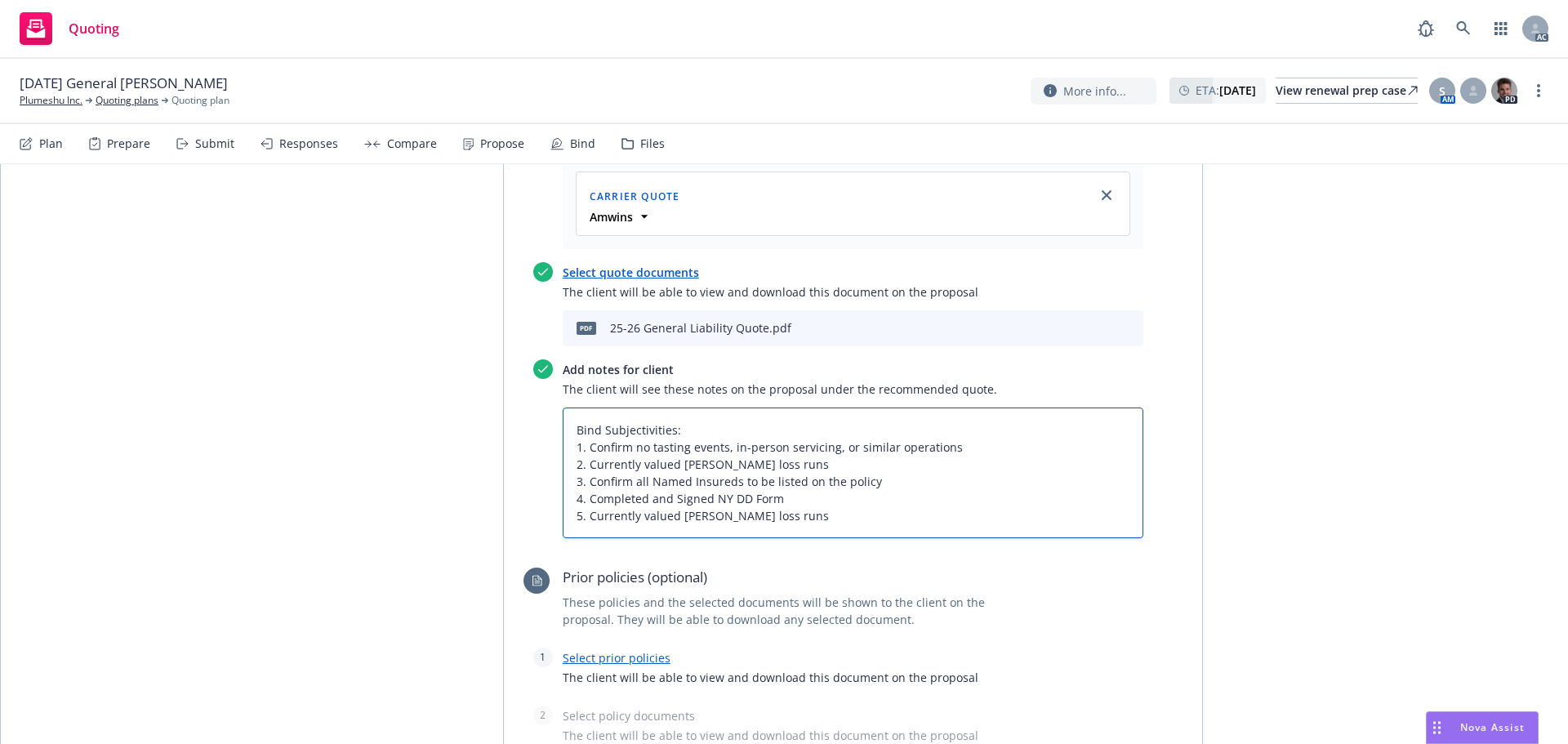
type textarea "x"
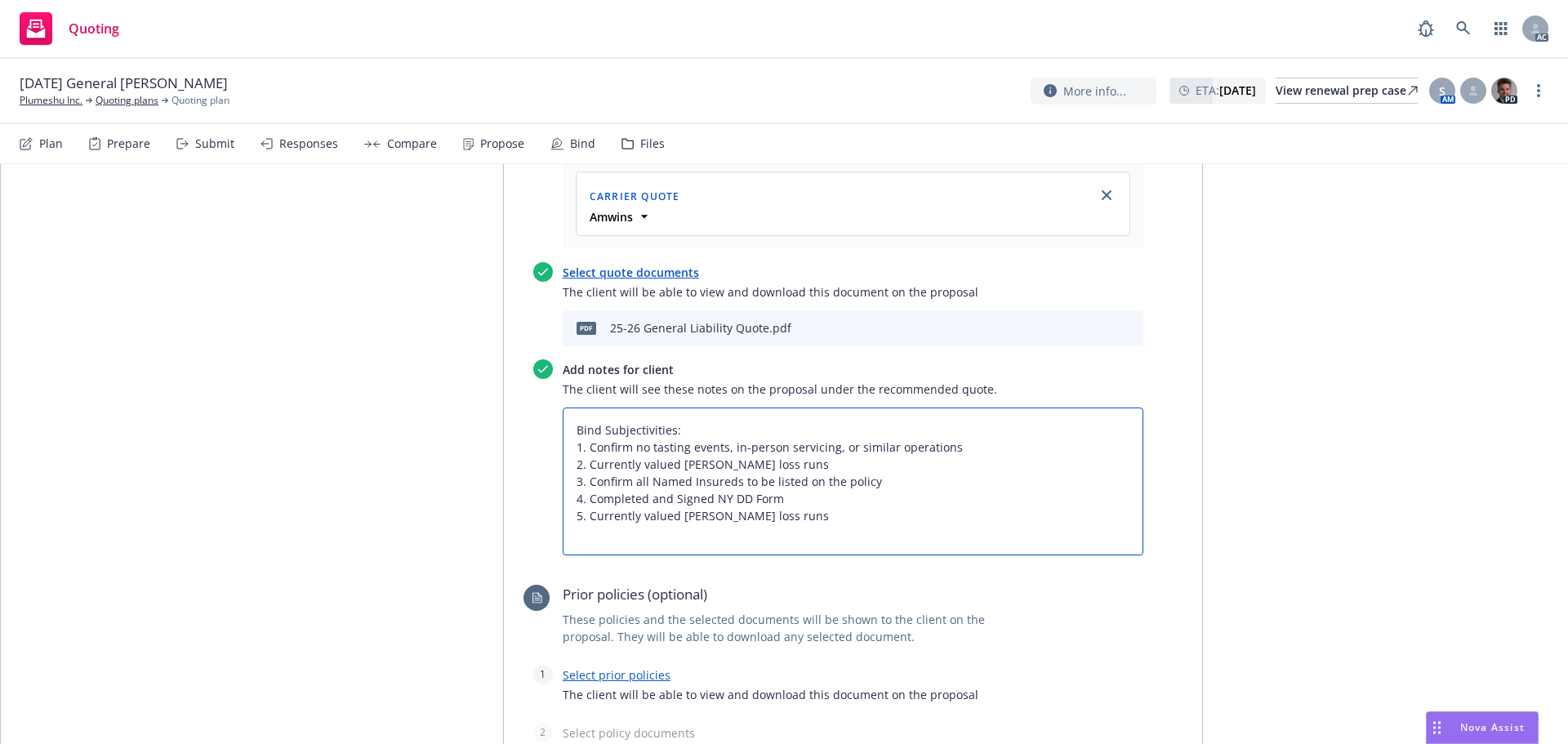
type textarea "Bind Subjectivities: 1. Confirm no tasting events, in-person servicing, or simi…"
drag, startPoint x: 815, startPoint y: 520, endPoint x: 475, endPoint y: 512, distance: 340.1
click at [475, 512] on div "Proposal name 2025 General Liability Renewal Proposal Status Draft Creation Dat…" at bounding box center [785, 265] width 836 height 1503
type textarea "x"
type textarea "Bind Subjectivities: 1. Confirm no tasting events, in-person servicing, or simi…"
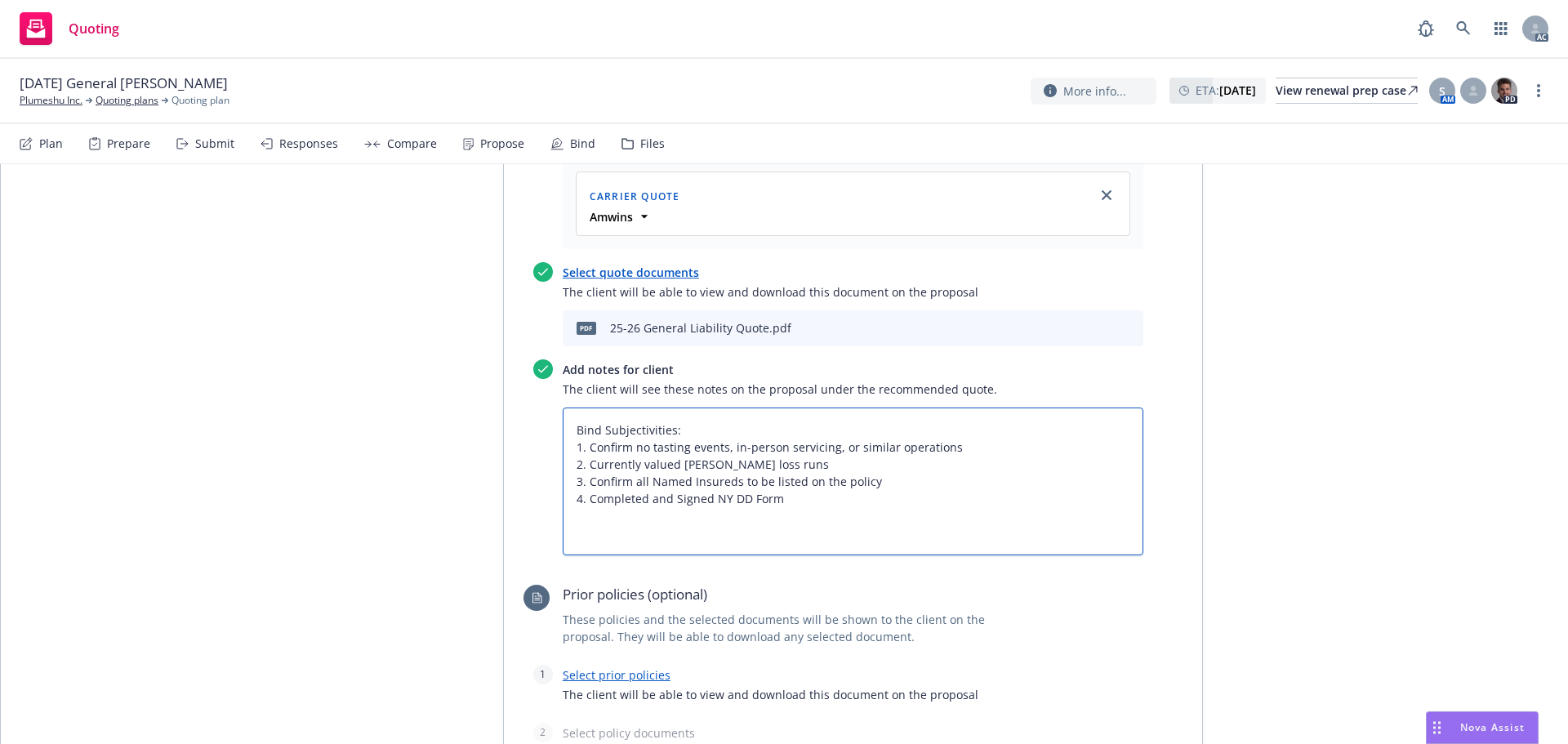
type textarea "x"
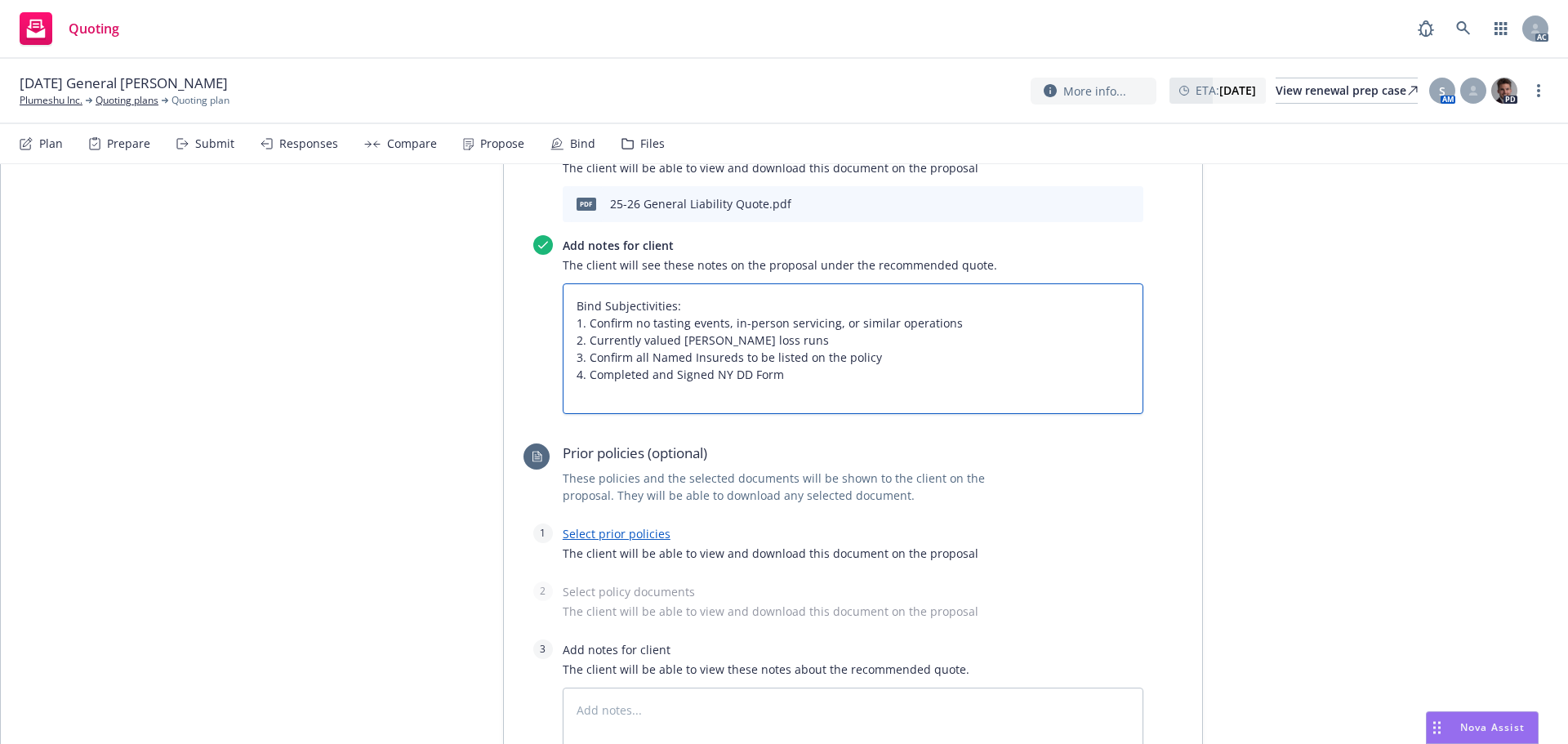
scroll to position [1088, 0]
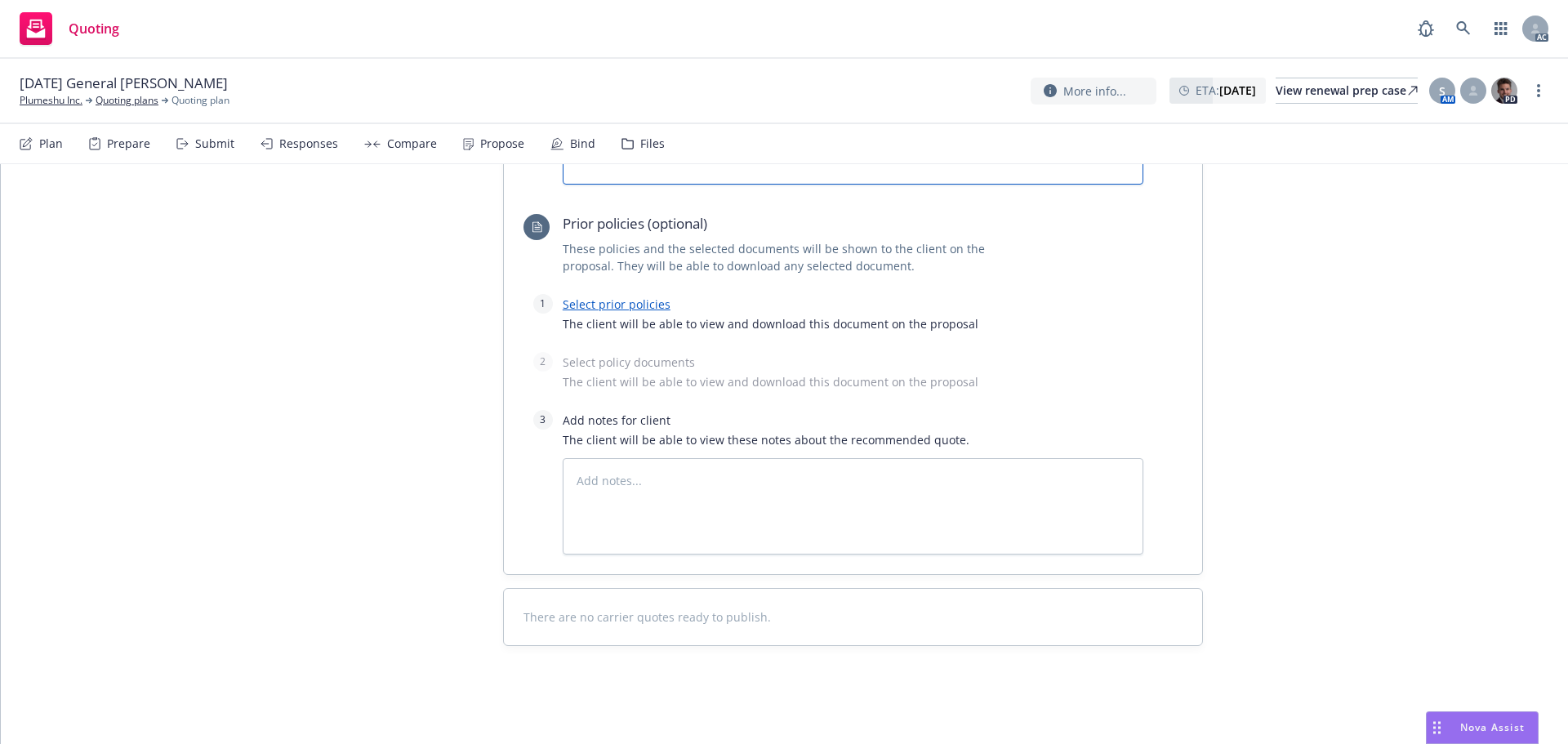
type textarea "Bind Subjectivities: 1. Confirm no tasting events, in-person servicing, or simi…"
click at [585, 312] on div "Select prior policies The client will be able to view and download this documen…" at bounding box center [853, 318] width 581 height 49
click at [591, 305] on link "Select prior policies" at bounding box center [617, 304] width 108 height 16
type textarea "x"
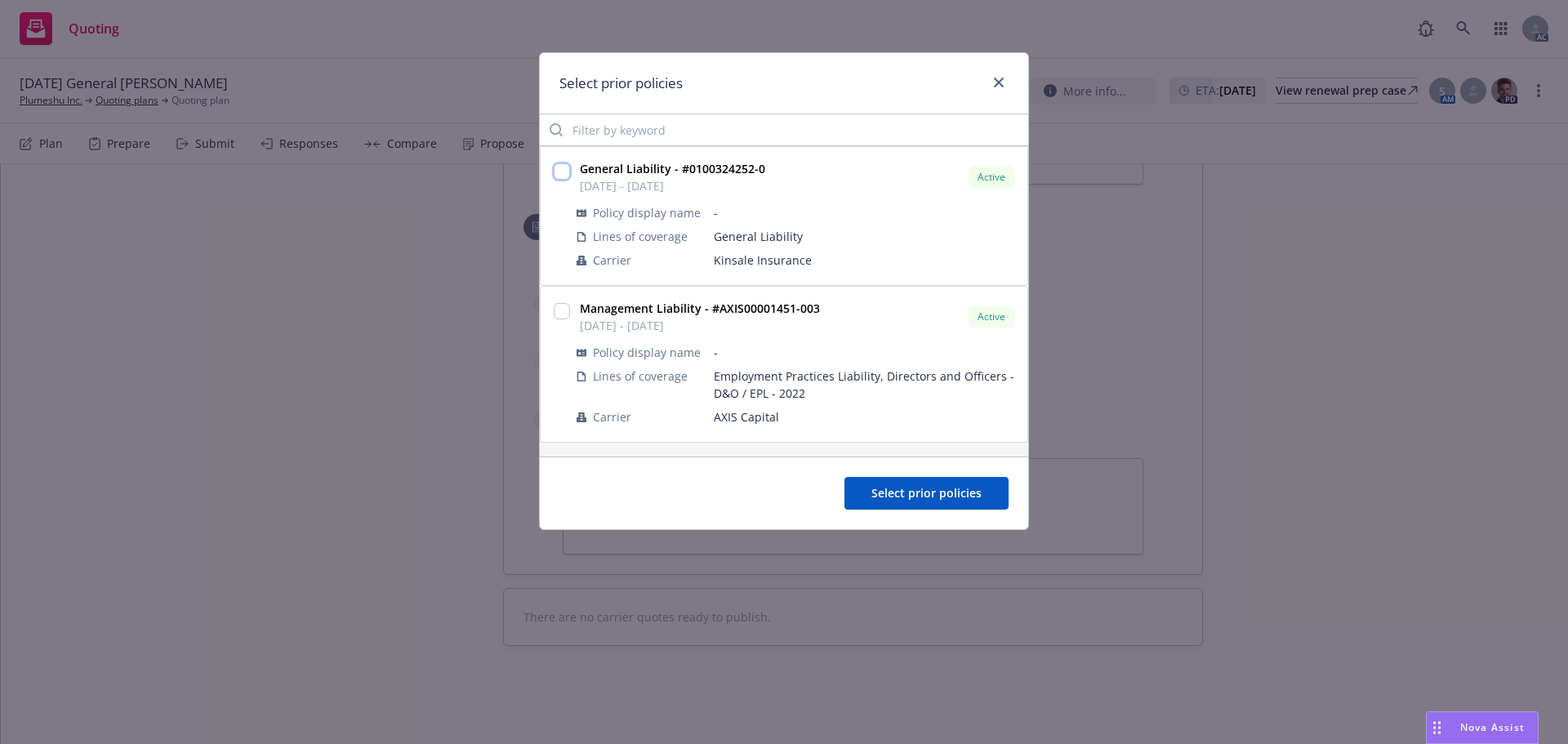
click at [555, 175] on input "checkbox" at bounding box center [561, 171] width 16 height 16
checkbox input "true"
click at [891, 490] on span "Select prior policies" at bounding box center [926, 493] width 110 height 16
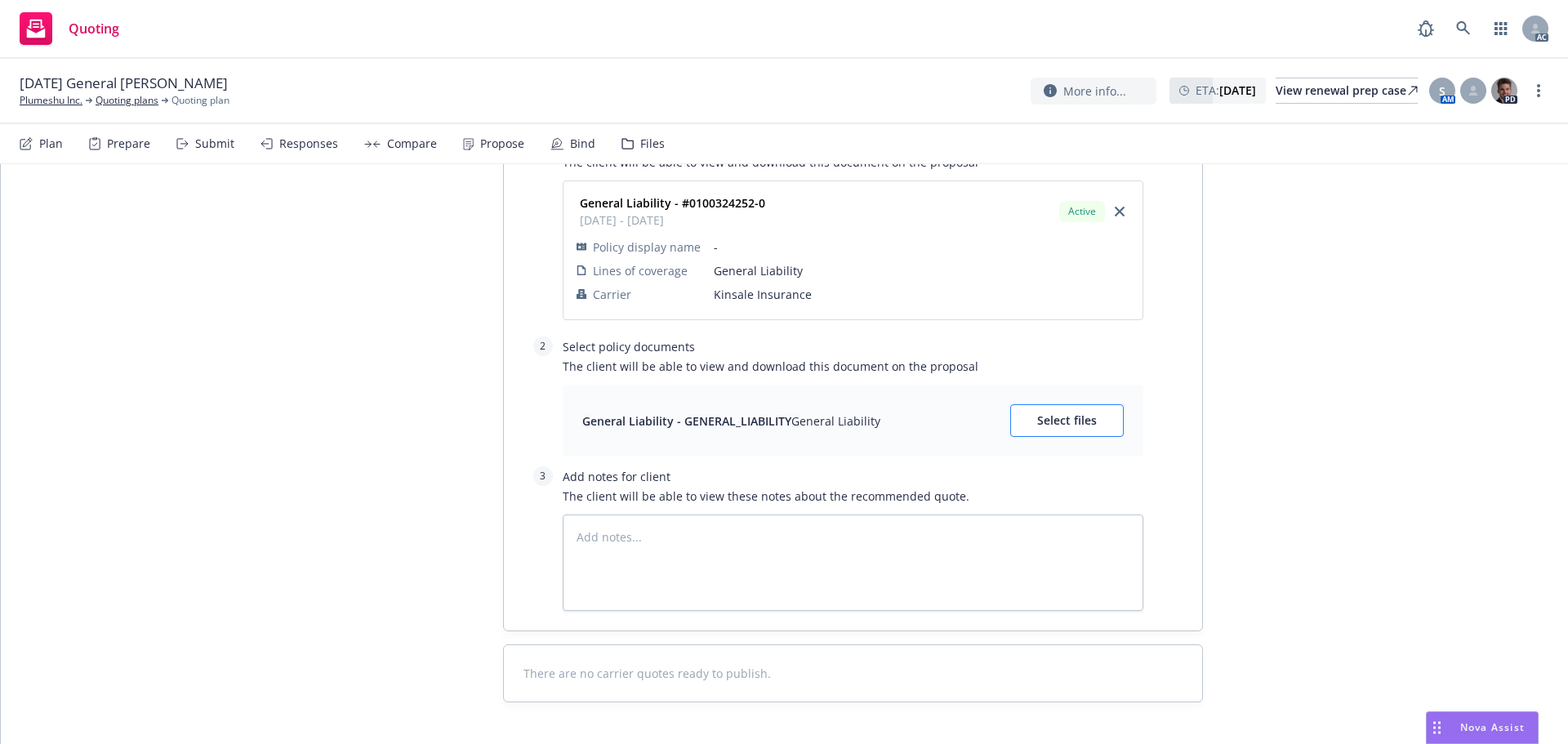
scroll to position [1252, 0]
click at [1070, 414] on span "Select files" at bounding box center [1067, 419] width 60 height 16
type textarea "x"
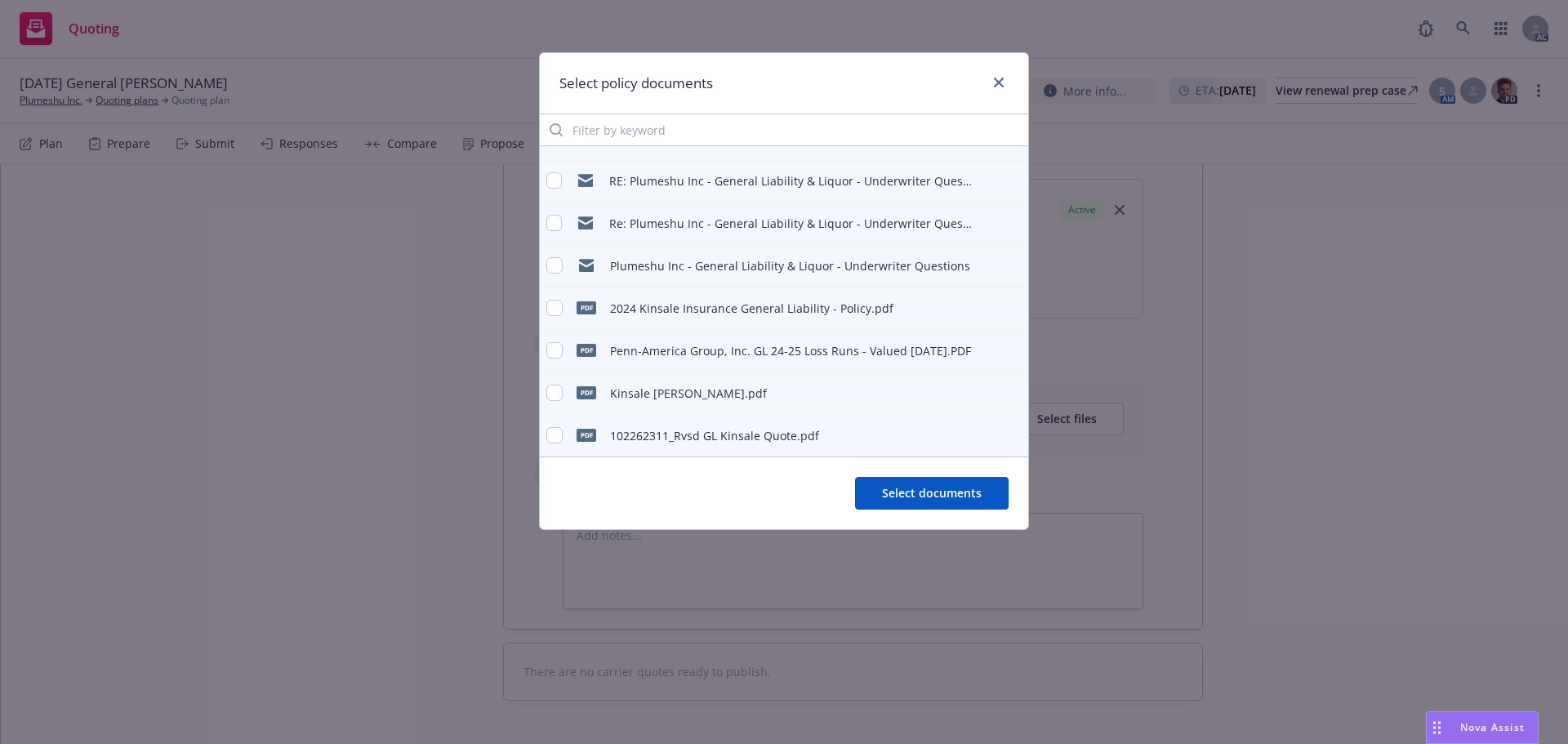
scroll to position [418, 0]
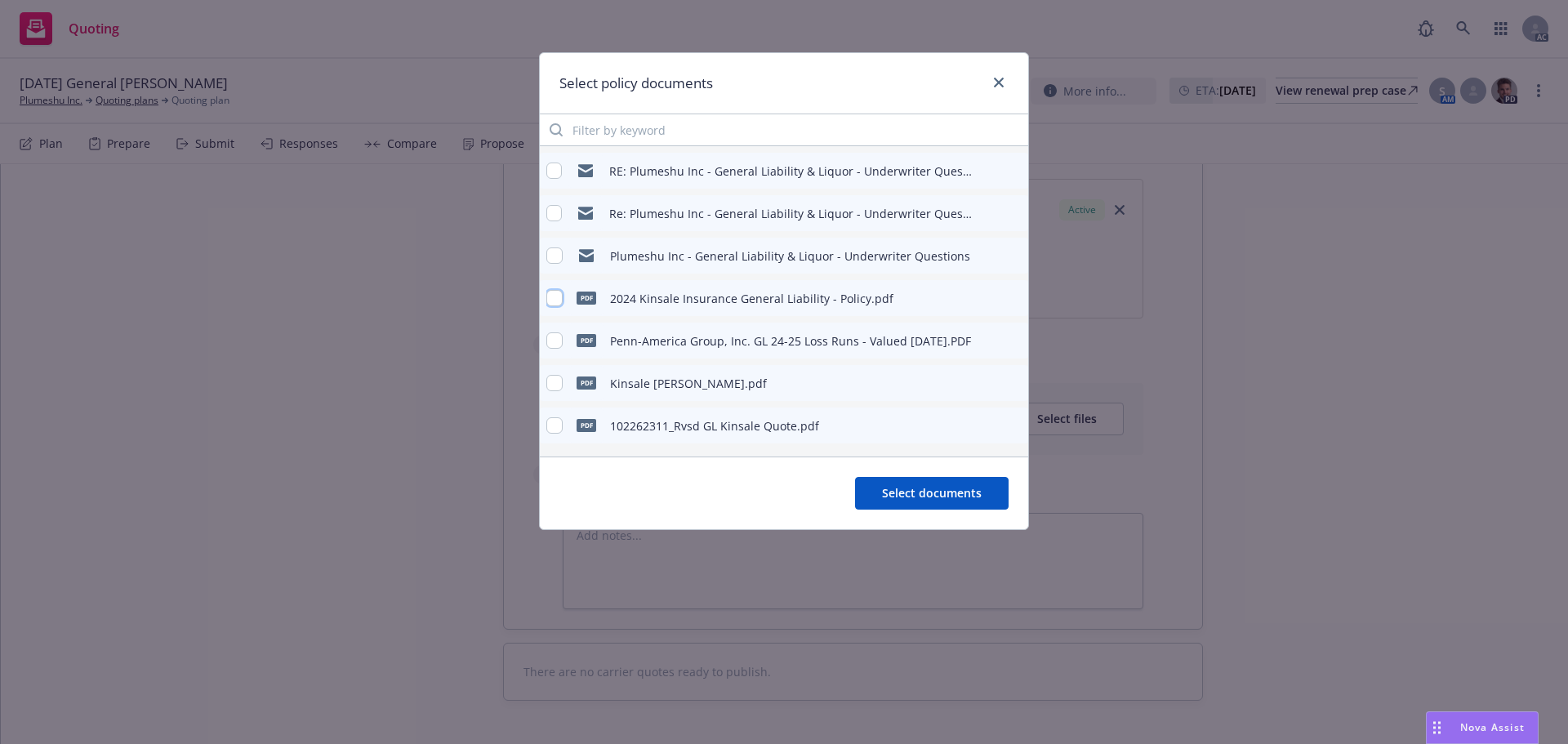
click at [551, 297] on input "checkbox" at bounding box center [554, 297] width 16 height 16
checkbox input "true"
click at [892, 488] on span "Select documents" at bounding box center [931, 493] width 100 height 16
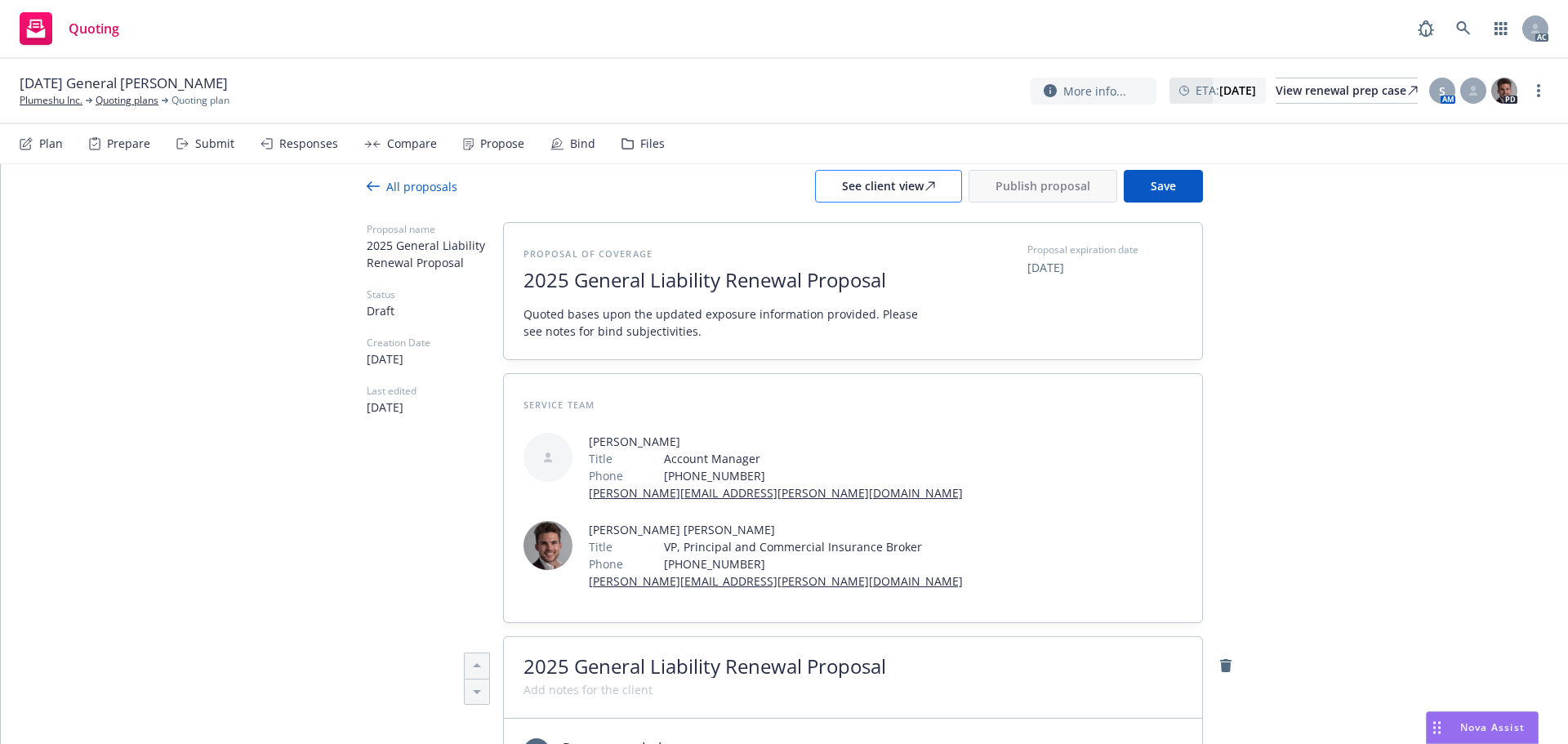
scroll to position [0, 0]
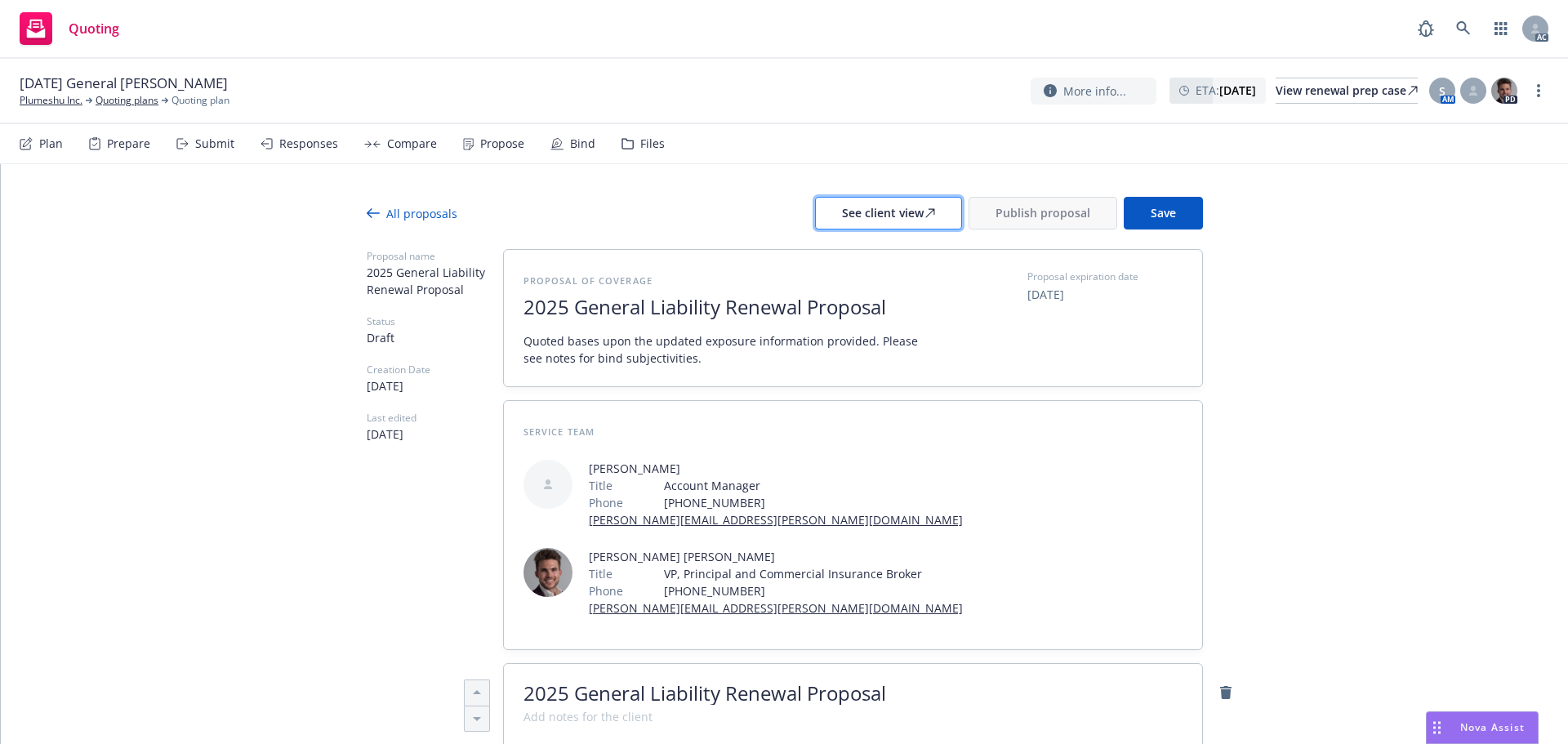
click at [852, 214] on div "See client view" at bounding box center [888, 213] width 93 height 31
type textarea "x"
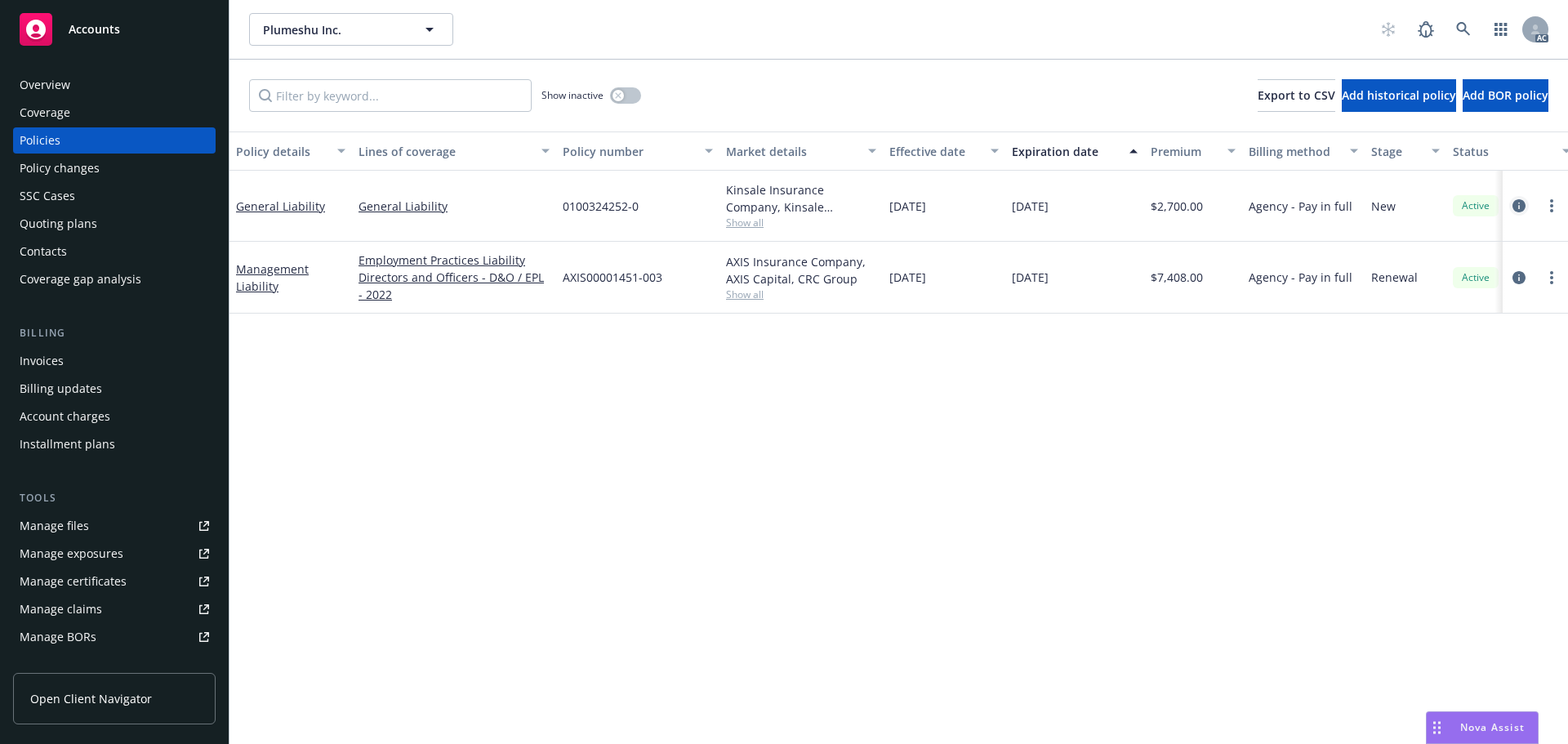
click at [1519, 203] on icon "circleInformation" at bounding box center [1519, 206] width 13 height 13
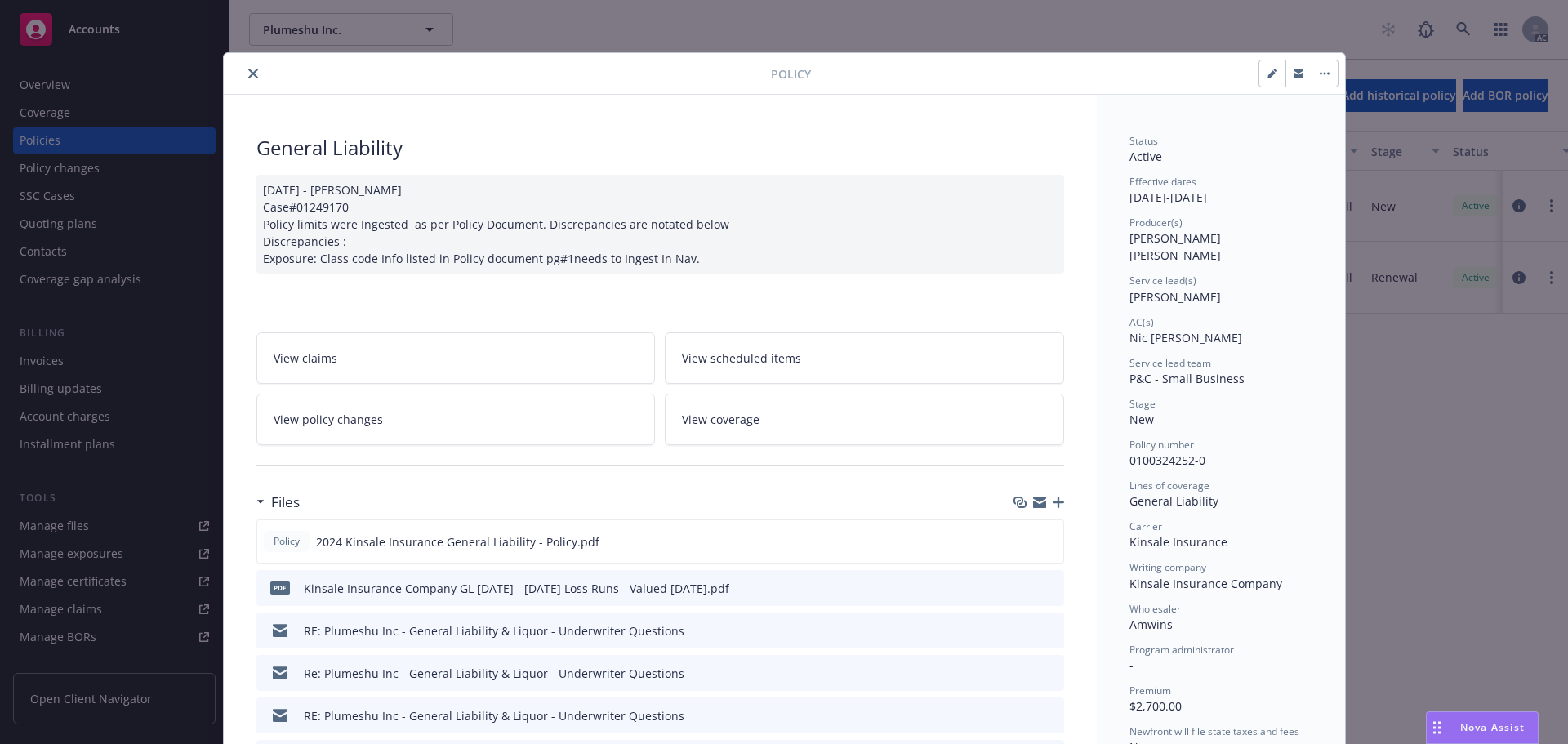
click at [248, 77] on icon "close" at bounding box center [252, 73] width 10 height 10
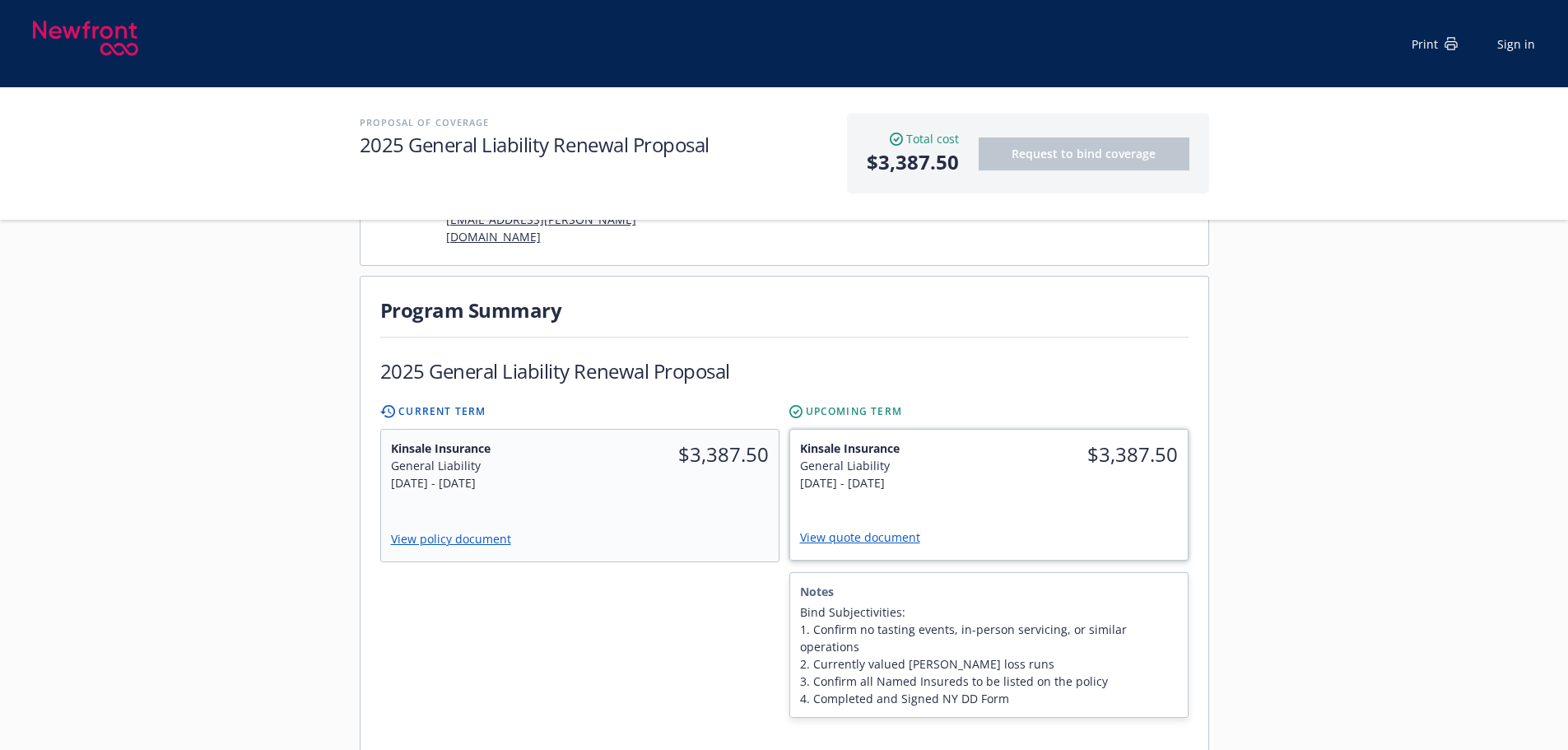
scroll to position [412, 0]
